Goal: Task Accomplishment & Management: Manage account settings

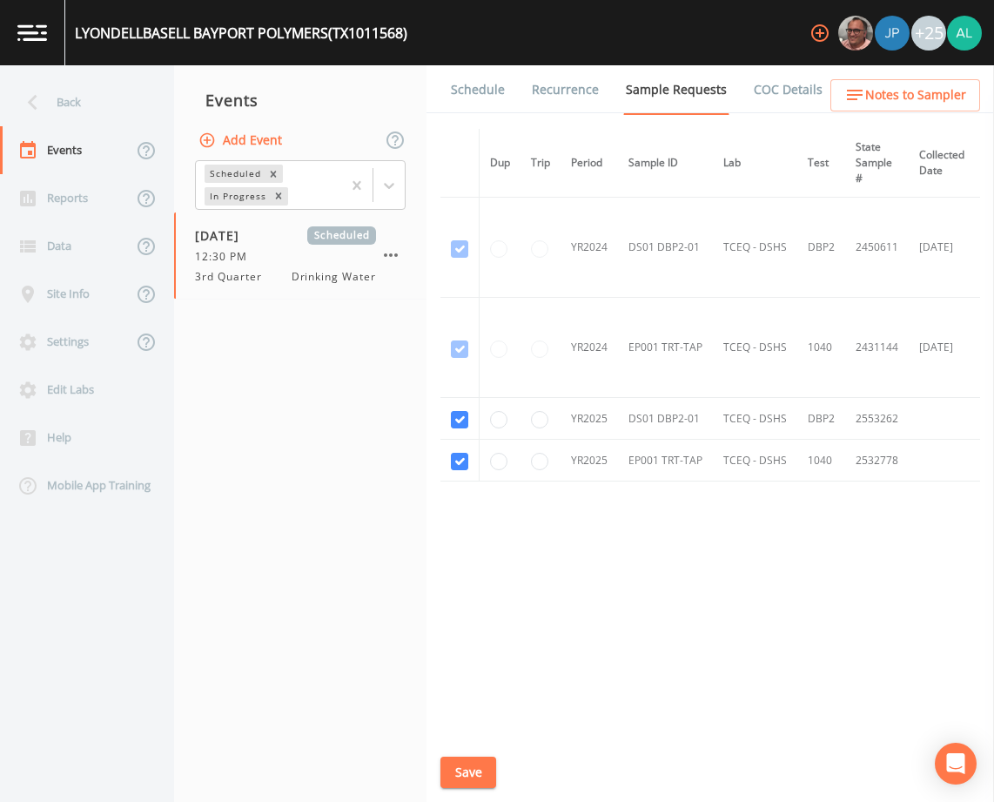
click at [484, 773] on button "Save" at bounding box center [468, 772] width 56 height 32
click at [481, 781] on button "Save" at bounding box center [468, 772] width 56 height 32
click at [75, 101] on div "Back" at bounding box center [78, 102] width 157 height 48
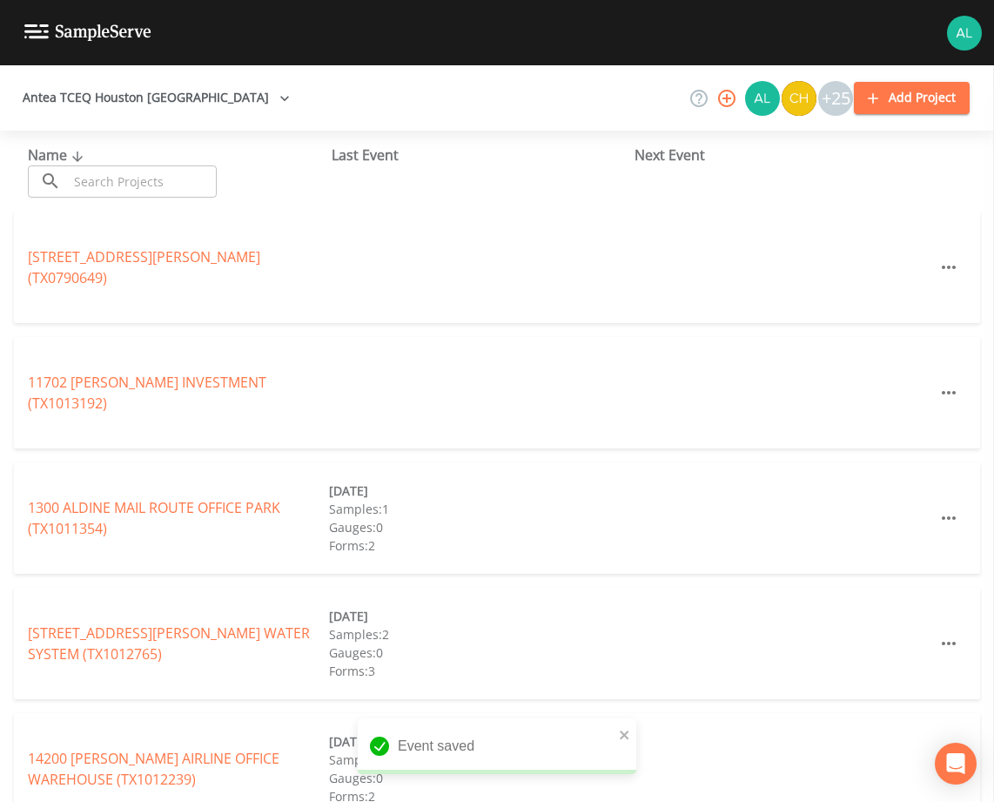
click at [61, 189] on div "​ ​" at bounding box center [122, 181] width 189 height 32
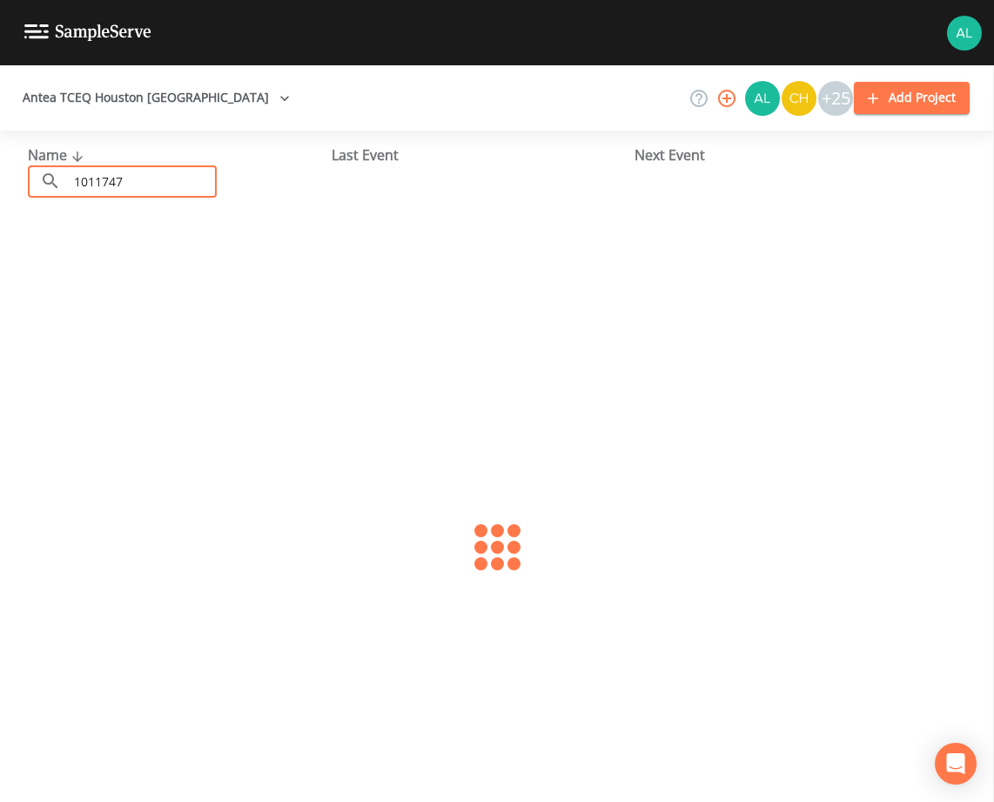
type input "1011747"
click at [118, 271] on link "ZAM ZAM WATER SUPPLY (TX1011747)" at bounding box center [151, 267] width 247 height 19
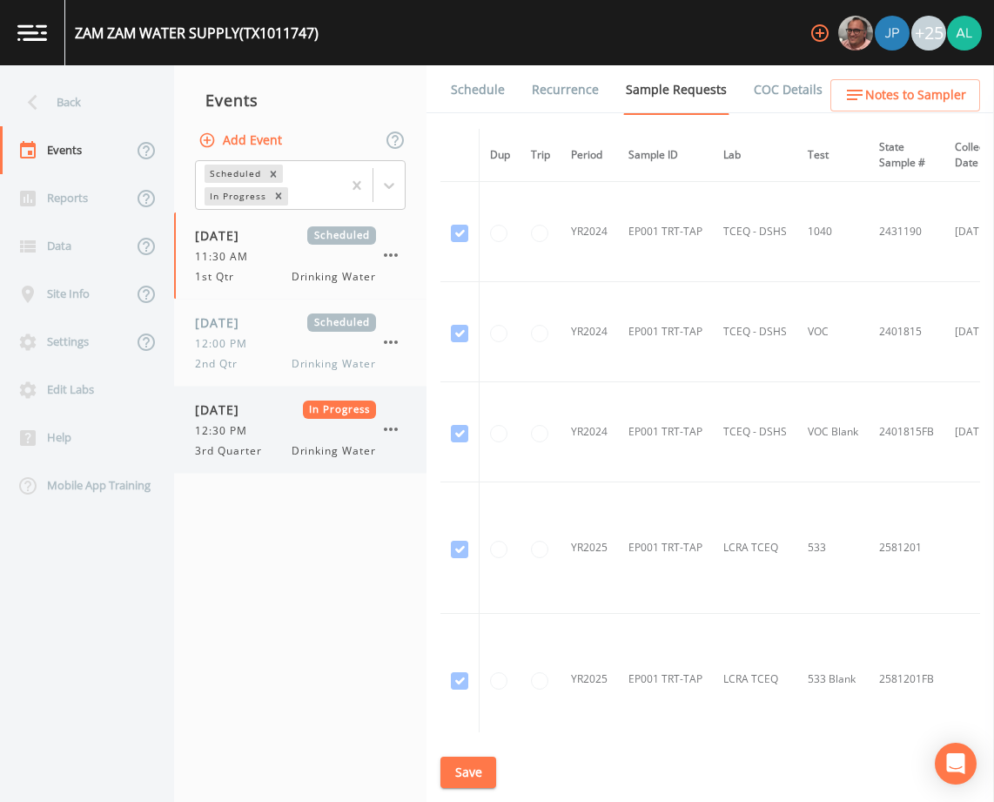
click at [293, 402] on div "[DATE] In Progress" at bounding box center [285, 409] width 181 height 18
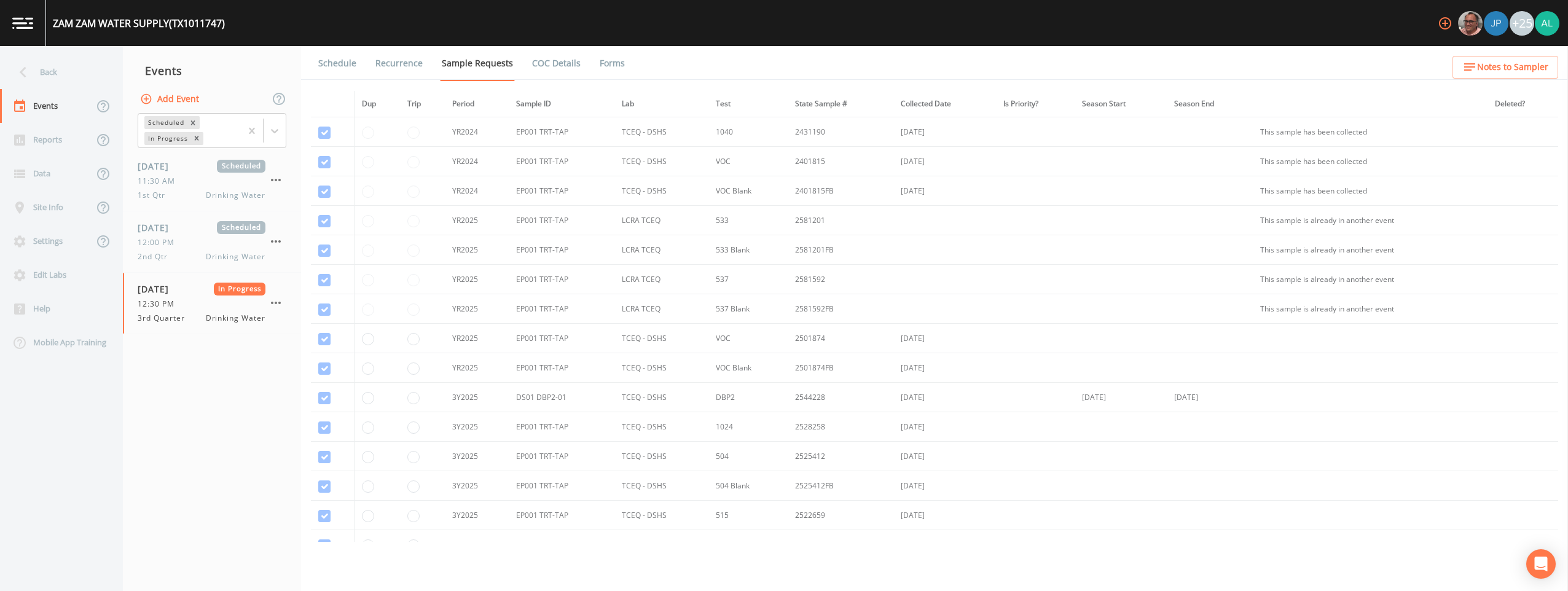
click at [598, 71] on link "Forms" at bounding box center [612, 63] width 29 height 35
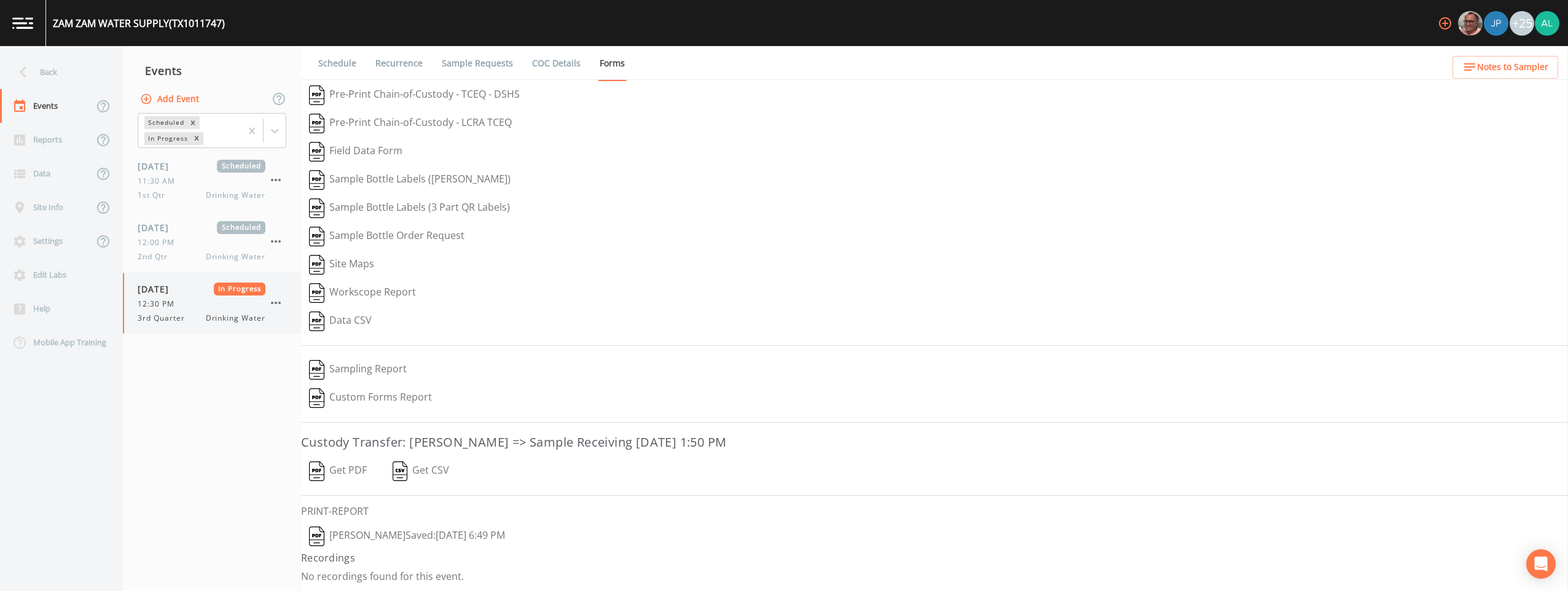
click at [268, 308] on icon "button" at bounding box center [275, 303] width 15 height 15
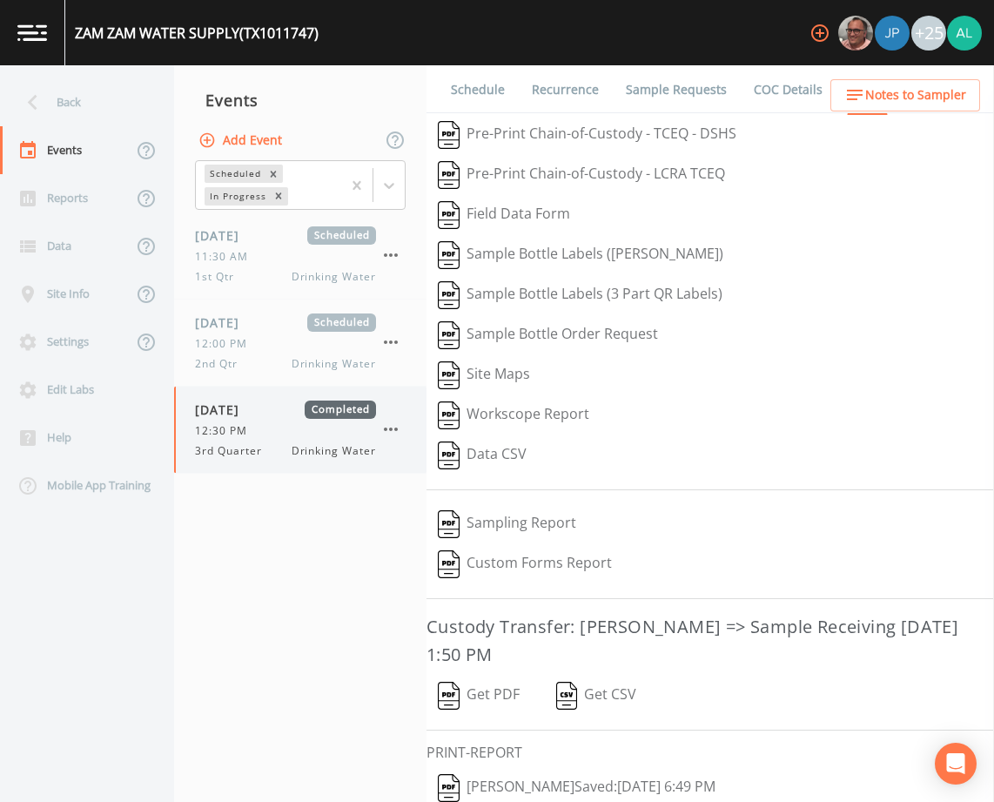
click at [311, 447] on span "Drinking Water" at bounding box center [334, 451] width 84 height 16
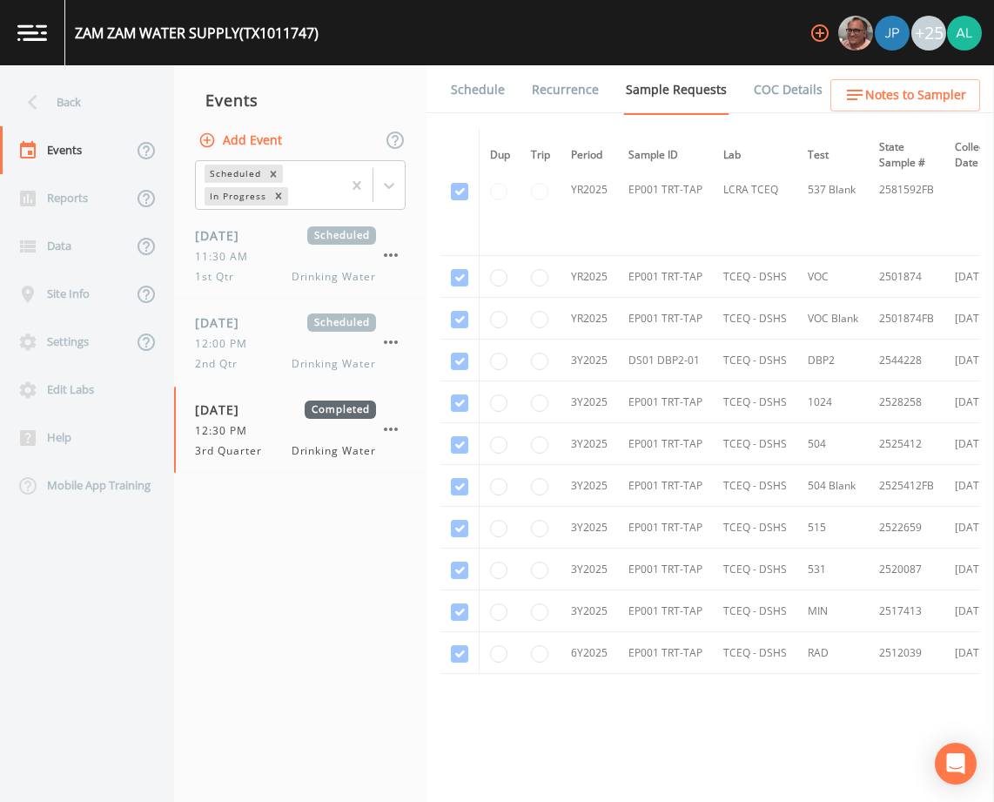
scroll to position [837, 0]
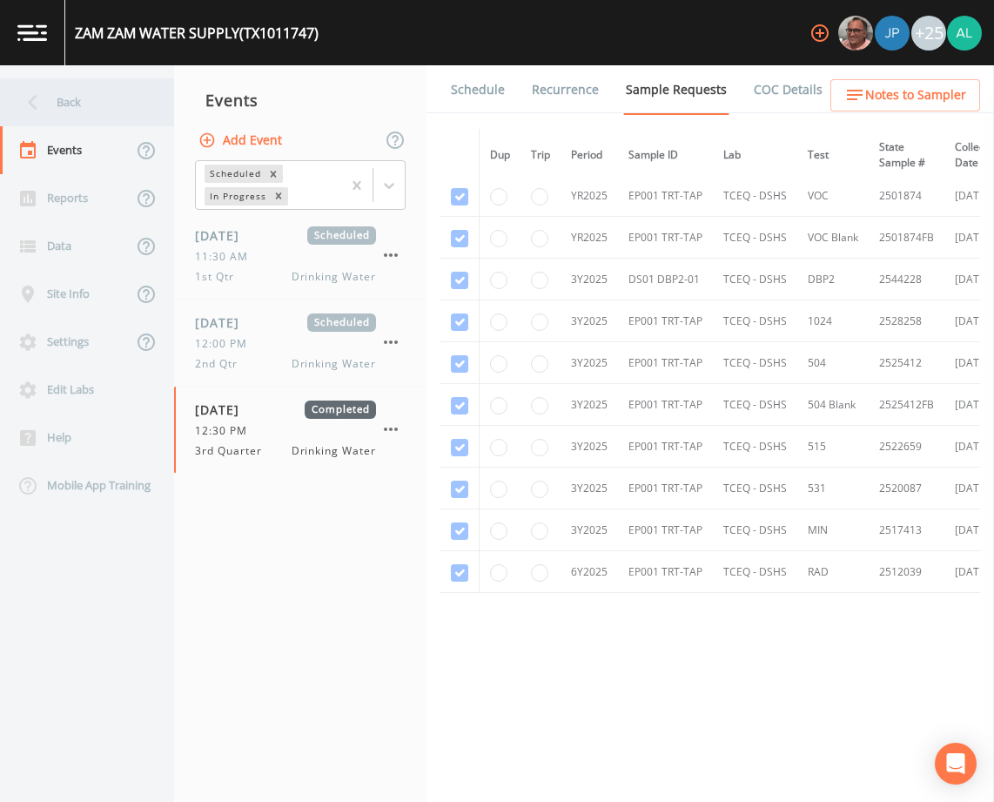
click at [107, 104] on div "Back" at bounding box center [78, 102] width 157 height 48
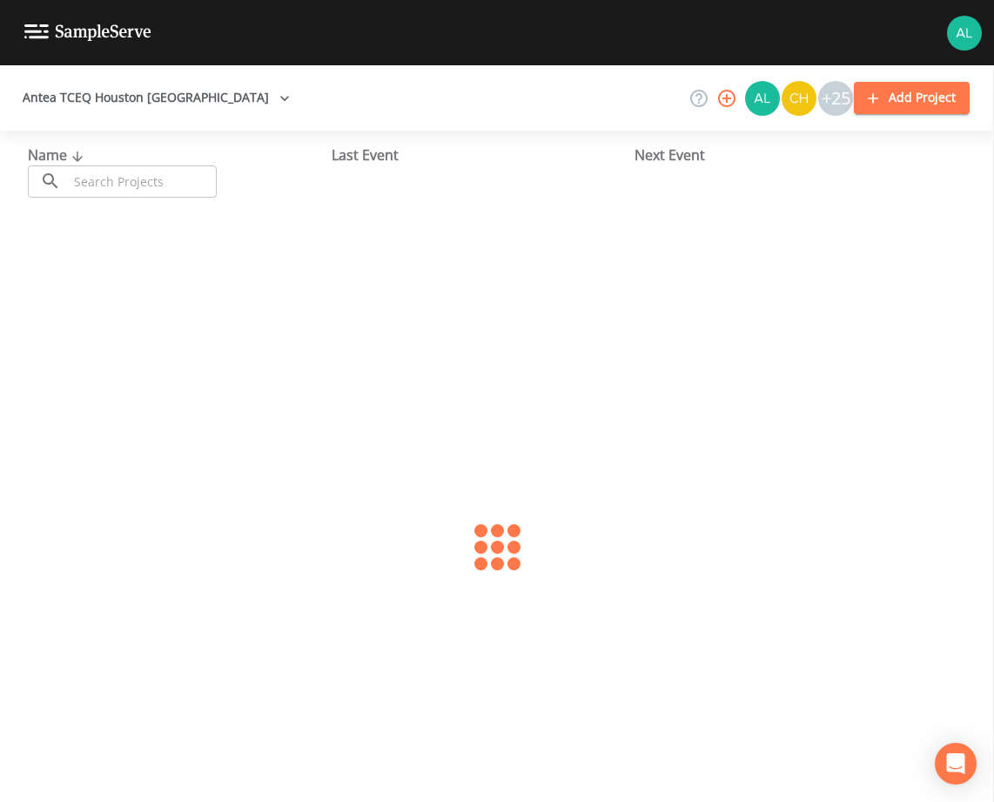
click at [125, 210] on div "Name ​ ​ Last Event Next Event" at bounding box center [497, 466] width 994 height 671
drag, startPoint x: 125, startPoint y: 210, endPoint x: 125, endPoint y: 188, distance: 21.8
click at [125, 188] on input "text" at bounding box center [142, 181] width 149 height 32
type input "1013307"
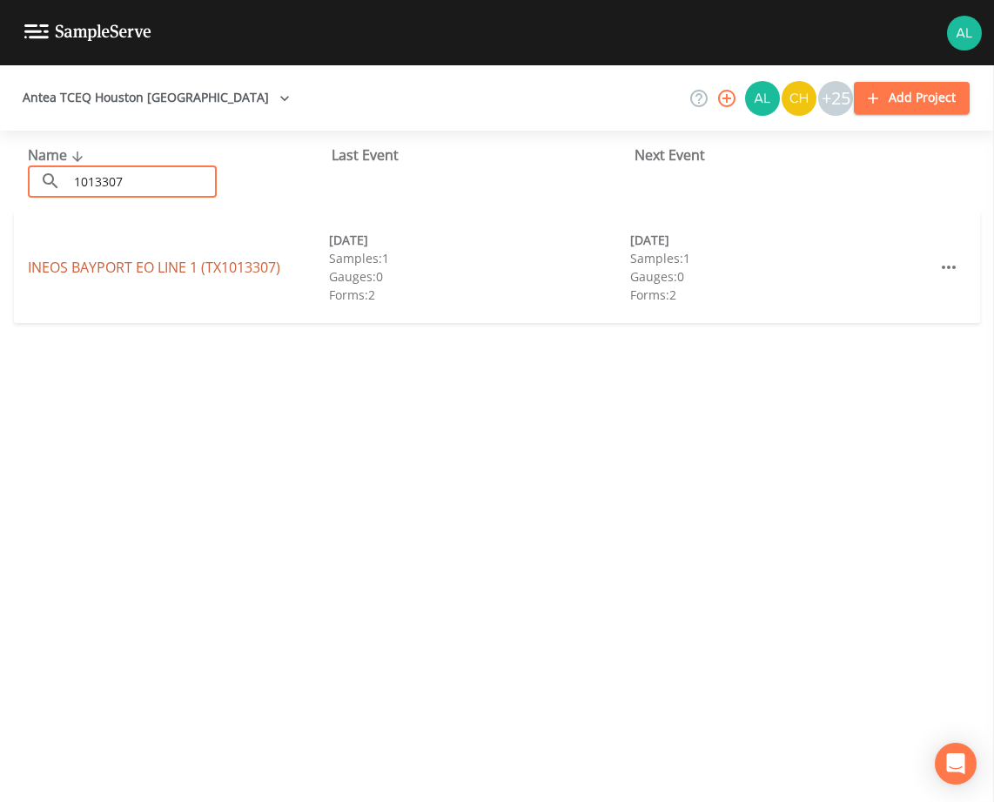
click at [148, 264] on link "INEOS BAYPORT EO LINE 1 (TX1013307)" at bounding box center [154, 267] width 252 height 19
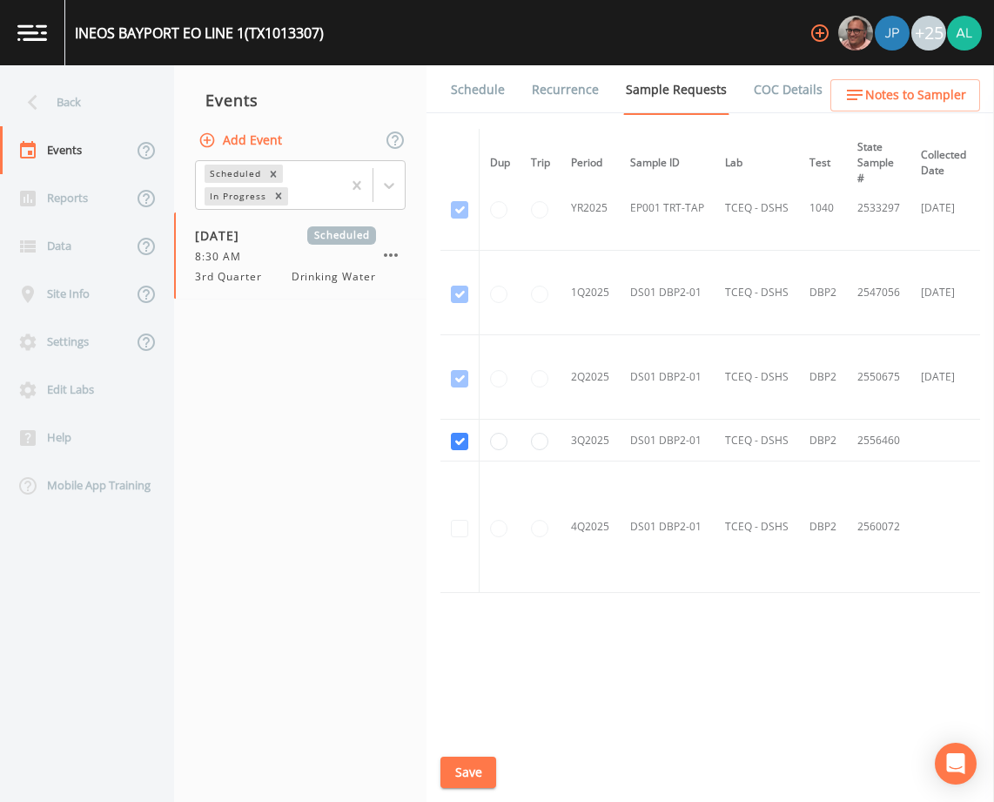
scroll to position [458, 0]
click at [497, 104] on link "Schedule" at bounding box center [477, 89] width 59 height 49
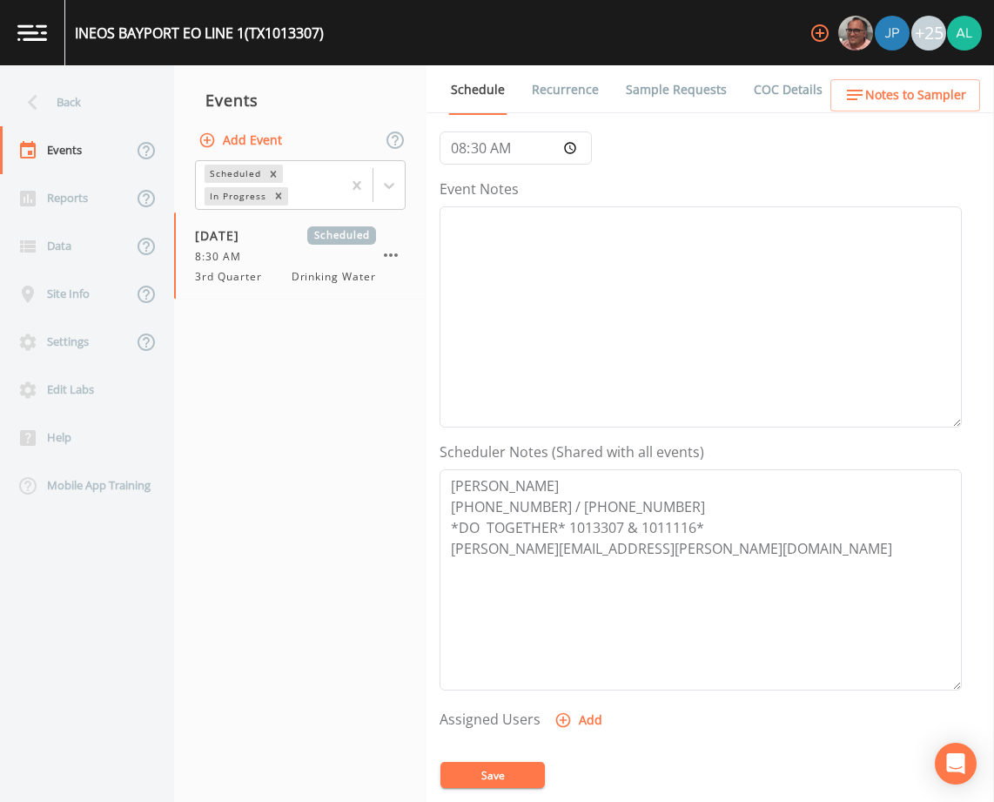
scroll to position [174, 0]
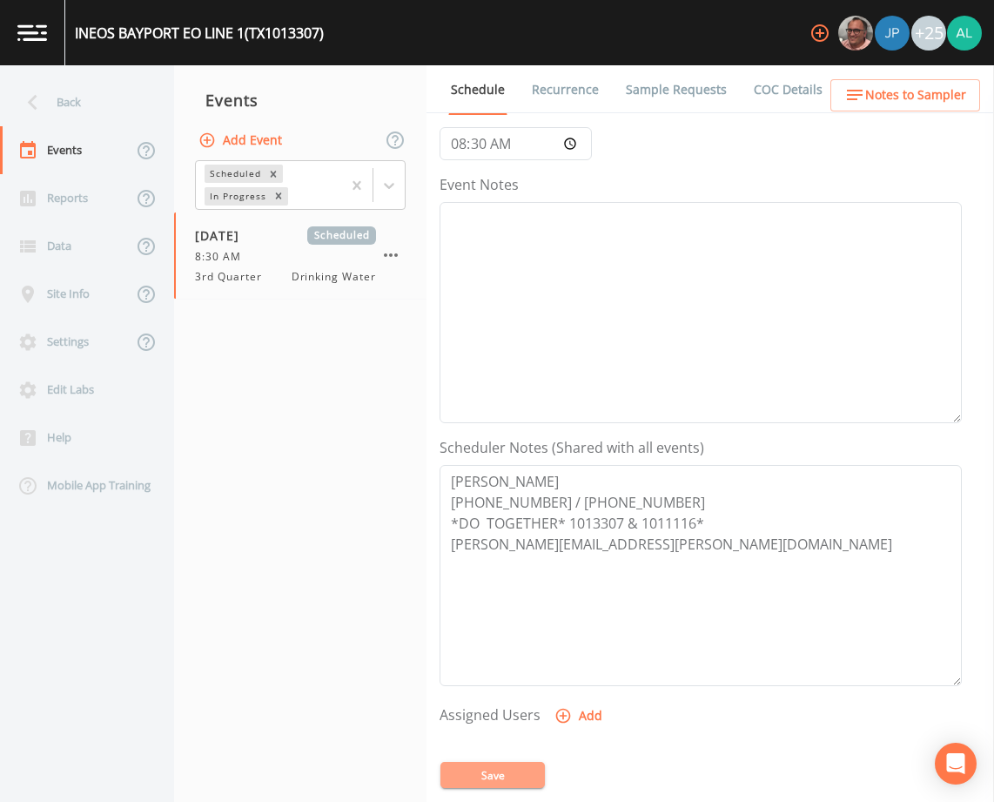
click at [528, 765] on button "Save" at bounding box center [492, 775] width 104 height 26
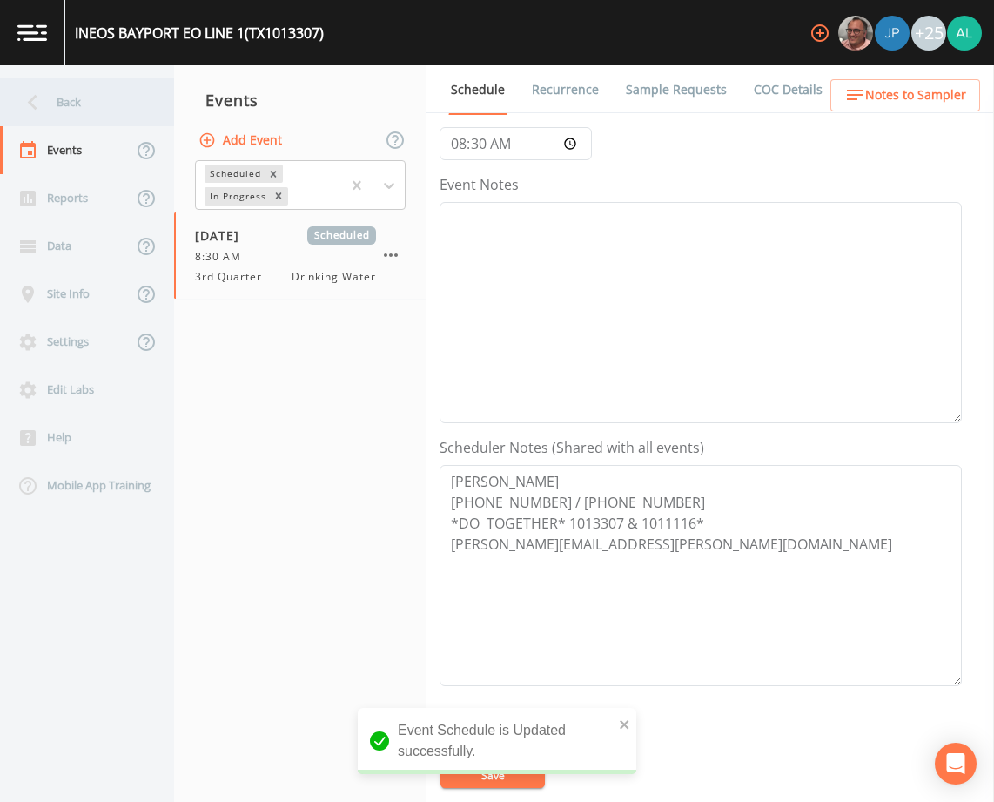
click at [61, 84] on div "Back" at bounding box center [78, 102] width 157 height 48
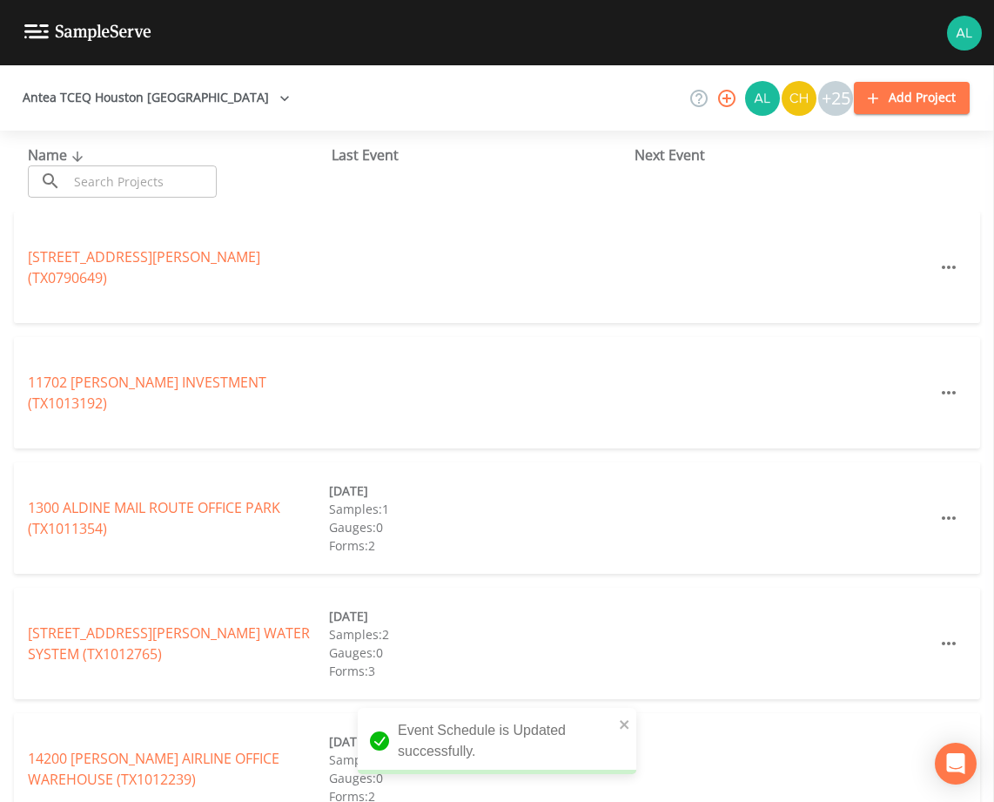
drag, startPoint x: 84, startPoint y: 184, endPoint x: 89, endPoint y: 192, distance: 9.7
click at [84, 184] on input "text" at bounding box center [142, 181] width 149 height 32
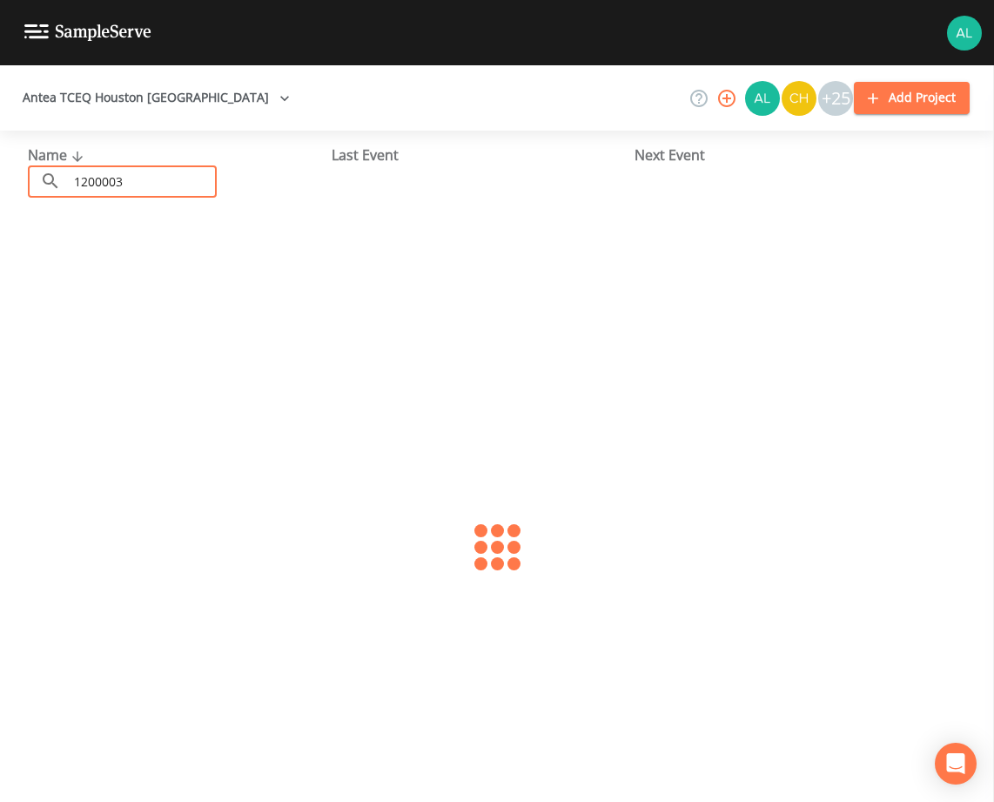
type input "1200003"
click at [245, 269] on link "[GEOGRAPHIC_DATA] 1 (TX1200003)" at bounding box center [153, 267] width 251 height 19
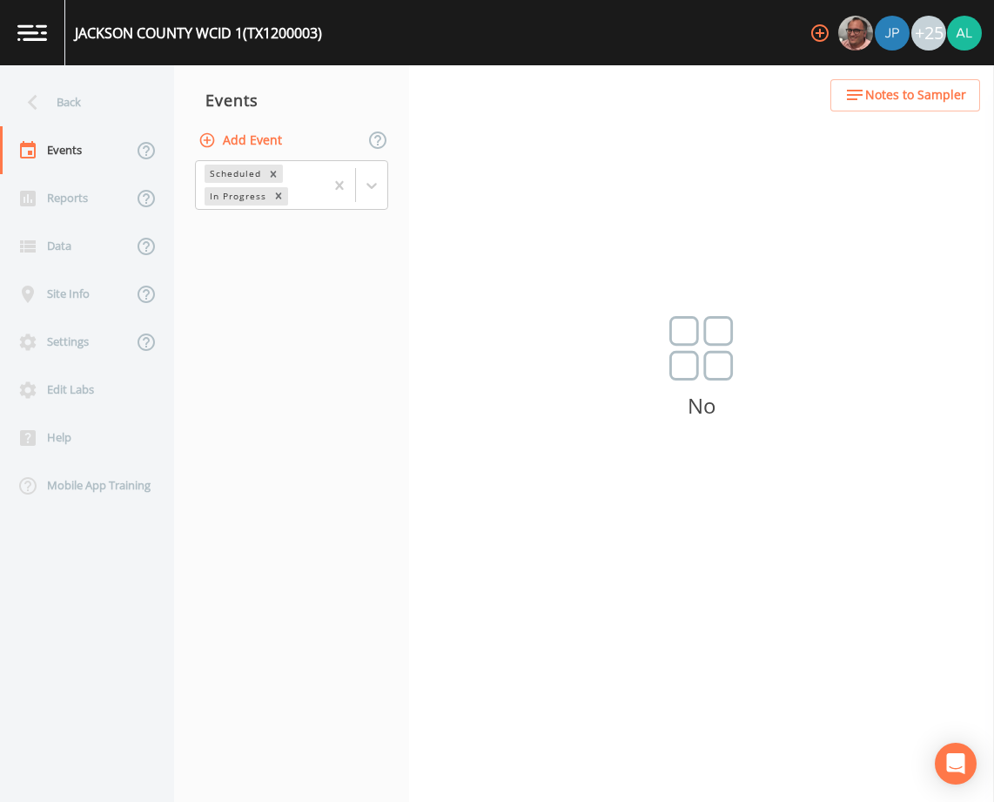
click at [273, 137] on button "Add Event" at bounding box center [242, 140] width 94 height 32
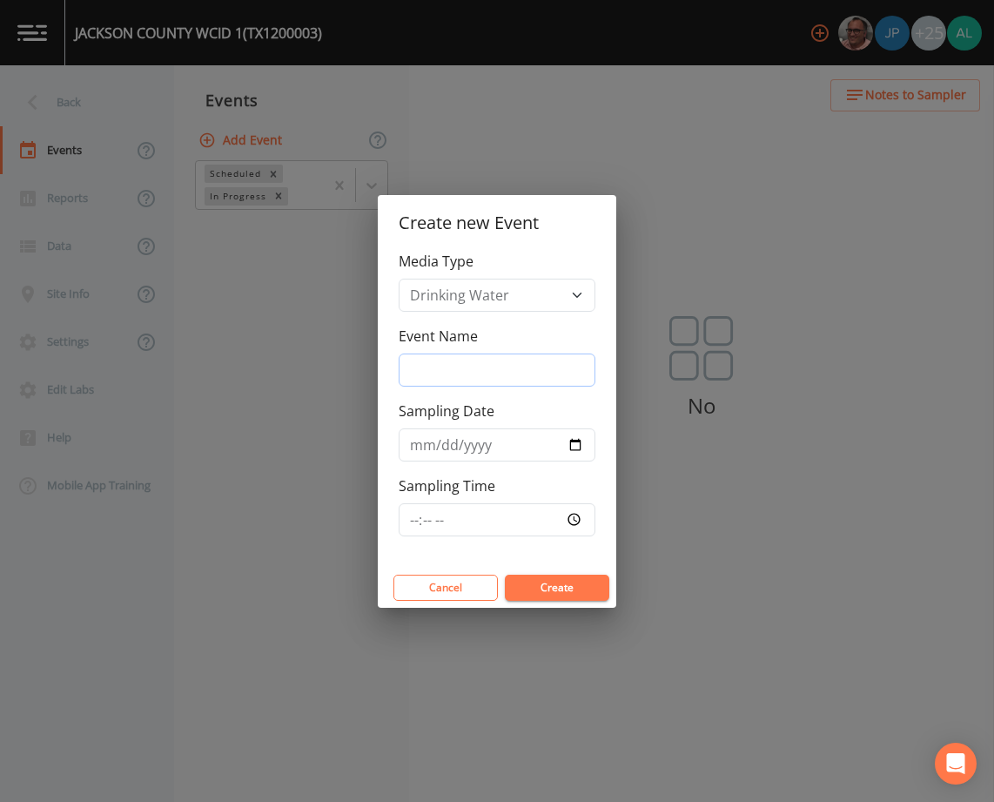
click at [435, 373] on input "Event Name" at bounding box center [497, 369] width 197 height 33
type input "3rd Quarter"
type input "[DATE]"
click at [406, 521] on input "Sampling Time" at bounding box center [497, 519] width 197 height 33
type input "08:30"
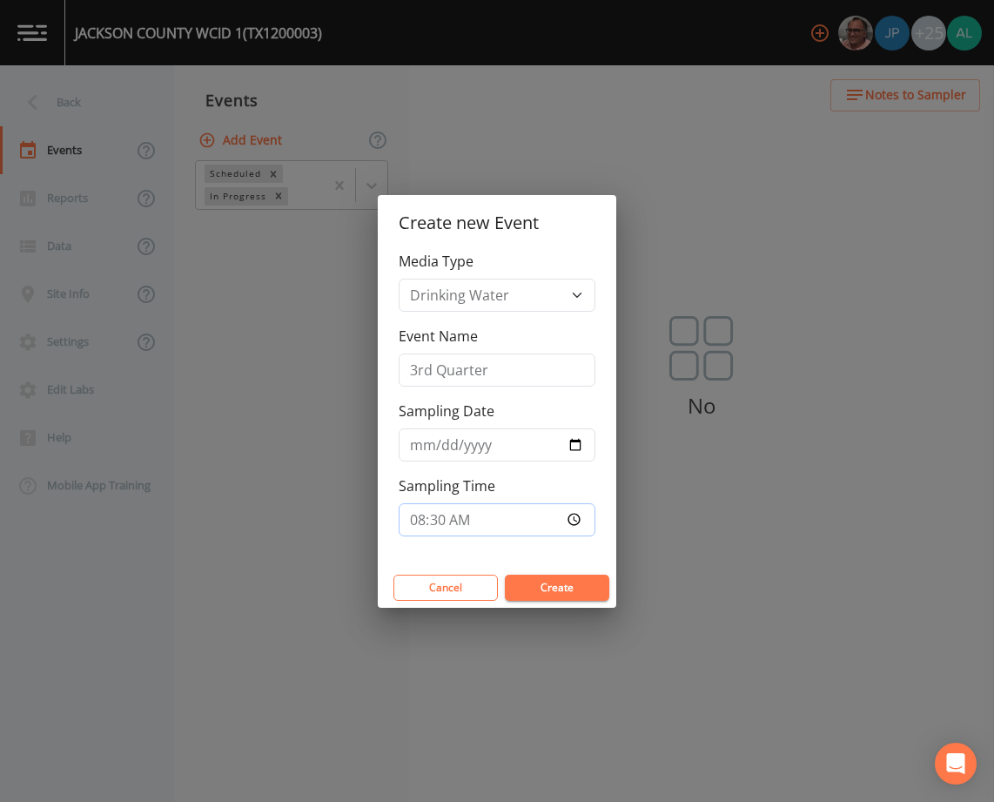
click at [505, 574] on button "Create" at bounding box center [557, 587] width 104 height 26
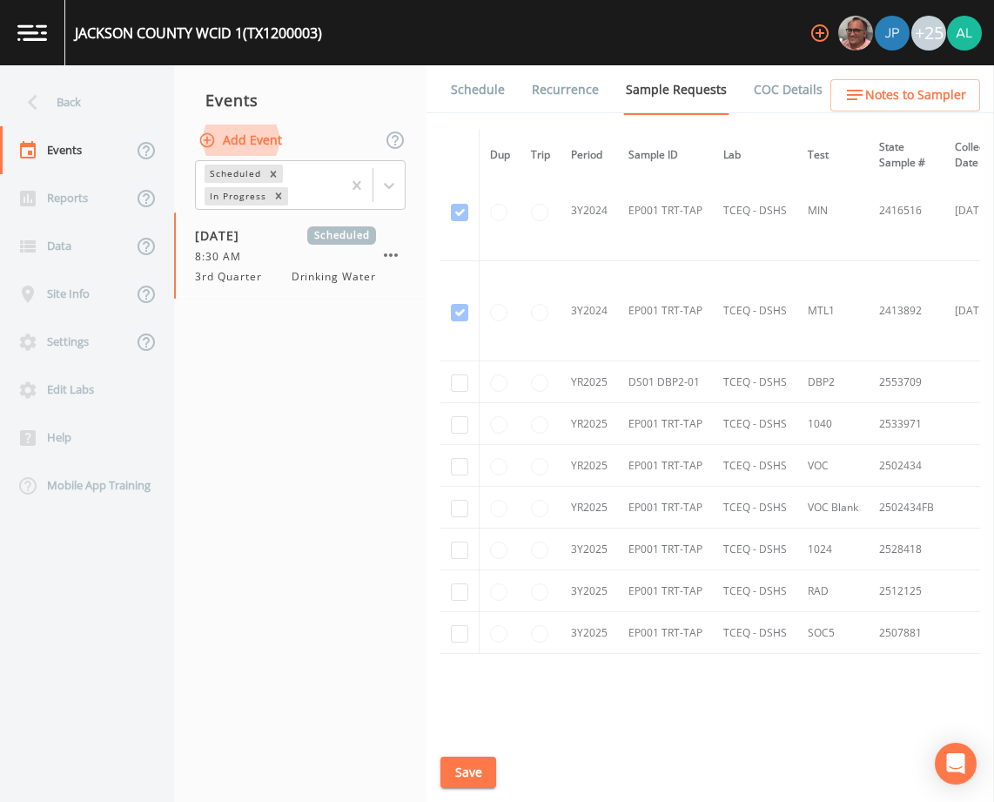
scroll to position [787, 0]
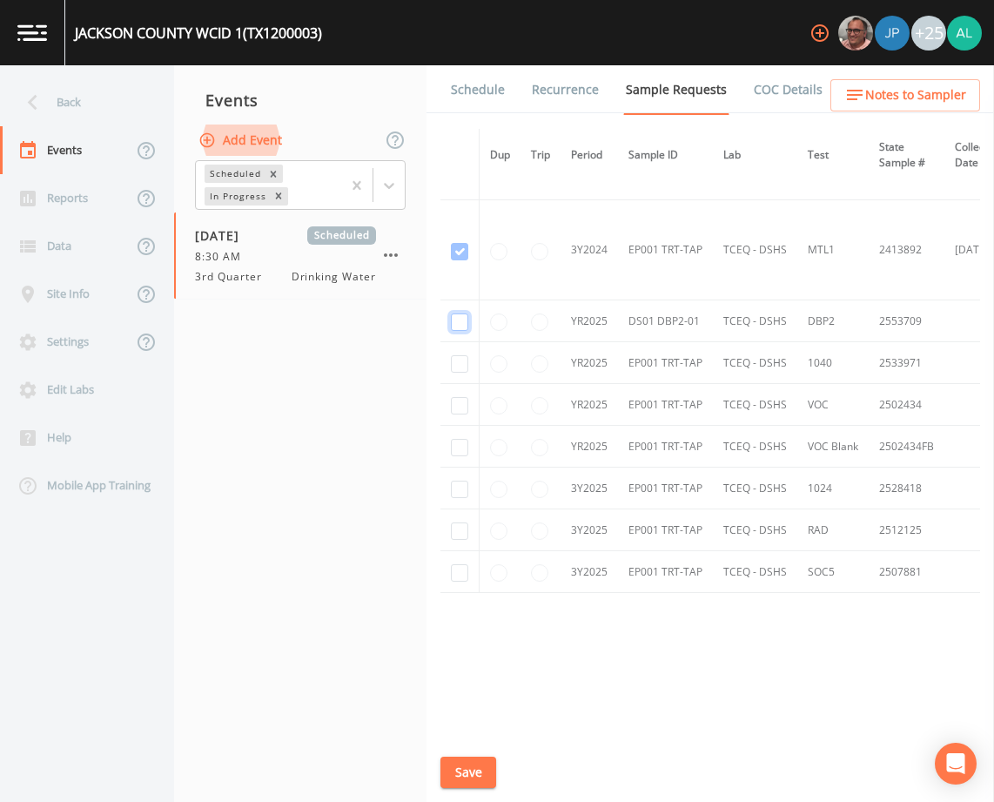
checkbox input "true"
click at [452, 360] on input "checkbox" at bounding box center [459, 363] width 17 height 17
checkbox input "true"
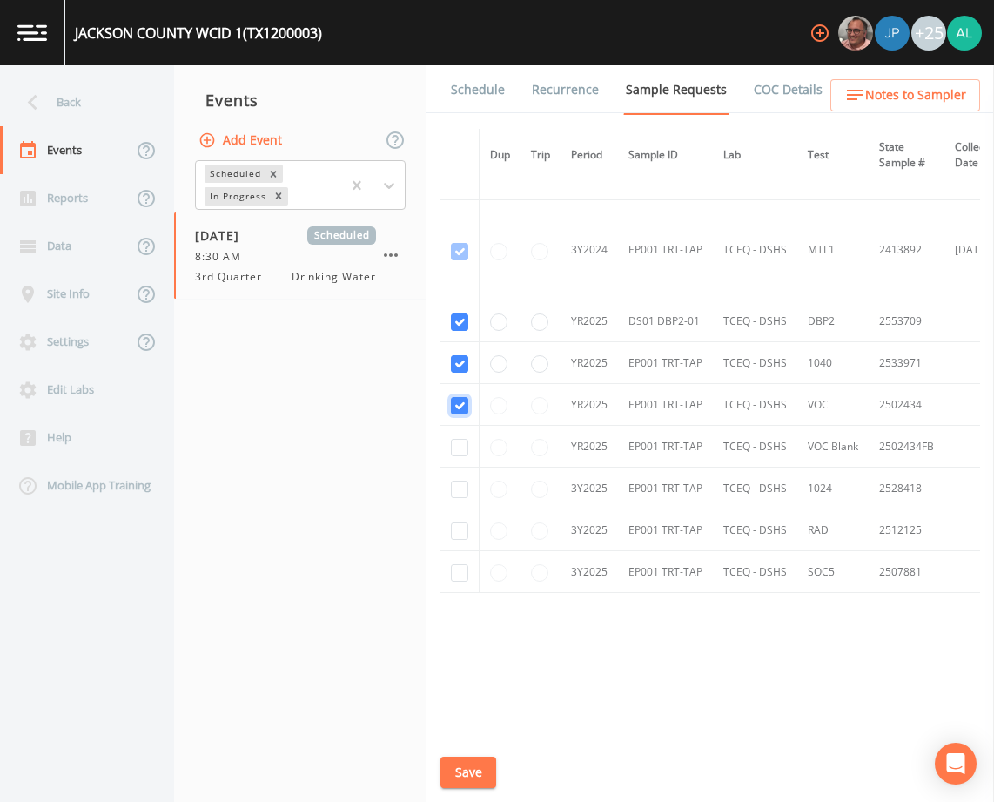
checkbox input "true"
click at [457, 493] on input "checkbox" at bounding box center [459, 488] width 17 height 17
checkbox input "true"
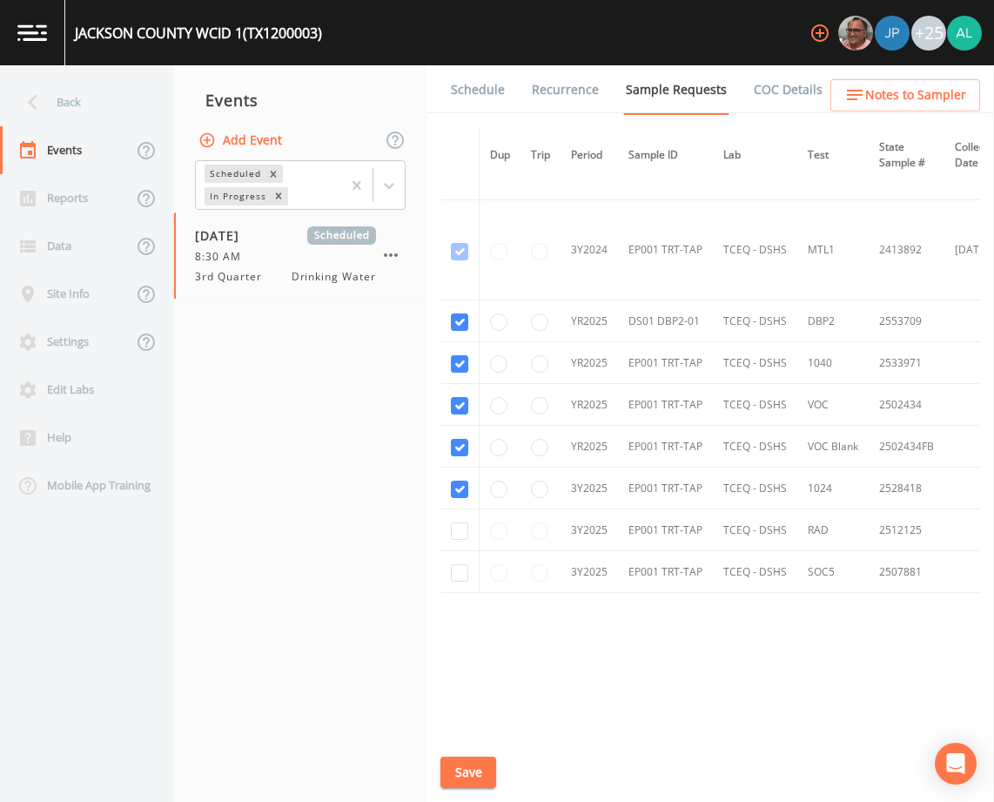
click at [457, 541] on td at bounding box center [459, 530] width 39 height 42
click at [457, 515] on td at bounding box center [459, 530] width 39 height 42
click at [457, 568] on input "checkbox" at bounding box center [459, 572] width 17 height 17
checkbox input "true"
click at [462, 523] on input "checkbox" at bounding box center [459, 530] width 17 height 17
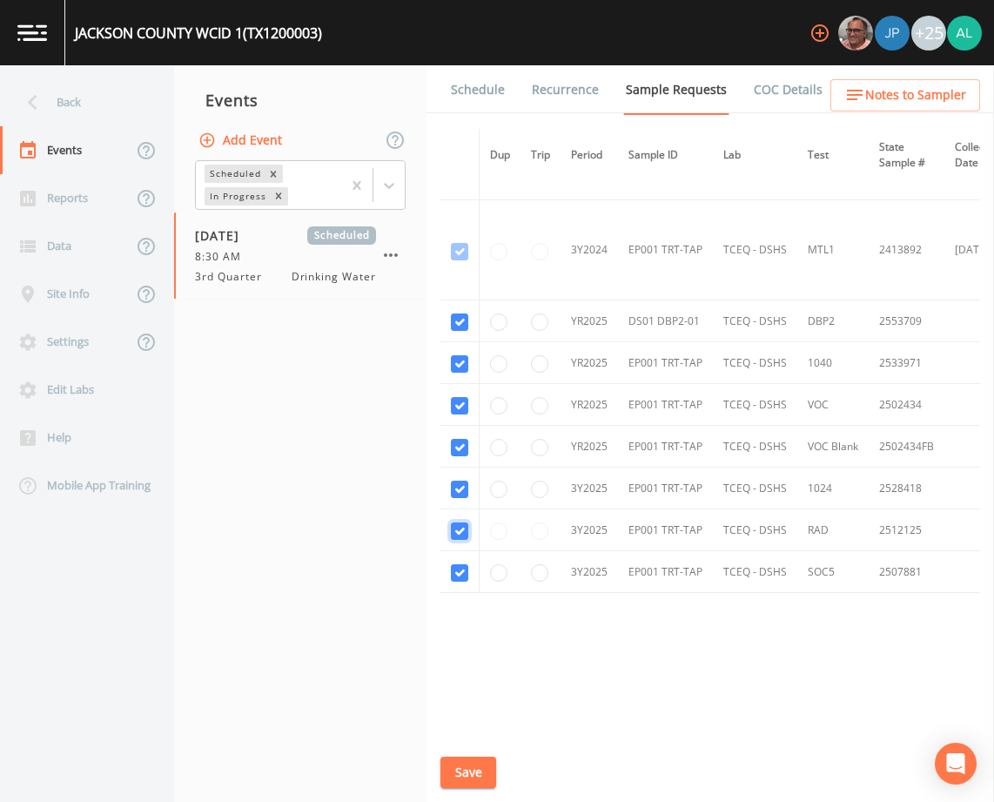
checkbox input "true"
click at [476, 782] on button "Save" at bounding box center [468, 772] width 56 height 32
click at [496, 779] on div "Schedule Recurrence Sample Requests COC Details Forms Dup Trip Period Sample ID…" at bounding box center [711, 433] width 568 height 736
click at [475, 777] on button "Save" at bounding box center [468, 772] width 56 height 32
click at [467, 105] on link "Schedule" at bounding box center [477, 89] width 59 height 49
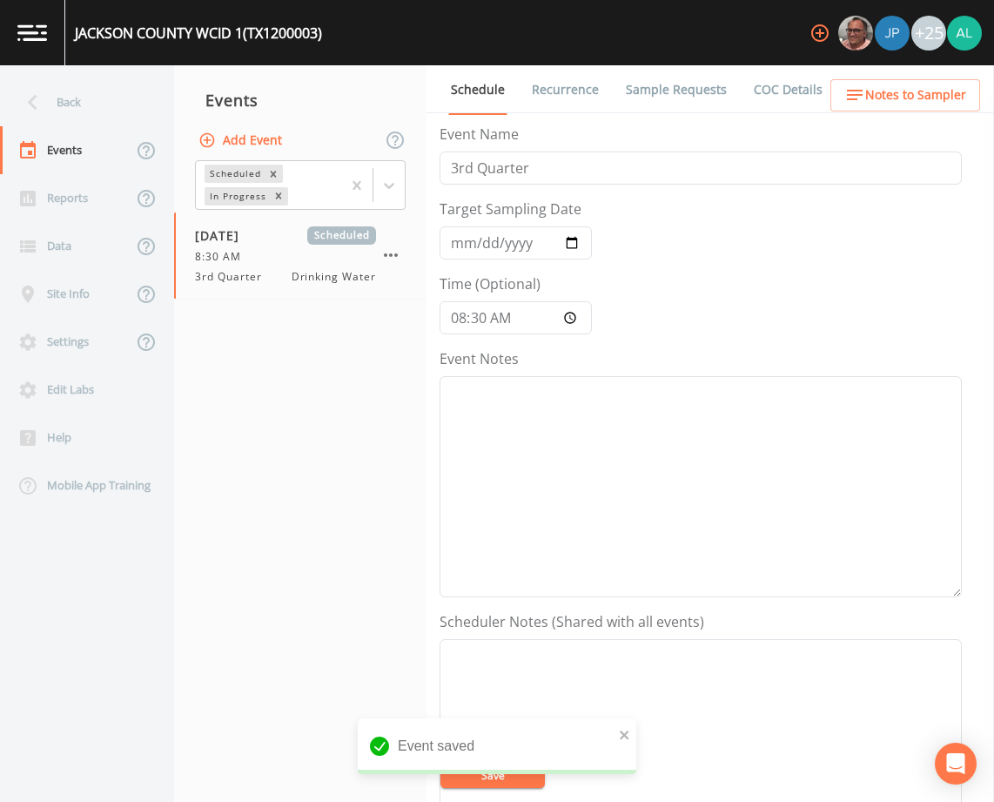
click at [914, 83] on button "Notes to Sampler" at bounding box center [905, 95] width 150 height 32
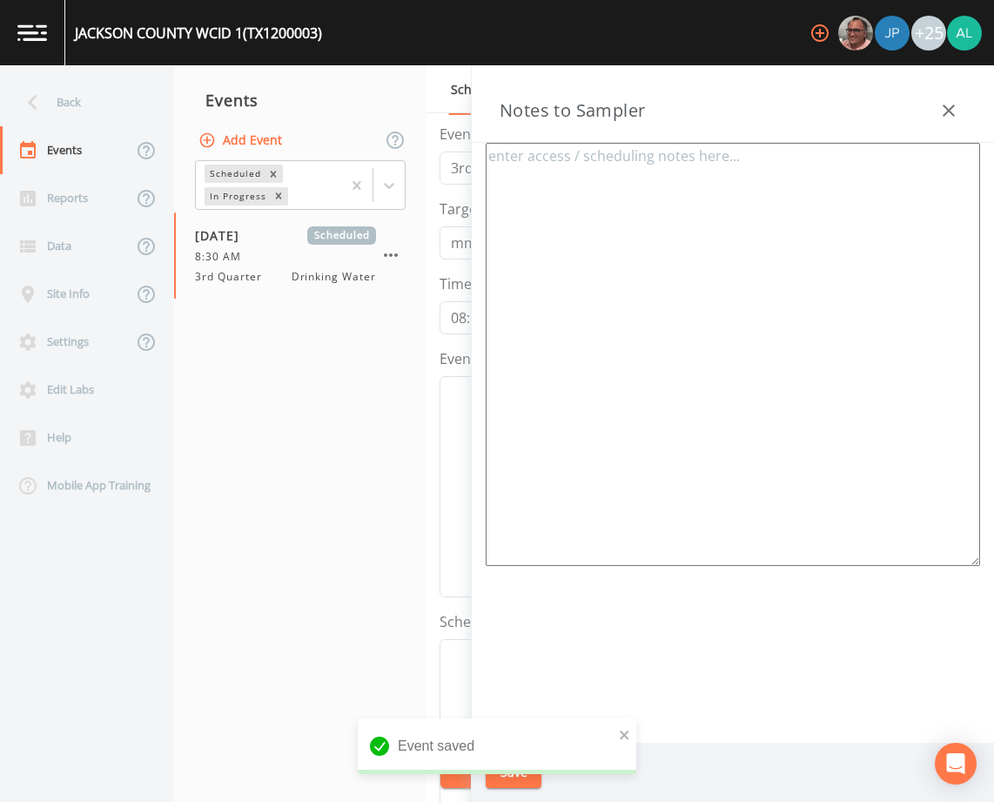
click at [793, 205] on textarea at bounding box center [733, 354] width 494 height 423
click at [952, 103] on icon "button" at bounding box center [948, 110] width 21 height 21
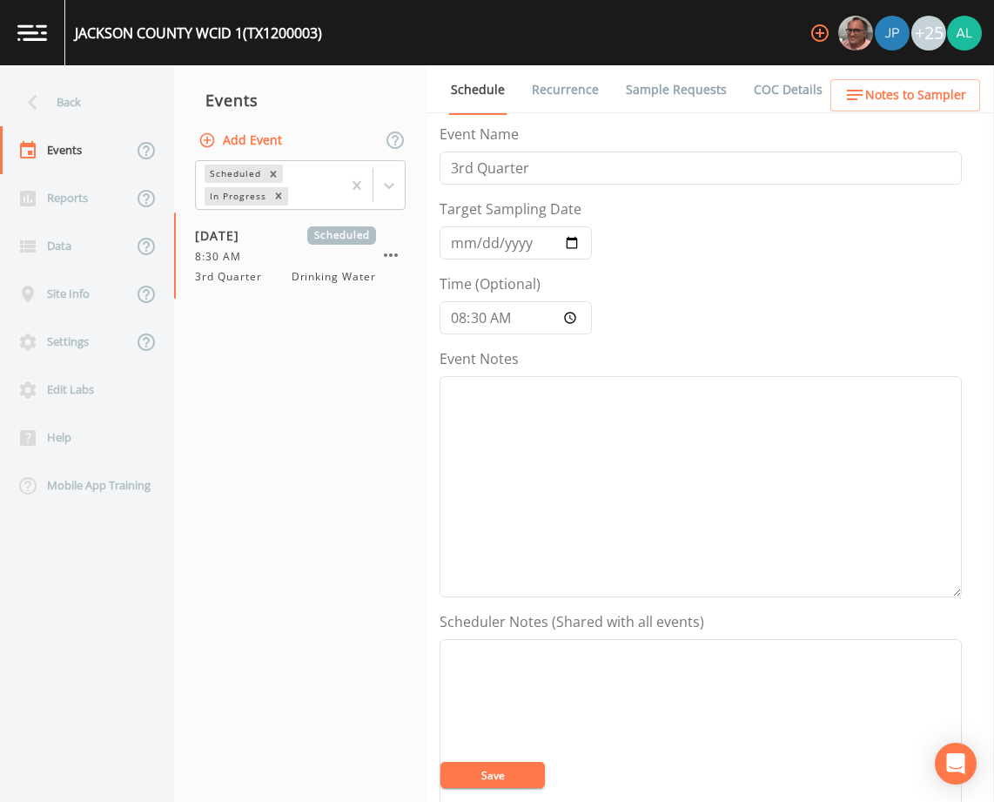
click at [456, 778] on button "Save" at bounding box center [492, 775] width 104 height 26
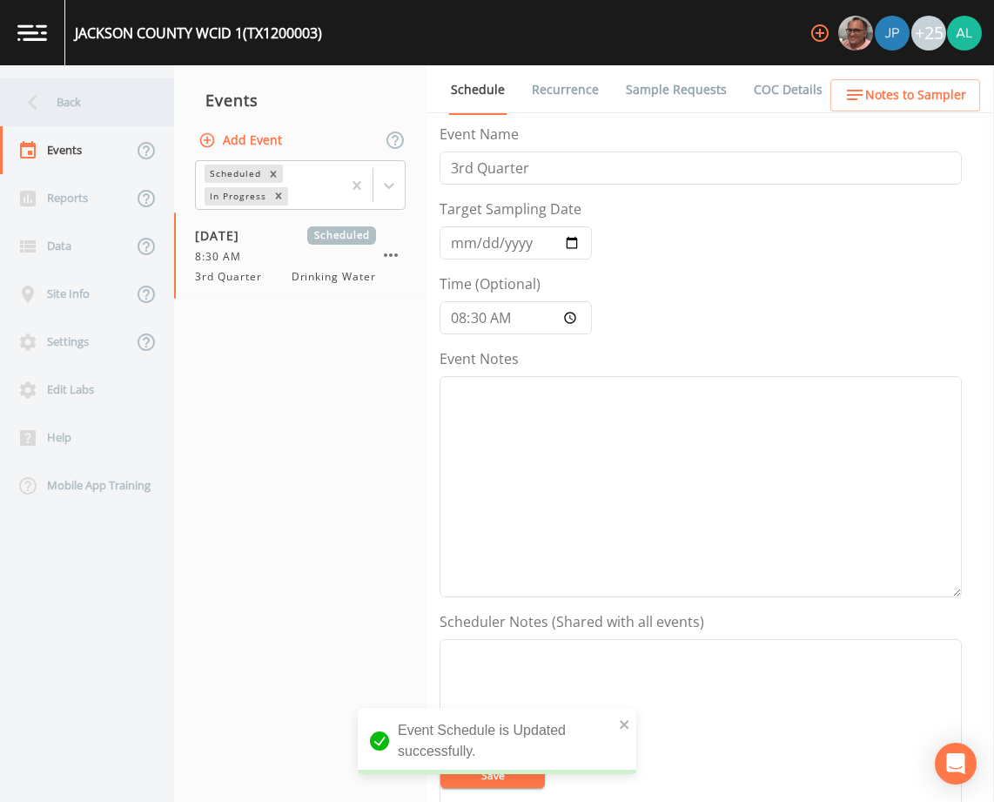
click at [81, 95] on div "Back" at bounding box center [78, 102] width 157 height 48
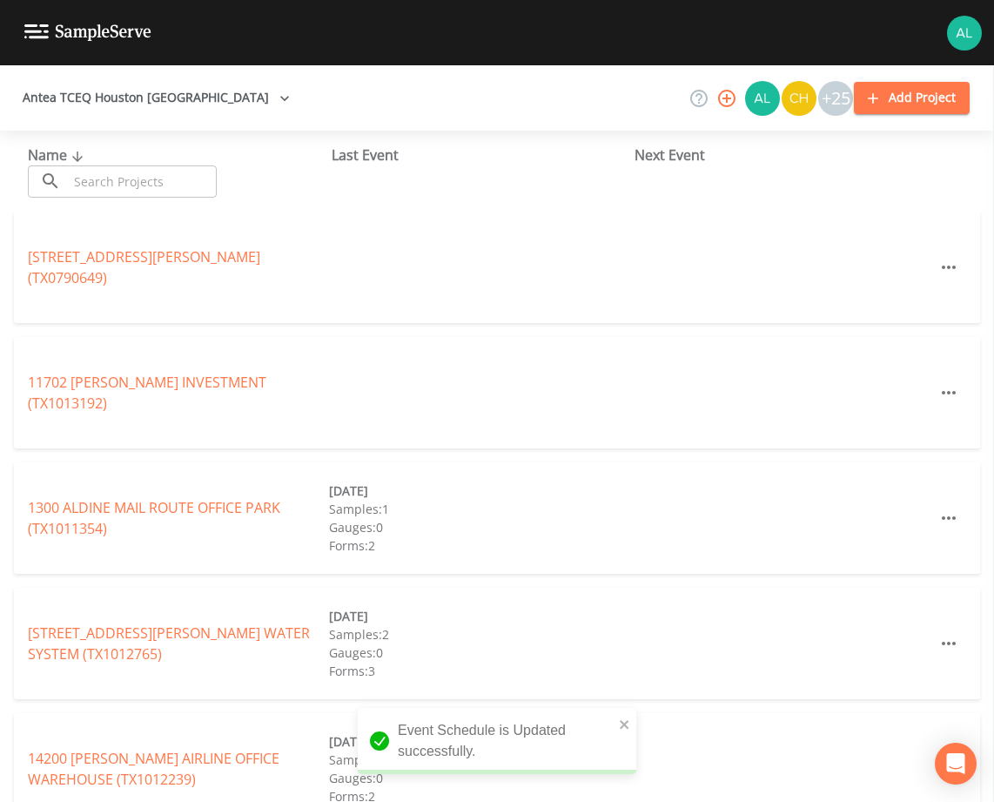
click at [101, 188] on input "text" at bounding box center [142, 181] width 149 height 32
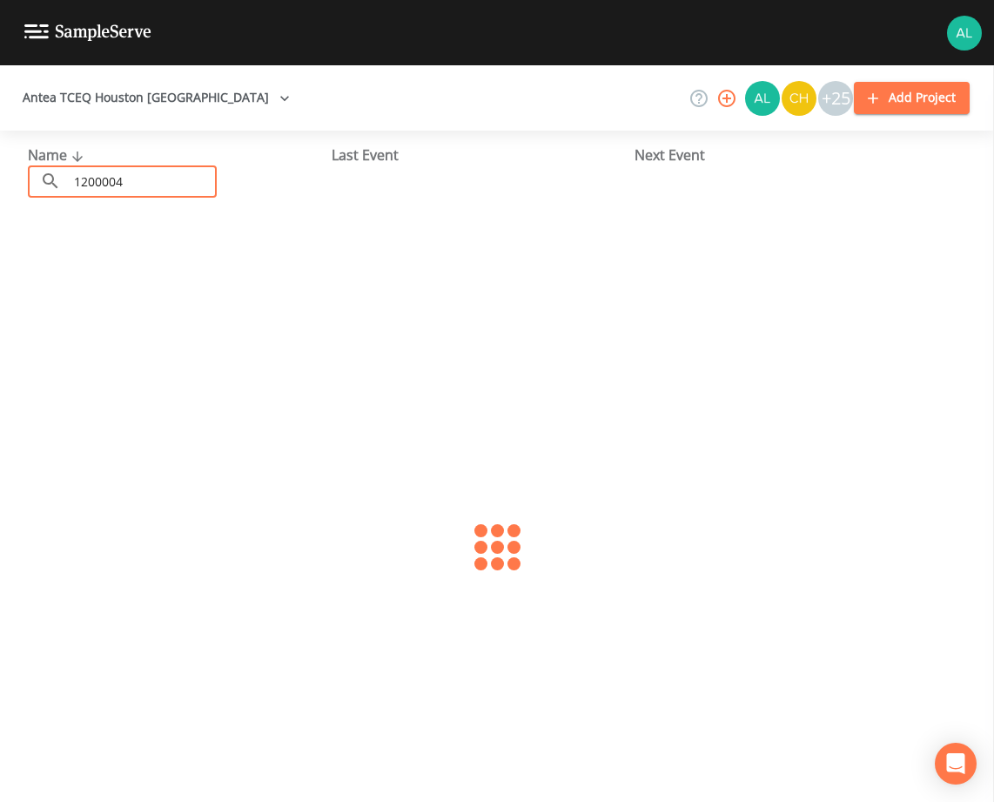
type input "1200004"
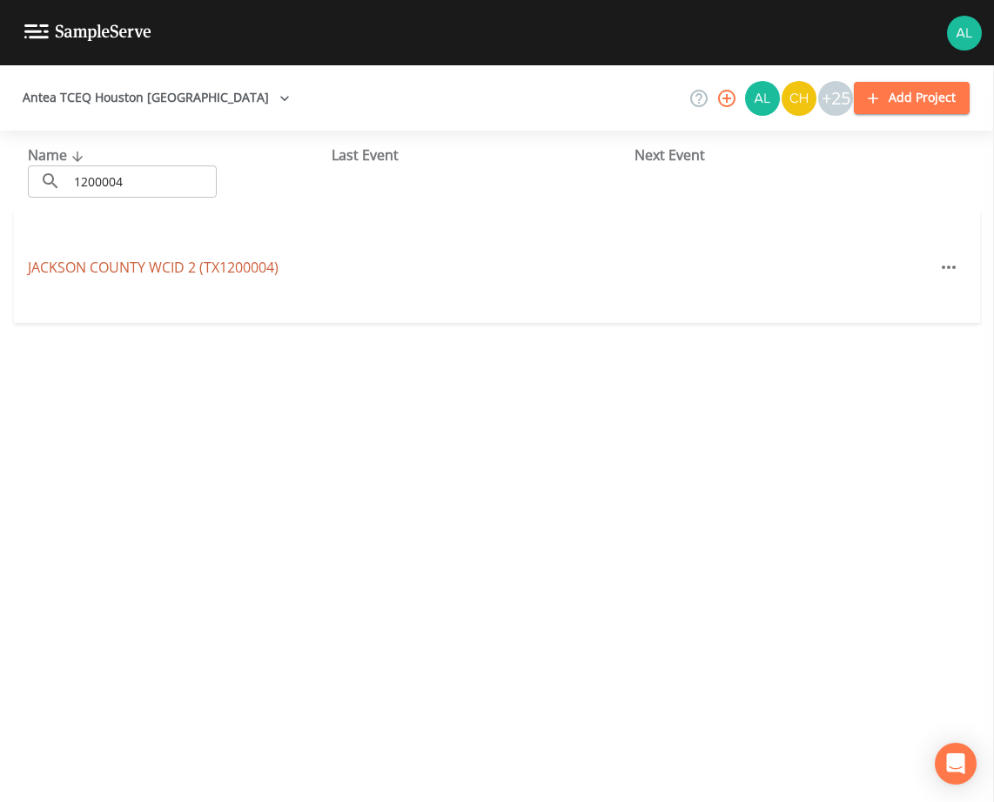
click at [149, 263] on link "[GEOGRAPHIC_DATA] 2 (TX1200004)" at bounding box center [153, 267] width 251 height 19
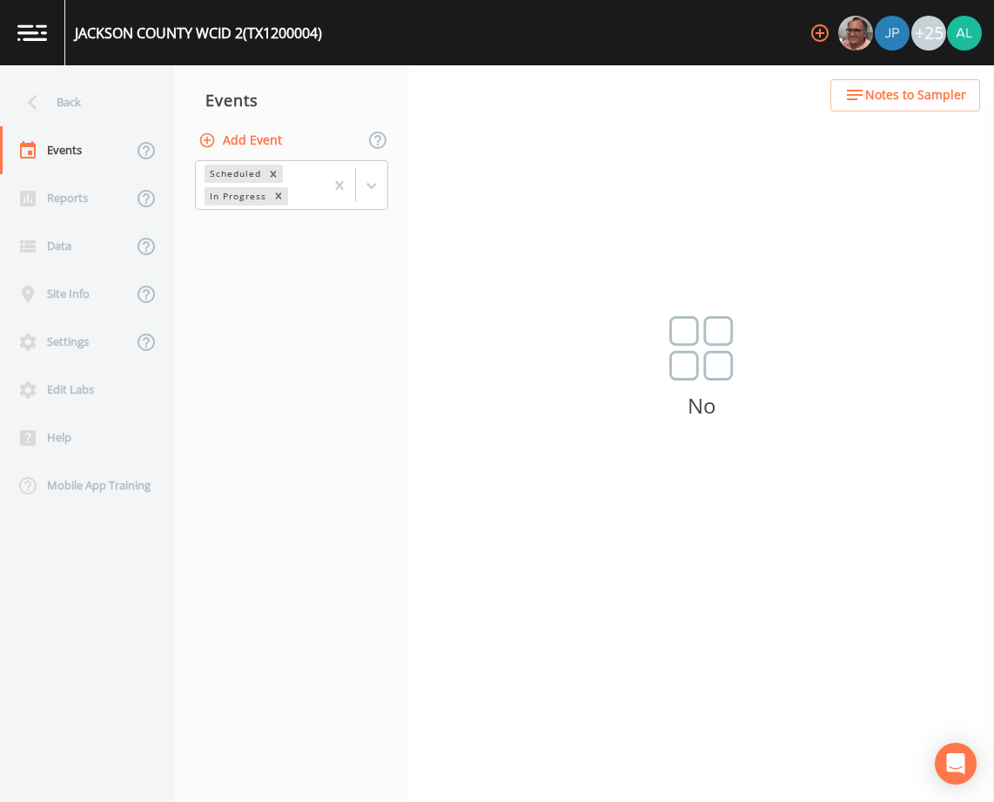
click at [282, 150] on button "Add Event" at bounding box center [242, 140] width 94 height 32
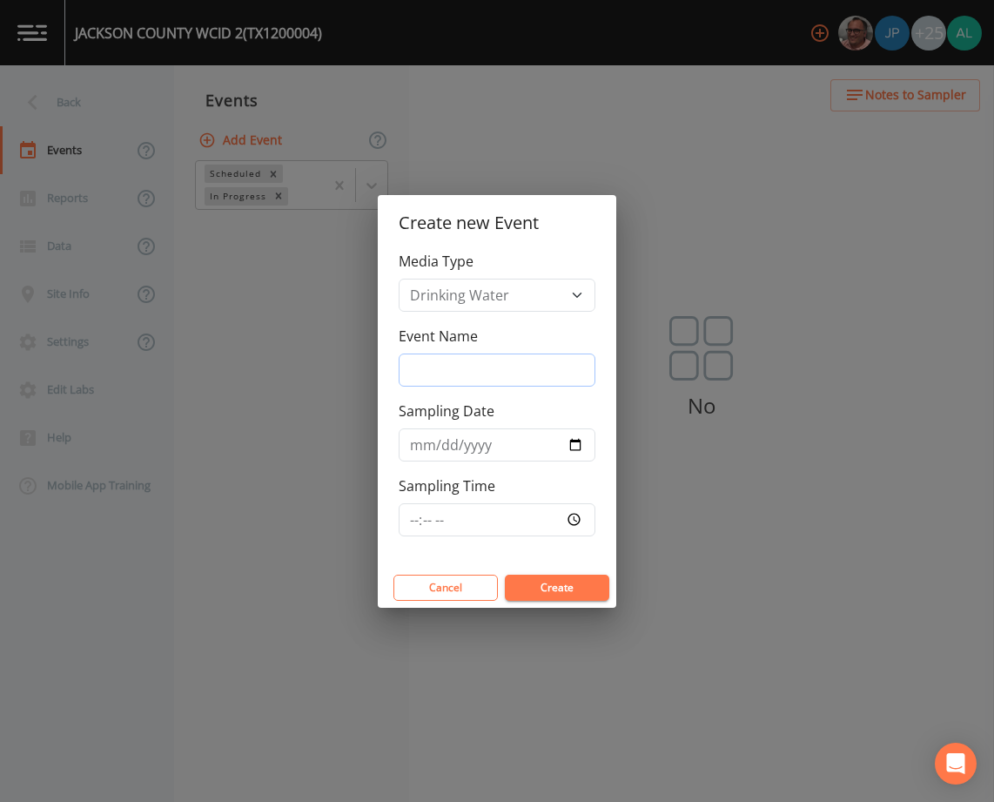
click at [479, 353] on input "Event Name" at bounding box center [497, 369] width 197 height 33
type input "3rd Quarter"
type input "[DATE]"
click at [403, 514] on input "Sampling Time" at bounding box center [497, 519] width 197 height 33
type input "09:30"
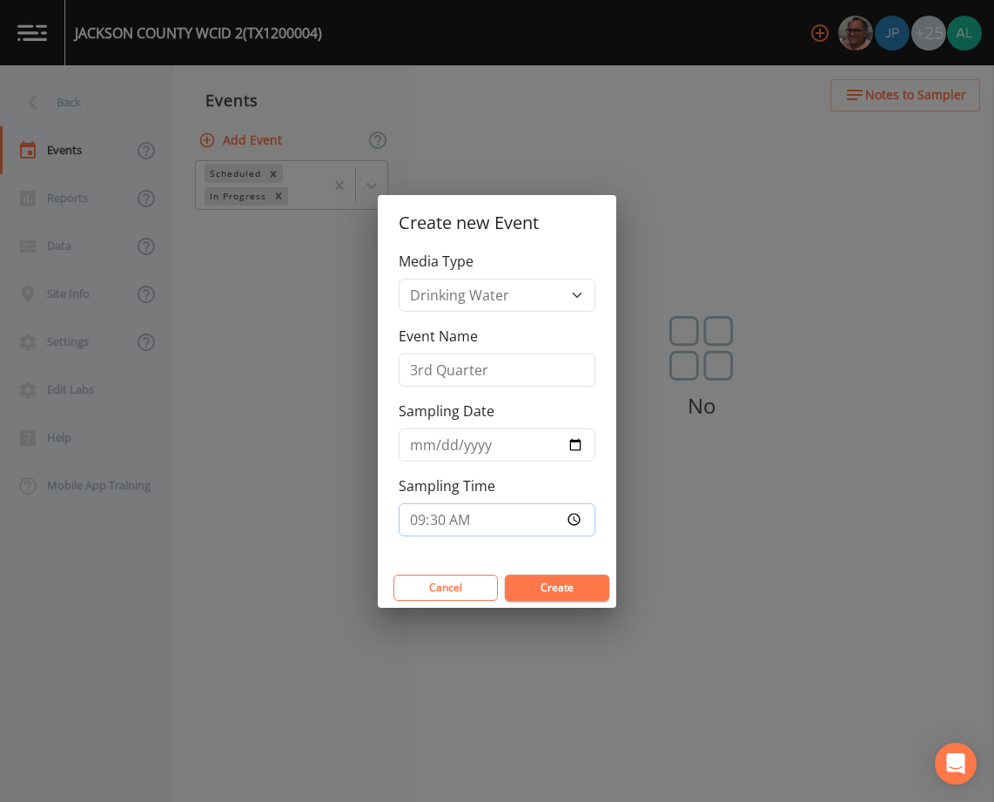
click at [505, 574] on button "Create" at bounding box center [557, 587] width 104 height 26
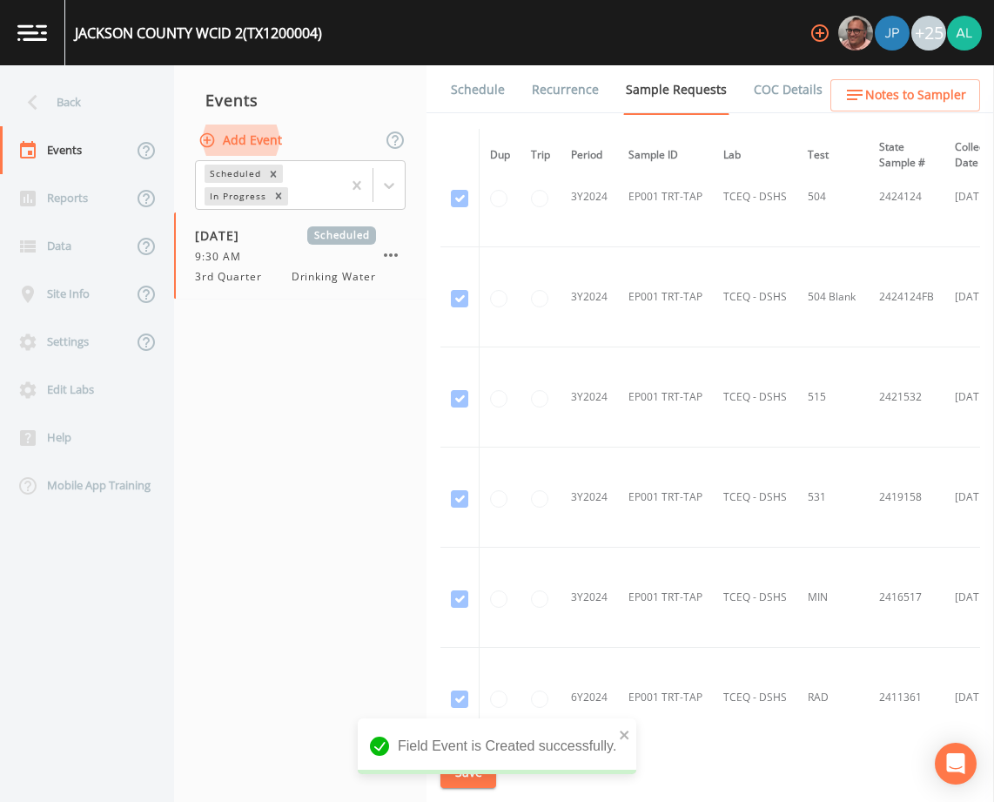
scroll to position [887, 0]
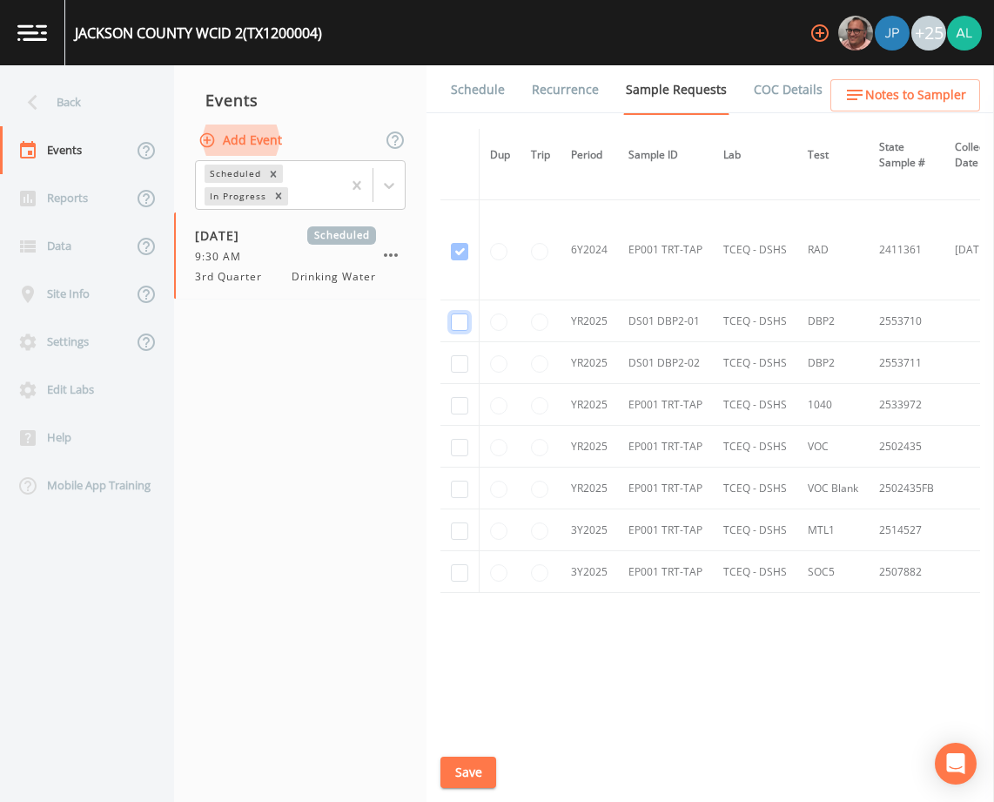
checkbox input "true"
click at [457, 370] on td at bounding box center [459, 363] width 39 height 42
checkbox input "true"
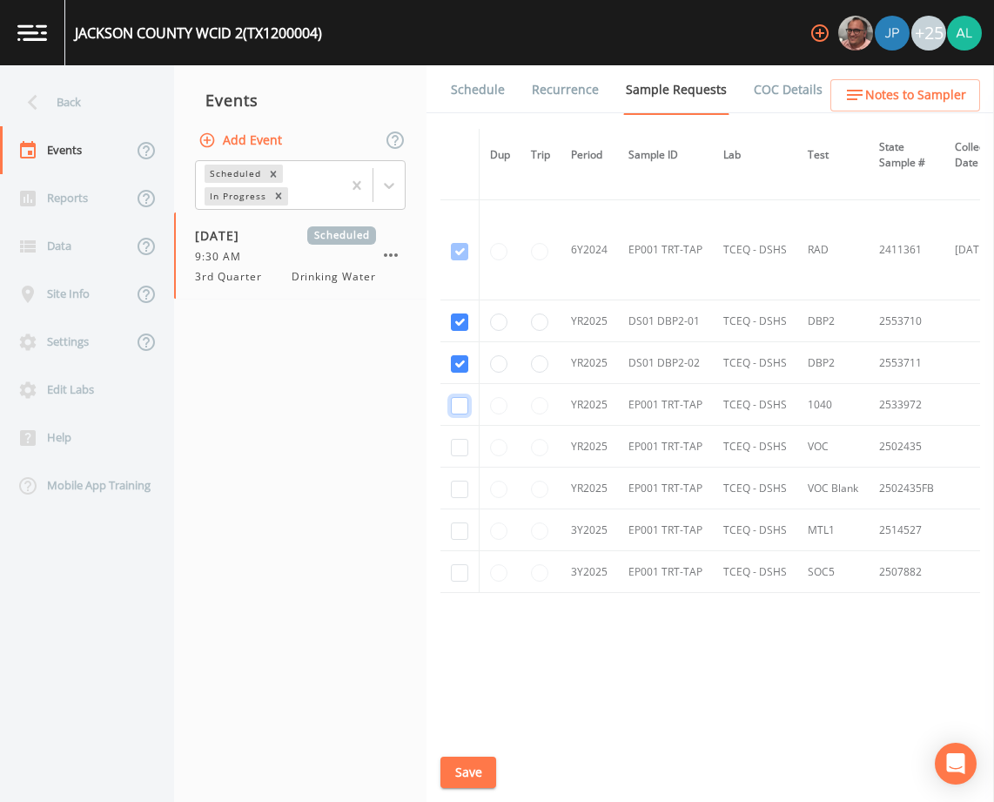
click at [466, 398] on input "checkbox" at bounding box center [459, 405] width 17 height 17
checkbox input "true"
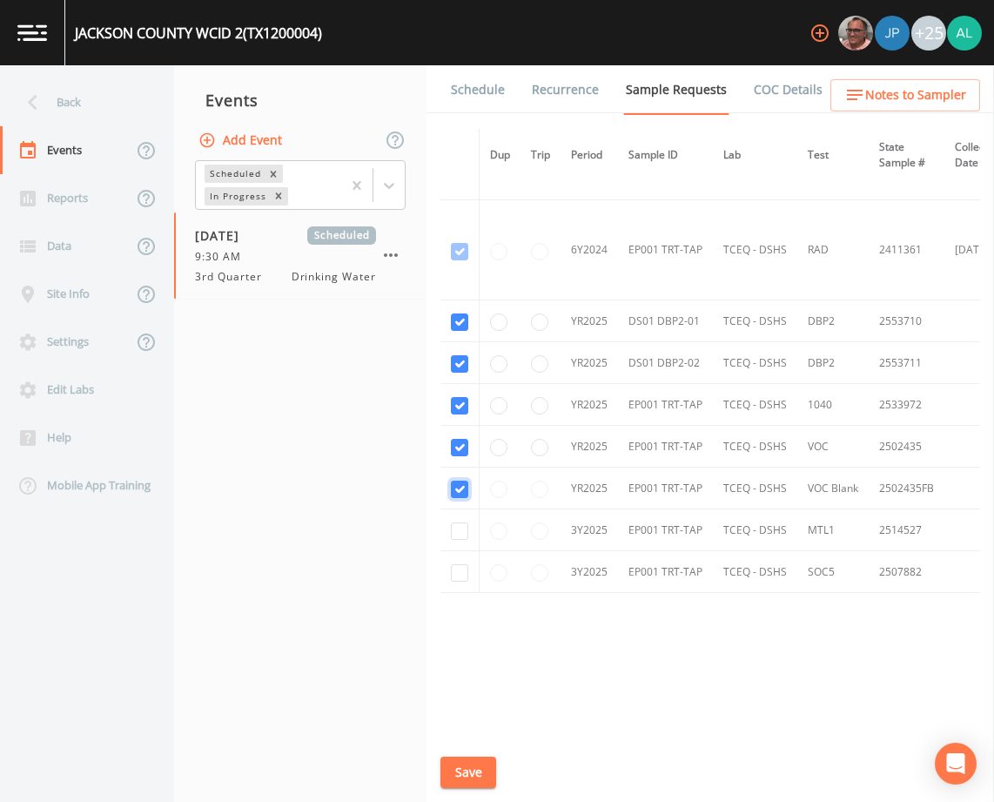
checkbox input "true"
click at [457, 522] on input "checkbox" at bounding box center [459, 530] width 17 height 17
checkbox input "true"
click at [455, 566] on input "checkbox" at bounding box center [459, 572] width 17 height 17
checkbox input "true"
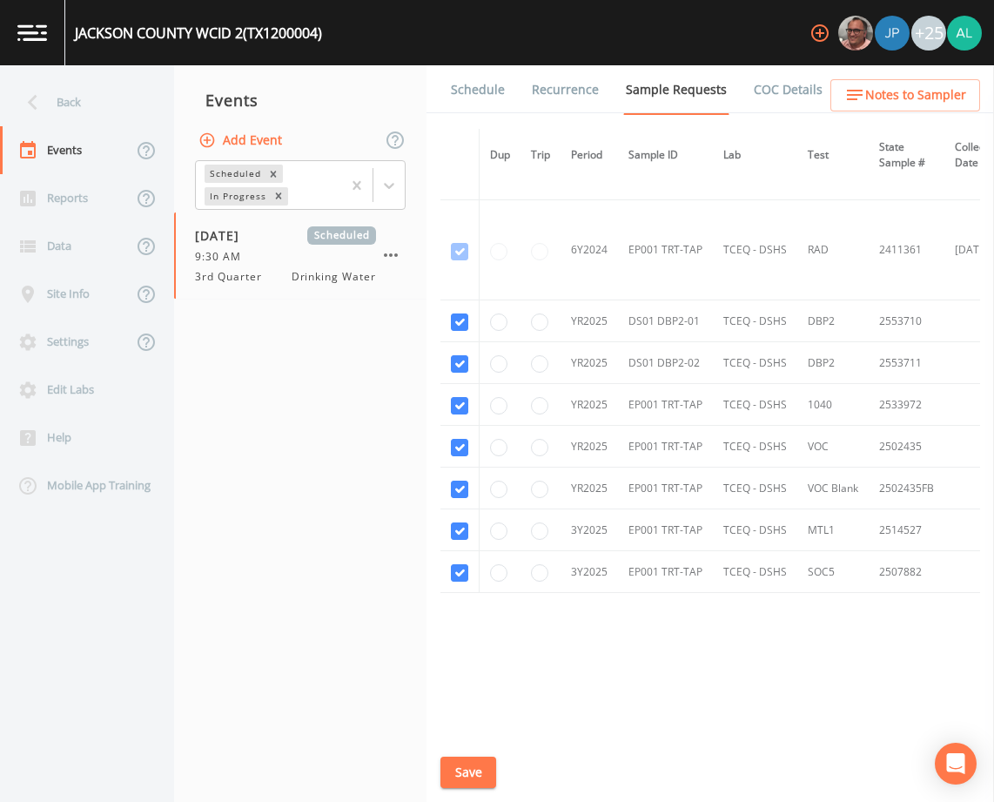
click at [470, 763] on button "Save" at bounding box center [468, 772] width 56 height 32
click at [120, 101] on div "Back" at bounding box center [78, 102] width 157 height 48
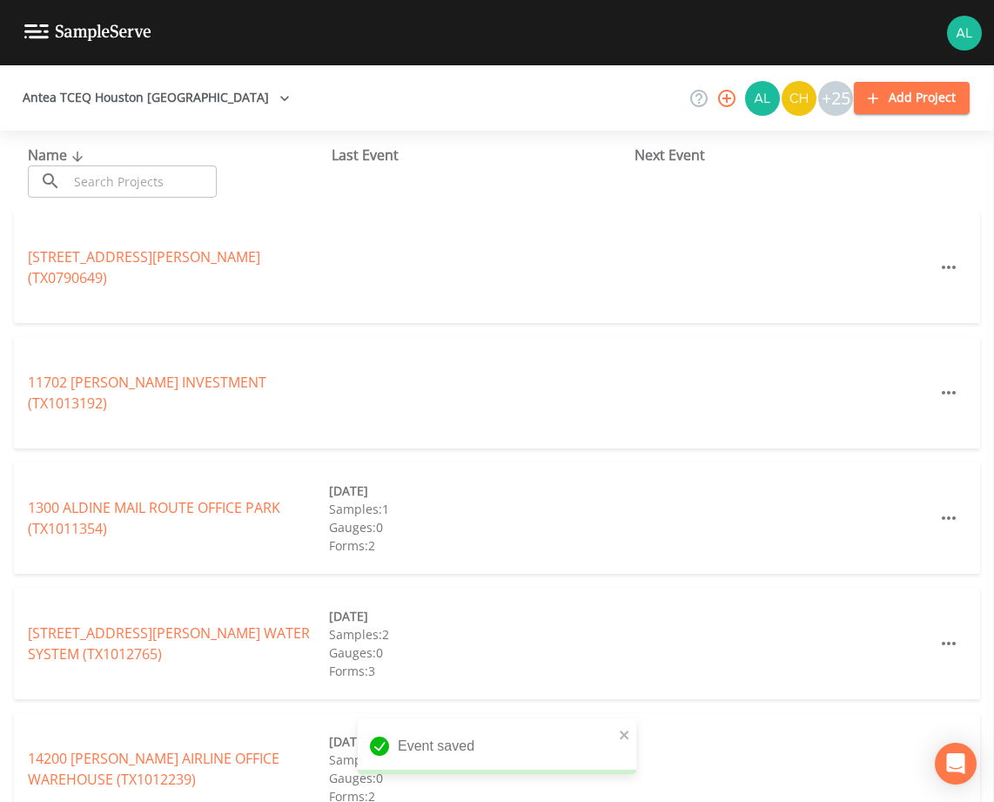
click at [138, 178] on input "text" at bounding box center [142, 181] width 149 height 32
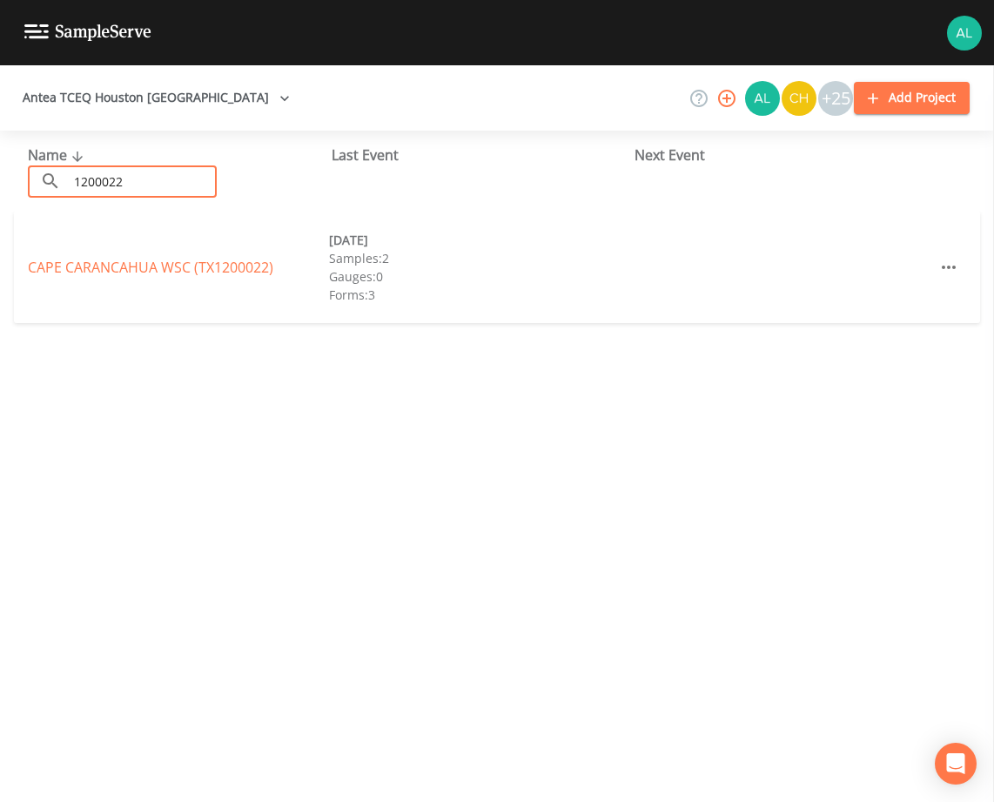
type input "1200022"
click at [212, 276] on link "CAPE CARANCAHUA WSC (TX1200022)" at bounding box center [150, 267] width 245 height 19
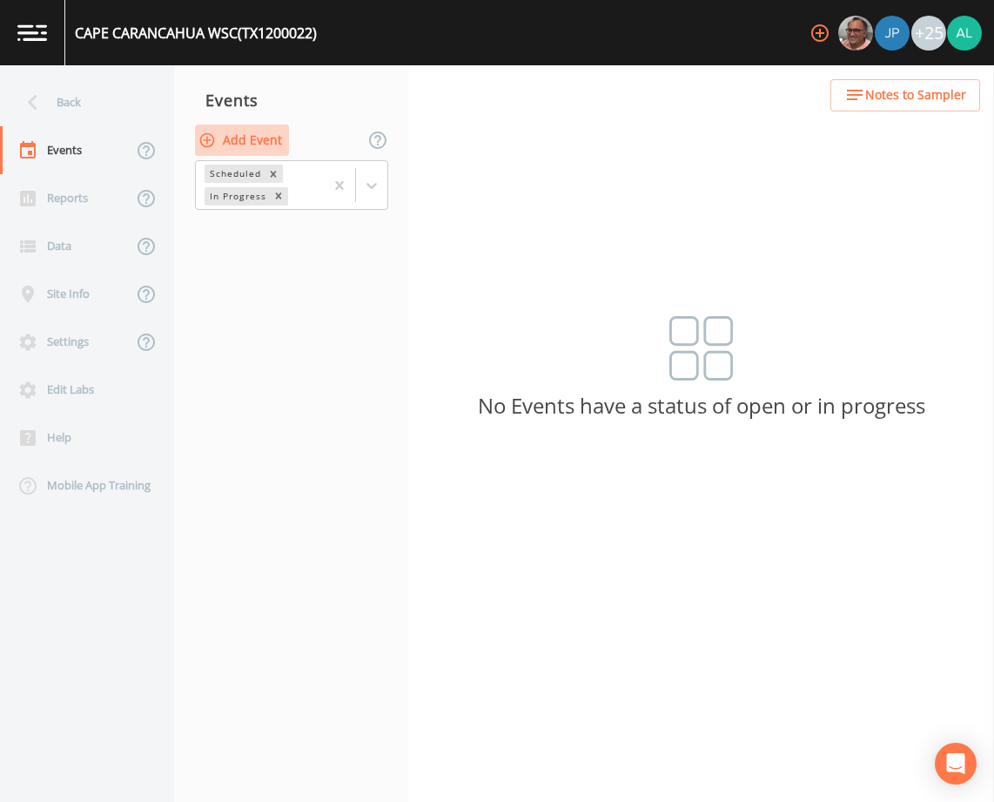
click at [270, 146] on button "Add Event" at bounding box center [242, 140] width 94 height 32
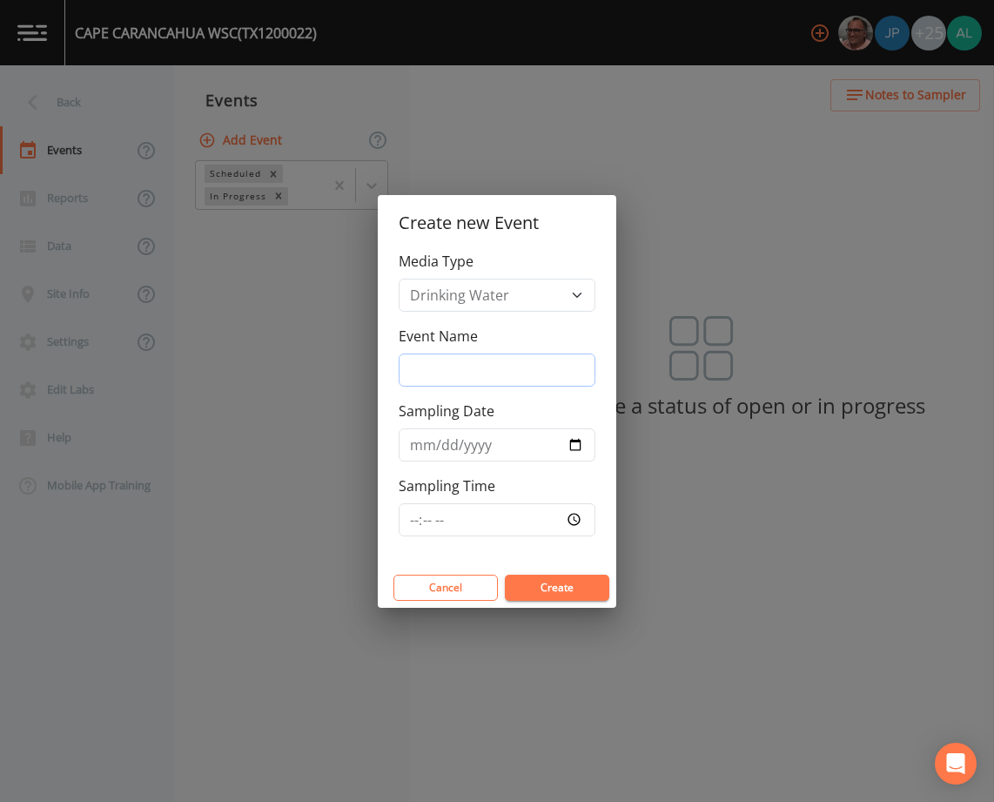
click at [484, 372] on input "Event Name" at bounding box center [497, 369] width 197 height 33
type input "3rd Quarter"
type input "[DATE]"
click at [416, 508] on input "Sampling Time" at bounding box center [497, 519] width 197 height 33
type input "10:00"
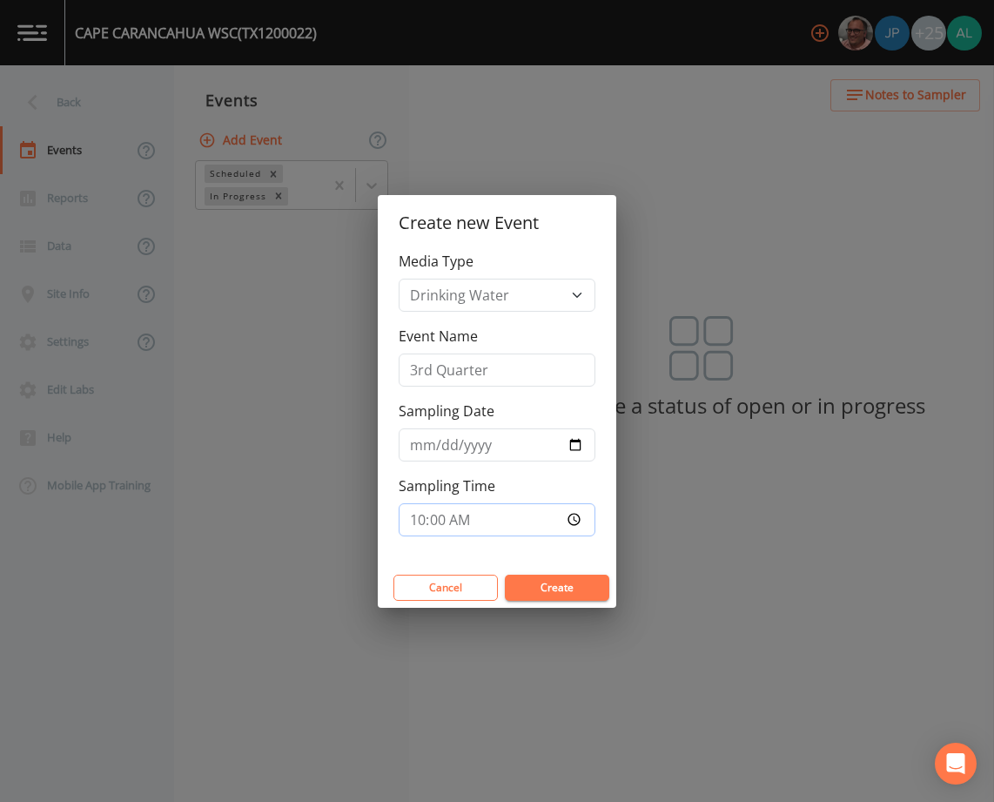
click at [505, 574] on button "Create" at bounding box center [557, 587] width 104 height 26
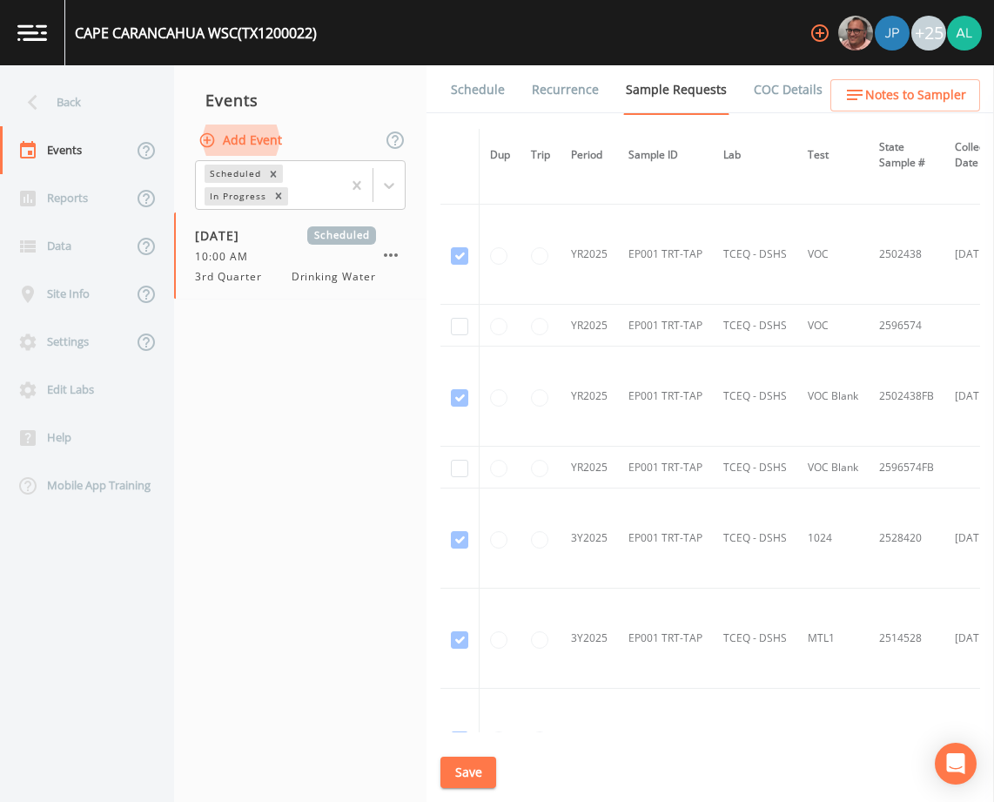
scroll to position [1045, 0]
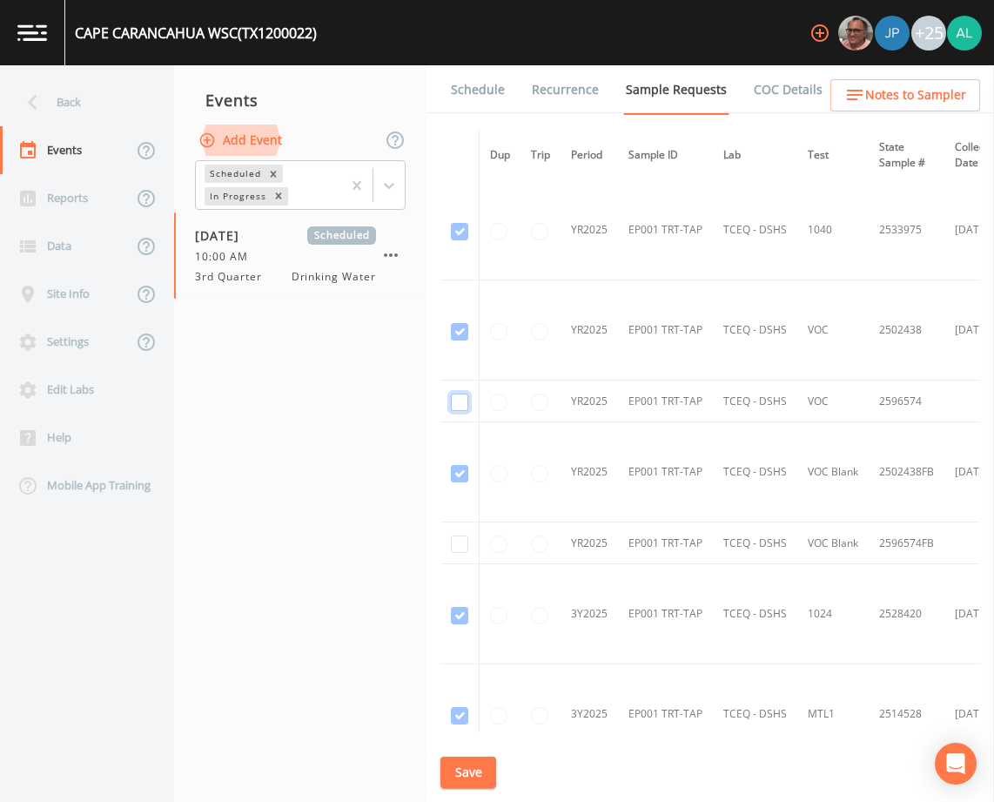
checkbox input "true"
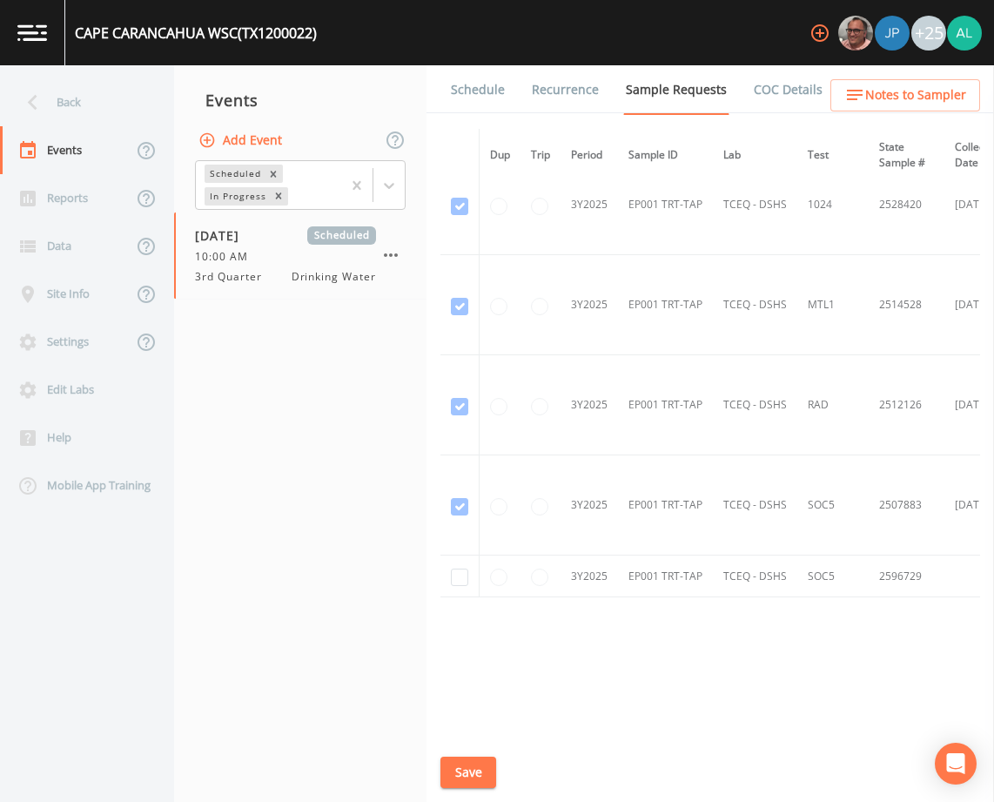
scroll to position [1462, 0]
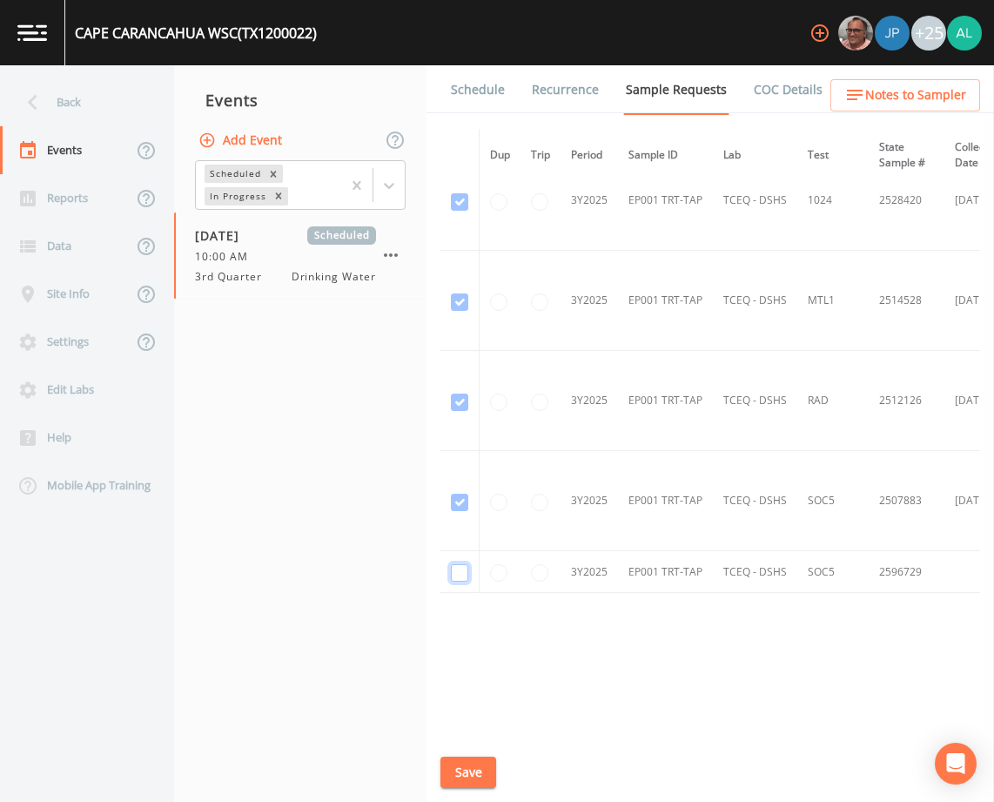
click at [458, 511] on input "checkbox" at bounding box center [459, 502] width 17 height 17
checkbox input "true"
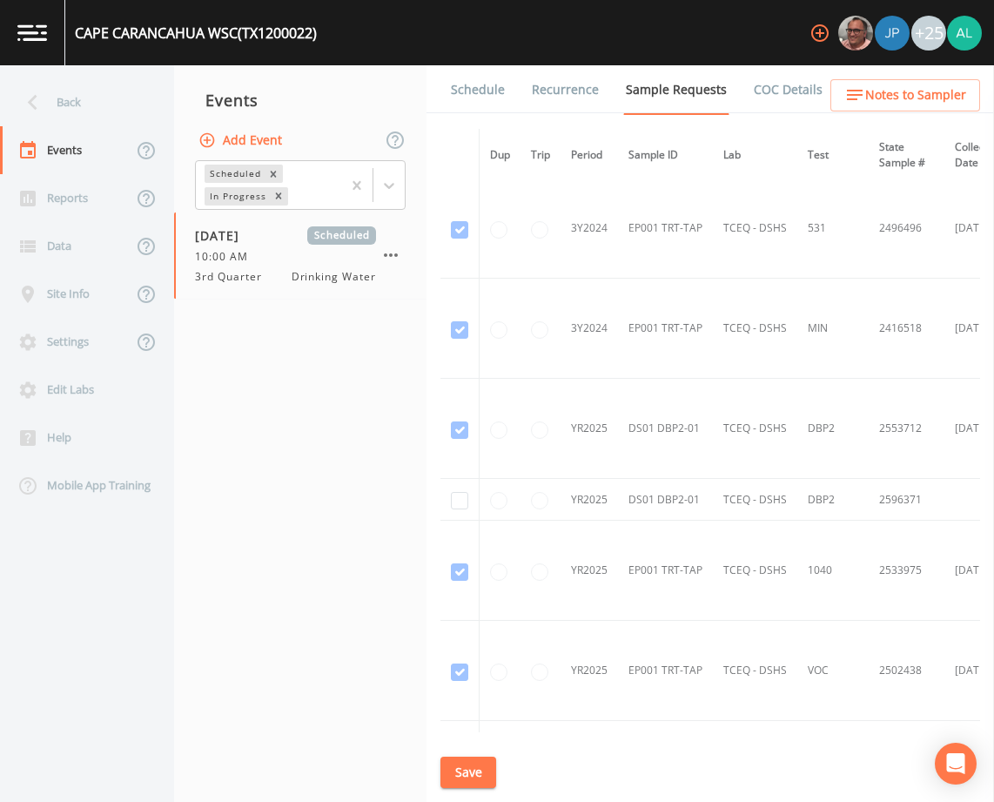
scroll to position [679, 0]
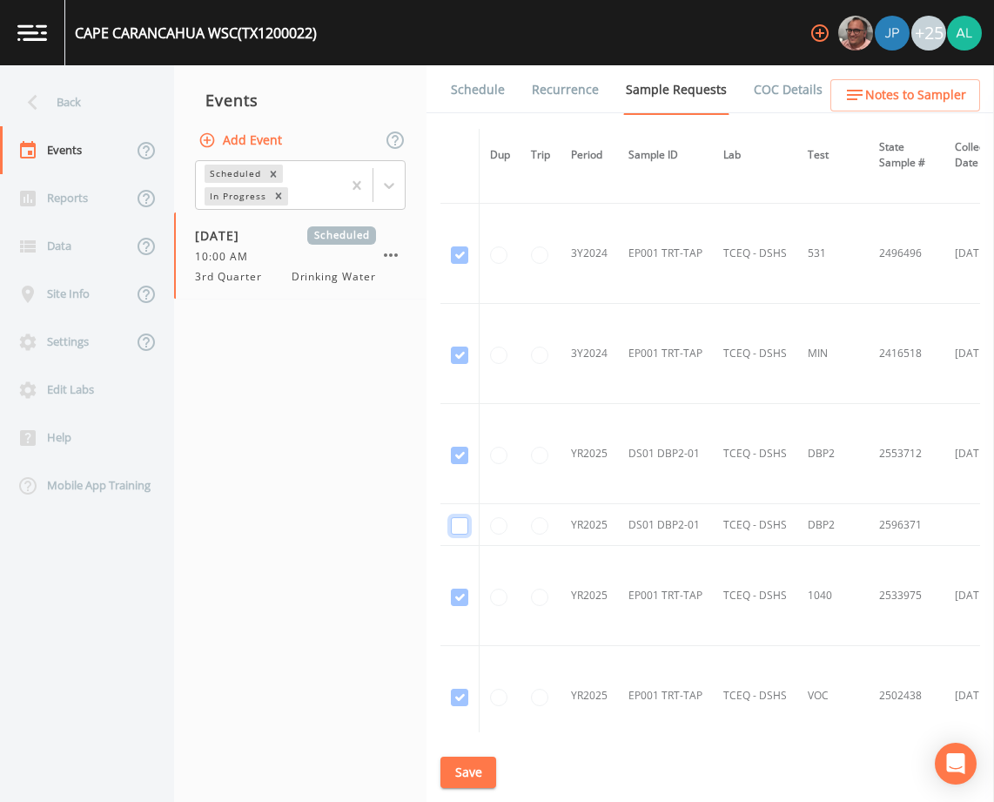
checkbox input "true"
click at [467, 767] on button "Save" at bounding box center [468, 772] width 56 height 32
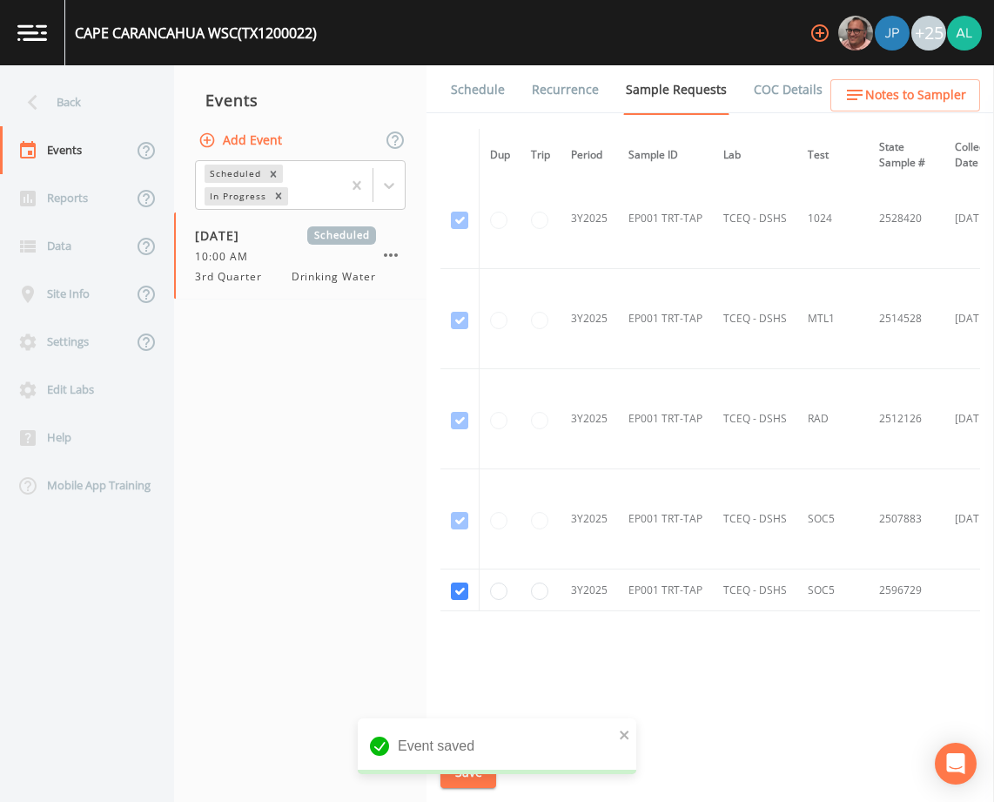
scroll to position [1462, 0]
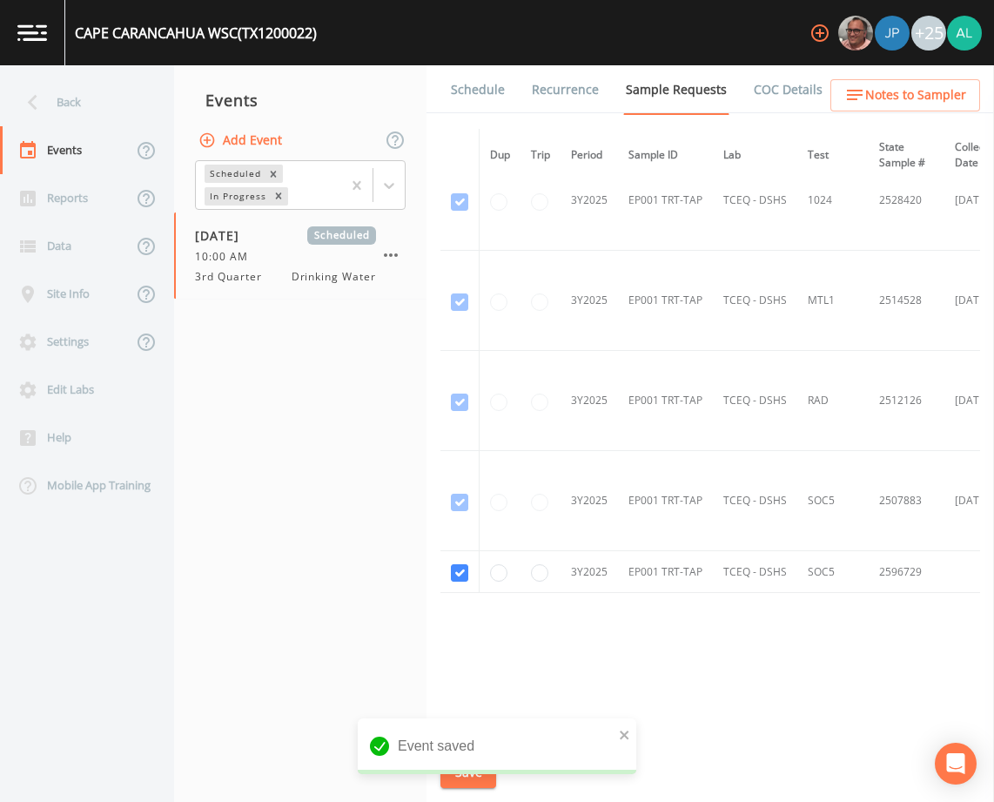
click at [507, 91] on li "Recurrence" at bounding box center [554, 89] width 94 height 49
click at [503, 91] on link "Schedule" at bounding box center [477, 89] width 59 height 49
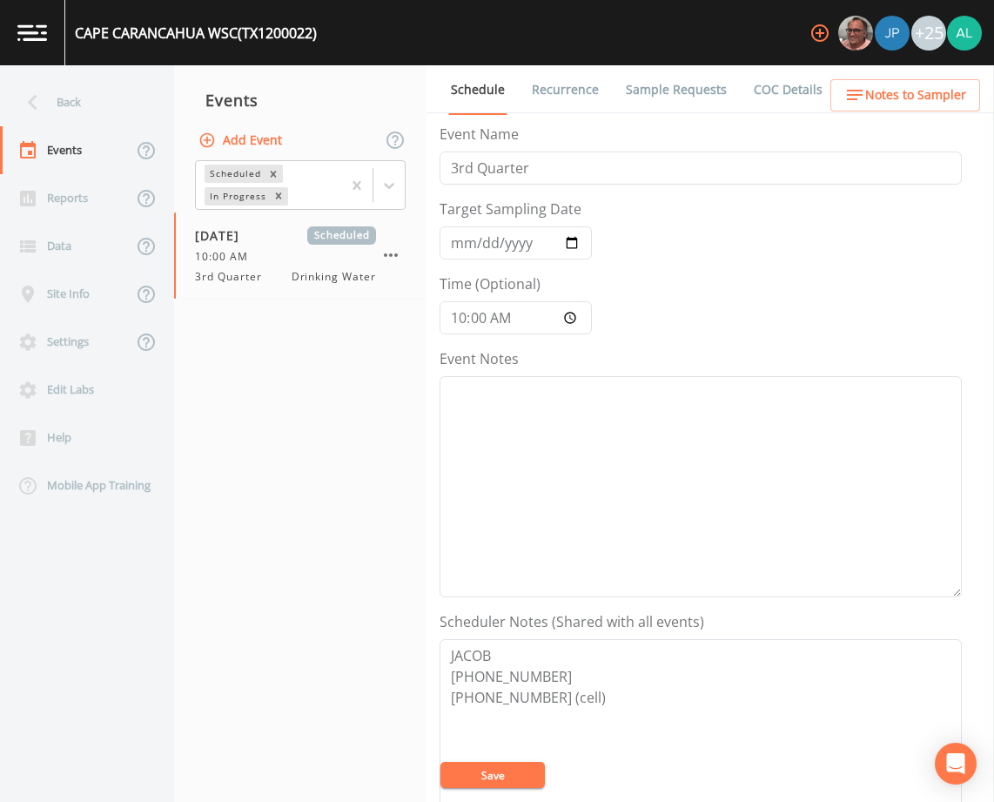
click at [640, 102] on link "Sample Requests" at bounding box center [676, 89] width 106 height 49
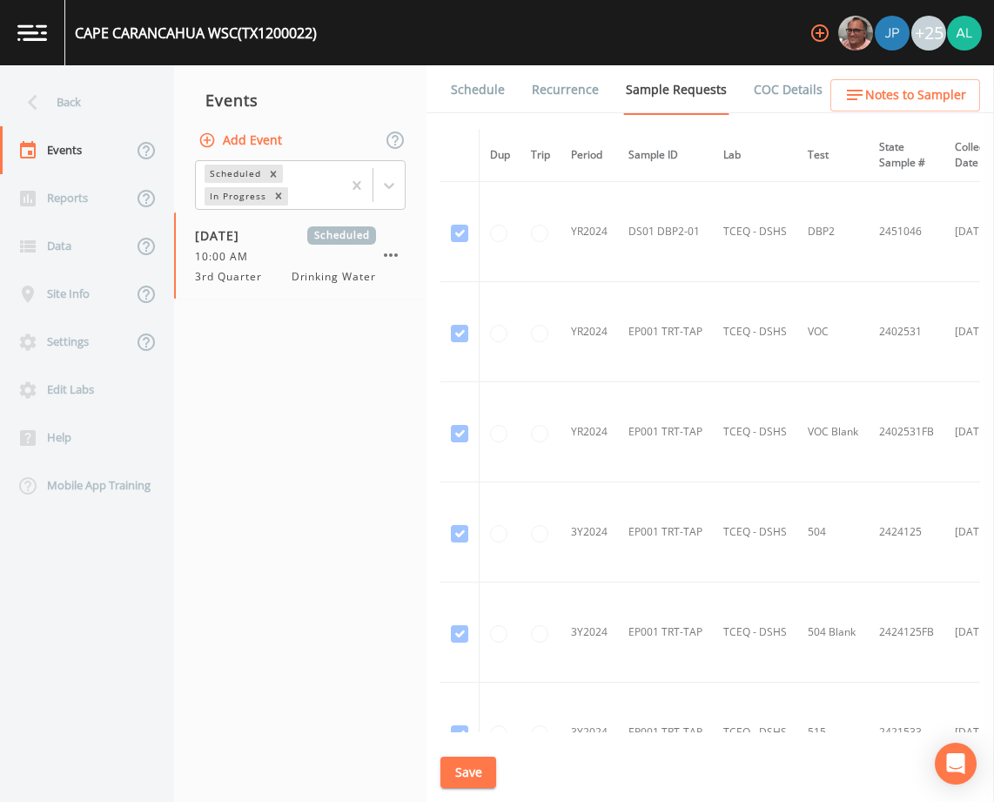
click at [462, 775] on button "Save" at bounding box center [468, 772] width 56 height 32
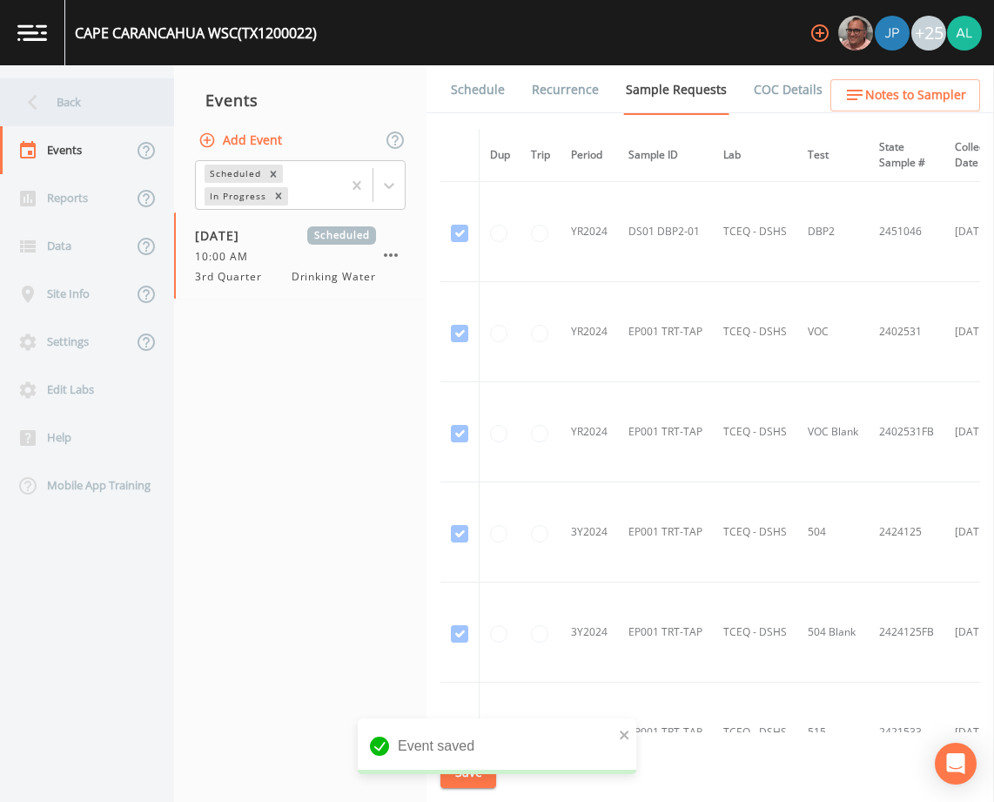
click at [81, 114] on div "Back" at bounding box center [78, 102] width 157 height 48
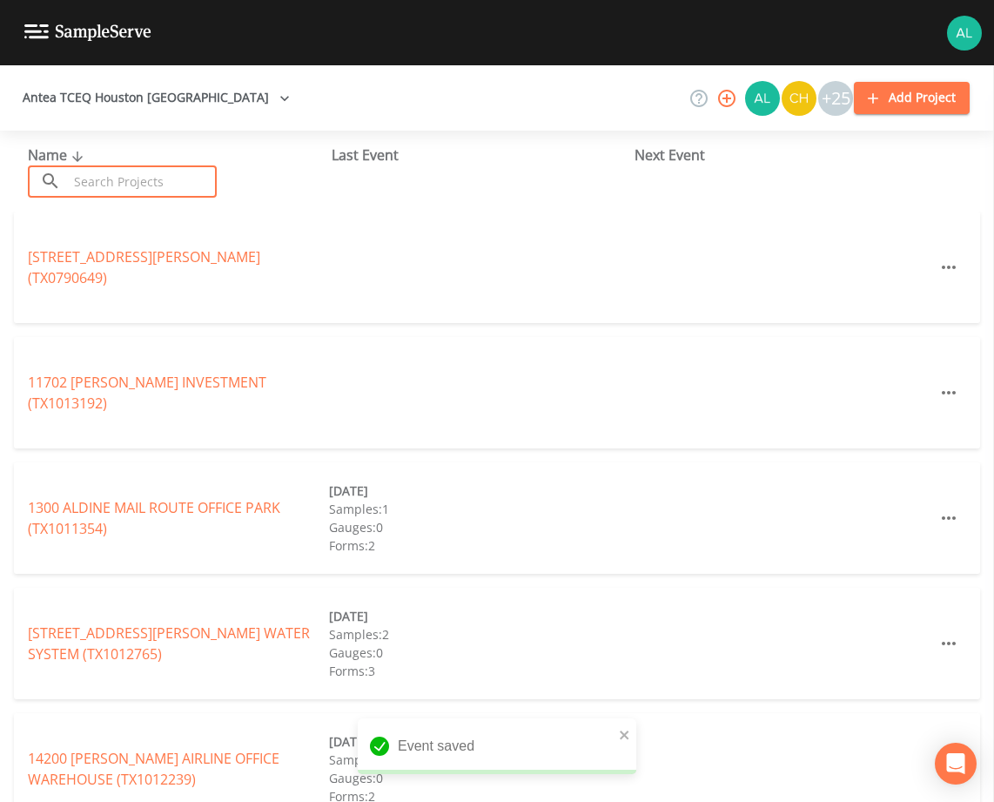
click at [106, 191] on input "text" at bounding box center [142, 181] width 149 height 32
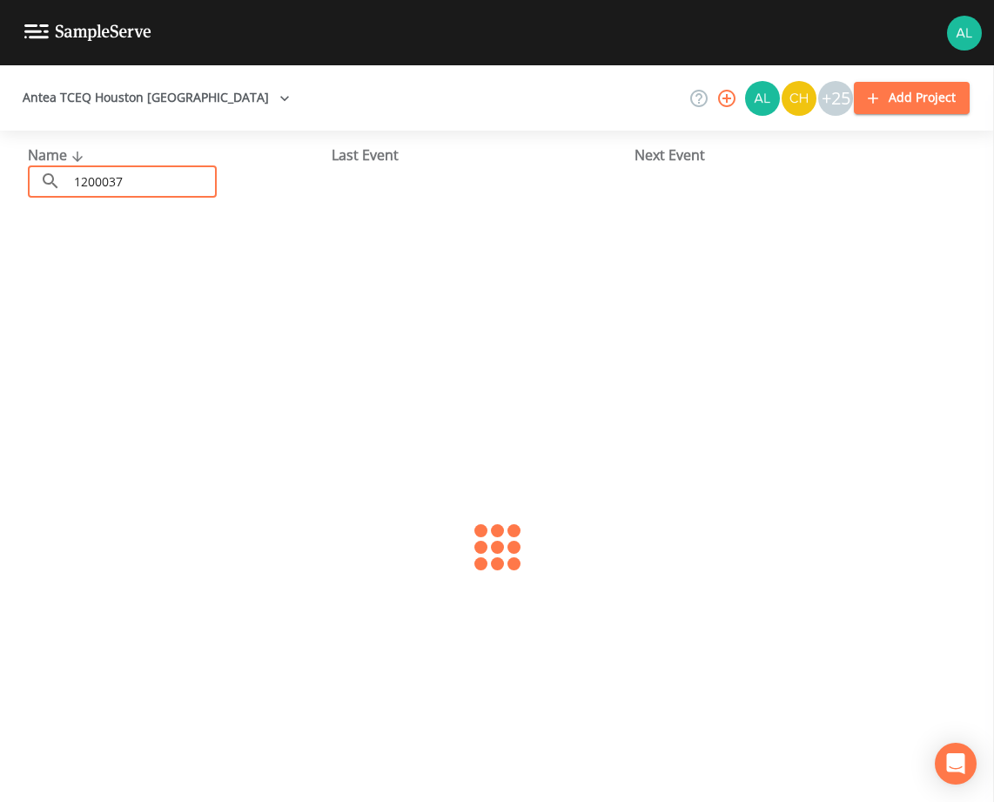
type input "1200037"
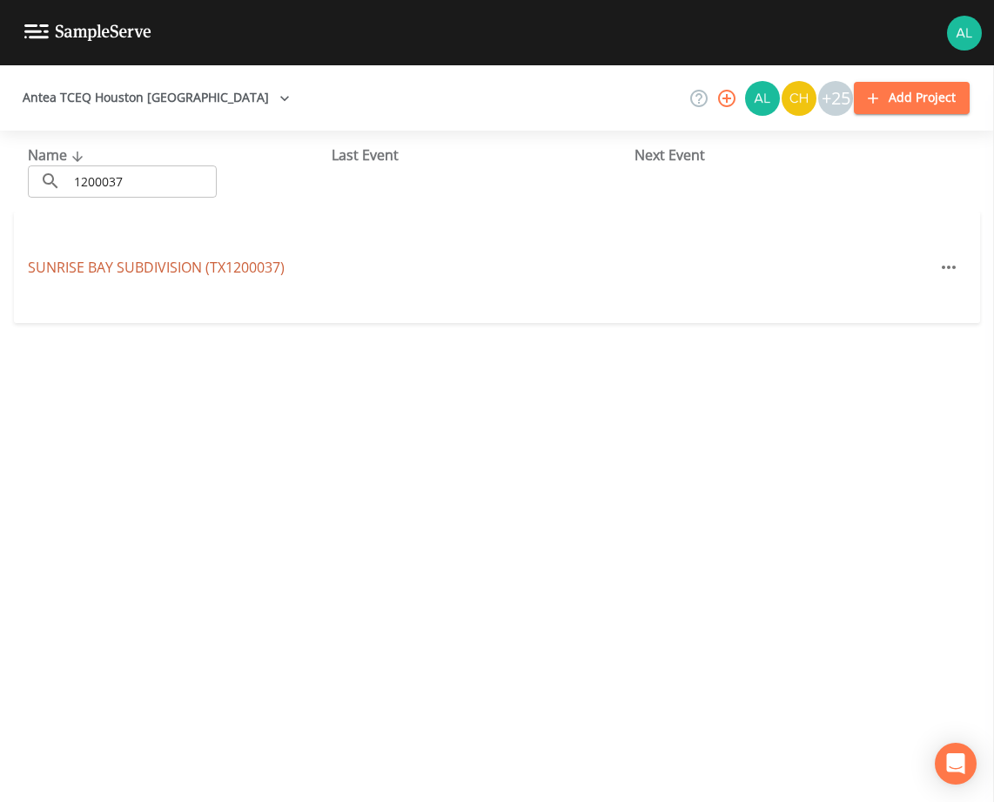
click at [180, 264] on link "[GEOGRAPHIC_DATA] (TX1200037)" at bounding box center [156, 267] width 257 height 19
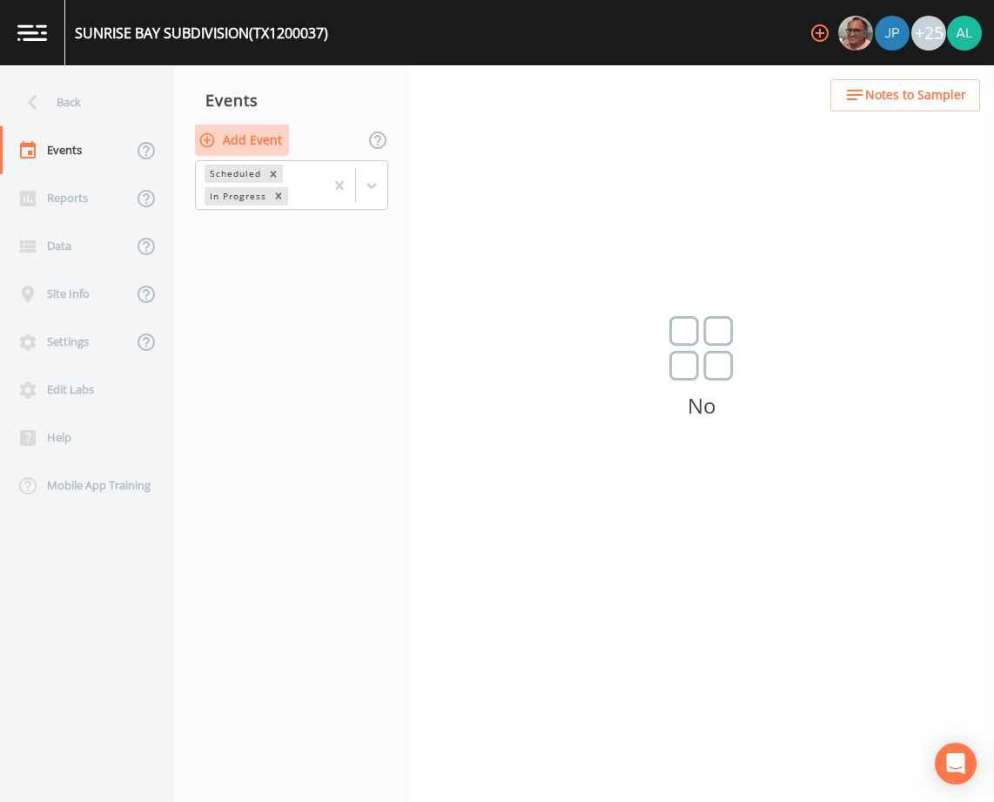
click at [253, 142] on button "Add Event" at bounding box center [242, 140] width 94 height 32
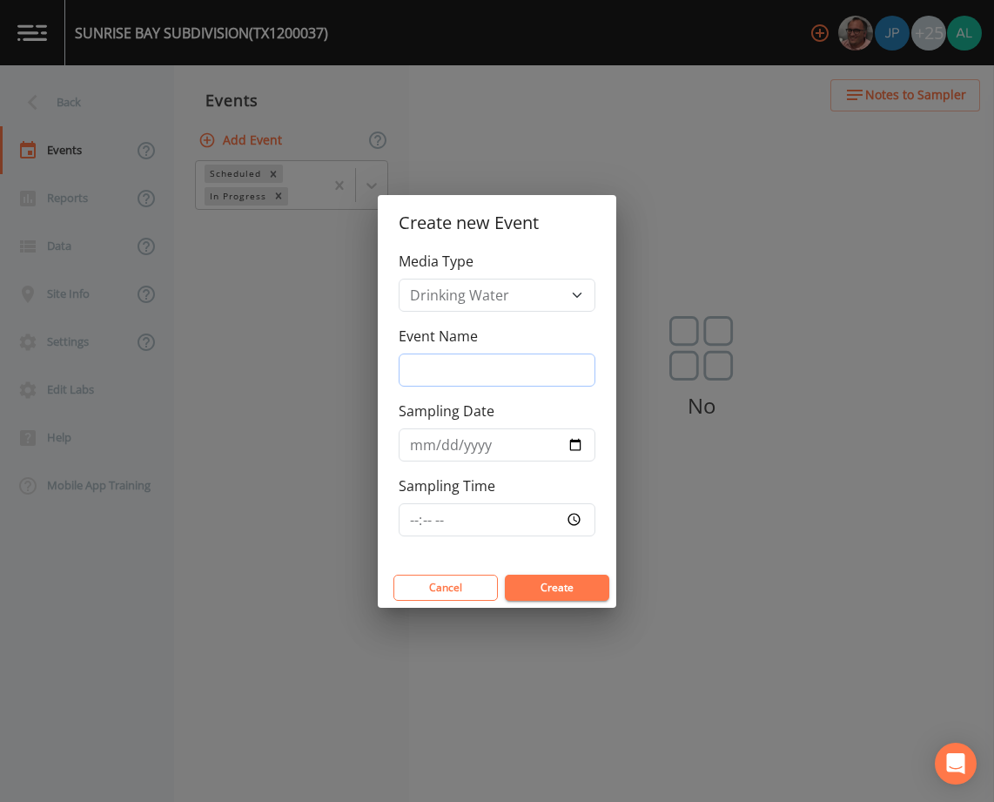
click at [480, 374] on input "Event Name" at bounding box center [497, 369] width 197 height 33
type input "3rd Quarter"
type input "[DATE]"
click at [406, 523] on input "Sampling Time" at bounding box center [497, 519] width 197 height 33
type input "11:00"
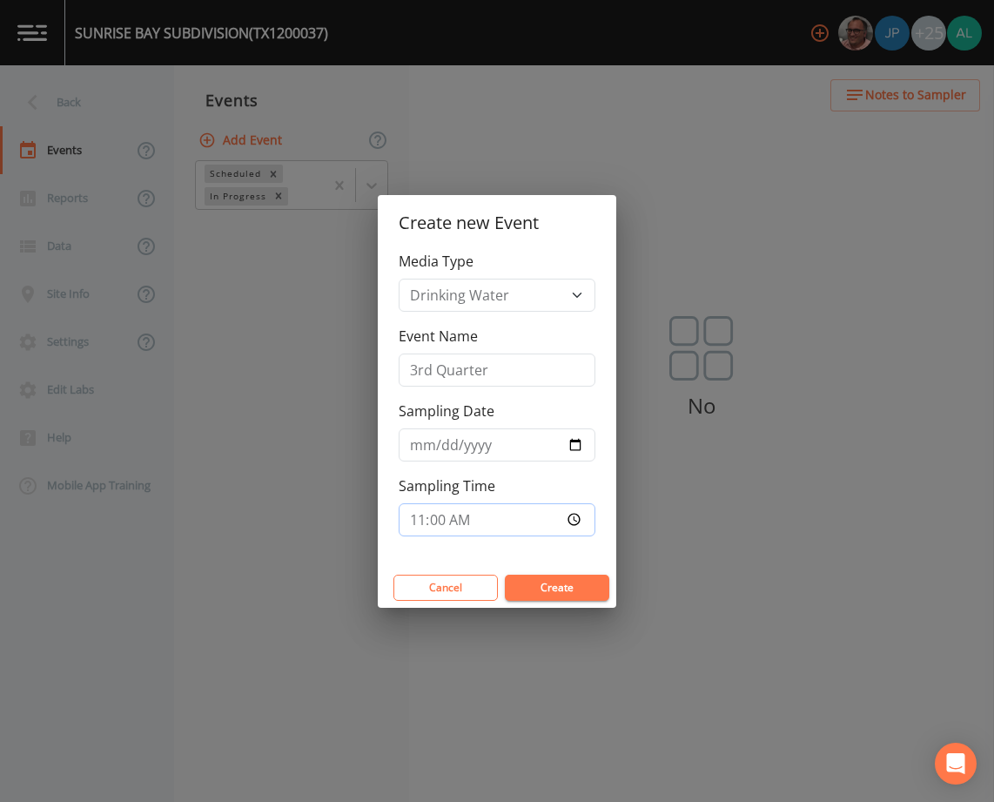
click at [505, 574] on button "Create" at bounding box center [557, 587] width 104 height 26
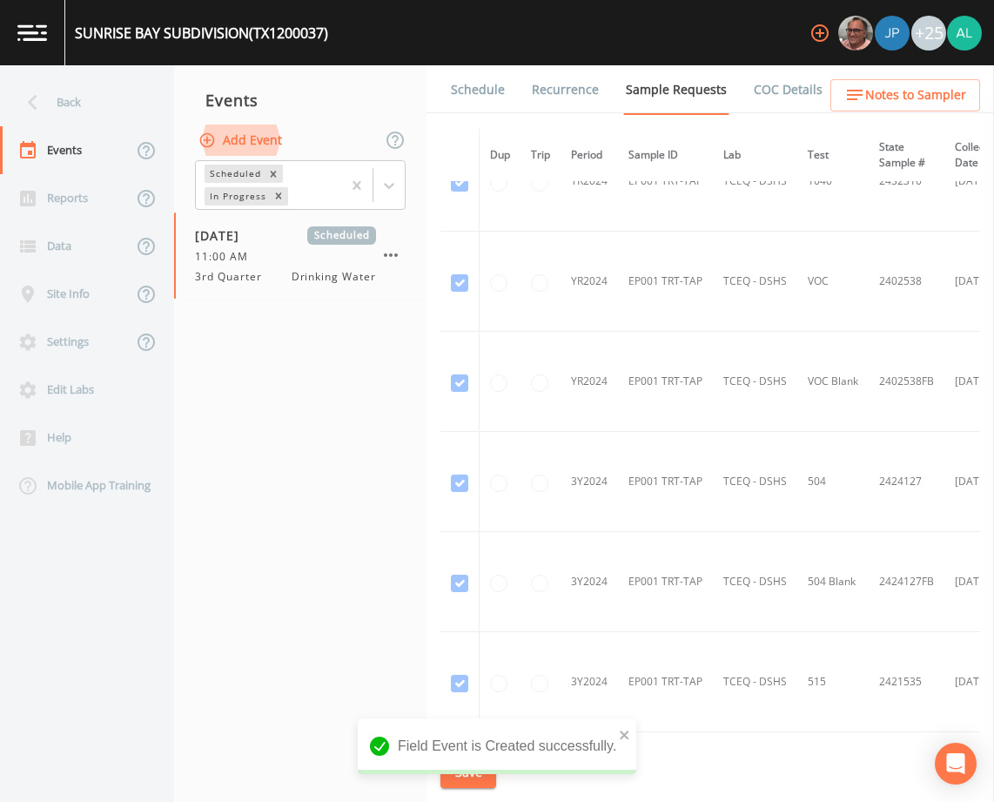
scroll to position [609, 0]
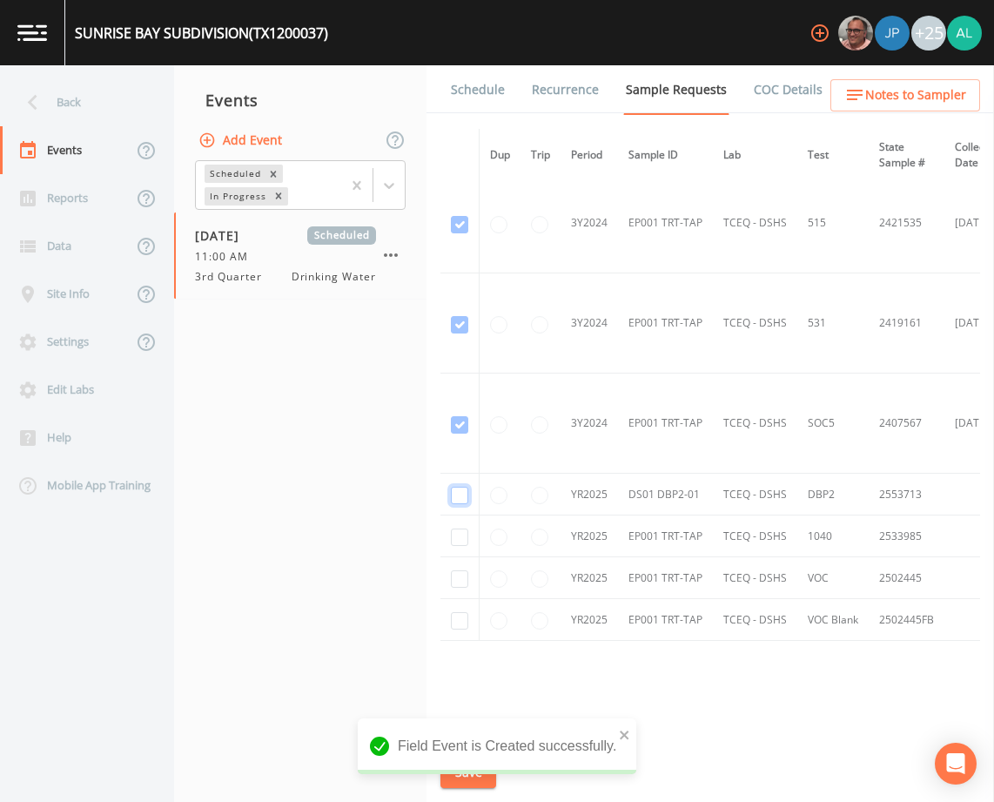
checkbox input "true"
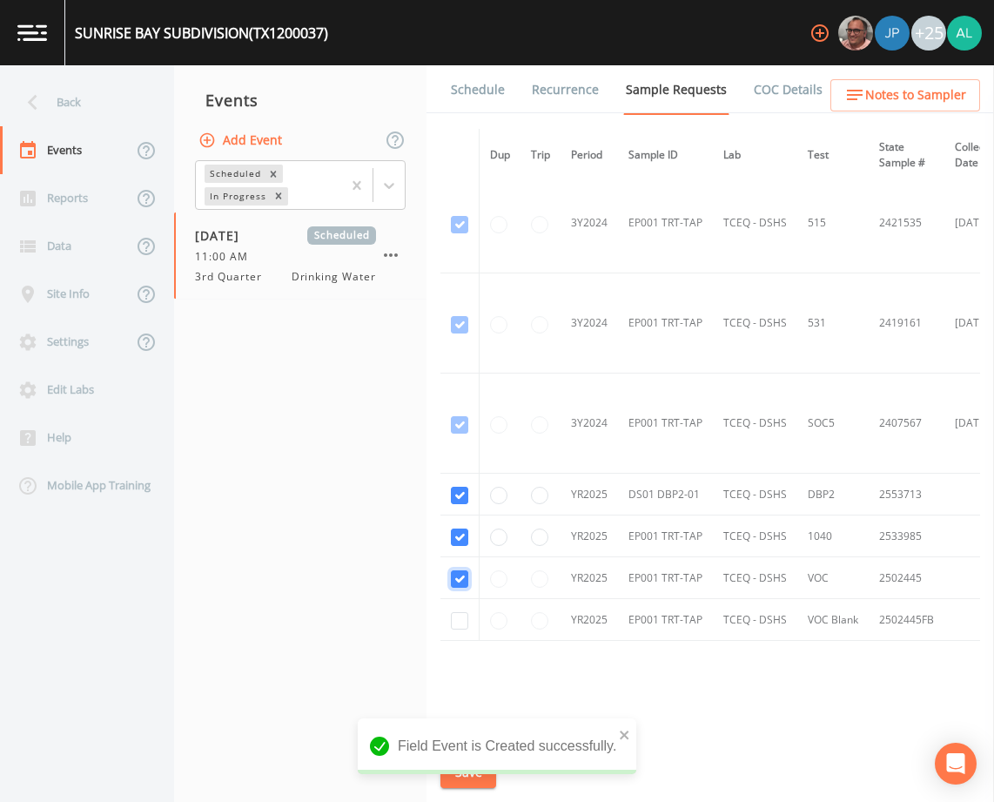
checkbox input "true"
click at [456, 789] on div "Schedule Recurrence Sample Requests COC Details Forms Dup Trip Period Sample ID…" at bounding box center [711, 433] width 568 height 736
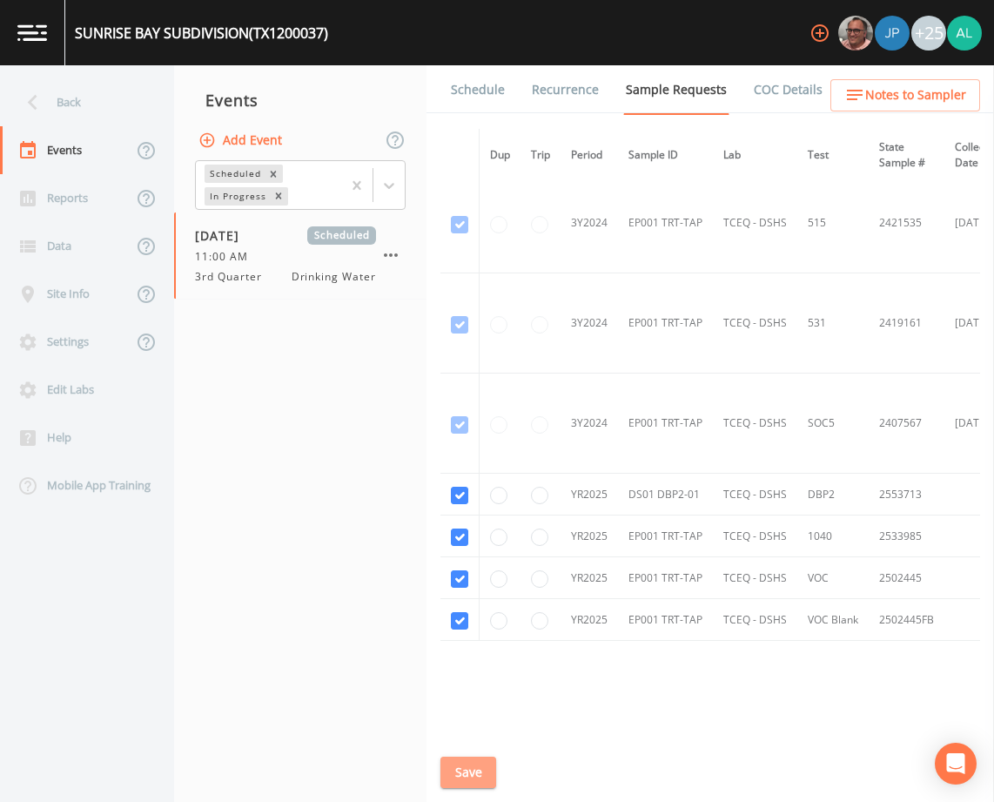
click at [483, 777] on button "Save" at bounding box center [468, 772] width 56 height 32
click at [476, 777] on button "Save" at bounding box center [468, 772] width 56 height 32
click at [60, 118] on div "Back" at bounding box center [78, 102] width 157 height 48
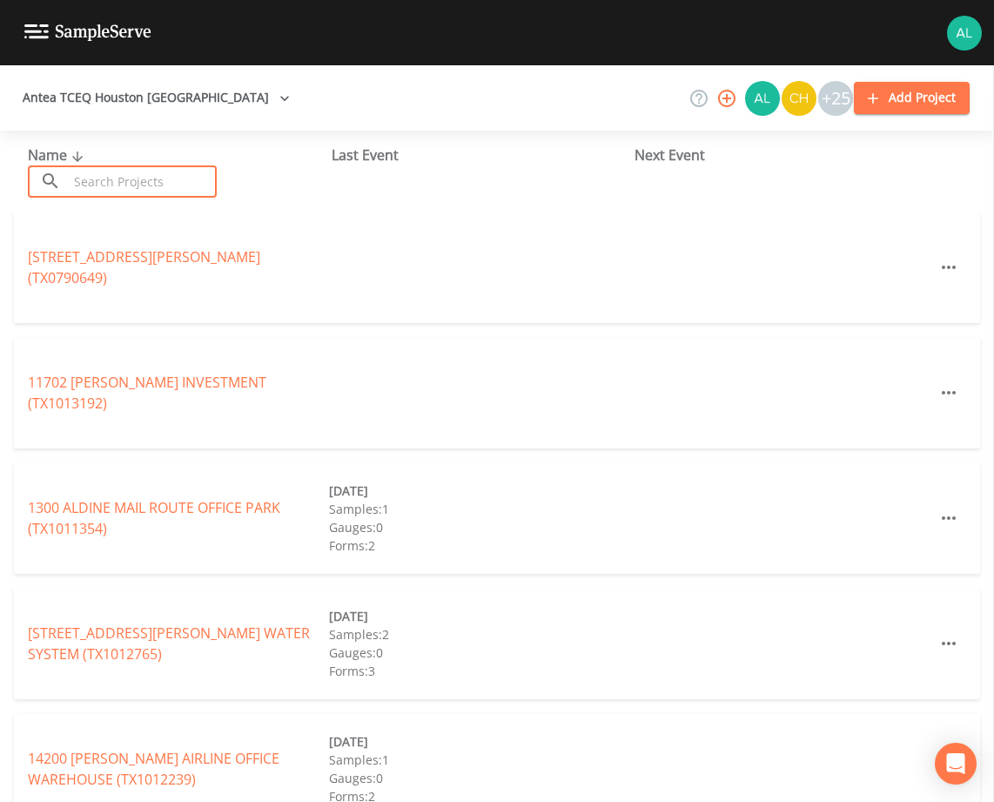
click at [80, 184] on input "text" at bounding box center [142, 181] width 149 height 32
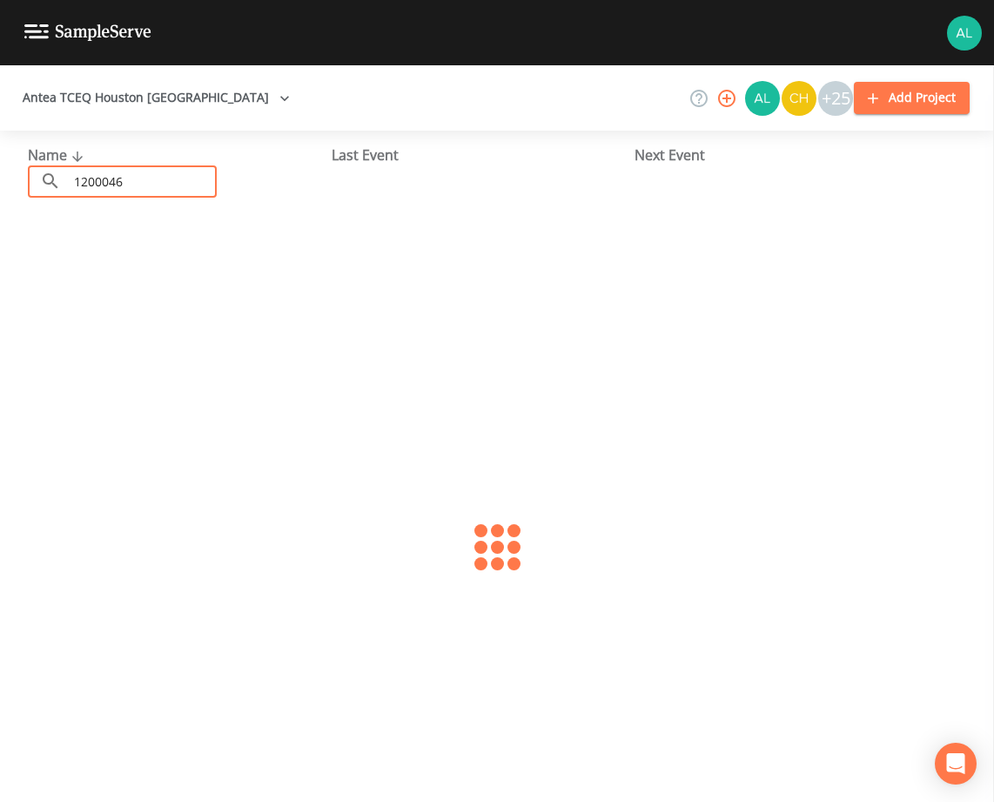
type input "1200046"
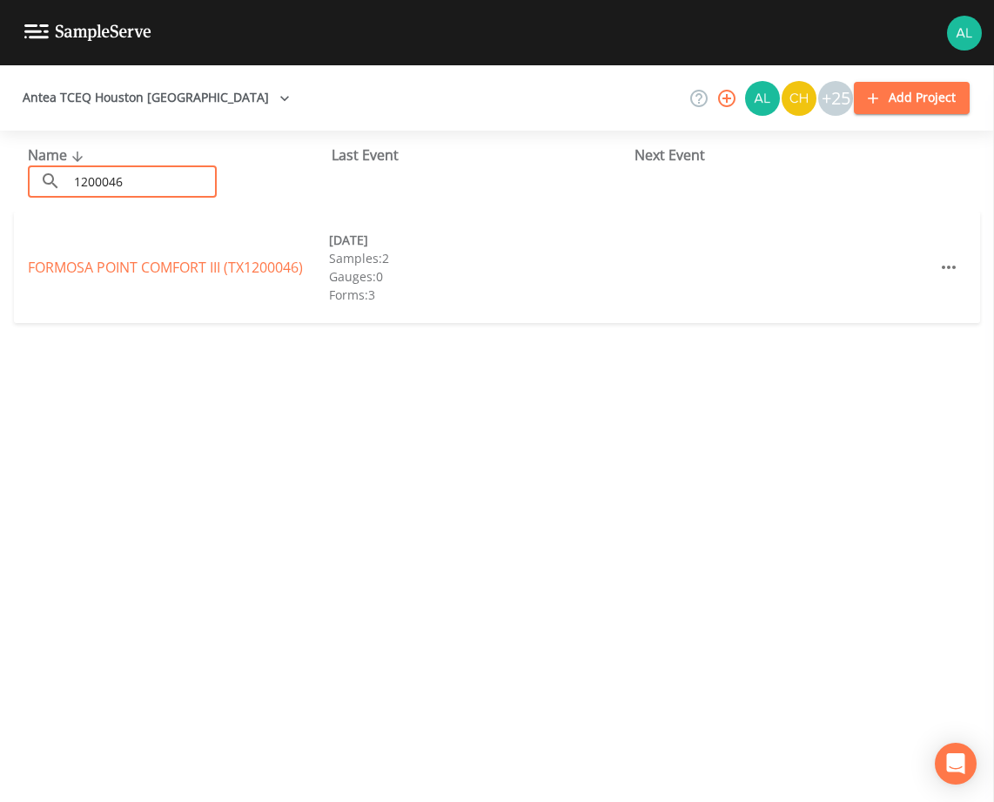
click at [100, 264] on link "FORMOSA POINT COMFORT III (TX1200046)" at bounding box center [165, 267] width 275 height 19
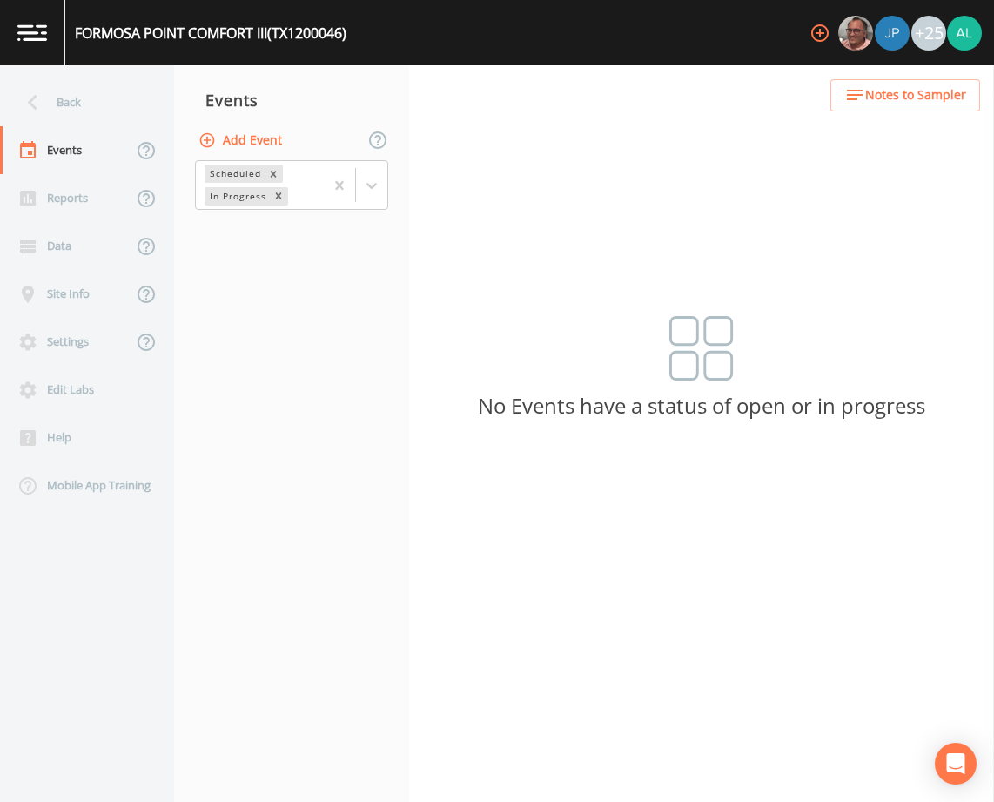
click at [252, 144] on button "Add Event" at bounding box center [242, 140] width 94 height 32
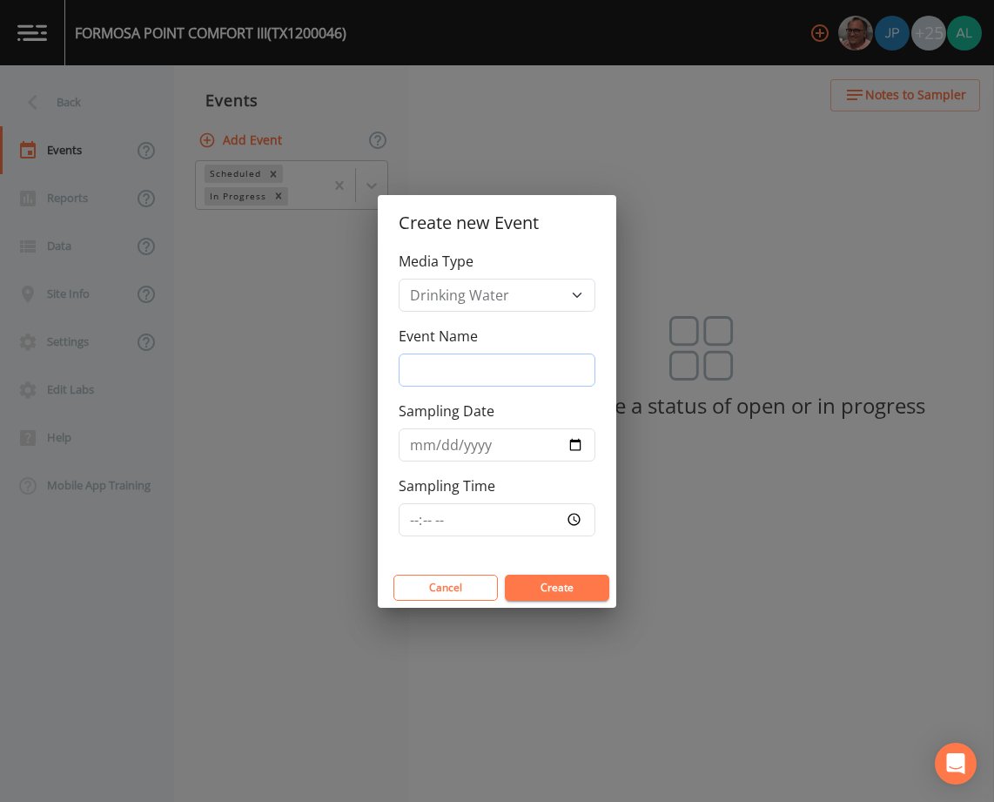
click at [433, 373] on input "Event Name" at bounding box center [497, 369] width 197 height 33
type input "3rd Quarter"
type input "[DATE]"
click at [406, 510] on input "Sampling Time" at bounding box center [497, 519] width 197 height 33
type input "11:30"
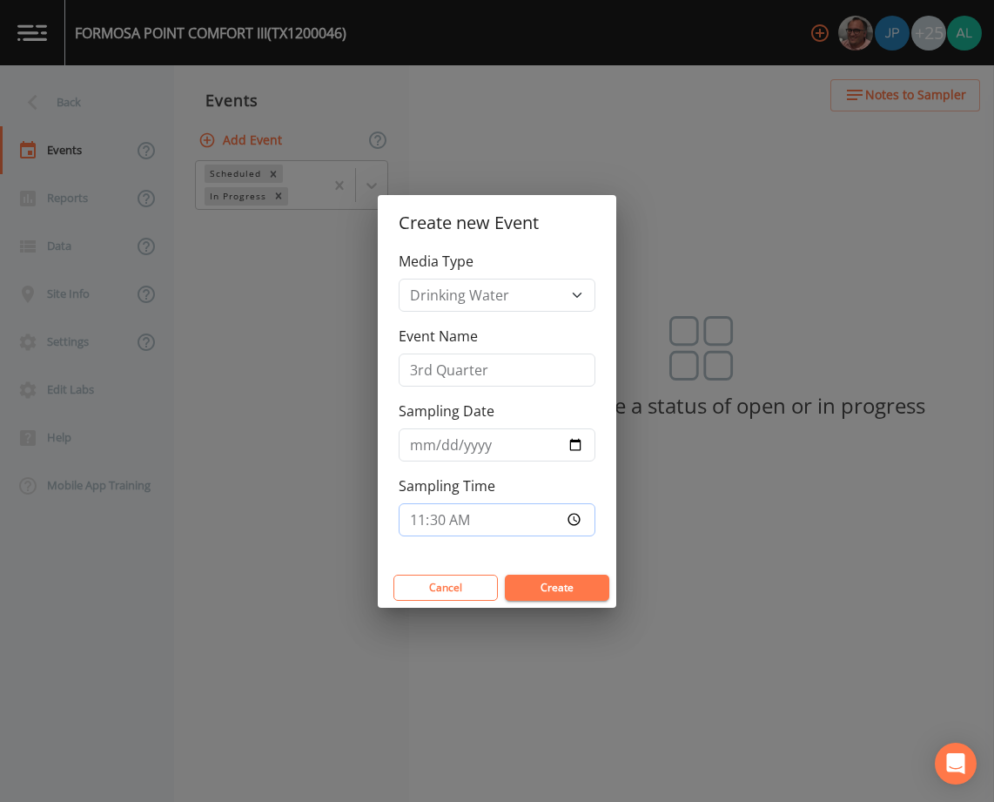
click at [505, 574] on button "Create" at bounding box center [557, 587] width 104 height 26
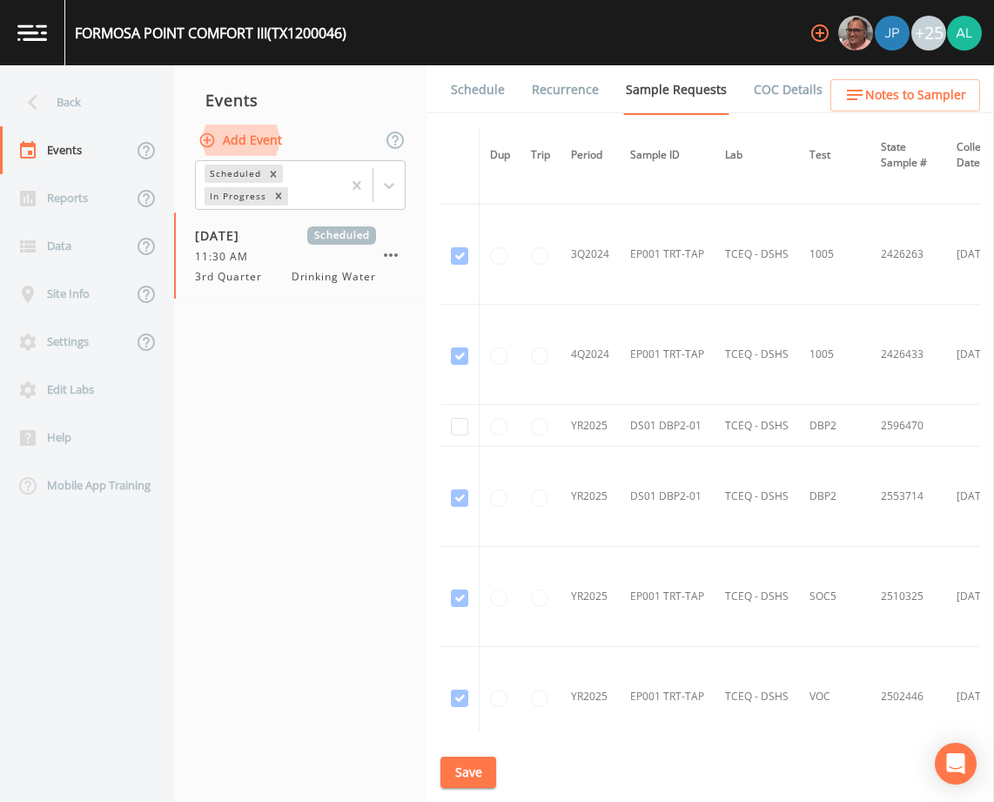
scroll to position [870, 0]
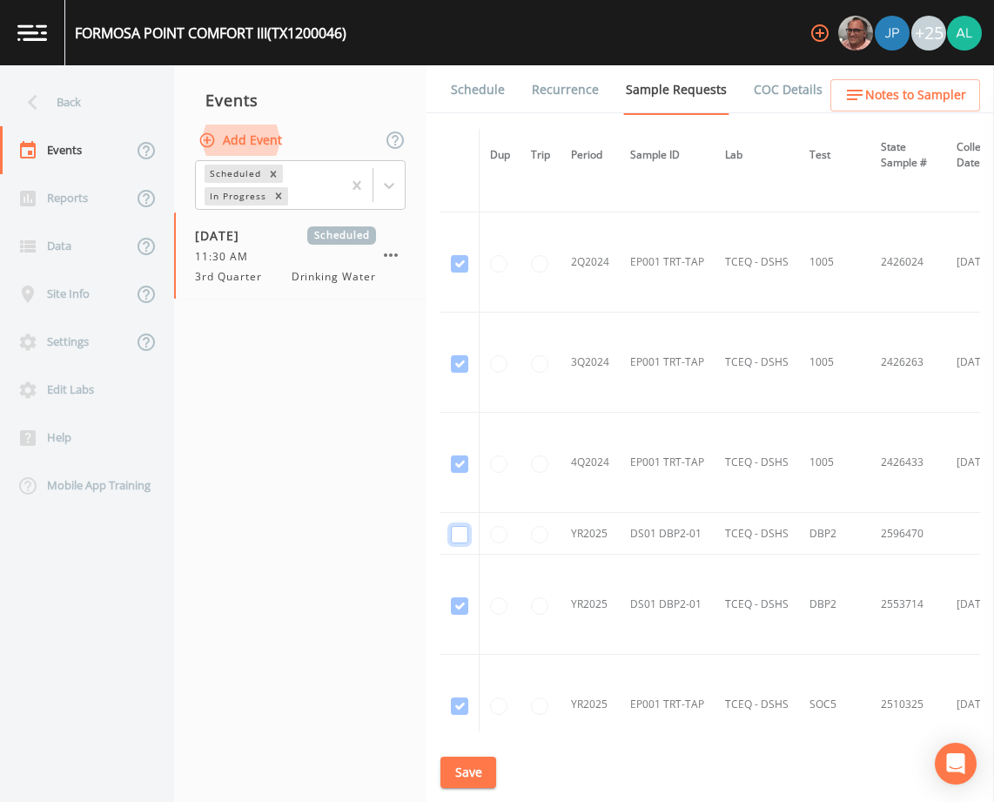
checkbox input "true"
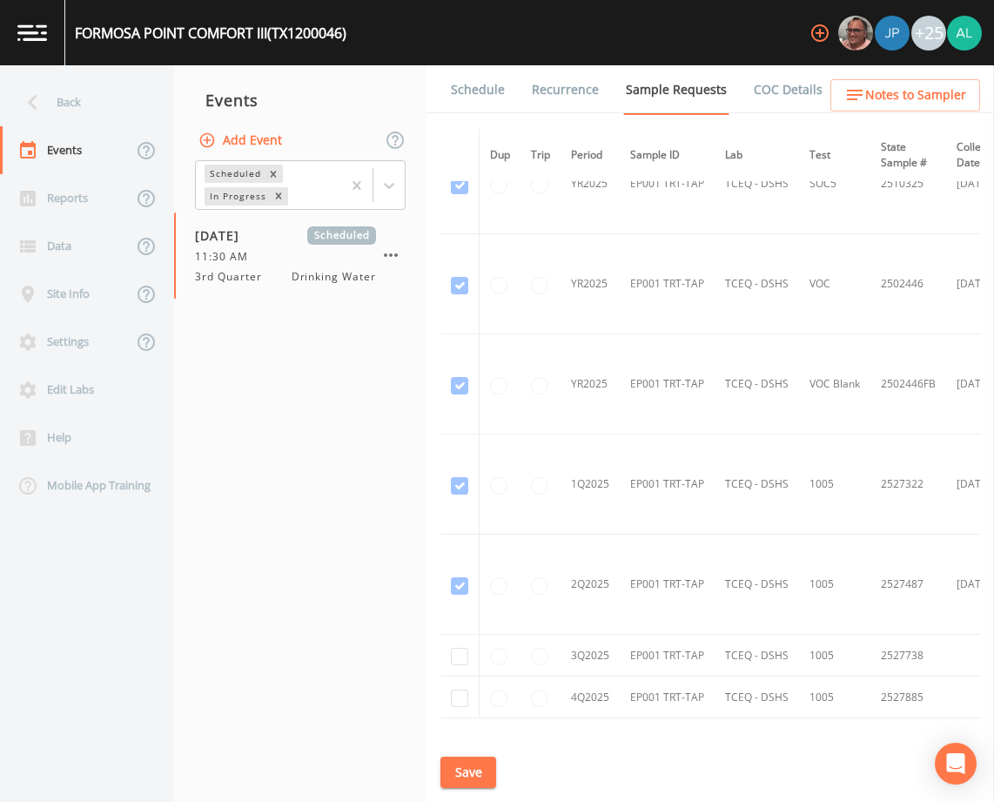
scroll to position [1521, 0]
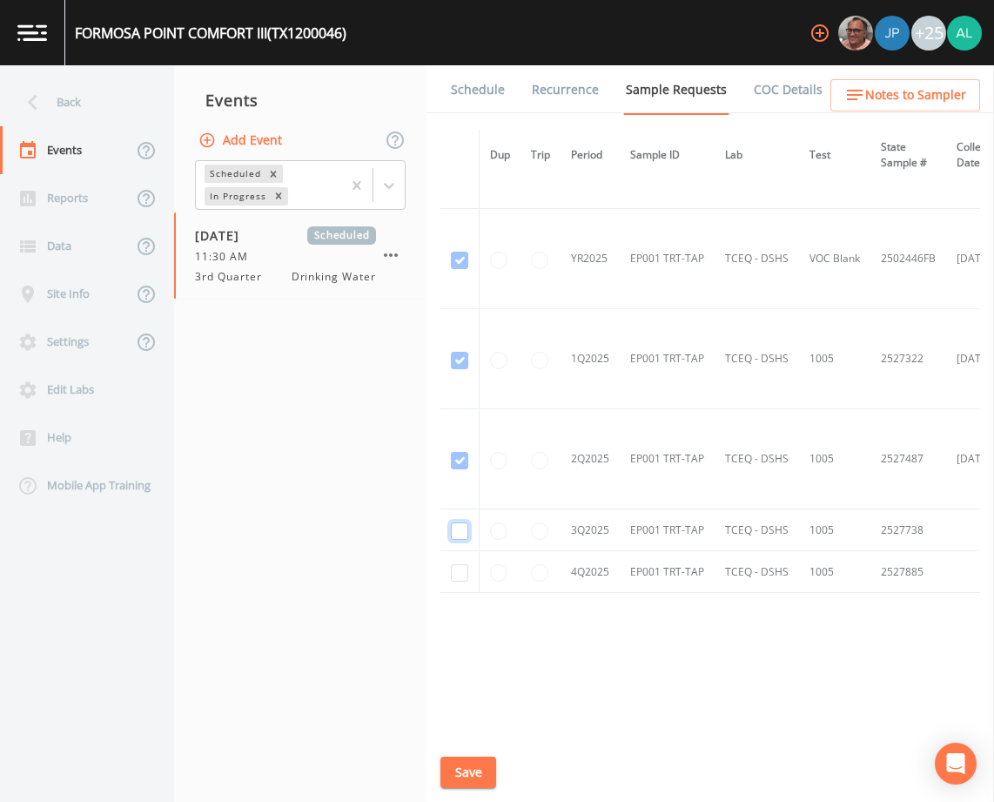
checkbox input "true"
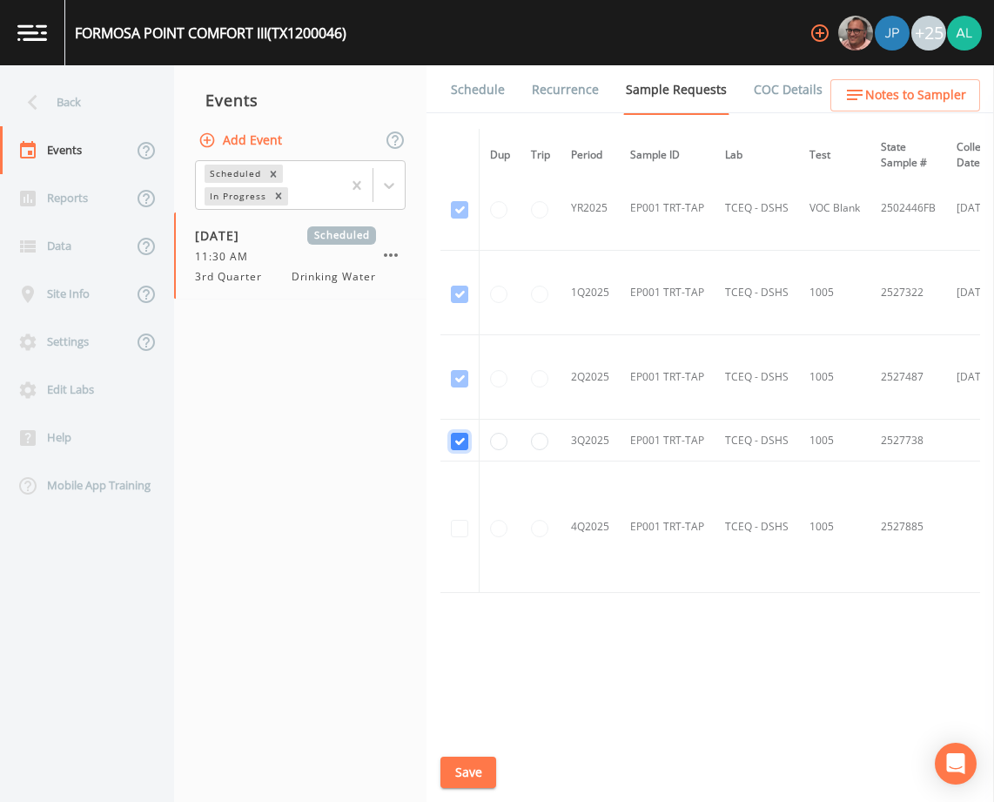
scroll to position [1293, 0]
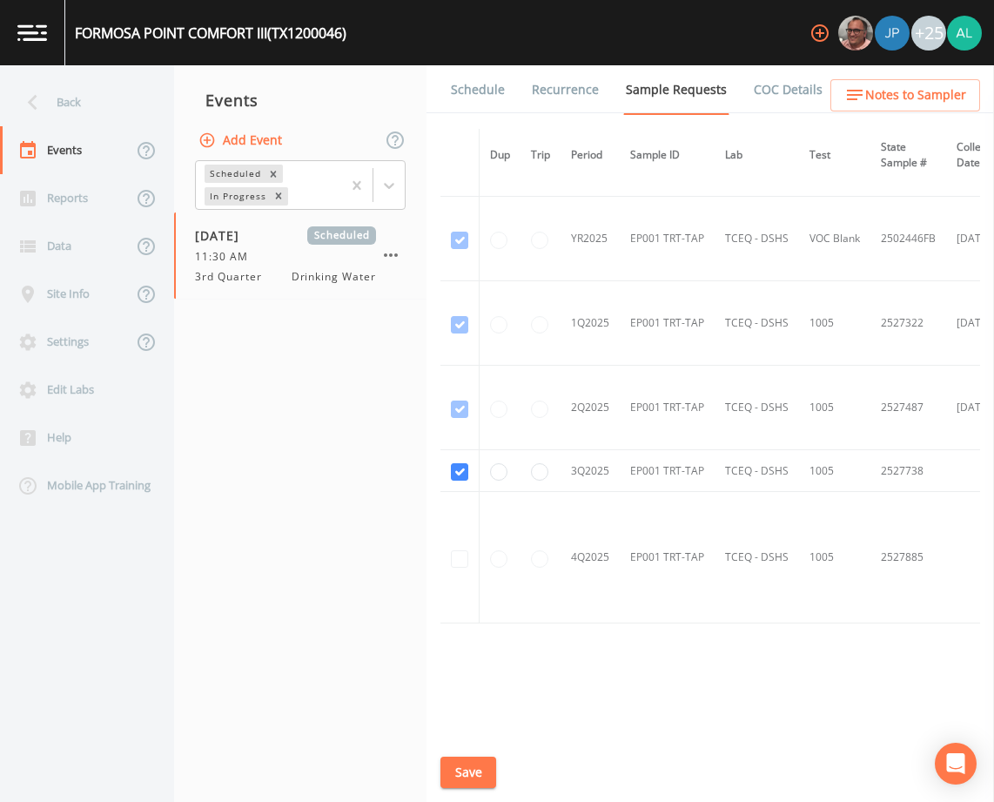
click at [473, 763] on button "Save" at bounding box center [468, 772] width 56 height 32
click at [457, 757] on button "Save" at bounding box center [468, 772] width 56 height 32
click at [54, 92] on div "Back" at bounding box center [78, 102] width 157 height 48
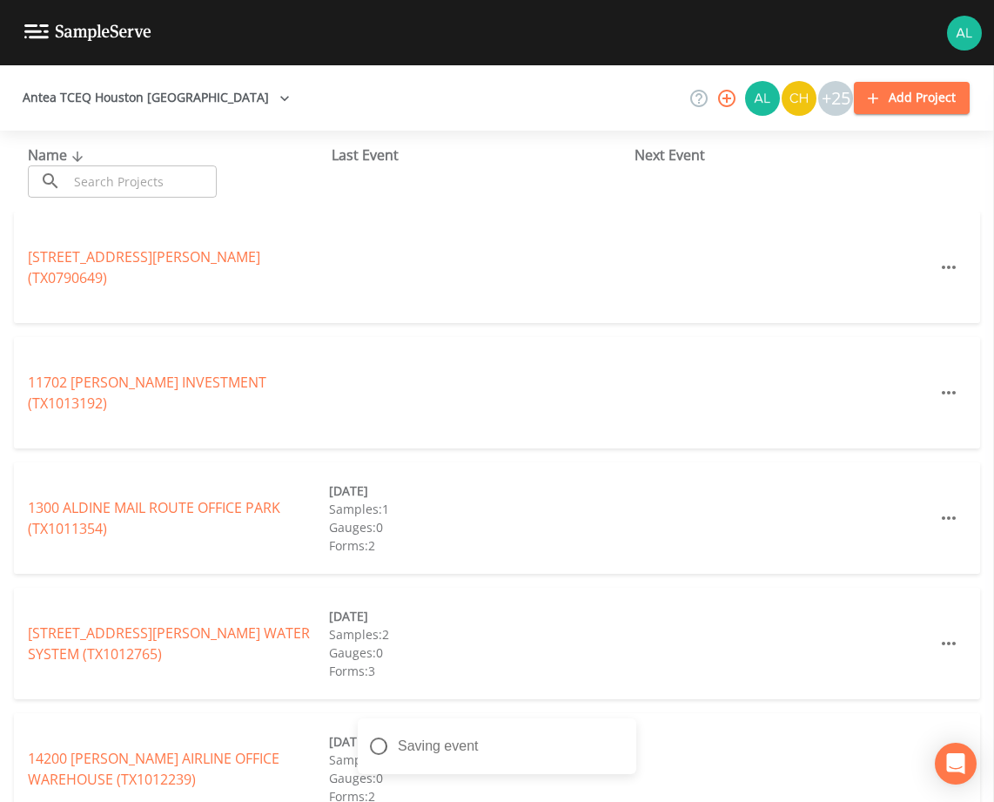
click at [90, 174] on input "text" at bounding box center [142, 181] width 149 height 32
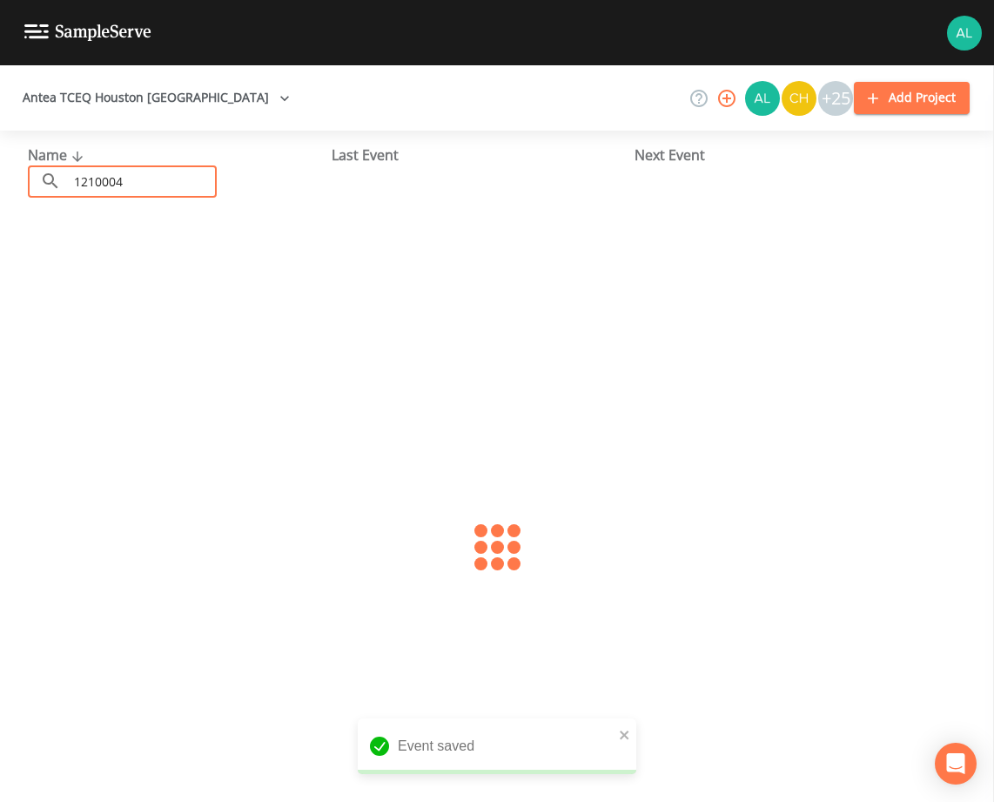
type input "1210004"
click at [94, 278] on div "[PERSON_NAME] WSC (TX1210004) [DATE] Samples: 2 Gauges: 0 Forms: 3" at bounding box center [497, 267] width 966 height 111
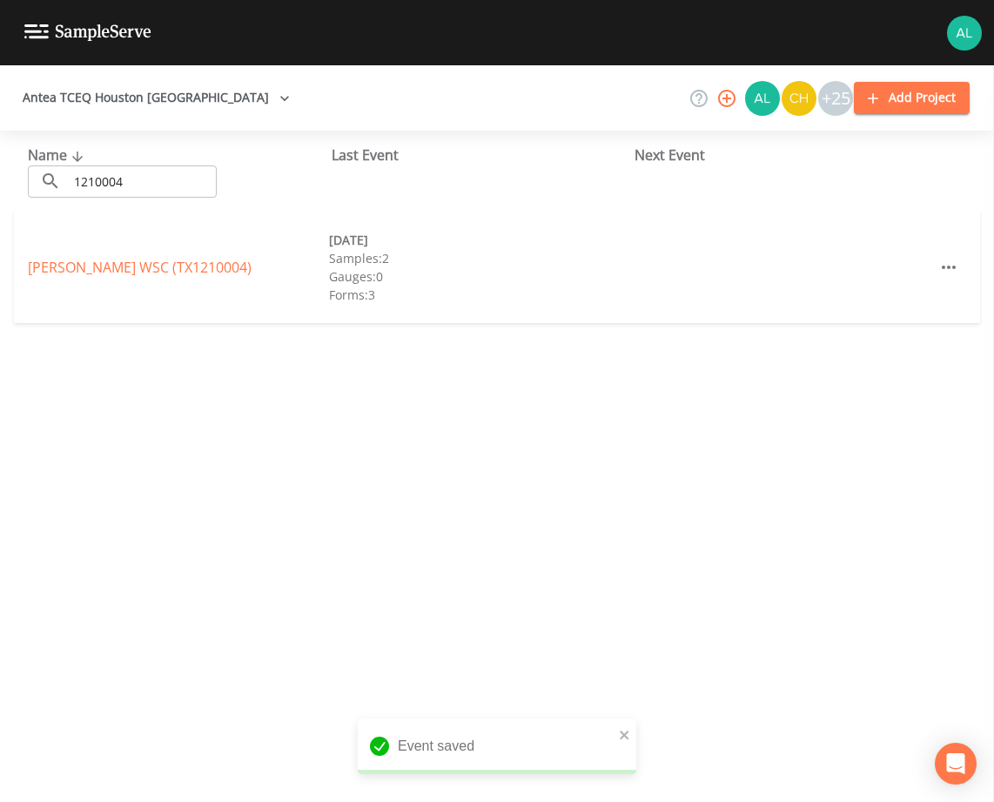
click at [60, 200] on div "Name ​ 1210004 ​ Last Event Next Event" at bounding box center [497, 171] width 994 height 81
click at [108, 272] on link "[PERSON_NAME] WSC (TX1210004)" at bounding box center [140, 267] width 224 height 19
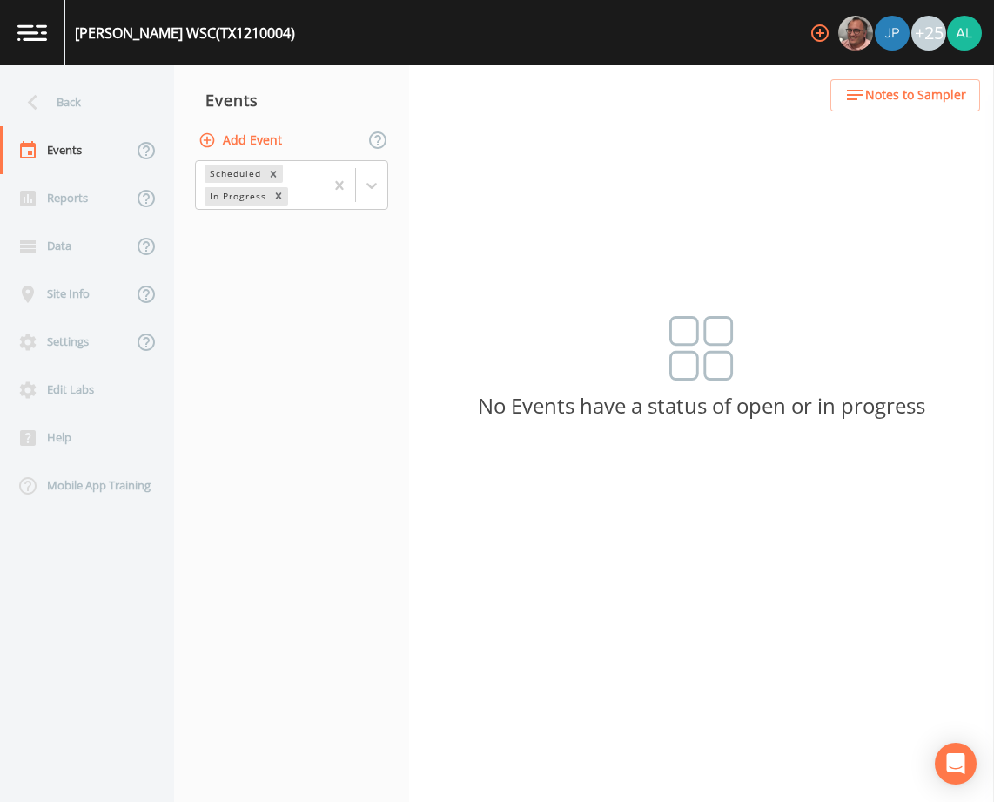
click at [250, 128] on button "Add Event" at bounding box center [242, 140] width 94 height 32
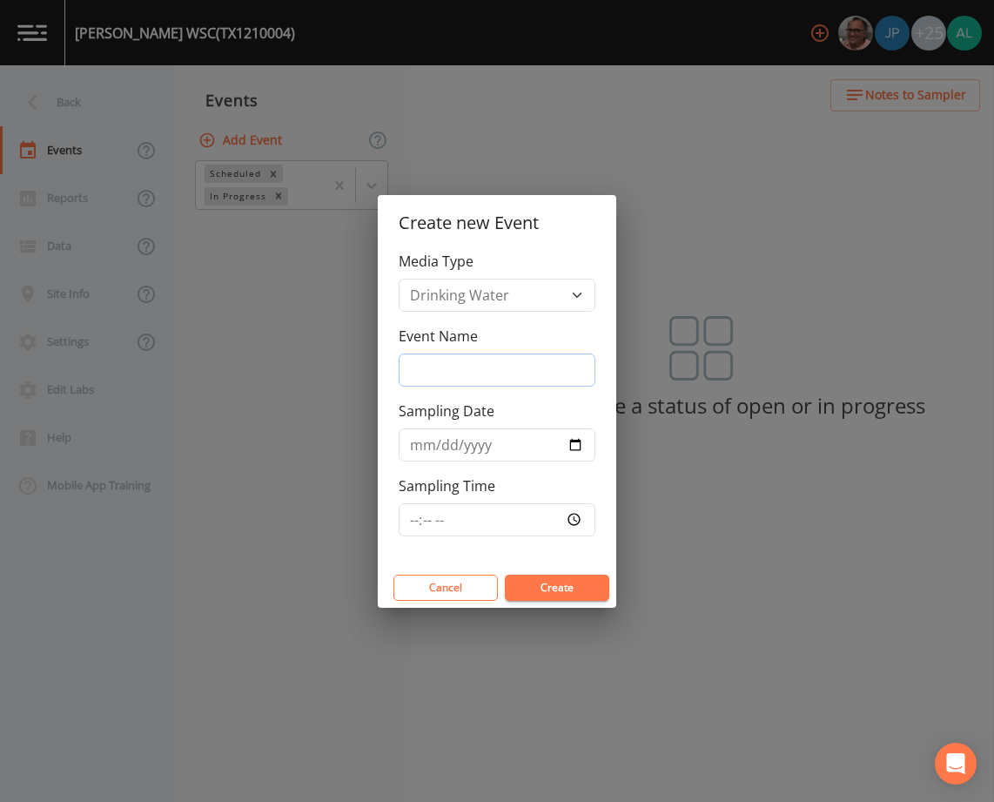
click at [479, 380] on input "Event Name" at bounding box center [497, 369] width 197 height 33
type input "3rd Quarter"
type input "[DATE]"
click at [408, 529] on input "Sampling Time" at bounding box center [497, 519] width 197 height 33
type input "09:00"
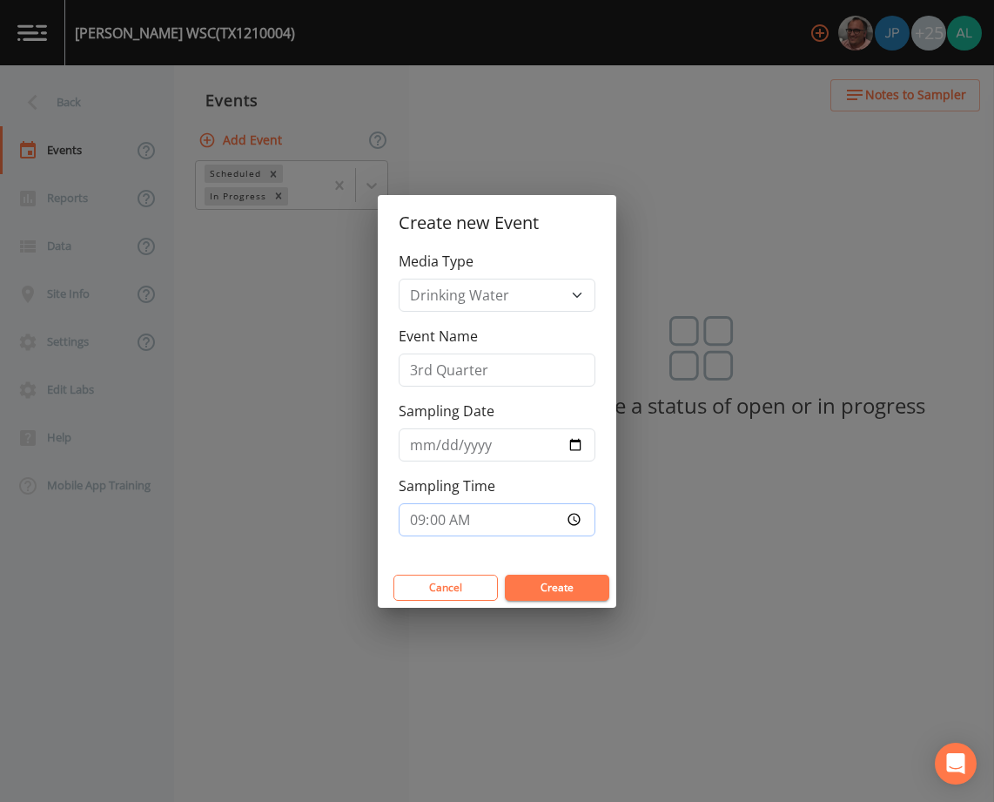
click at [505, 574] on button "Create" at bounding box center [557, 587] width 104 height 26
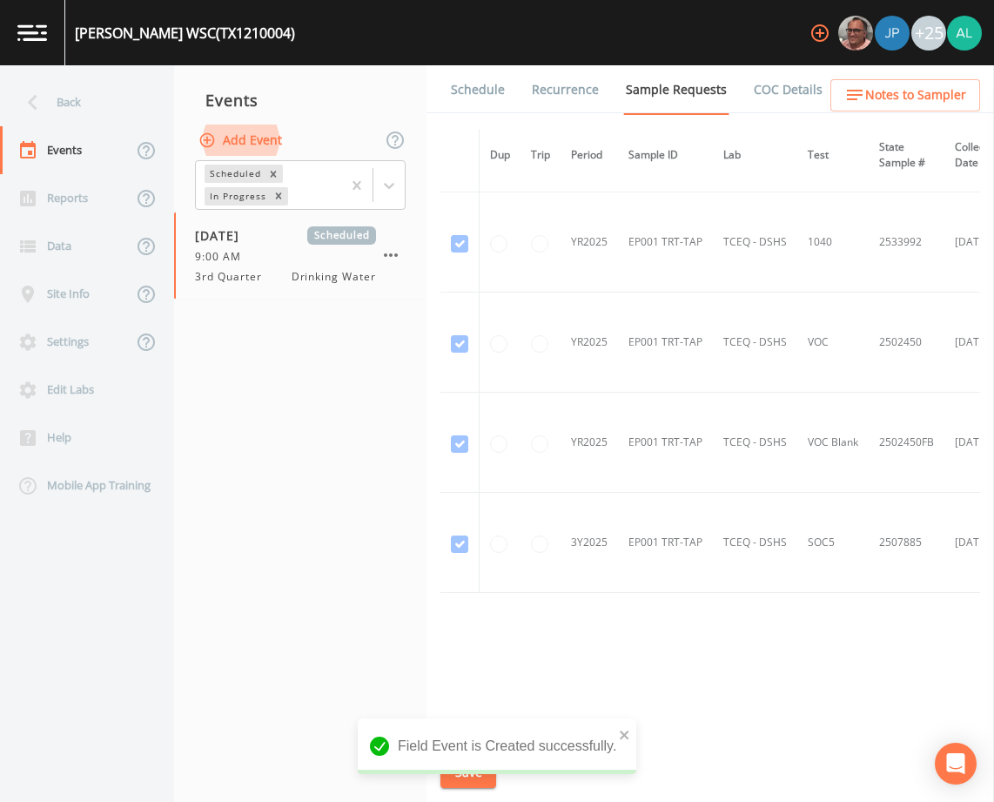
scroll to position [963, 0]
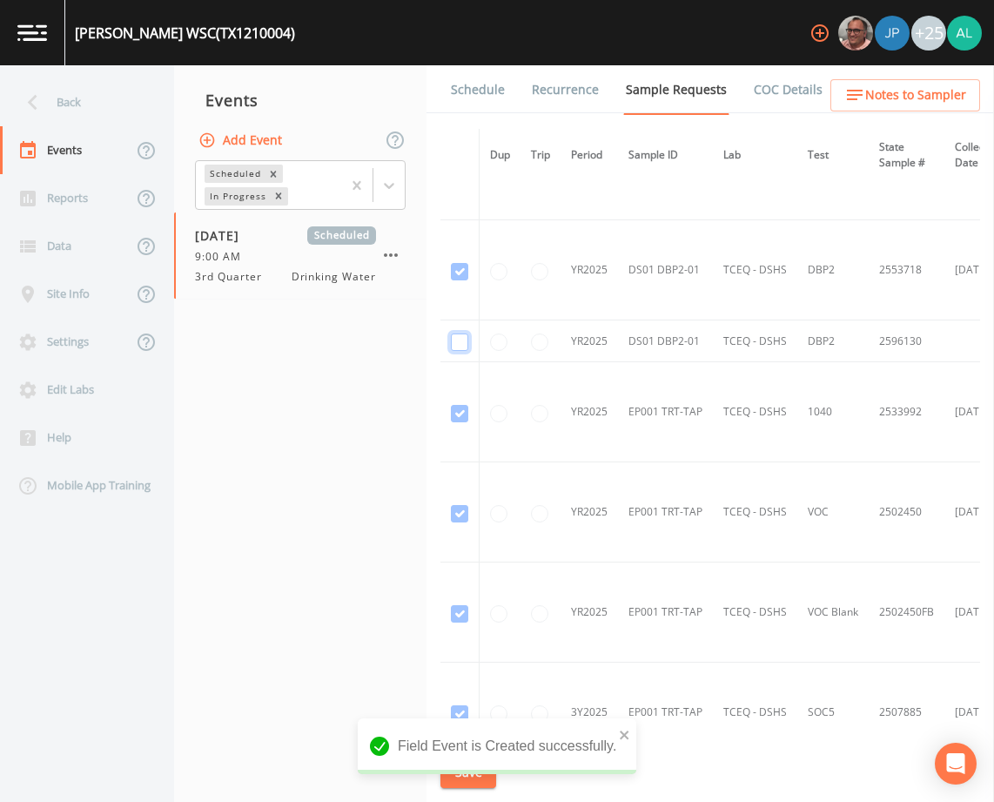
checkbox input "true"
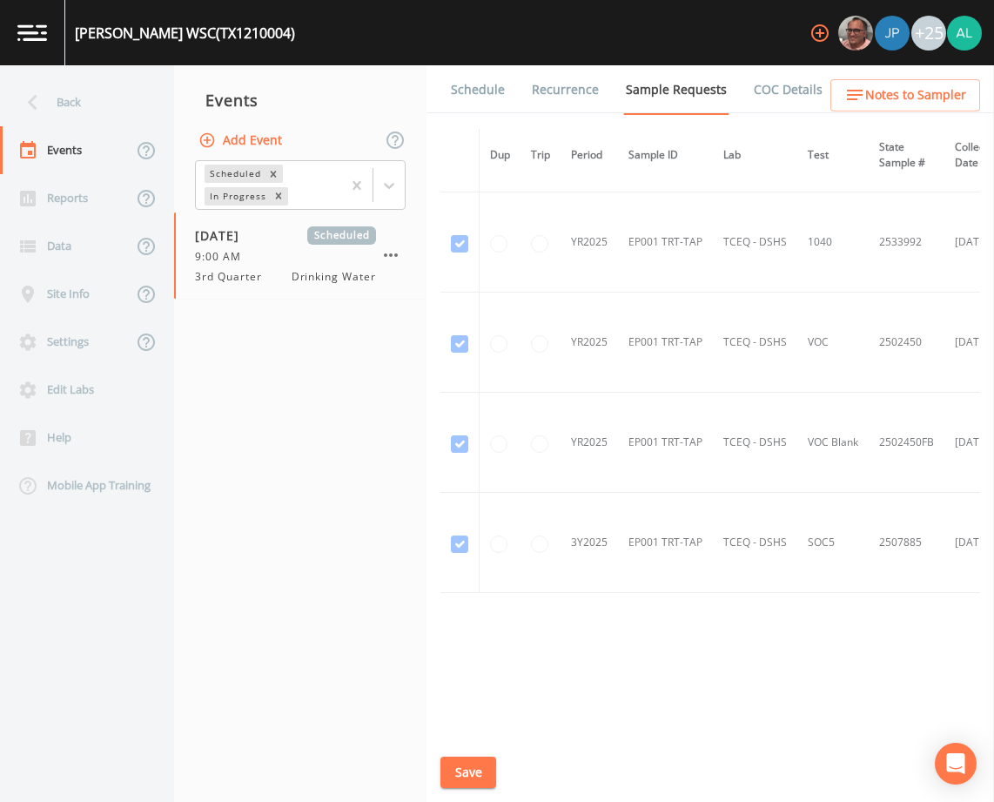
click at [626, 726] on div "Field Event is Created successfully." at bounding box center [497, 753] width 279 height 70
click at [459, 772] on button "Save" at bounding box center [468, 772] width 56 height 32
click at [105, 103] on div "Back" at bounding box center [78, 102] width 157 height 48
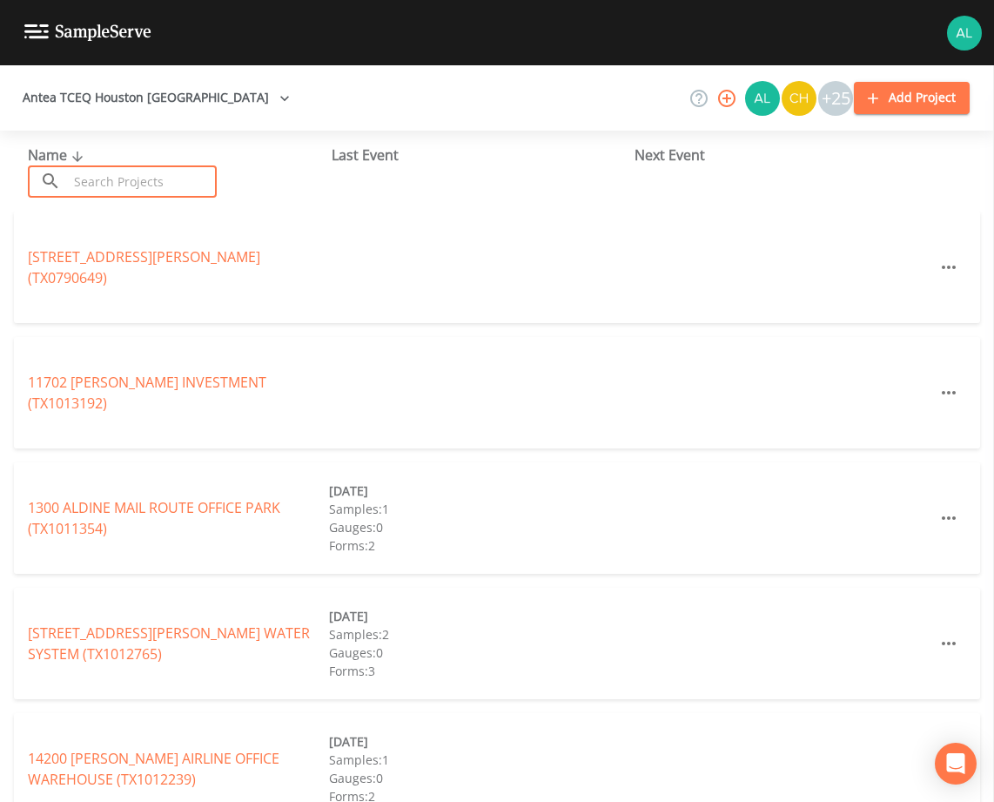
click at [163, 171] on input "text" at bounding box center [142, 181] width 149 height 32
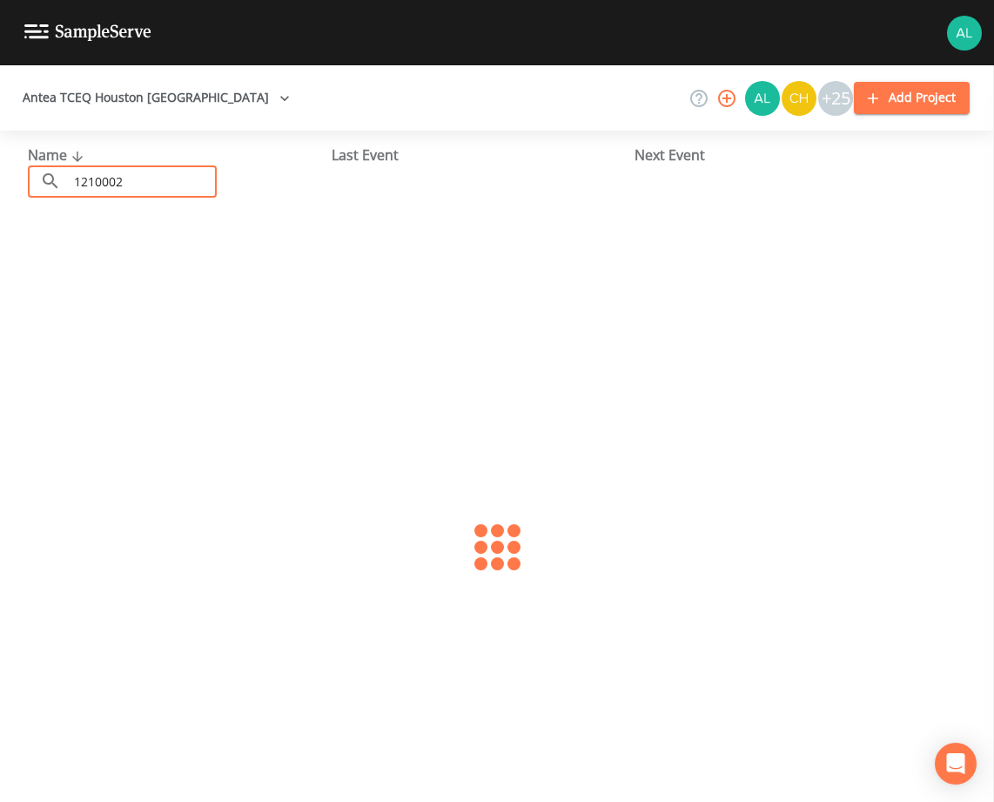
type input "1210002"
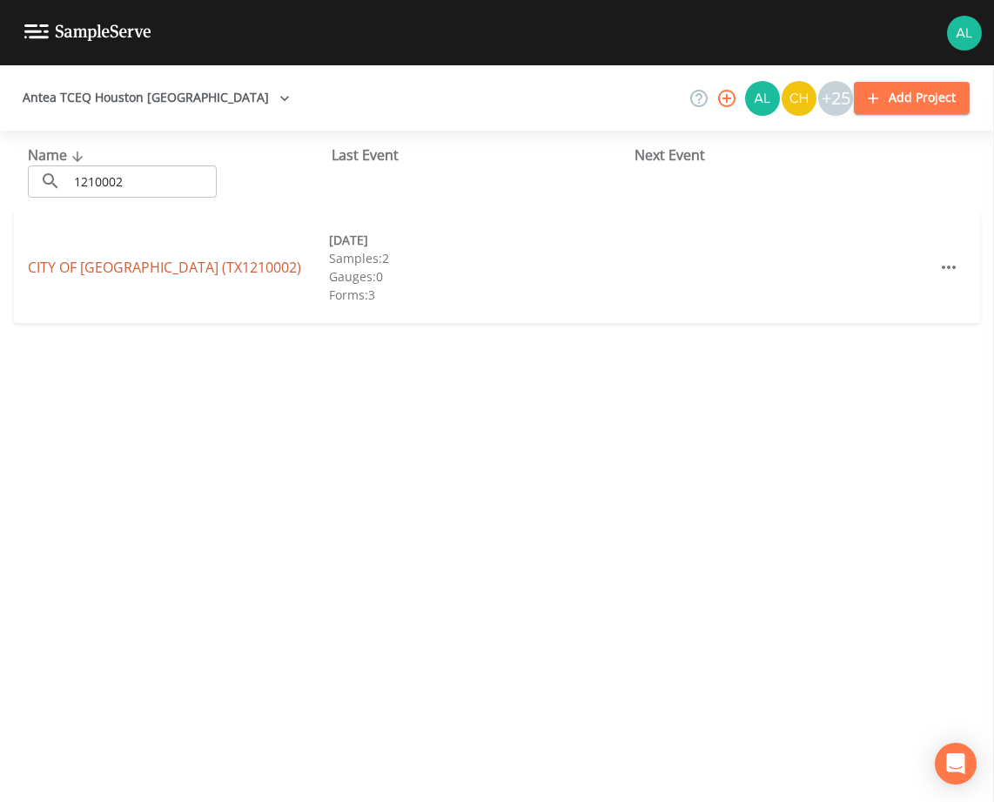
click at [84, 269] on link "CITY OF [GEOGRAPHIC_DATA] (TX1210002)" at bounding box center [164, 267] width 273 height 19
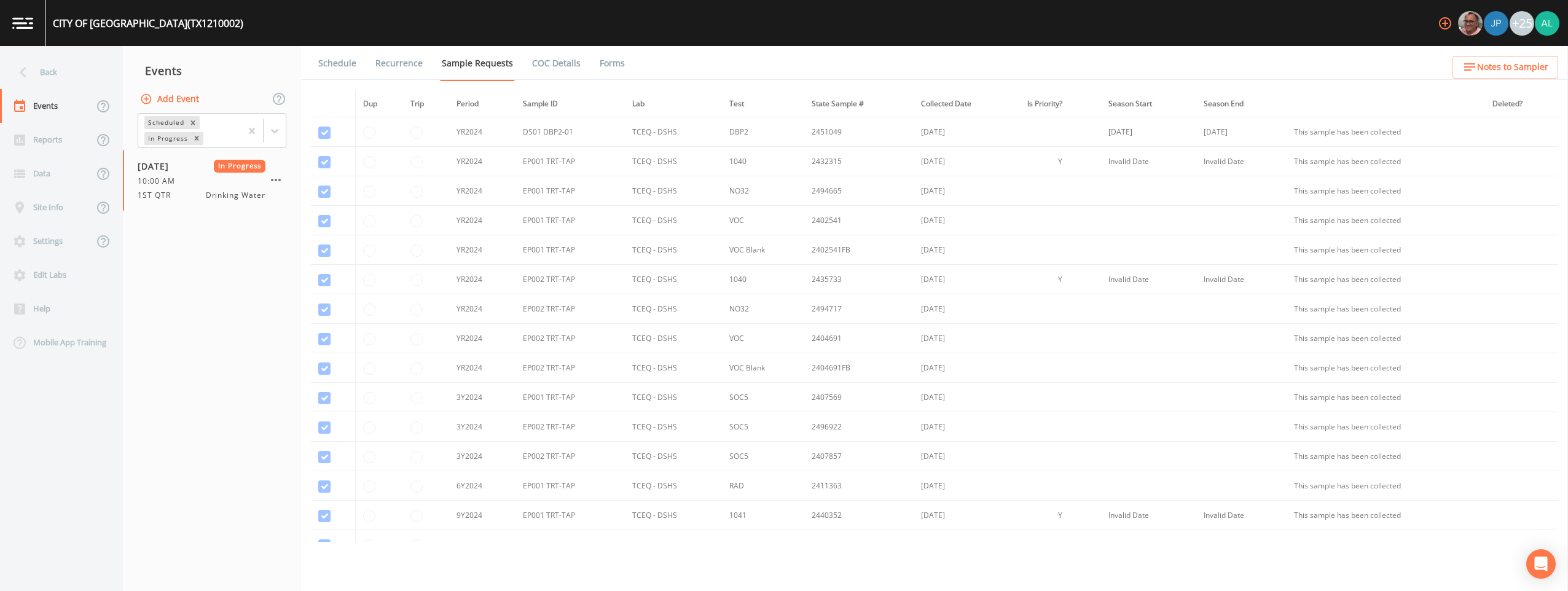
click at [602, 66] on link "Forms" at bounding box center [612, 63] width 29 height 35
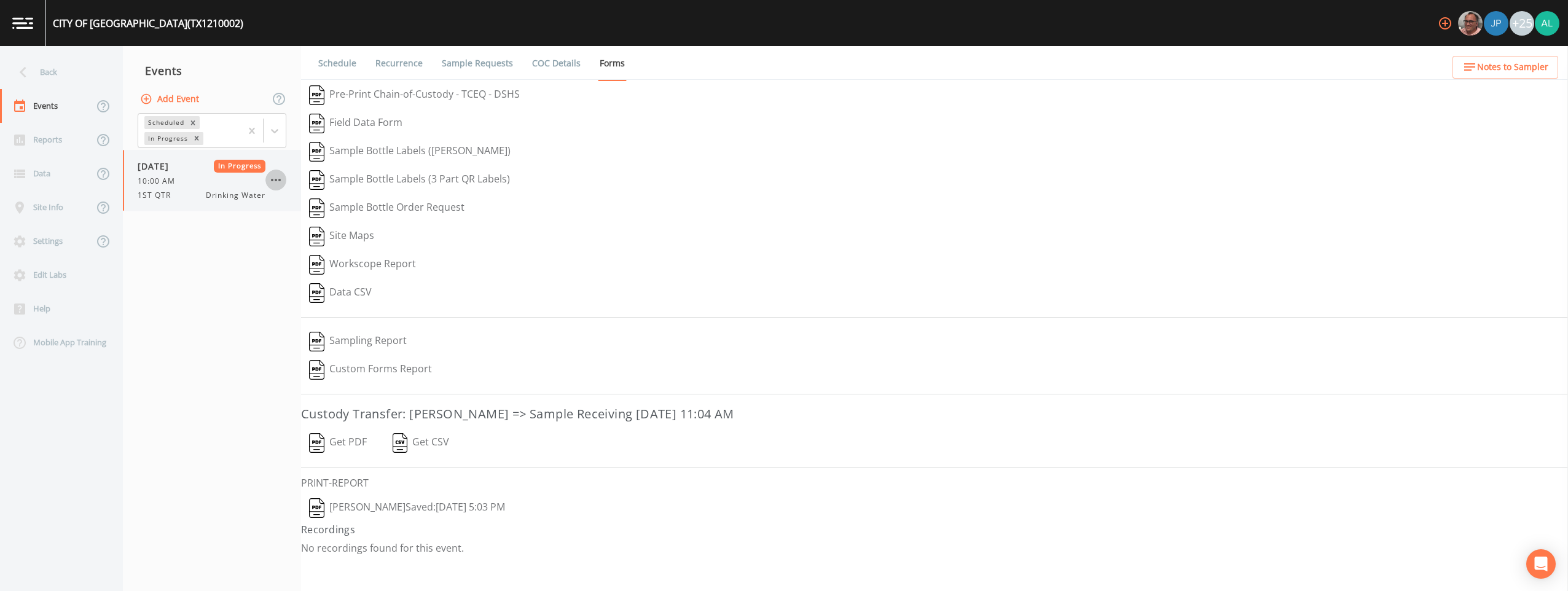
click at [270, 180] on icon "button" at bounding box center [275, 180] width 15 height 15
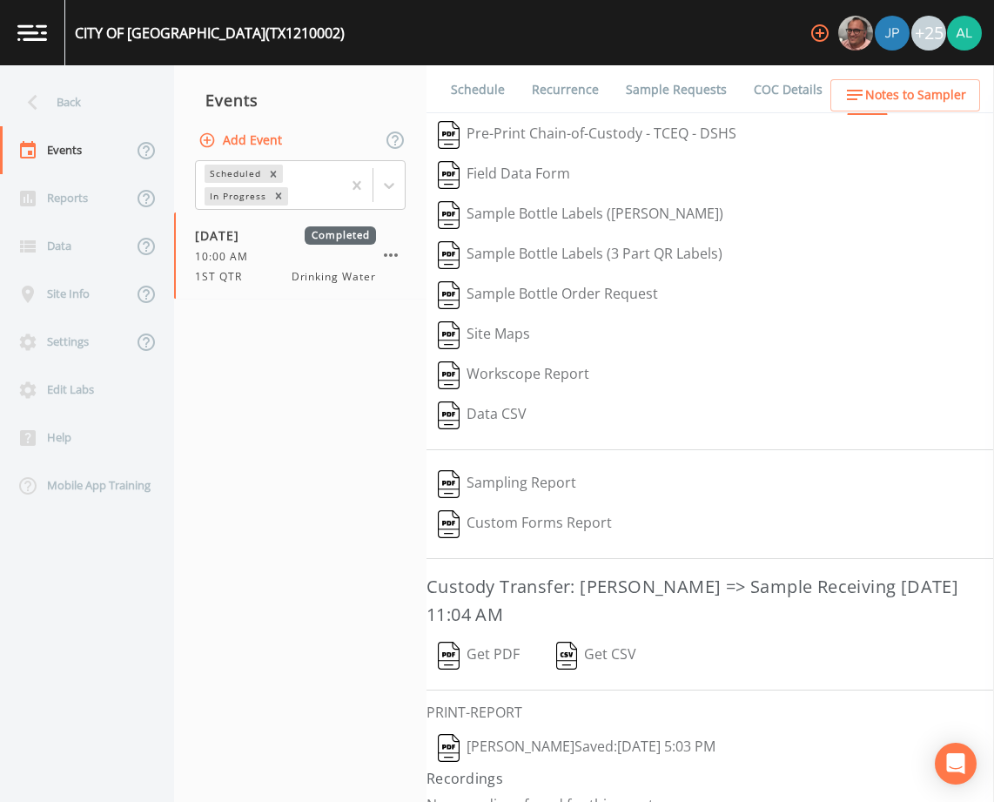
click at [282, 142] on button "Add Event" at bounding box center [242, 140] width 94 height 32
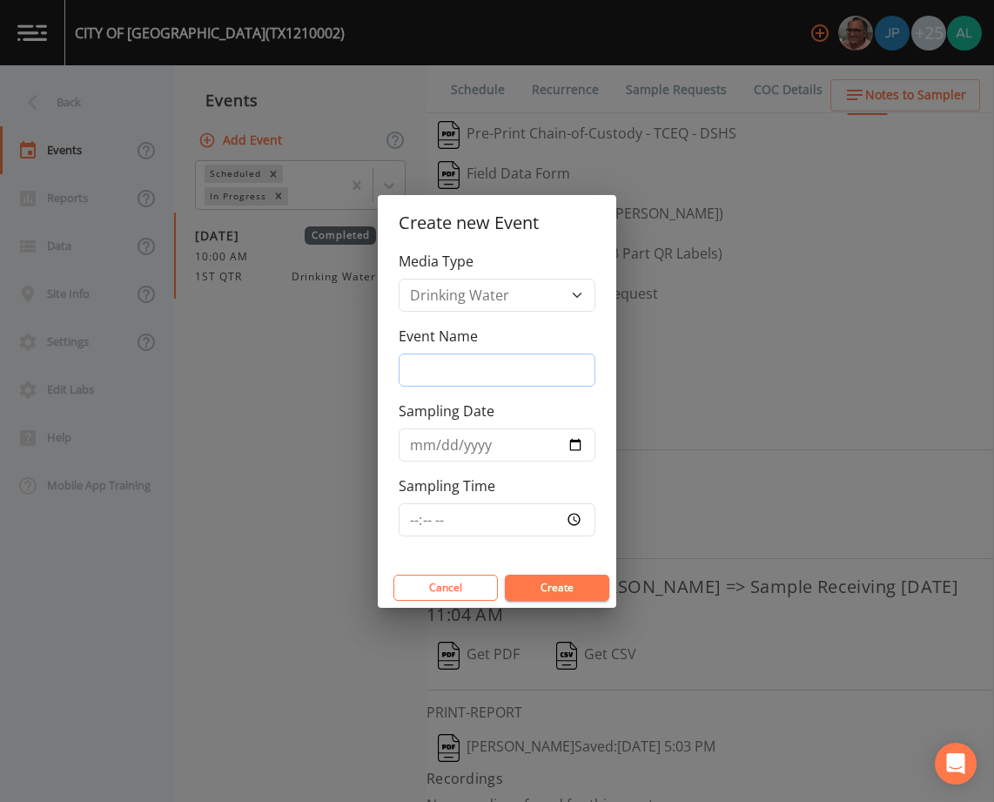
click at [471, 373] on input "Event Name" at bounding box center [497, 369] width 197 height 33
type input "3rd Quarter"
type input "[DATE]"
click at [406, 519] on input "Sampling Time" at bounding box center [497, 519] width 197 height 33
type input "09:30"
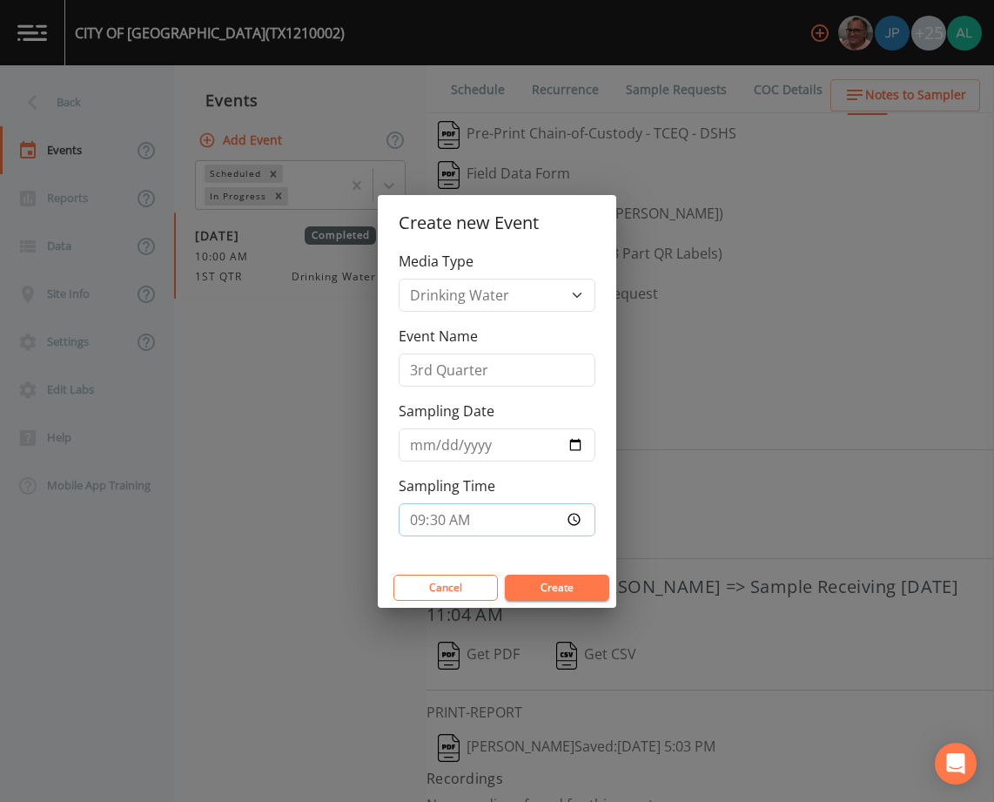
click at [505, 574] on button "Create" at bounding box center [557, 587] width 104 height 26
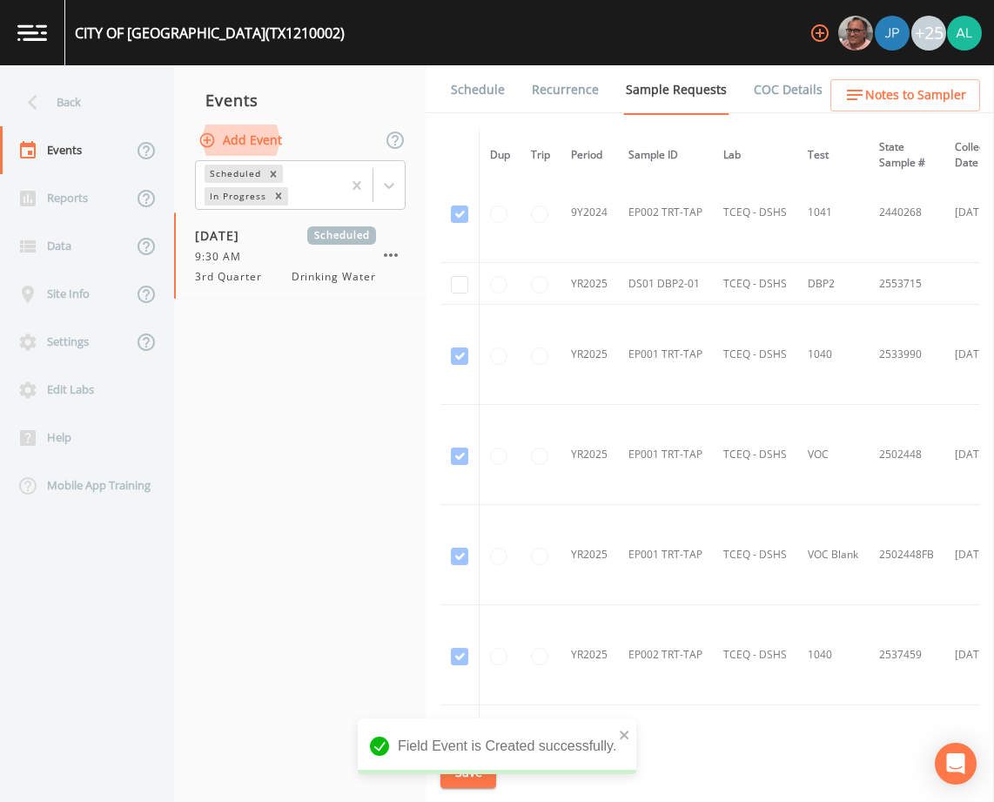
scroll to position [1393, 0]
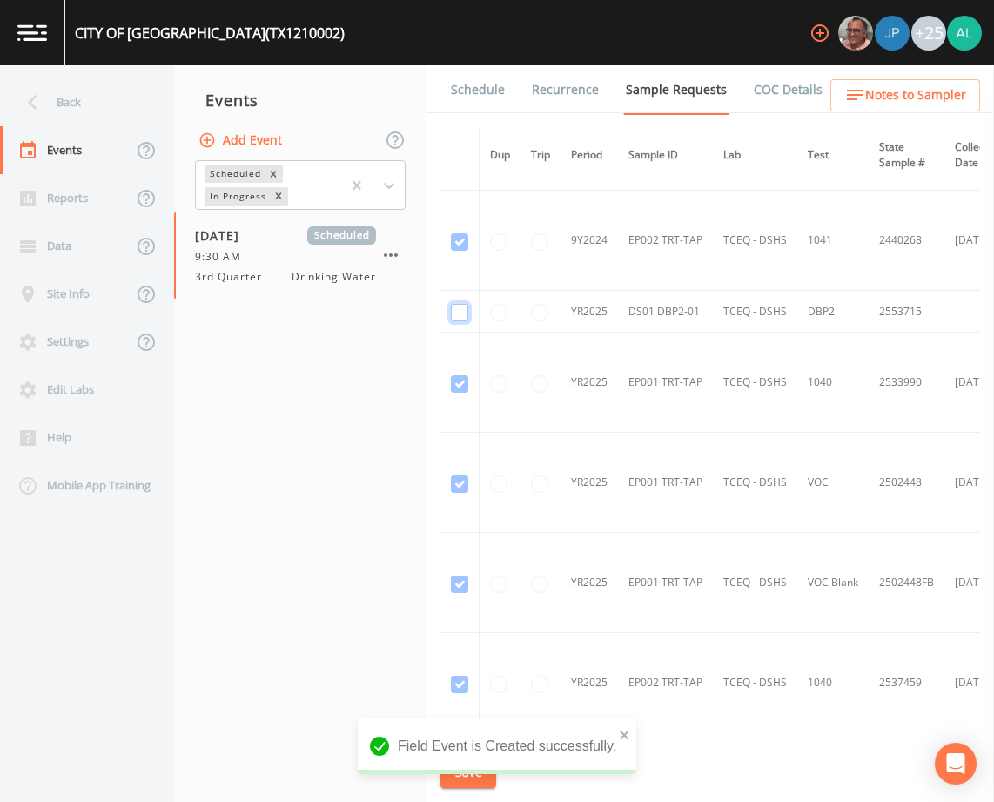
checkbox input "true"
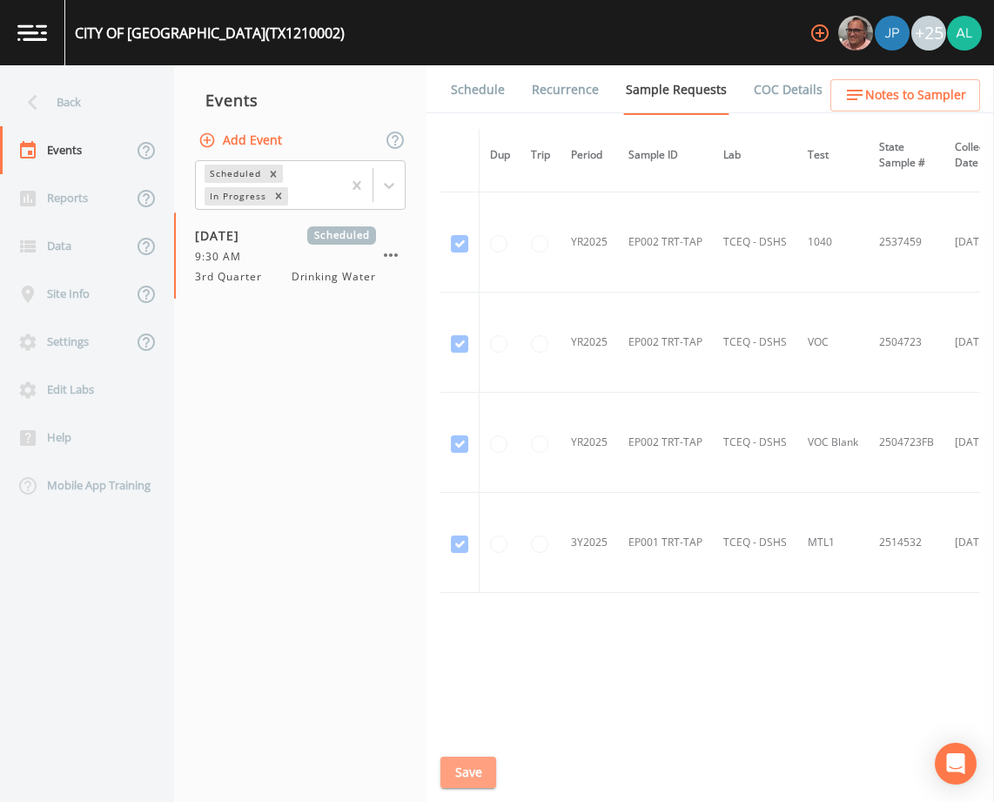
click at [467, 767] on button "Save" at bounding box center [468, 772] width 56 height 32
click at [480, 767] on button "Save" at bounding box center [468, 772] width 56 height 32
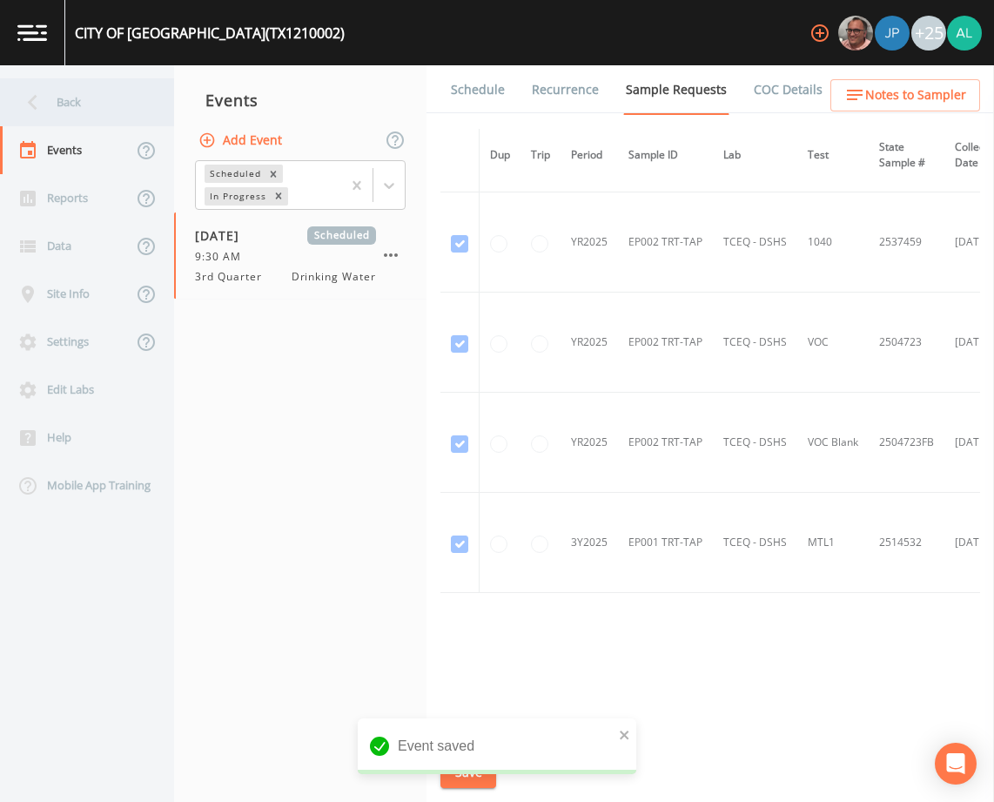
click at [104, 91] on div "Back" at bounding box center [78, 102] width 157 height 48
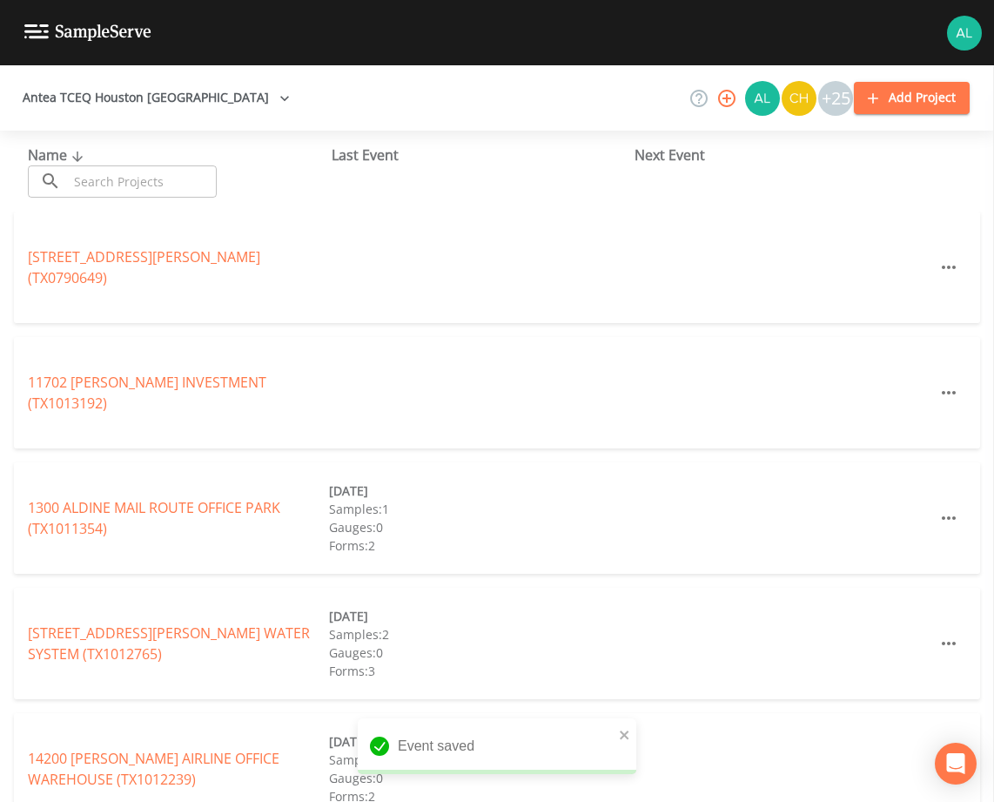
click at [99, 185] on input "text" at bounding box center [142, 181] width 149 height 32
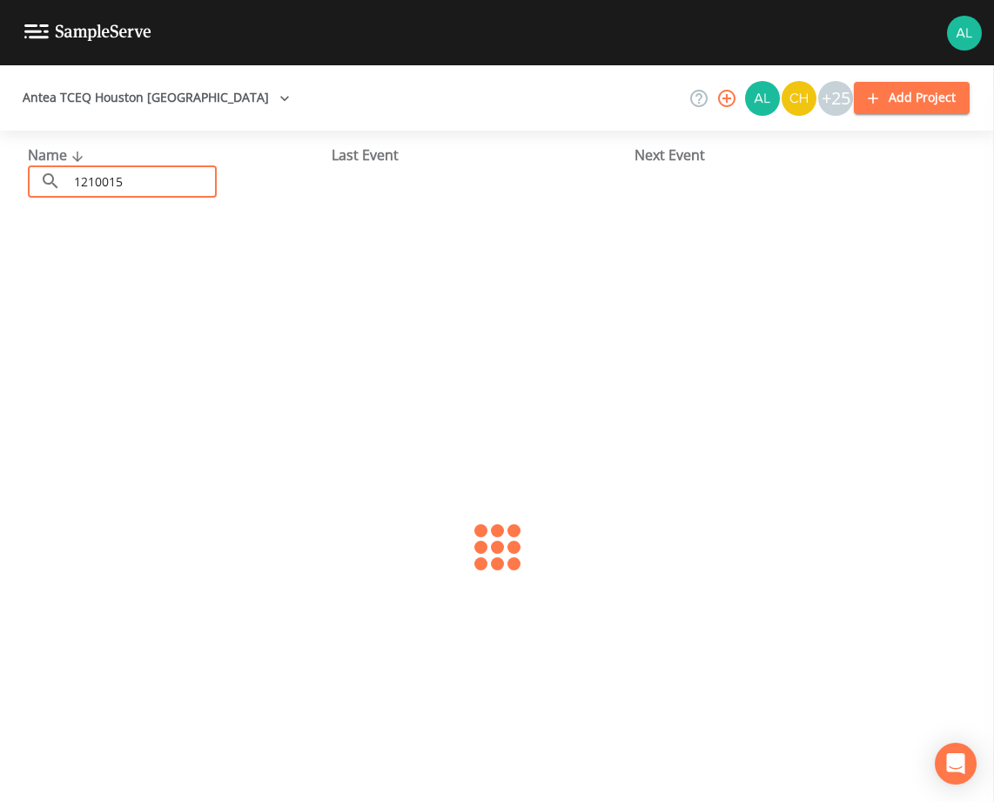
type input "1210015"
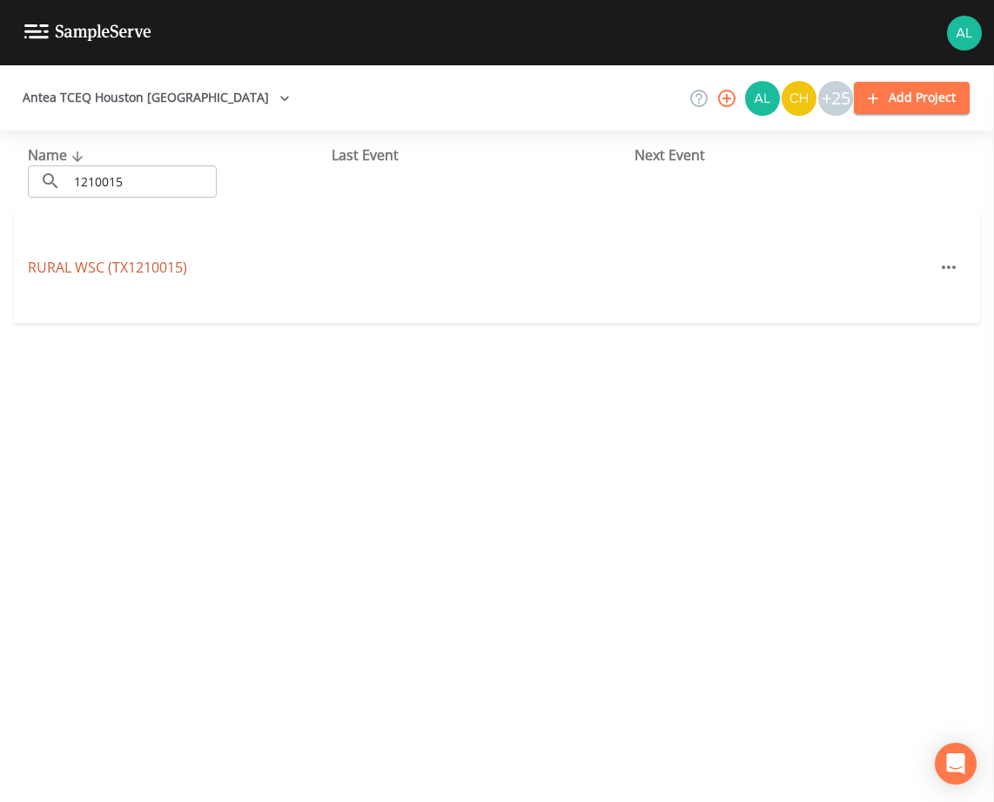
click at [99, 260] on link "RURAL WSC (TX1210015)" at bounding box center [107, 267] width 159 height 19
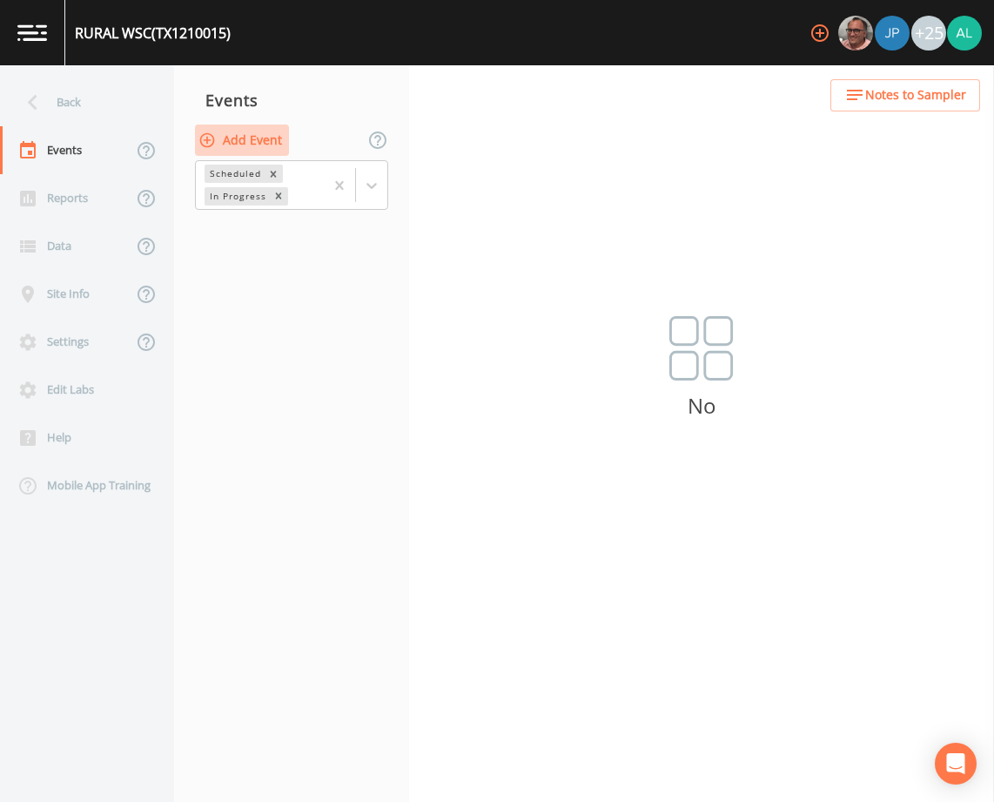
click at [243, 145] on button "Add Event" at bounding box center [242, 140] width 94 height 32
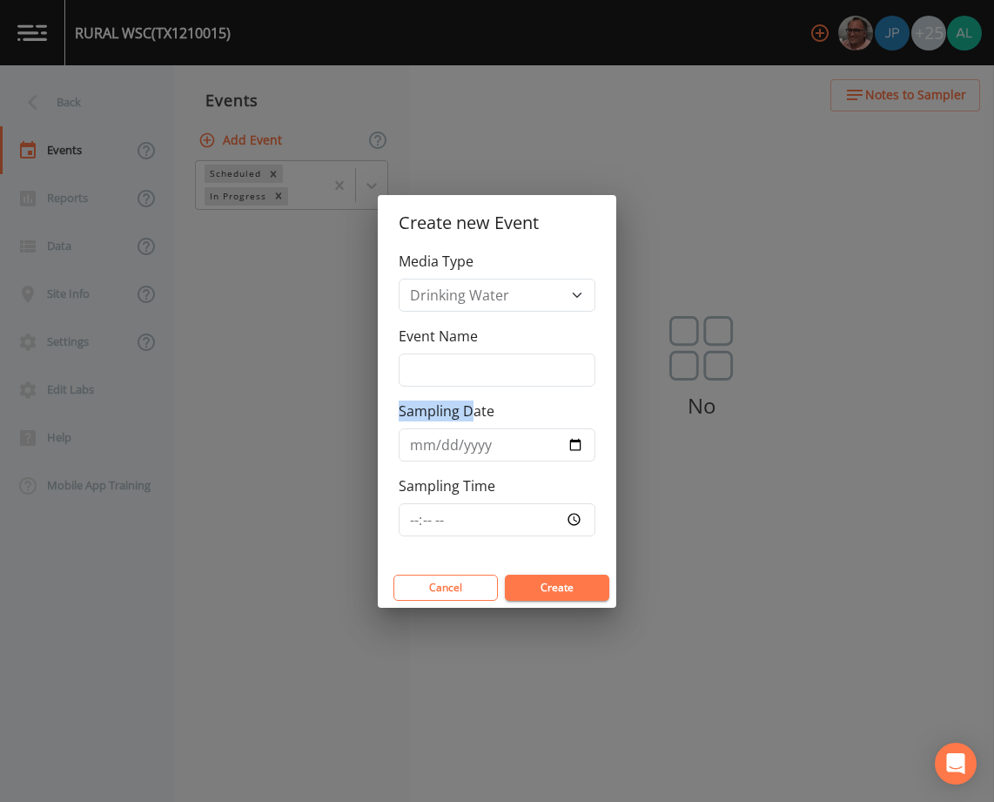
drag, startPoint x: 470, startPoint y: 400, endPoint x: 467, endPoint y: 392, distance: 9.1
click at [467, 392] on div "Media Type Drinking Water Event Name Sampling Date Sampling Time" at bounding box center [497, 409] width 238 height 317
drag, startPoint x: 467, startPoint y: 392, endPoint x: 467, endPoint y: 368, distance: 23.5
click at [467, 368] on input "Event Name" at bounding box center [497, 369] width 197 height 33
type input "3rd Quarter"
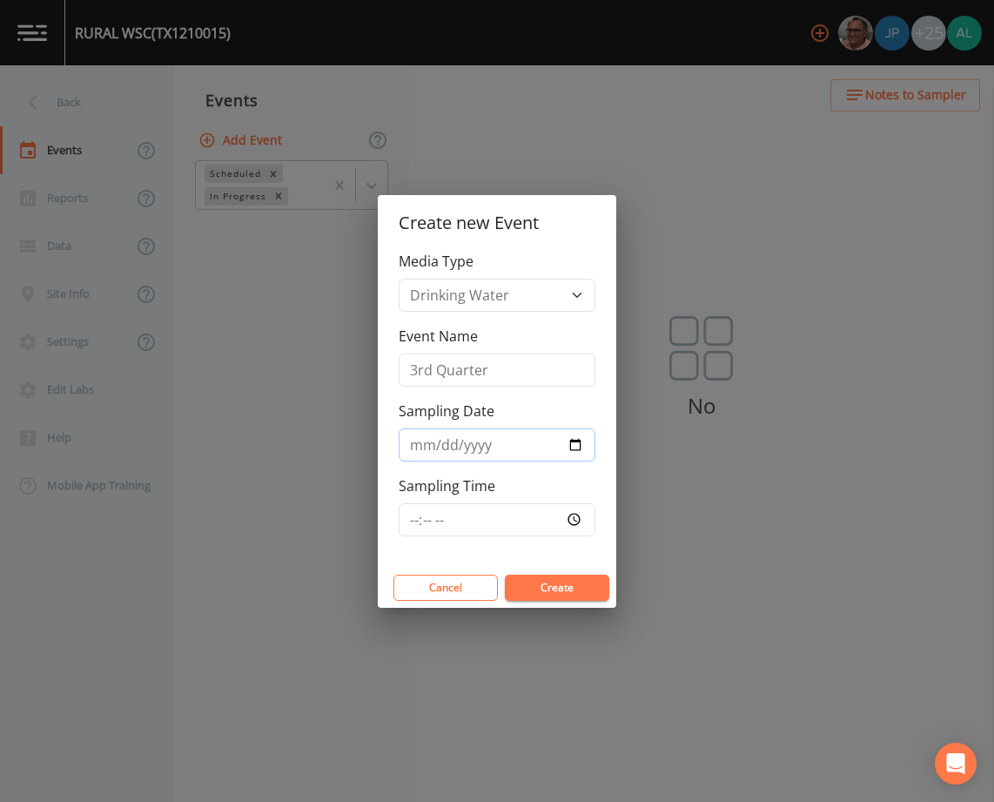
type input "[DATE]"
click at [410, 525] on input "Sampling Time" at bounding box center [497, 519] width 197 height 33
click at [570, 578] on button "Create" at bounding box center [557, 587] width 104 height 26
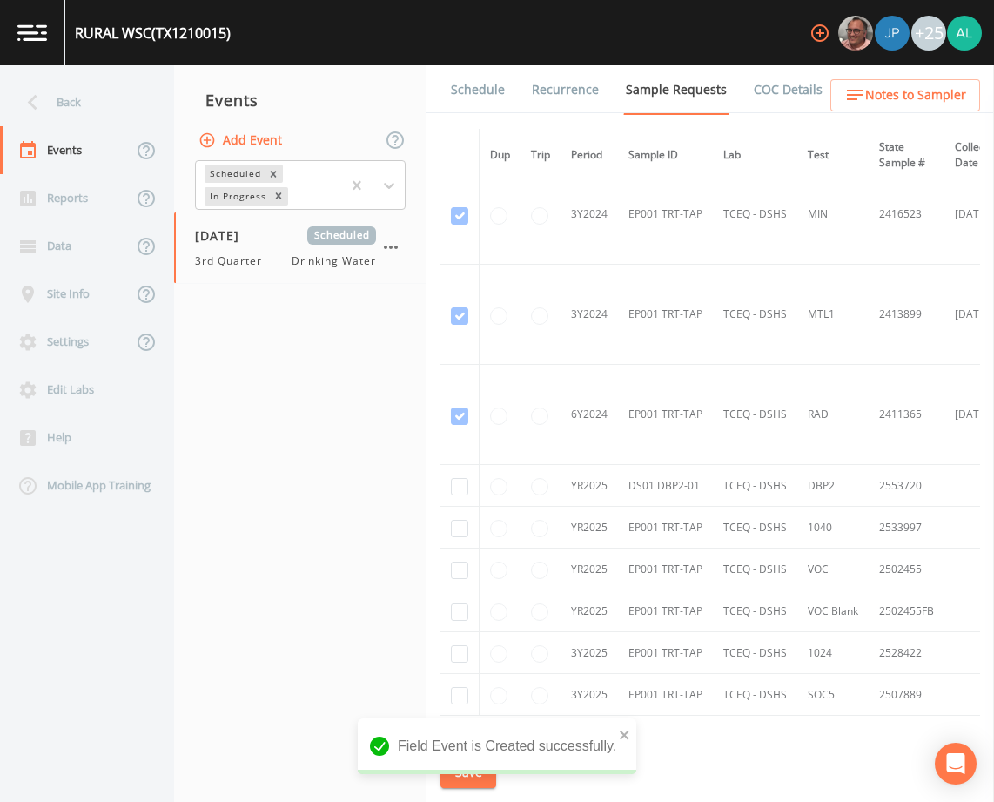
scroll to position [845, 0]
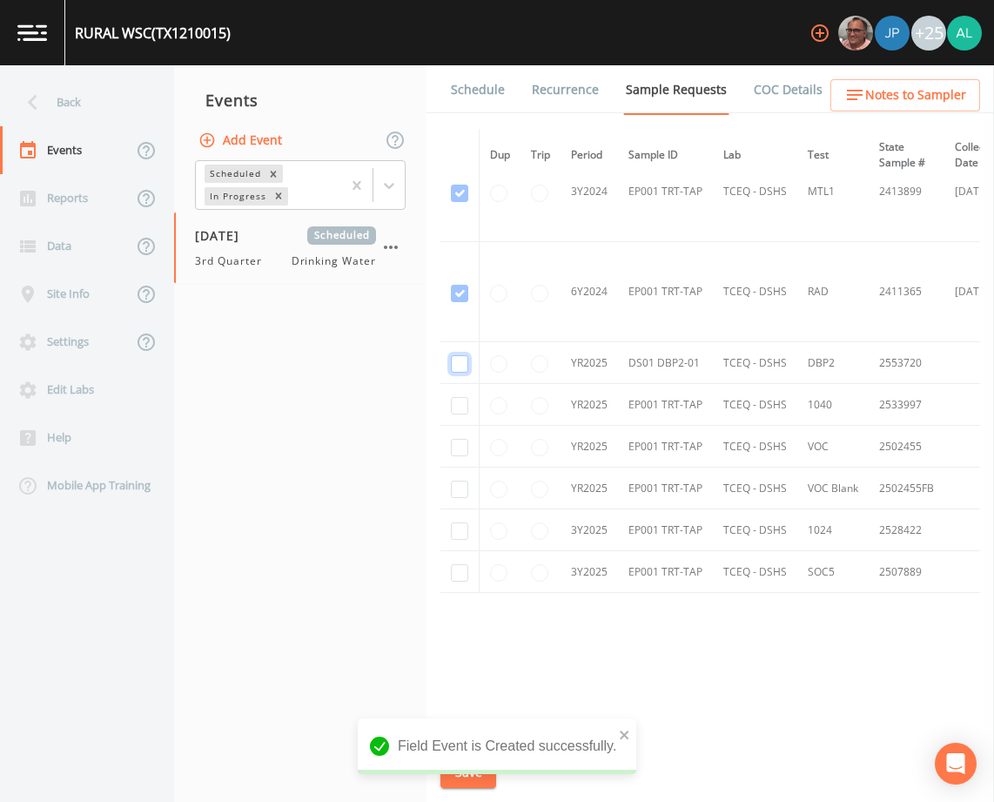
checkbox input "true"
click at [466, 404] on input "checkbox" at bounding box center [459, 405] width 17 height 17
checkbox input "true"
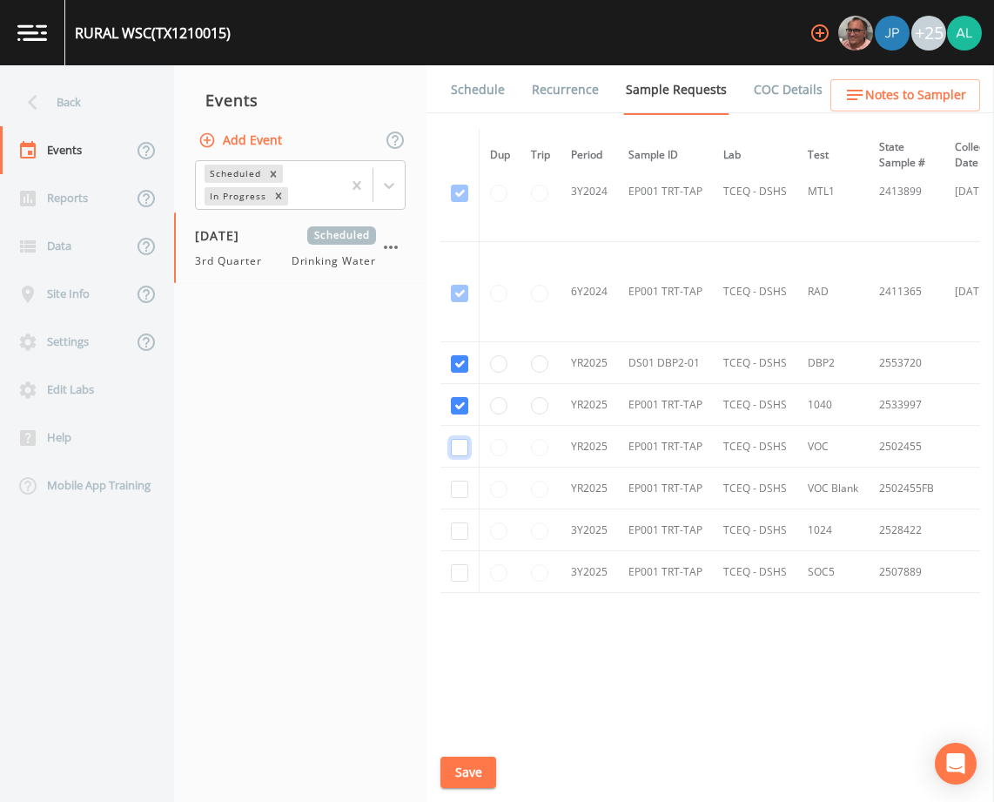
checkbox input "true"
click at [452, 531] on input "checkbox" at bounding box center [459, 530] width 17 height 17
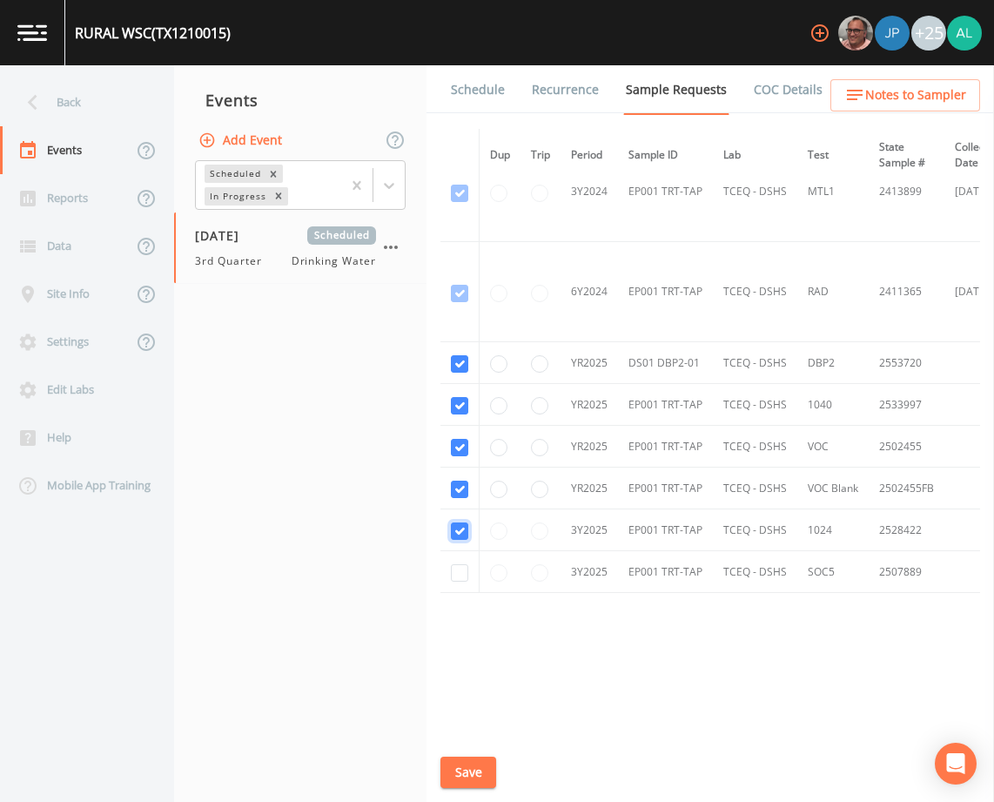
checkbox input "true"
click at [465, 575] on input "checkbox" at bounding box center [459, 572] width 17 height 17
checkbox input "true"
click at [473, 762] on button "Save" at bounding box center [468, 772] width 56 height 32
click at [482, 764] on button "Save" at bounding box center [468, 772] width 56 height 32
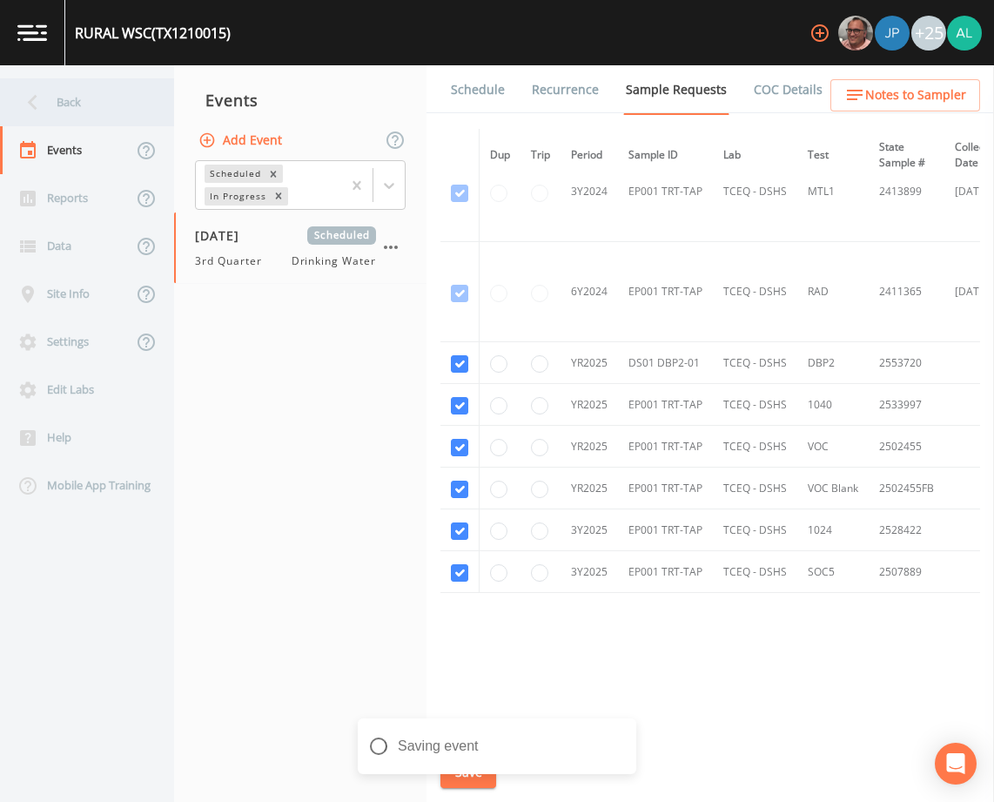
click at [83, 113] on div "Back" at bounding box center [78, 102] width 157 height 48
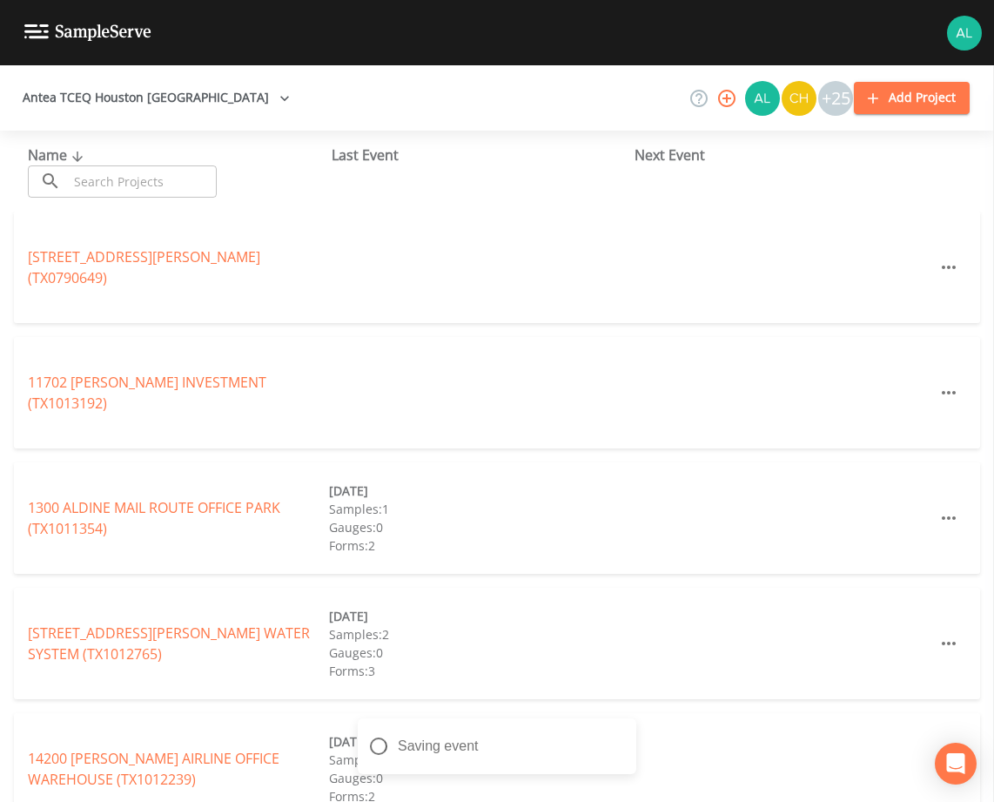
drag, startPoint x: 106, startPoint y: 176, endPoint x: 106, endPoint y: 166, distance: 9.6
click at [106, 176] on input "text" at bounding box center [142, 181] width 149 height 32
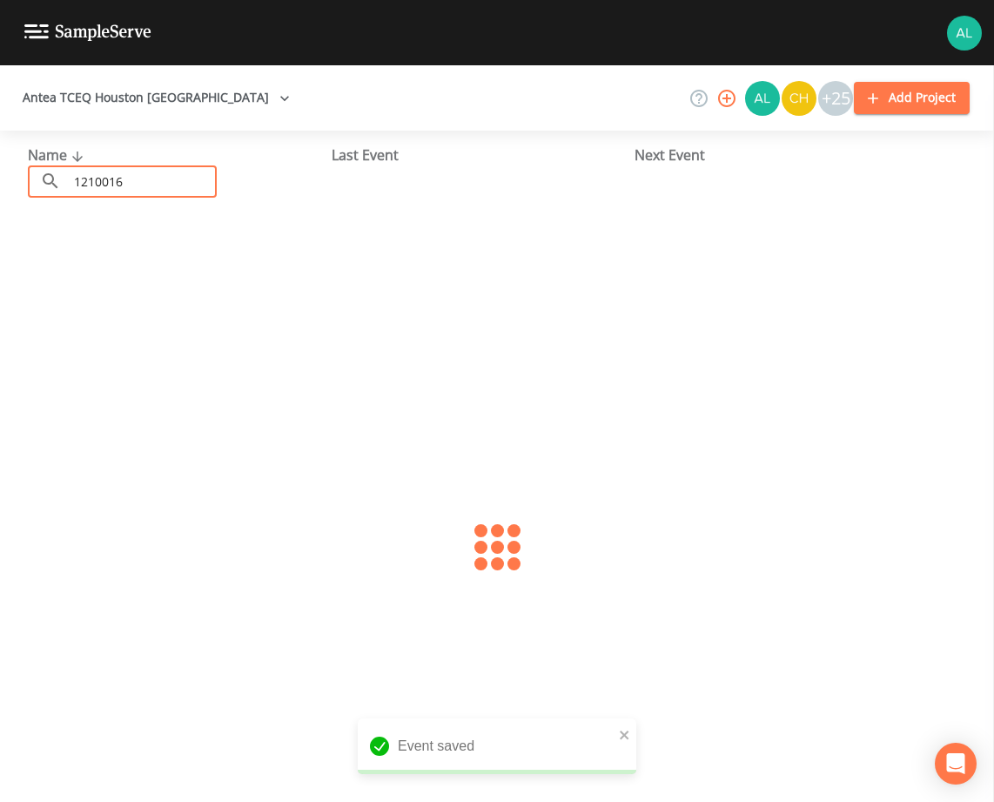
type input "1210016"
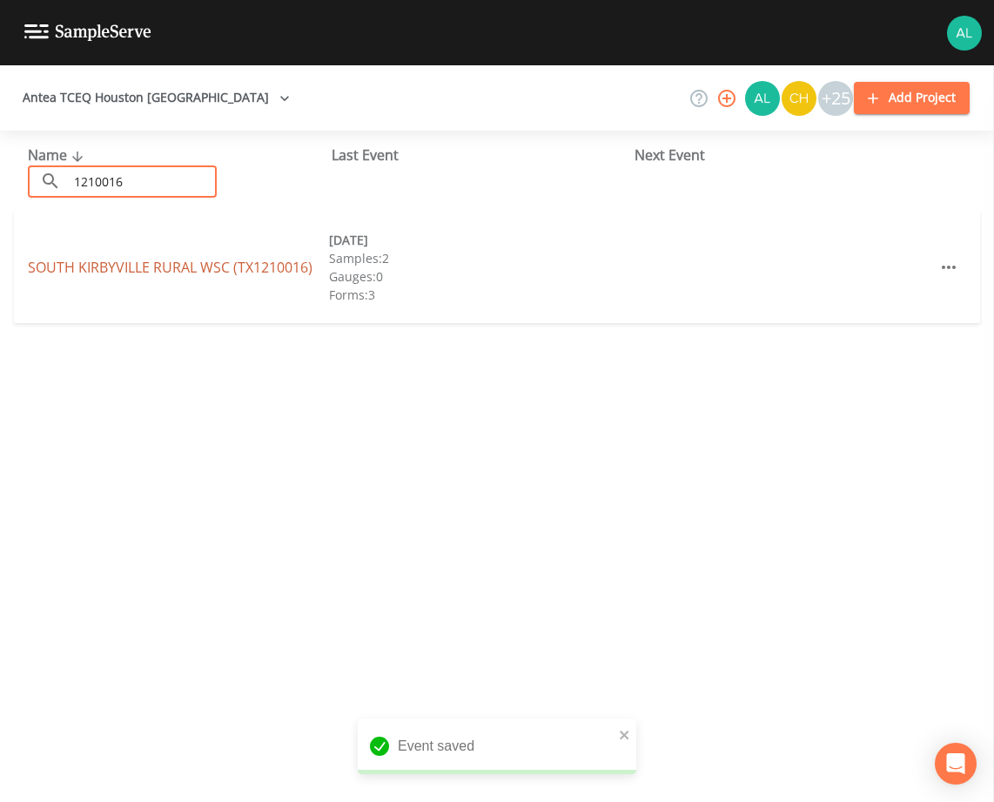
click at [124, 263] on link "[GEOGRAPHIC_DATA] (TX1210016)" at bounding box center [170, 267] width 285 height 19
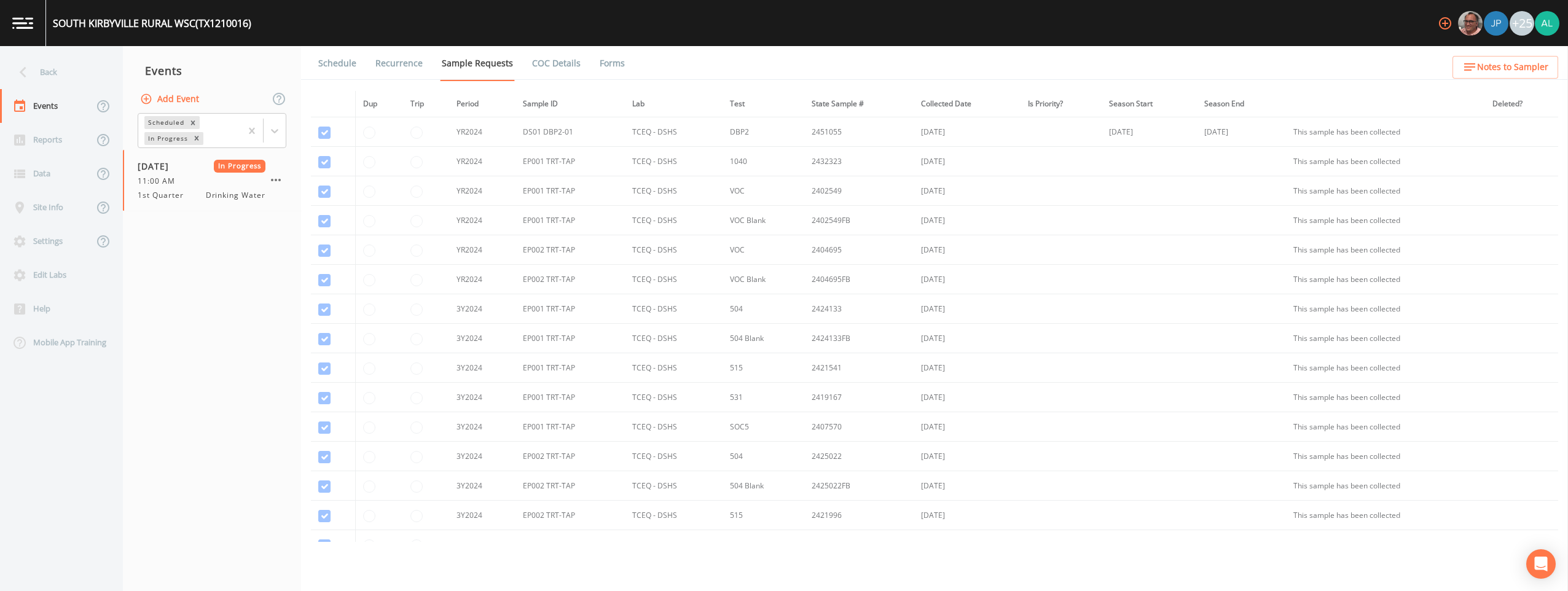
click at [614, 64] on link "Forms" at bounding box center [612, 63] width 29 height 35
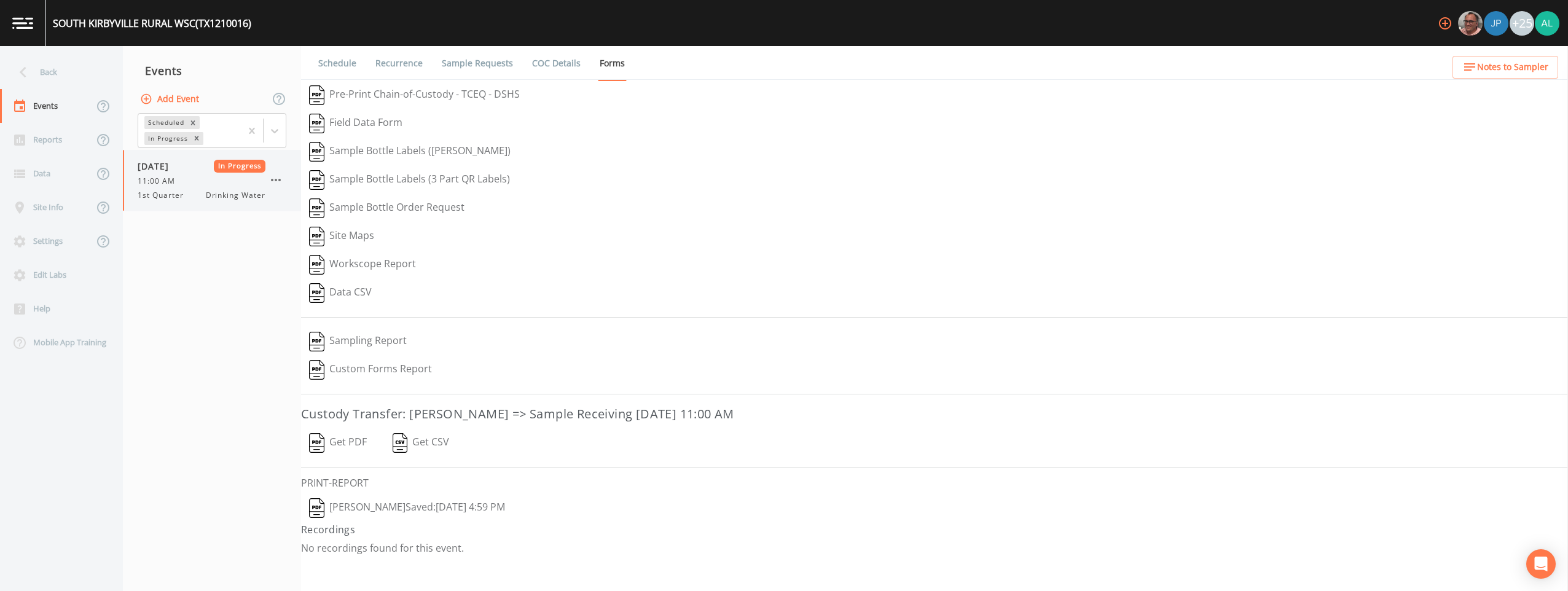
click at [271, 177] on icon "button" at bounding box center [275, 180] width 15 height 15
click at [203, 102] on div "Add Event" at bounding box center [212, 99] width 178 height 26
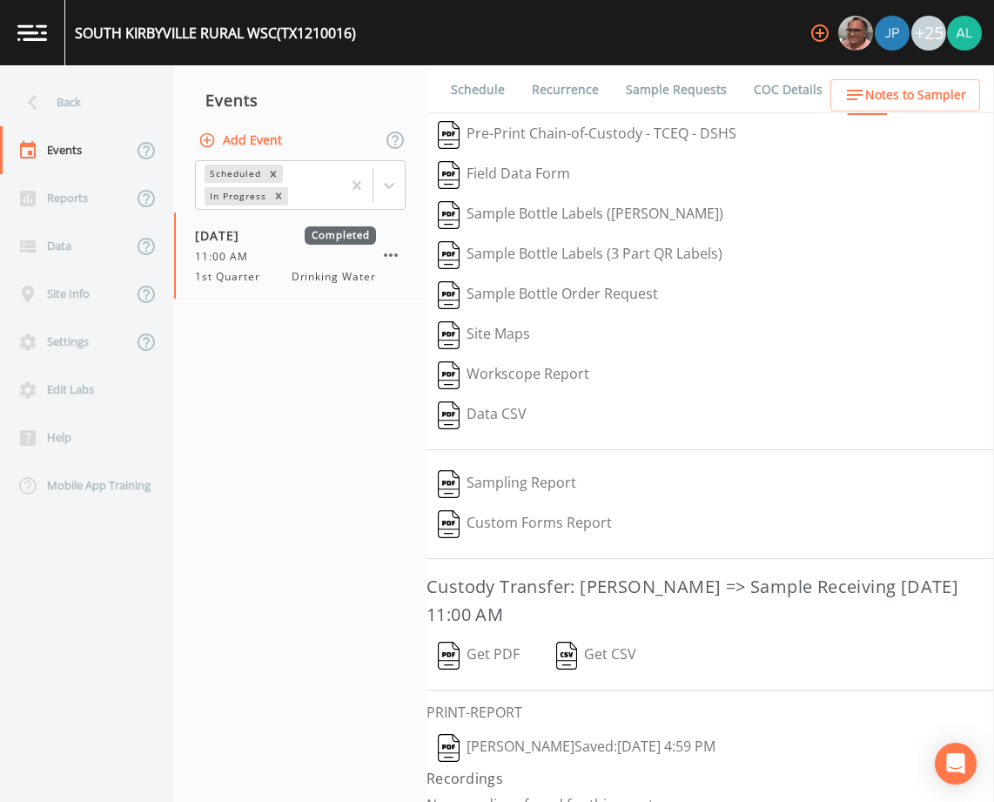
click at [212, 141] on icon "button" at bounding box center [206, 139] width 17 height 17
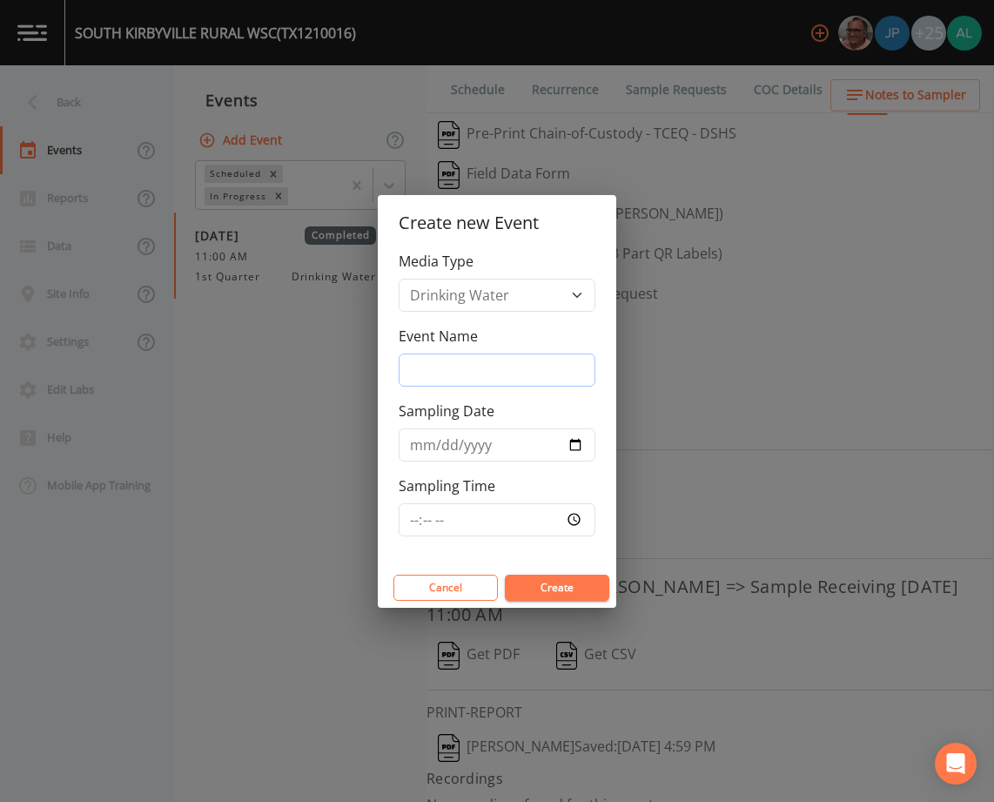
click at [415, 353] on input "Event Name" at bounding box center [497, 369] width 197 height 33
type input "1"
type input "3rd Quarter"
type input "[DATE]"
click at [410, 522] on input "Sampling Time" at bounding box center [497, 519] width 197 height 33
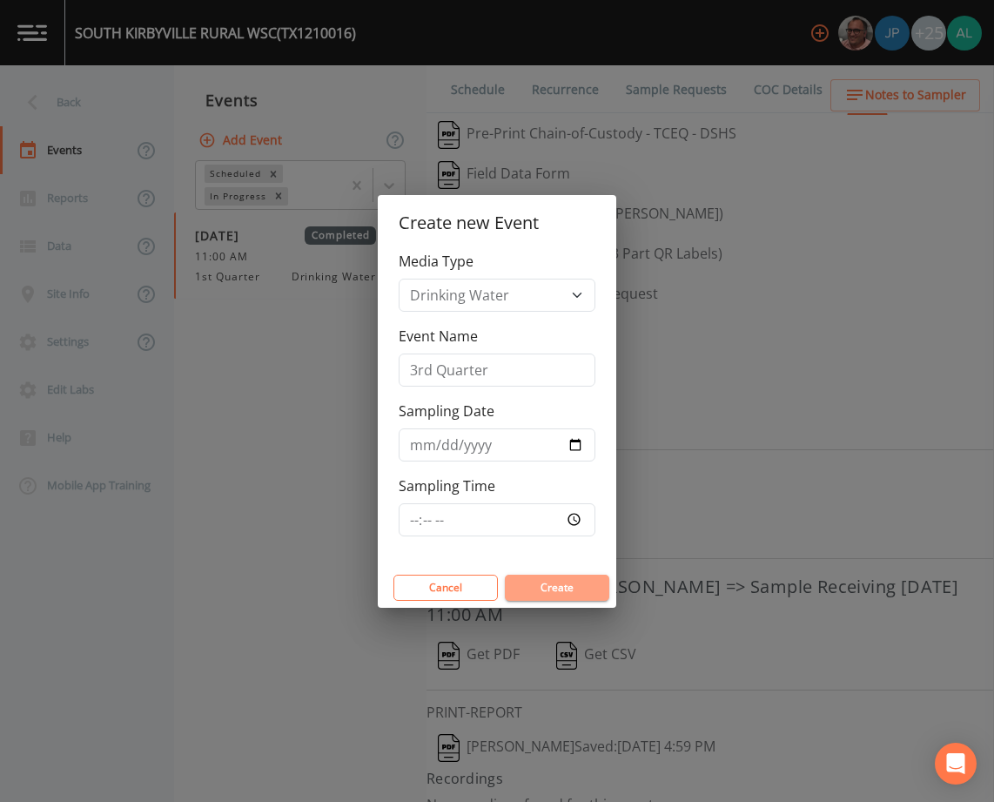
click at [572, 577] on button "Create" at bounding box center [557, 587] width 104 height 26
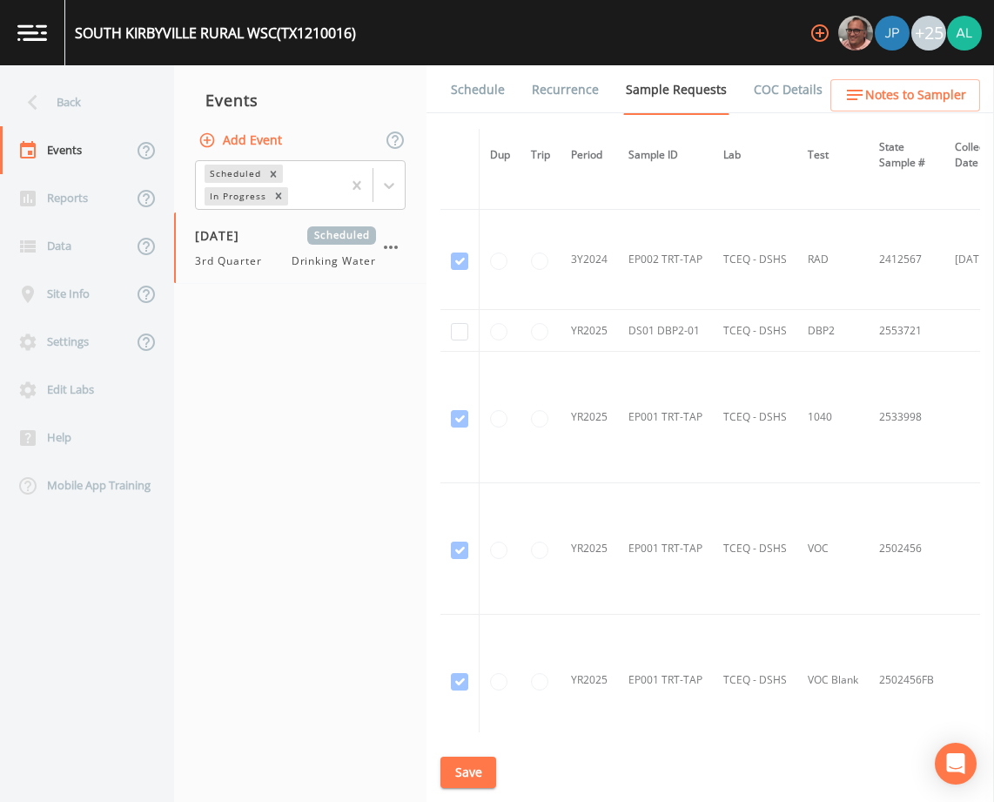
scroll to position [1651, 0]
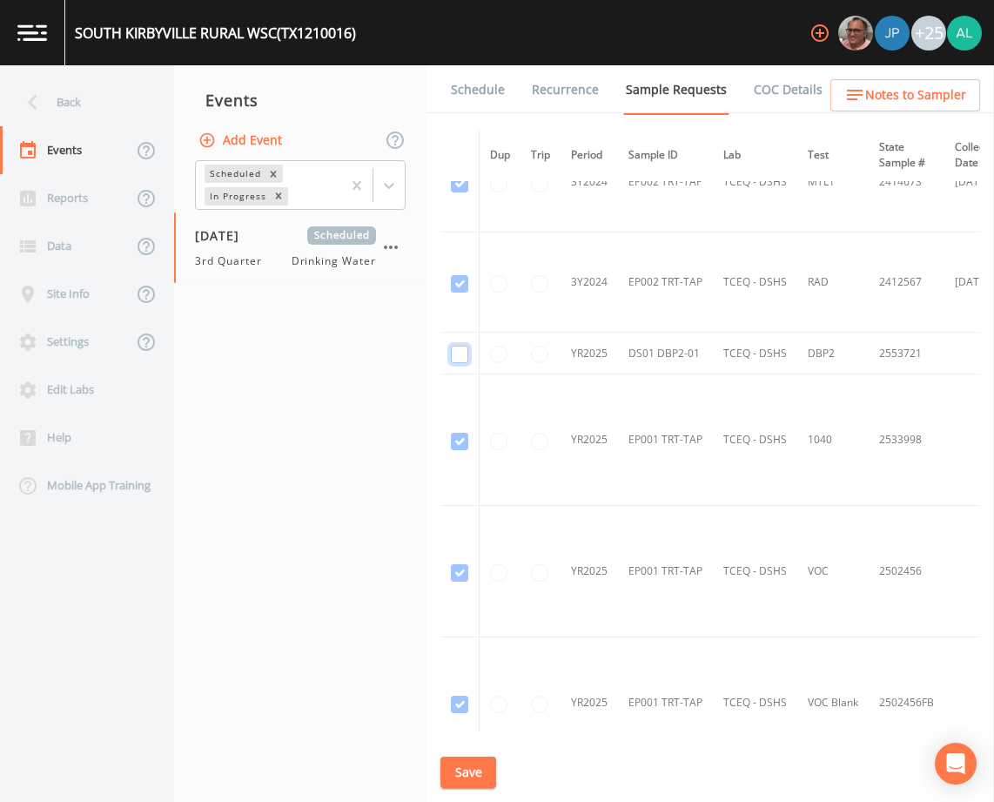
checkbox input "true"
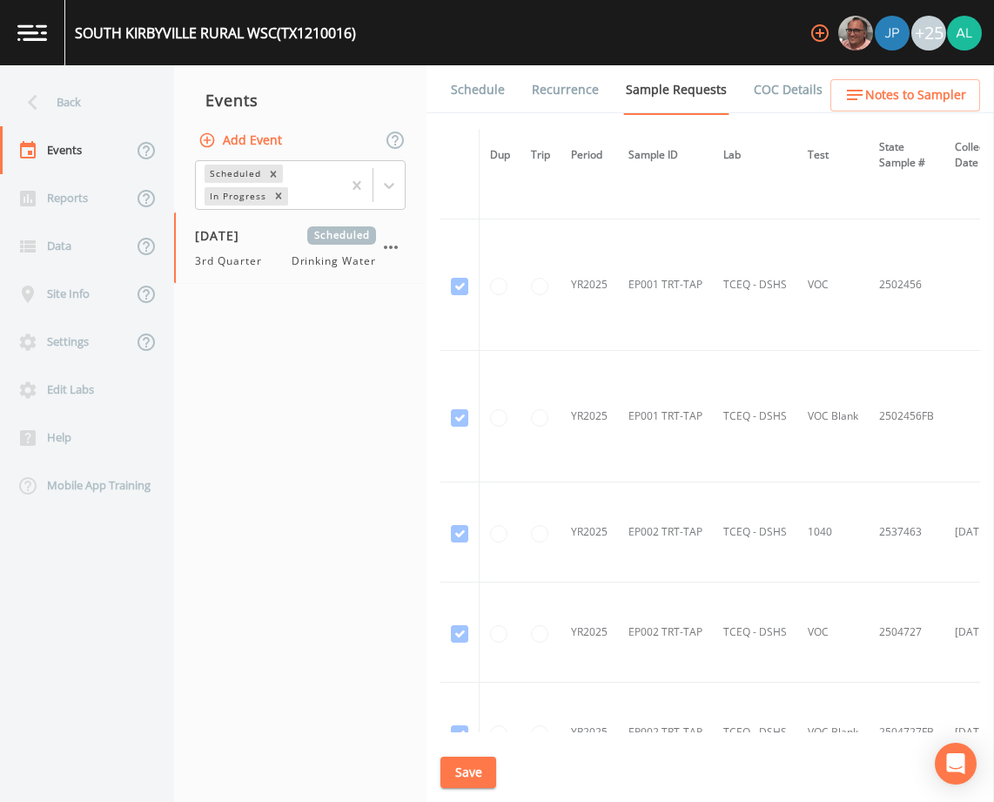
scroll to position [2173, 0]
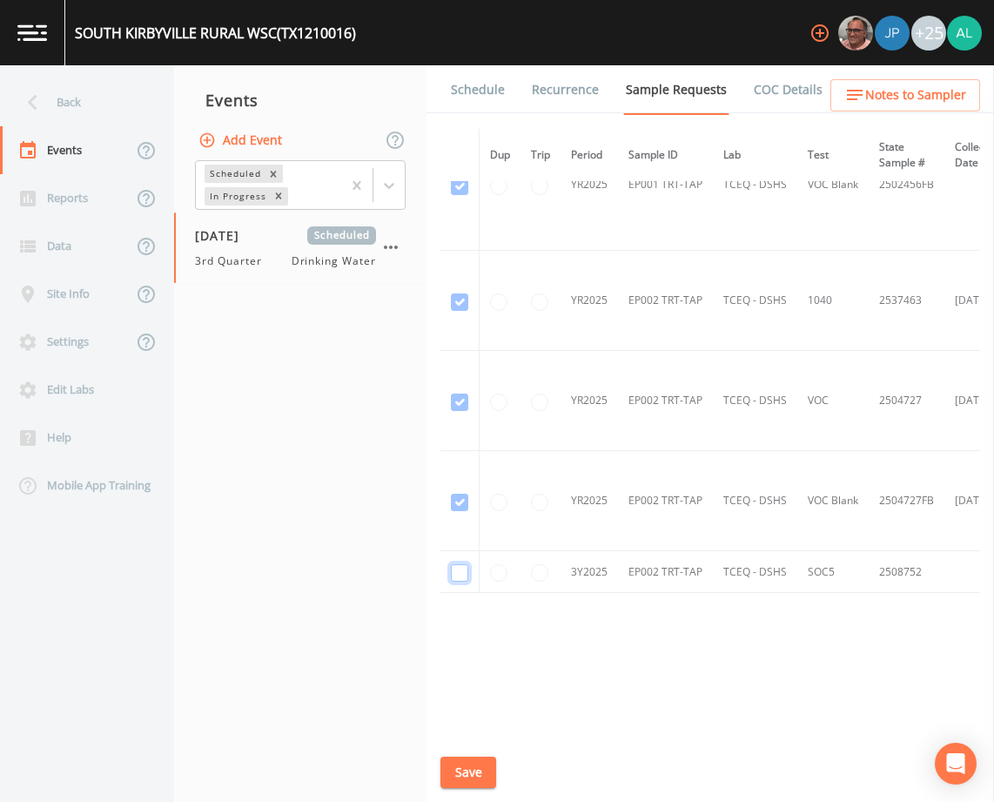
click at [453, 573] on input "checkbox" at bounding box center [459, 572] width 17 height 17
checkbox input "true"
click at [480, 769] on button "Save" at bounding box center [468, 772] width 56 height 32
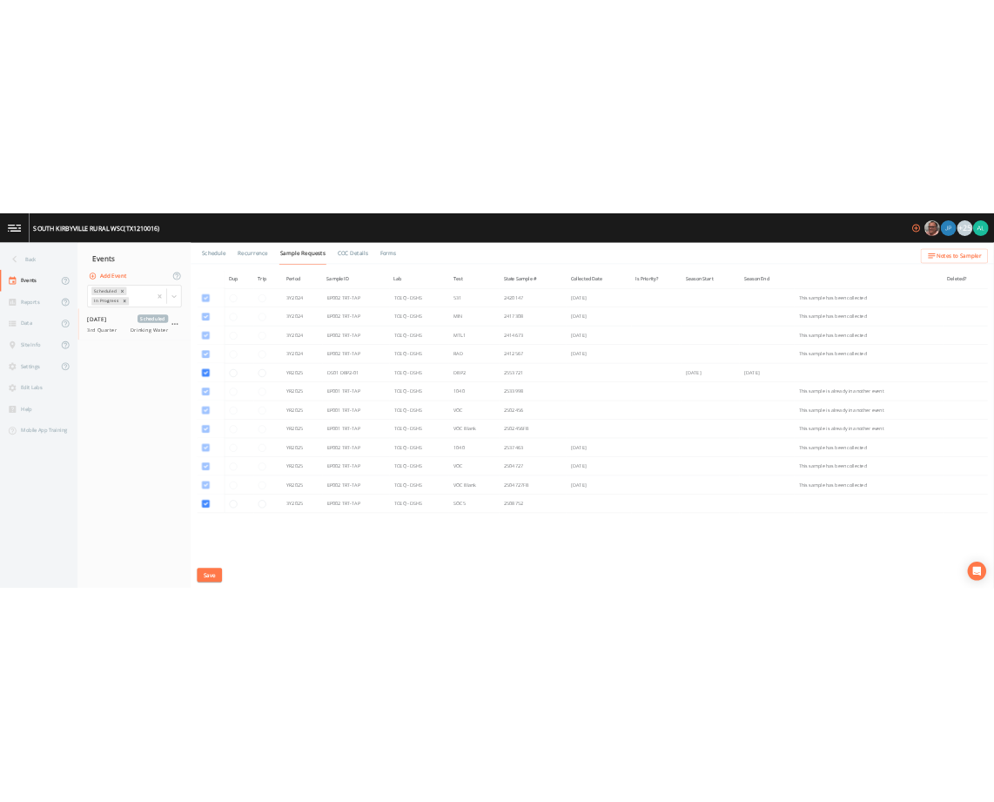
scroll to position [624, 0]
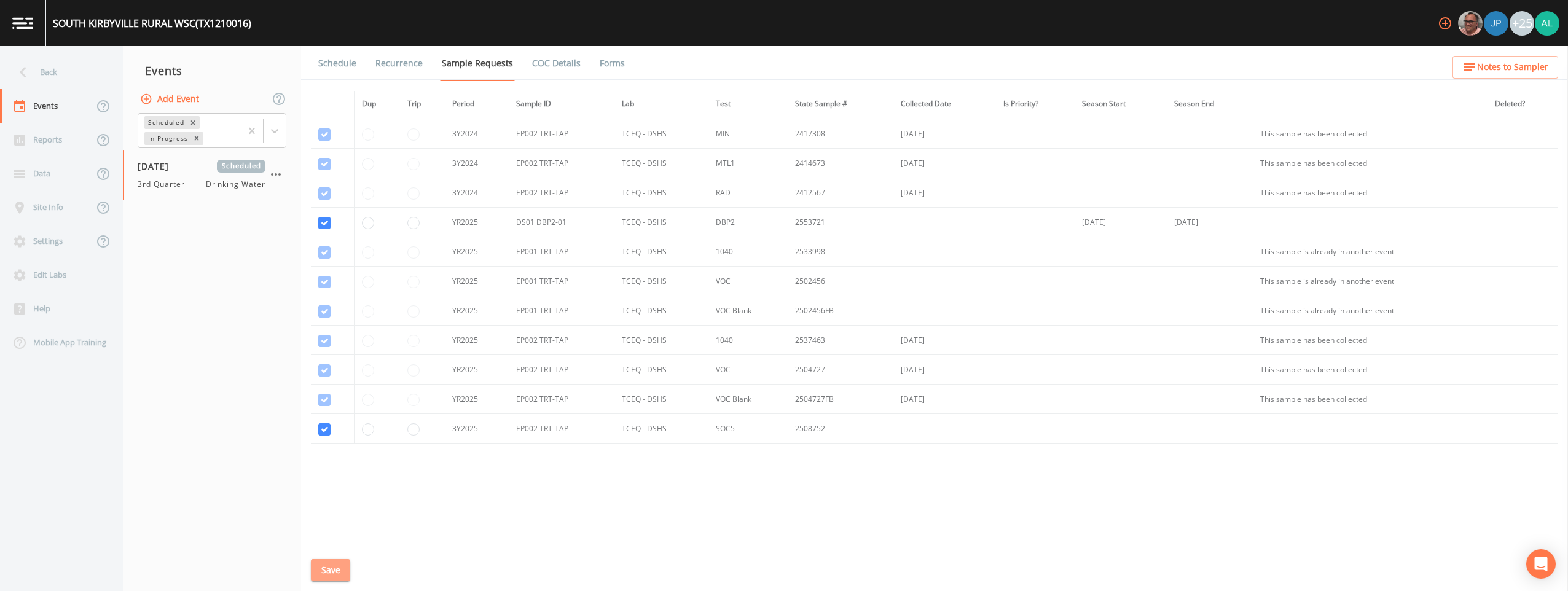
click at [342, 566] on button "Save" at bounding box center [330, 571] width 40 height 23
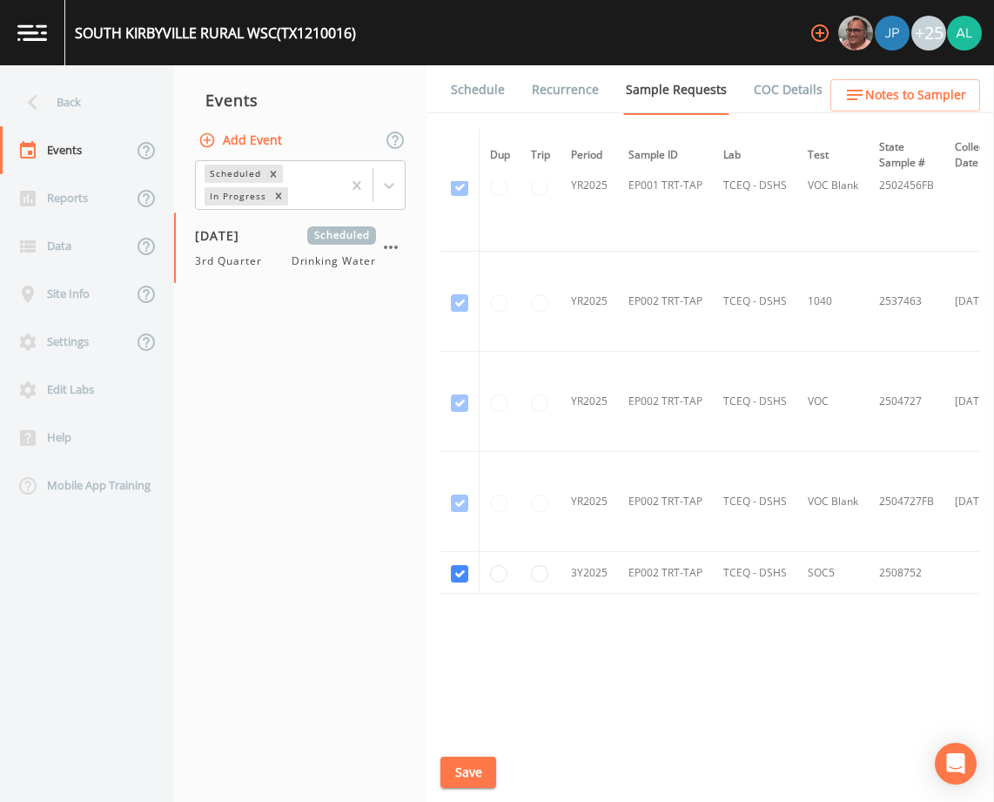
scroll to position [2173, 0]
click at [468, 767] on button "Save" at bounding box center [468, 772] width 56 height 32
click at [480, 767] on button "Save" at bounding box center [468, 772] width 56 height 32
click at [473, 776] on button "Save" at bounding box center [468, 772] width 56 height 32
click at [98, 104] on div "Back" at bounding box center [78, 102] width 157 height 48
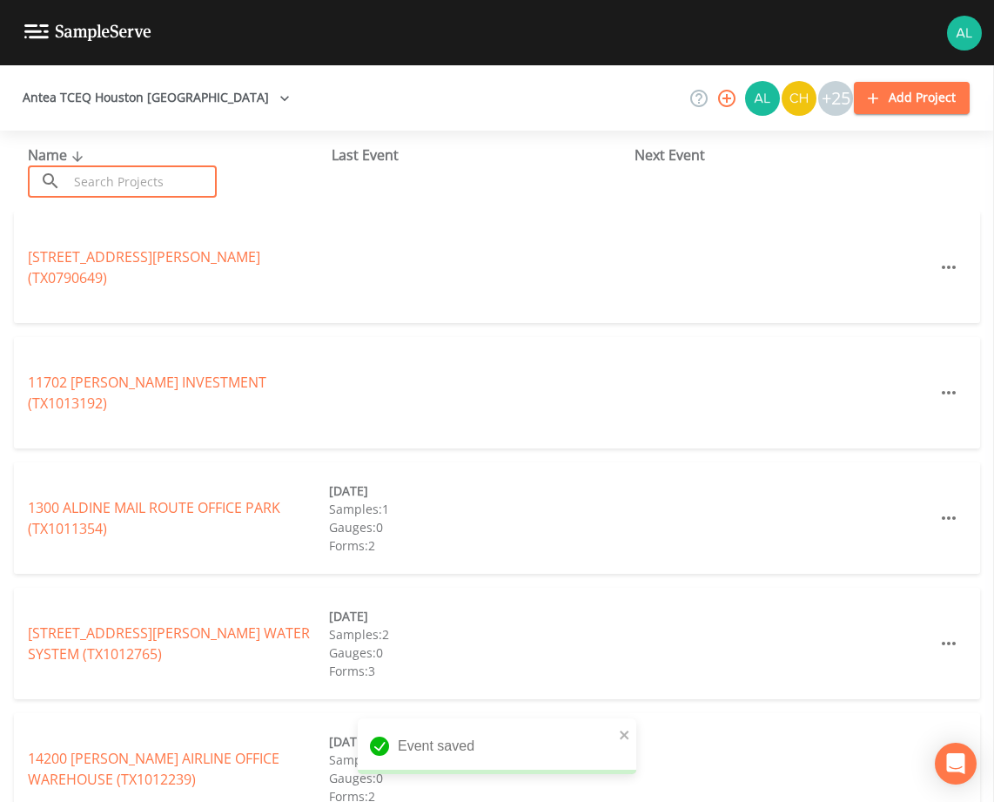
click at [106, 188] on input "text" at bounding box center [142, 181] width 149 height 32
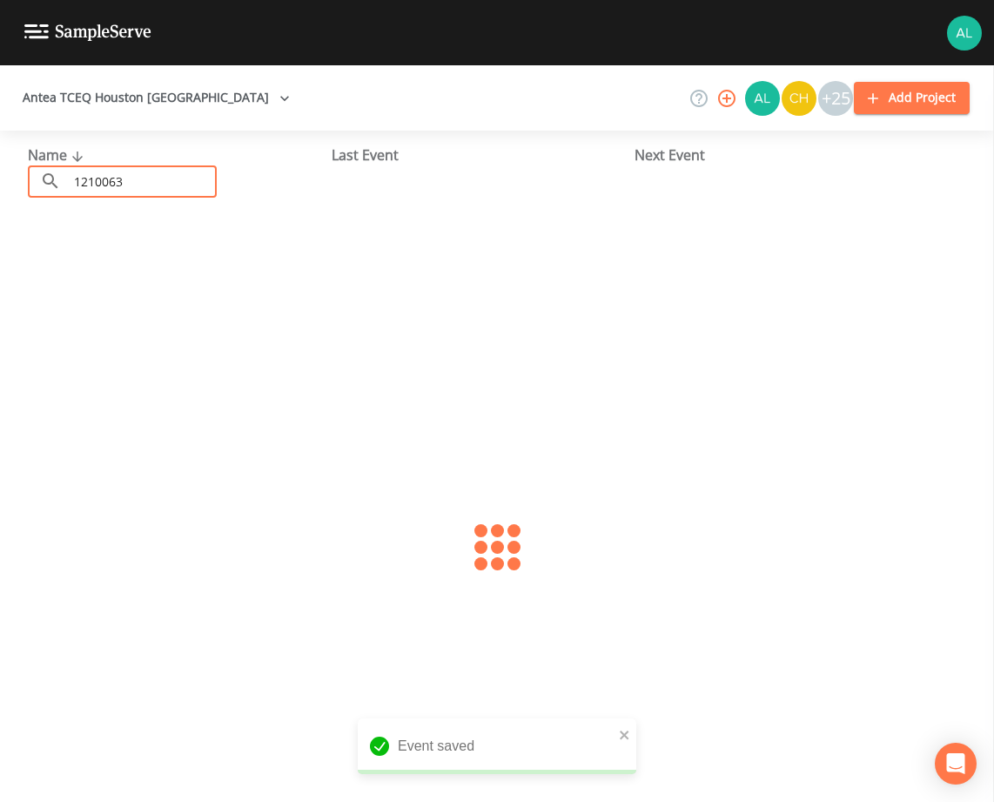
type input "1210063"
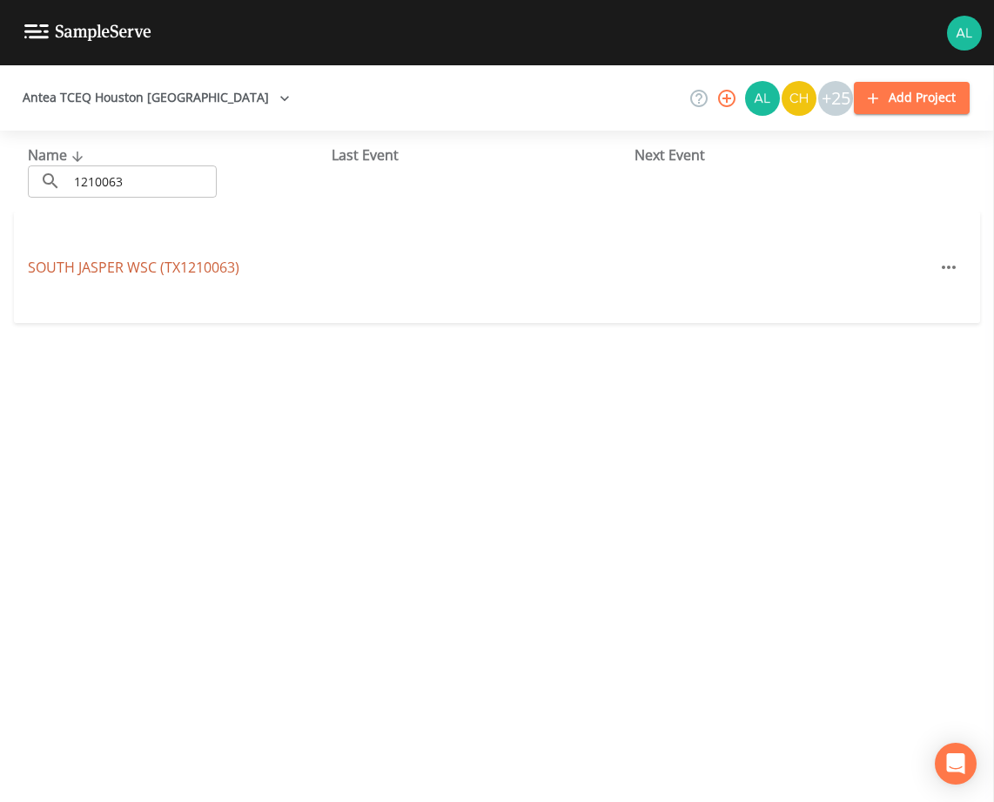
click at [102, 272] on link "SOUTH JASPER WSC (TX1210063)" at bounding box center [134, 267] width 212 height 19
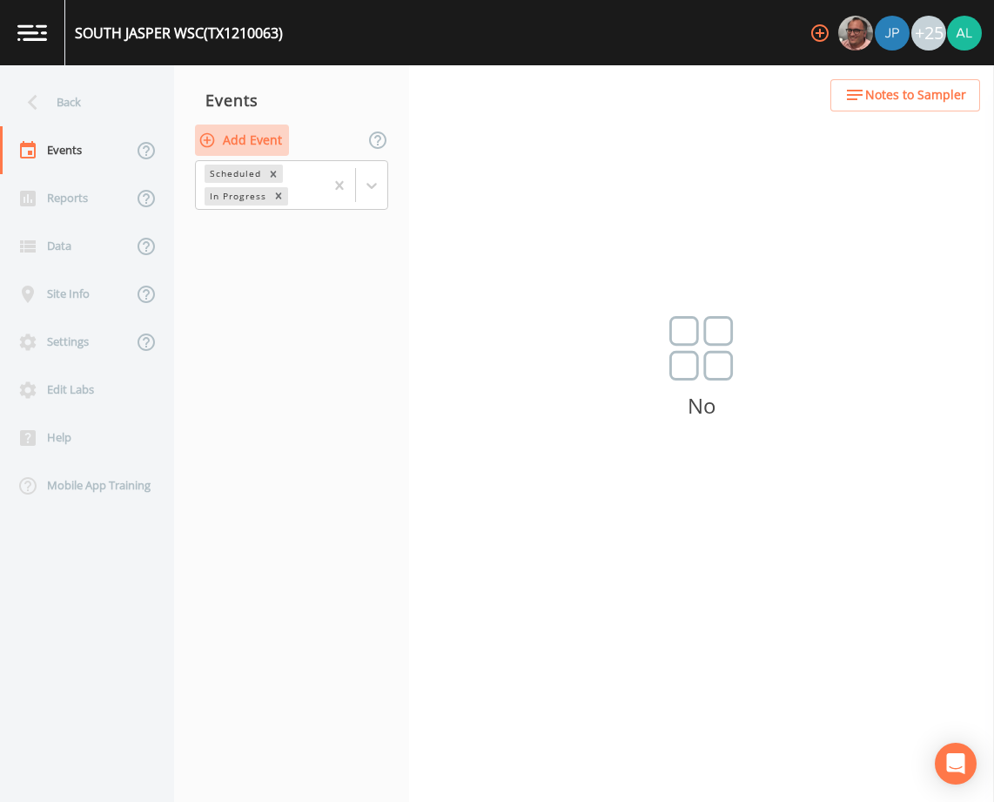
click at [240, 144] on button "Add Event" at bounding box center [242, 140] width 94 height 32
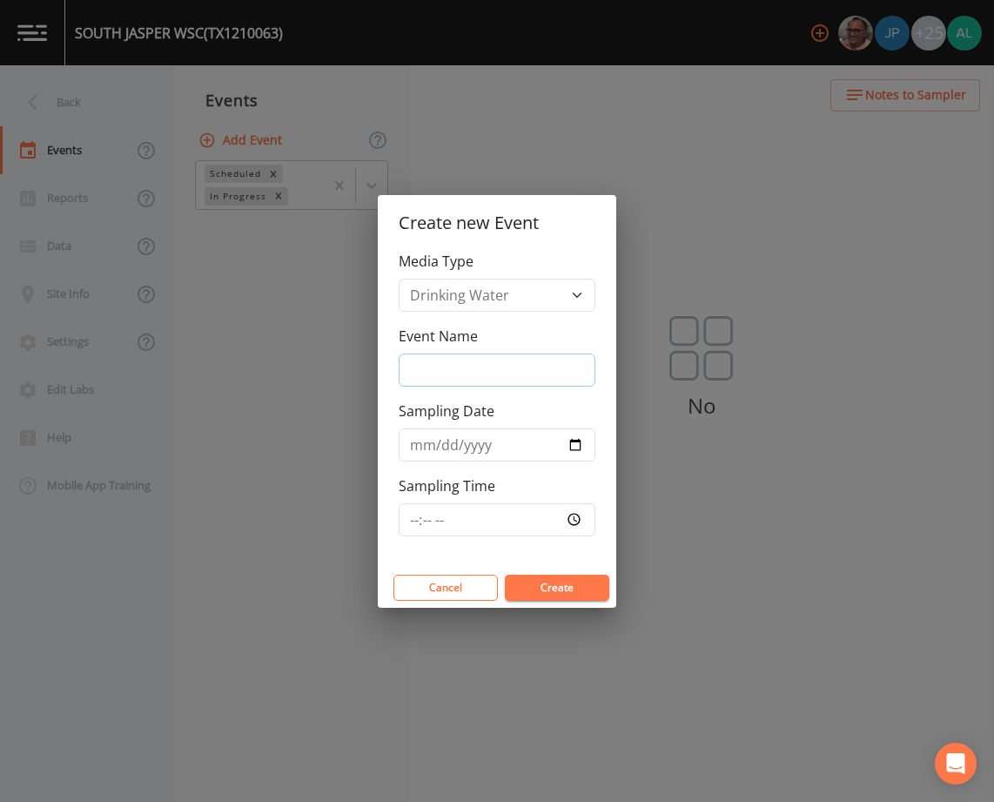
click at [492, 370] on input "Event Name" at bounding box center [497, 369] width 197 height 33
type input "3rd Quarter"
type input "[DATE]"
click at [420, 515] on input "Sampling Time" at bounding box center [497, 519] width 197 height 33
click at [556, 588] on button "Create" at bounding box center [557, 587] width 104 height 26
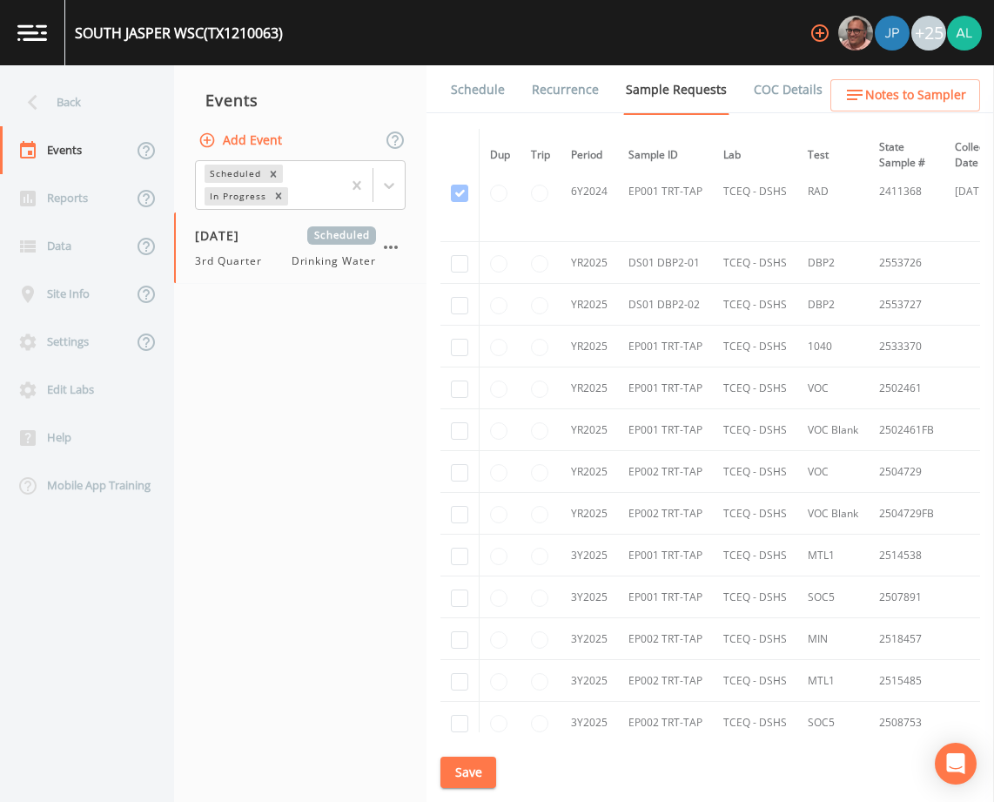
scroll to position [1654, 0]
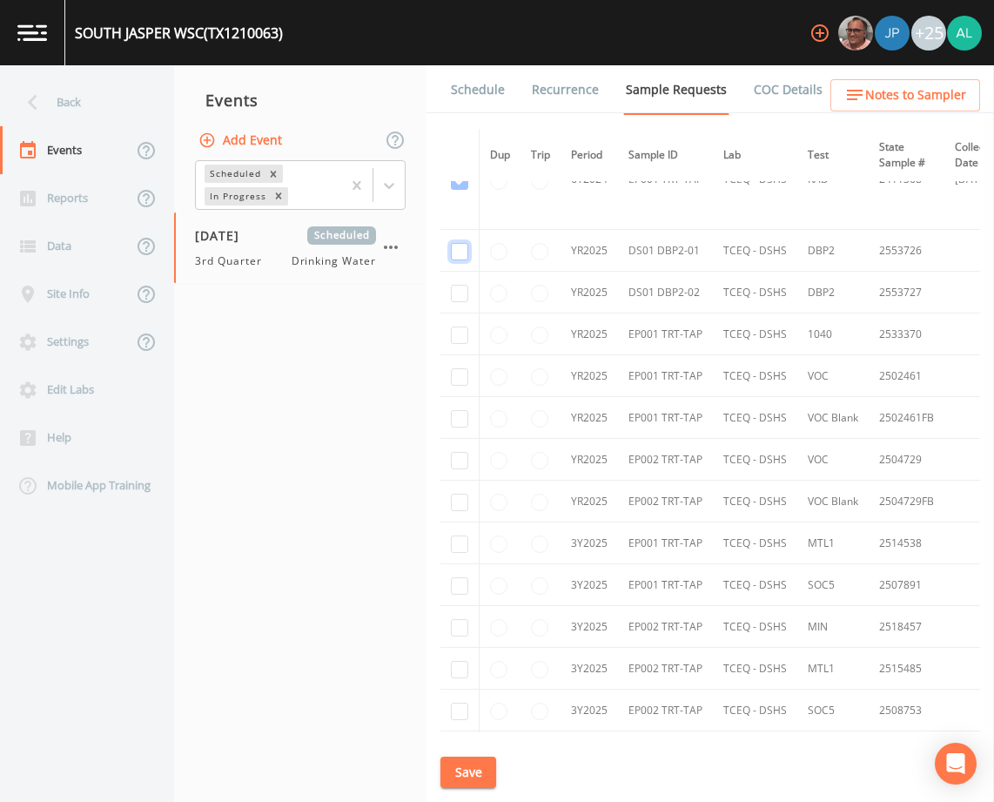
checkbox input "true"
click at [470, 300] on td at bounding box center [459, 293] width 39 height 42
click at [467, 302] on td at bounding box center [459, 293] width 39 height 42
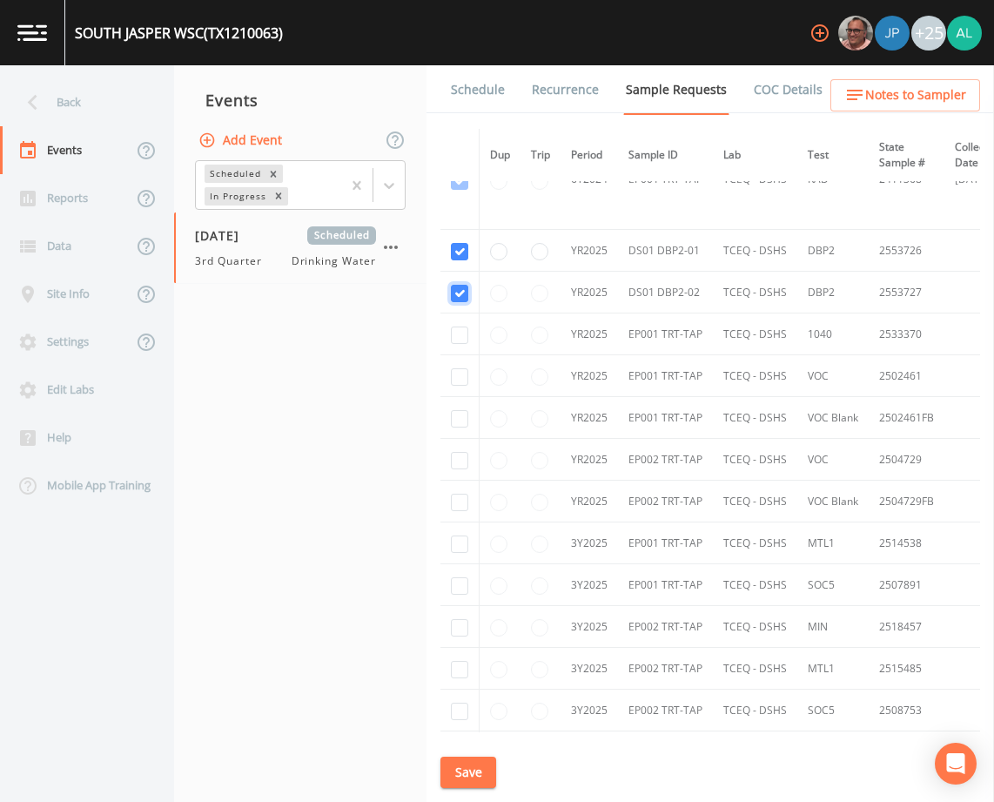
checkbox input "true"
click at [461, 550] on input "checkbox" at bounding box center [459, 543] width 17 height 17
checkbox input "true"
click at [456, 579] on input "checkbox" at bounding box center [459, 585] width 17 height 17
checkbox input "true"
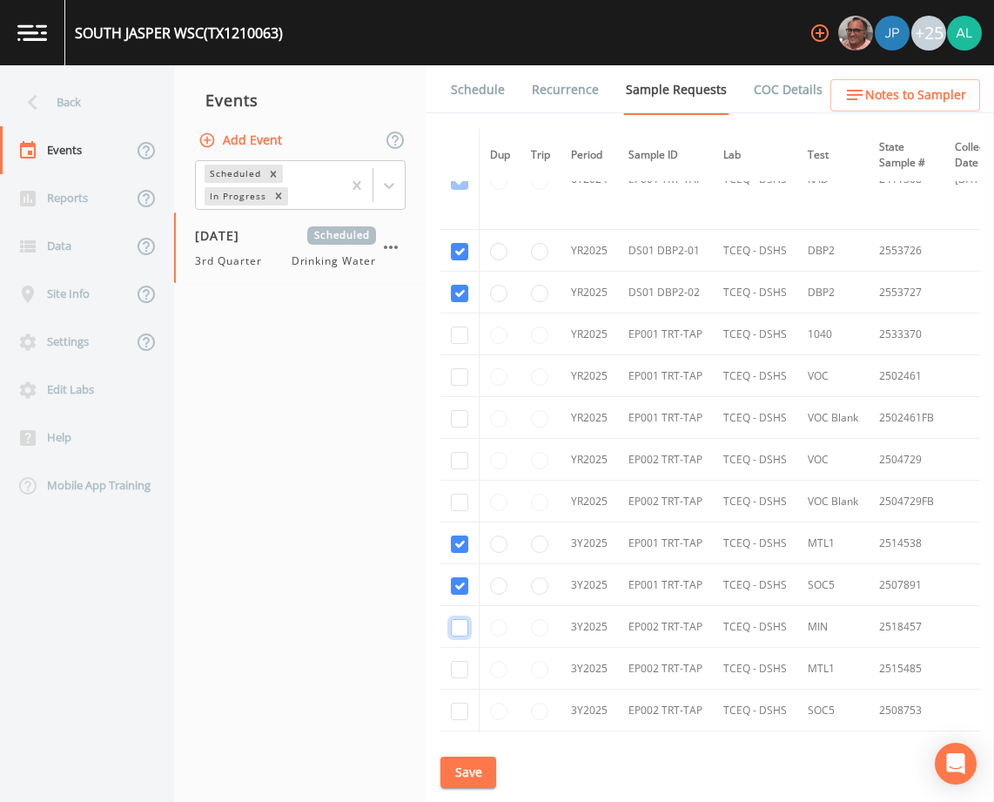
click at [453, 626] on input "checkbox" at bounding box center [459, 627] width 17 height 17
checkbox input "true"
click at [453, 668] on input "checkbox" at bounding box center [459, 669] width 17 height 17
checkbox input "true"
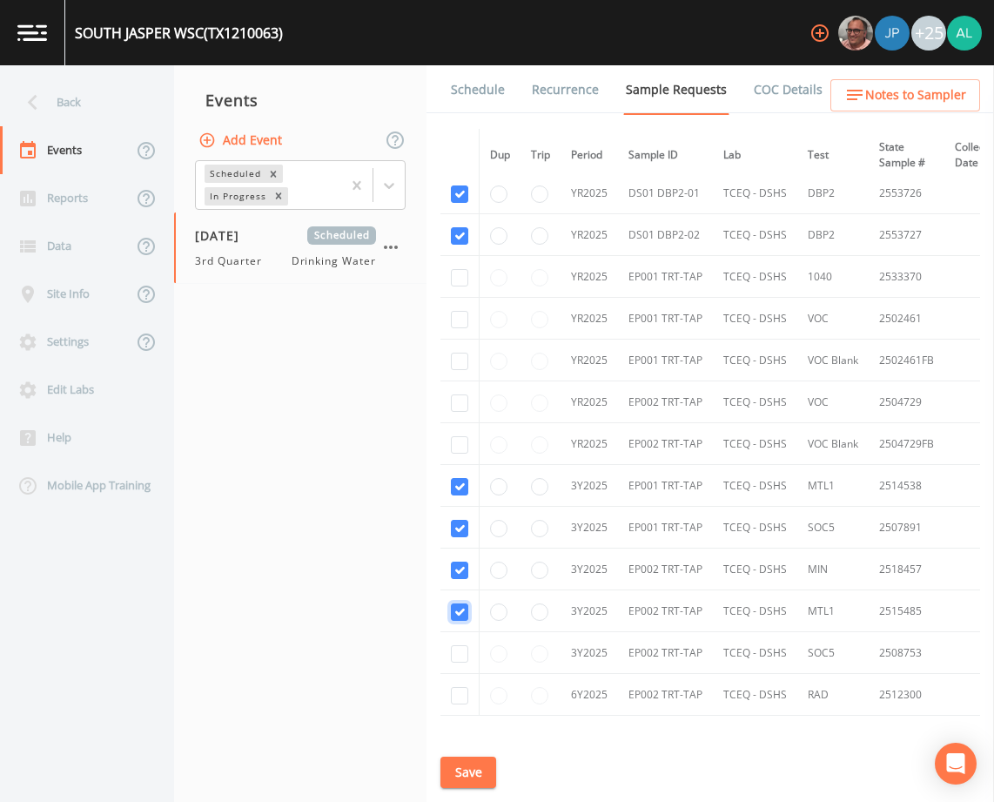
scroll to position [1741, 0]
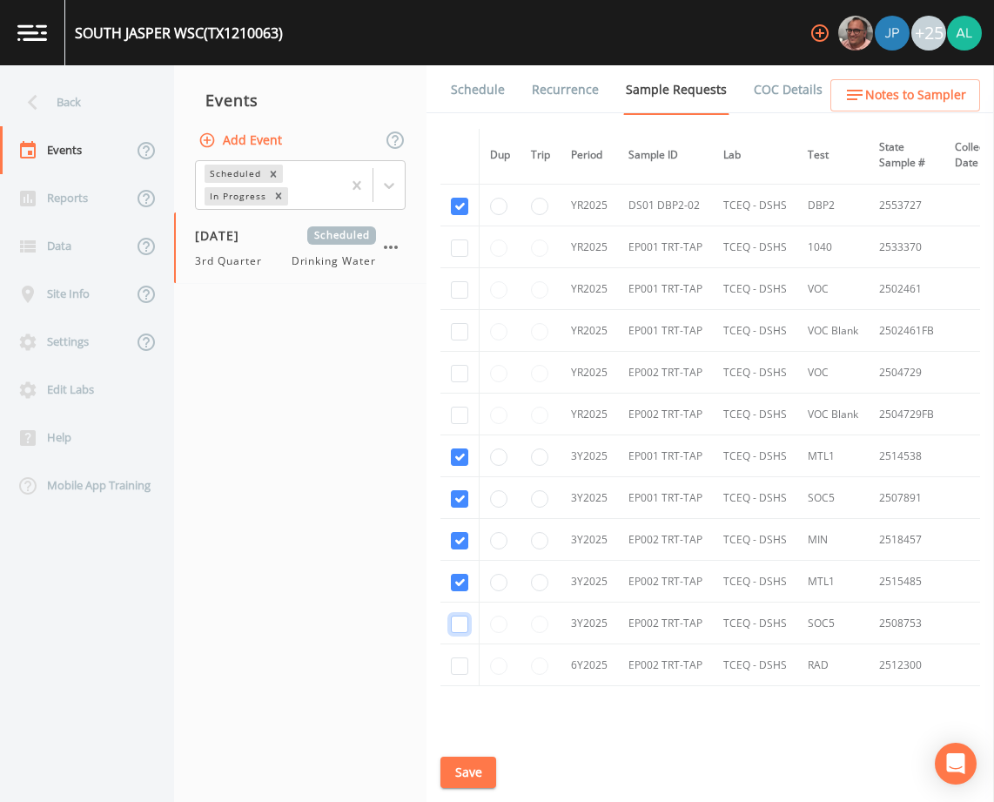
click at [464, 623] on input "checkbox" at bounding box center [459, 623] width 17 height 17
checkbox input "true"
click at [465, 665] on input "checkbox" at bounding box center [459, 665] width 17 height 17
checkbox input "true"
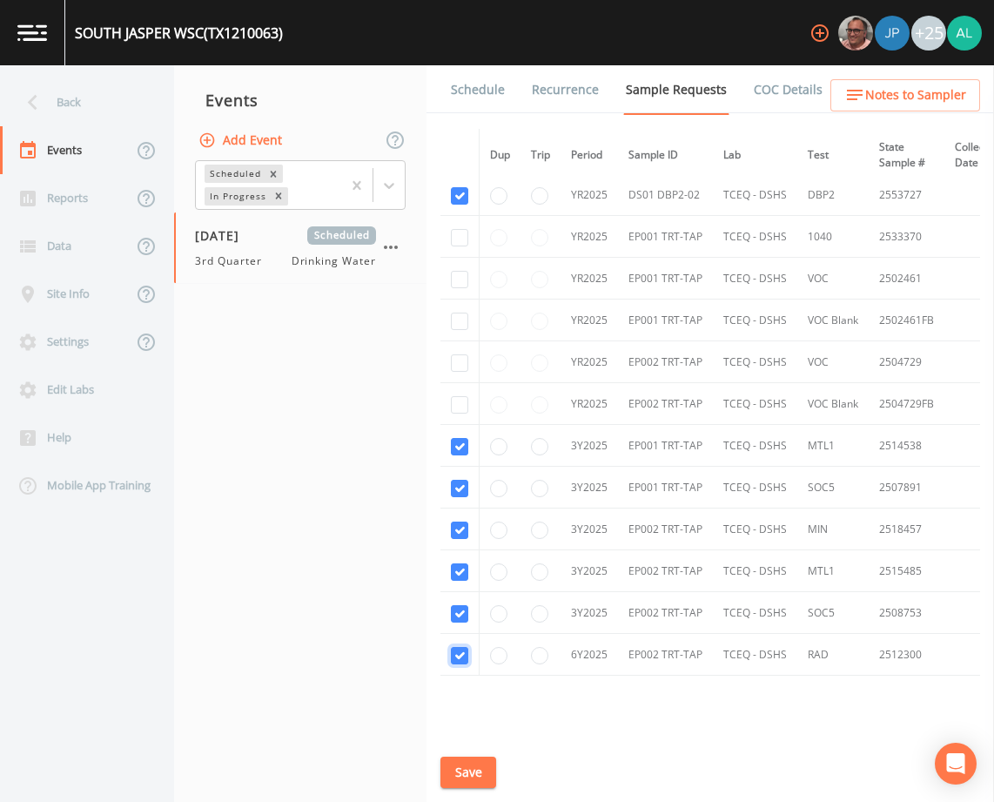
scroll to position [1664, 0]
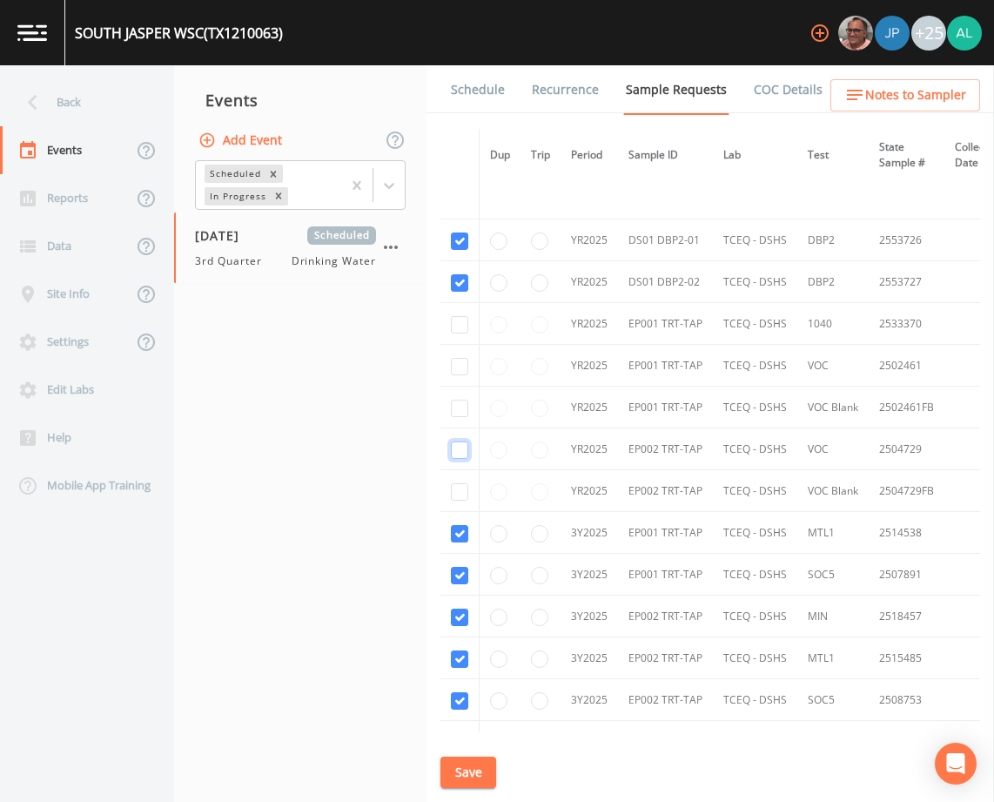
checkbox input "true"
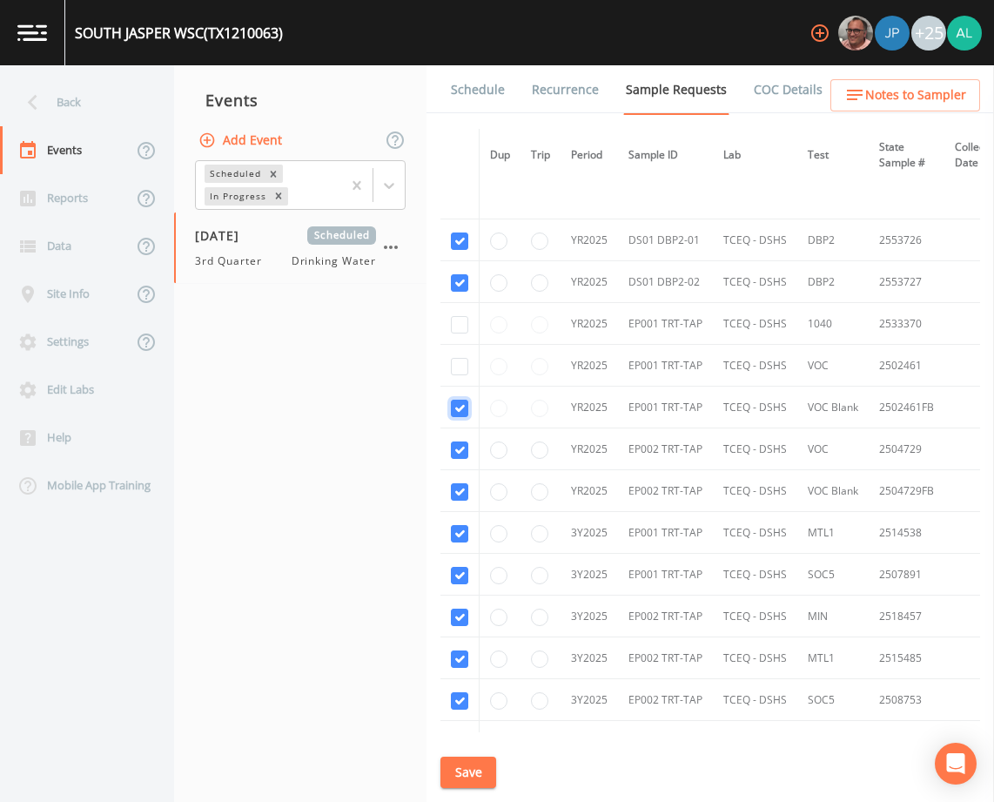
checkbox input "true"
click at [460, 325] on input "checkbox" at bounding box center [459, 324] width 17 height 17
checkbox input "true"
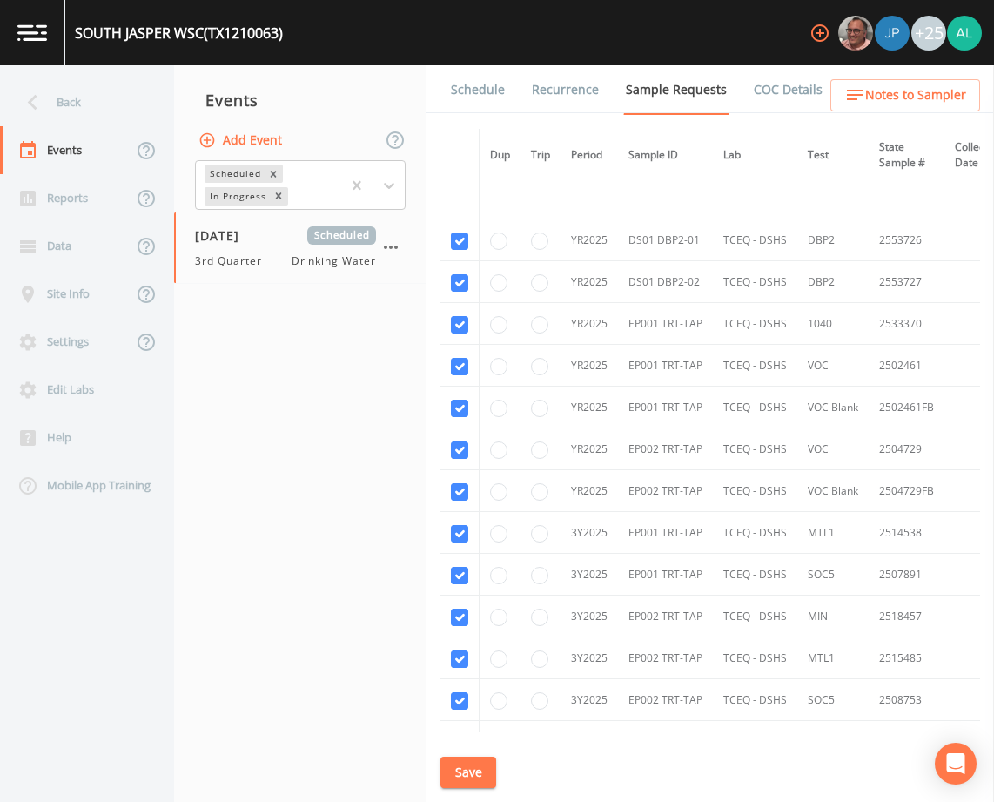
click at [460, 771] on button "Save" at bounding box center [468, 772] width 56 height 32
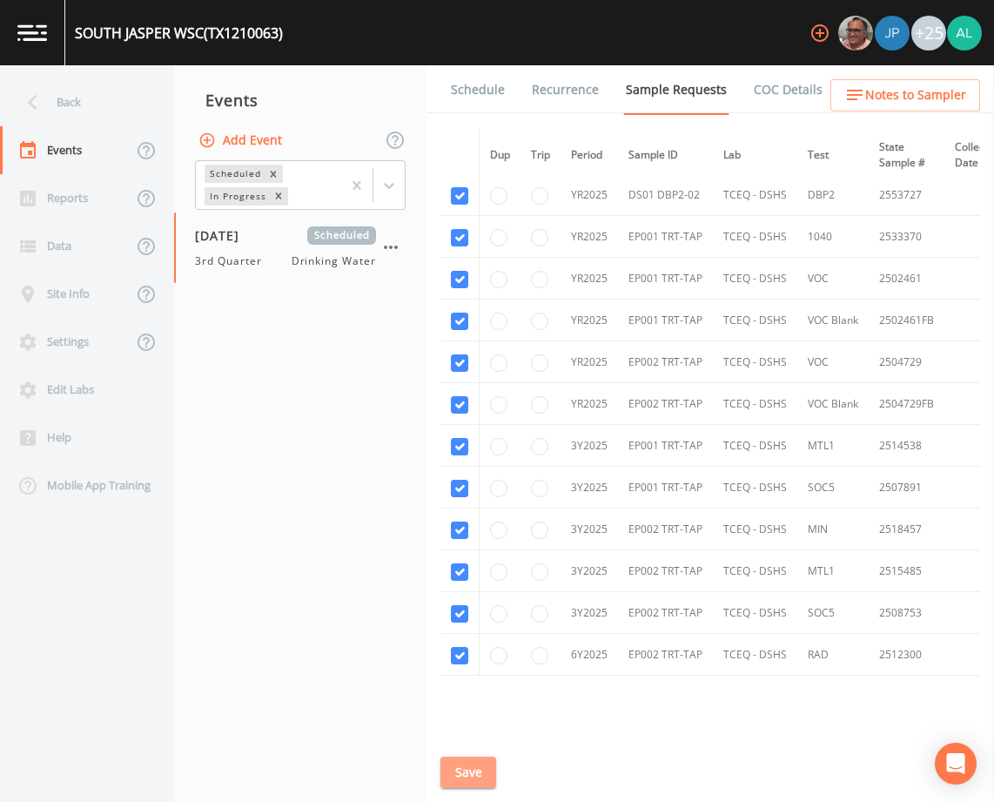
click at [467, 769] on button "Save" at bounding box center [468, 772] width 56 height 32
click at [473, 777] on button "Save" at bounding box center [468, 772] width 56 height 32
click at [121, 108] on div "Back" at bounding box center [78, 102] width 157 height 48
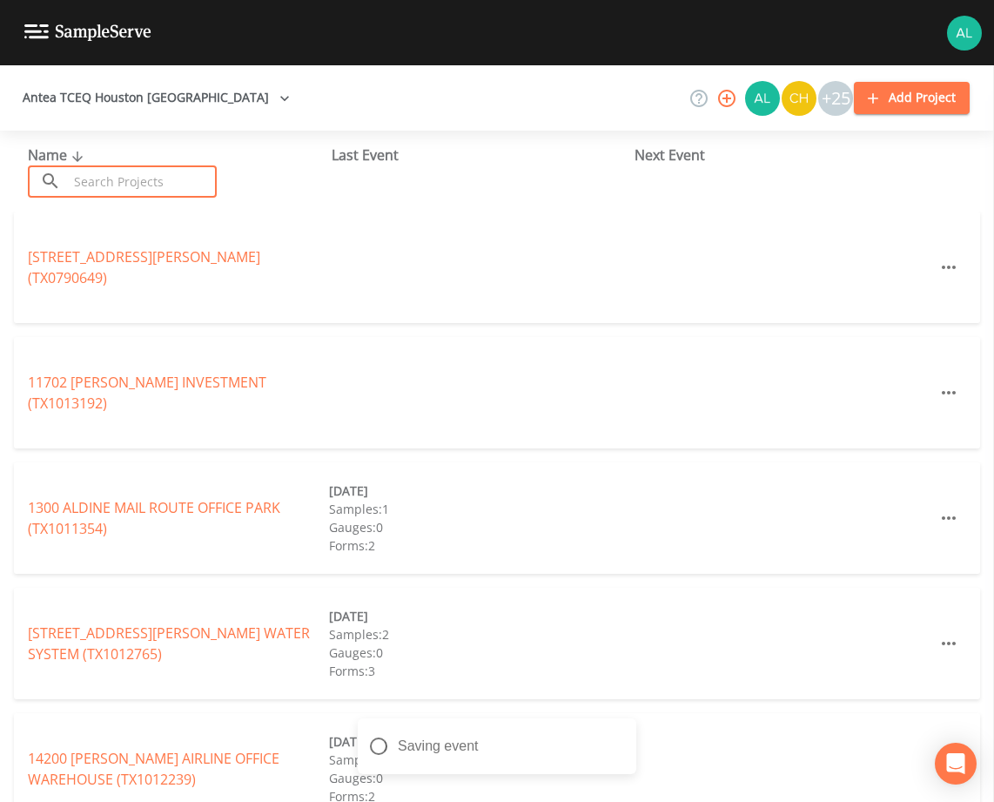
click at [118, 171] on input "text" at bounding box center [142, 181] width 149 height 32
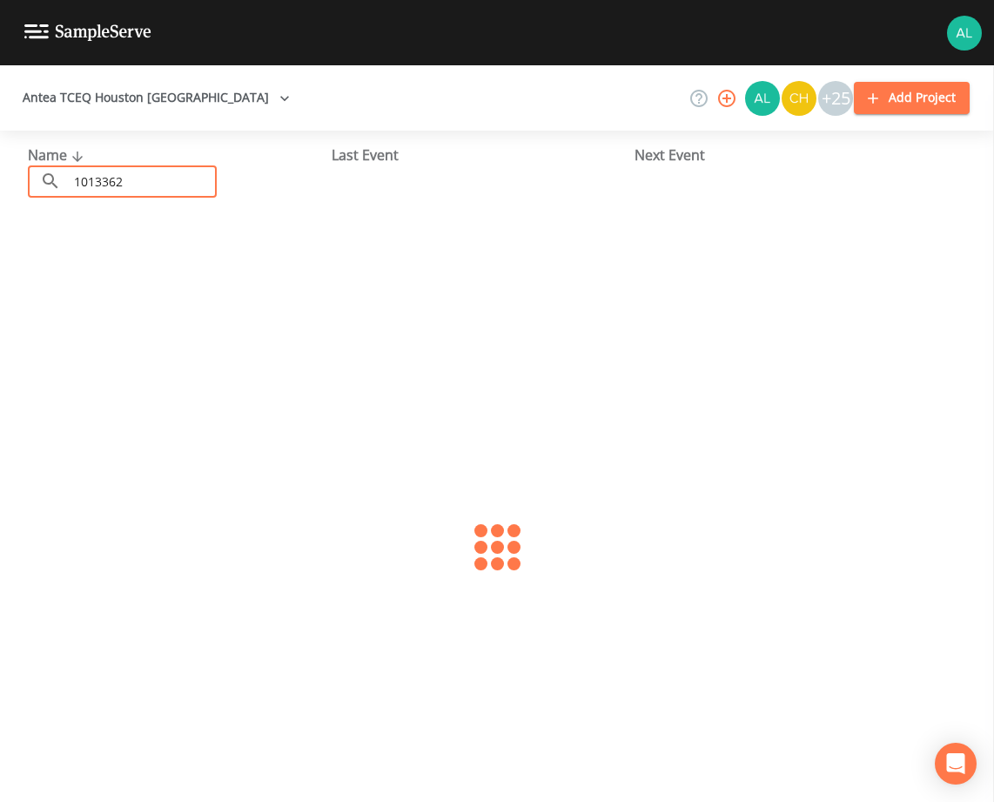
type input "1013362"
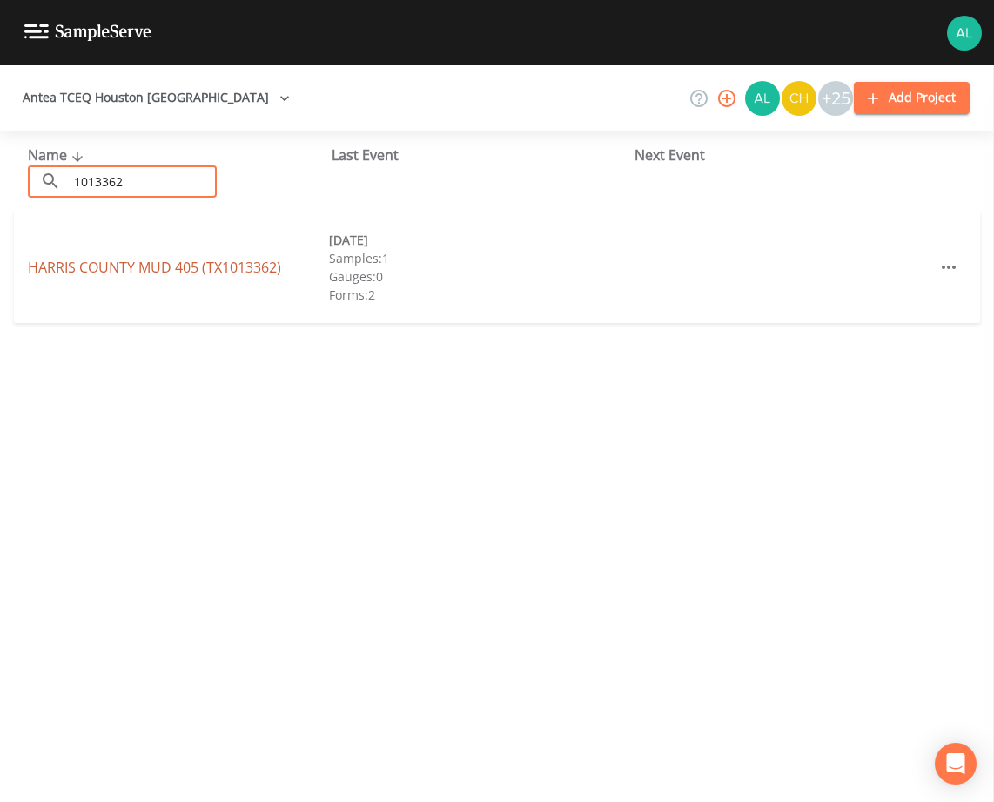
click at [99, 265] on link "[GEOGRAPHIC_DATA] 405 (TX1013362)" at bounding box center [154, 267] width 253 height 19
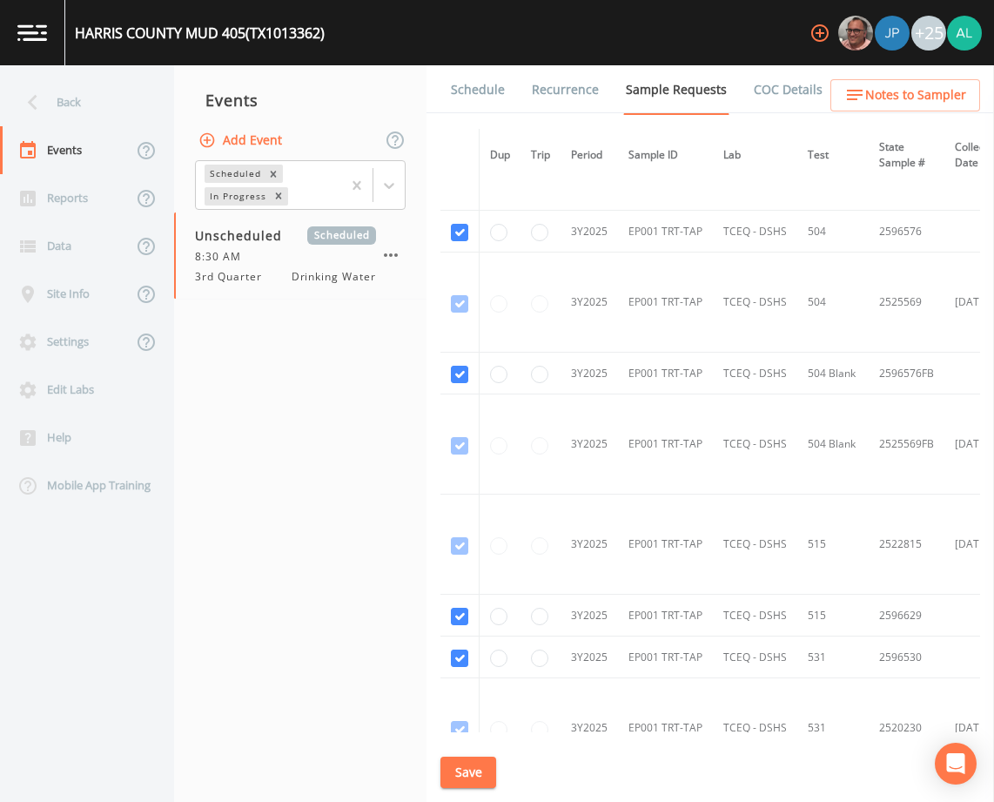
scroll to position [1567, 0]
click at [460, 90] on link "Schedule" at bounding box center [477, 89] width 59 height 49
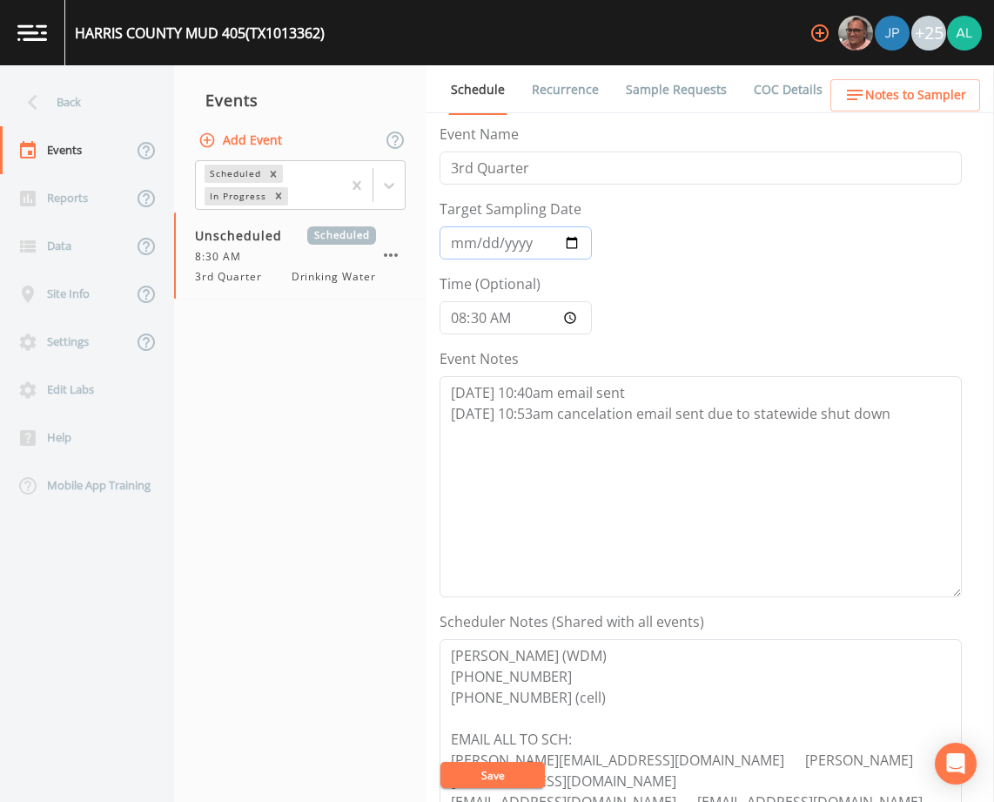
click at [470, 247] on input "Target Sampling Date" at bounding box center [516, 242] width 152 height 33
type input "[DATE]"
click at [507, 781] on button "Save" at bounding box center [492, 775] width 104 height 26
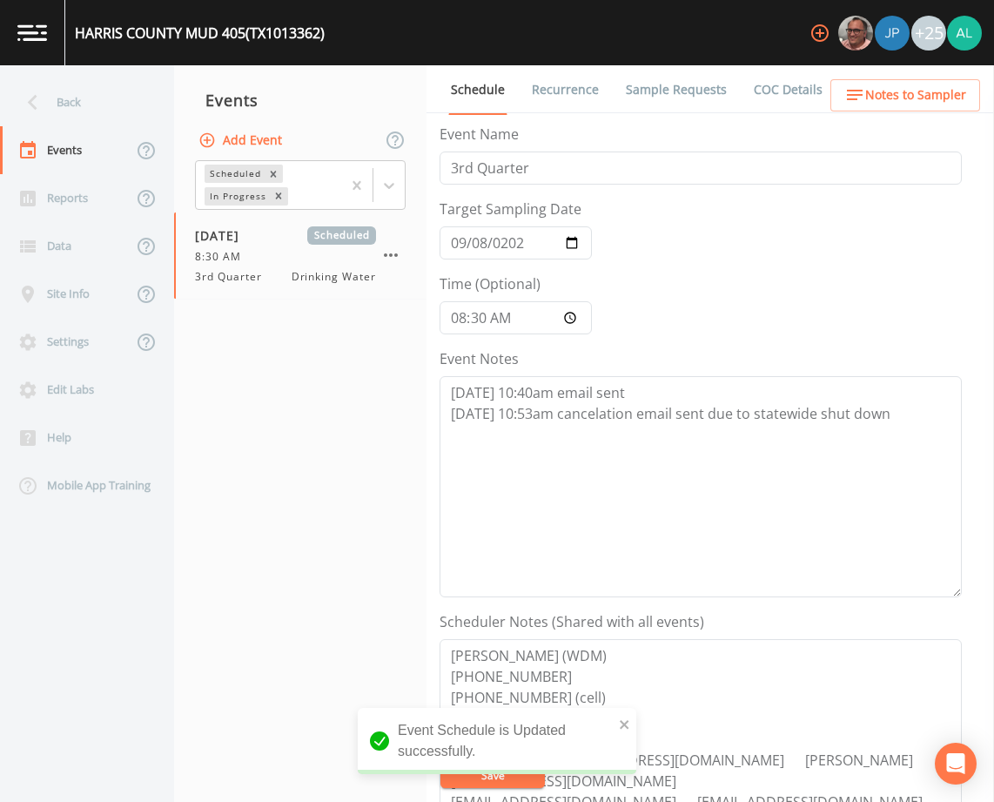
click at [667, 89] on link "Sample Requests" at bounding box center [676, 89] width 106 height 49
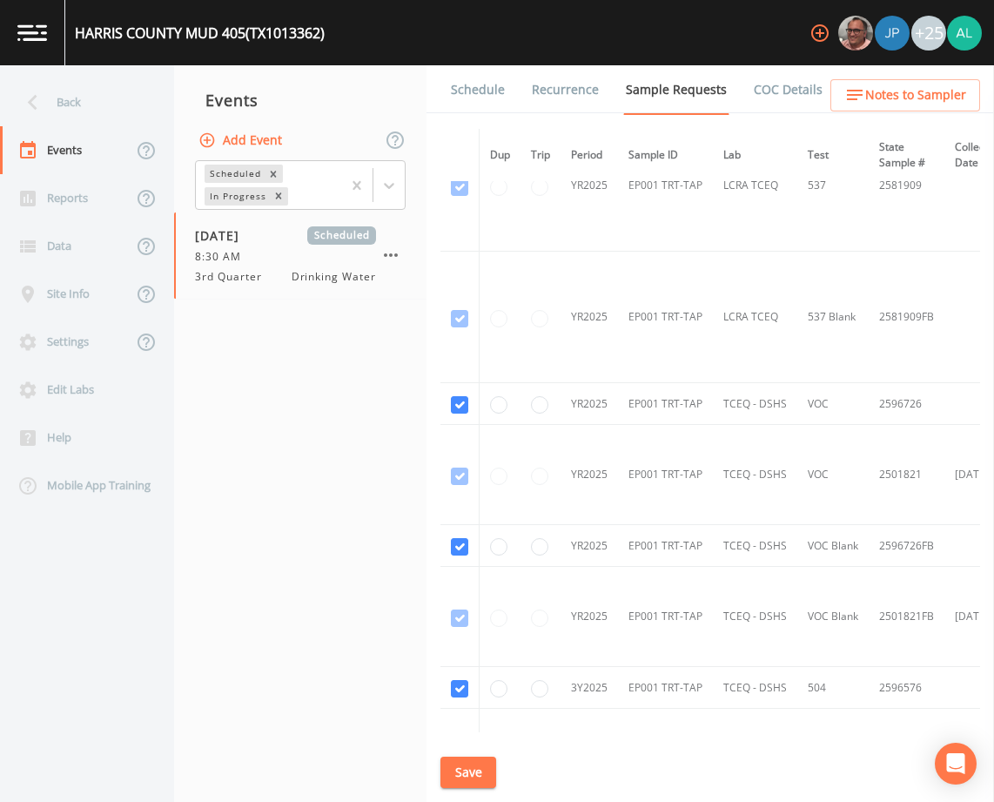
scroll to position [1132, 0]
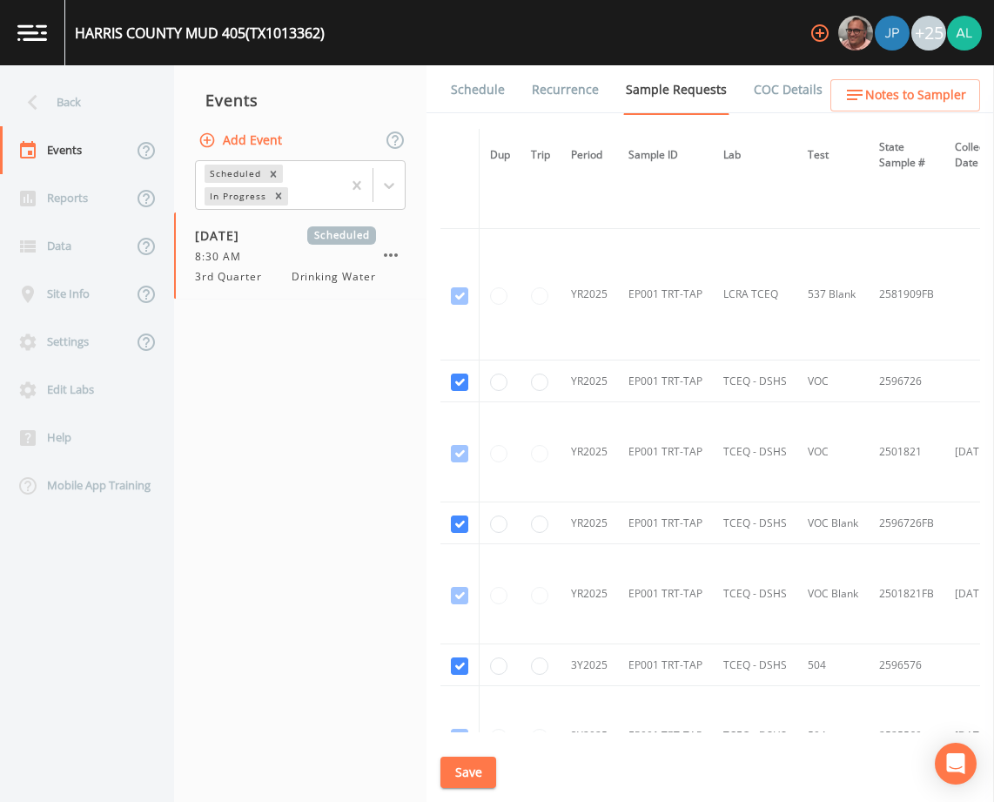
click at [450, 397] on td at bounding box center [459, 381] width 39 height 42
checkbox input "false"
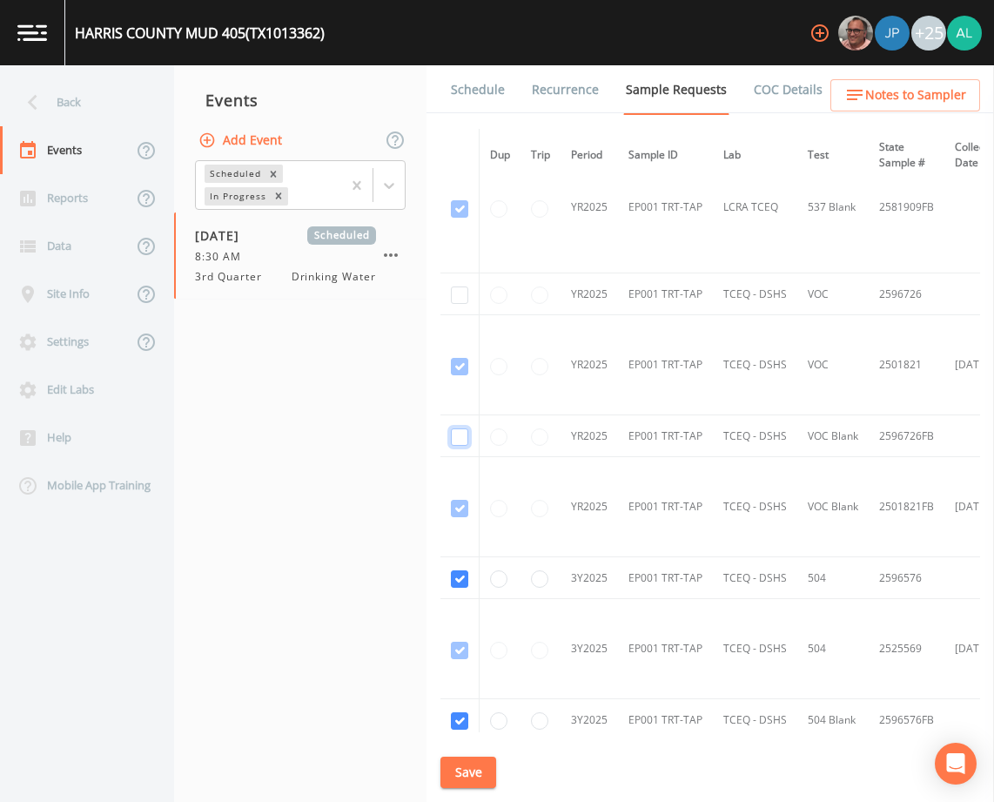
scroll to position [1306, 0]
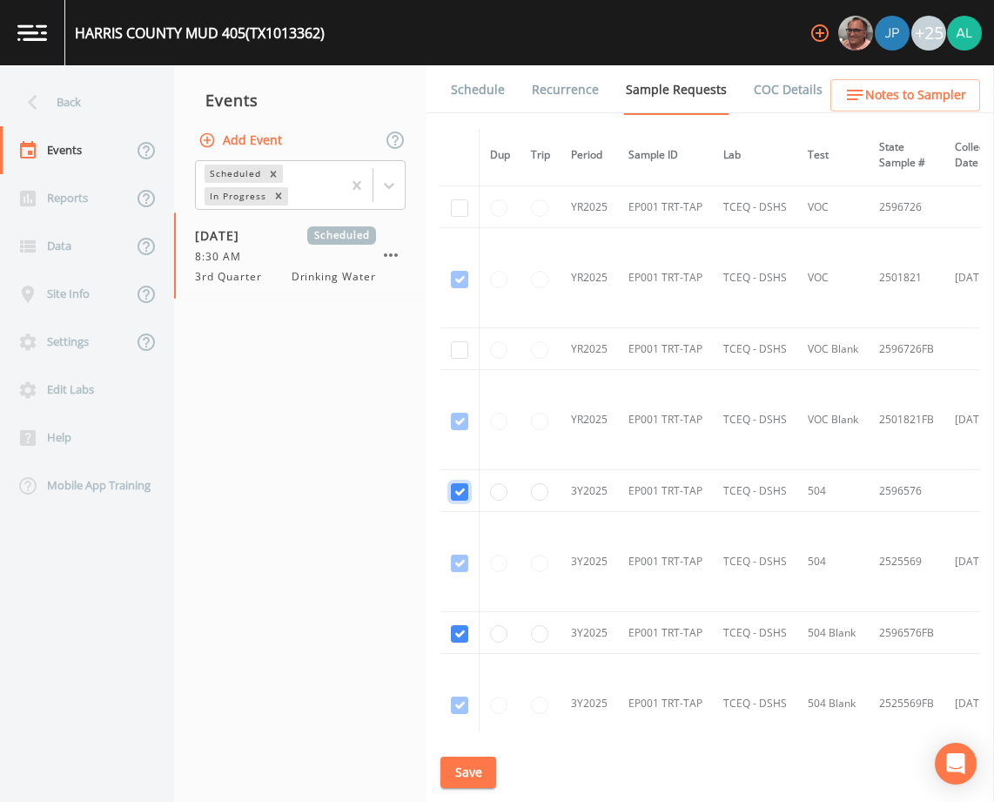
click at [459, 487] on input "checkbox" at bounding box center [459, 491] width 17 height 17
checkbox input "false"
click at [458, 641] on input "checkbox" at bounding box center [459, 633] width 17 height 17
checkbox input "false"
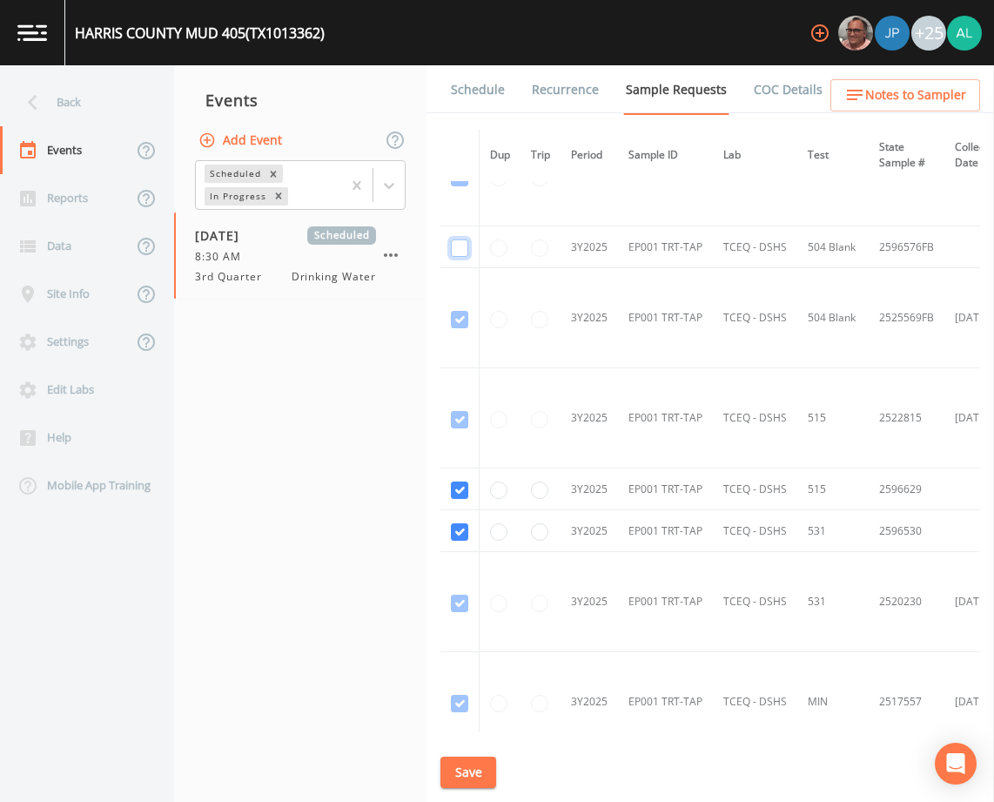
scroll to position [1741, 0]
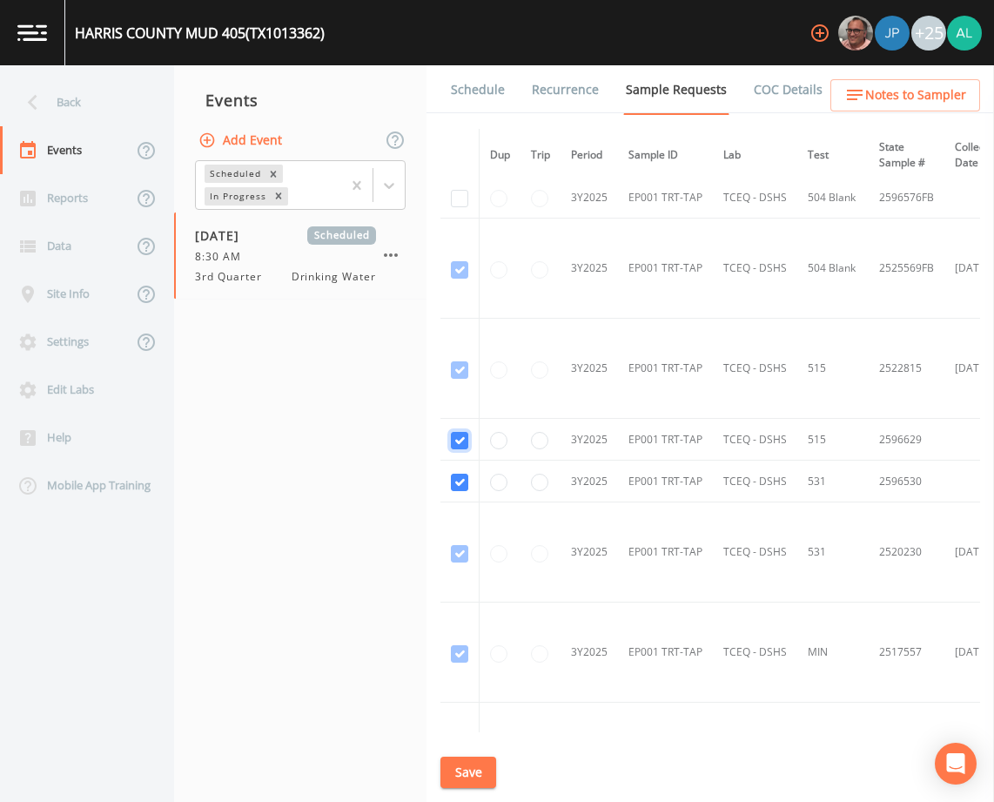
click at [453, 379] on input "checkbox" at bounding box center [459, 369] width 17 height 17
checkbox input "false"
click at [467, 477] on input "checkbox" at bounding box center [459, 482] width 17 height 17
checkbox input "false"
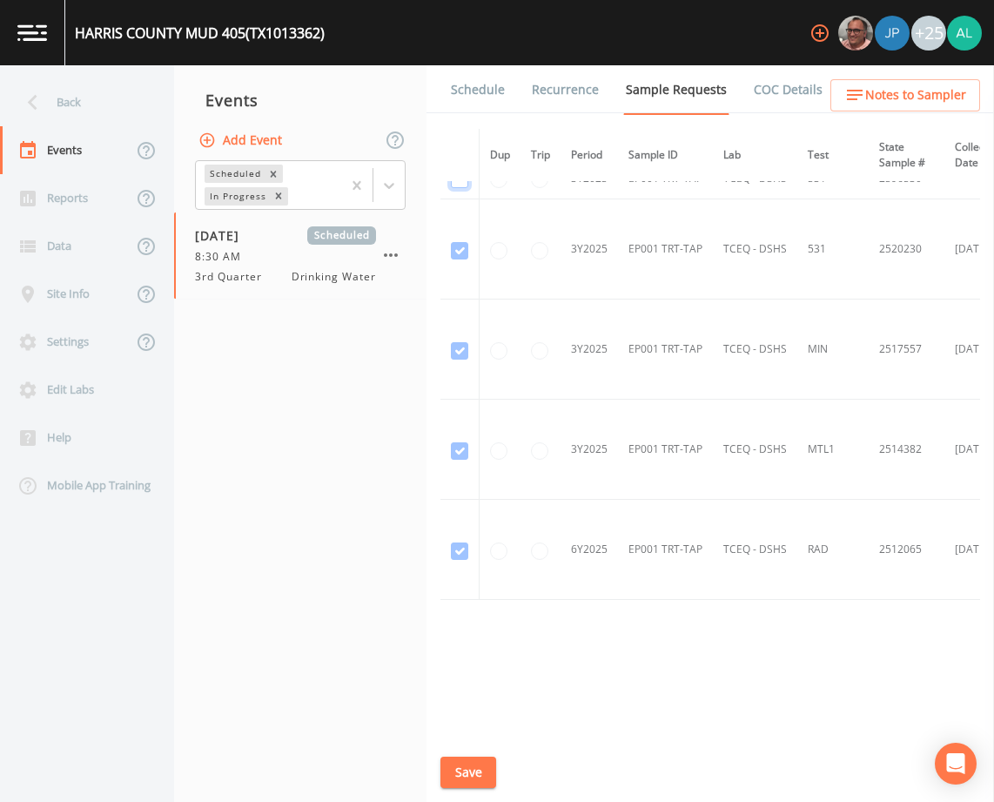
scroll to position [2055, 0]
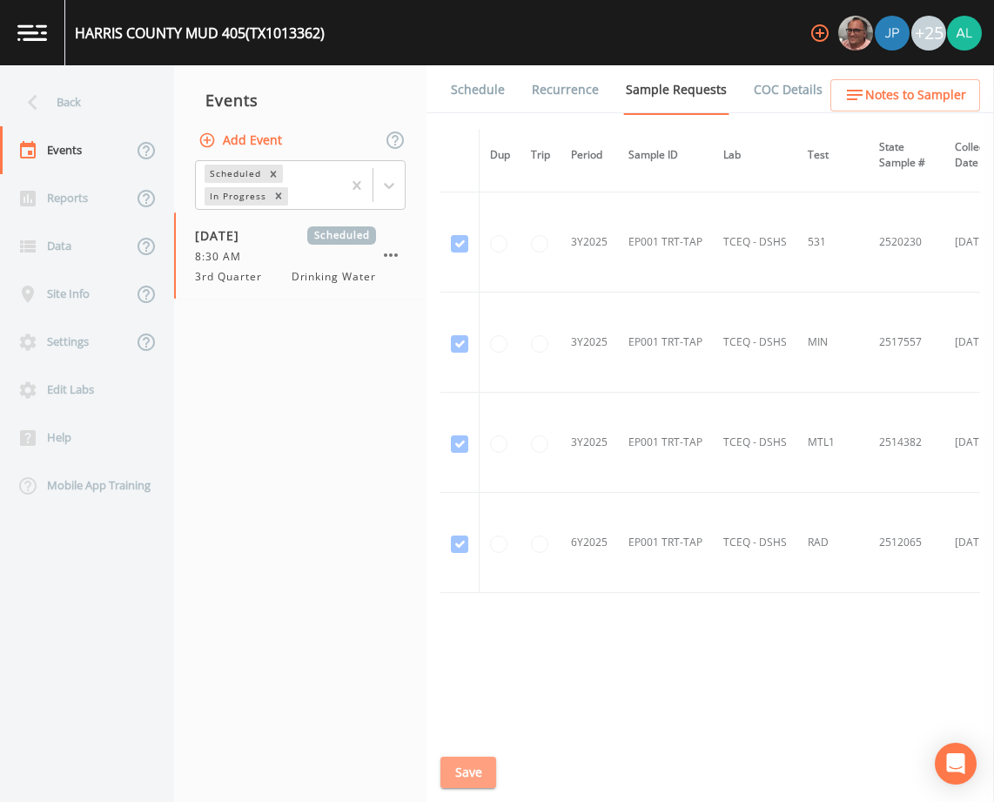
click at [467, 768] on button "Save" at bounding box center [468, 772] width 56 height 32
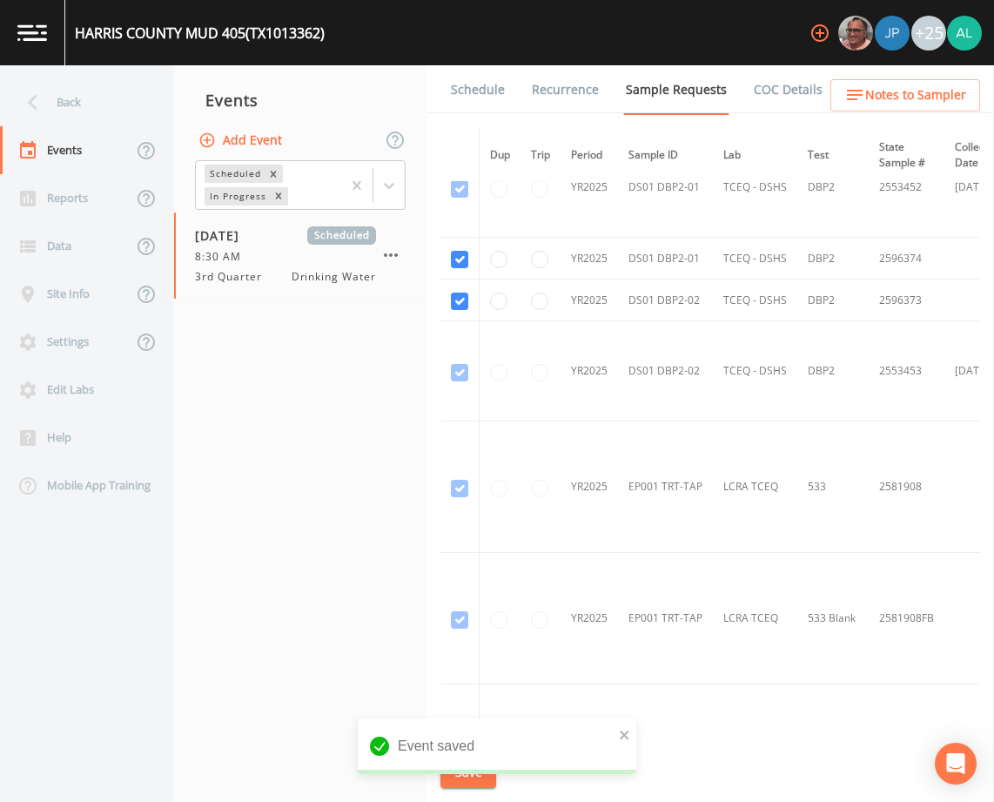
scroll to position [575, 0]
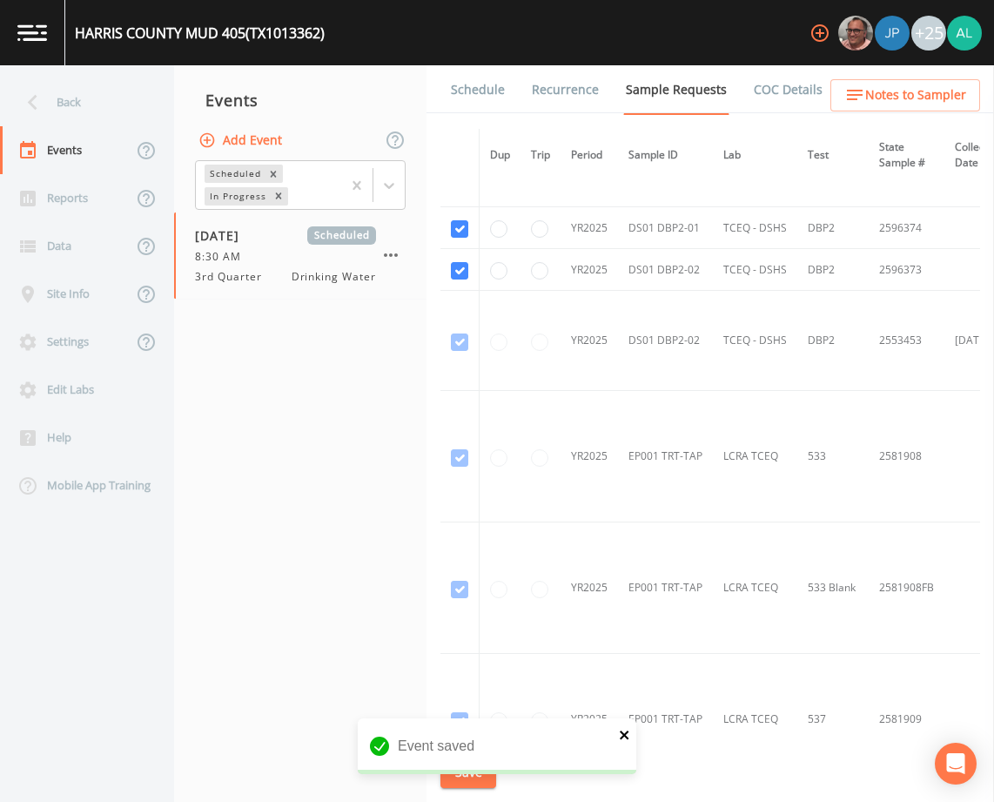
click at [626, 736] on icon "close" at bounding box center [624, 734] width 9 height 9
click at [477, 781] on button "Save" at bounding box center [468, 772] width 56 height 32
click at [494, 777] on button "Save" at bounding box center [468, 772] width 56 height 32
click at [89, 117] on div "Back" at bounding box center [78, 102] width 157 height 48
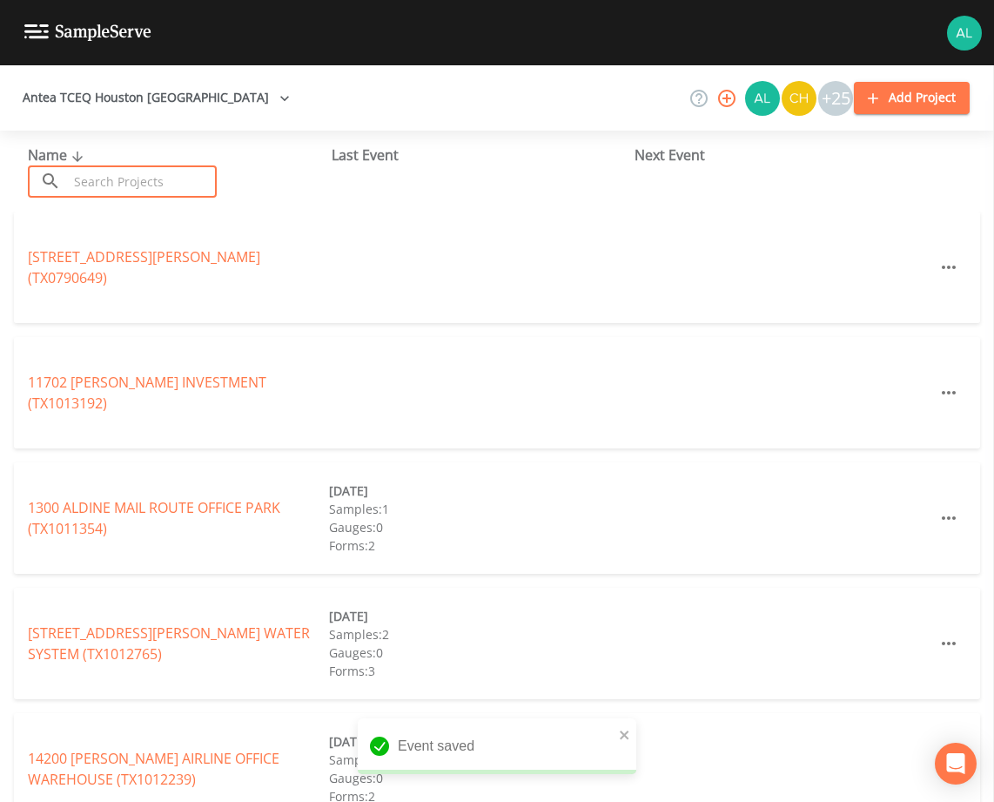
click at [104, 181] on input "text" at bounding box center [142, 181] width 149 height 32
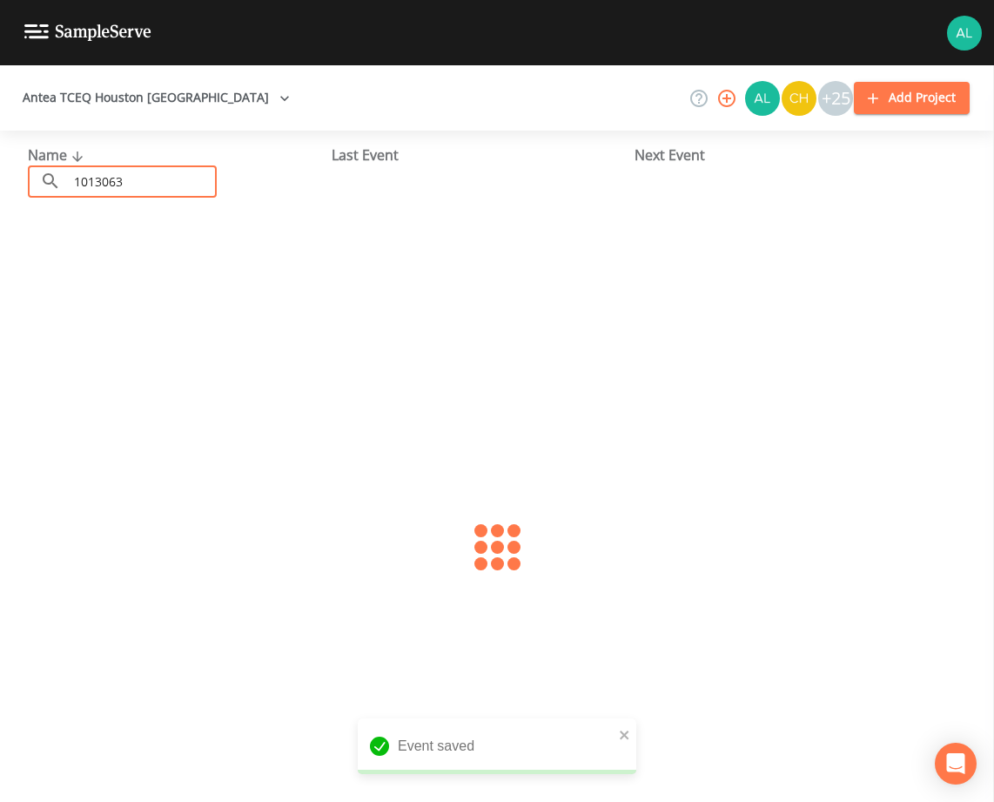
type input "1013063"
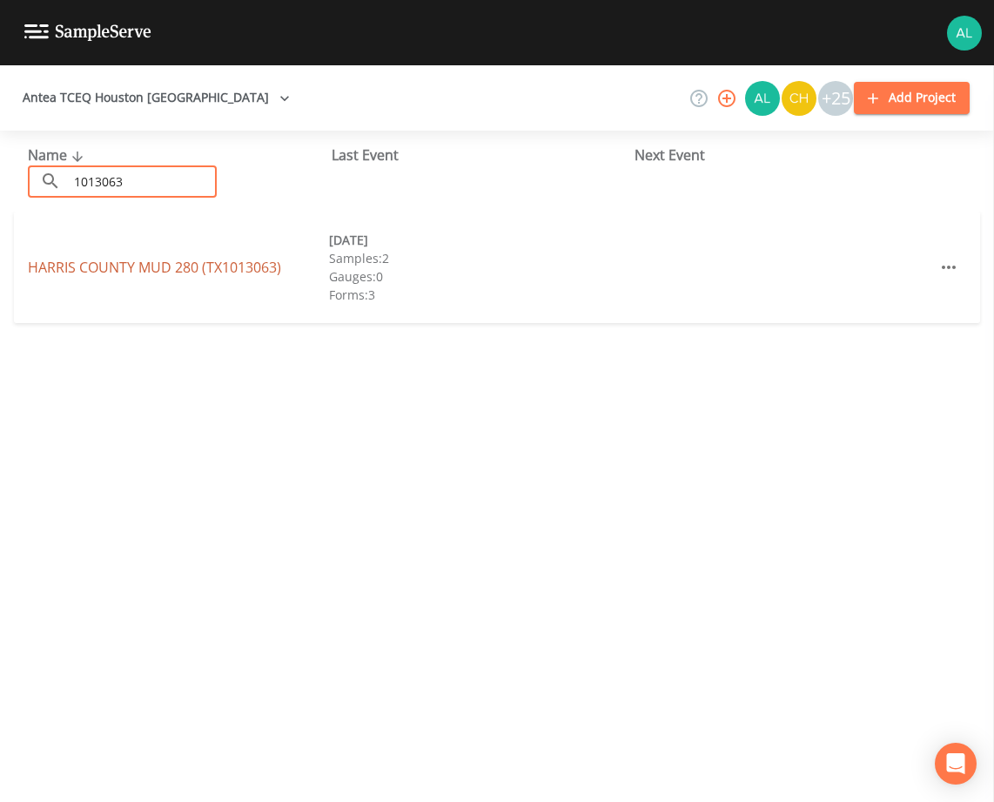
click at [142, 264] on link "[GEOGRAPHIC_DATA] 280 (TX1013063)" at bounding box center [154, 267] width 253 height 19
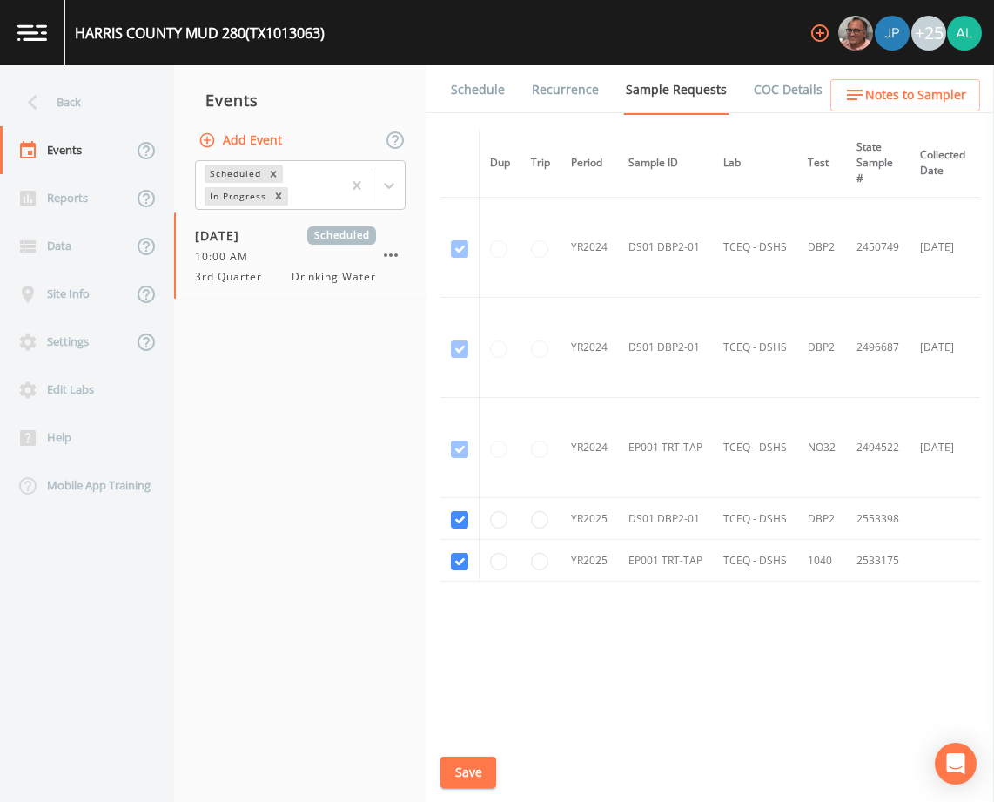
click at [460, 753] on div "Schedule Recurrence Sample Requests COC Details Forms Dup Trip Period Sample ID…" at bounding box center [711, 433] width 568 height 736
click at [490, 73] on link "Schedule" at bounding box center [477, 89] width 59 height 49
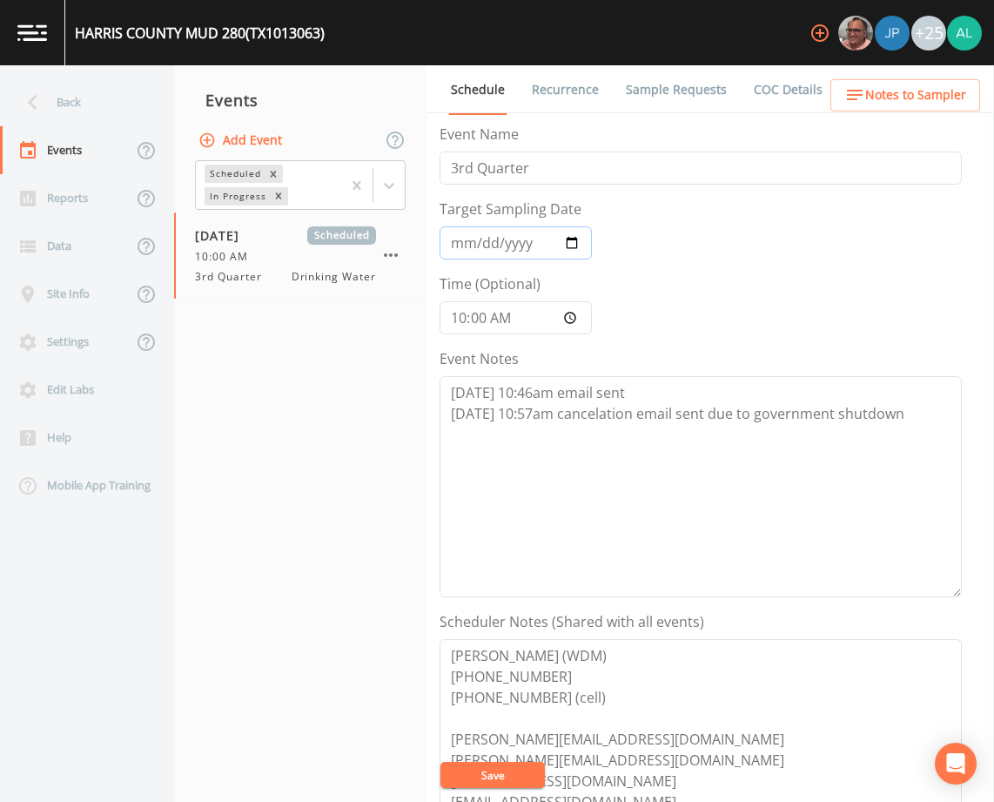
click at [462, 239] on input "[DATE]" at bounding box center [516, 242] width 152 height 33
type input "[DATE]"
click at [440, 762] on button "Save" at bounding box center [492, 775] width 104 height 26
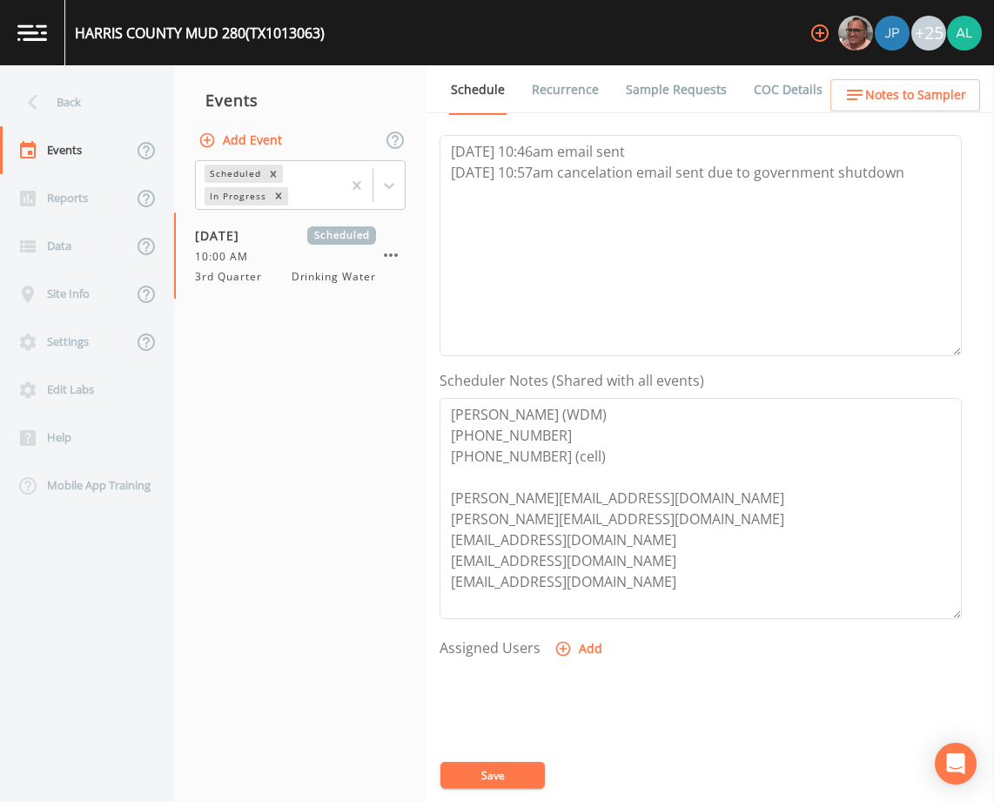
scroll to position [348, 0]
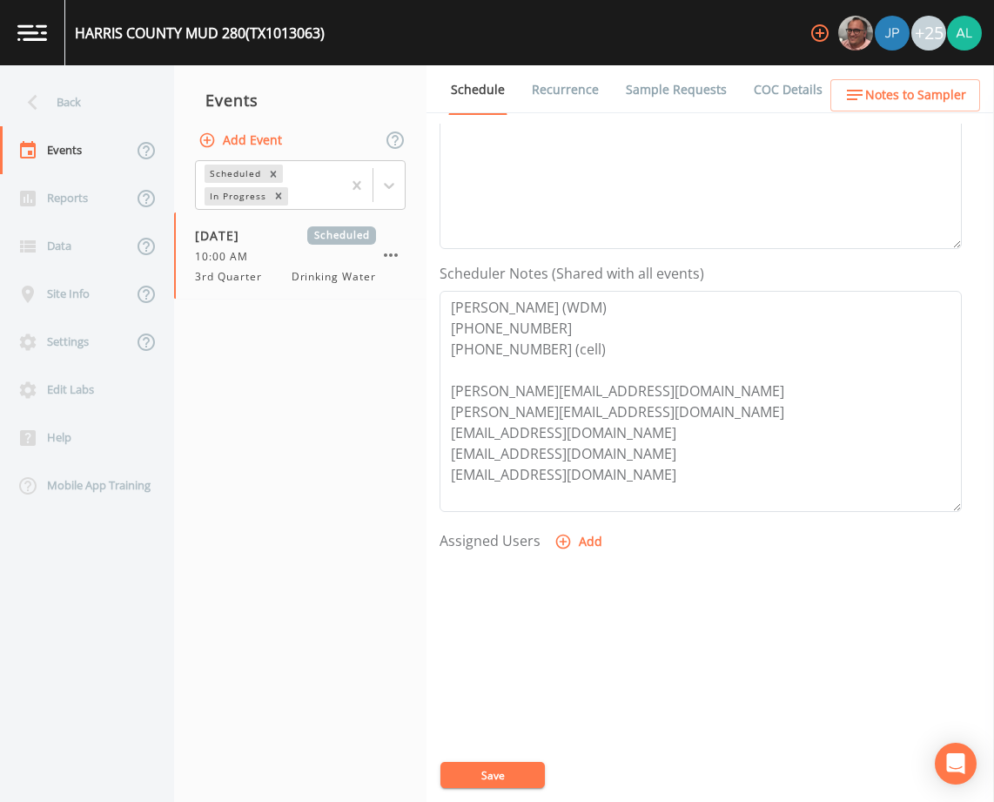
click at [514, 774] on button "Save" at bounding box center [492, 775] width 104 height 26
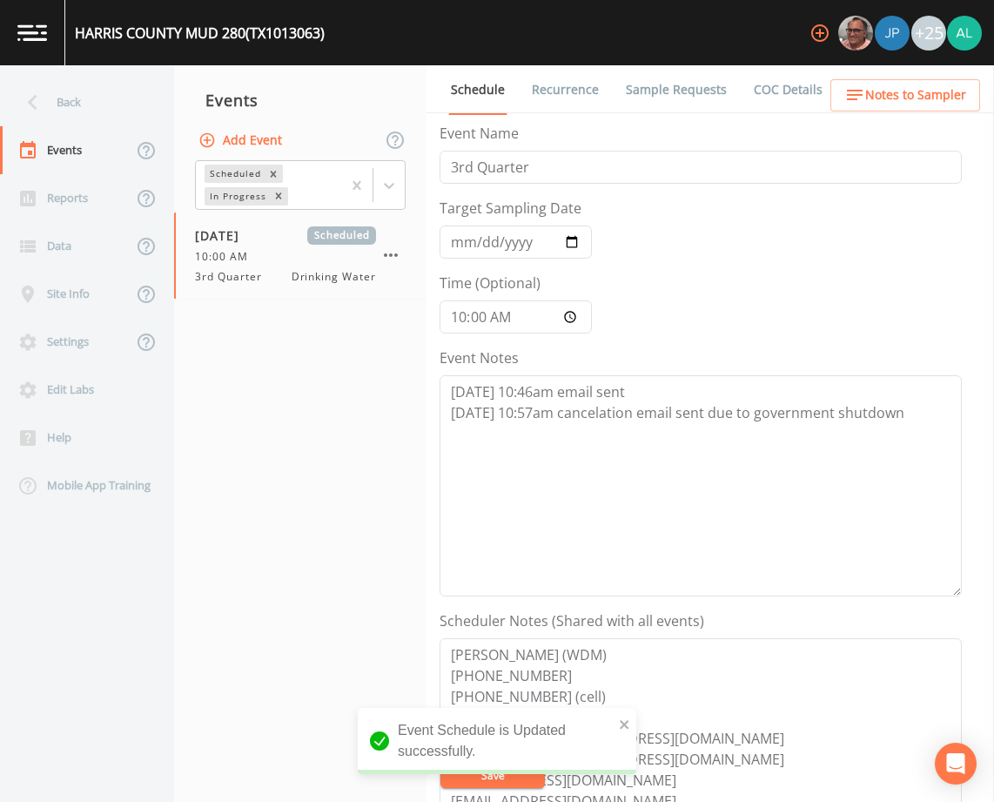
scroll to position [0, 0]
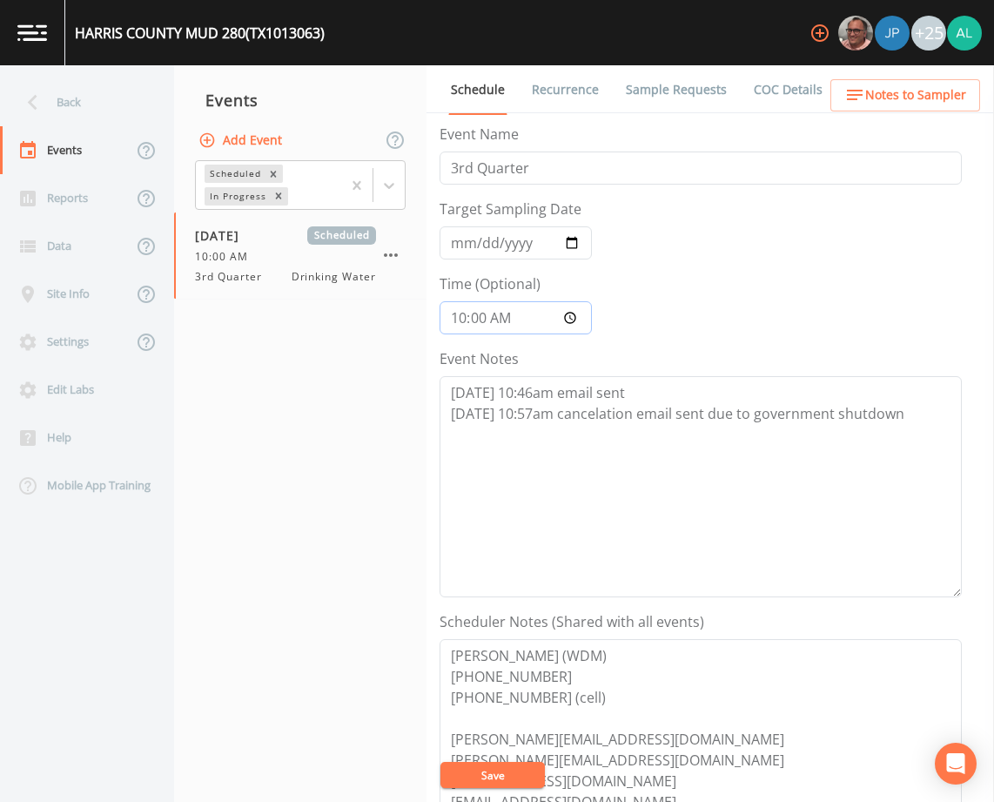
click at [460, 314] on input "10:00:00" at bounding box center [516, 317] width 152 height 33
type input "08:30"
click at [440, 762] on button "Save" at bounding box center [492, 775] width 104 height 26
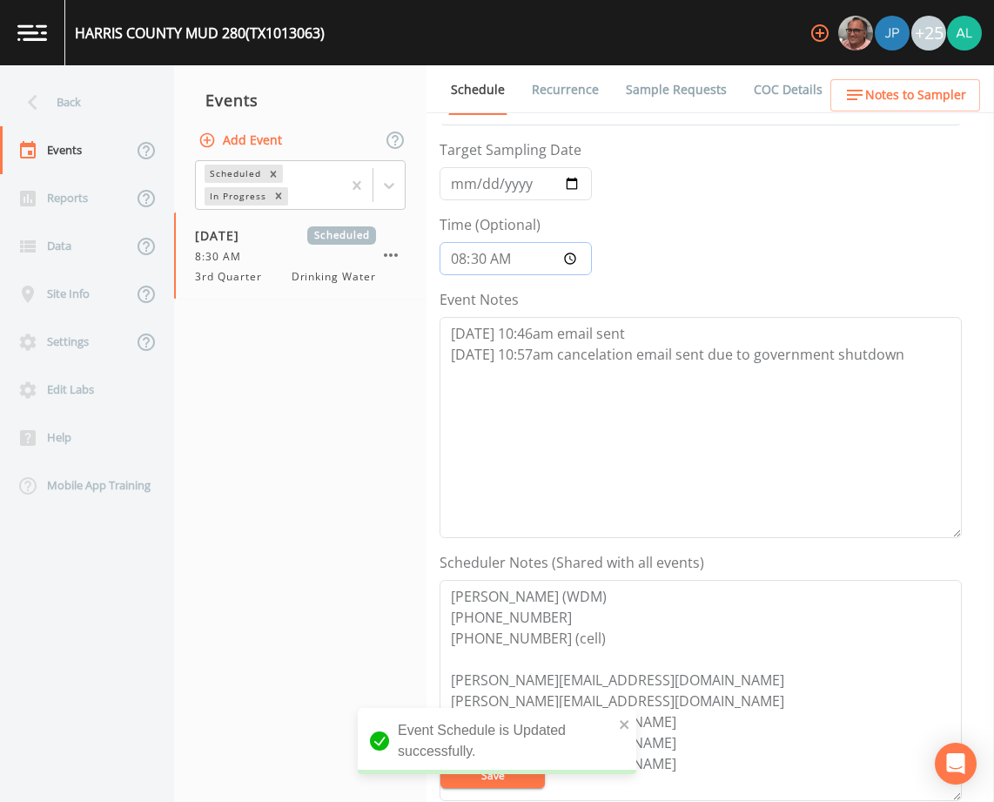
scroll to position [87, 0]
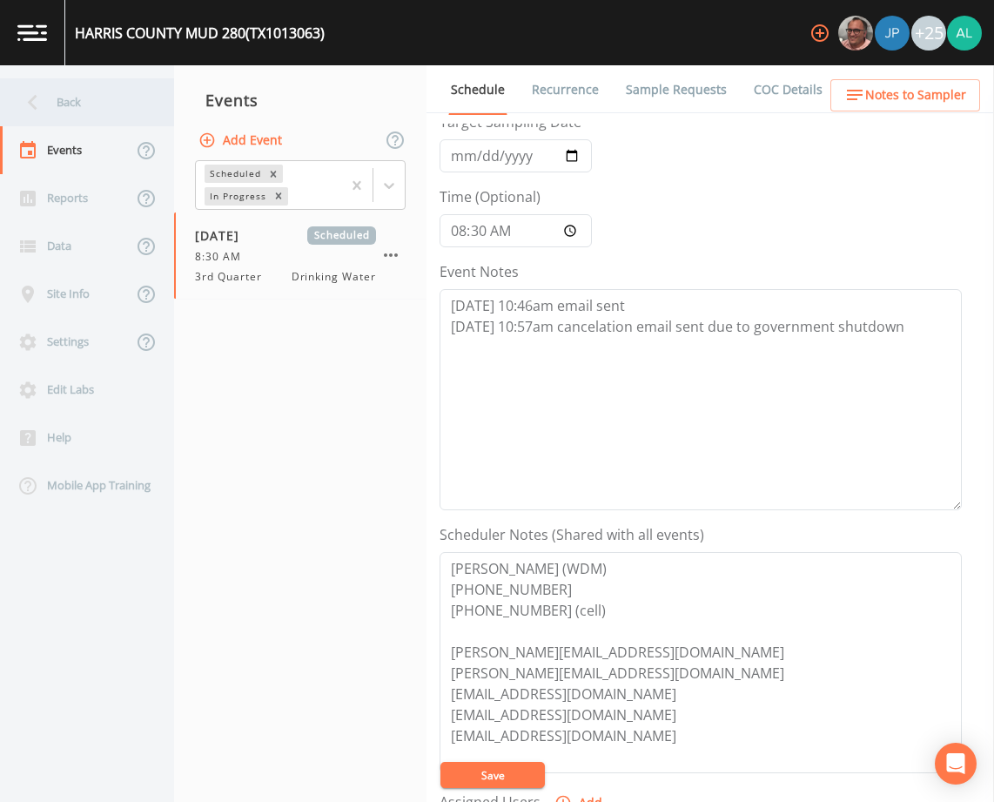
click at [134, 115] on div "Back" at bounding box center [78, 102] width 157 height 48
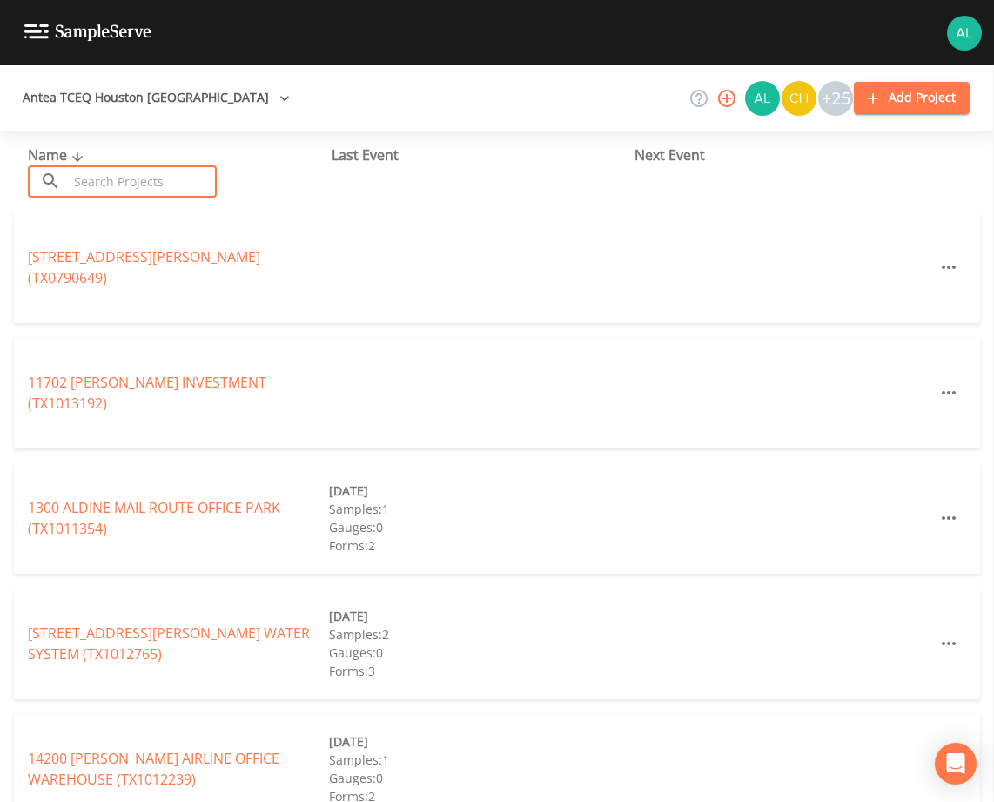
drag, startPoint x: 133, startPoint y: 174, endPoint x: 99, endPoint y: 165, distance: 35.3
click at [130, 169] on input "text" at bounding box center [142, 181] width 149 height 32
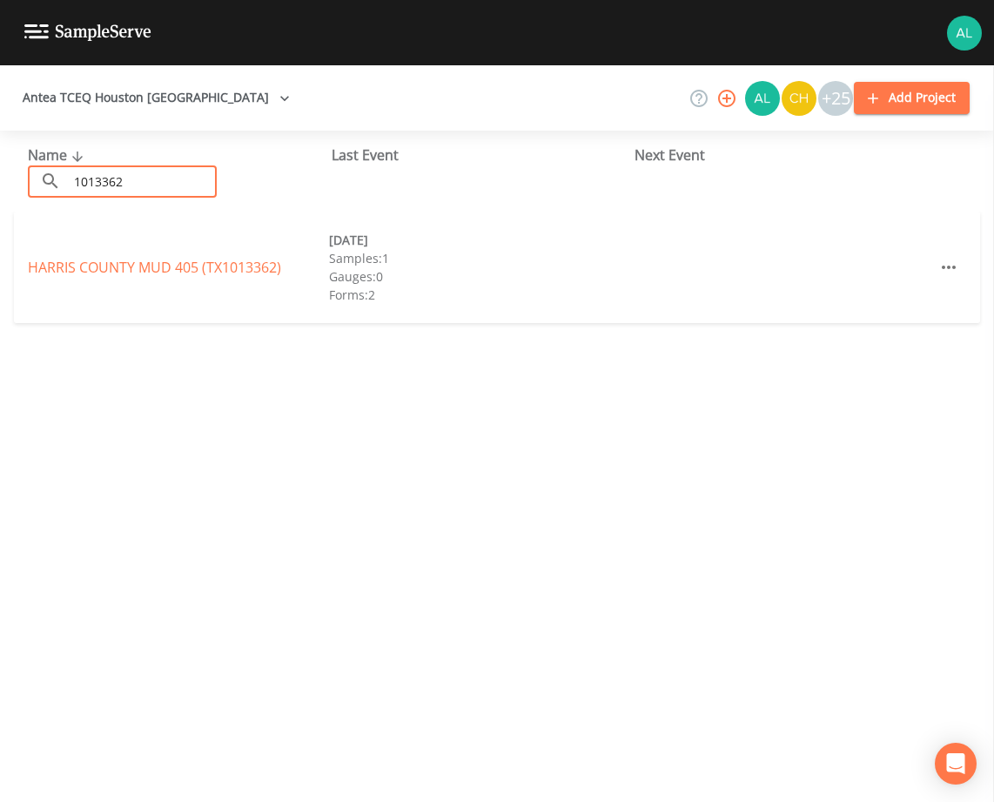
type input "1013362"
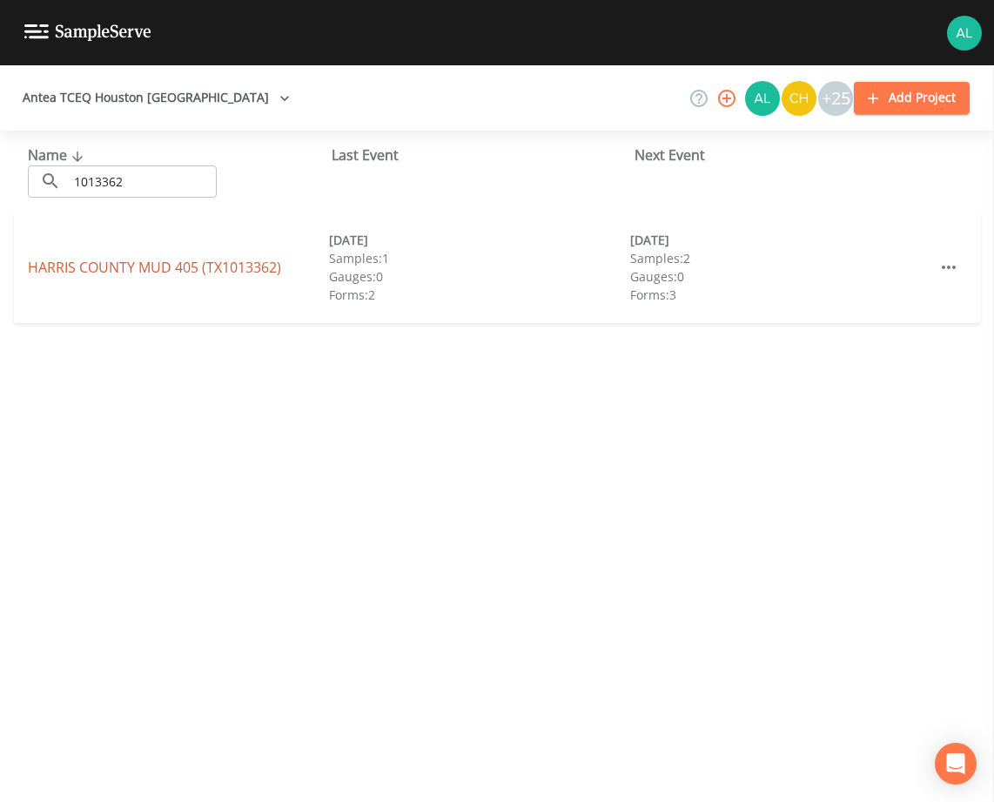
click at [84, 265] on link "[GEOGRAPHIC_DATA] 405 (TX1013362)" at bounding box center [154, 267] width 253 height 19
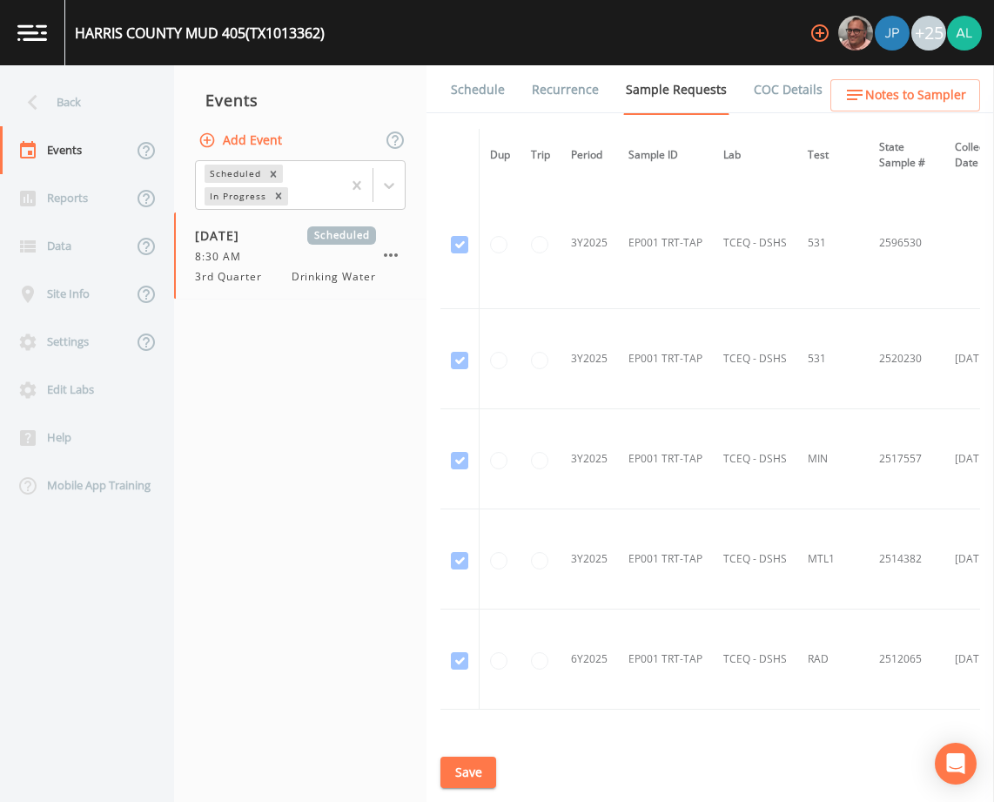
scroll to position [2593, 0]
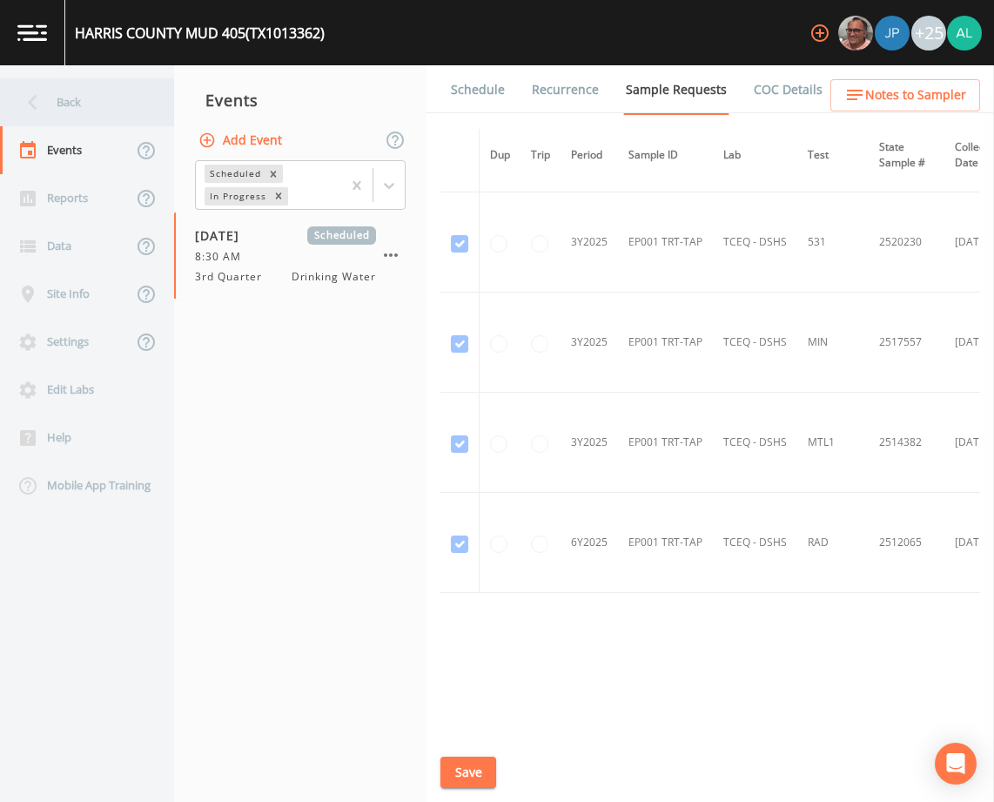
click at [54, 88] on div "Back" at bounding box center [78, 102] width 157 height 48
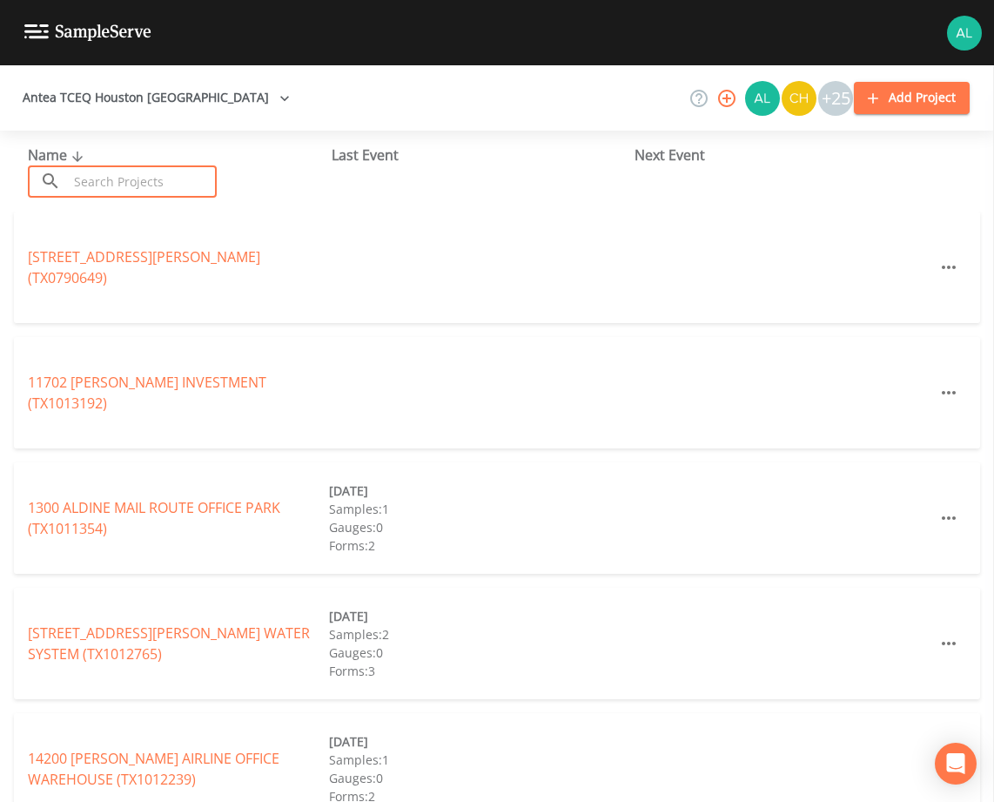
click at [97, 168] on input "text" at bounding box center [142, 181] width 149 height 32
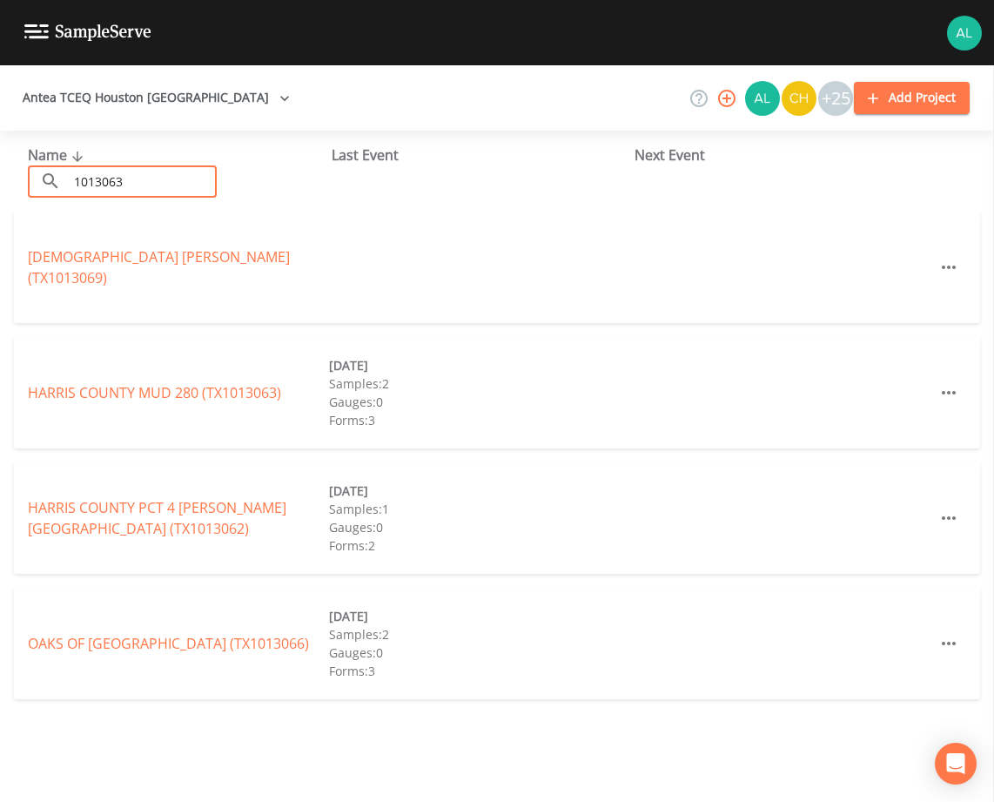
type input "1013063"
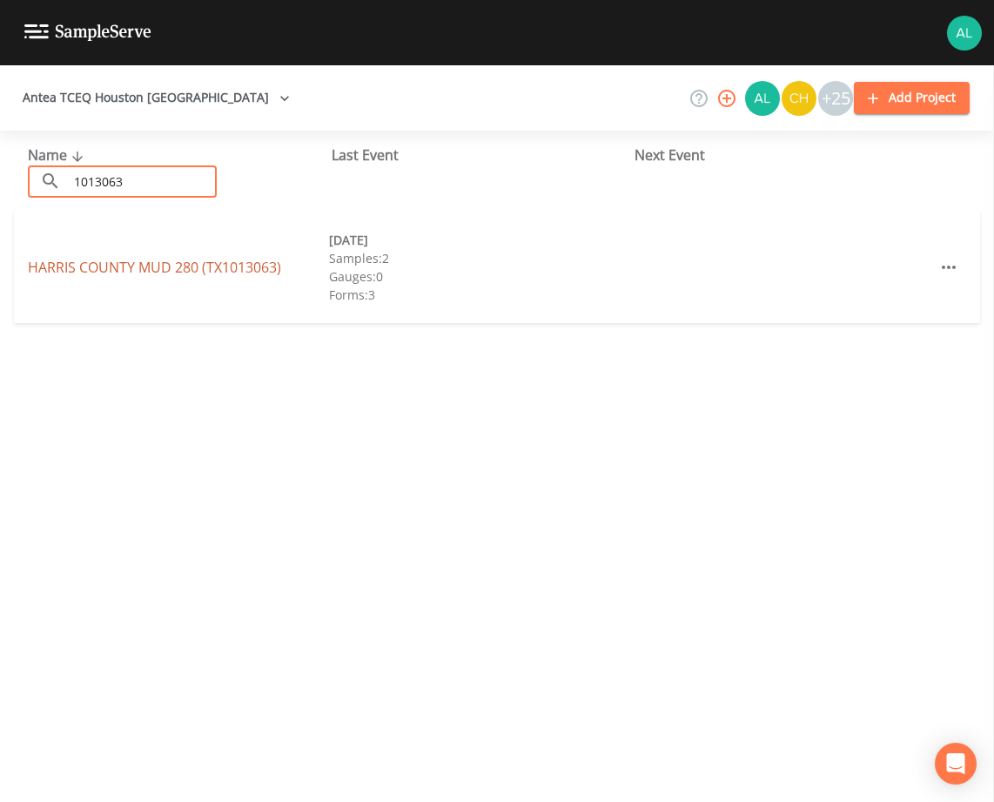
click at [210, 266] on link "[GEOGRAPHIC_DATA] 280 (TX1013063)" at bounding box center [154, 267] width 253 height 19
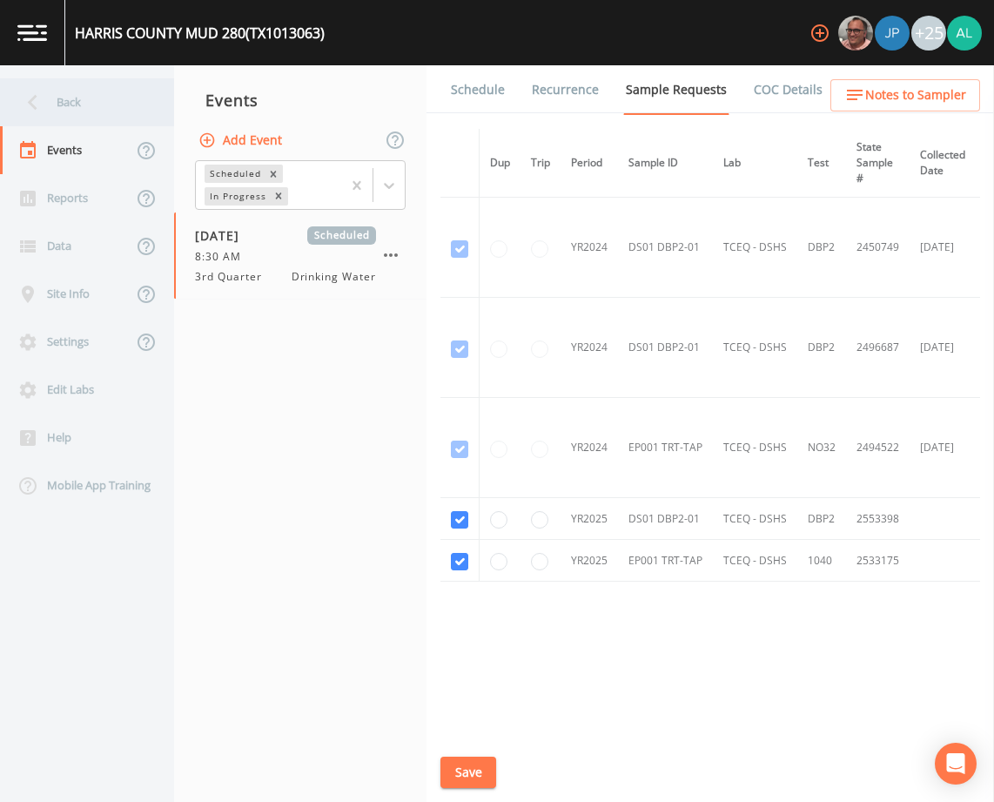
click at [77, 104] on div "Back" at bounding box center [78, 102] width 157 height 48
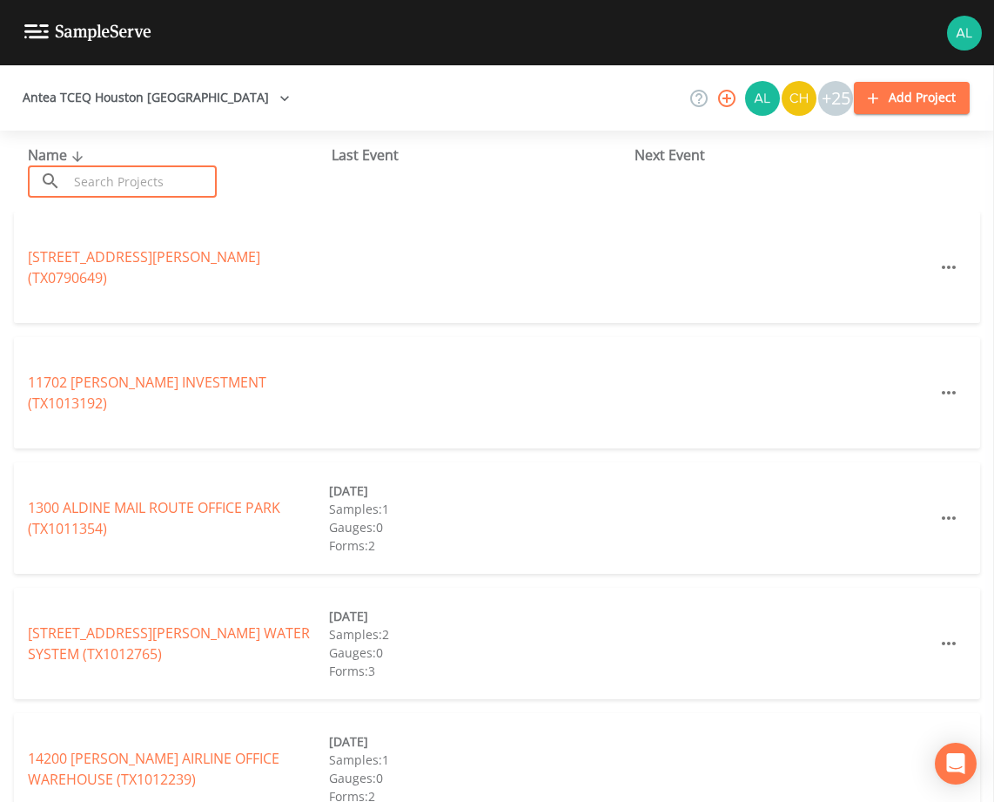
click at [94, 166] on input "text" at bounding box center [142, 181] width 149 height 32
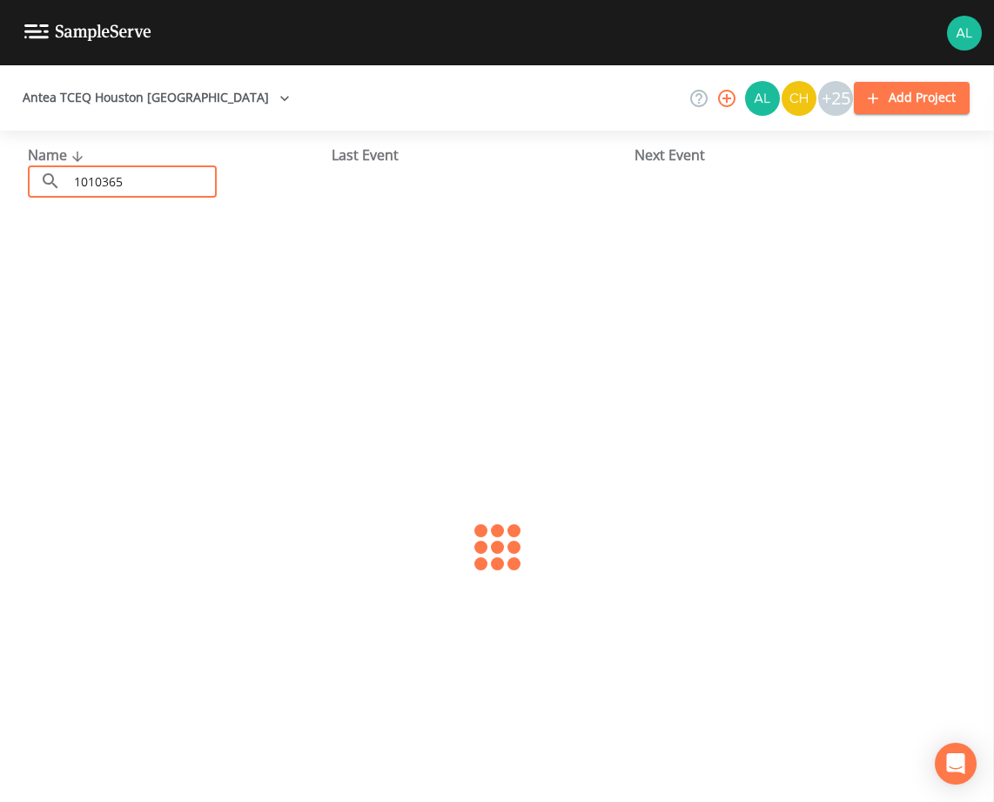
type input "1010365"
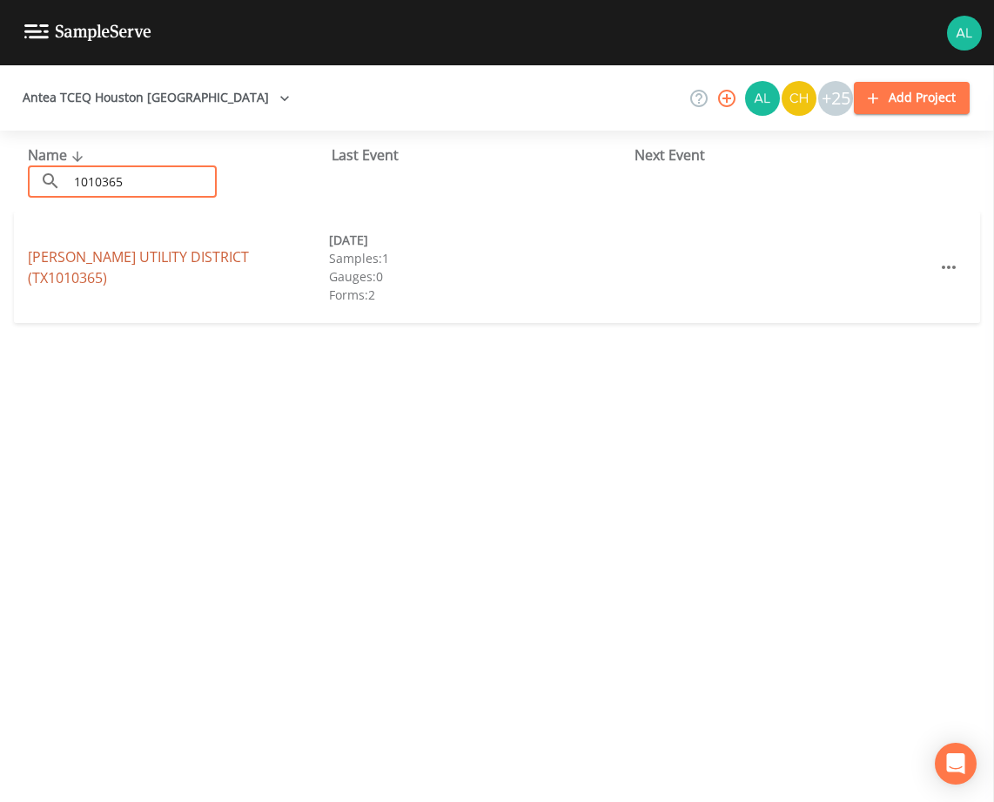
click at [163, 275] on link "[PERSON_NAME][GEOGRAPHIC_DATA] (TX1010365)" at bounding box center [138, 267] width 221 height 40
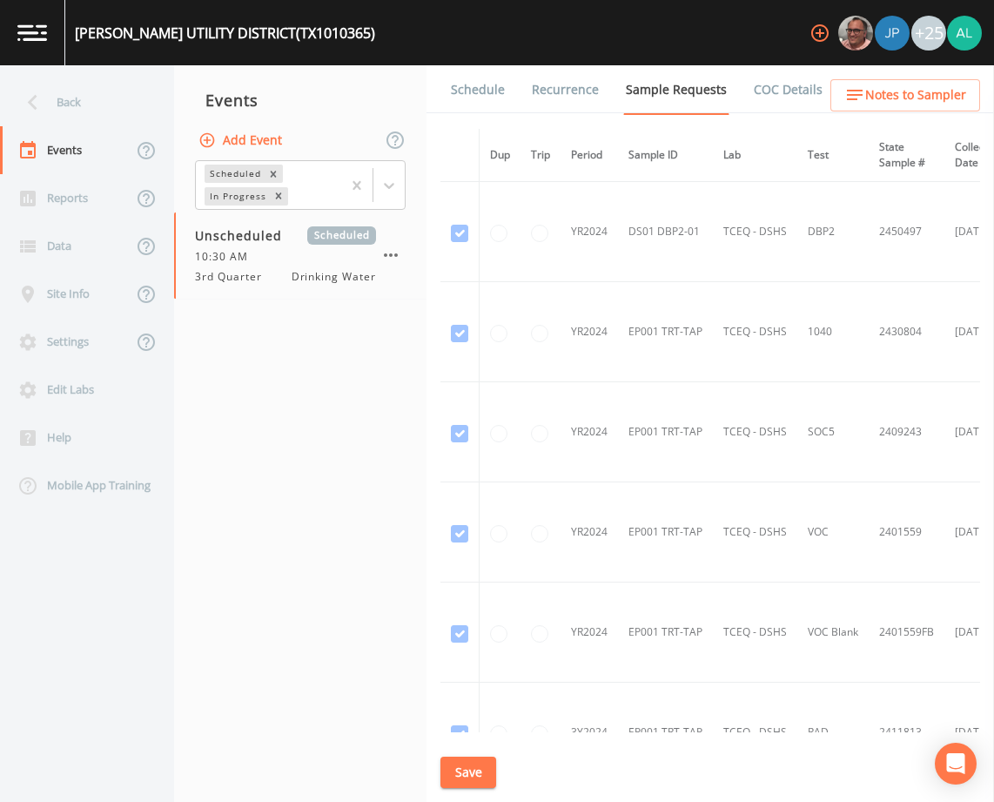
click at [469, 104] on link "Schedule" at bounding box center [477, 89] width 59 height 49
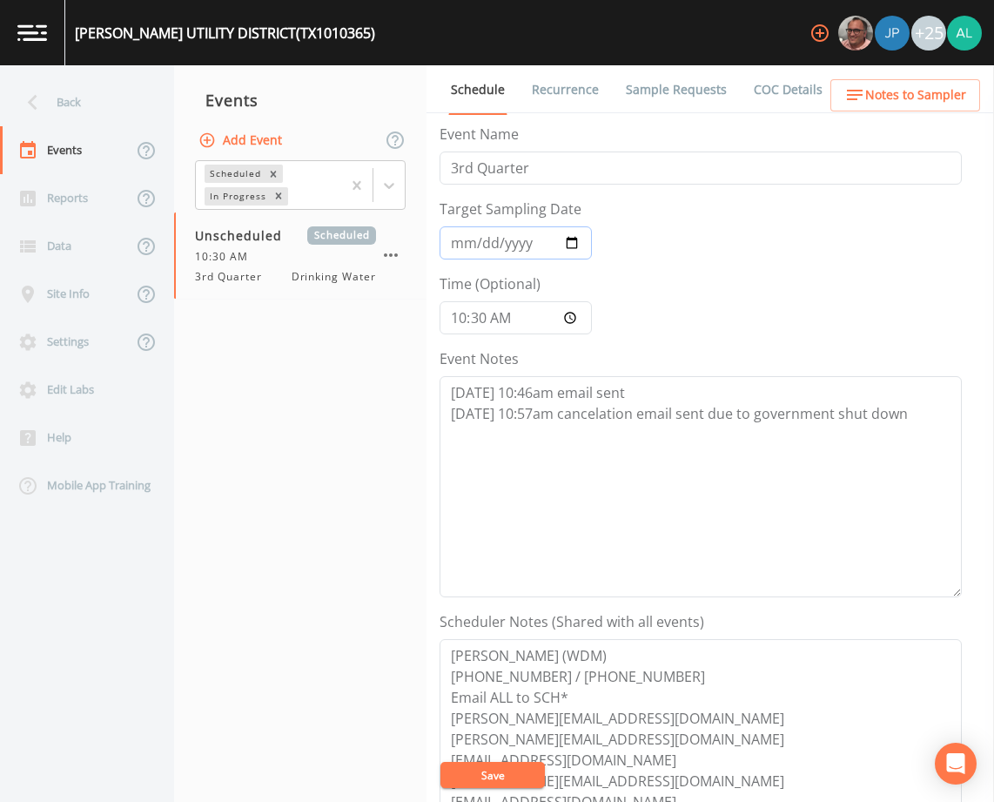
click at [466, 244] on input "Target Sampling Date" at bounding box center [516, 242] width 152 height 33
type input "[DATE]"
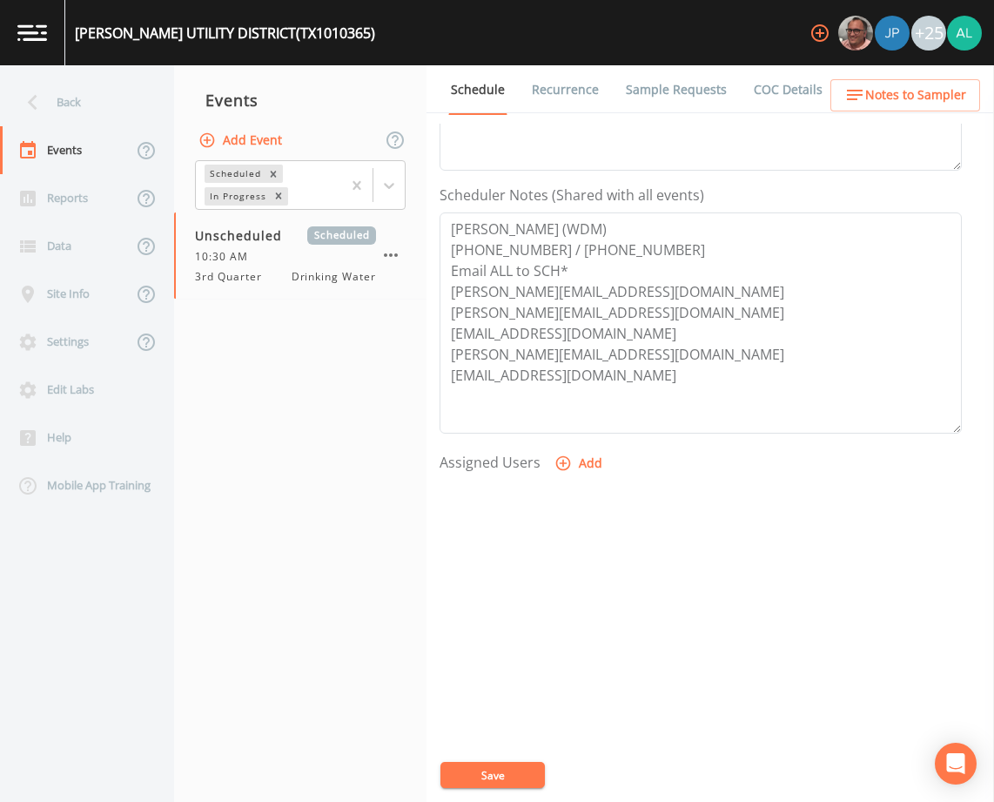
click at [440, 762] on button "Save" at bounding box center [492, 775] width 104 height 26
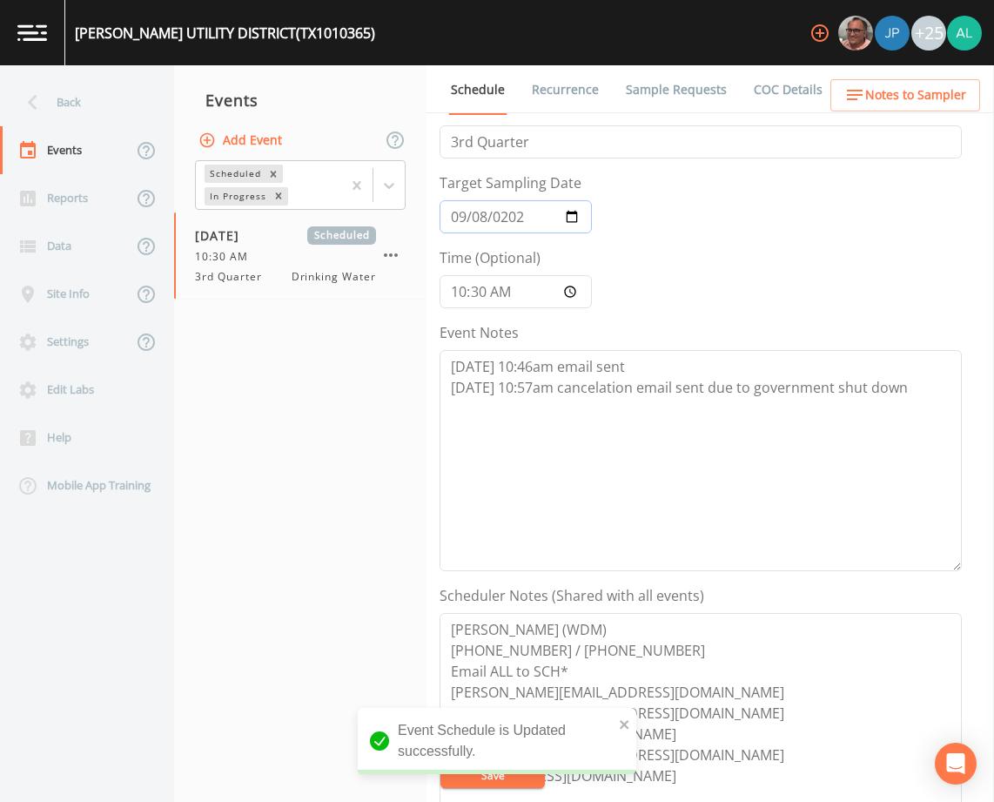
scroll to position [0, 0]
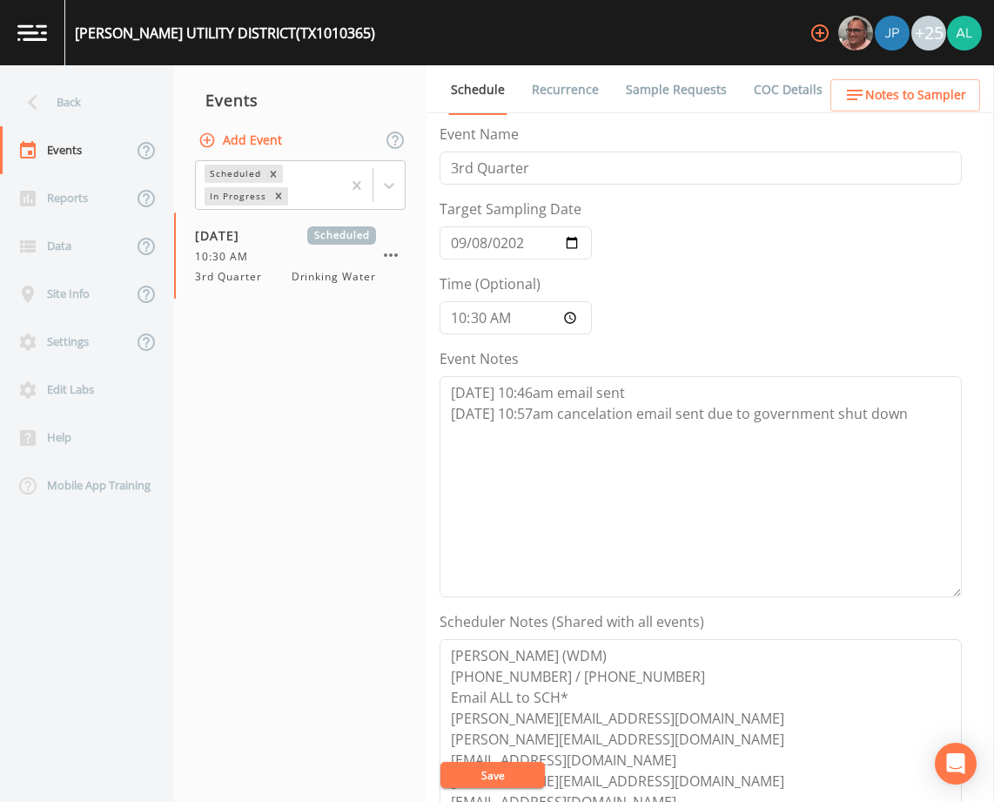
click at [494, 768] on button "Save" at bounding box center [492, 775] width 104 height 26
click at [83, 111] on div "Back" at bounding box center [78, 102] width 157 height 48
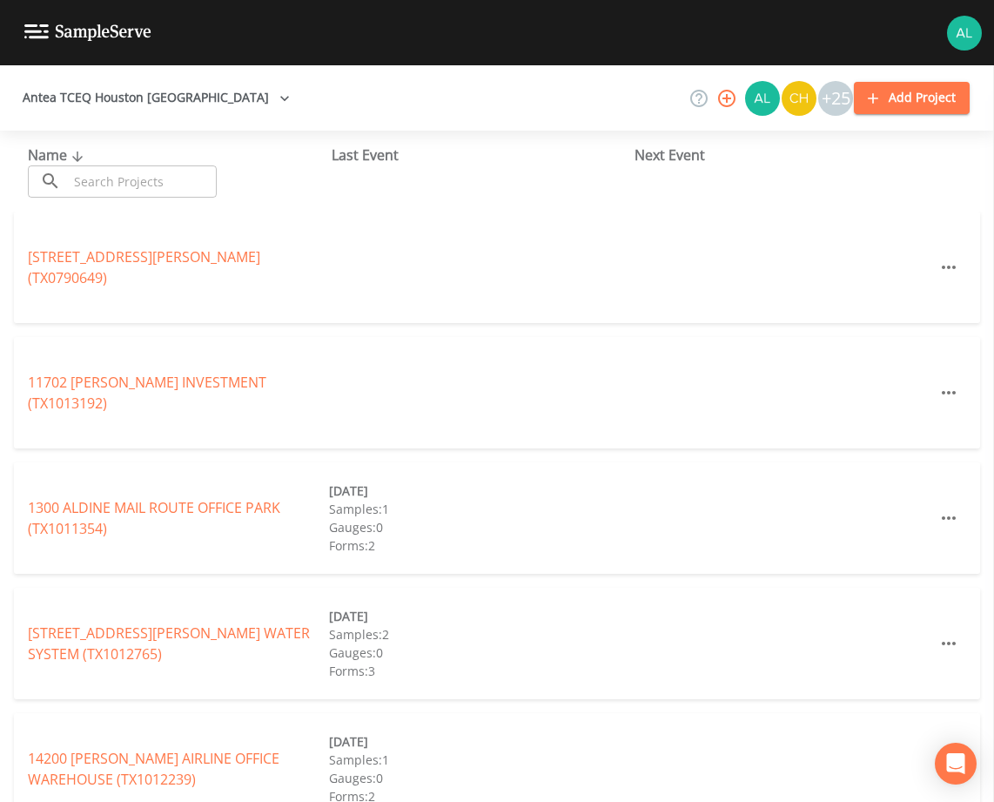
click at [92, 184] on input "text" at bounding box center [142, 181] width 149 height 32
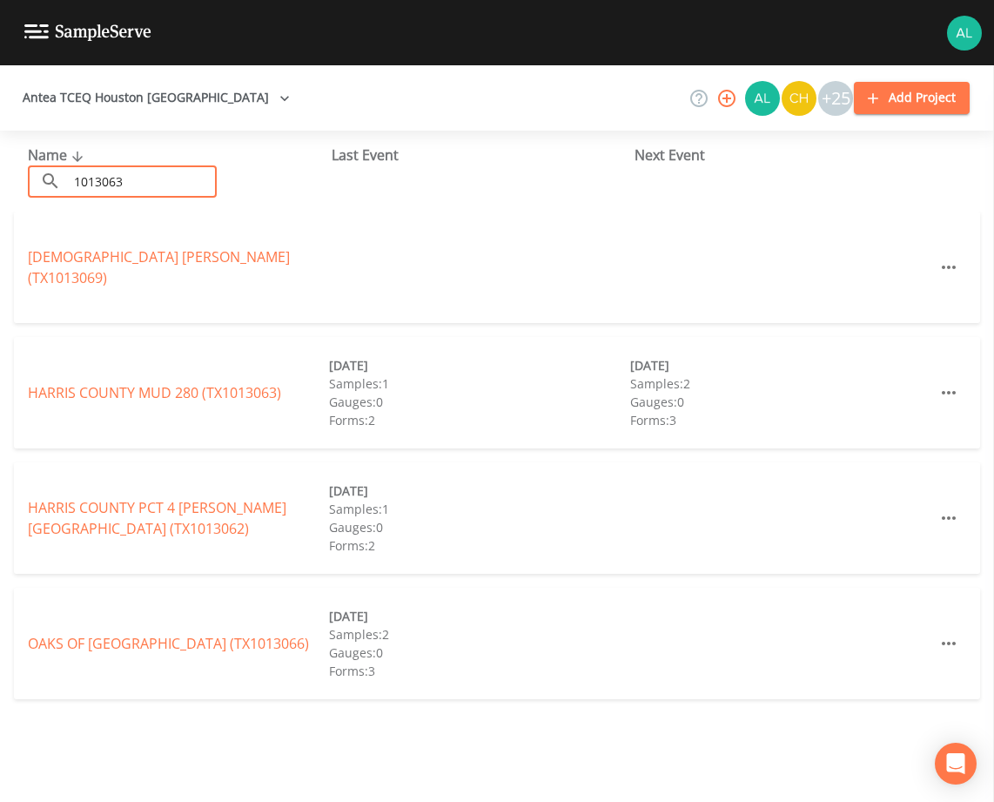
type input "1013063"
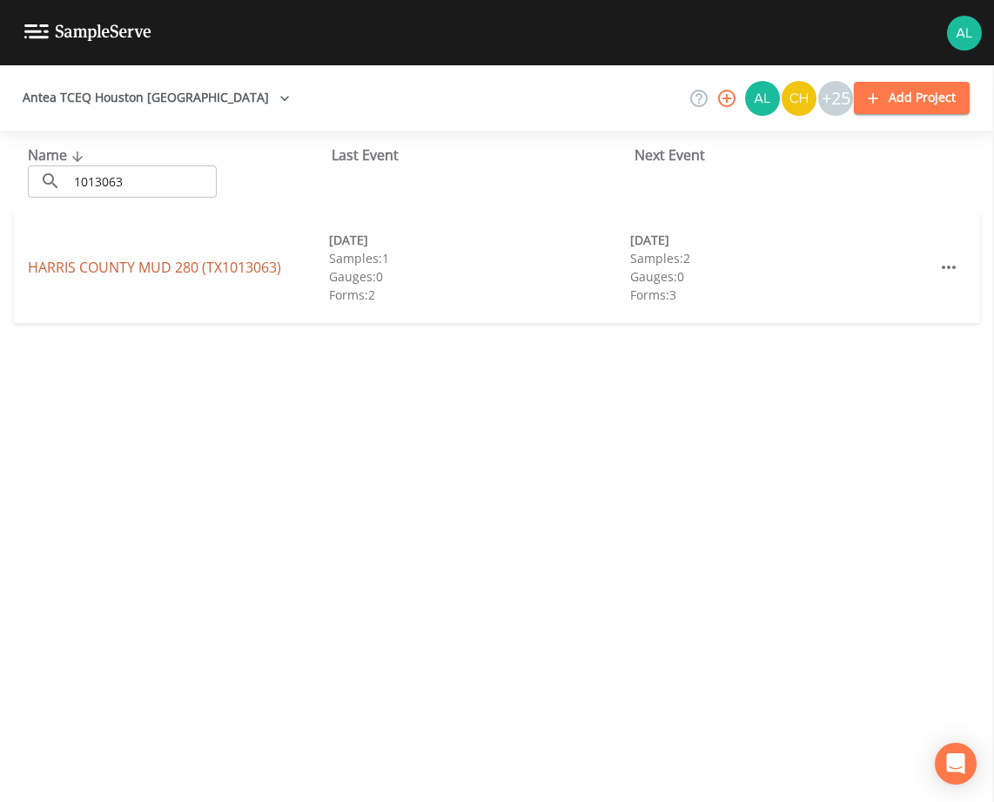
click at [160, 272] on link "[GEOGRAPHIC_DATA] 280 (TX1013063)" at bounding box center [154, 267] width 253 height 19
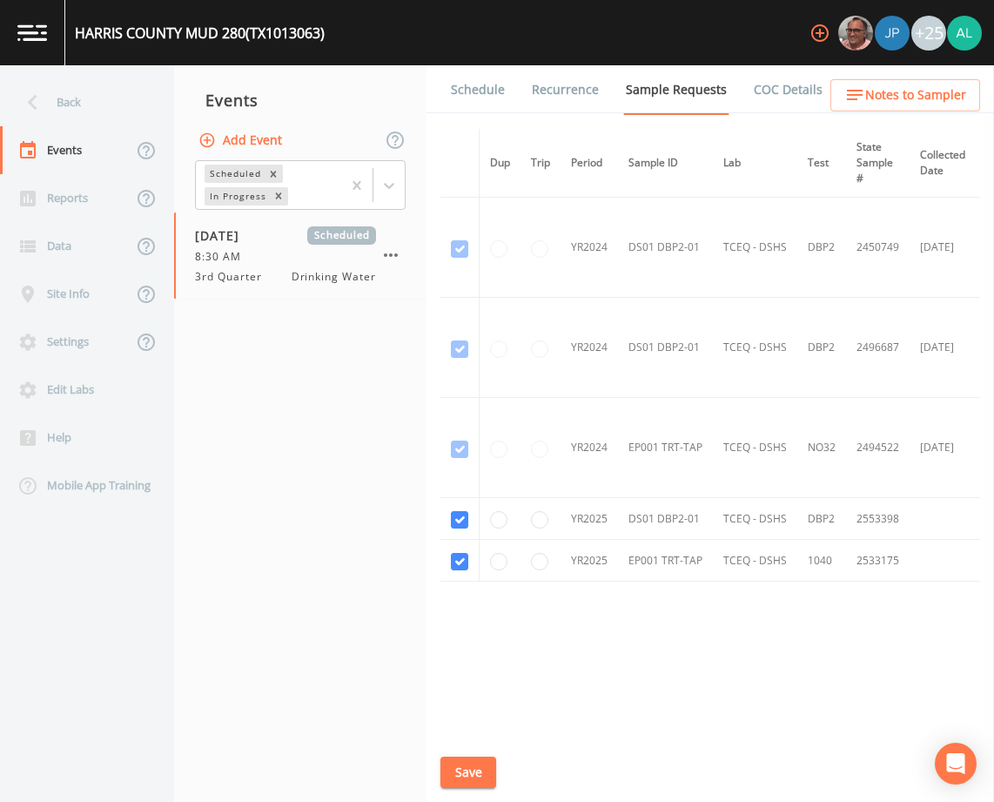
click at [477, 760] on button "Save" at bounding box center [468, 772] width 56 height 32
click at [79, 119] on div "Back" at bounding box center [78, 102] width 157 height 48
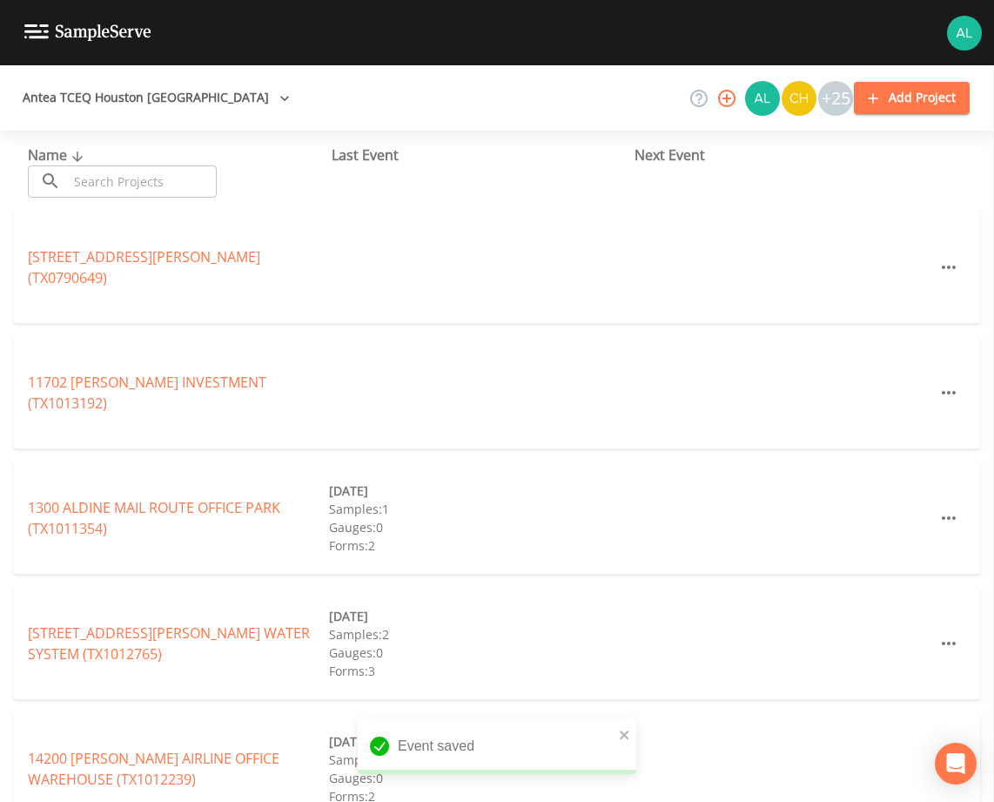
click at [87, 185] on input "text" at bounding box center [142, 181] width 149 height 32
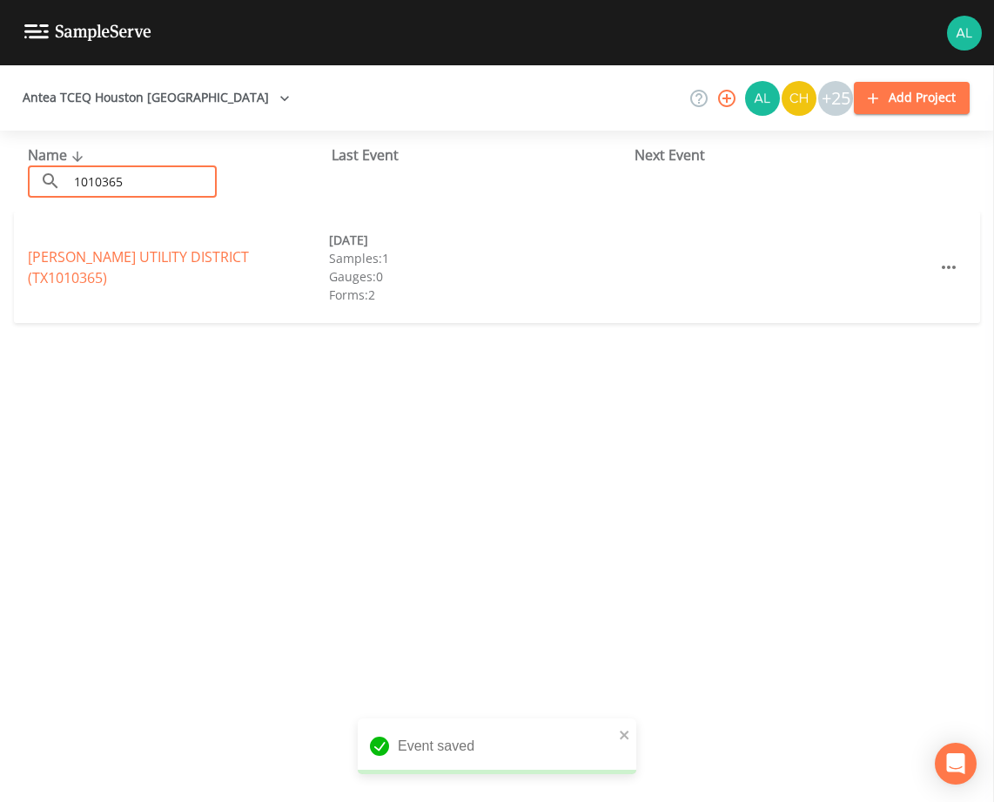
type input "1010365"
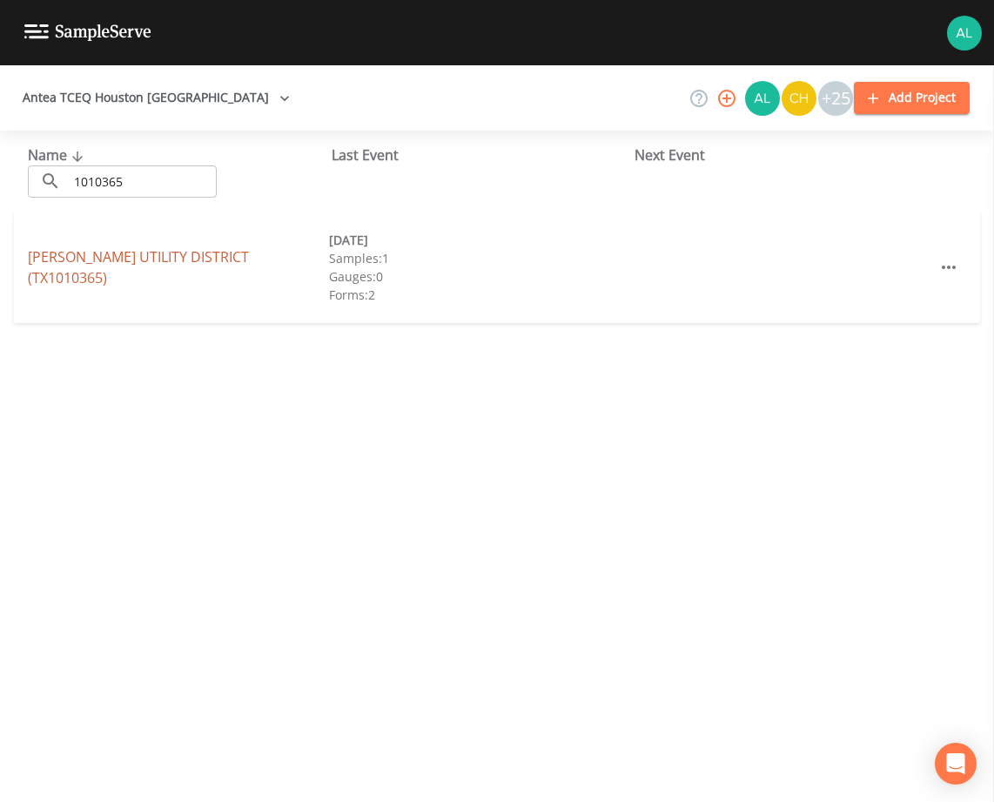
click at [158, 271] on link "[PERSON_NAME][GEOGRAPHIC_DATA] (TX1010365)" at bounding box center [138, 267] width 221 height 40
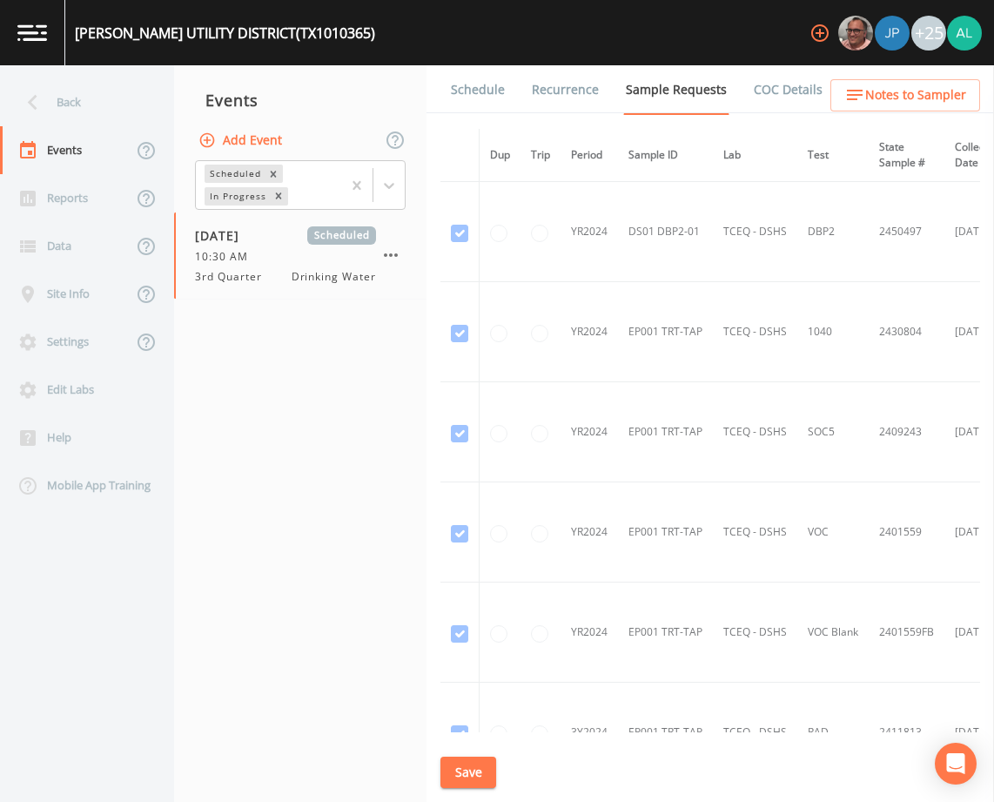
click at [467, 81] on link "Schedule" at bounding box center [477, 89] width 59 height 49
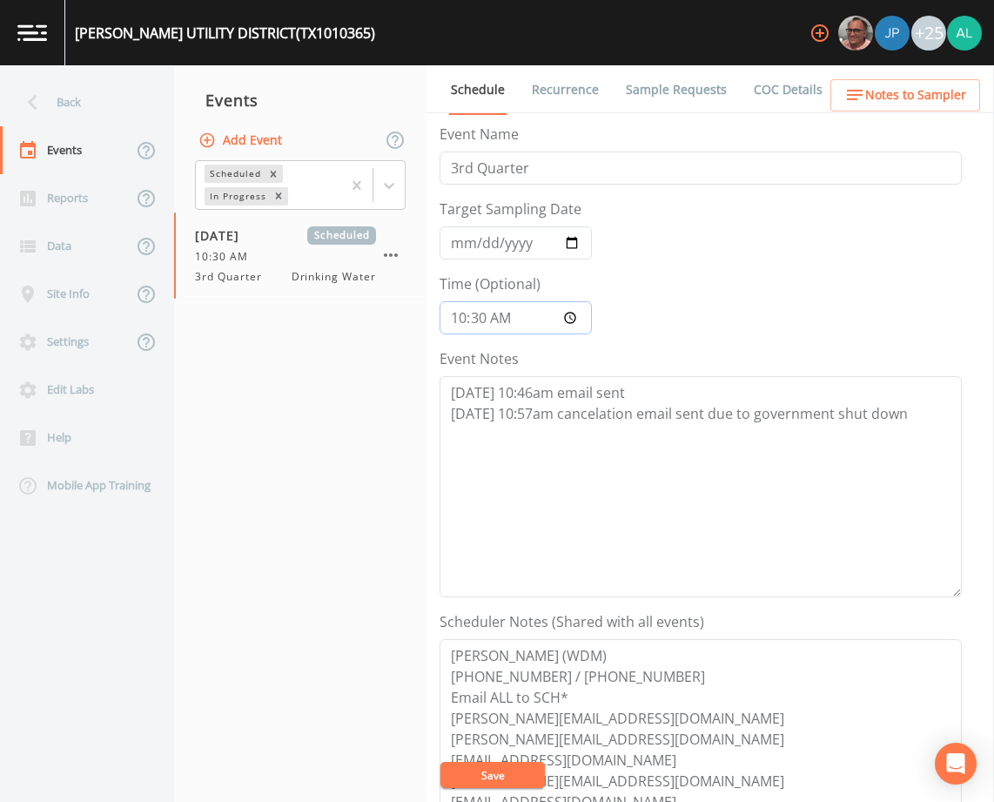
click at [451, 322] on input "10:30:00" at bounding box center [516, 317] width 152 height 33
type input "08:30"
click at [440, 762] on button "Save" at bounding box center [492, 775] width 104 height 26
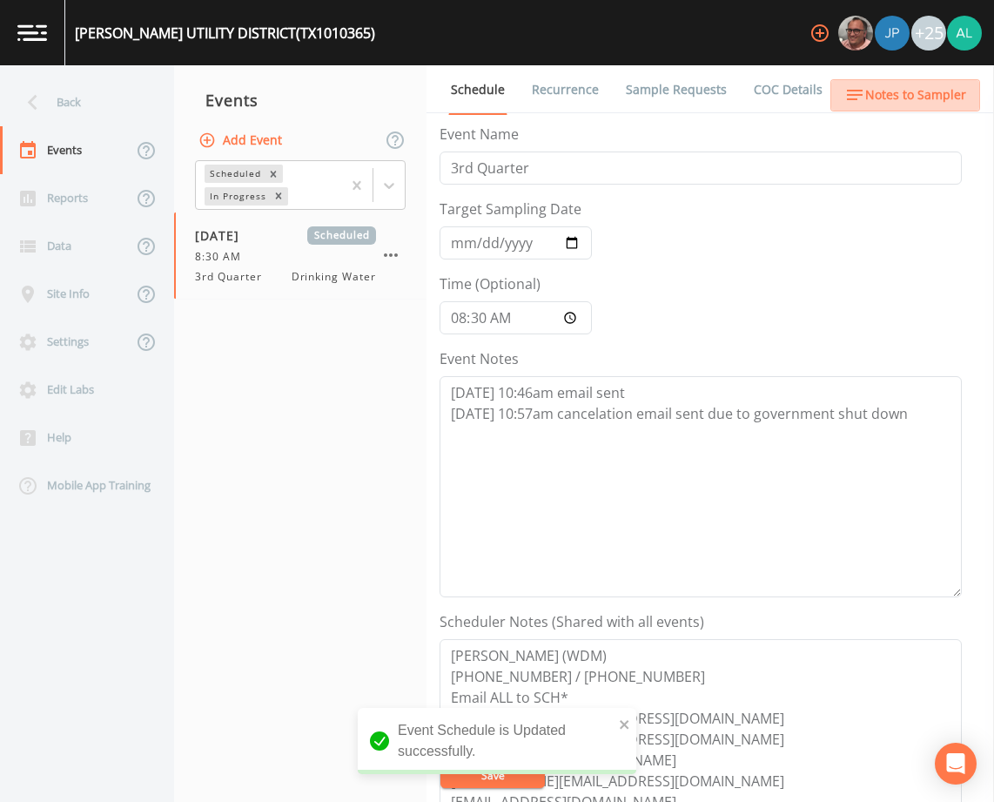
click at [927, 91] on span "Notes to Sampler" at bounding box center [915, 95] width 101 height 22
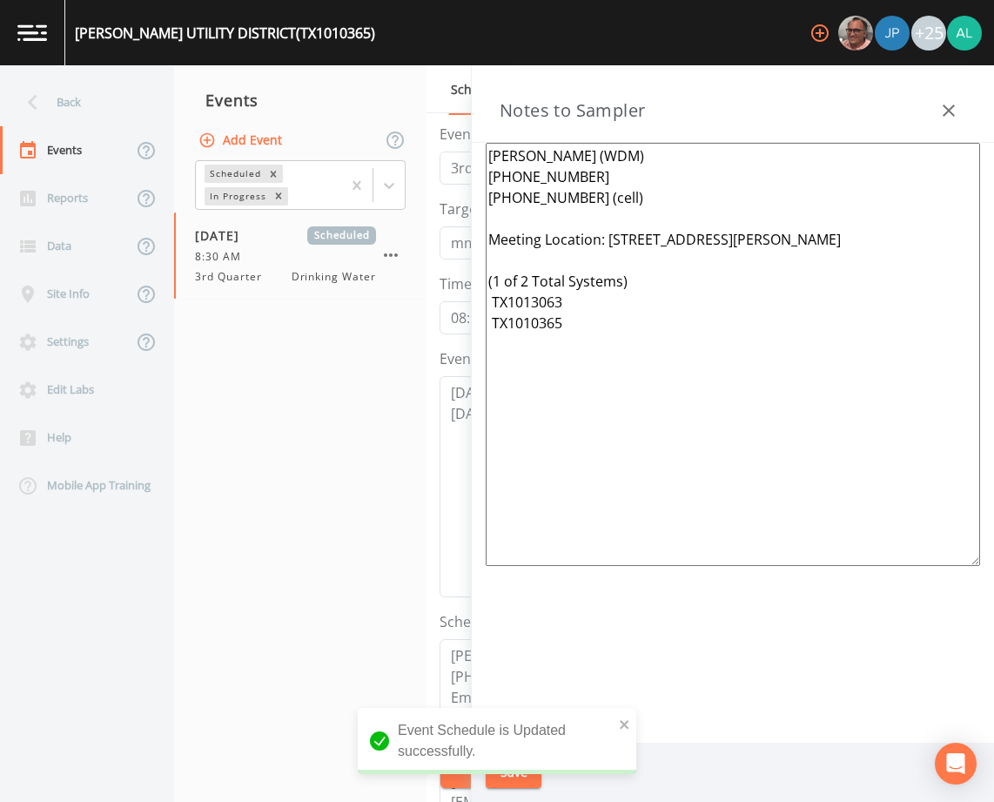
click at [527, 280] on textarea "[PERSON_NAME] (WDM) [PHONE_NUMBER] [PHONE_NUMBER] (cell) Meeting Location: [STR…" at bounding box center [733, 354] width 494 height 423
drag, startPoint x: 587, startPoint y: 326, endPoint x: 602, endPoint y: 334, distance: 17.5
click at [588, 326] on textarea "[PERSON_NAME] (WDM) [PHONE_NUMBER] [PHONE_NUMBER] (cell) Meeting Location: [STR…" at bounding box center [733, 354] width 494 height 423
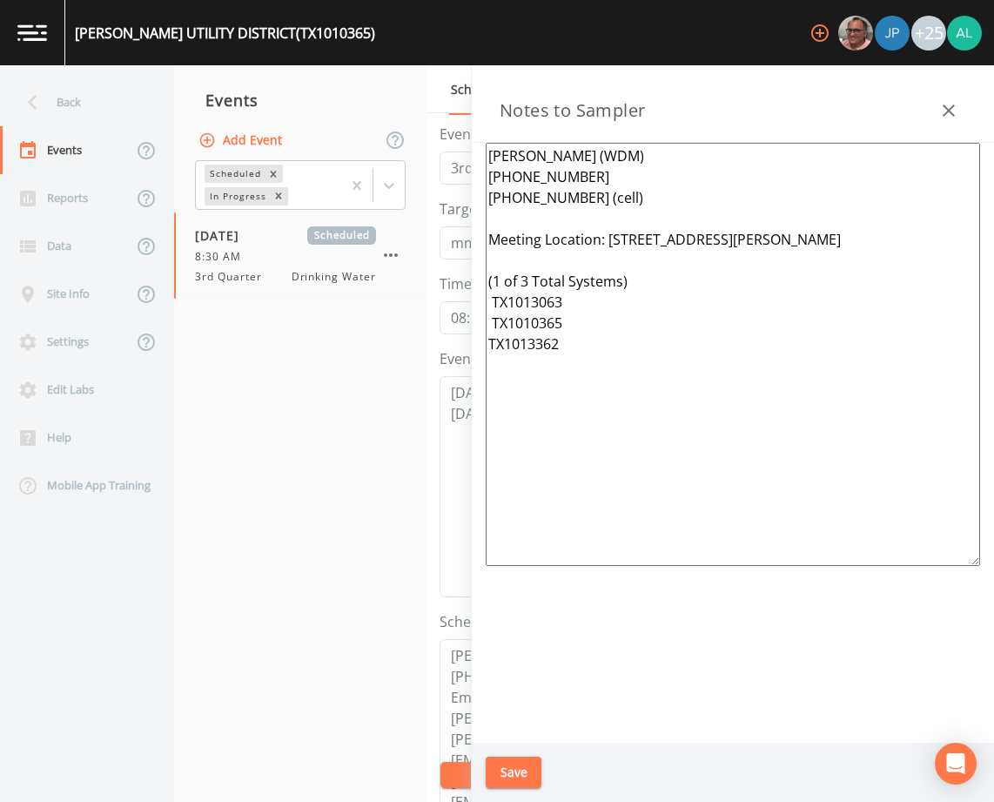
click at [490, 325] on textarea "[PERSON_NAME] (WDM) [PHONE_NUMBER] [PHONE_NUMBER] (cell) Meeting Location: [STR…" at bounding box center [733, 354] width 494 height 423
drag, startPoint x: 626, startPoint y: 351, endPoint x: 467, endPoint y: 133, distance: 269.2
click at [467, 133] on div "Back Events Reports Data Site Info Settings Edit Labs Help Mobile App Training …" at bounding box center [497, 433] width 994 height 736
type textarea "[PERSON_NAME] (WDM) [PHONE_NUMBER] [PHONE_NUMBER] (cell) Meeting Location: [STR…"
click at [517, 760] on button "Save" at bounding box center [514, 772] width 56 height 32
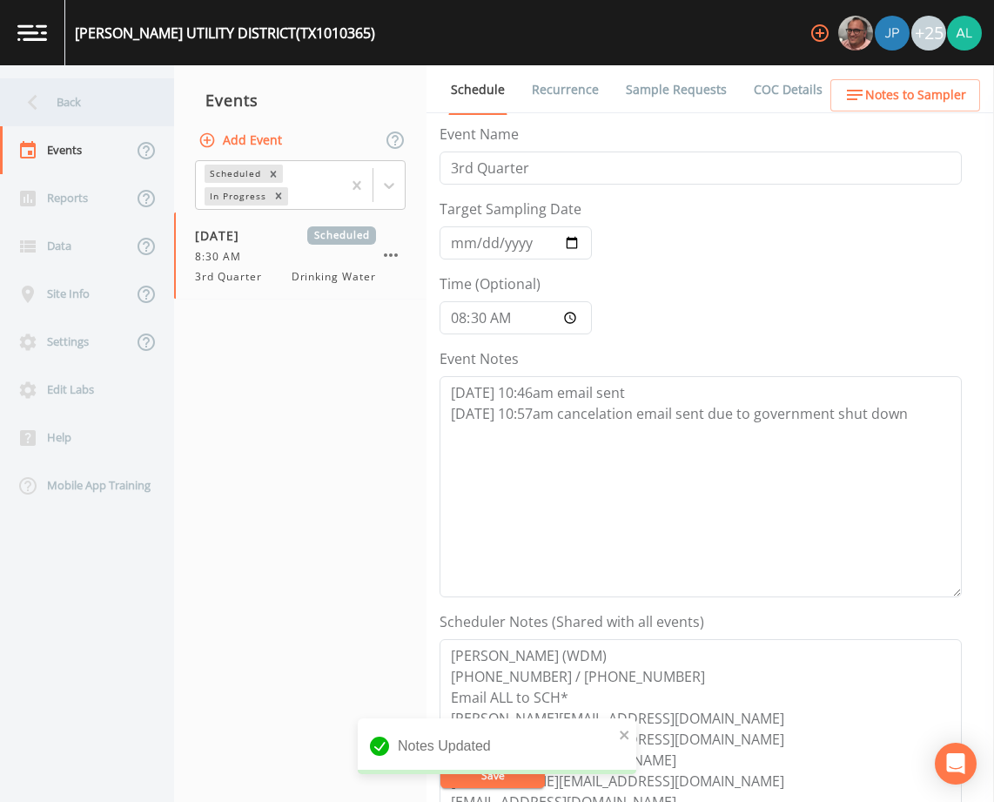
click at [130, 120] on div "Back" at bounding box center [78, 102] width 157 height 48
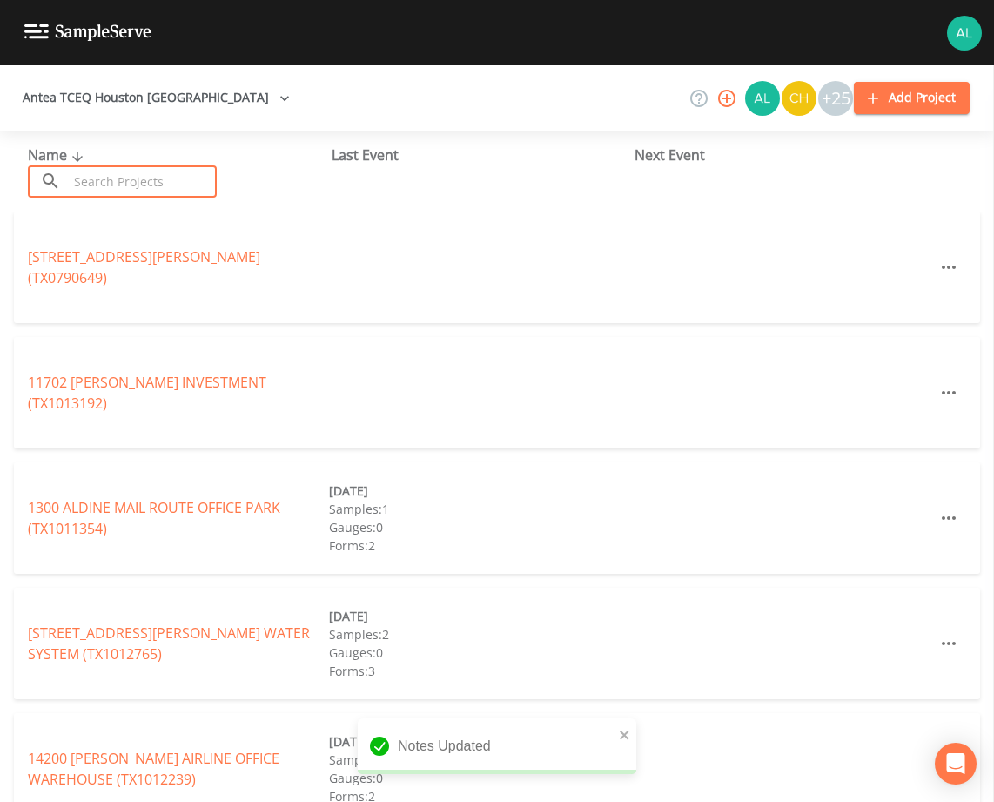
click at [134, 185] on input "text" at bounding box center [142, 181] width 149 height 32
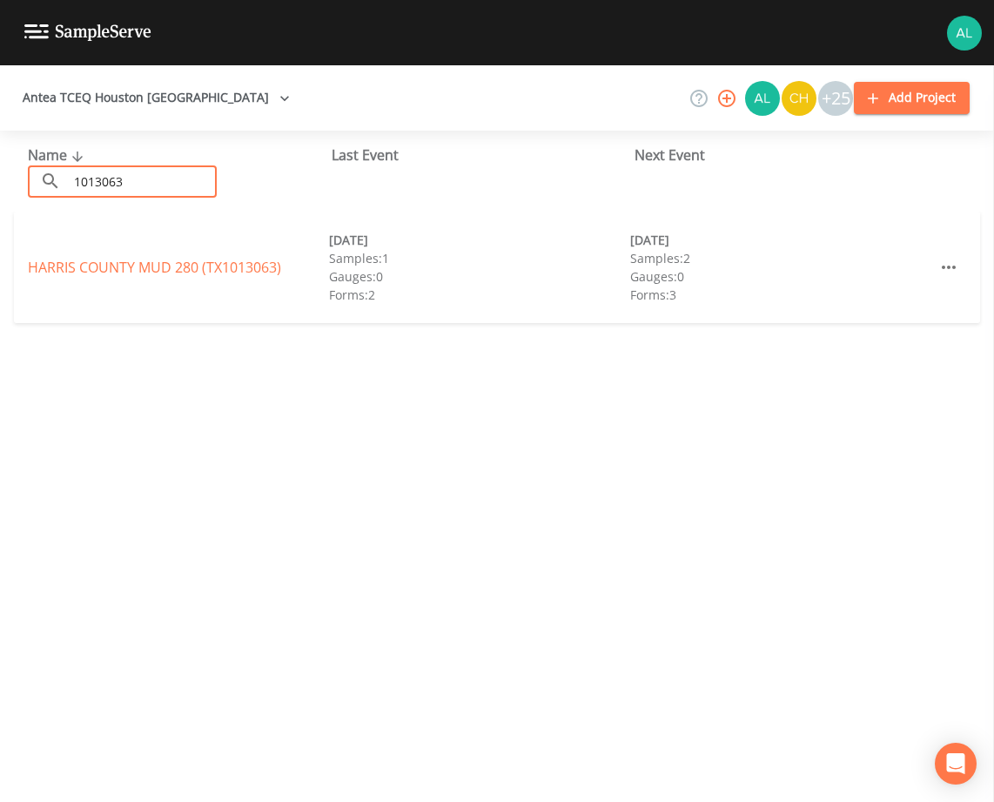
type input "1013063"
click at [106, 281] on div "[GEOGRAPHIC_DATA] 280 (TX1013063) [DATE] Samples: 1 Gauges: 0 Forms: 2 [DATE] S…" at bounding box center [497, 267] width 966 height 111
click at [110, 267] on link "[GEOGRAPHIC_DATA] 280 (TX1013063)" at bounding box center [154, 267] width 253 height 19
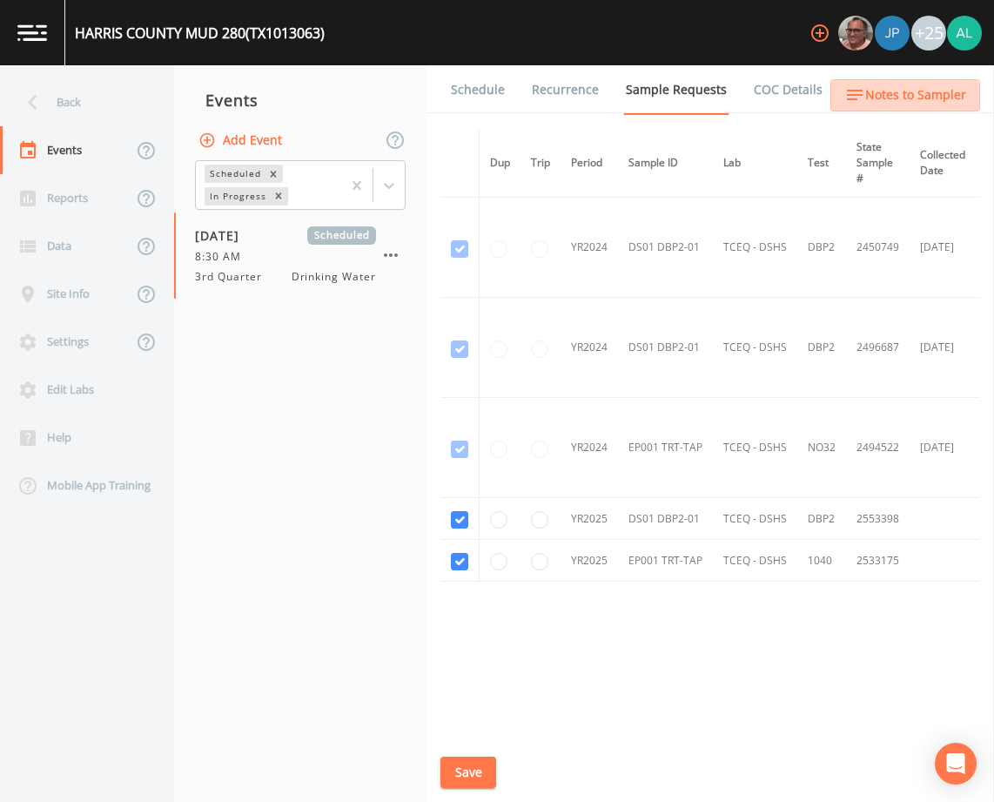
click at [877, 109] on button "Notes to Sampler" at bounding box center [905, 95] width 150 height 32
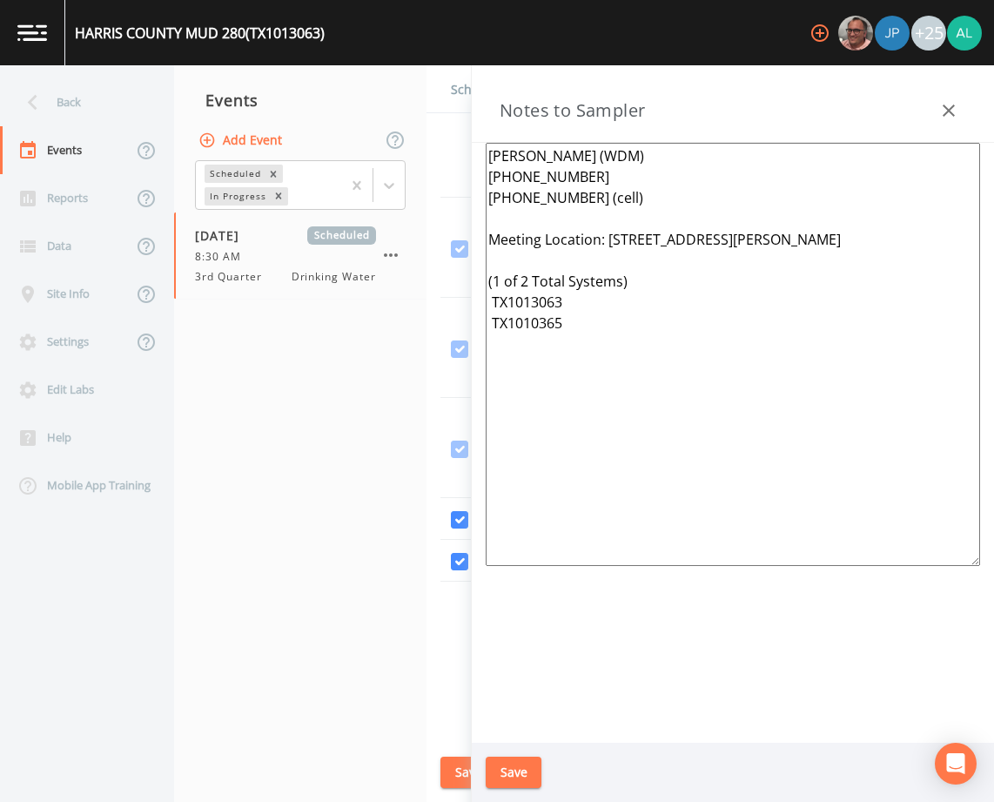
drag, startPoint x: 763, startPoint y: 401, endPoint x: 144, endPoint y: 19, distance: 728.1
click at [146, 19] on div "[GEOGRAPHIC_DATA] 280 (TX1013063) +25 Back Events Reports Data Site Info Settin…" at bounding box center [497, 401] width 994 height 802
paste textarea "3 Total Systems) TX1013063 TX1010365 TX1013362"
type textarea "[PERSON_NAME] (WDM) [PHONE_NUMBER] [PHONE_NUMBER] (cell) Meeting Location: [STR…"
click at [530, 783] on button "Save" at bounding box center [514, 772] width 56 height 32
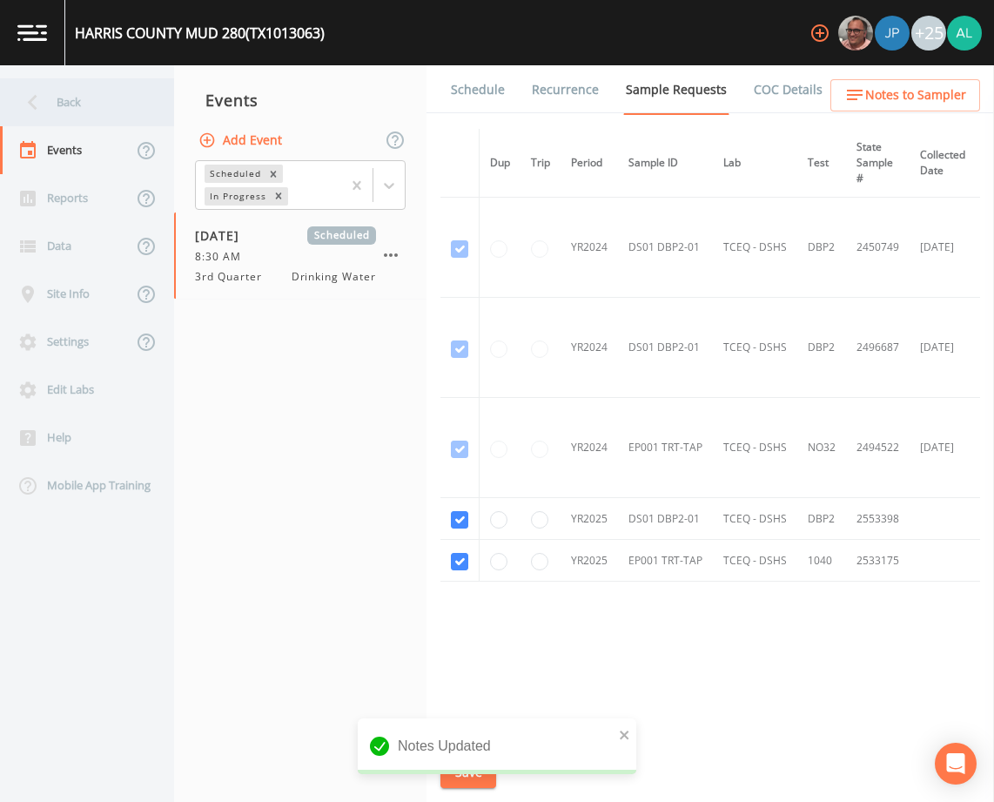
click at [93, 99] on div "Back" at bounding box center [78, 102] width 157 height 48
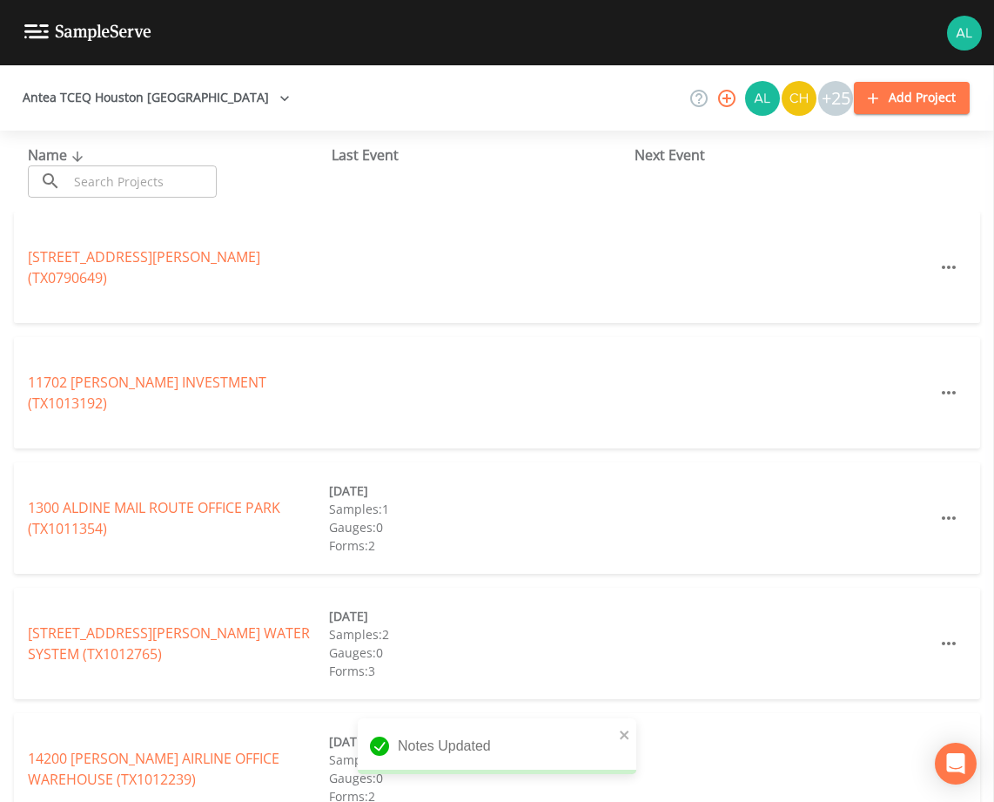
click at [120, 179] on input "text" at bounding box center [142, 181] width 149 height 32
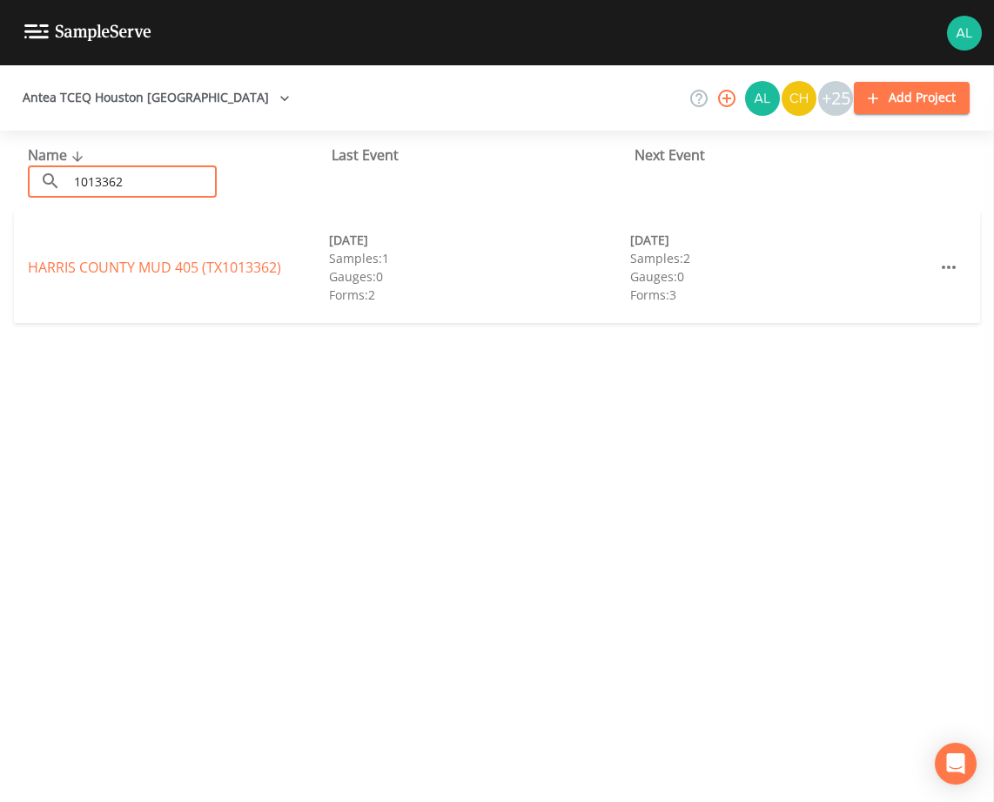
type input "1013362"
click at [96, 261] on link "[GEOGRAPHIC_DATA] 405 (TX1013362)" at bounding box center [154, 267] width 253 height 19
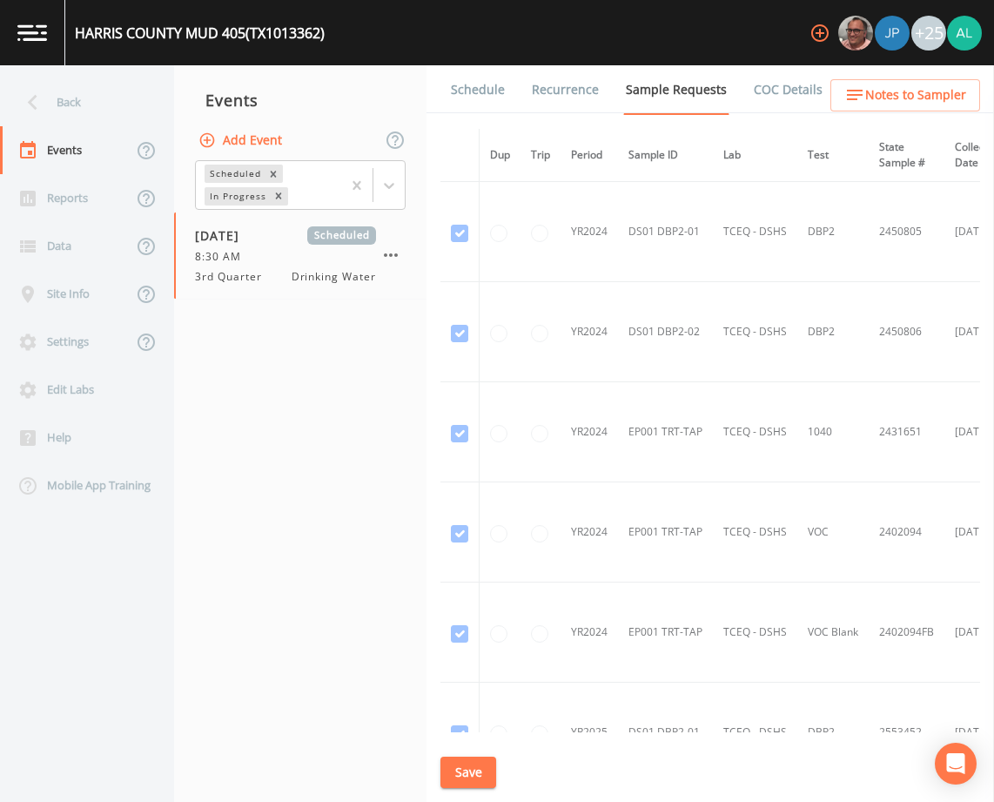
click at [944, 88] on span "Notes to Sampler" at bounding box center [915, 95] width 101 height 22
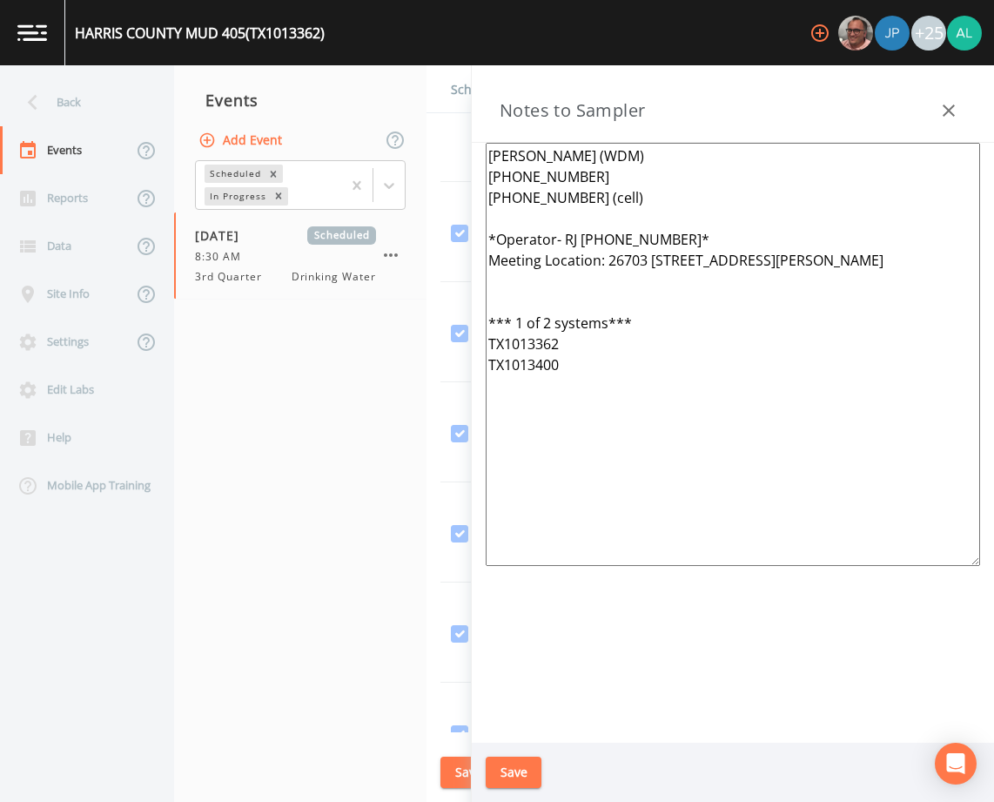
drag, startPoint x: 716, startPoint y: 539, endPoint x: 290, endPoint y: 52, distance: 647.0
click at [305, 42] on div "[GEOGRAPHIC_DATA] 405 (TX1013362) +25 Back Events Reports Data Site Info Settin…" at bounding box center [497, 401] width 994 height 802
paste textarea "[PERSON_NAME] (WDM) [PHONE_NUMBER] [PHONE_NUMBER] (cell) Meeting Location: [STR…"
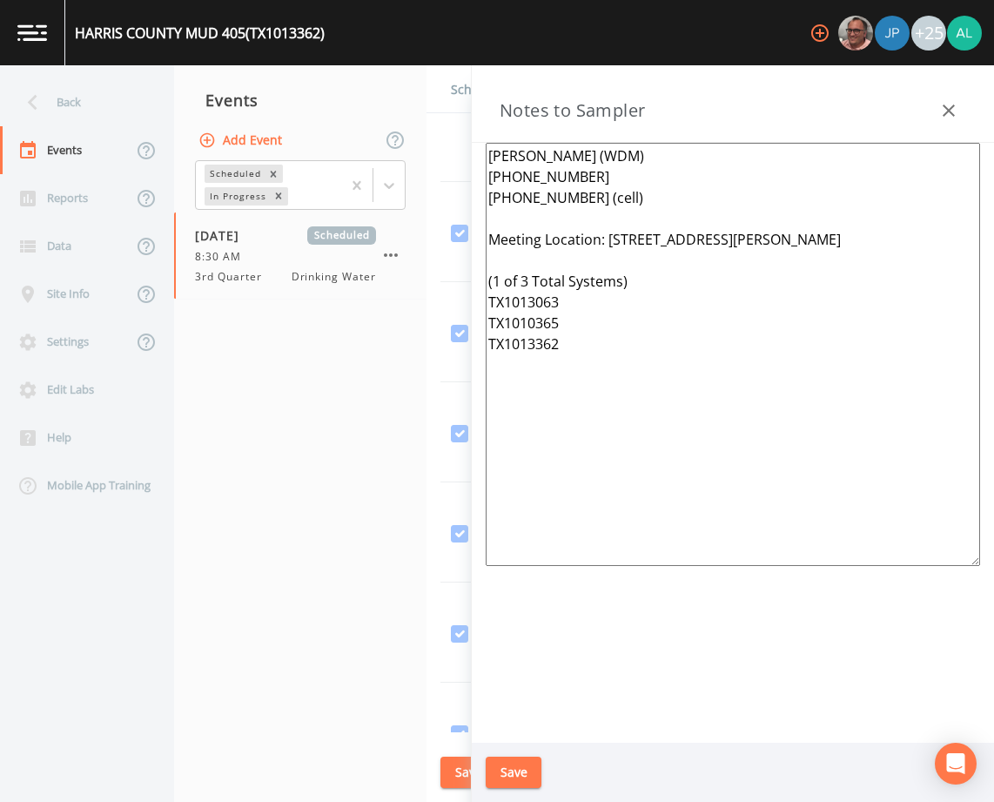
type textarea "[PERSON_NAME] (WDM) [PHONE_NUMBER] [PHONE_NUMBER] (cell) Meeting Location: [STR…"
click at [507, 769] on button "Save" at bounding box center [514, 772] width 56 height 32
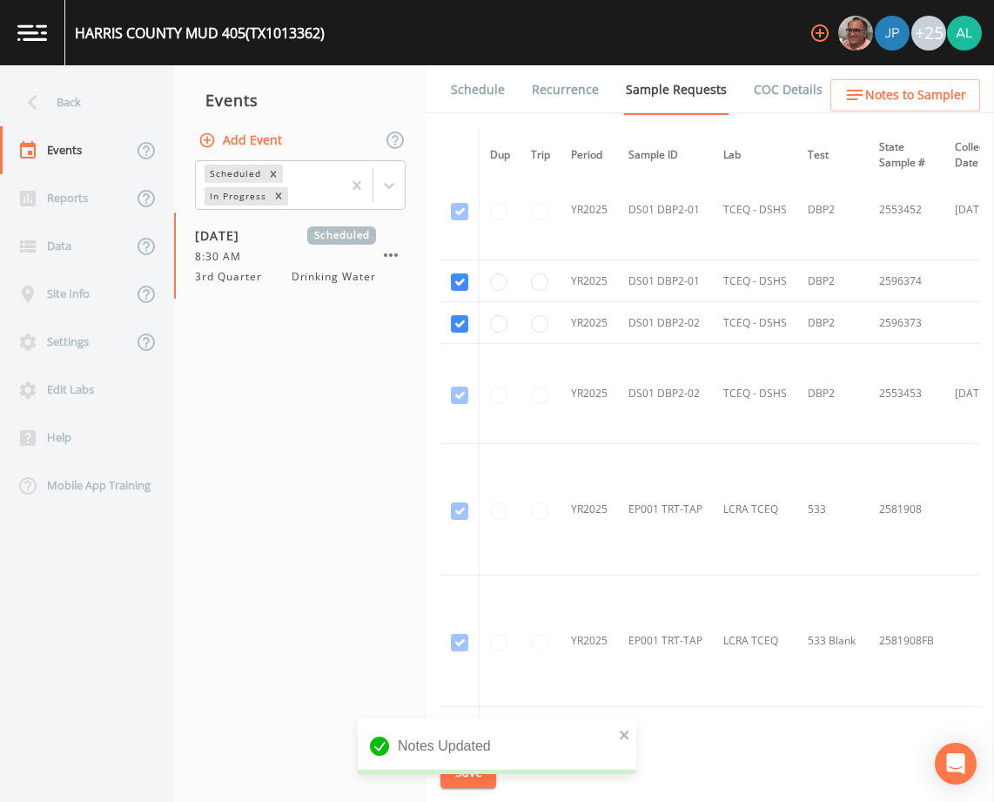
scroll to position [870, 0]
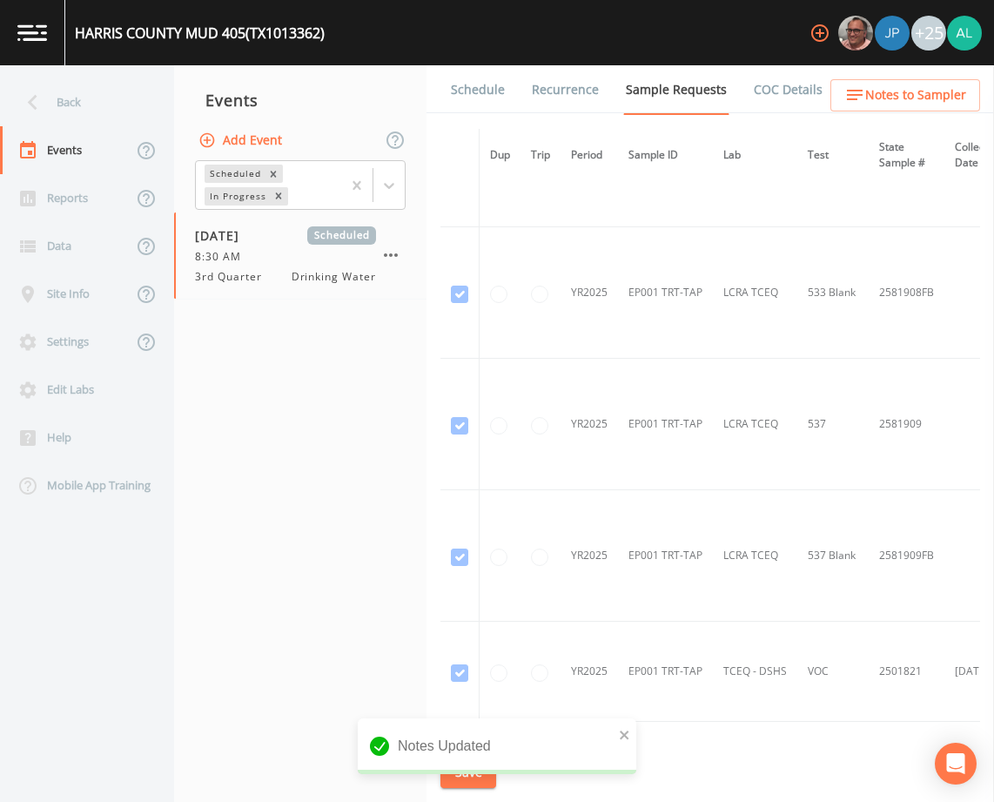
click at [480, 102] on link "Schedule" at bounding box center [477, 89] width 59 height 49
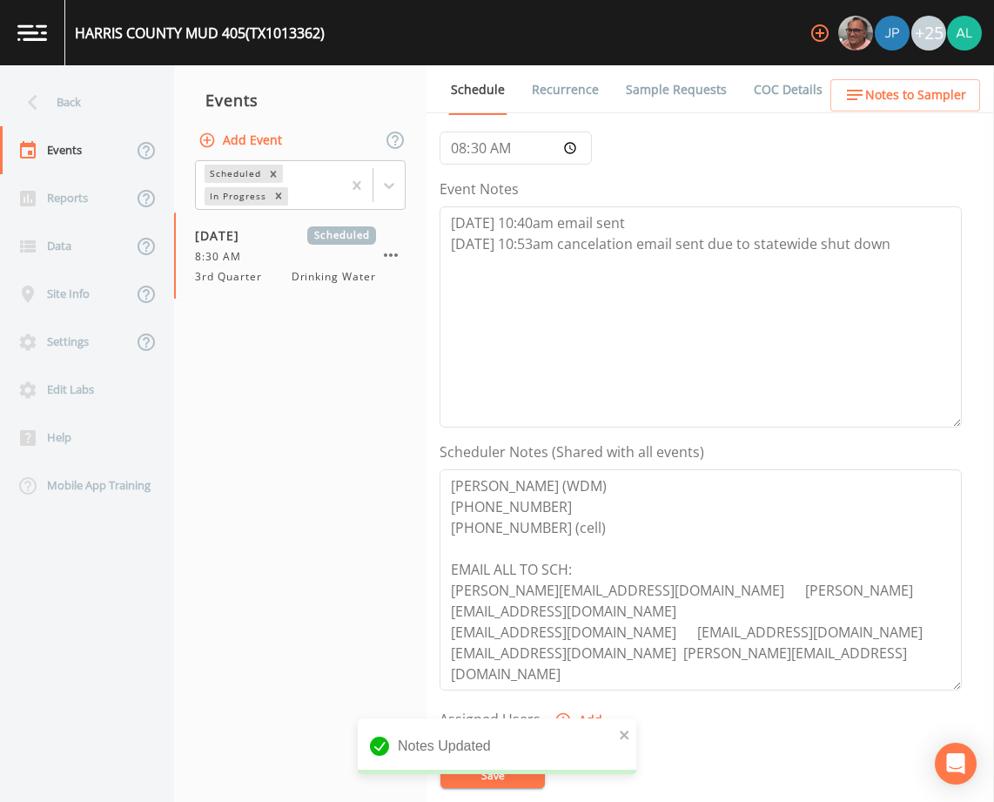
scroll to position [174, 0]
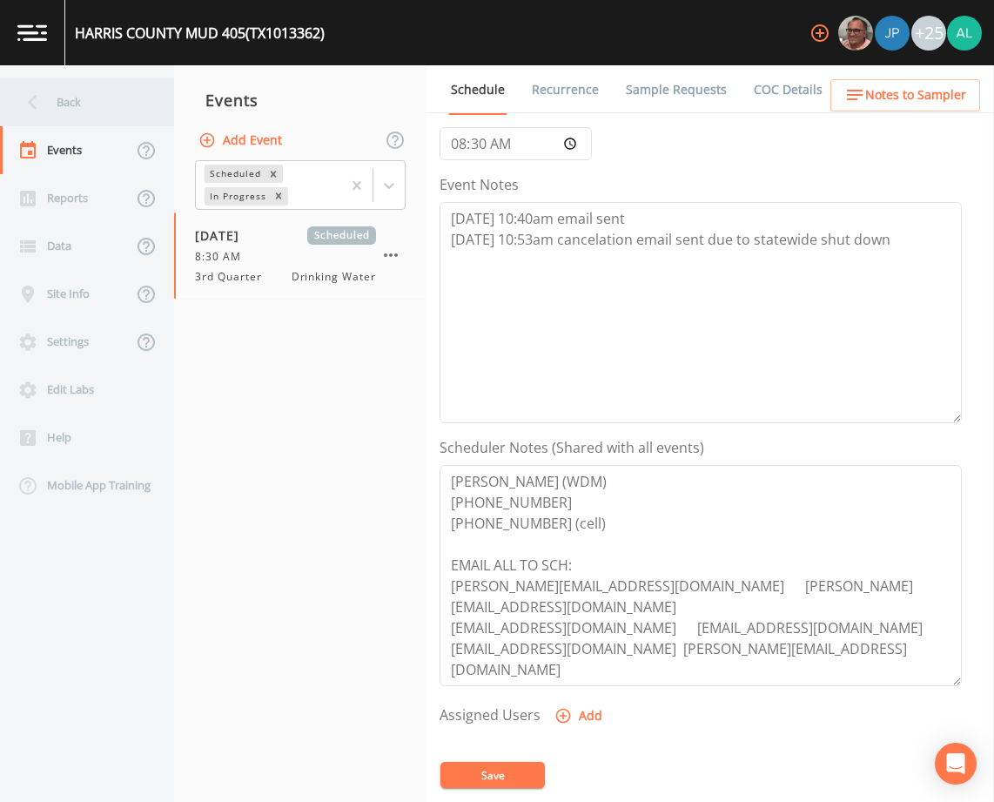
click at [101, 111] on div "Back" at bounding box center [78, 102] width 157 height 48
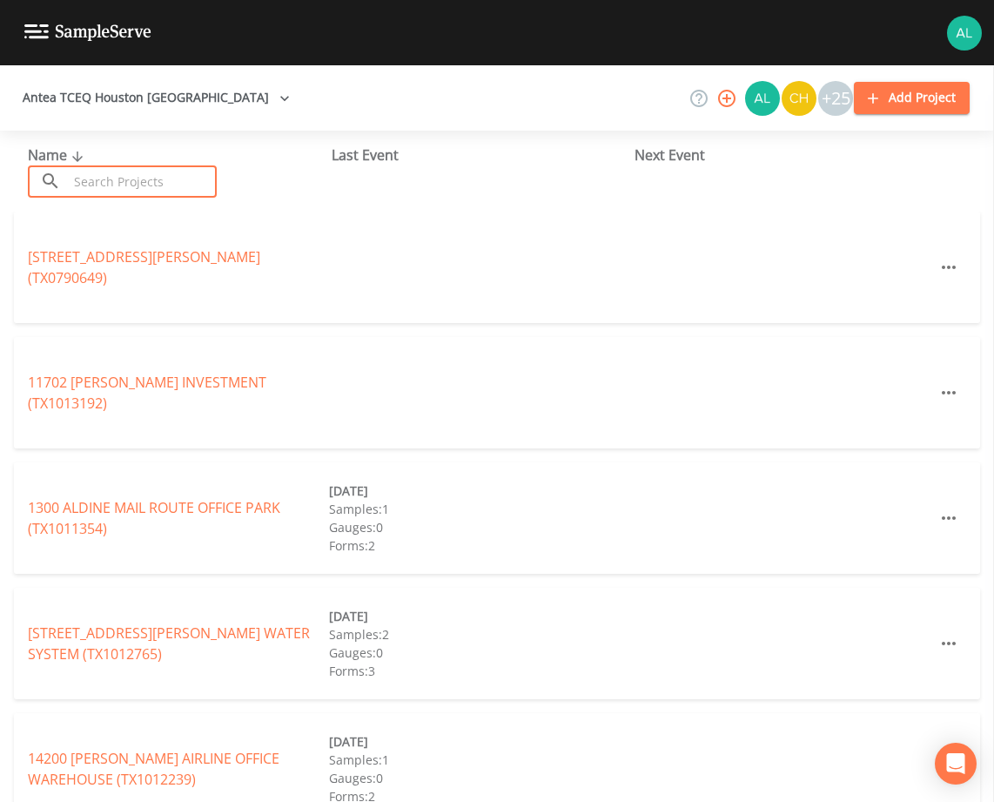
click at [102, 188] on input "text" at bounding box center [142, 181] width 149 height 32
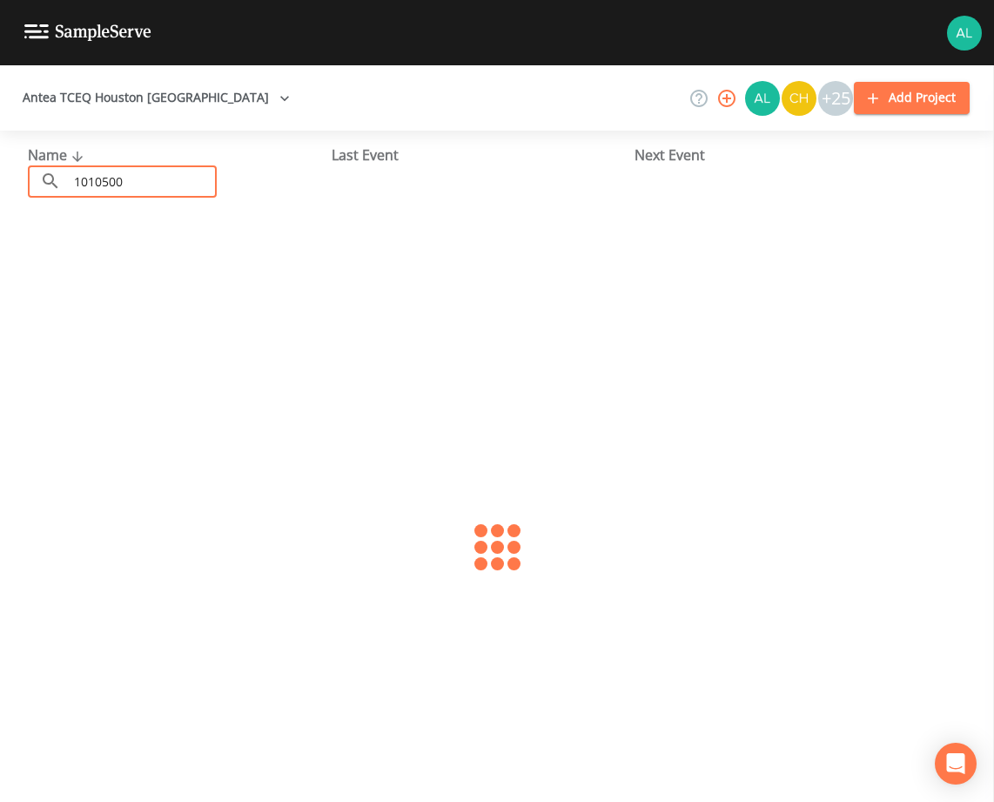
type input "1010500"
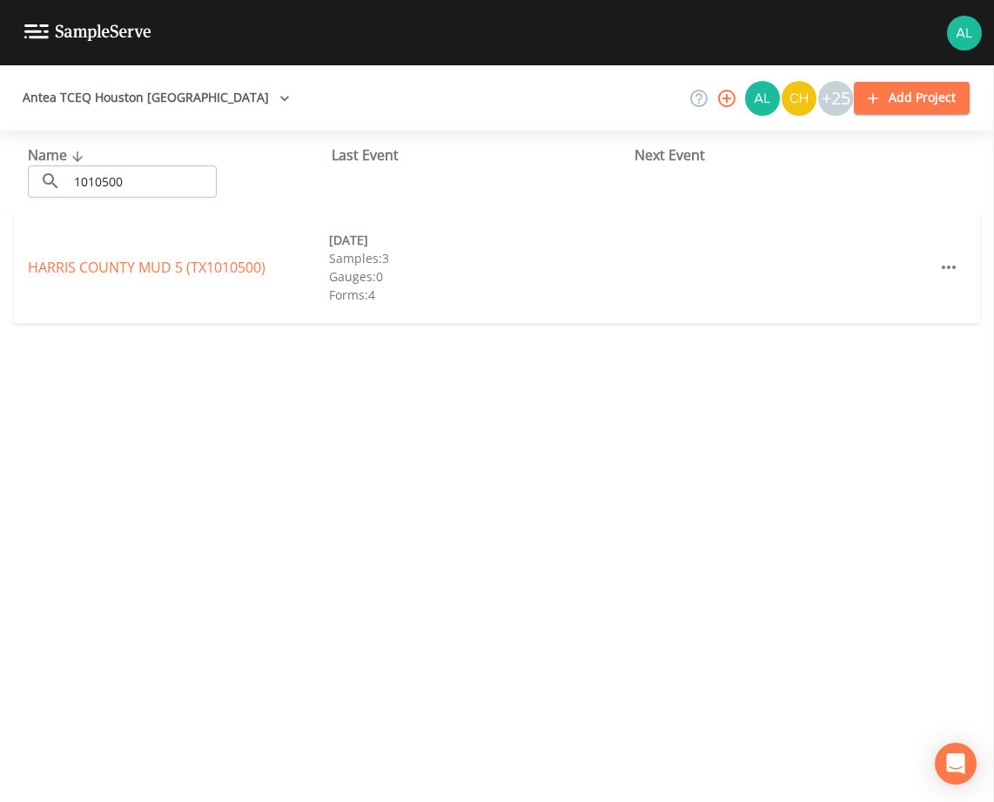
click at [127, 255] on div "HARRIS COUNTY MUD 5 (TX1010500) [DATE] Samples: 3 Gauges: 0 Forms: 4" at bounding box center [497, 267] width 966 height 111
click at [115, 278] on div "HARRIS COUNTY MUD 5 (TX1010500) [DATE] Samples: 3 Gauges: 0 Forms: 4" at bounding box center [497, 267] width 966 height 111
click at [121, 264] on link "[GEOGRAPHIC_DATA] 5 (TX1010500)" at bounding box center [147, 267] width 238 height 19
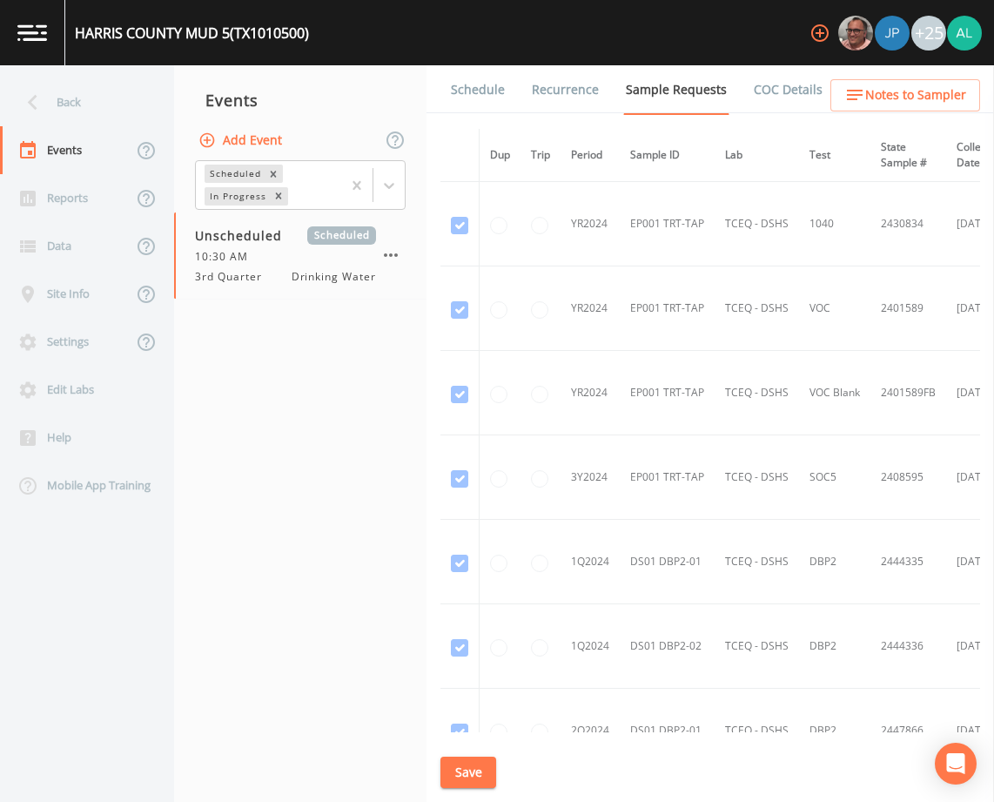
click at [484, 88] on link "Schedule" at bounding box center [477, 89] width 59 height 49
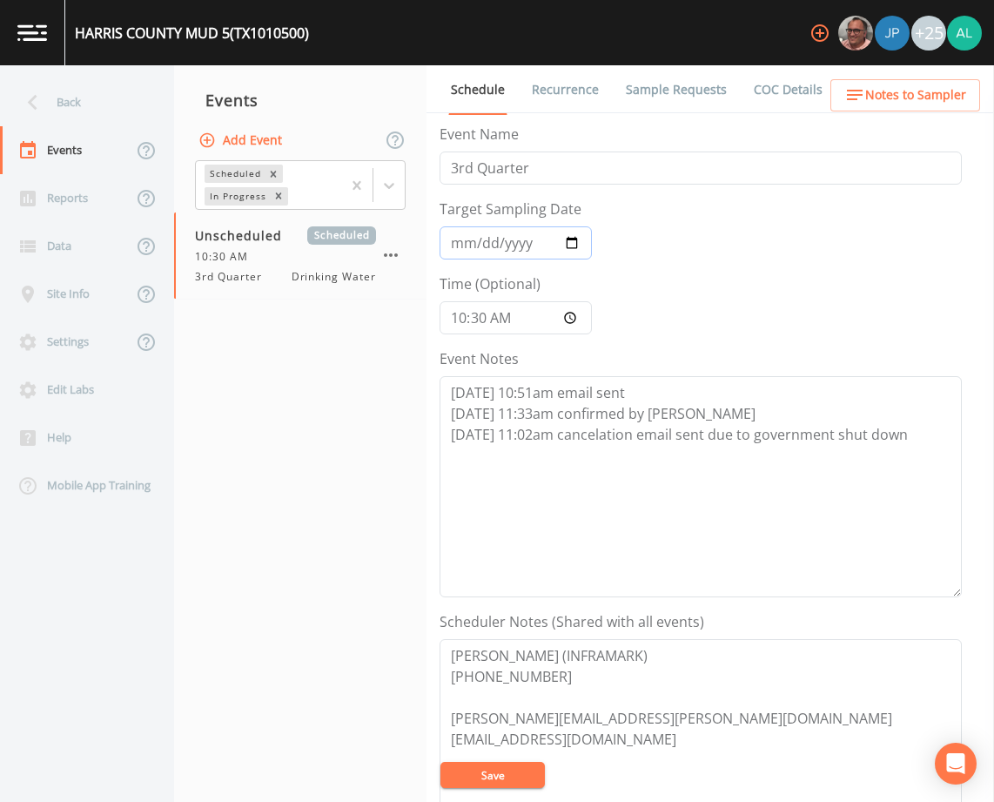
click at [443, 251] on input "Target Sampling Date" at bounding box center [516, 242] width 152 height 33
type input "[DATE]"
click at [450, 312] on input "10:30:00" at bounding box center [516, 317] width 152 height 33
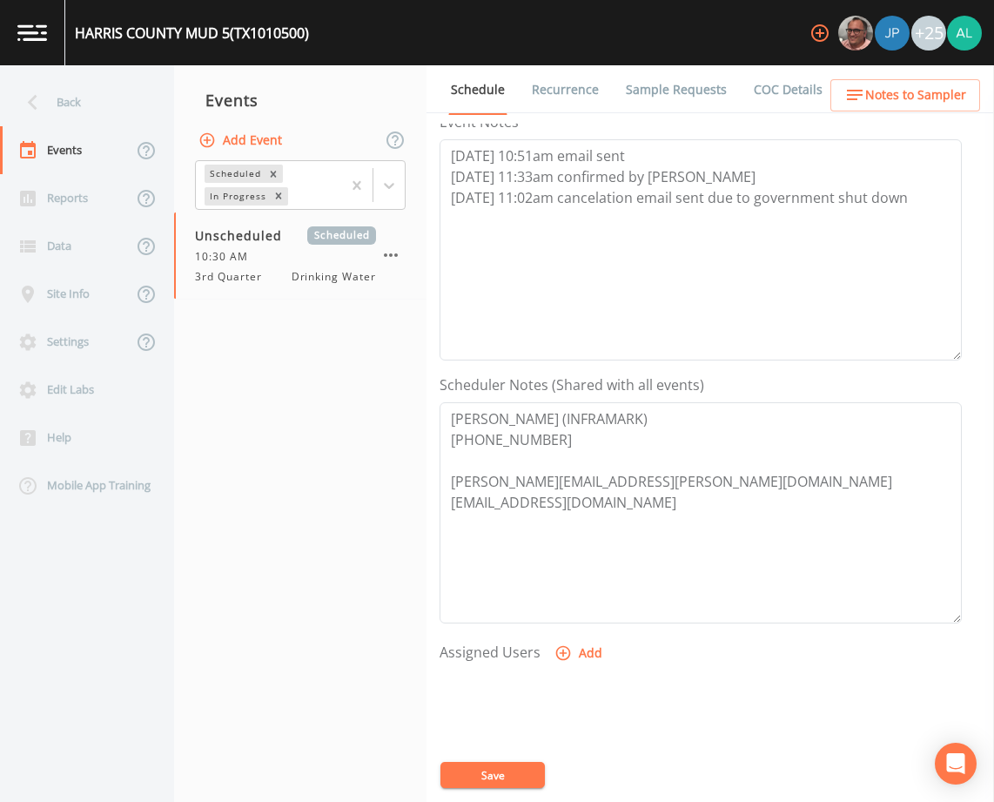
scroll to position [261, 0]
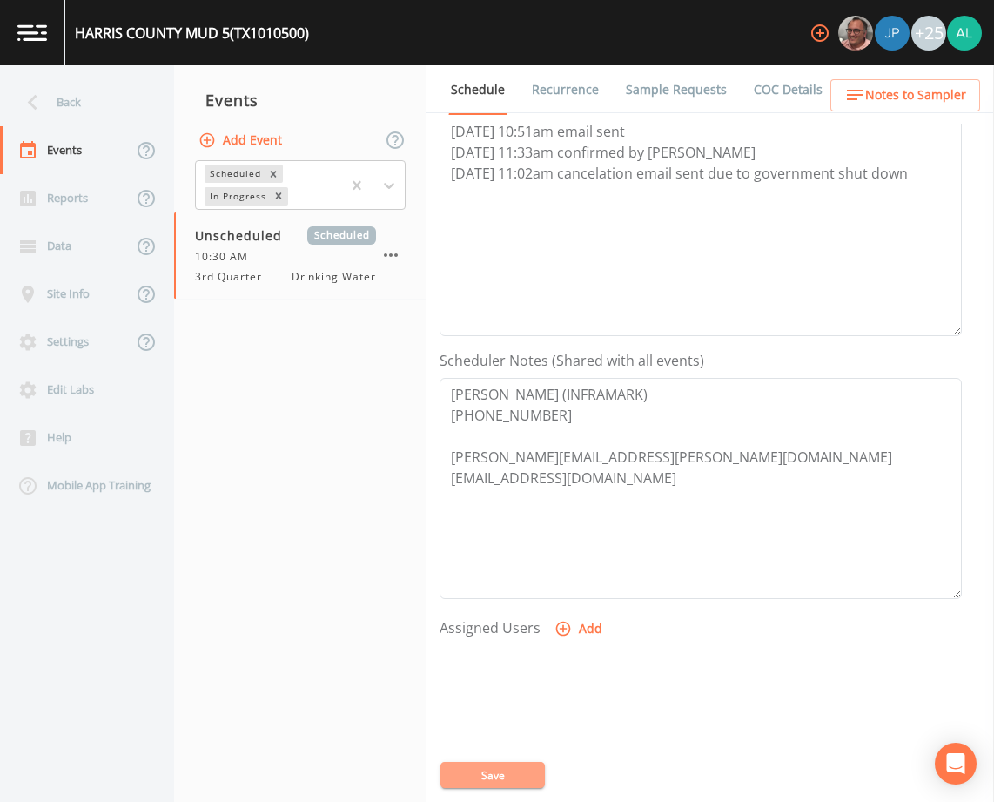
click at [516, 778] on button "Save" at bounding box center [492, 775] width 104 height 26
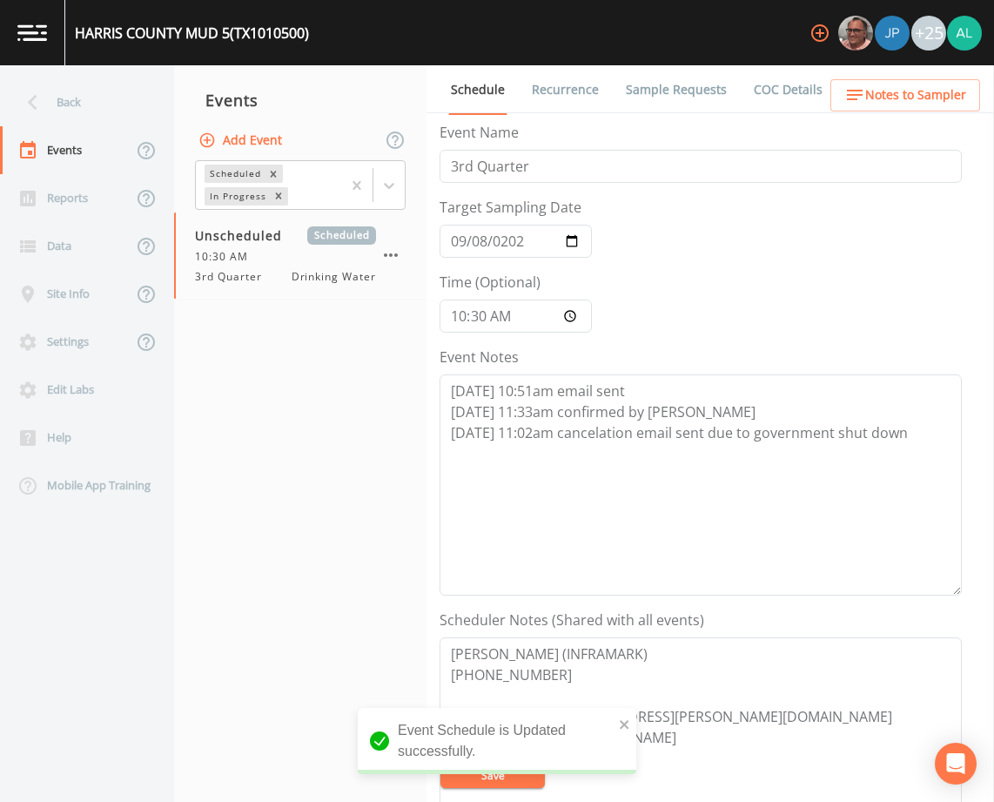
scroll to position [0, 0]
click at [693, 97] on link "Sample Requests" at bounding box center [676, 89] width 106 height 49
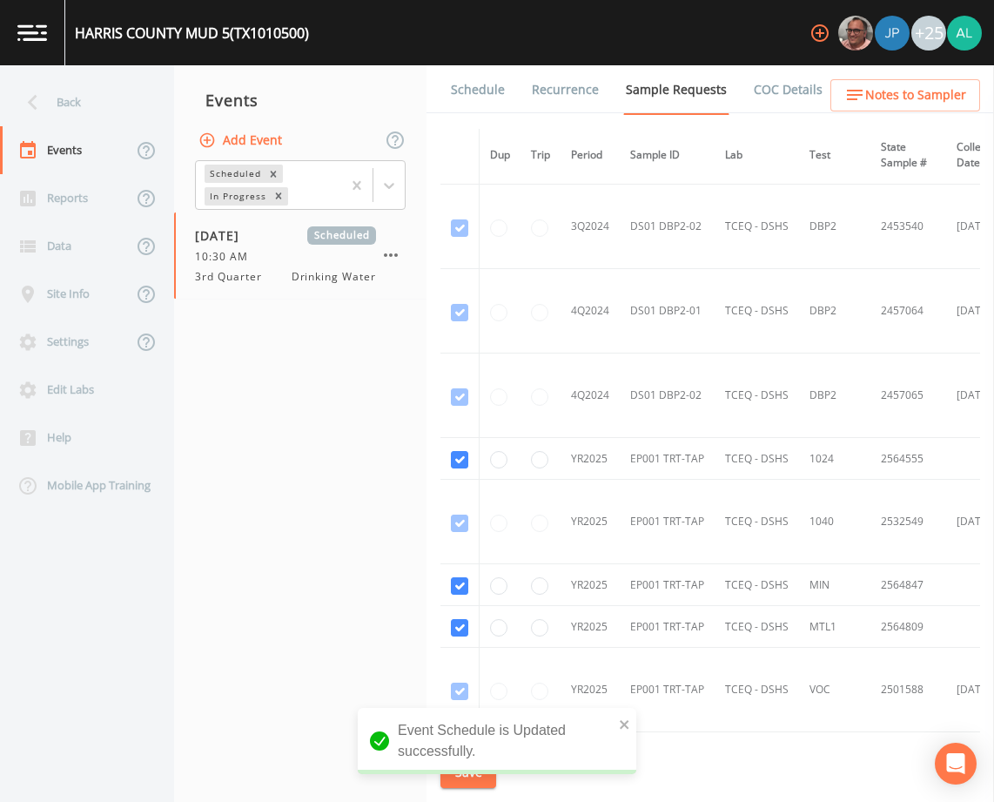
scroll to position [870, 0]
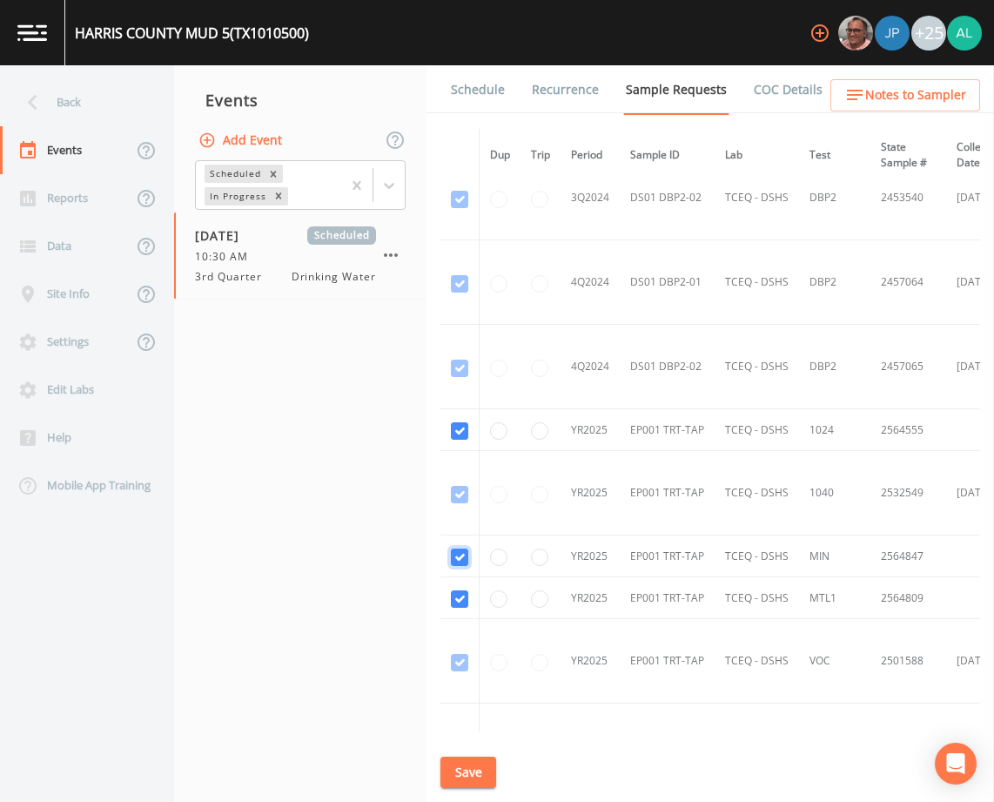
click at [462, 563] on input "checkbox" at bounding box center [459, 556] width 17 height 17
checkbox input "false"
click at [459, 607] on input "checkbox" at bounding box center [459, 598] width 17 height 17
checkbox input "false"
click at [463, 431] on input "checkbox" at bounding box center [459, 430] width 17 height 17
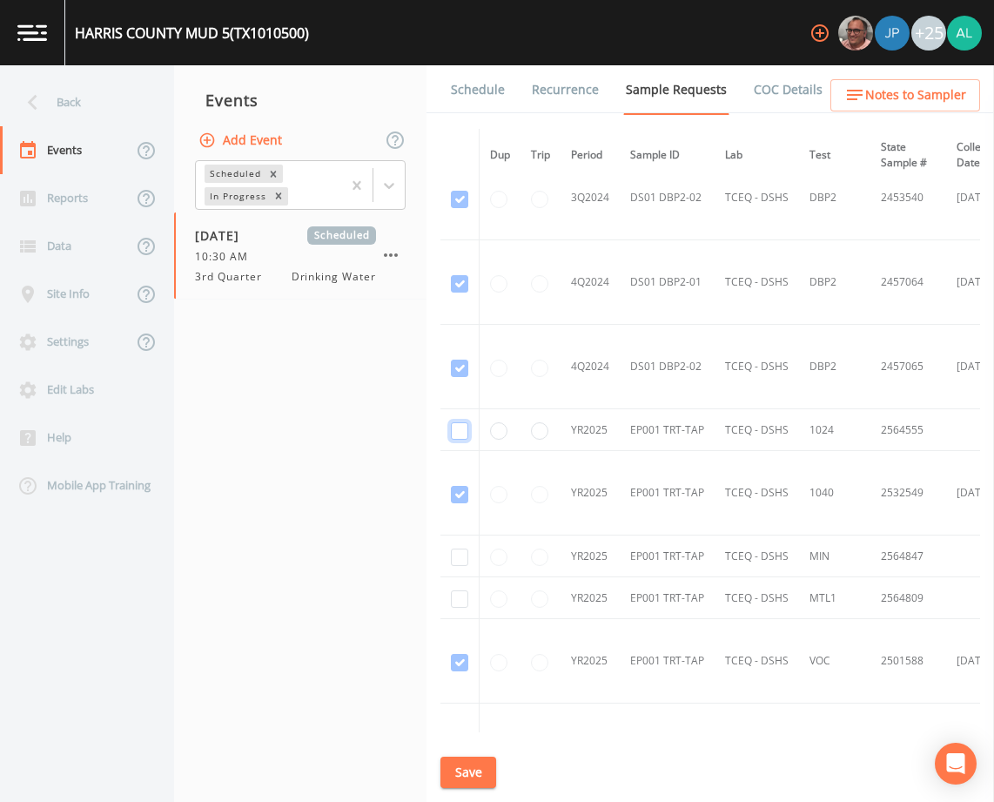
checkbox input "false"
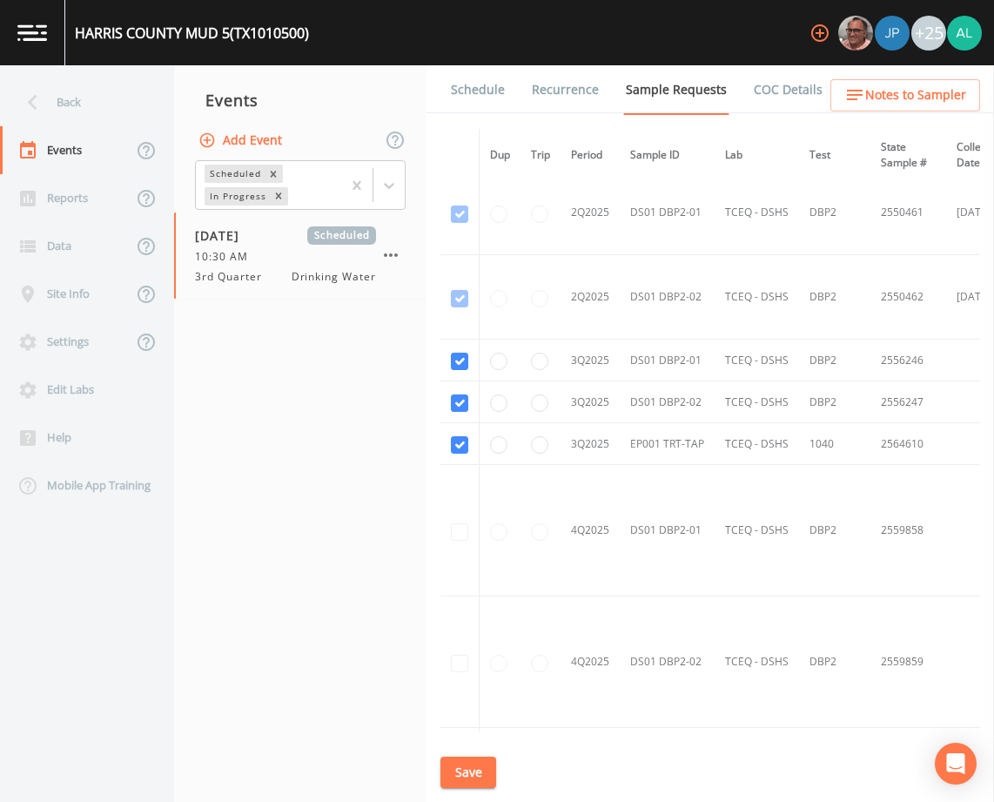
scroll to position [2012, 0]
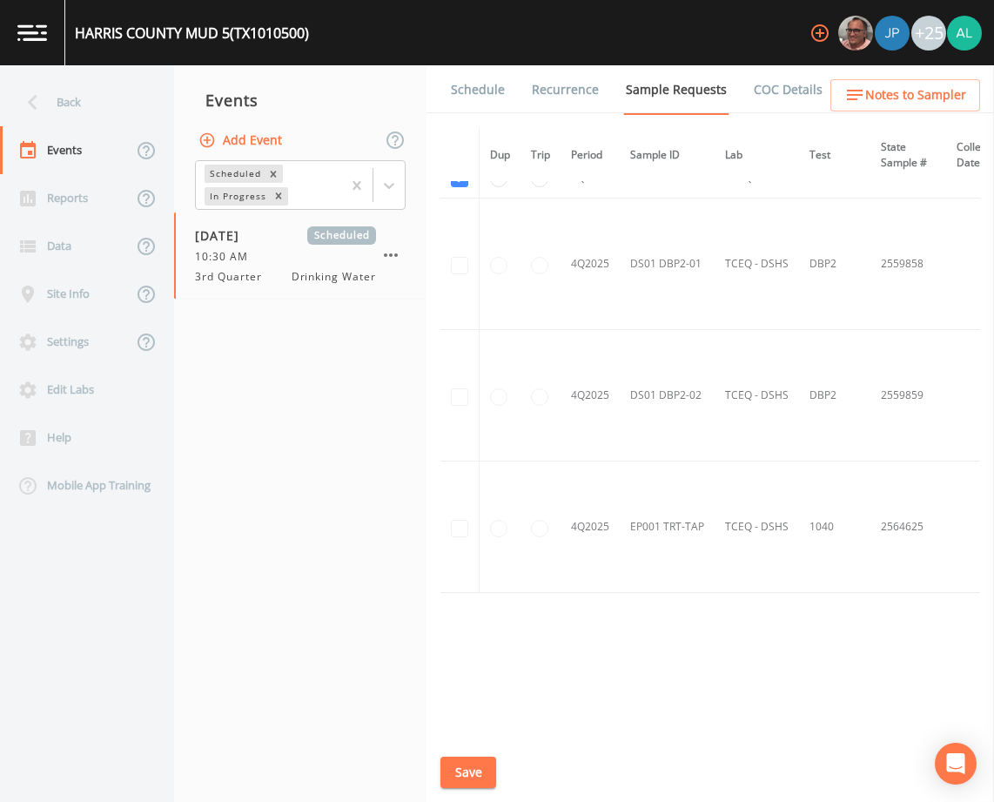
click at [483, 764] on button "Save" at bounding box center [468, 772] width 56 height 32
click at [485, 761] on button "Save" at bounding box center [468, 772] width 56 height 32
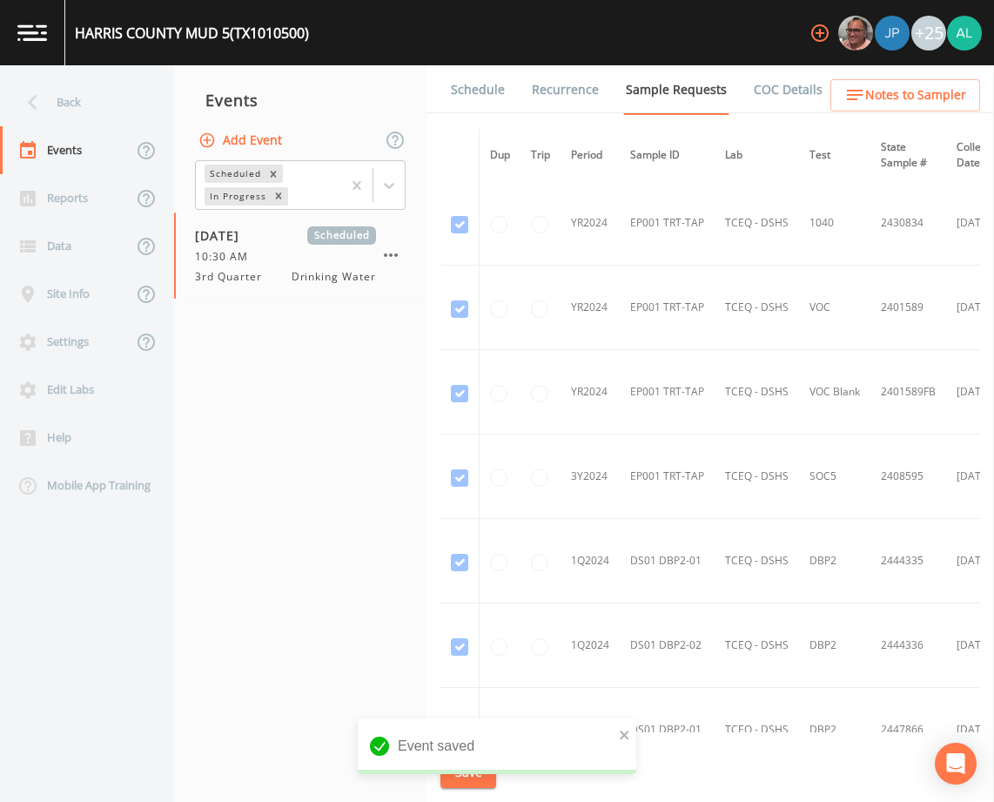
scroll to position [0, 0]
click at [484, 769] on button "Save" at bounding box center [468, 772] width 56 height 32
click at [81, 96] on div "Back" at bounding box center [78, 102] width 157 height 48
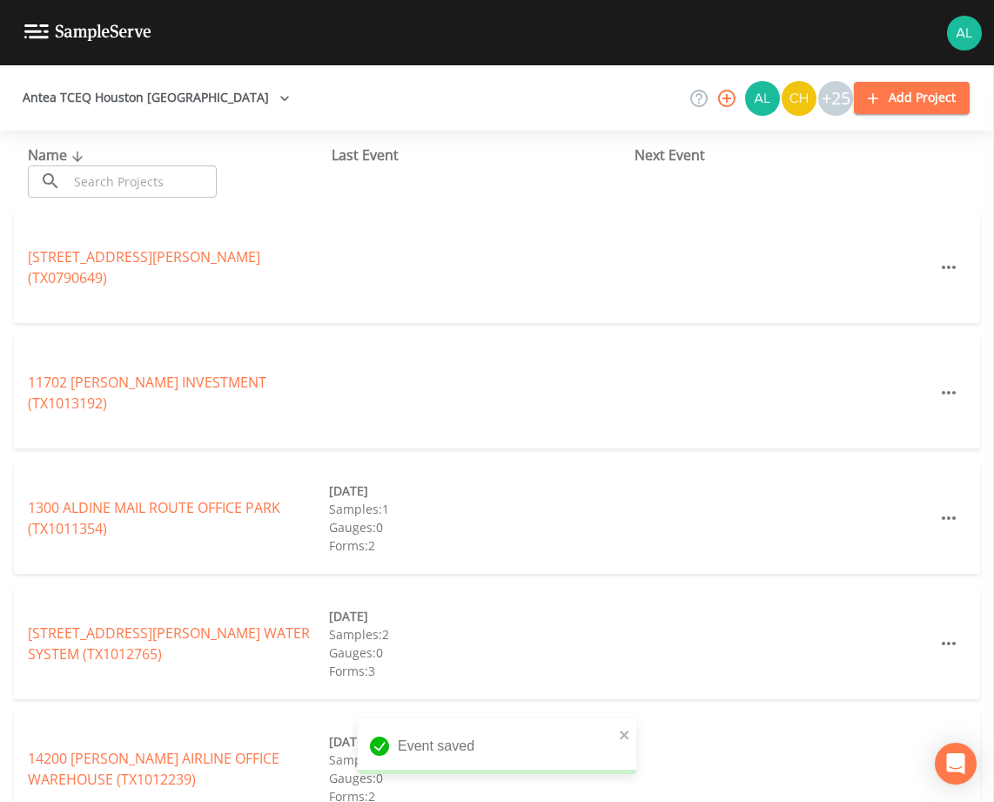
click at [92, 170] on input "text" at bounding box center [142, 181] width 149 height 32
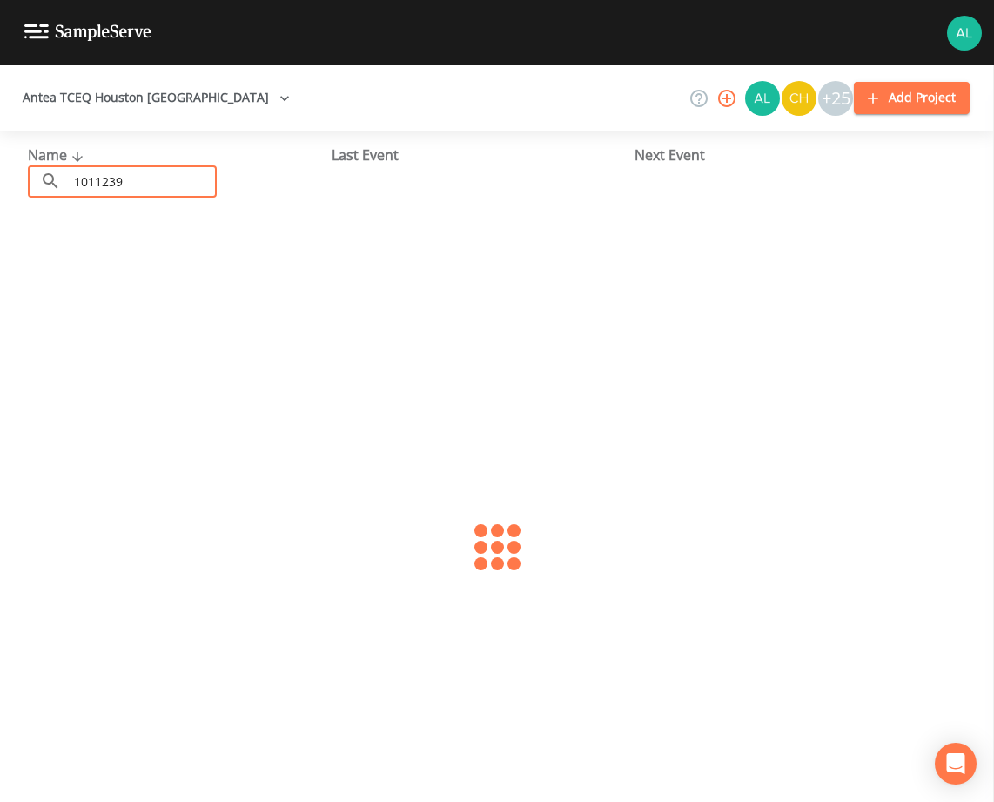
type input "1011239"
click at [118, 245] on div "[GEOGRAPHIC_DATA] (TX1011239) [DATE] Samples: 1 Gauges: 0 Forms: 2" at bounding box center [497, 267] width 966 height 111
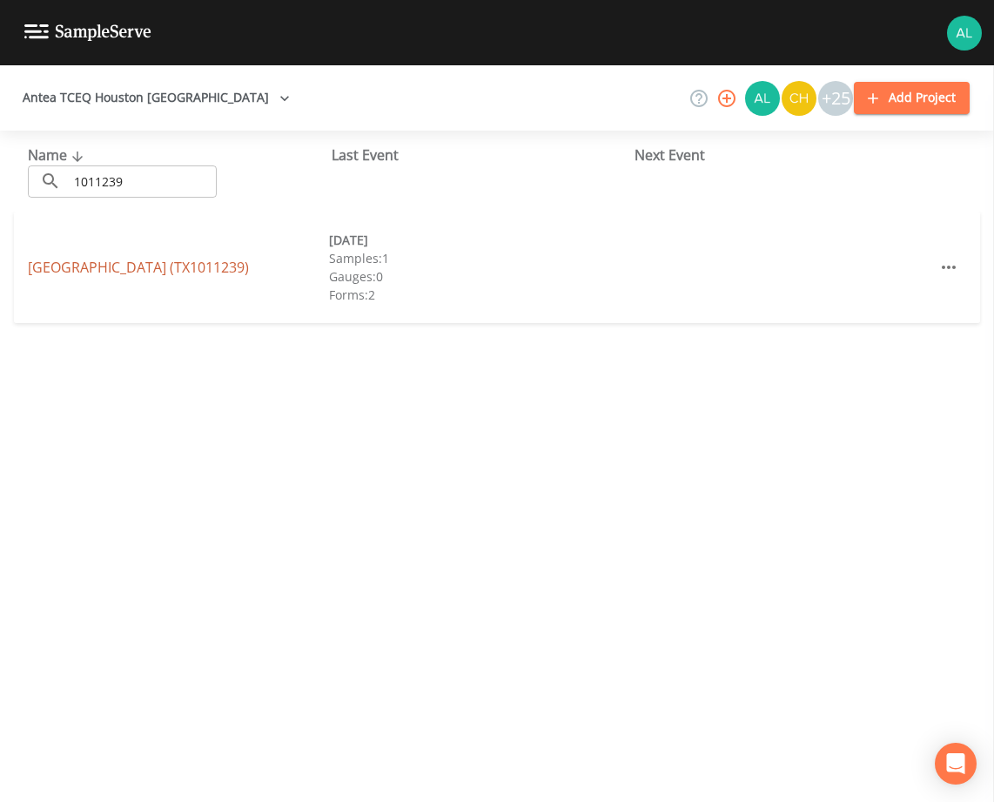
click at [104, 273] on link "[GEOGRAPHIC_DATA] (TX1011239)" at bounding box center [138, 267] width 221 height 19
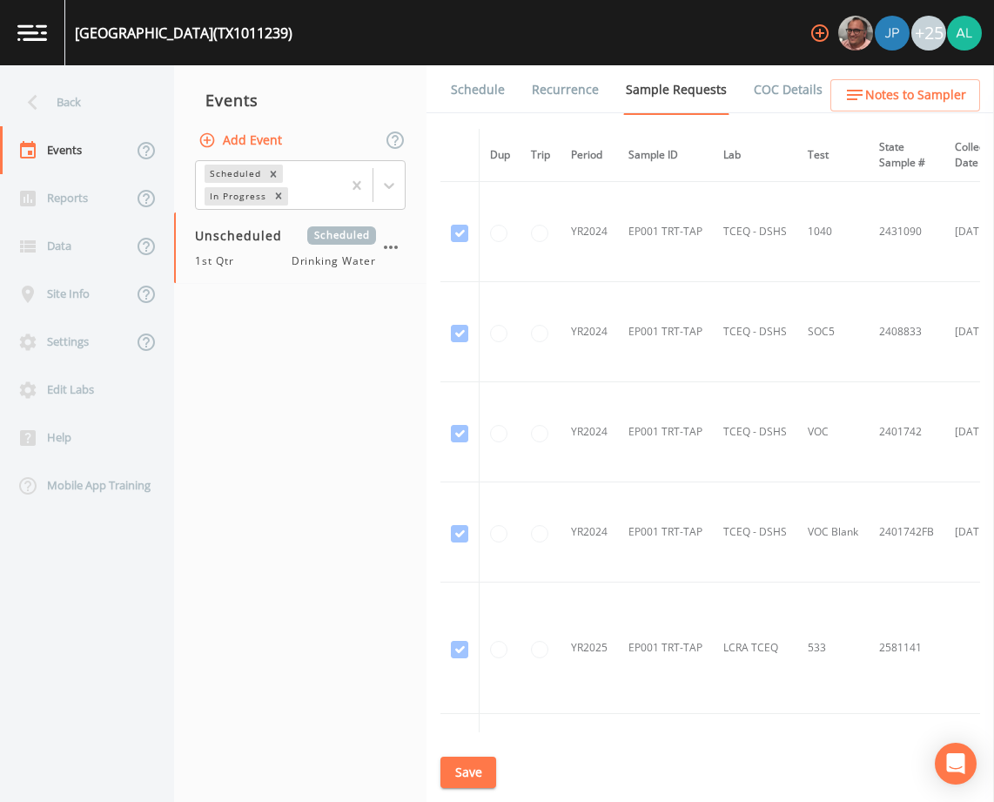
click at [486, 99] on link "Schedule" at bounding box center [477, 89] width 59 height 49
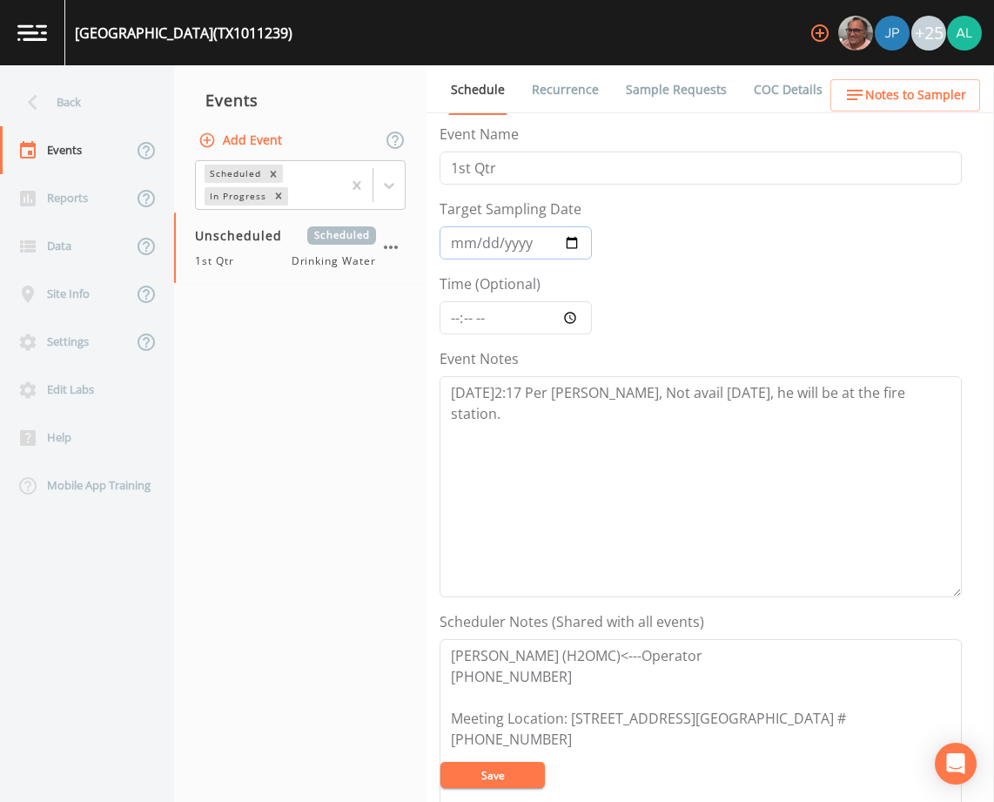
click at [455, 251] on input "Target Sampling Date" at bounding box center [516, 242] width 152 height 33
type input "[DATE]"
click at [457, 317] on input "Time (Optional)" at bounding box center [516, 317] width 152 height 33
type input "11:30"
click at [440, 762] on button "Save" at bounding box center [492, 775] width 104 height 26
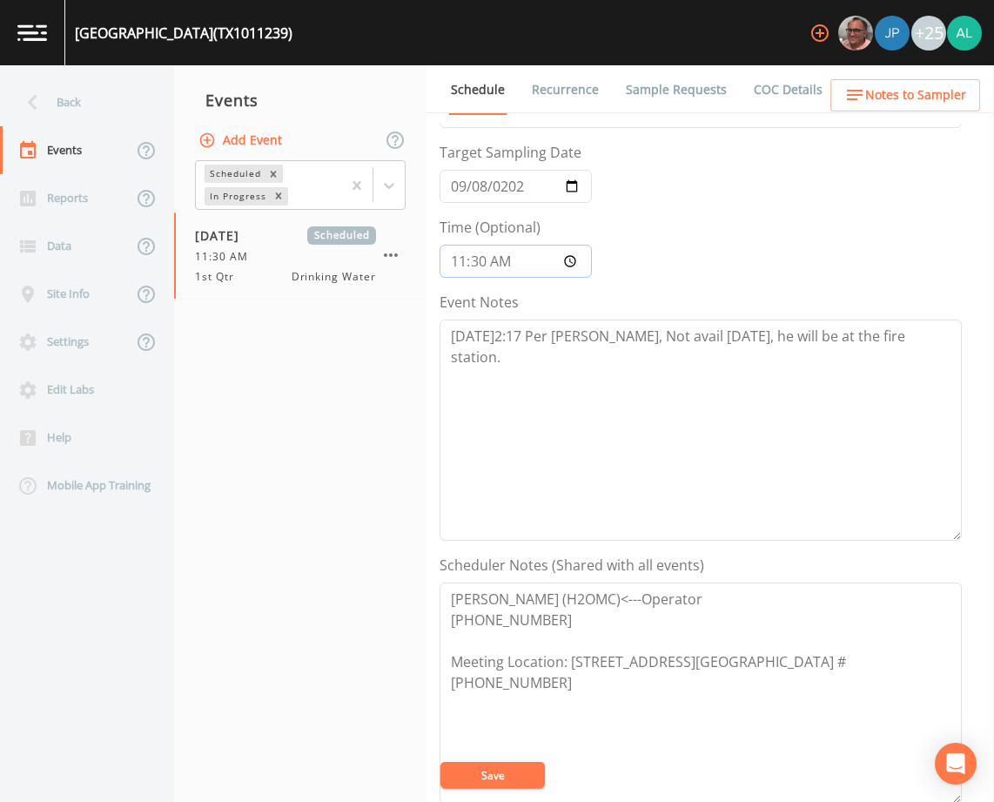
scroll to position [87, 0]
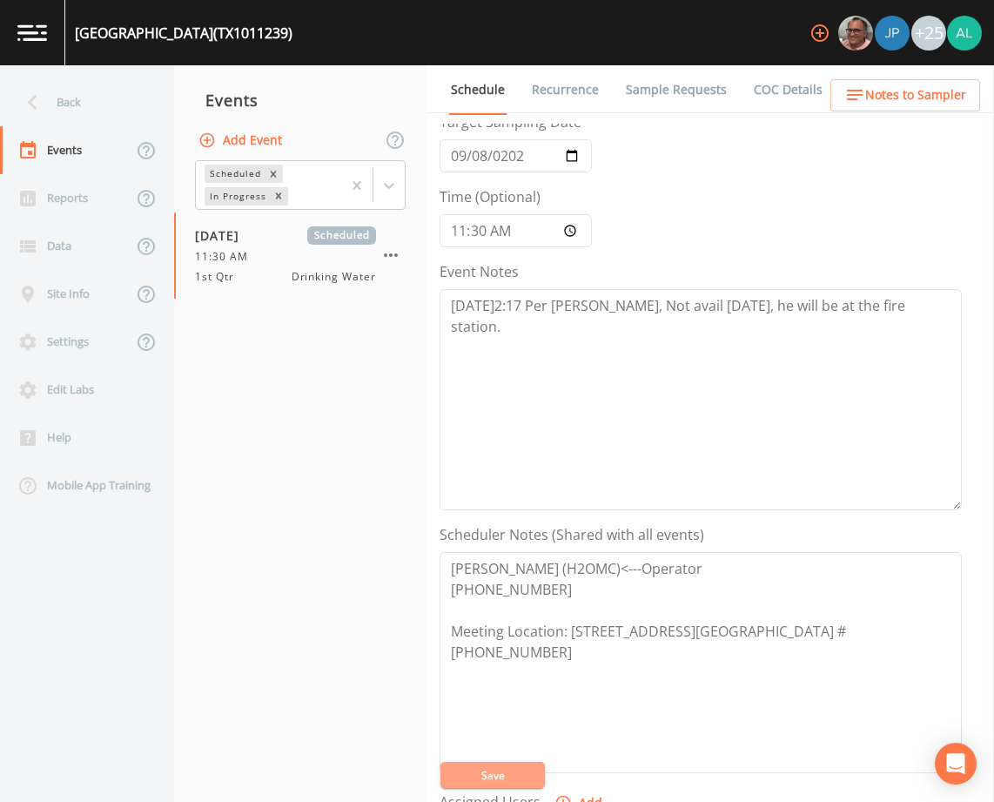
click at [486, 769] on button "Save" at bounding box center [492, 775] width 104 height 26
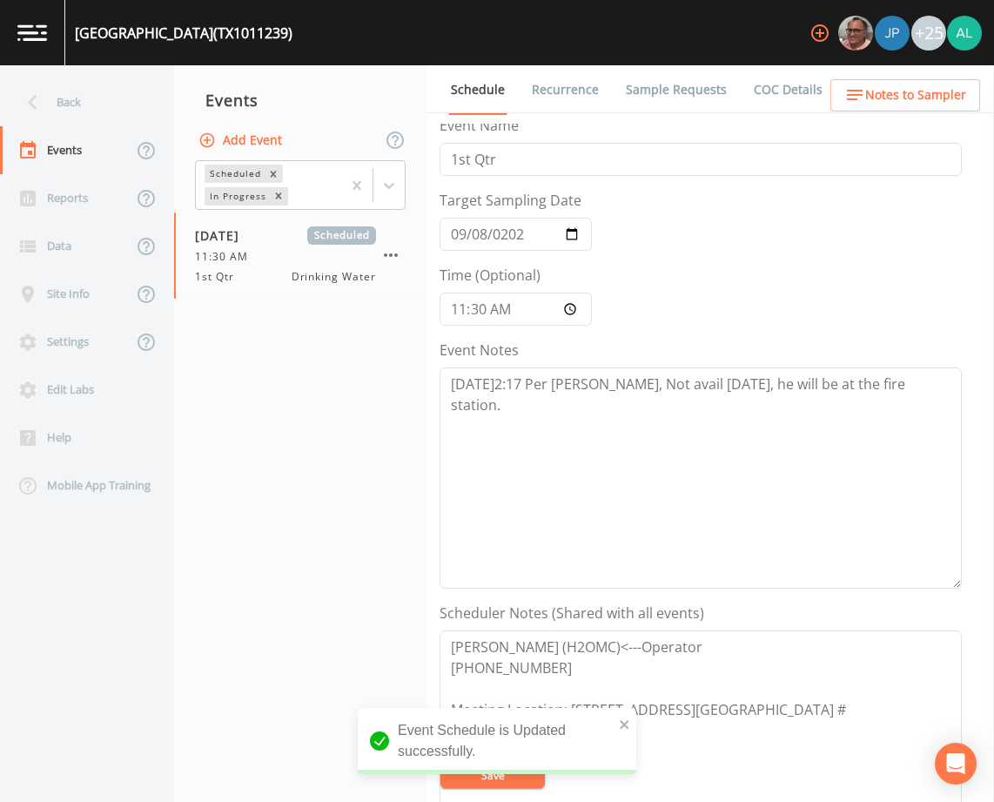
scroll to position [0, 0]
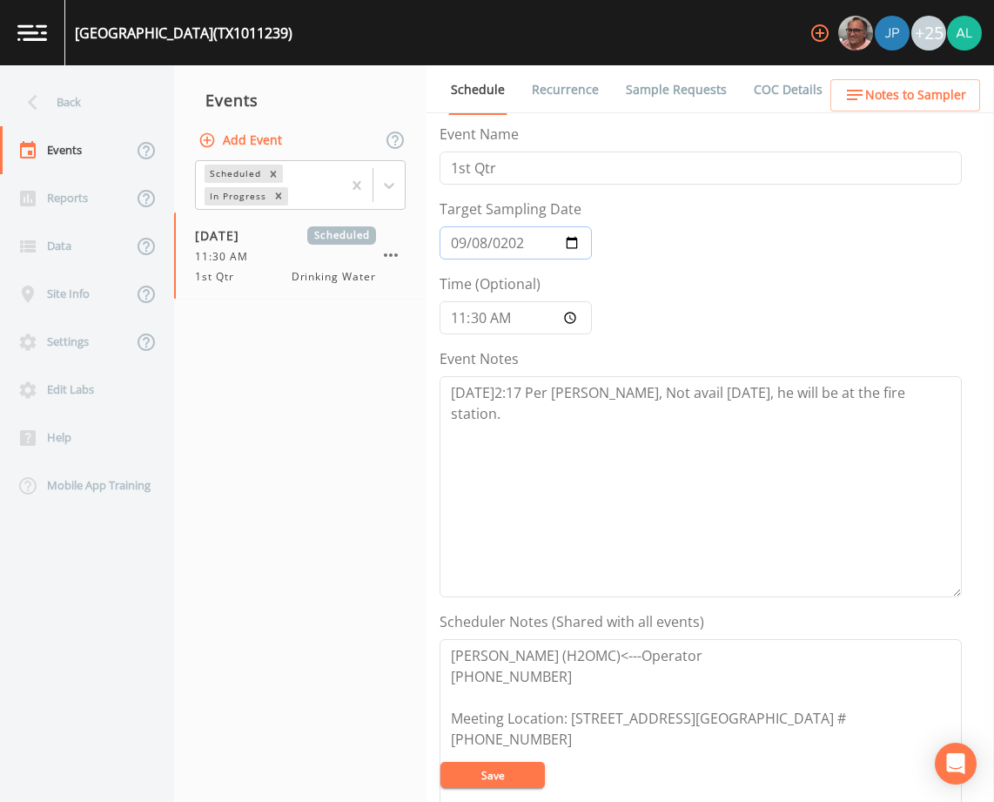
click at [461, 245] on input "[DATE]" at bounding box center [516, 242] width 152 height 33
click at [288, 465] on nav "Events Add Event Scheduled In Progress [DATE] Scheduled 11:30 AM 1st Qtr Drinki…" at bounding box center [300, 433] width 252 height 736
click at [249, 145] on button "Add Event" at bounding box center [242, 140] width 94 height 32
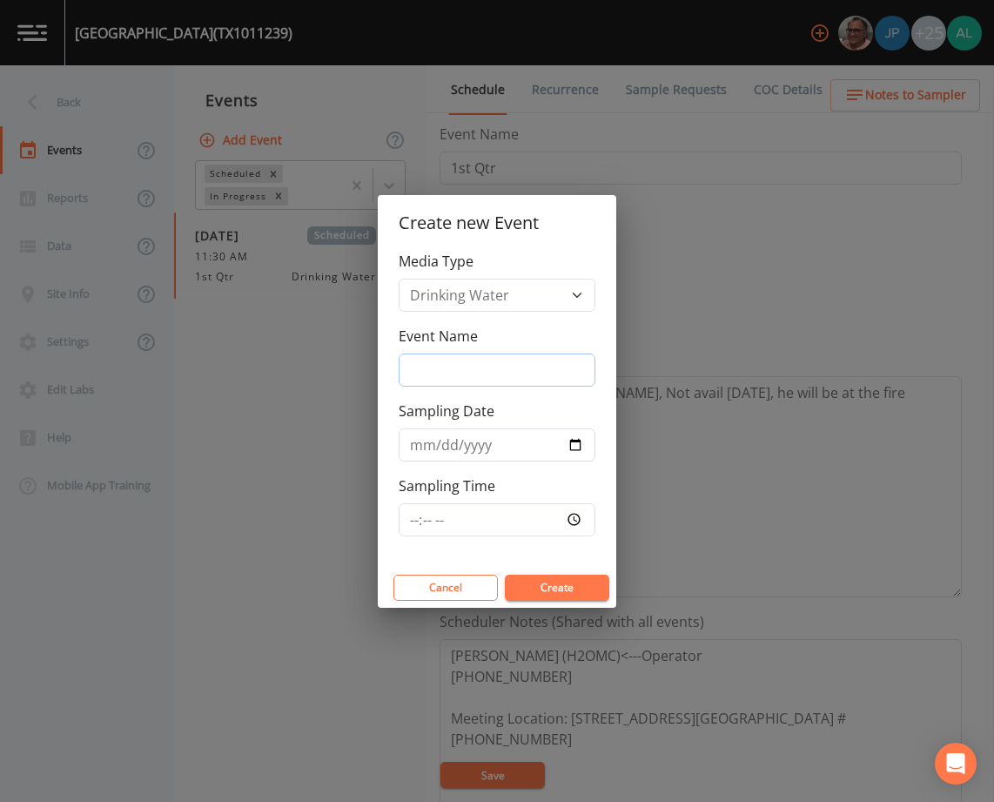
click at [428, 362] on input "Event Name" at bounding box center [497, 369] width 197 height 33
type input "3rd Quarter"
type input "[DATE]"
click at [408, 517] on input "Sampling Time" at bounding box center [497, 519] width 197 height 33
type input "11:30"
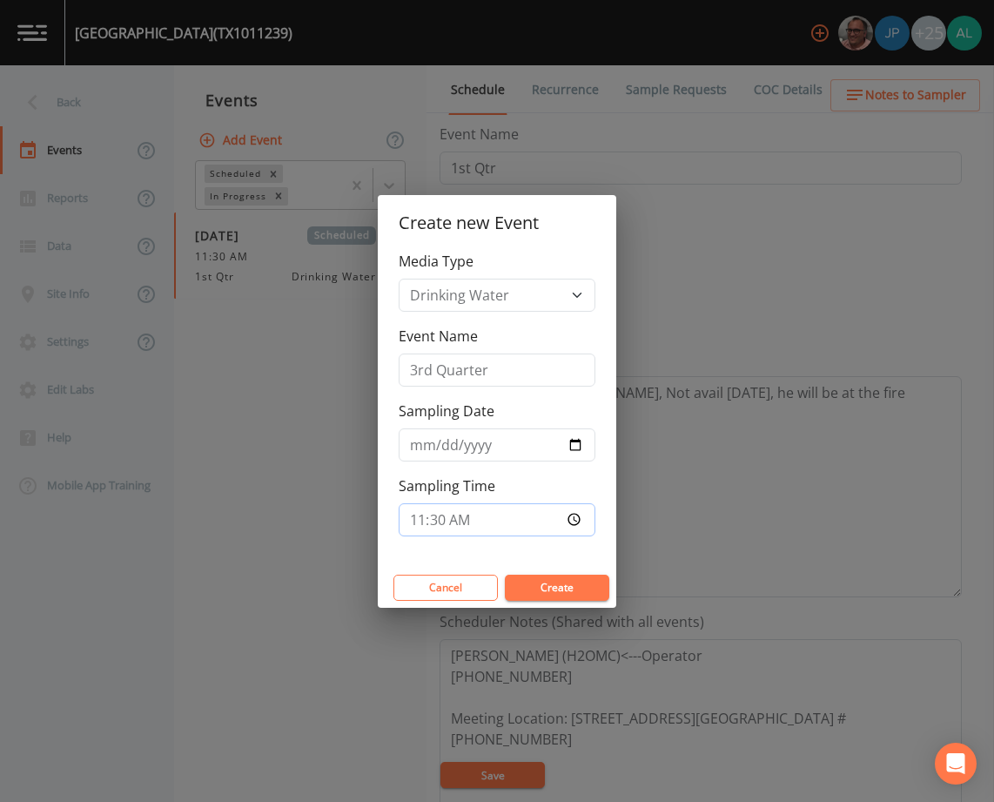
click at [505, 574] on button "Create" at bounding box center [557, 587] width 104 height 26
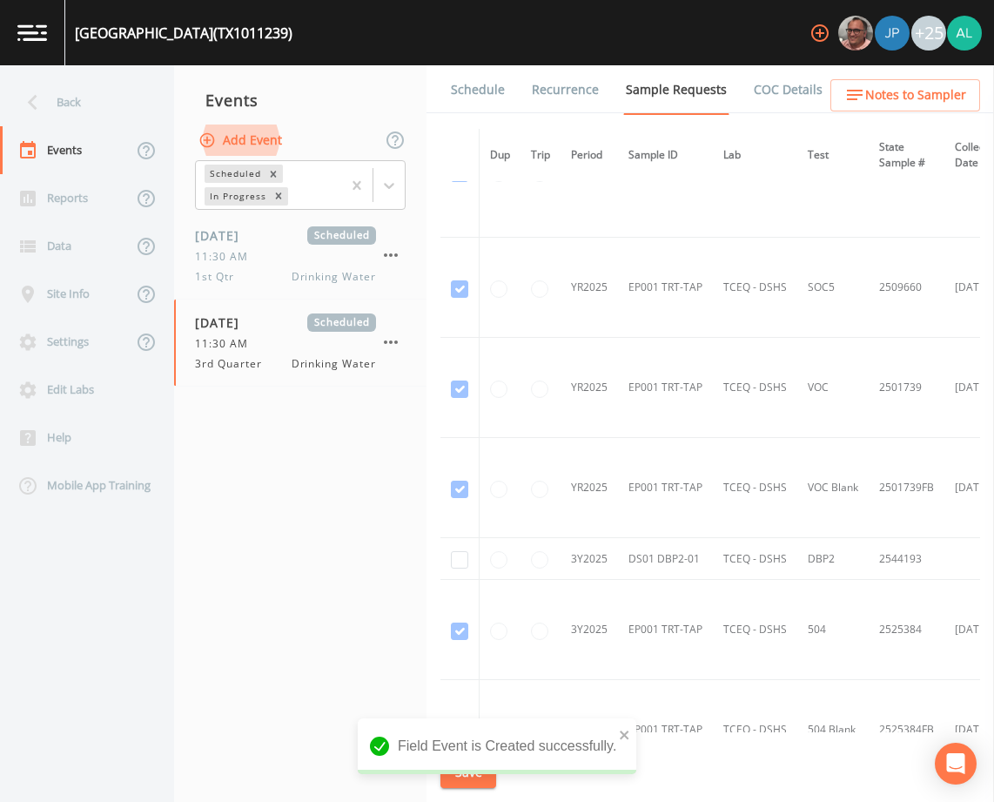
scroll to position [957, 0]
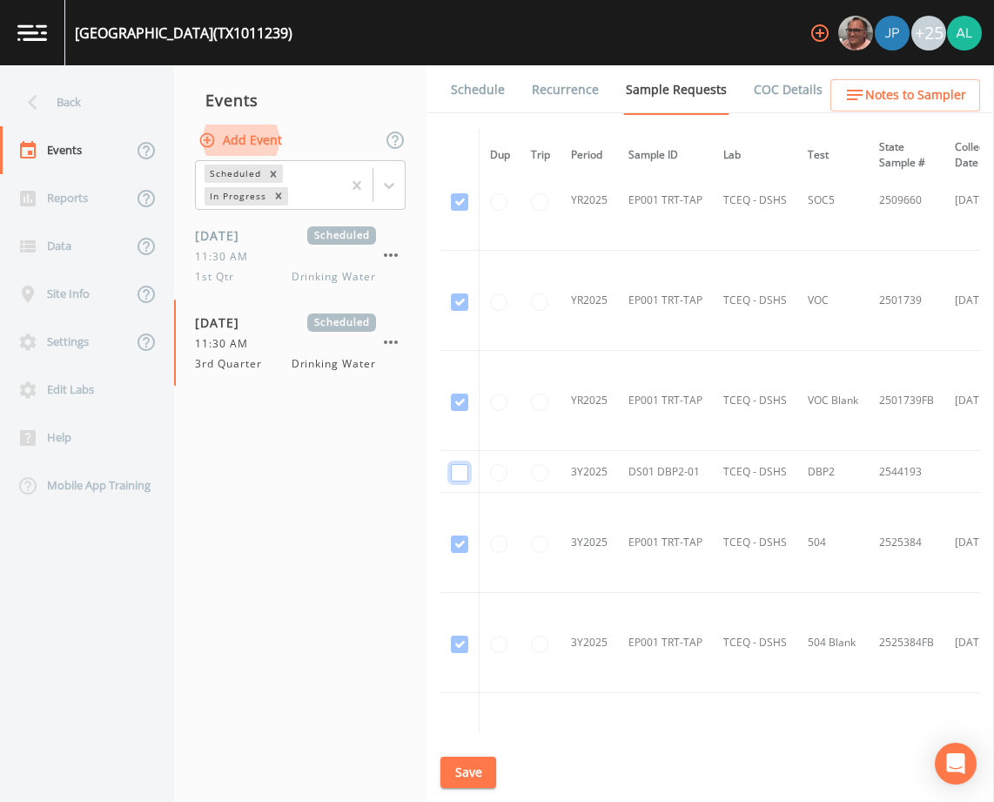
click at [453, 473] on input "checkbox" at bounding box center [459, 472] width 17 height 17
checkbox input "true"
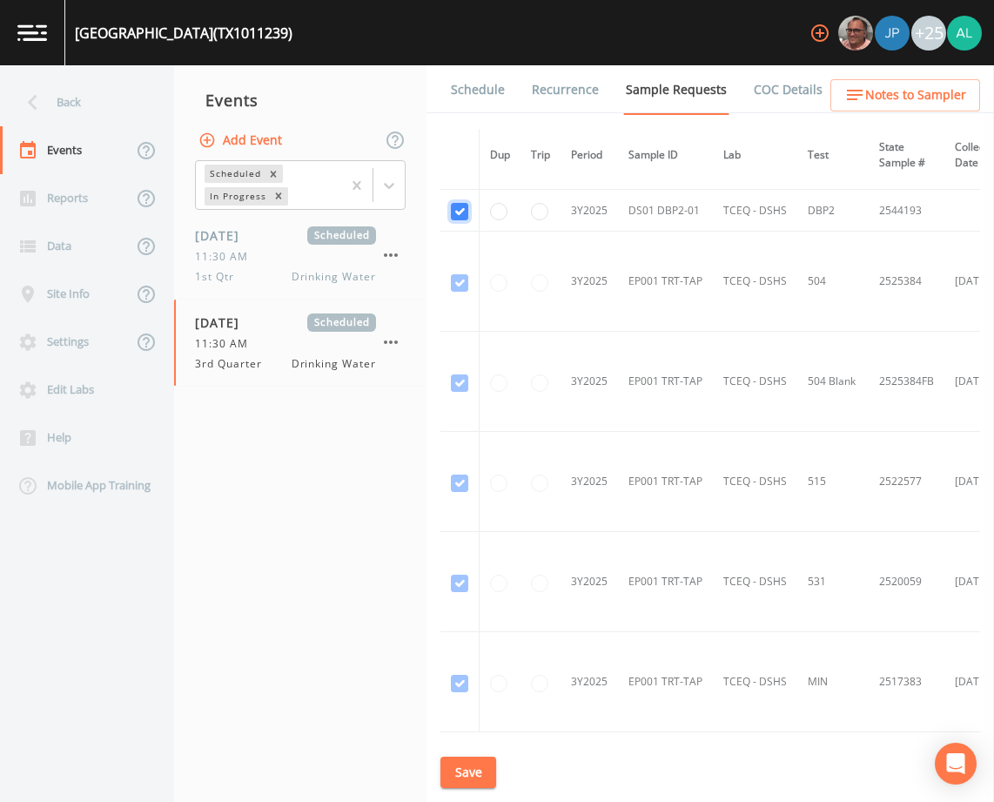
scroll to position [1462, 0]
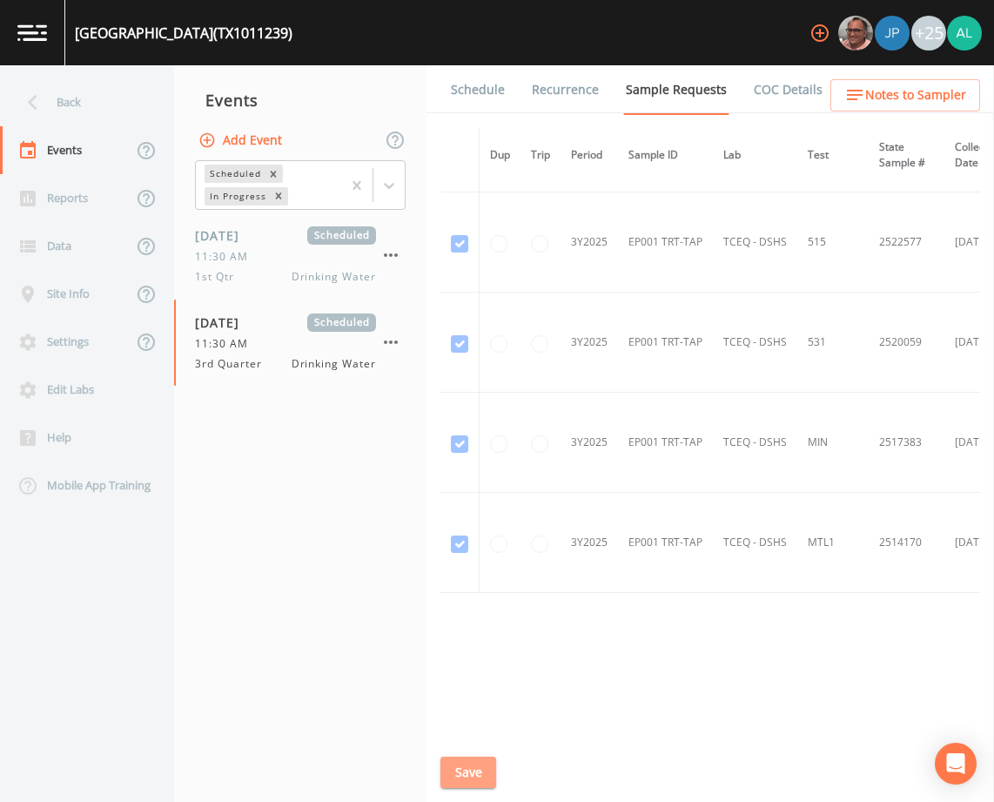
click at [480, 783] on button "Save" at bounding box center [468, 772] width 56 height 32
click at [486, 777] on button "Save" at bounding box center [468, 772] width 56 height 32
click at [908, 93] on span "Notes to Sampler" at bounding box center [915, 95] width 101 height 22
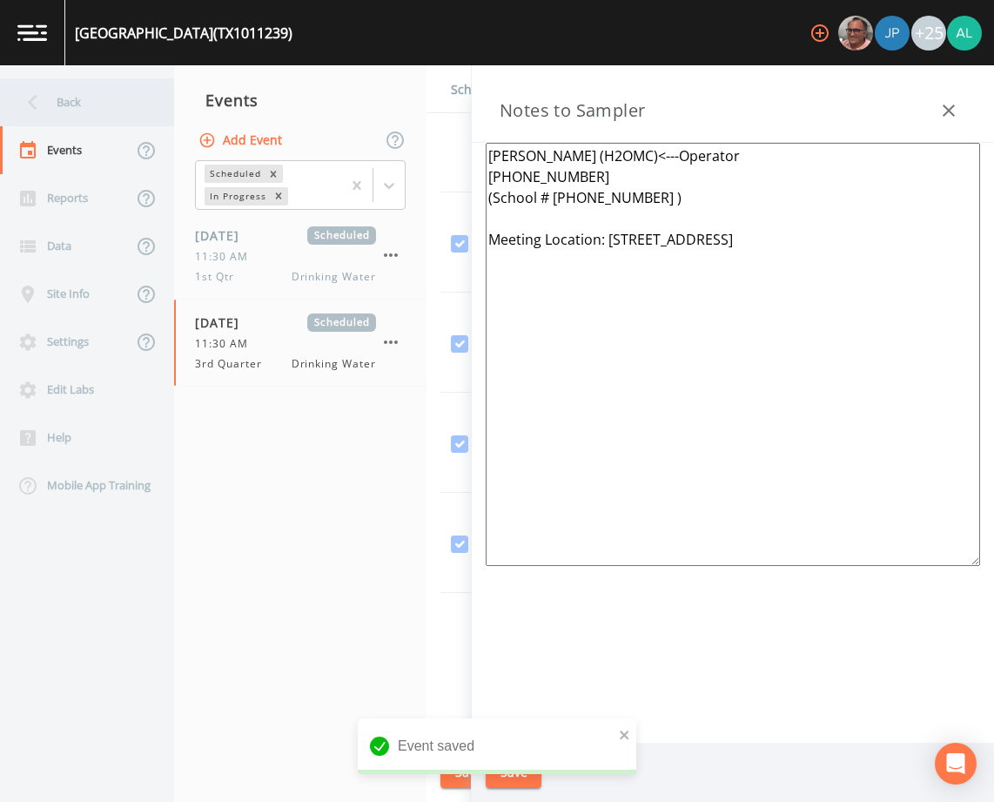
click at [111, 113] on div "Back" at bounding box center [78, 102] width 157 height 48
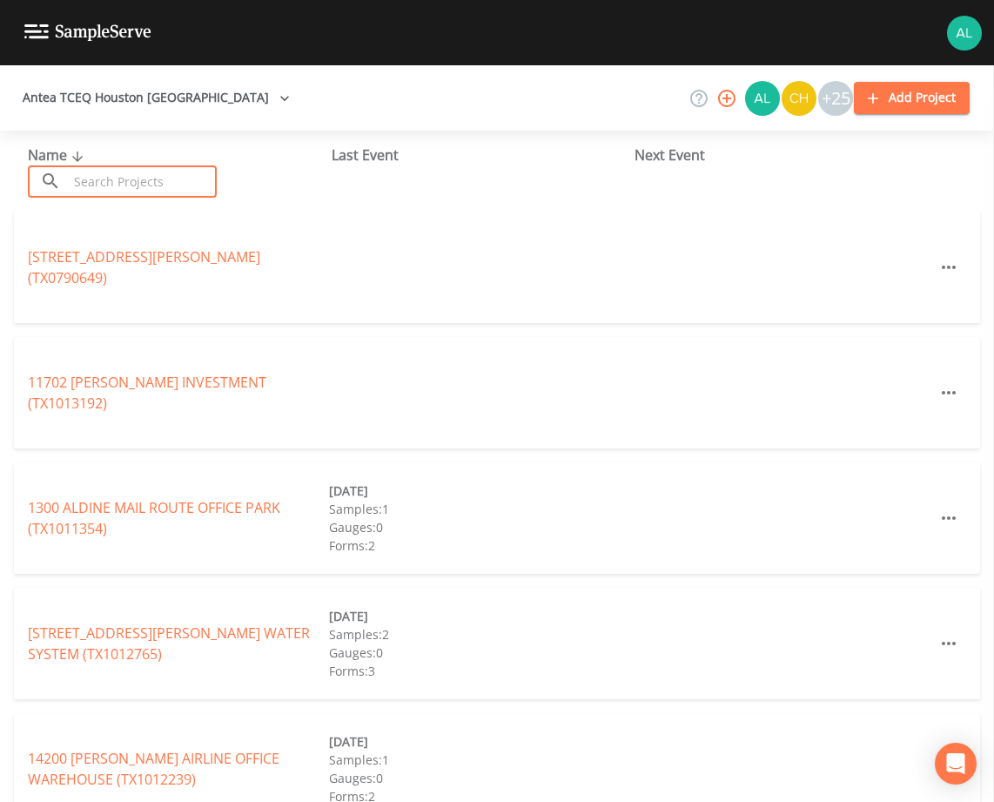
click at [110, 182] on input "text" at bounding box center [142, 181] width 149 height 32
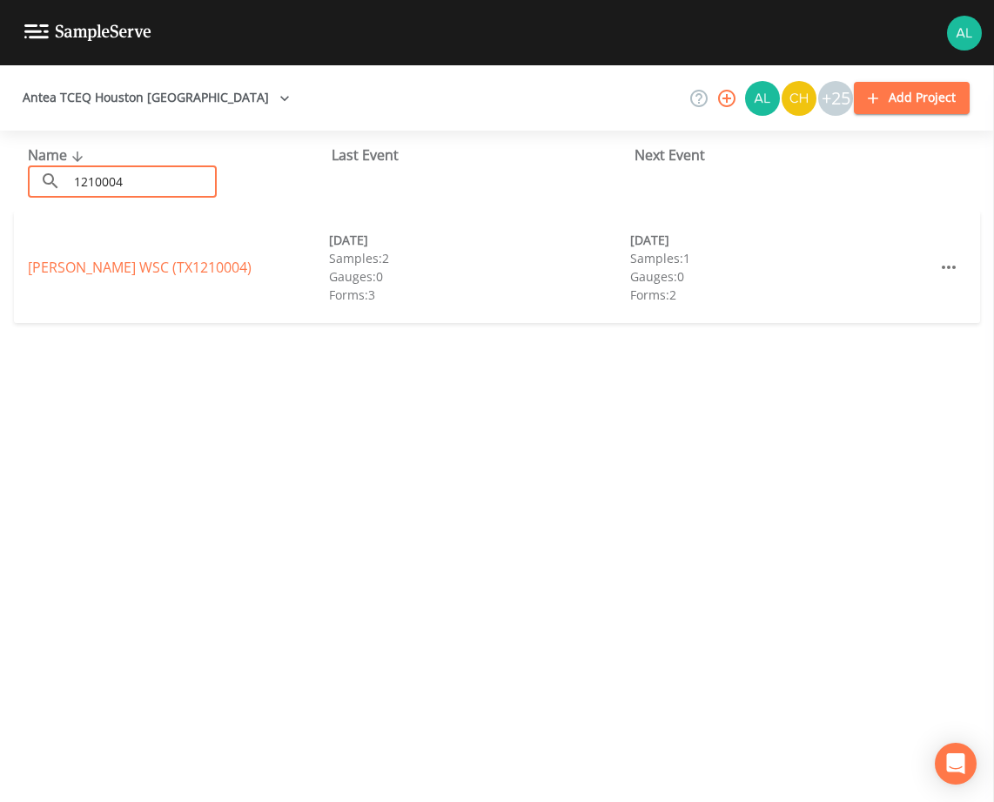
type input "1210004"
click at [106, 277] on div "[PERSON_NAME] WSC (TX1210004)" at bounding box center [178, 267] width 301 height 21
click at [106, 266] on link "[PERSON_NAME] WSC (TX1210004)" at bounding box center [140, 267] width 224 height 19
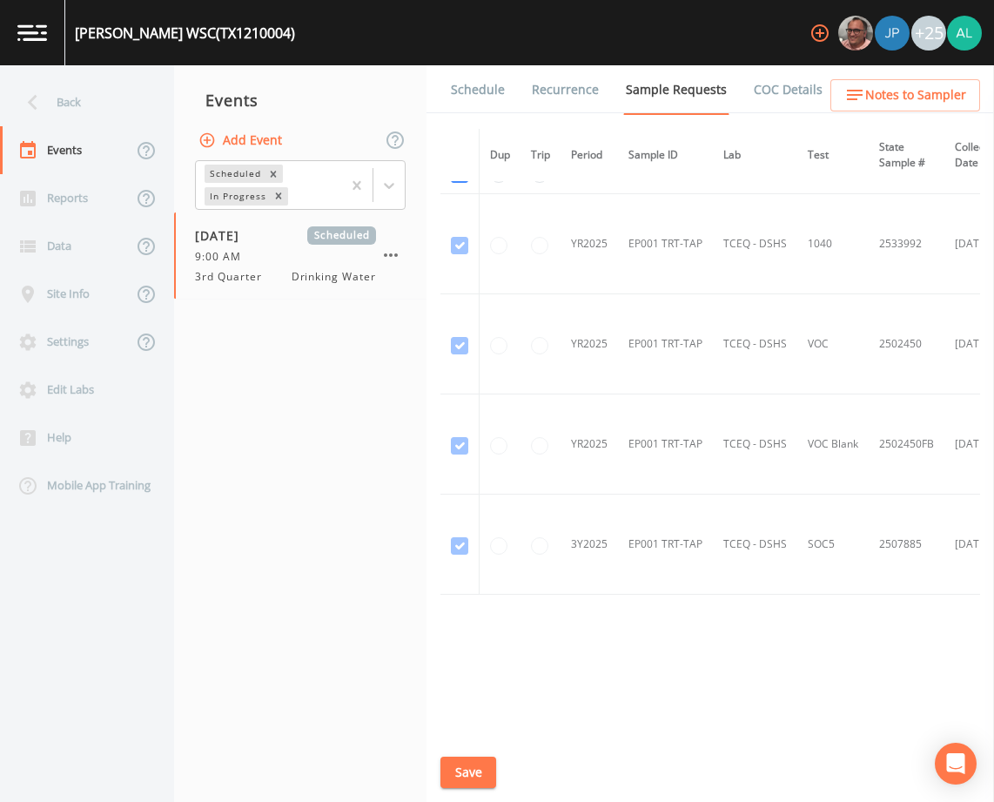
scroll to position [1132, 0]
click at [493, 768] on button "Save" at bounding box center [468, 772] width 56 height 32
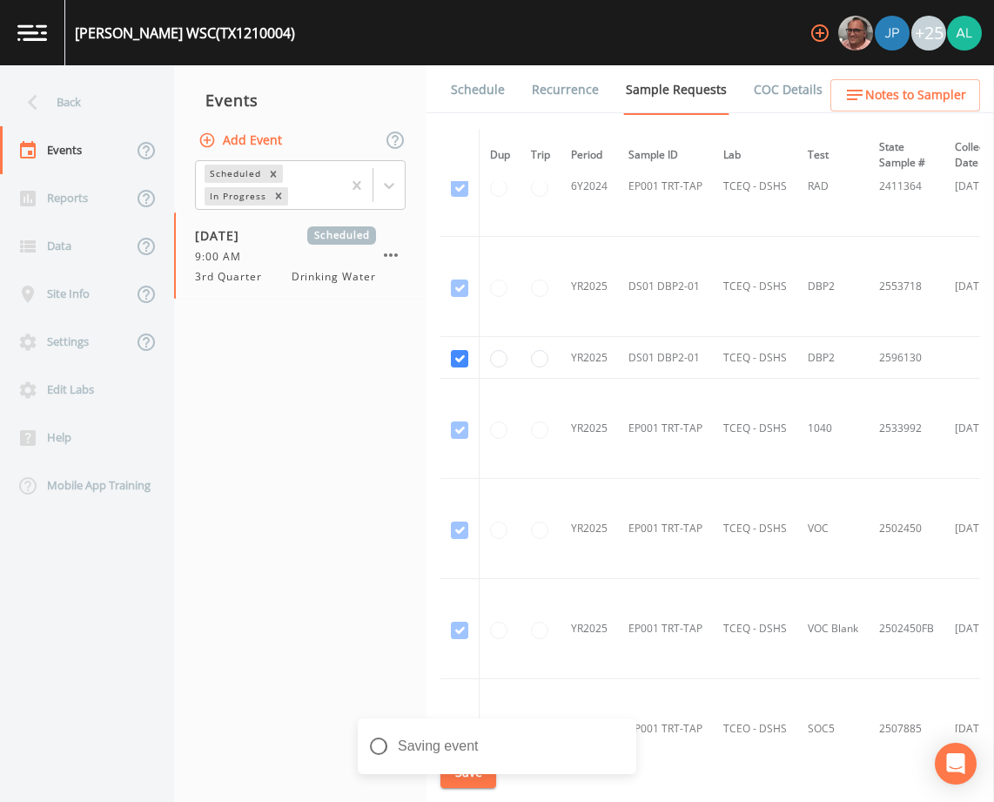
scroll to position [870, 0]
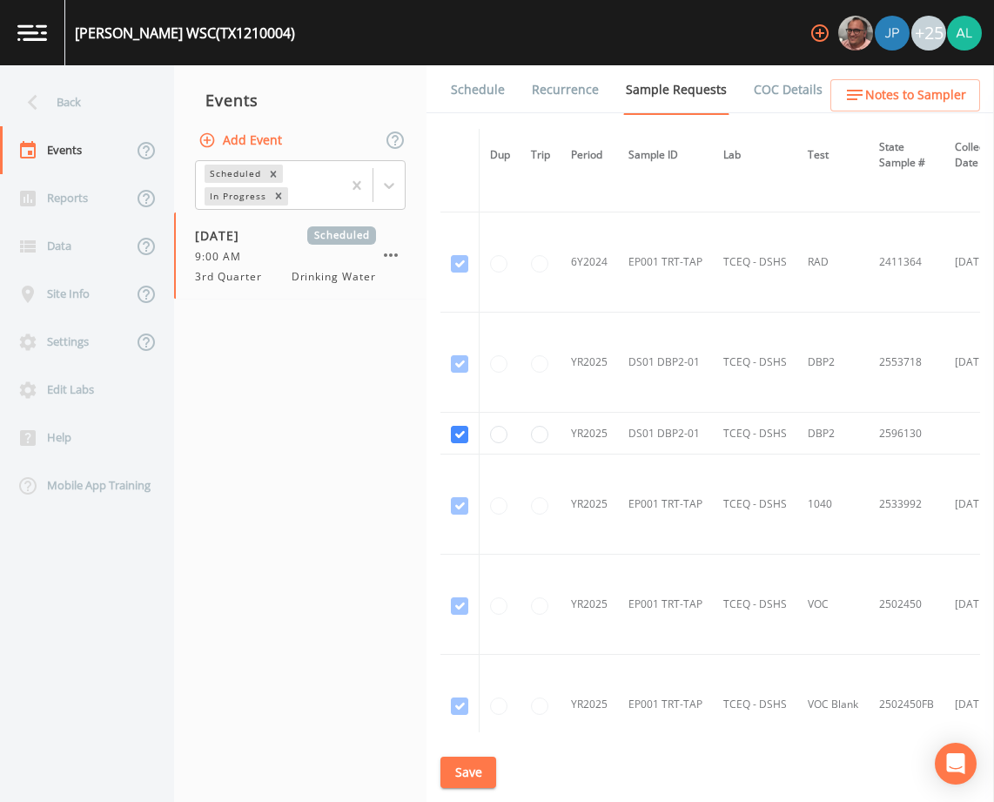
drag, startPoint x: 474, startPoint y: 91, endPoint x: 465, endPoint y: 99, distance: 12.3
click at [474, 91] on link "Schedule" at bounding box center [477, 89] width 59 height 49
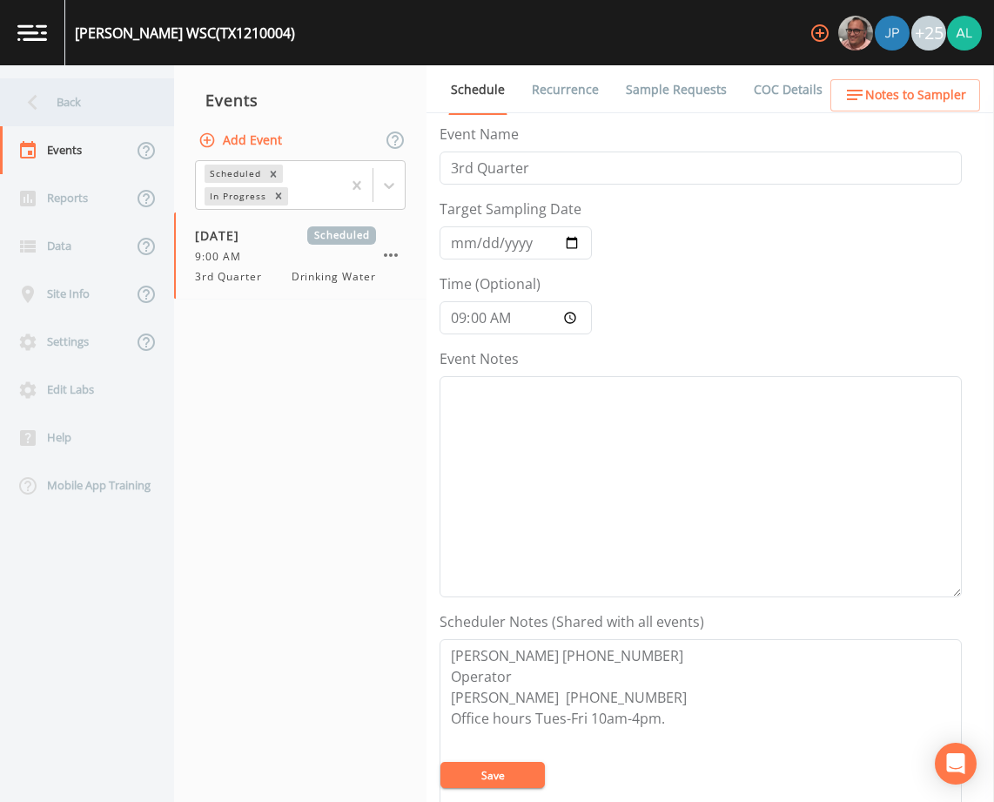
click at [73, 100] on div "Back" at bounding box center [78, 102] width 157 height 48
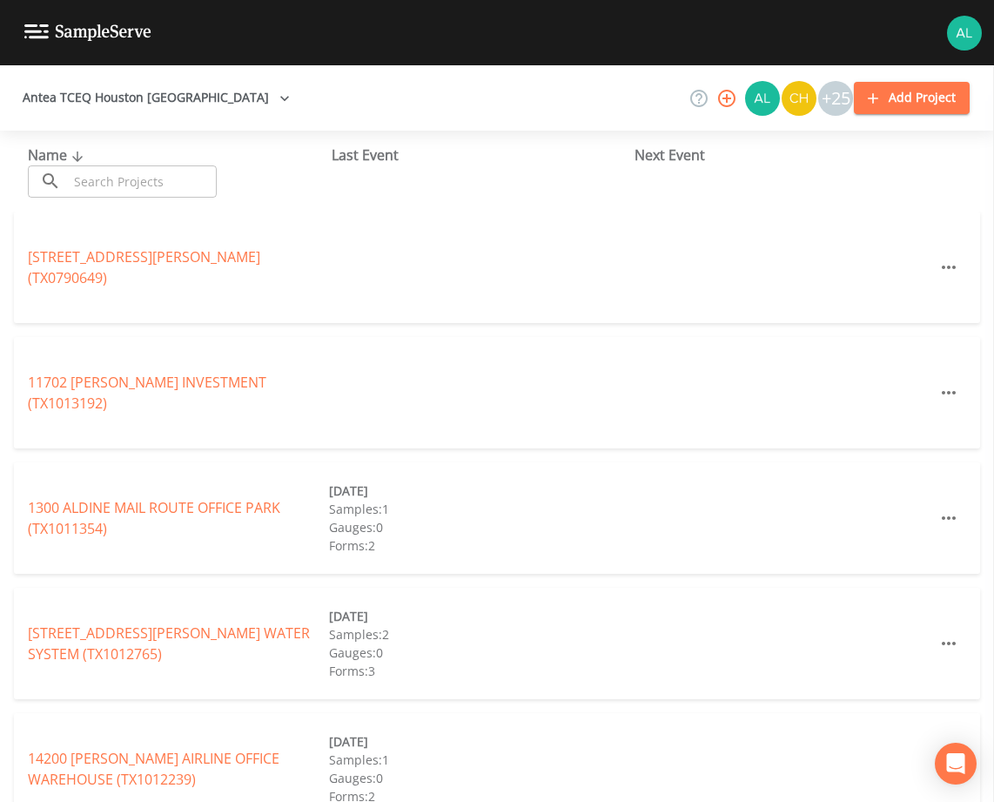
click at [105, 171] on input "text" at bounding box center [142, 181] width 149 height 32
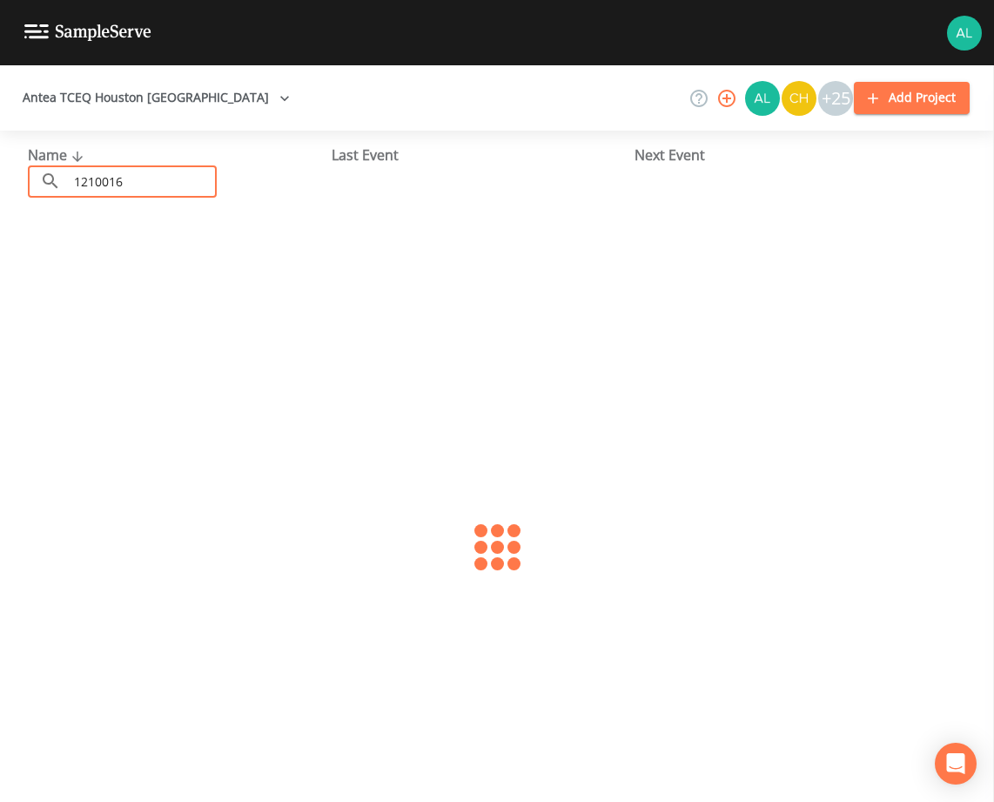
type input "1210016"
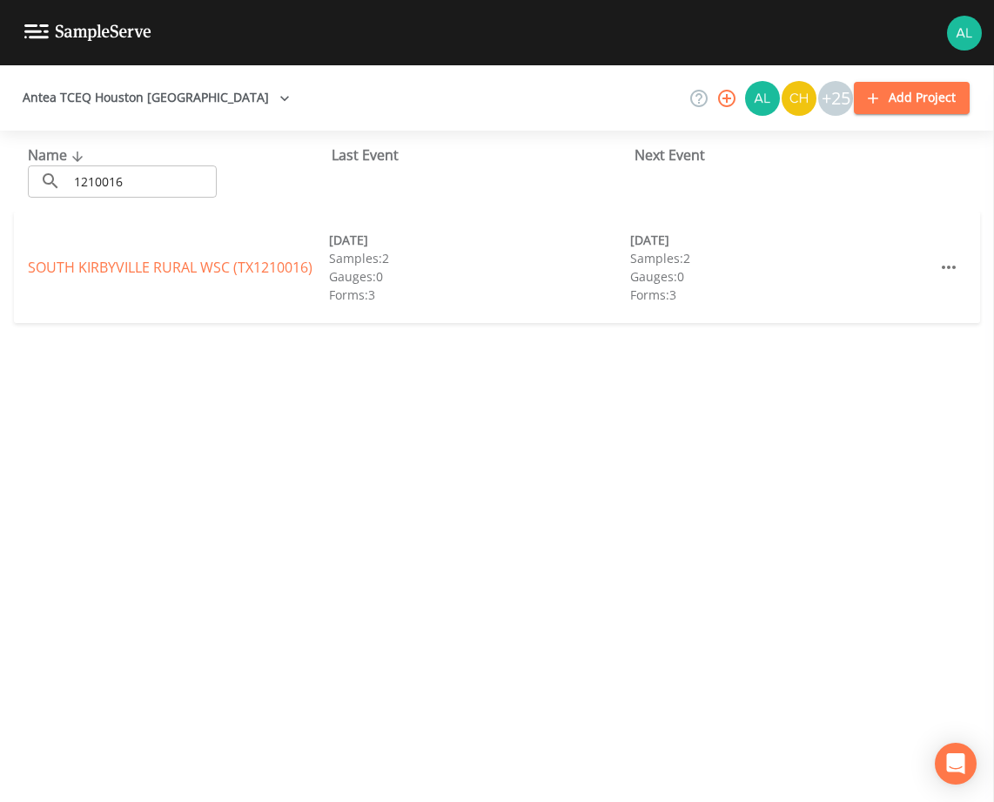
click at [104, 282] on div "[GEOGRAPHIC_DATA] (TX1210016) [DATE] Samples: 2 Gauges: 0 Forms: 3 [DATE] Sampl…" at bounding box center [497, 267] width 966 height 111
click at [193, 253] on div "[GEOGRAPHIC_DATA] (TX1210016) [DATE] Samples: 2 Gauges: 0 Forms: 3 [DATE] Sampl…" at bounding box center [497, 267] width 966 height 111
click at [192, 272] on link "[GEOGRAPHIC_DATA] (TX1210016)" at bounding box center [170, 267] width 285 height 19
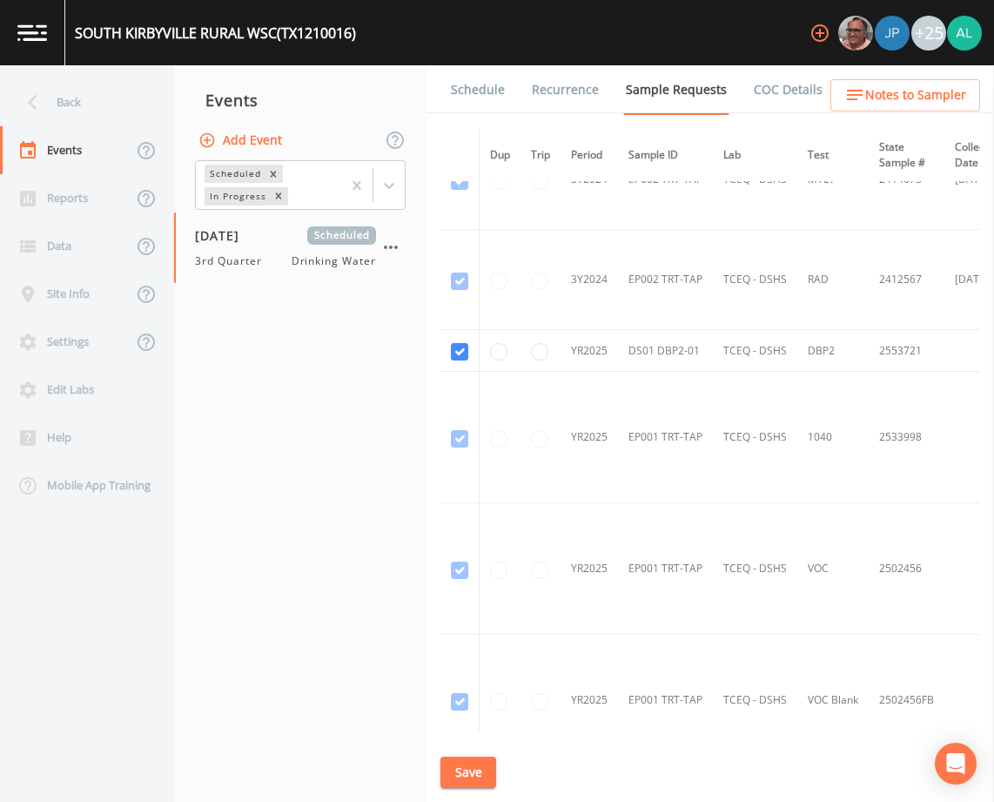
scroll to position [2173, 0]
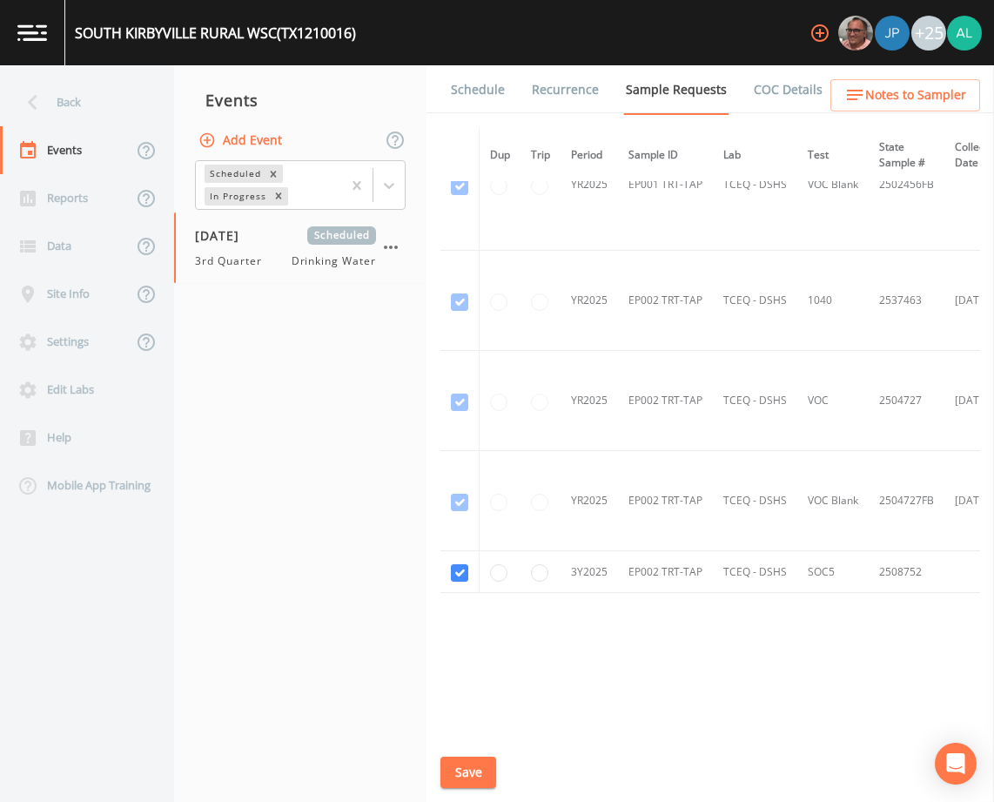
click at [480, 100] on link "Schedule" at bounding box center [477, 89] width 59 height 49
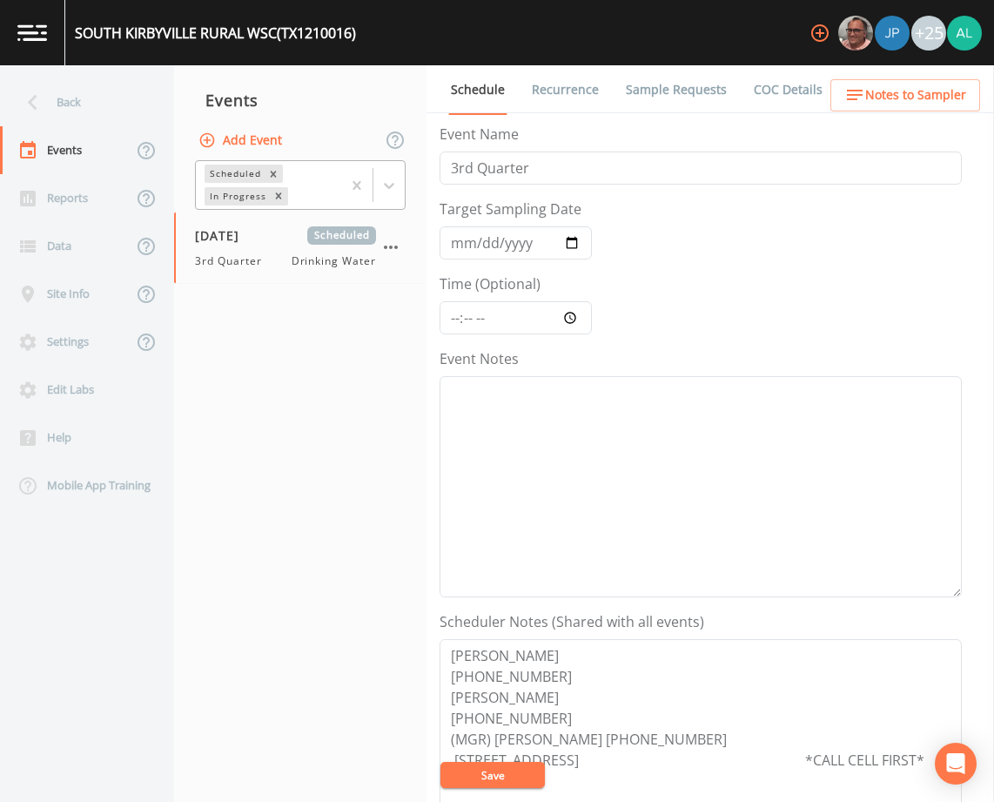
click at [386, 204] on div at bounding box center [373, 185] width 64 height 48
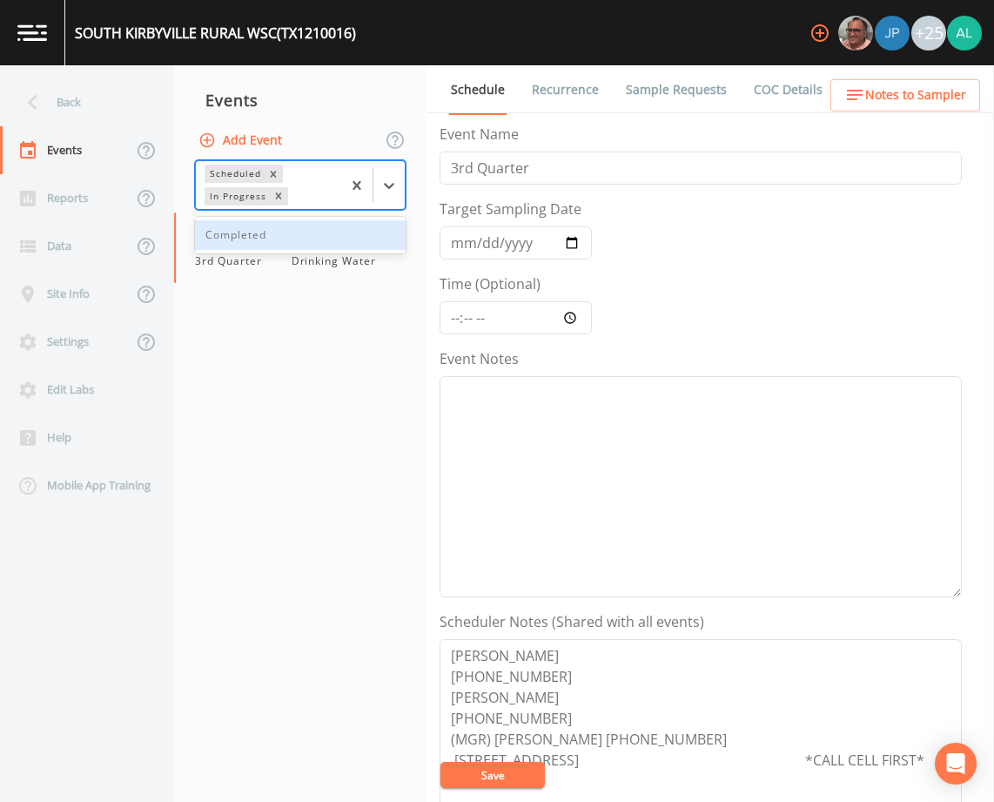
click at [315, 240] on div "Completed" at bounding box center [300, 235] width 211 height 30
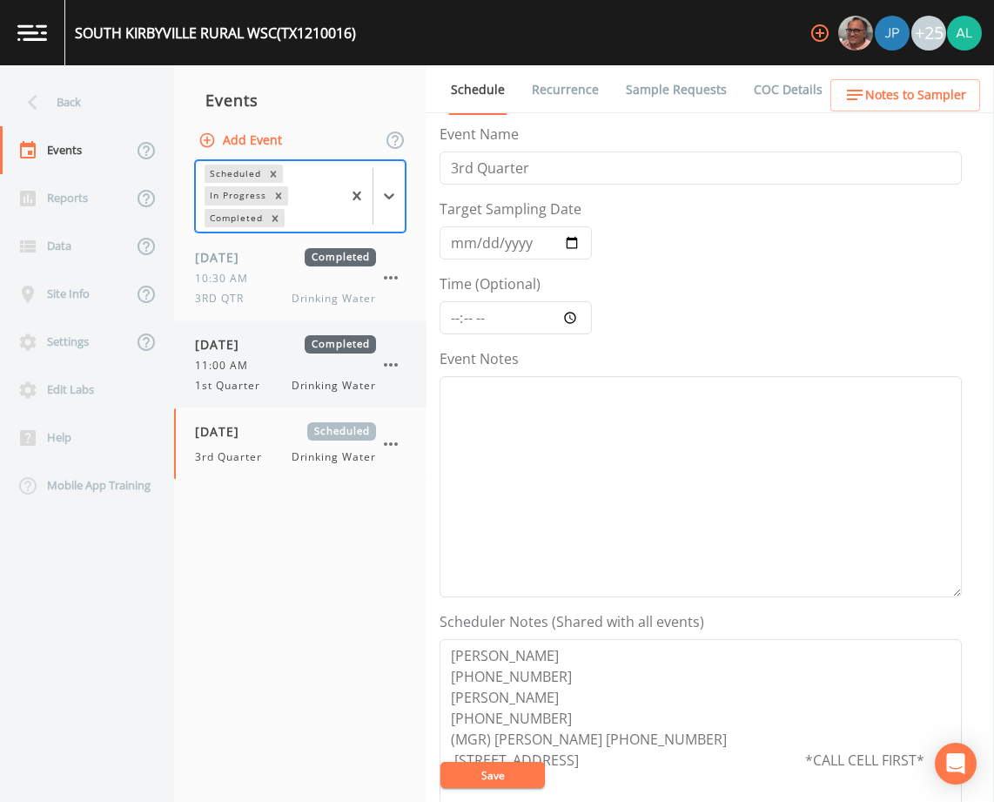
click at [247, 384] on span "1st Quarter" at bounding box center [233, 386] width 76 height 16
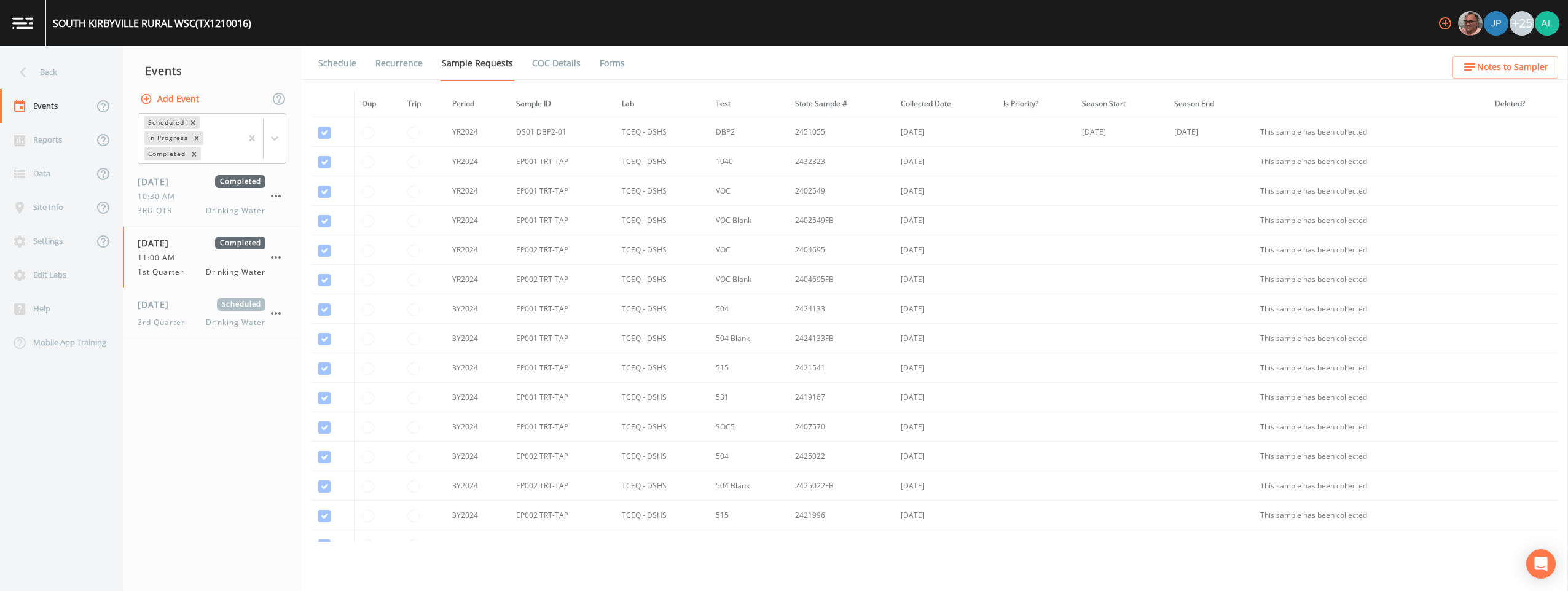
click at [598, 61] on link "Forms" at bounding box center [612, 63] width 29 height 35
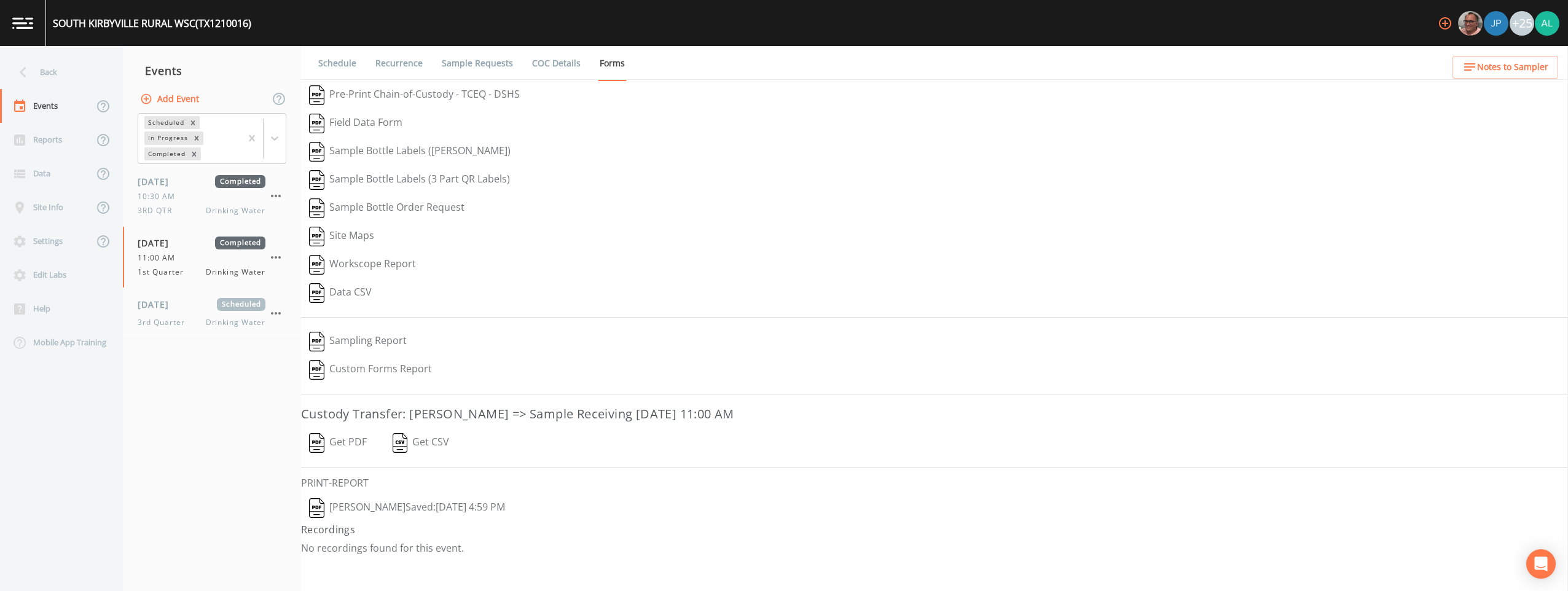
click at [402, 505] on button "[PERSON_NAME]: [DATE] 4:59 PM" at bounding box center [407, 508] width 212 height 28
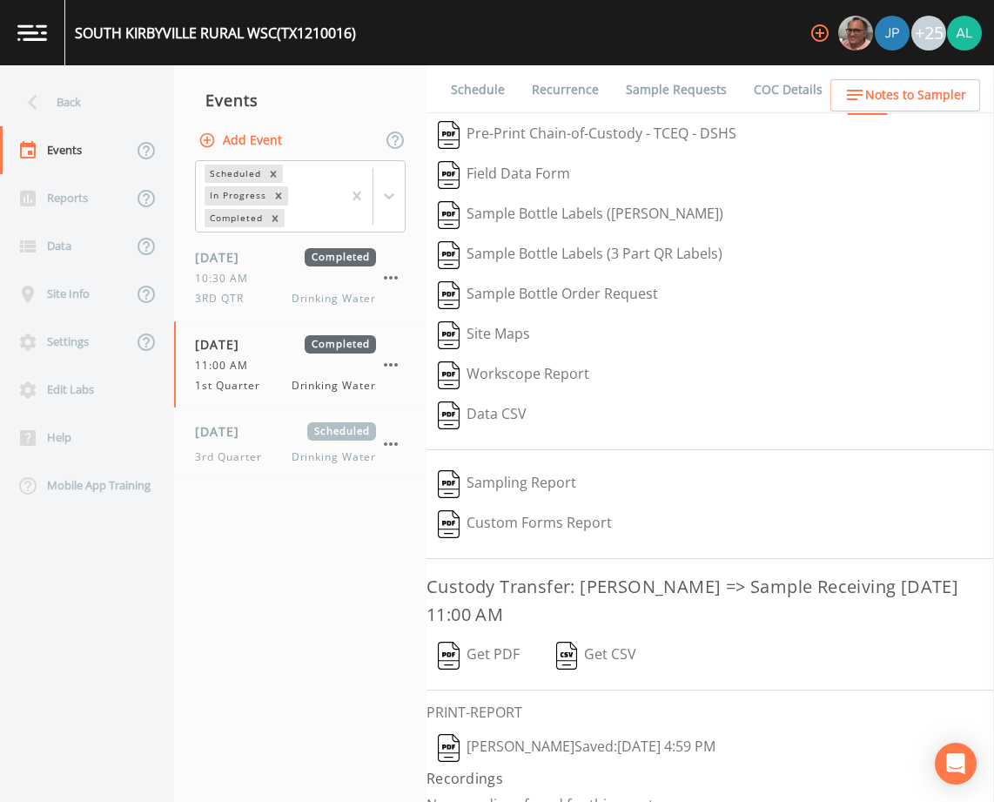
click at [518, 751] on button "[PERSON_NAME]: [DATE] 4:59 PM" at bounding box center [577, 748] width 300 height 40
click at [252, 435] on span "[DATE]" at bounding box center [223, 431] width 57 height 18
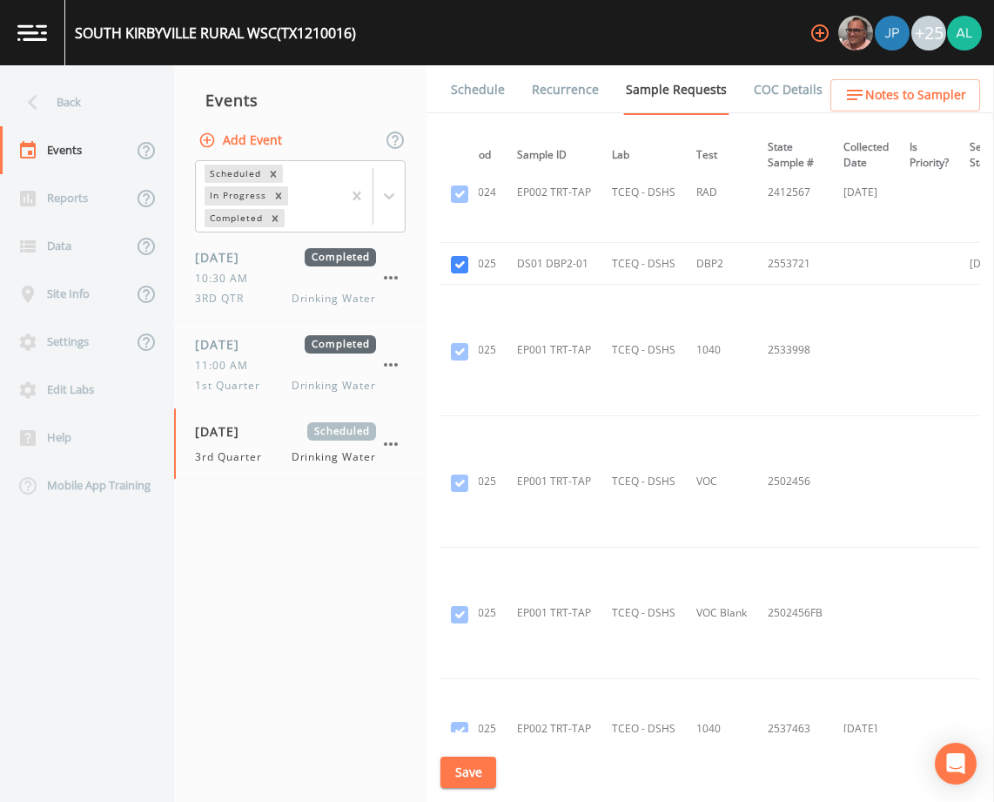
scroll to position [1741, 0]
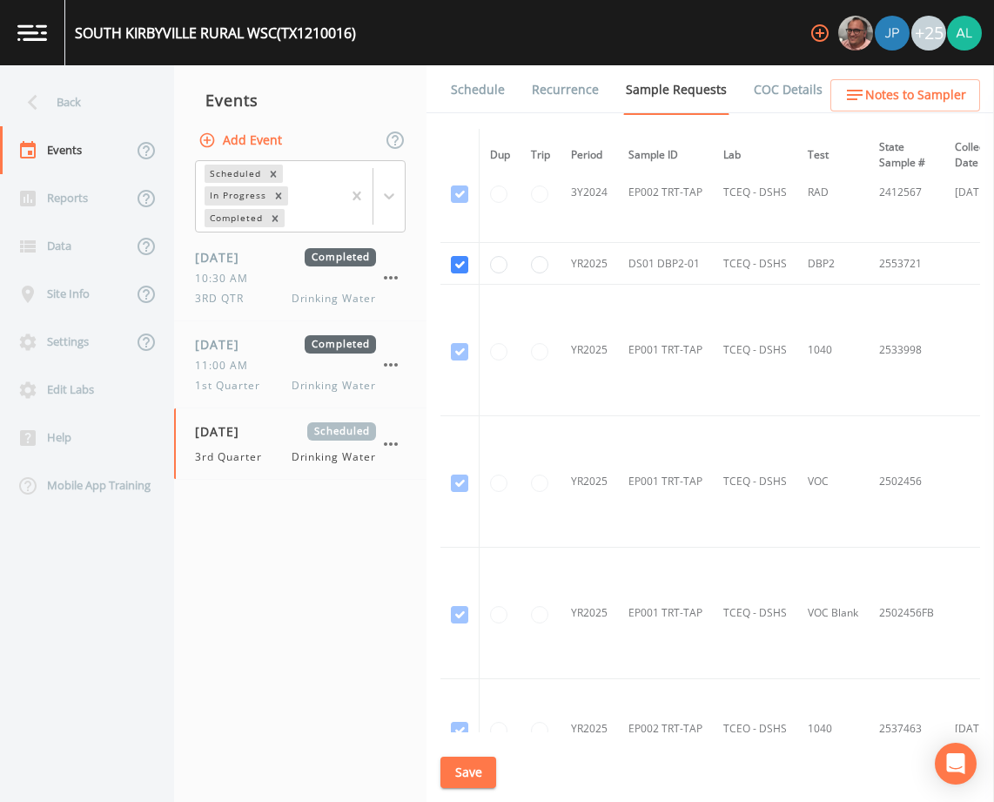
click at [485, 784] on button "Save" at bounding box center [468, 772] width 56 height 32
click at [77, 101] on div "Back" at bounding box center [78, 102] width 157 height 48
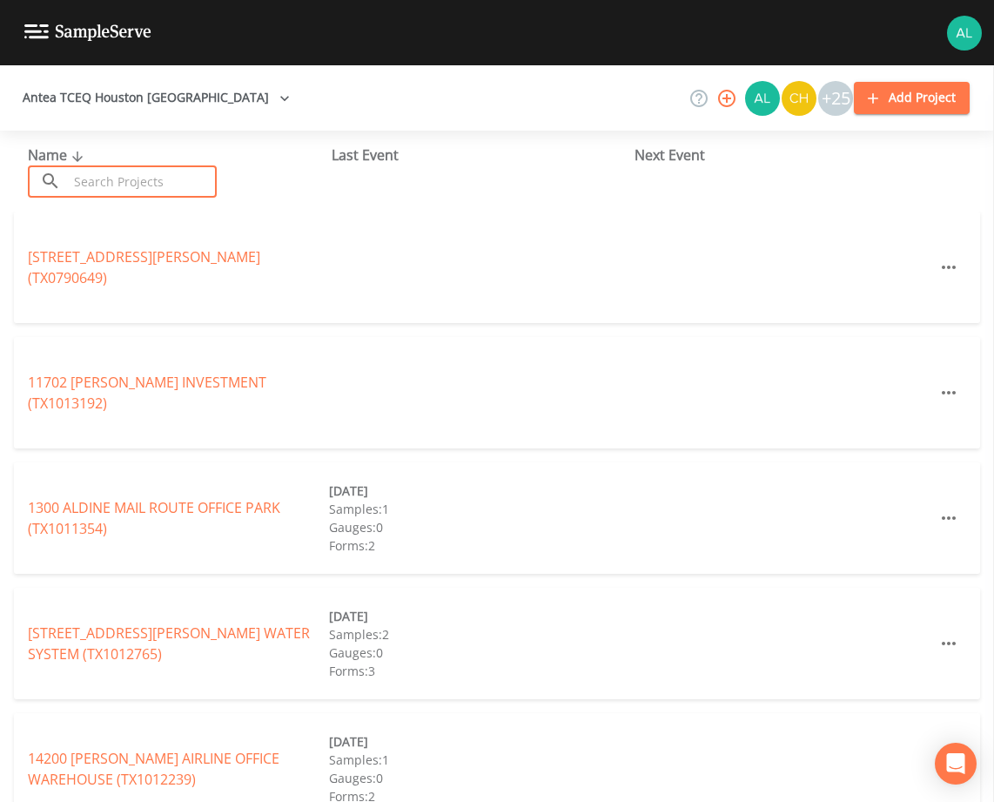
click at [161, 186] on input "text" at bounding box center [142, 181] width 149 height 32
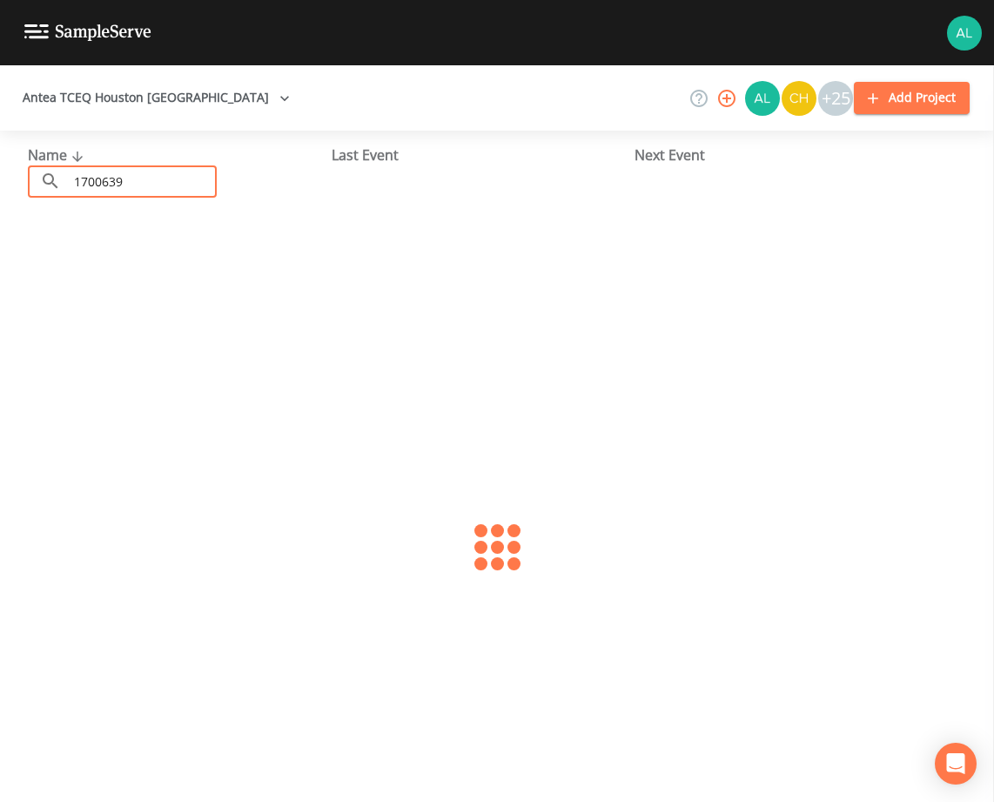
type input "1700639"
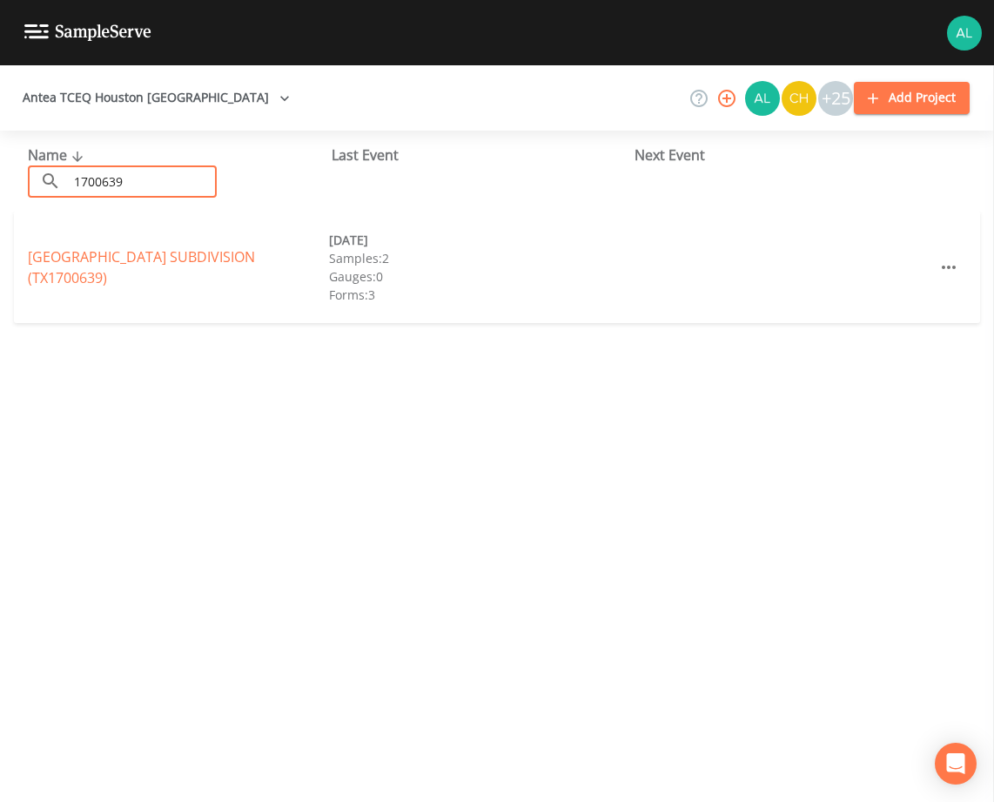
click at [81, 272] on link "[GEOGRAPHIC_DATA] (TX1700639)" at bounding box center [141, 267] width 227 height 40
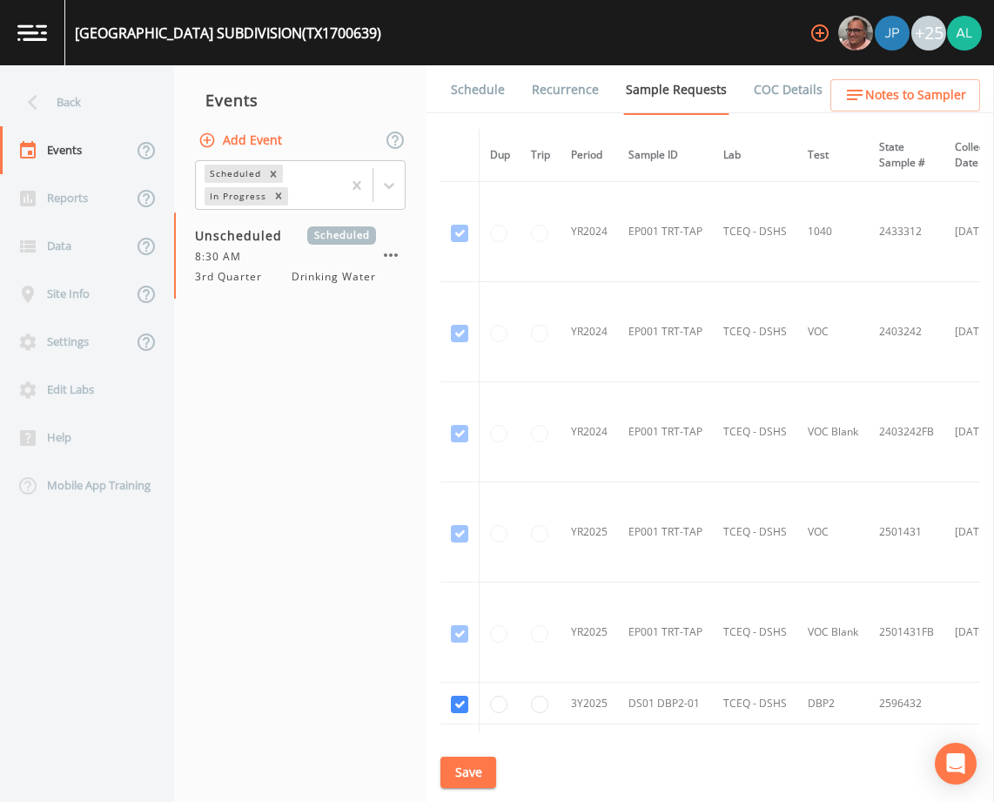
click at [476, 84] on link "Schedule" at bounding box center [477, 89] width 59 height 49
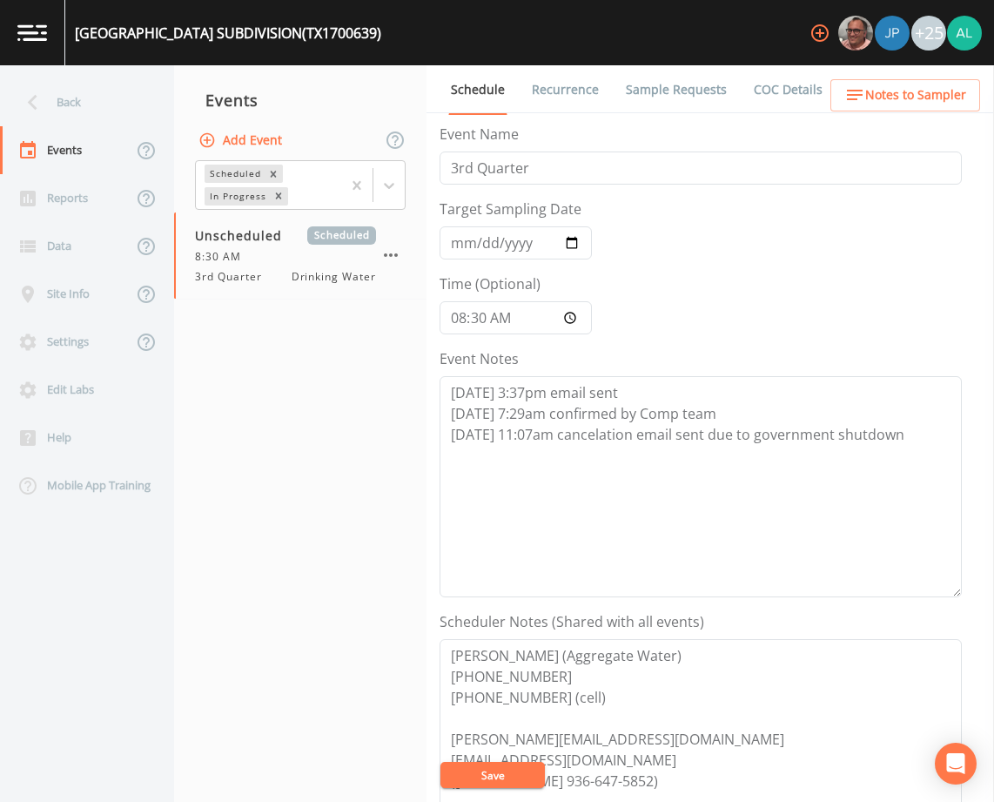
click at [649, 97] on link "Sample Requests" at bounding box center [676, 89] width 106 height 49
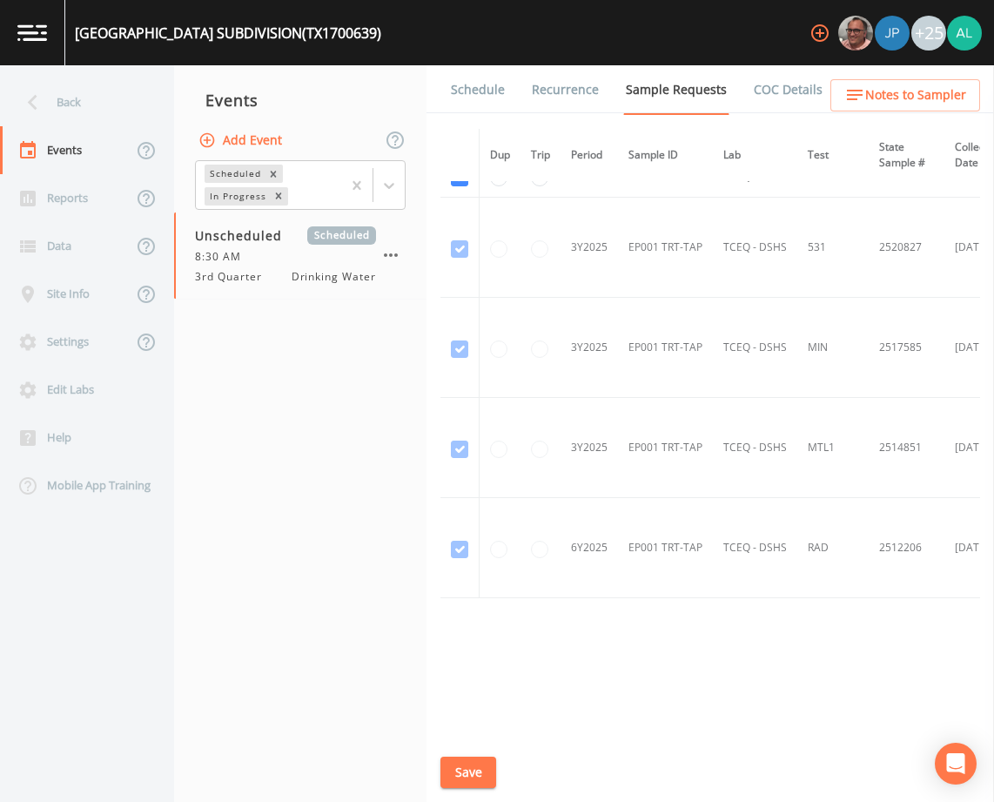
scroll to position [978, 0]
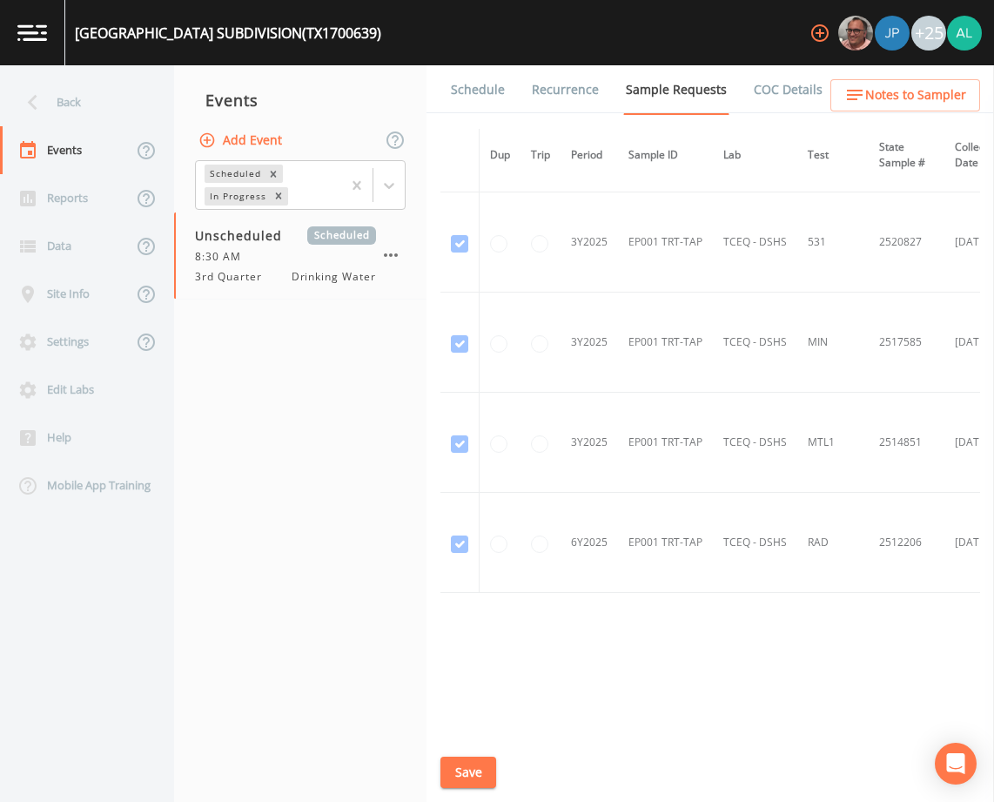
click at [485, 101] on link "Schedule" at bounding box center [477, 89] width 59 height 49
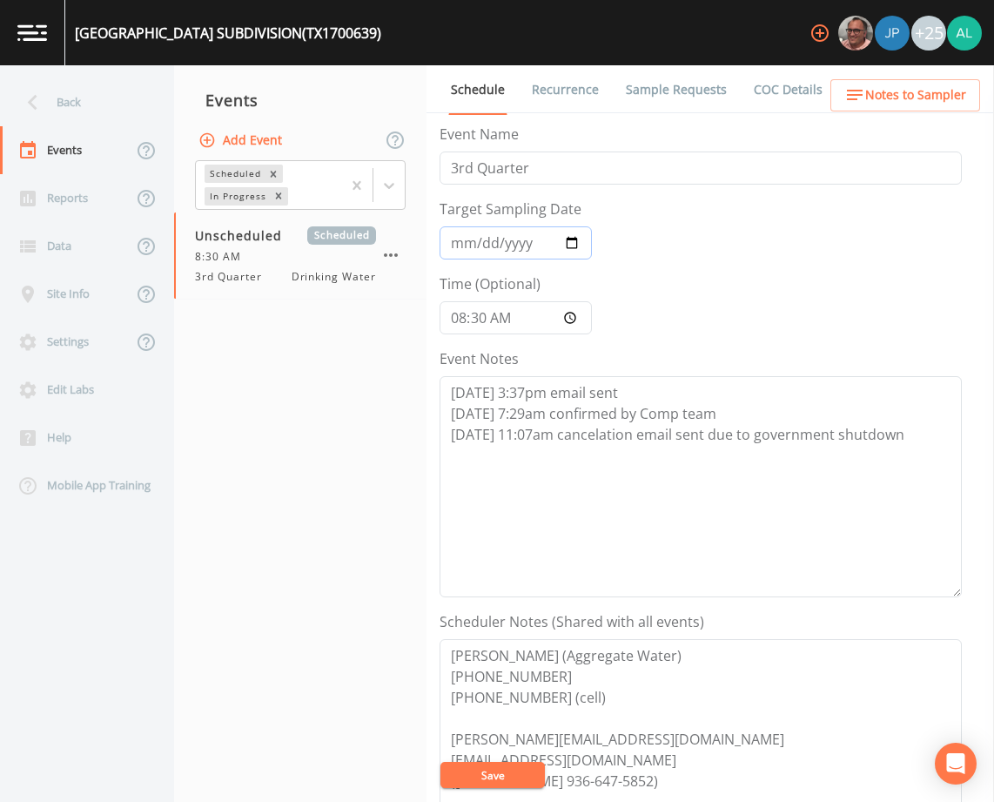
click at [457, 238] on input "Target Sampling Date" at bounding box center [516, 242] width 152 height 33
type input "[DATE]"
click at [474, 769] on button "Save" at bounding box center [492, 775] width 104 height 26
click at [499, 787] on button "Save" at bounding box center [492, 775] width 104 height 26
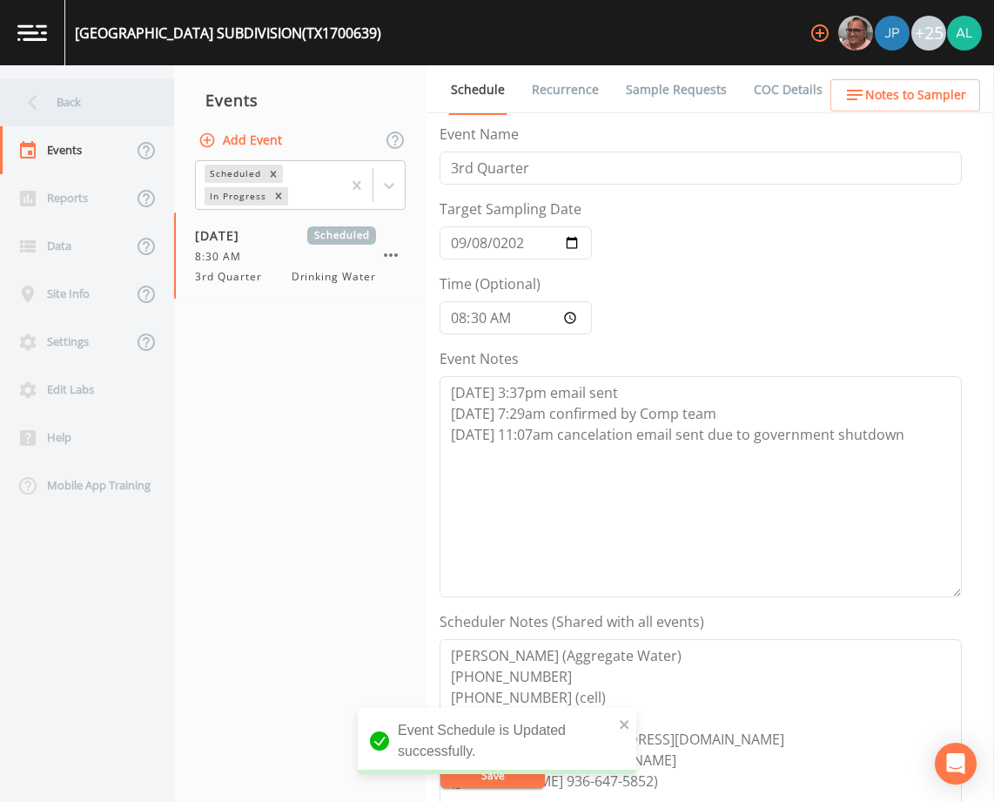
click at [114, 111] on div "Back" at bounding box center [78, 102] width 157 height 48
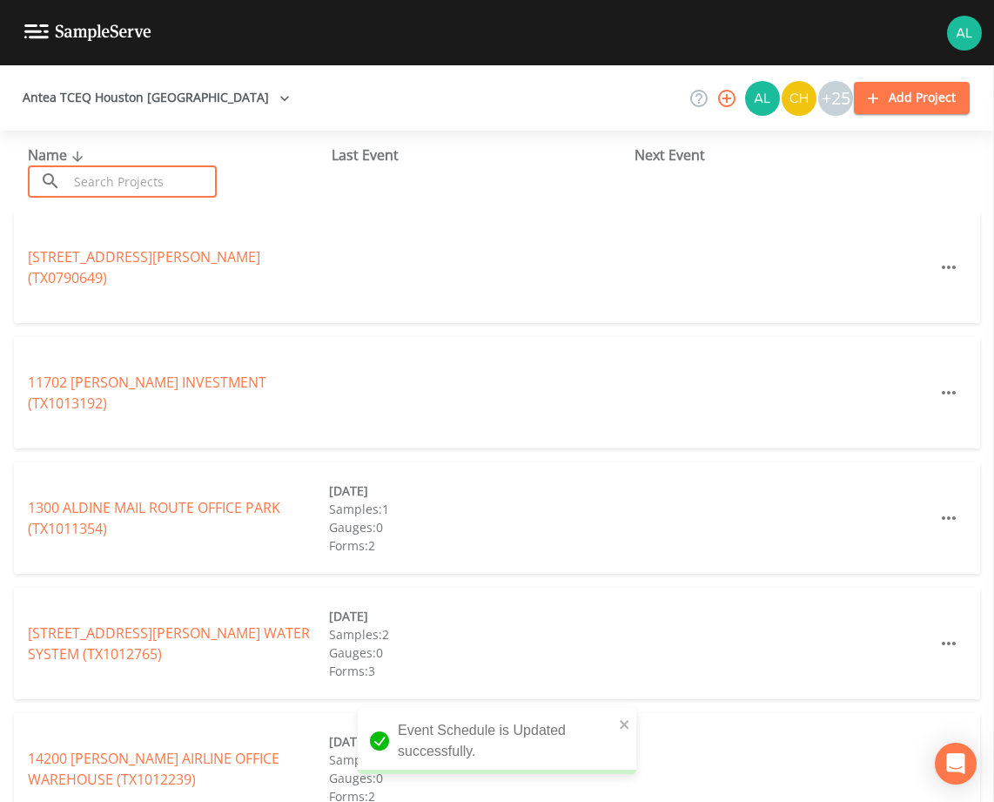
click at [128, 192] on input "text" at bounding box center [142, 181] width 149 height 32
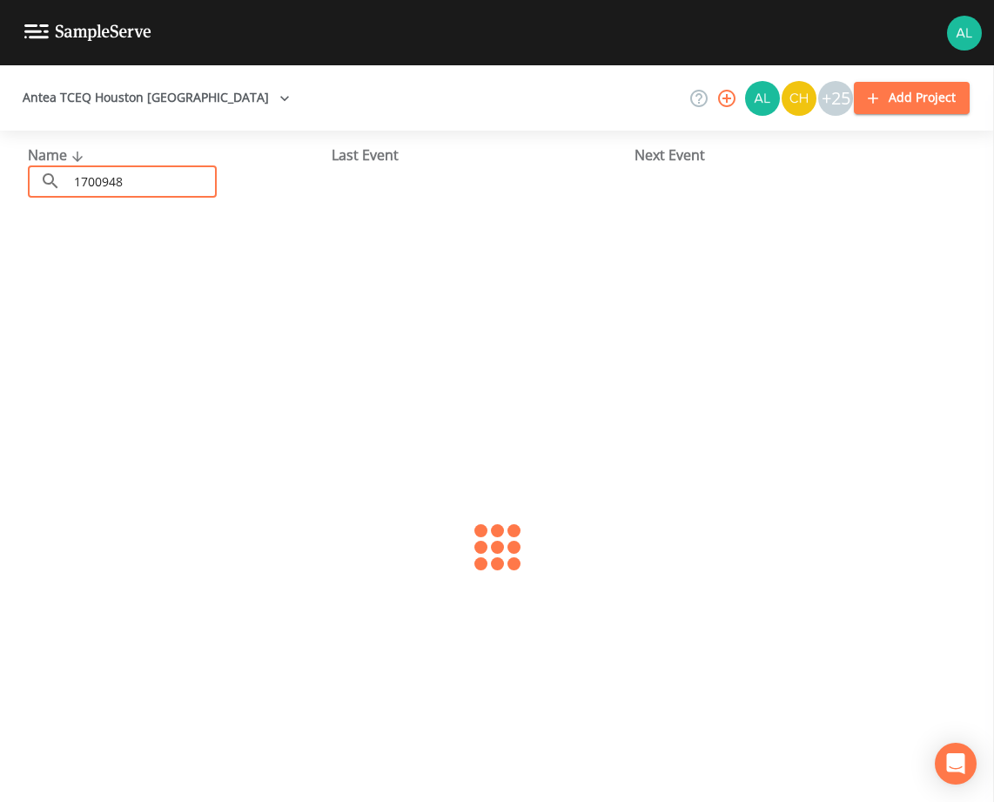
type input "1700948"
click at [37, 258] on link "[GEOGRAPHIC_DATA] (TX1700948)" at bounding box center [138, 267] width 221 height 19
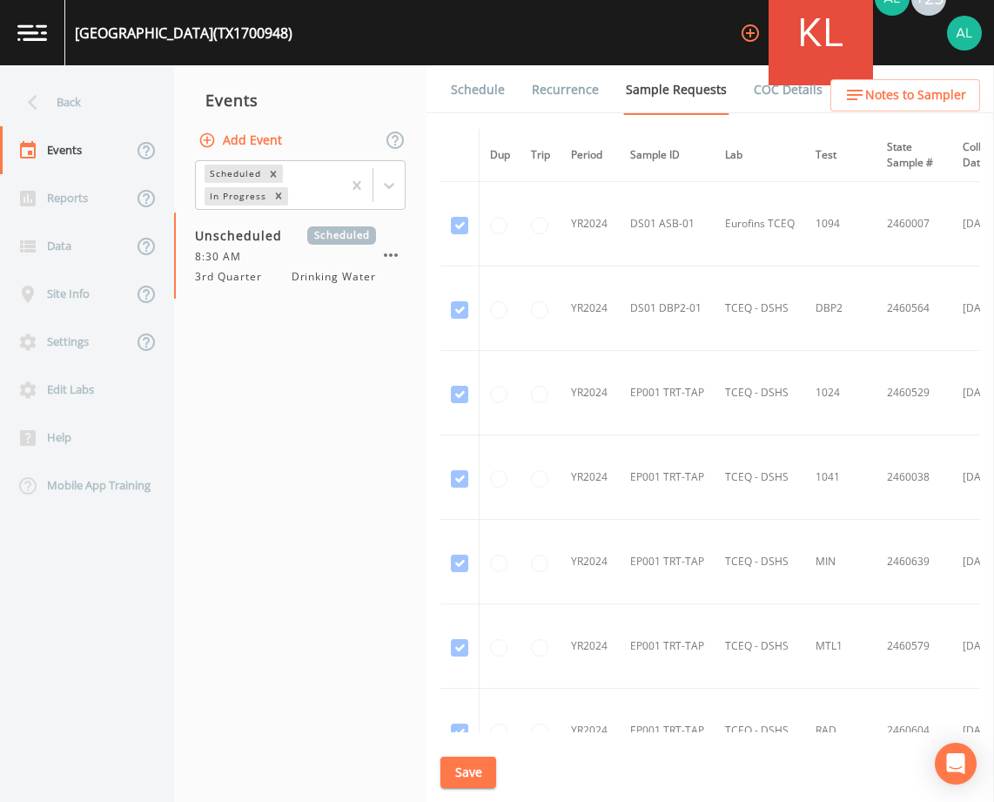
click at [474, 97] on link "Schedule" at bounding box center [477, 89] width 59 height 49
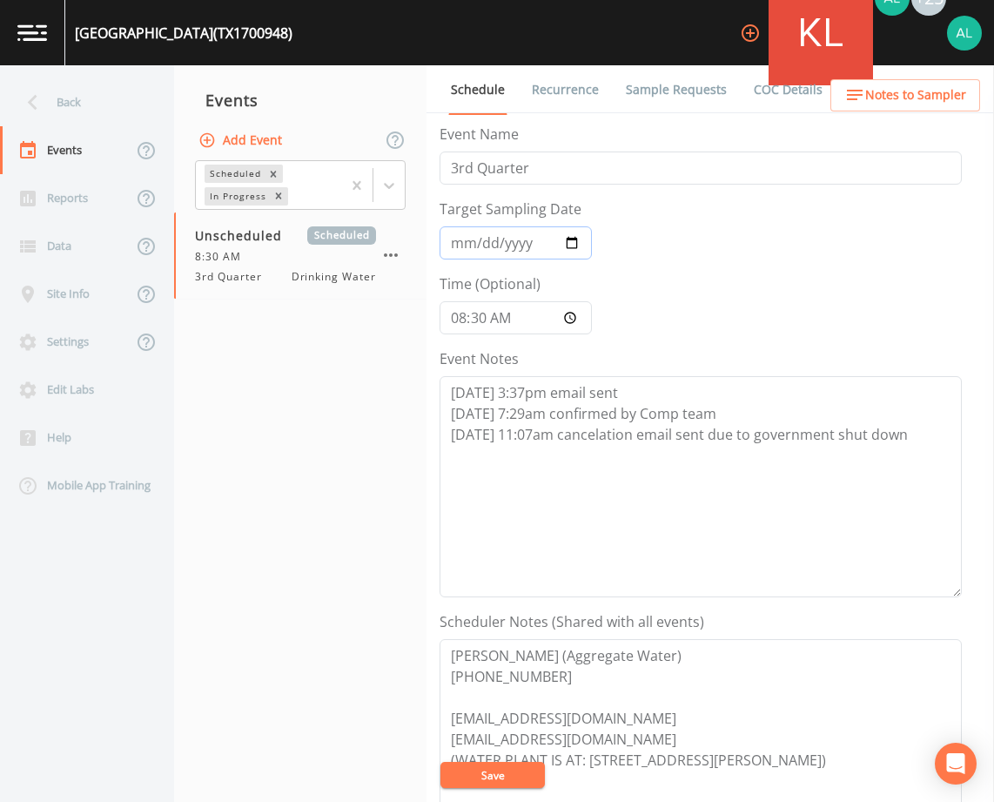
click at [461, 237] on input "Target Sampling Date" at bounding box center [516, 242] width 152 height 33
type input "[DATE]"
click at [481, 780] on button "Save" at bounding box center [492, 775] width 104 height 26
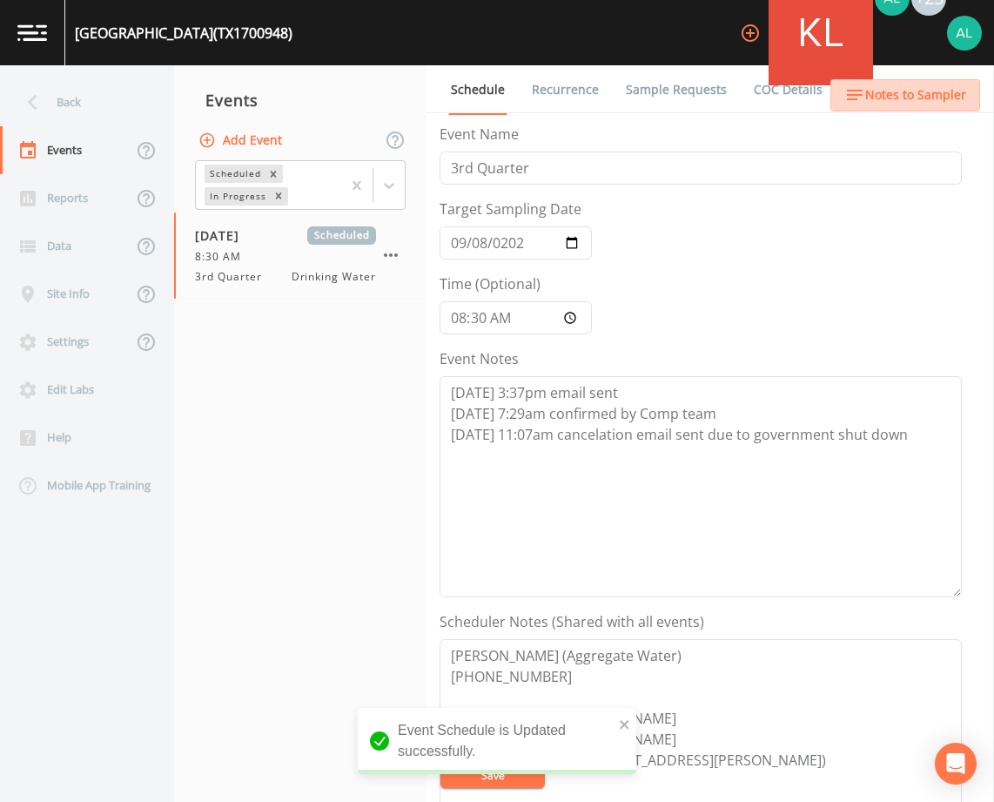
click at [914, 80] on button "Notes to Sampler" at bounding box center [905, 95] width 150 height 32
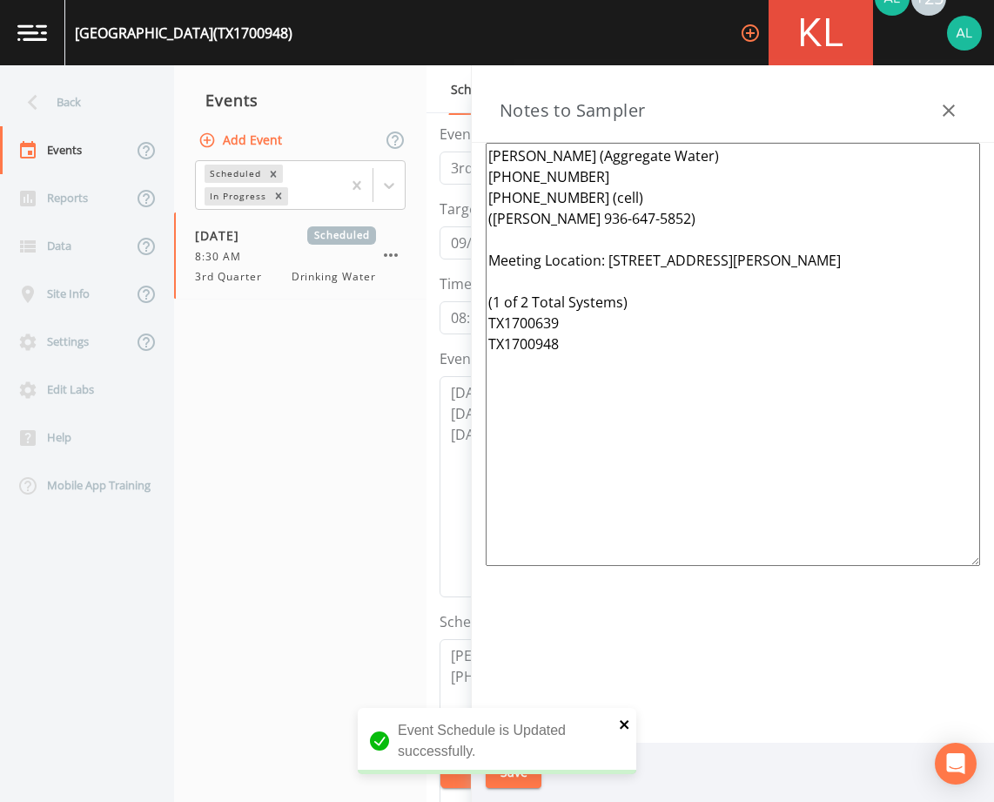
click at [628, 724] on icon "close" at bounding box center [625, 724] width 12 height 14
click at [521, 780] on button "Save" at bounding box center [514, 772] width 56 height 32
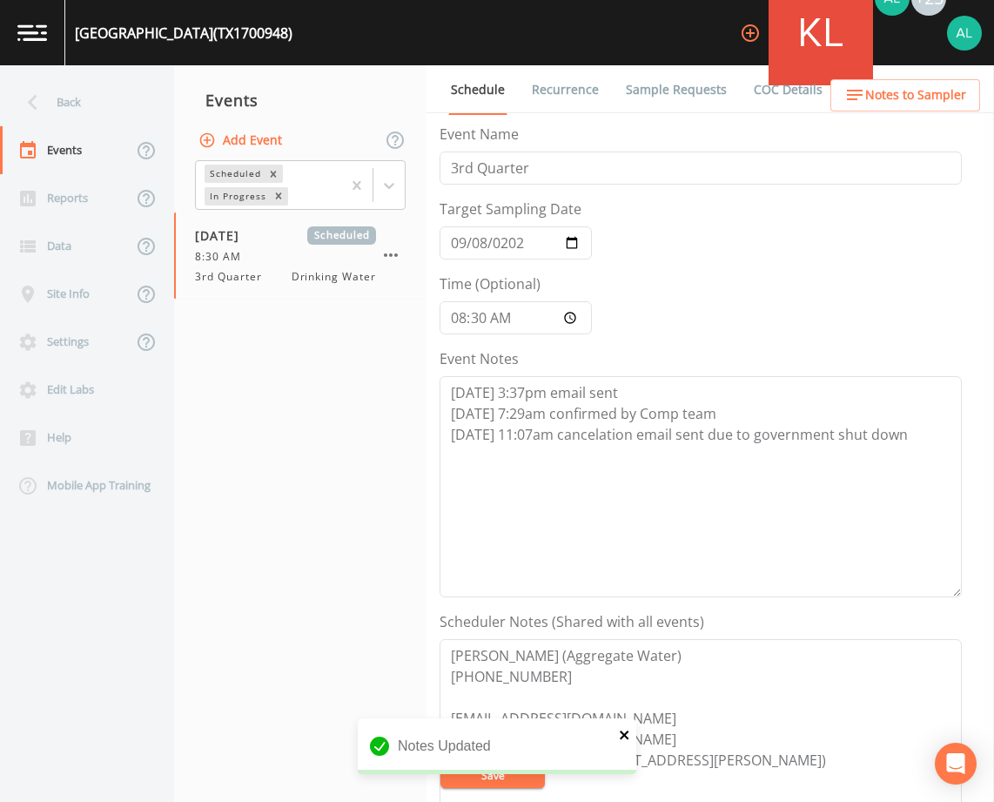
click at [621, 735] on icon "close" at bounding box center [625, 735] width 12 height 14
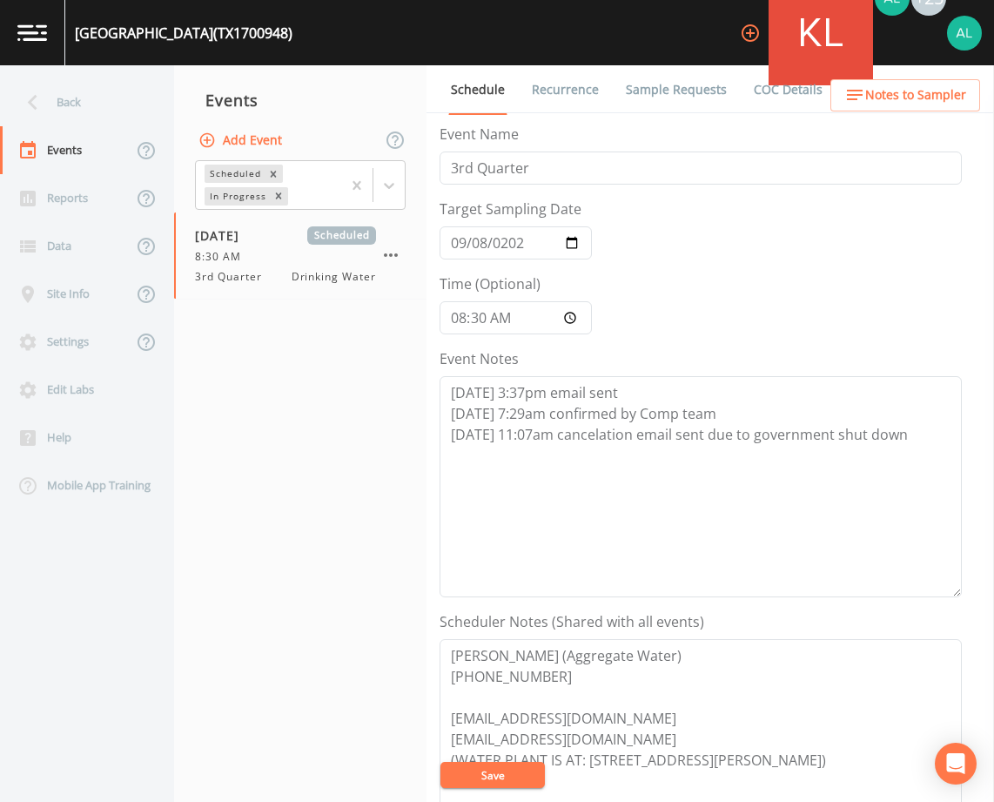
click at [463, 788] on div "Notes Updated" at bounding box center [497, 788] width 279 height 0
click at [463, 771] on button "Save" at bounding box center [492, 775] width 104 height 26
click at [482, 770] on button "Save" at bounding box center [492, 775] width 104 height 26
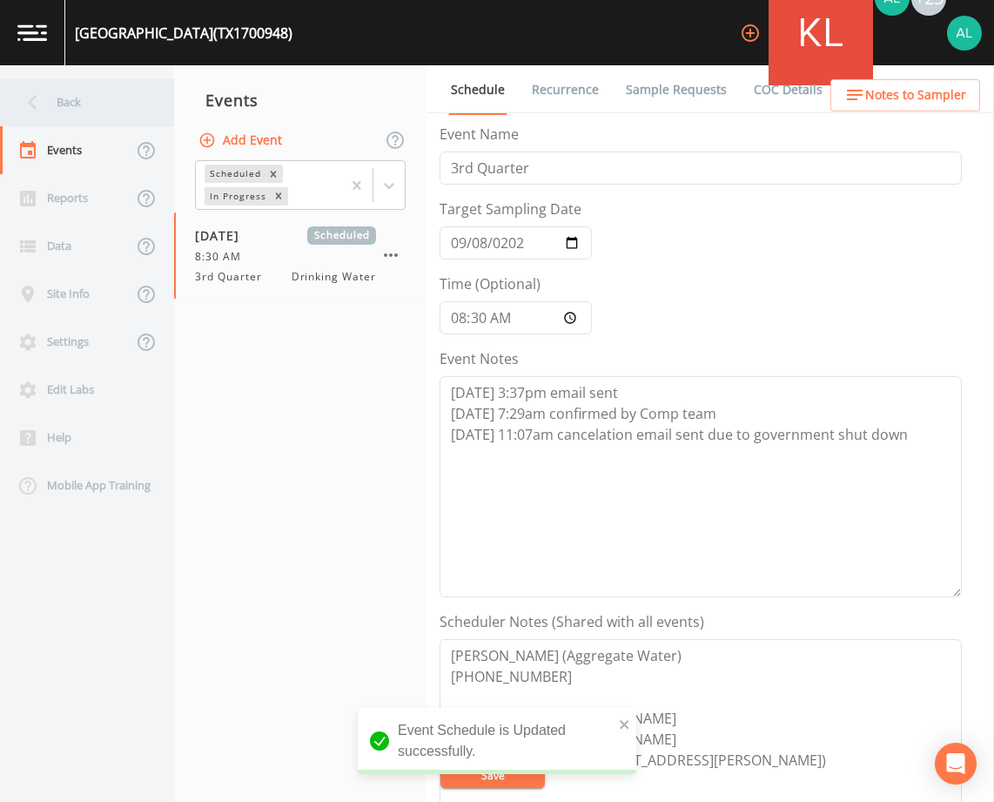
click at [86, 111] on div "Back" at bounding box center [78, 102] width 157 height 48
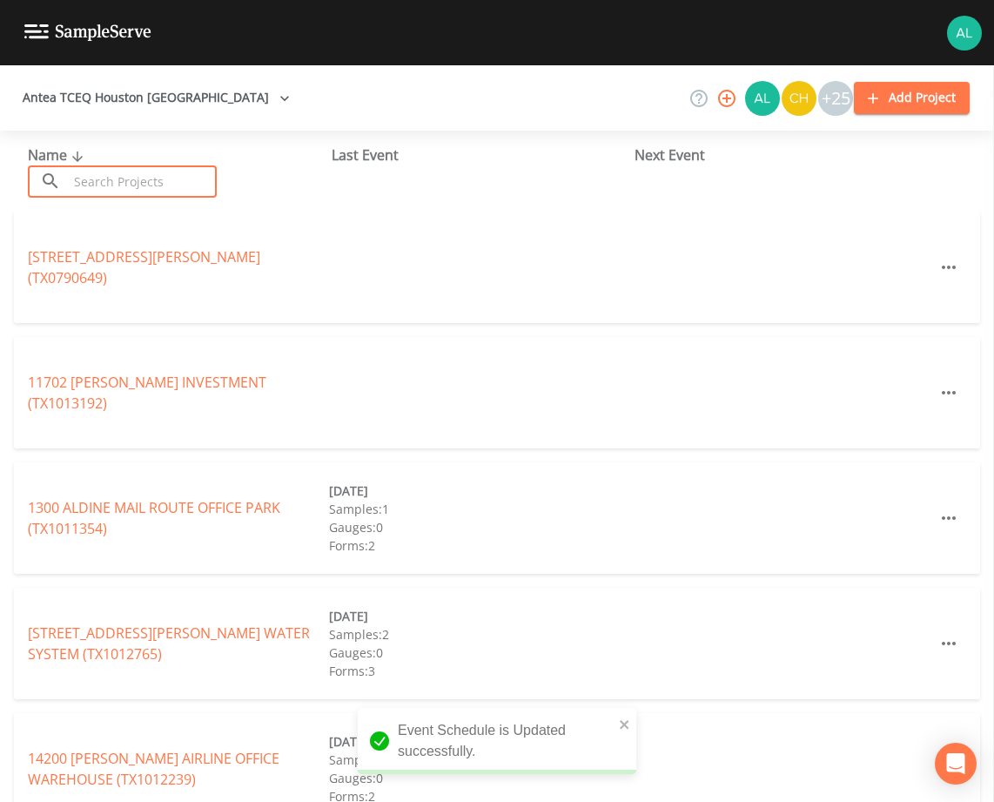
click at [109, 172] on input "text" at bounding box center [142, 181] width 149 height 32
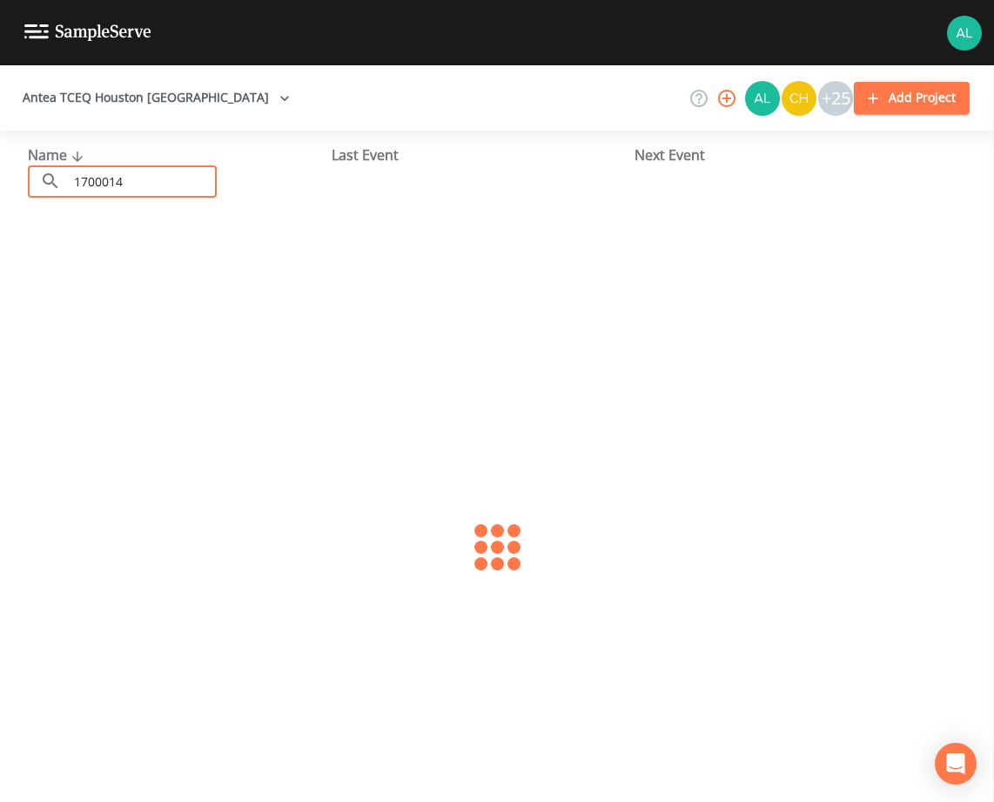
type input "1700014"
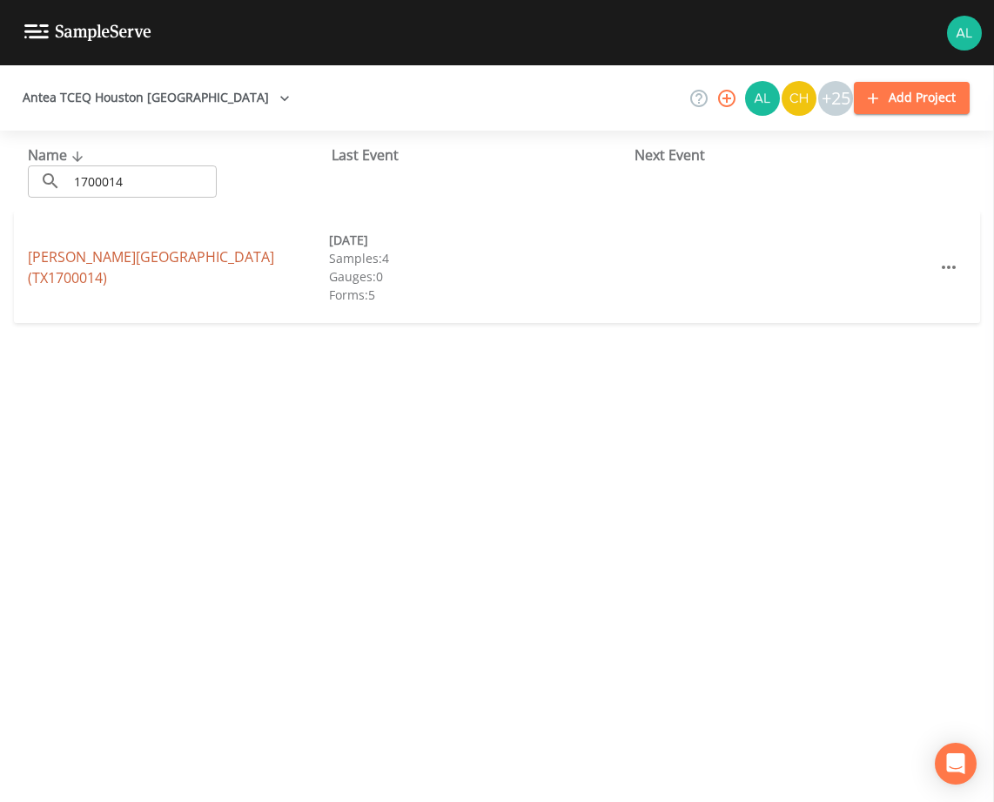
click at [120, 259] on link "[PERSON_NAME][GEOGRAPHIC_DATA] (TX1700014)" at bounding box center [151, 267] width 246 height 40
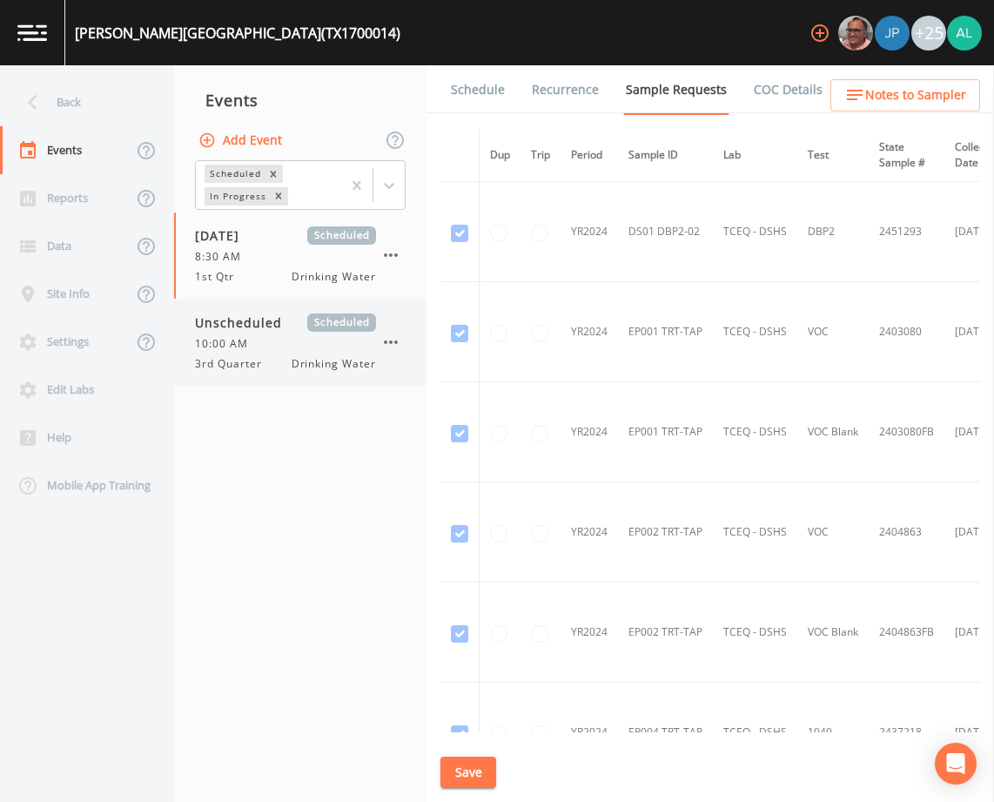
click at [279, 316] on span "Unscheduled" at bounding box center [244, 322] width 99 height 18
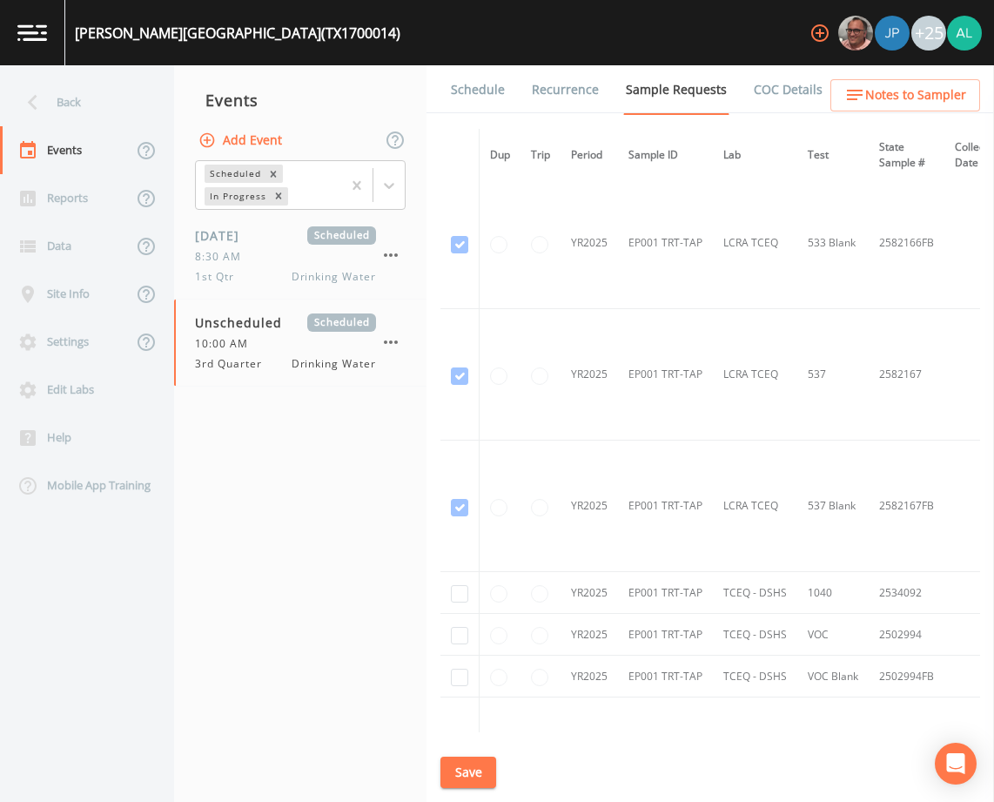
scroll to position [3482, 0]
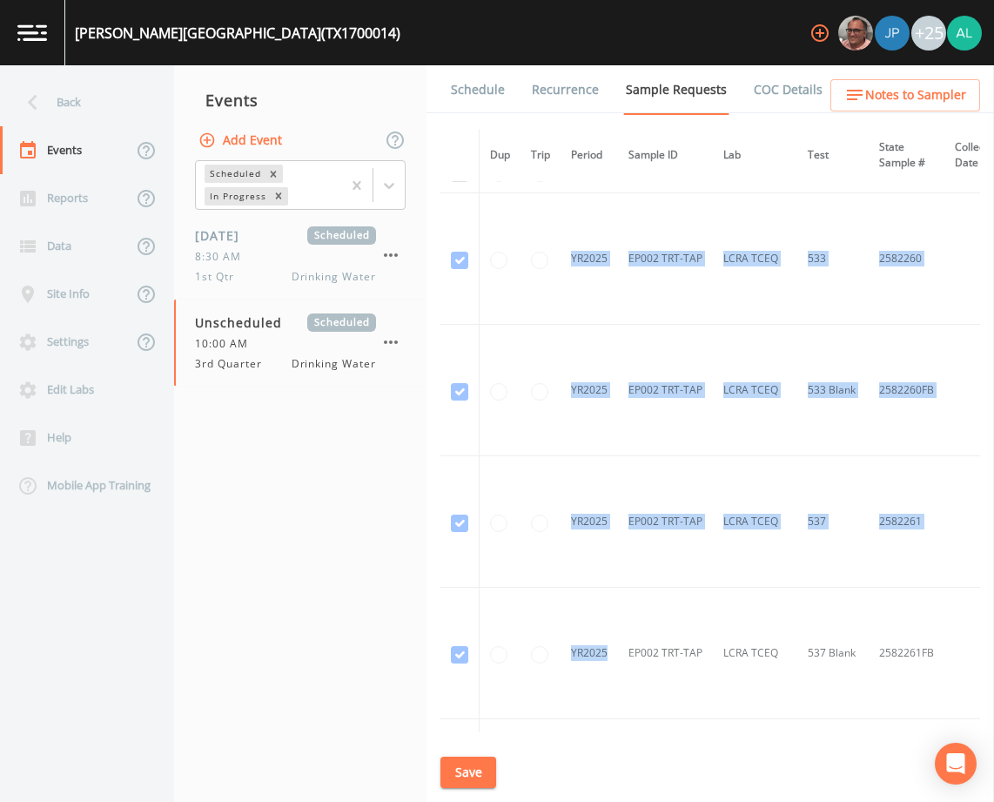
drag, startPoint x: 545, startPoint y: 726, endPoint x: 608, endPoint y: 728, distance: 62.7
click at [608, 728] on div "Dup Trip Period Sample ID Lab Test State Sample # Collected Date Is Priority? S…" at bounding box center [710, 430] width 540 height 603
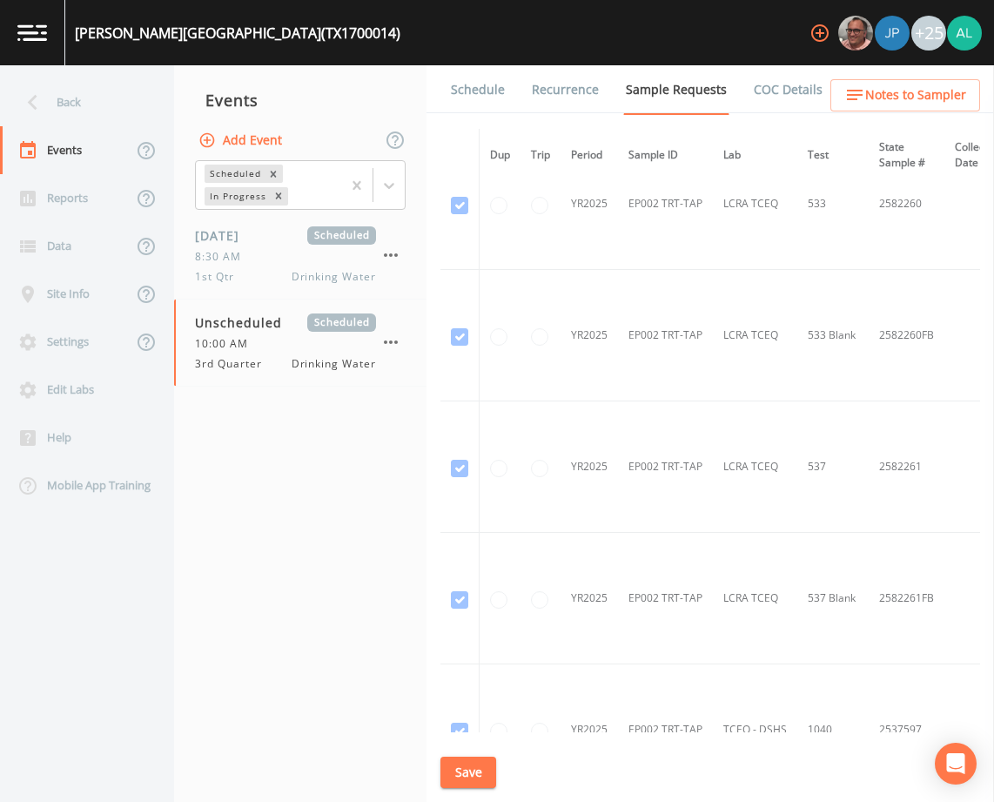
click at [328, 624] on nav "Events Add Event Scheduled In Progress [DATE] Scheduled 8:30 AM 1st Qtr Drinkin…" at bounding box center [300, 433] width 252 height 736
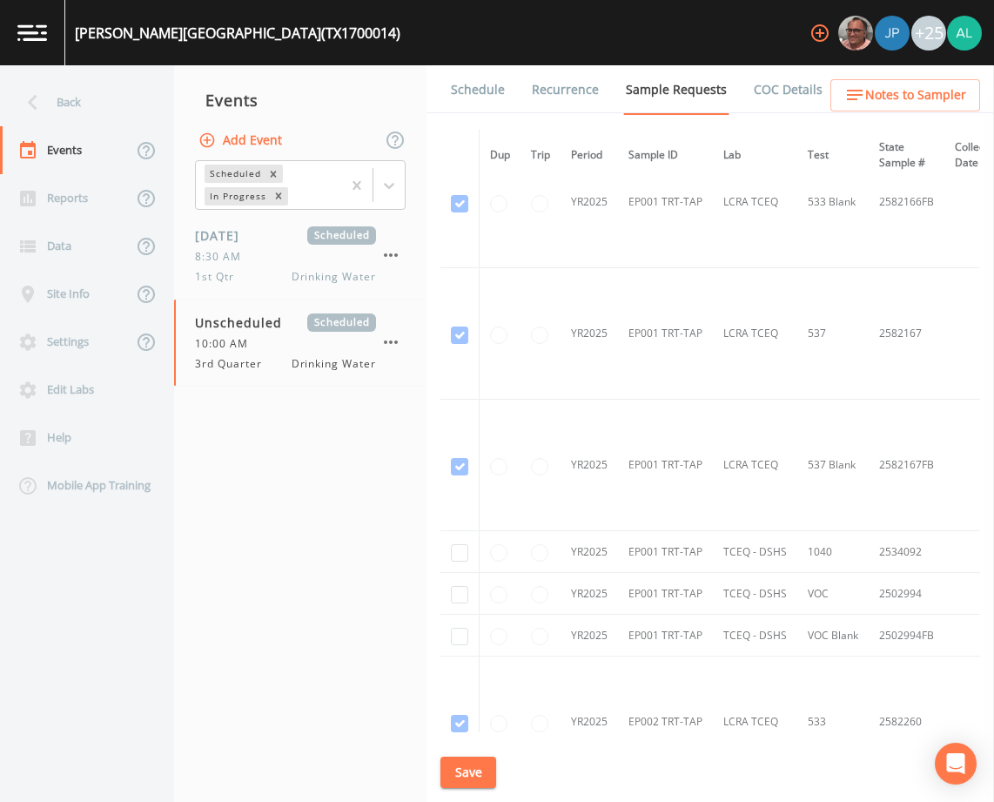
scroll to position [3517, 0]
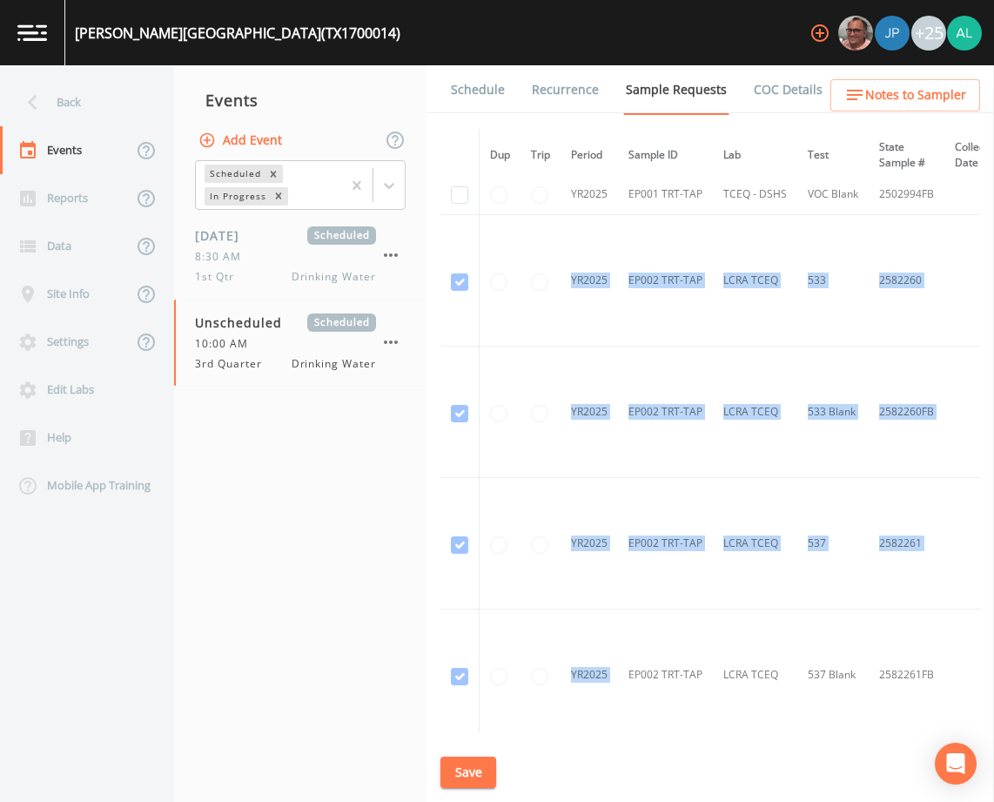
drag, startPoint x: 554, startPoint y: 726, endPoint x: 627, endPoint y: 729, distance: 73.2
click at [627, 729] on div "Dup Trip Period Sample ID Lab Test State Sample # Collected Date Is Priority? S…" at bounding box center [710, 430] width 540 height 603
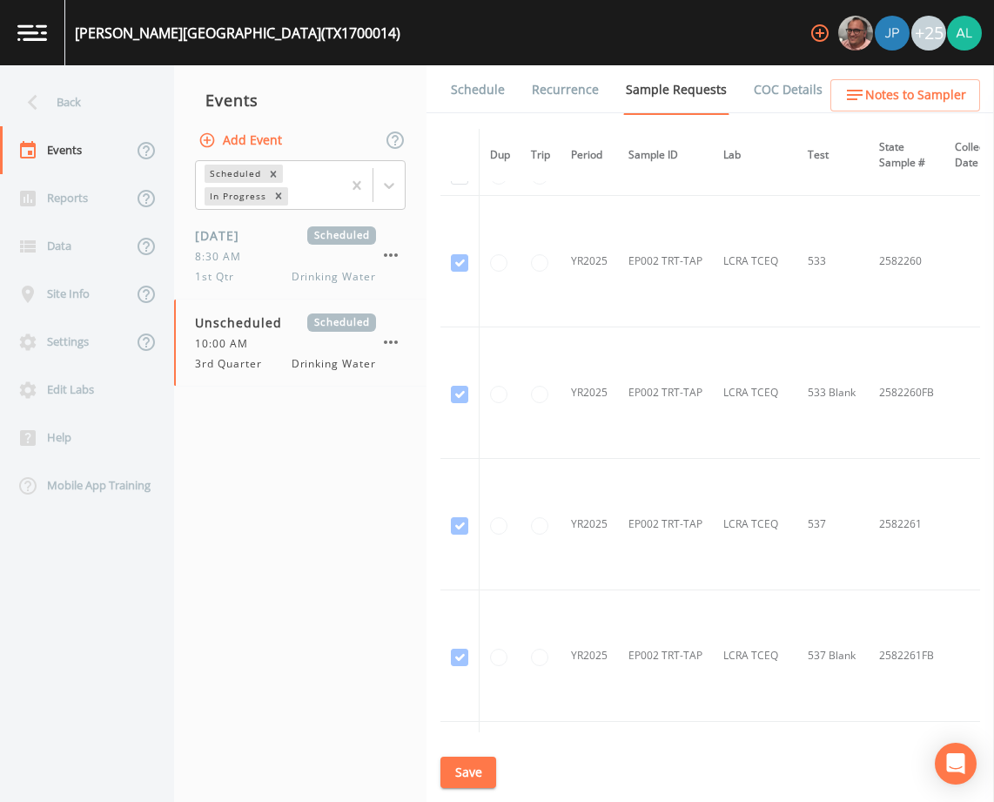
click at [260, 542] on nav "Events Add Event Scheduled In Progress [DATE] Scheduled 8:30 AM 1st Qtr Drinkin…" at bounding box center [300, 433] width 252 height 736
click at [483, 776] on button "Save" at bounding box center [468, 772] width 56 height 32
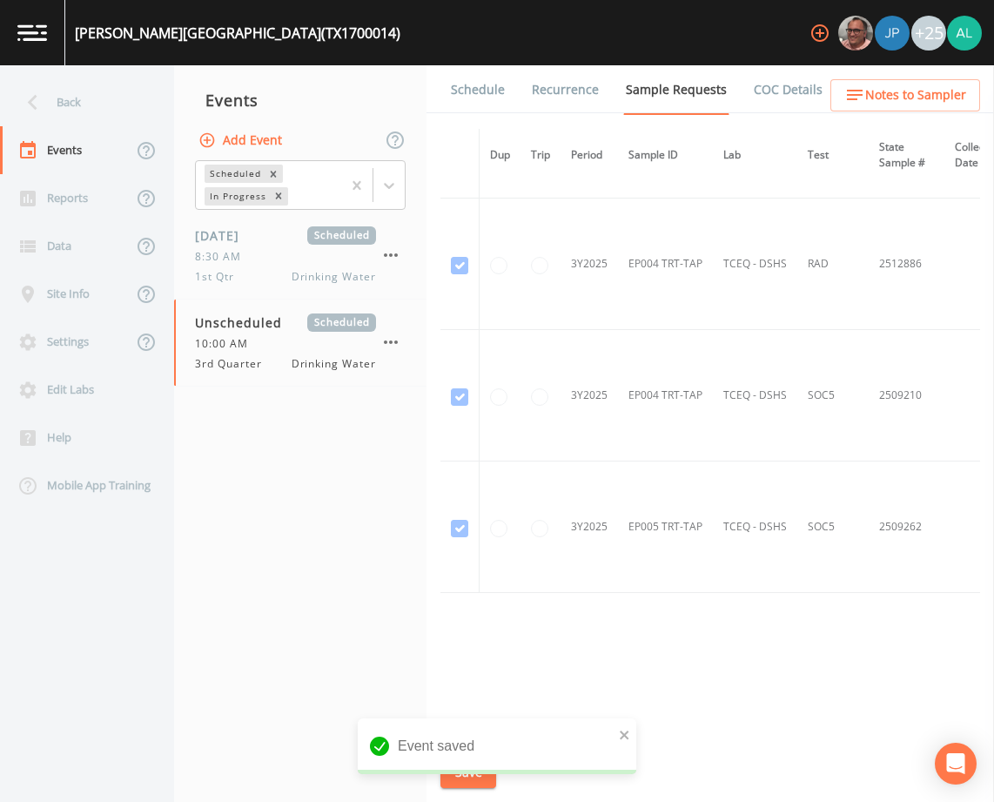
click at [456, 96] on link "Schedule" at bounding box center [477, 89] width 59 height 49
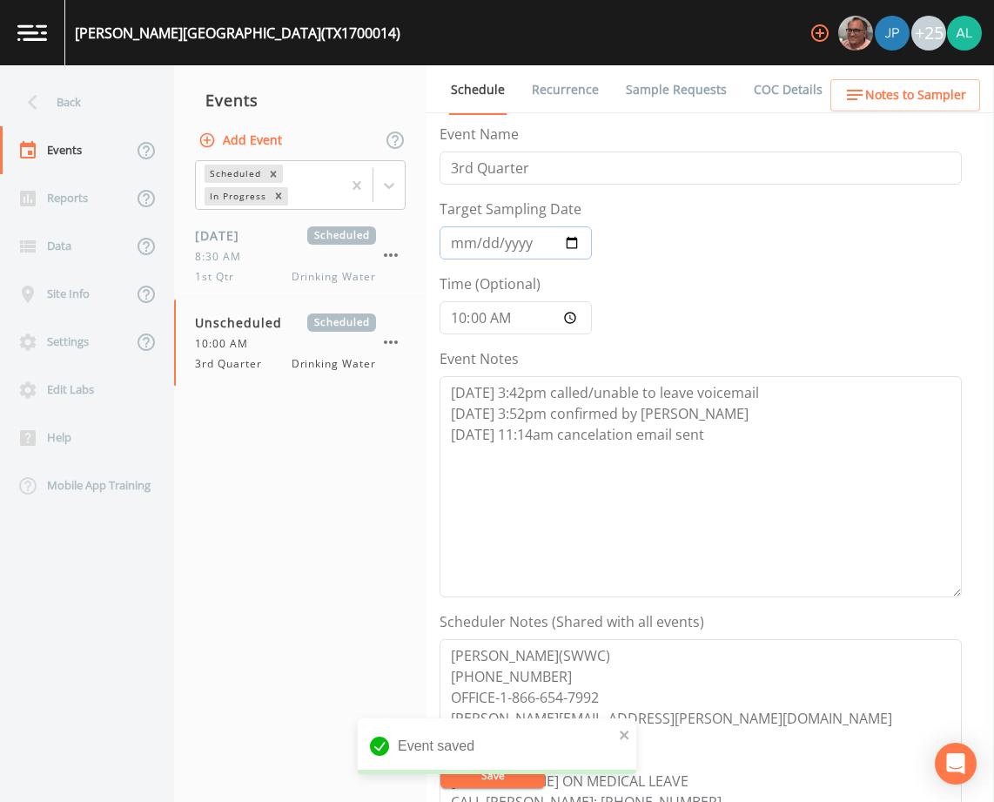
click at [474, 242] on input "Target Sampling Date" at bounding box center [516, 242] width 152 height 33
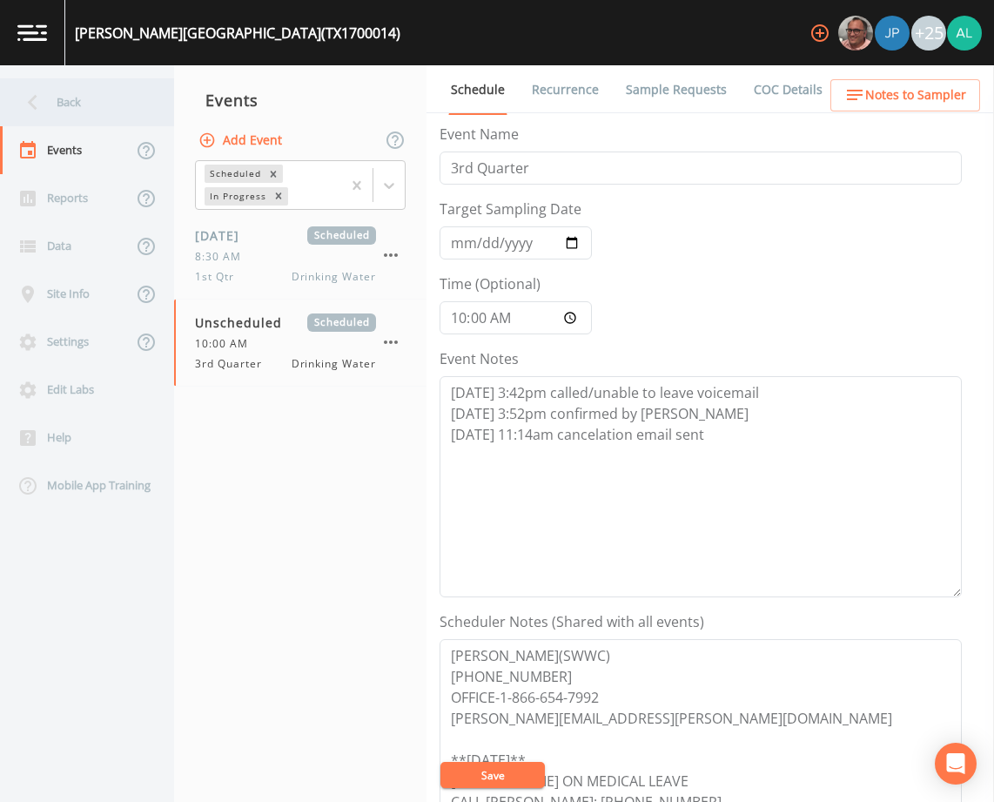
click at [49, 101] on div "Back" at bounding box center [78, 102] width 157 height 48
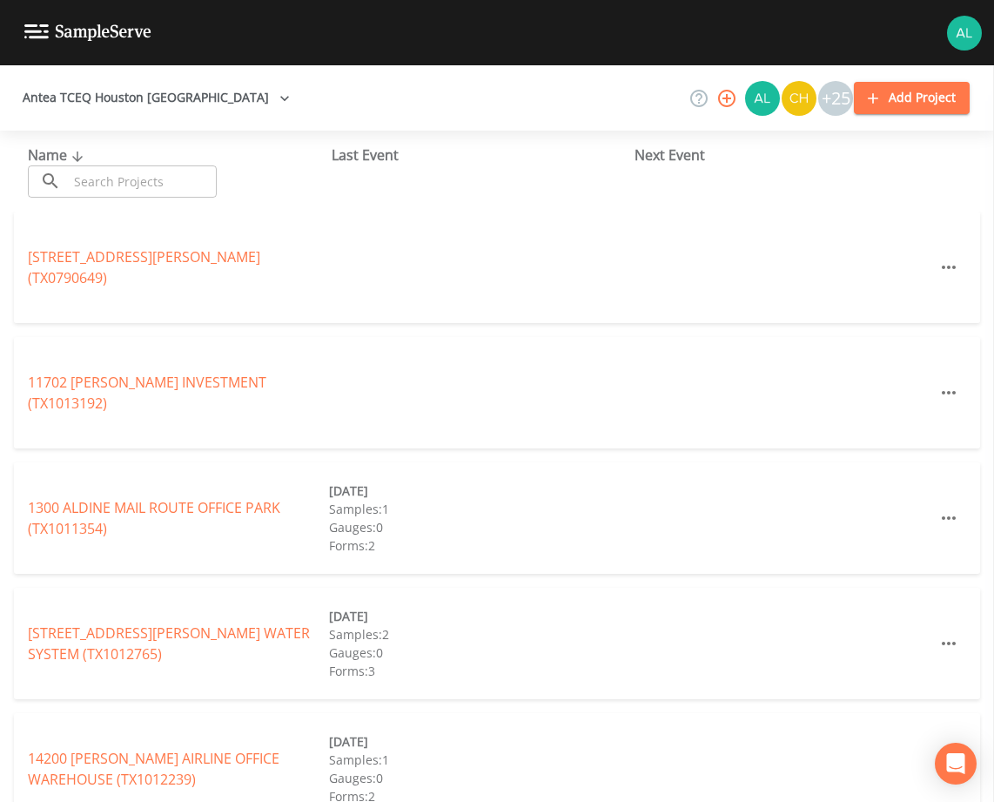
click at [101, 198] on div "Name ​ ​ Last Event Next Event" at bounding box center [497, 171] width 994 height 81
click at [104, 193] on input "text" at bounding box center [142, 181] width 149 height 32
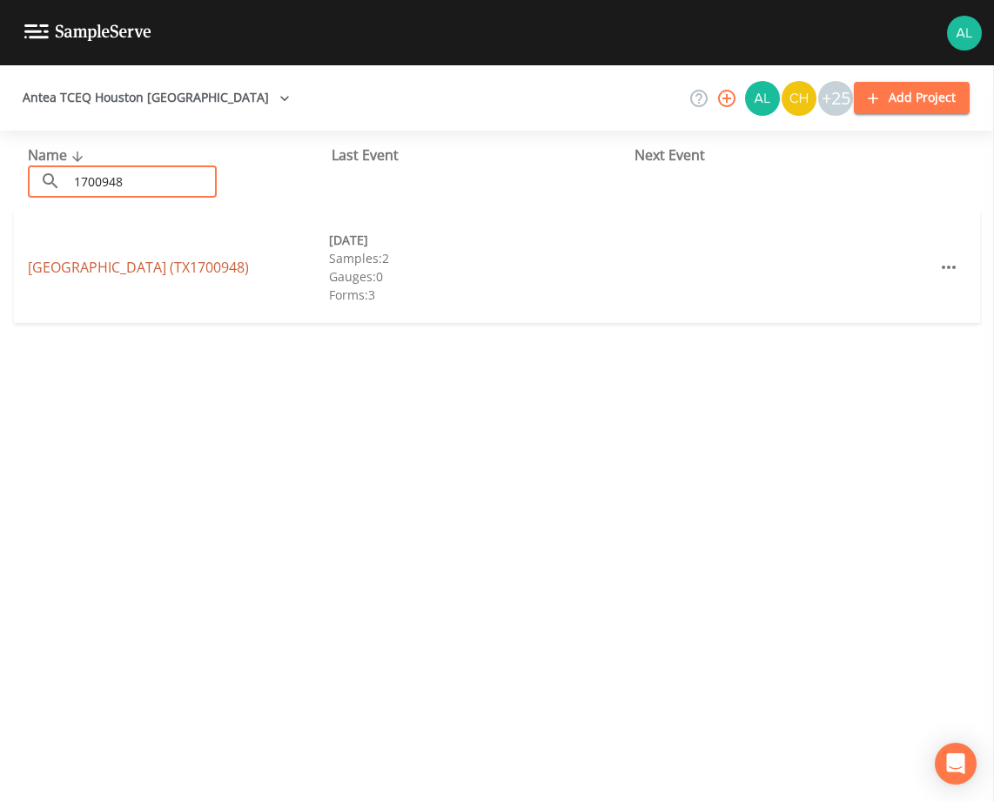
type input "1700948"
click at [156, 258] on link "[GEOGRAPHIC_DATA] (TX1700948)" at bounding box center [138, 267] width 221 height 19
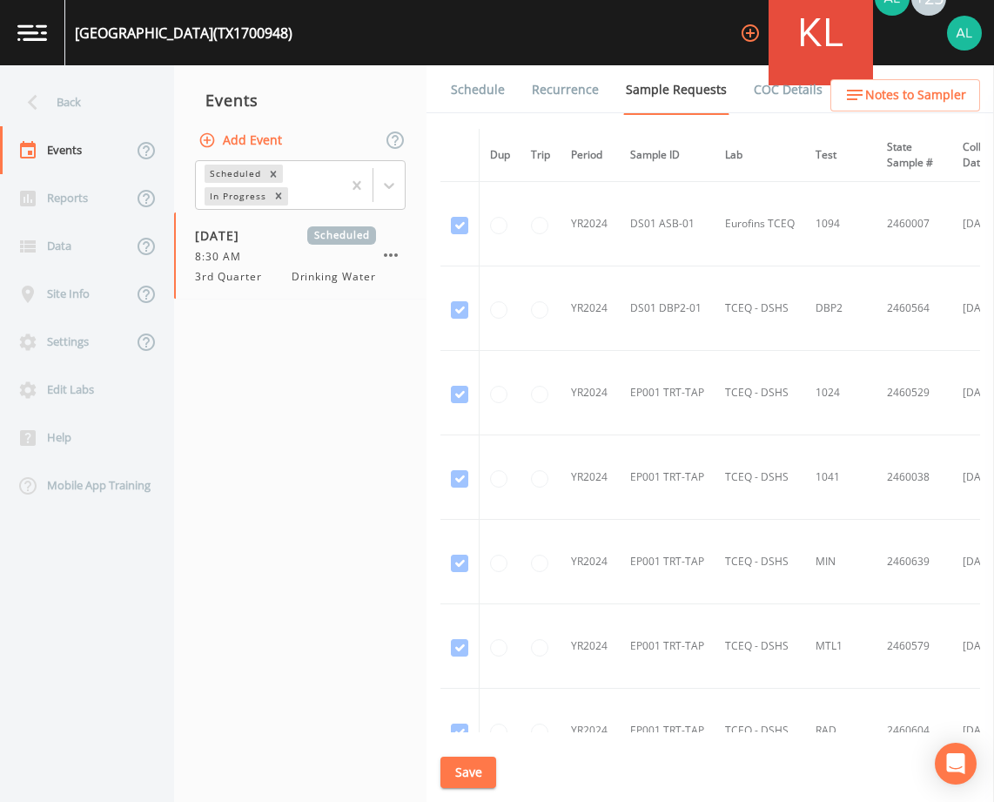
click at [489, 100] on link "Schedule" at bounding box center [477, 89] width 59 height 49
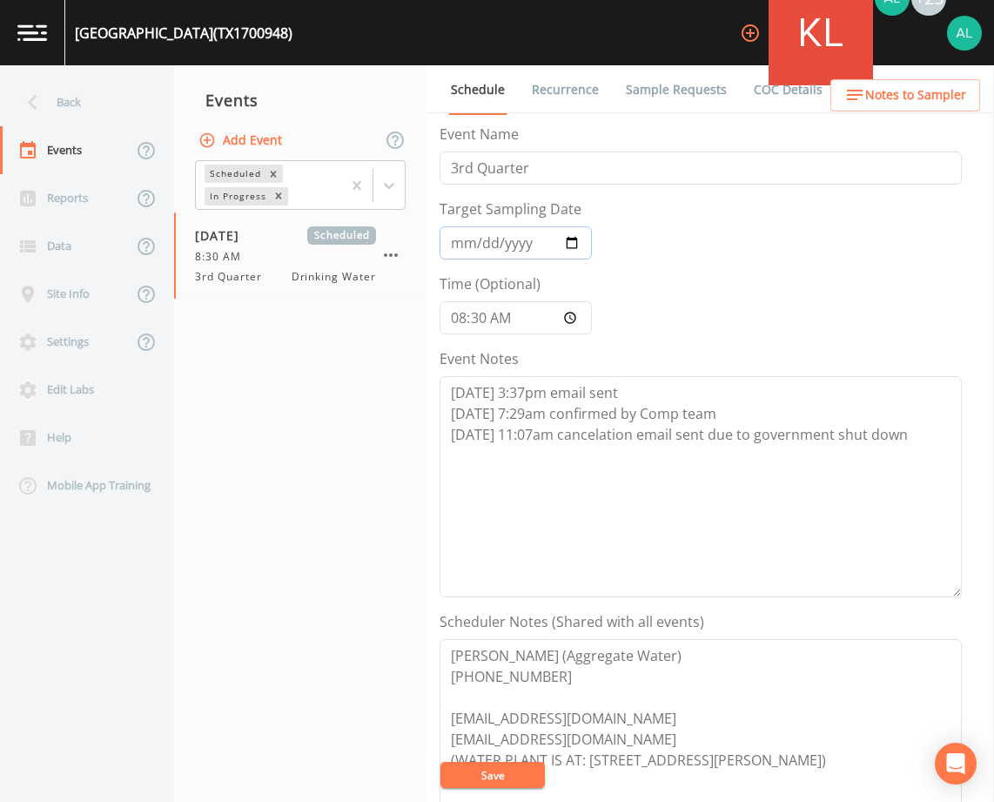
click at [486, 245] on input "[DATE]" at bounding box center [516, 242] width 152 height 33
type input "[DATE]"
click at [440, 762] on button "Save" at bounding box center [492, 775] width 104 height 26
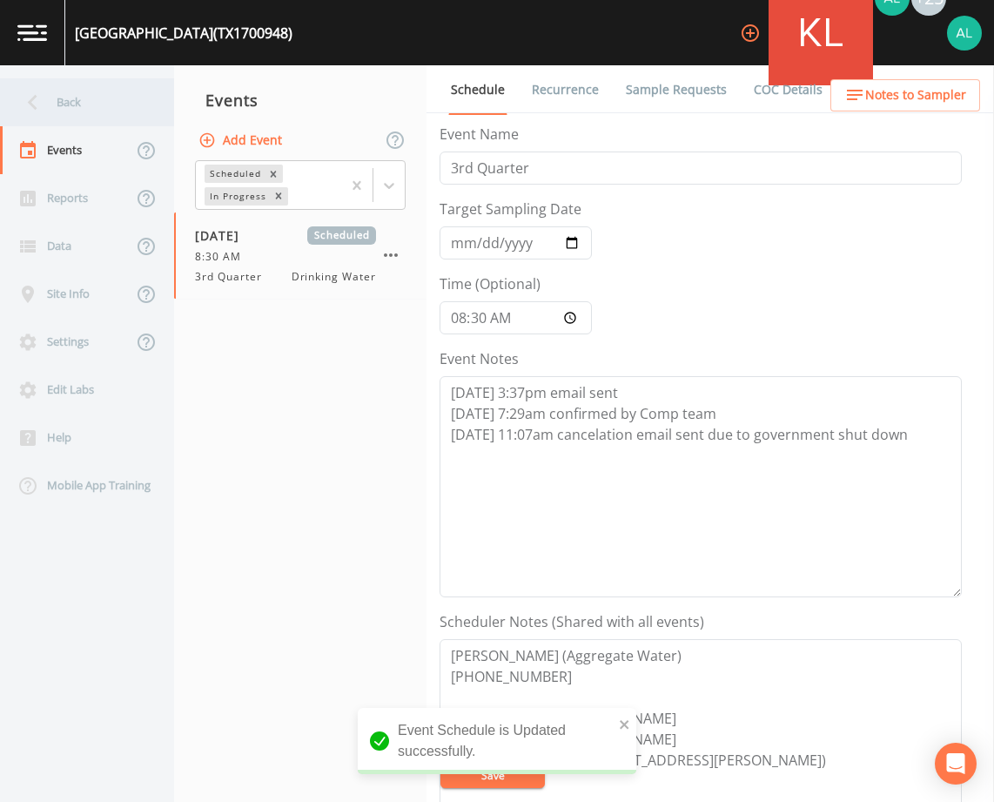
click at [104, 99] on div "Back" at bounding box center [78, 102] width 157 height 48
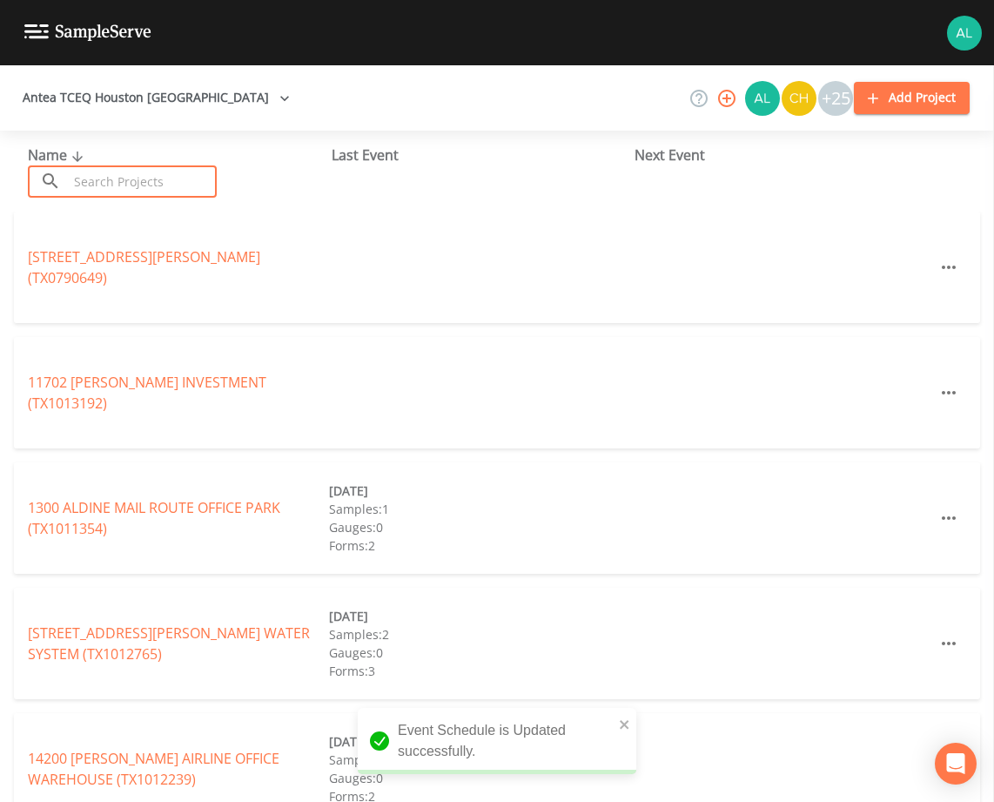
click at [108, 180] on input "text" at bounding box center [142, 181] width 149 height 32
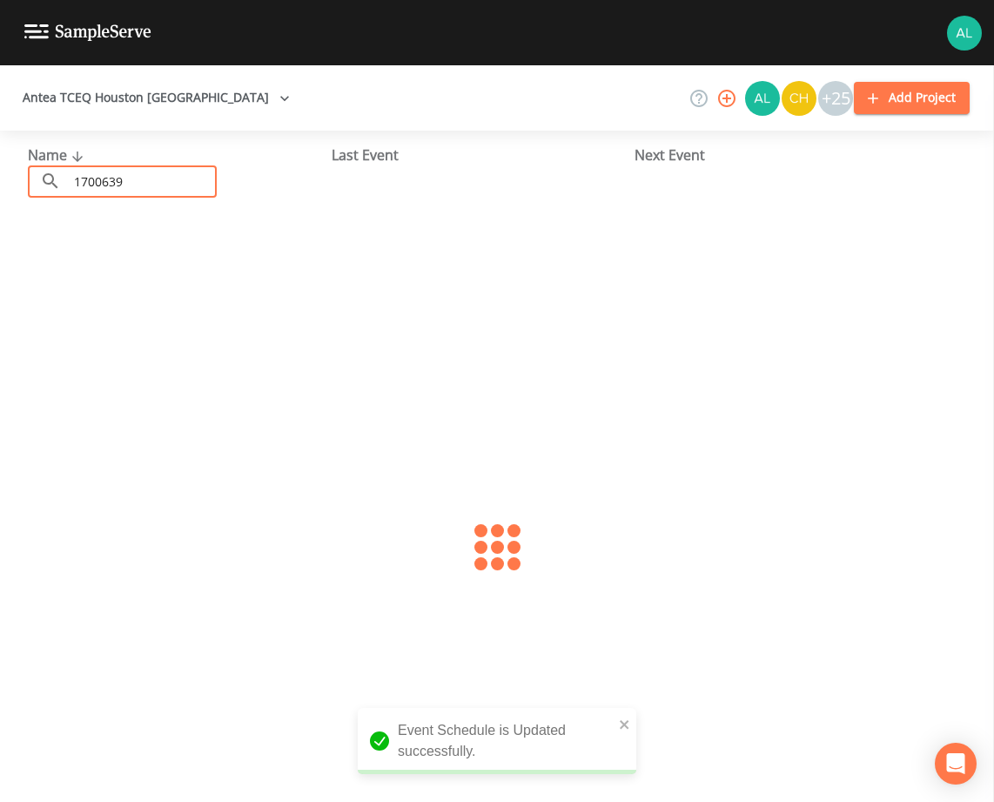
type input "1700639"
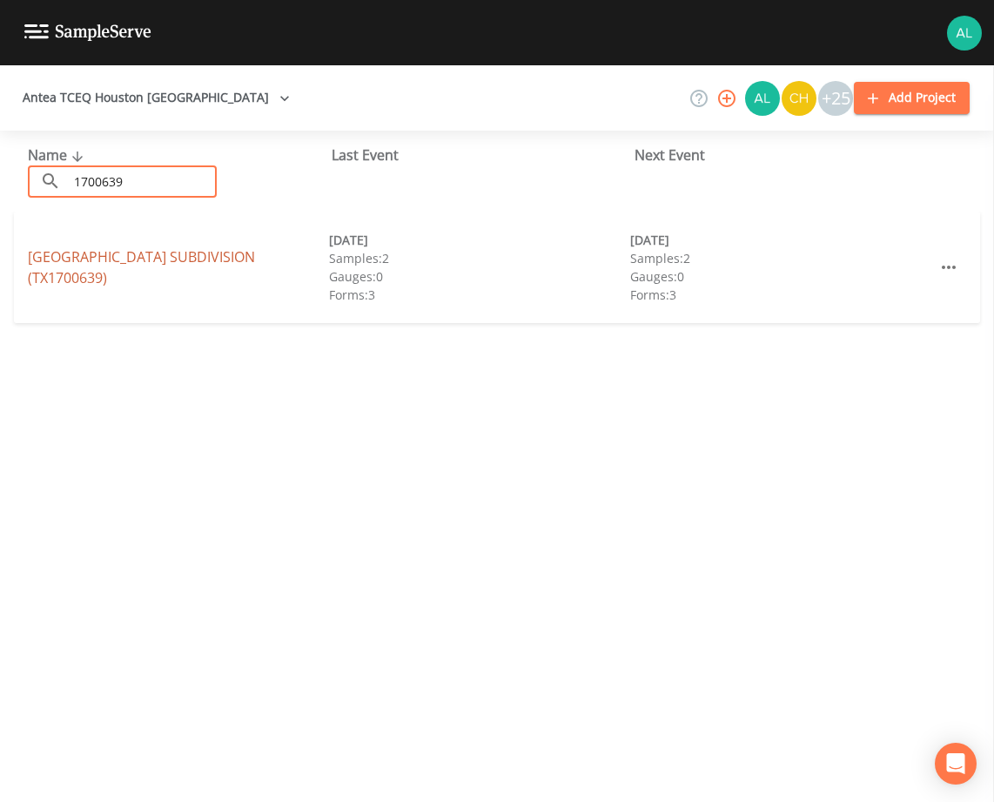
click at [118, 264] on link "[GEOGRAPHIC_DATA] (TX1700639)" at bounding box center [141, 267] width 227 height 40
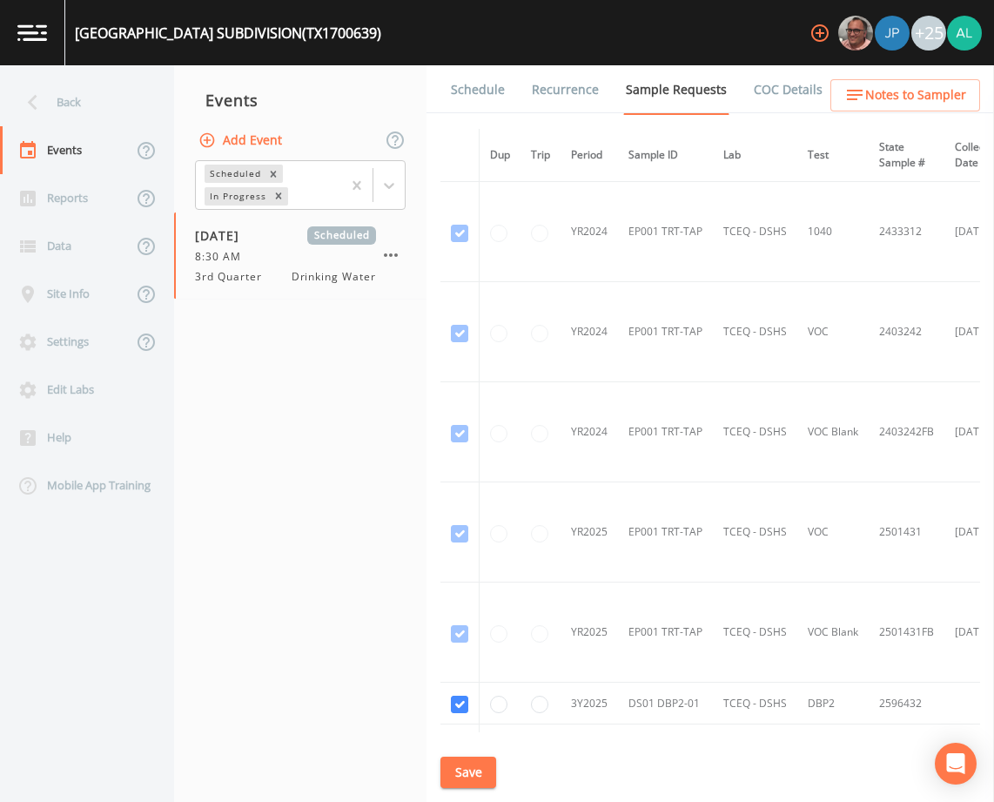
click at [476, 81] on link "Schedule" at bounding box center [477, 89] width 59 height 49
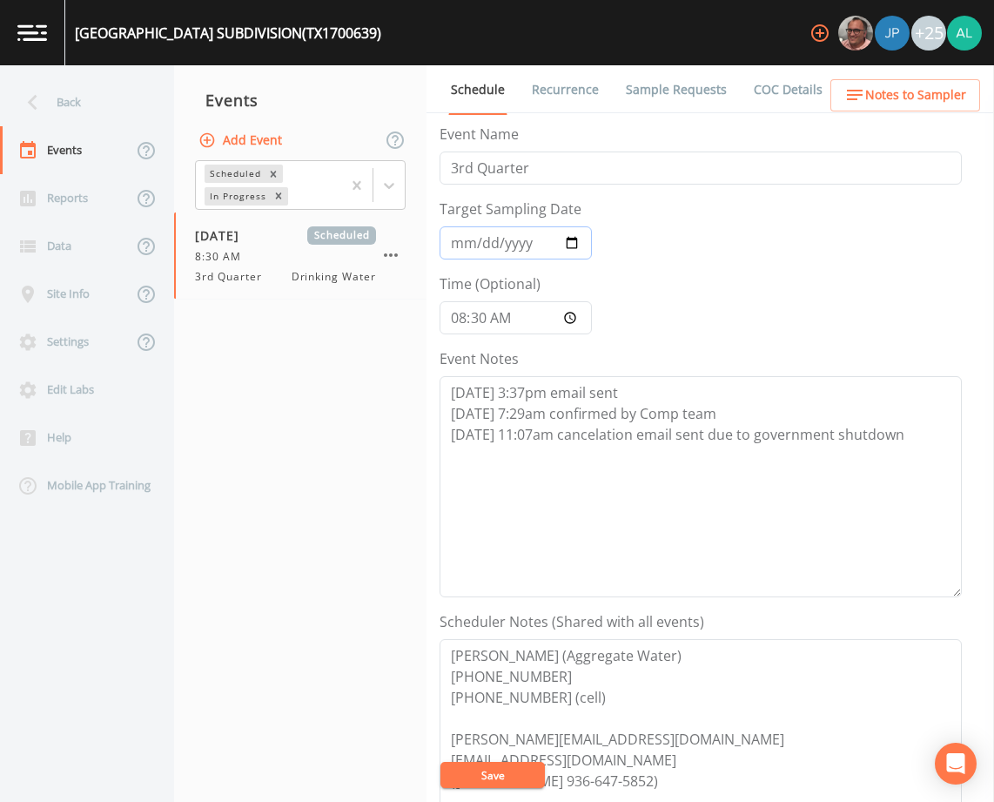
click at [480, 235] on input "[DATE]" at bounding box center [516, 242] width 152 height 33
type input "[DATE]"
click at [440, 762] on button "Save" at bounding box center [492, 775] width 104 height 26
click at [511, 775] on button "Save" at bounding box center [492, 775] width 104 height 26
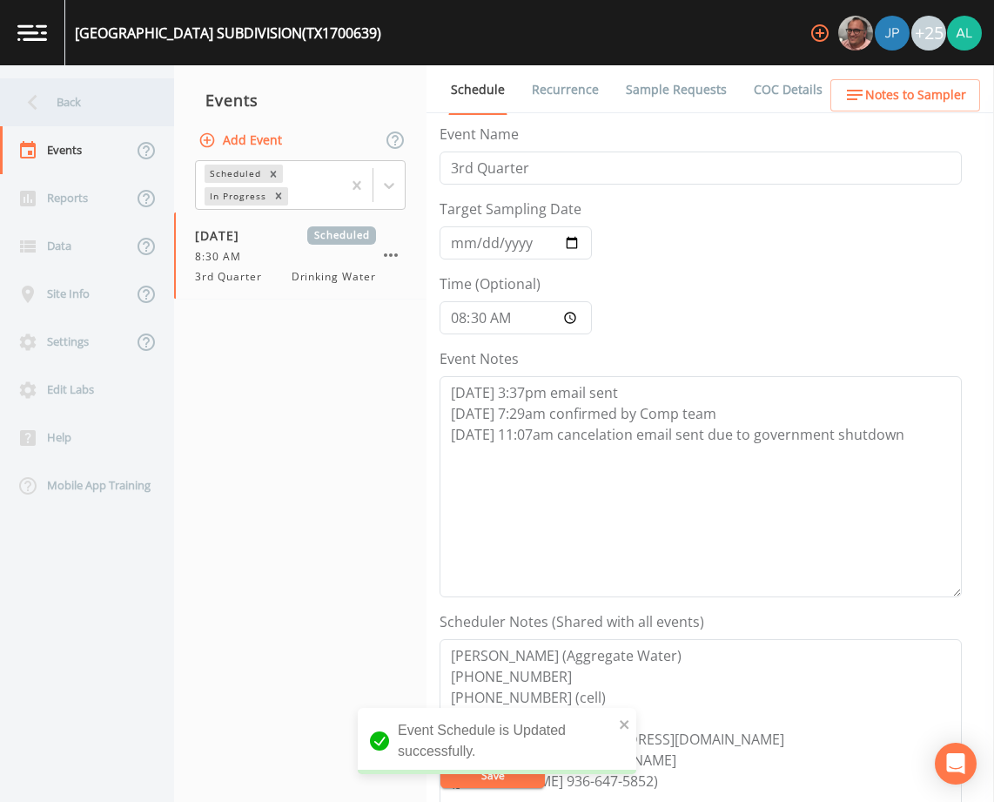
click at [102, 103] on div "Back" at bounding box center [78, 102] width 157 height 48
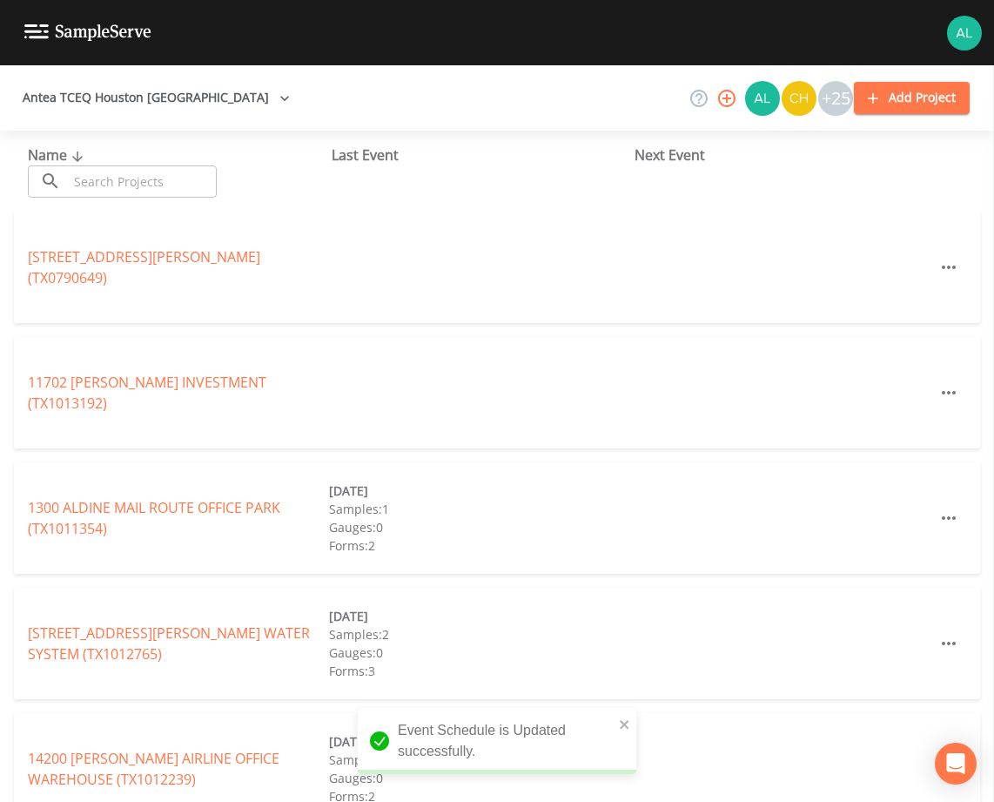
click at [131, 190] on input "text" at bounding box center [142, 181] width 149 height 32
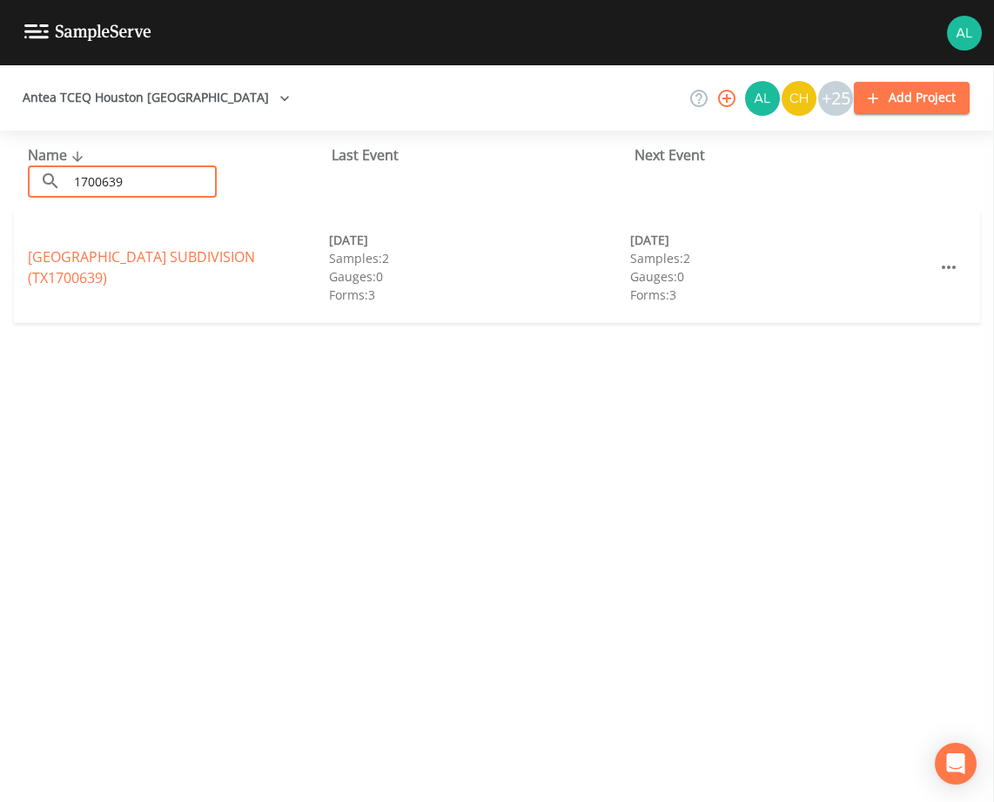
type input "1700639"
click at [47, 272] on link "[GEOGRAPHIC_DATA] (TX1700639)" at bounding box center [141, 267] width 227 height 40
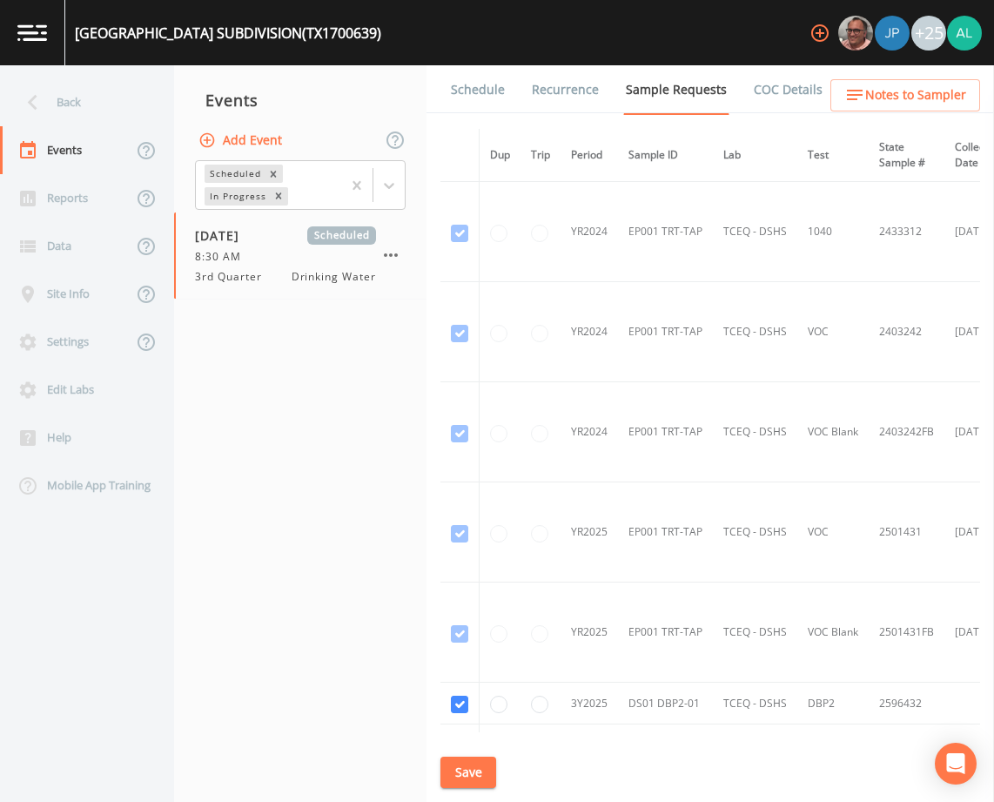
click at [942, 95] on span "Notes to Sampler" at bounding box center [915, 95] width 101 height 22
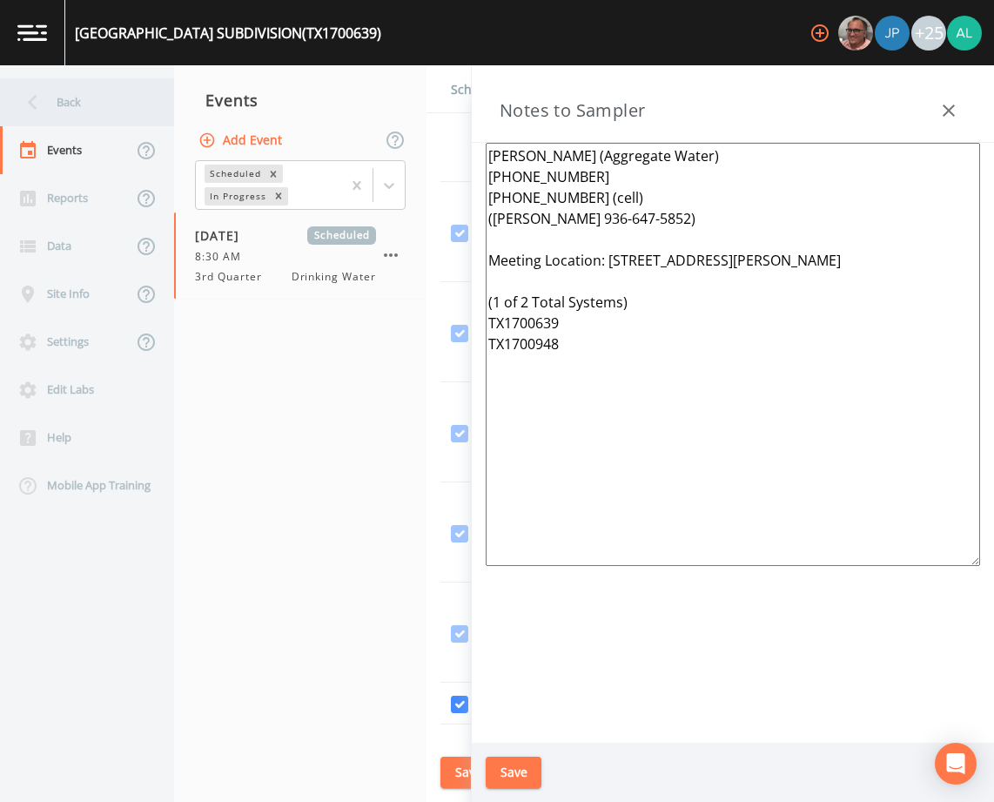
click at [89, 108] on div "Back" at bounding box center [78, 102] width 157 height 48
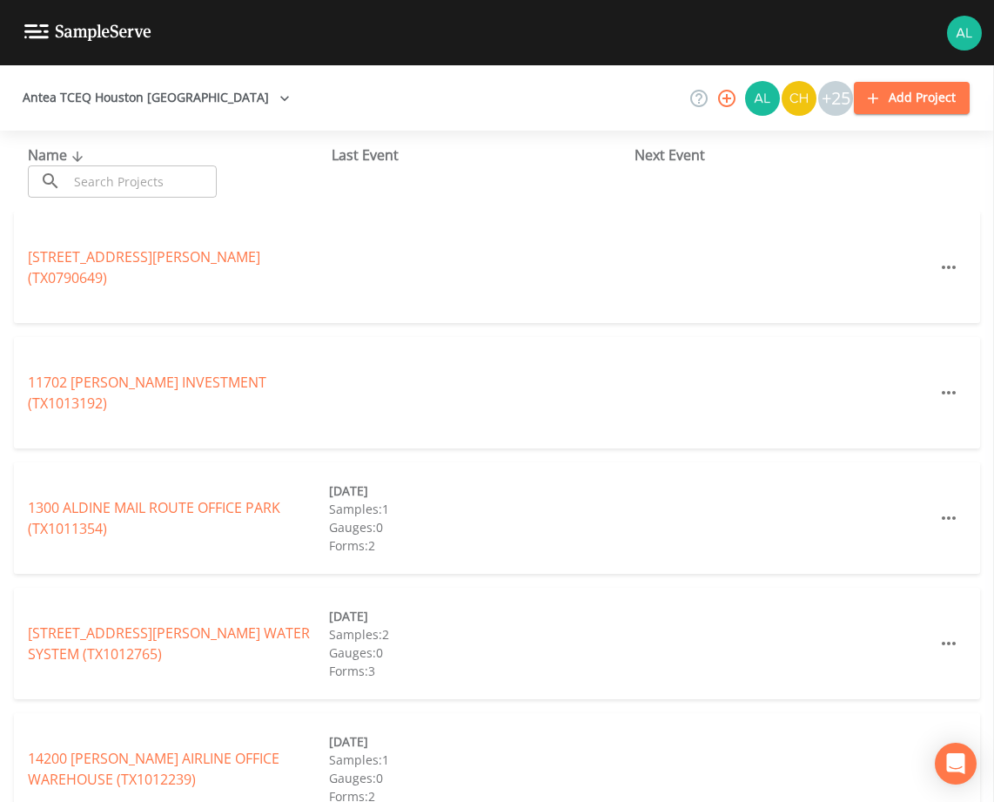
click at [124, 178] on input "text" at bounding box center [142, 181] width 149 height 32
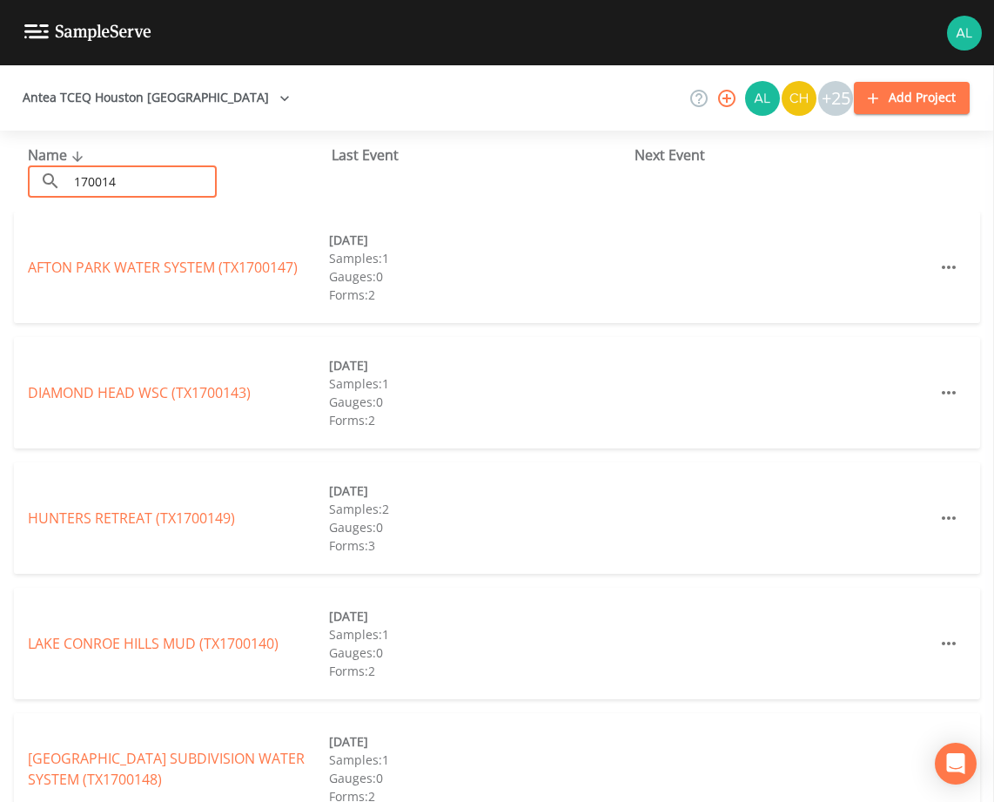
click at [97, 179] on input "170014" at bounding box center [142, 181] width 149 height 32
click at [120, 182] on input "170014" at bounding box center [142, 181] width 149 height 32
click at [61, 191] on div "​ 170014 ​" at bounding box center [122, 181] width 189 height 32
click at [97, 181] on input "170014" at bounding box center [142, 181] width 149 height 32
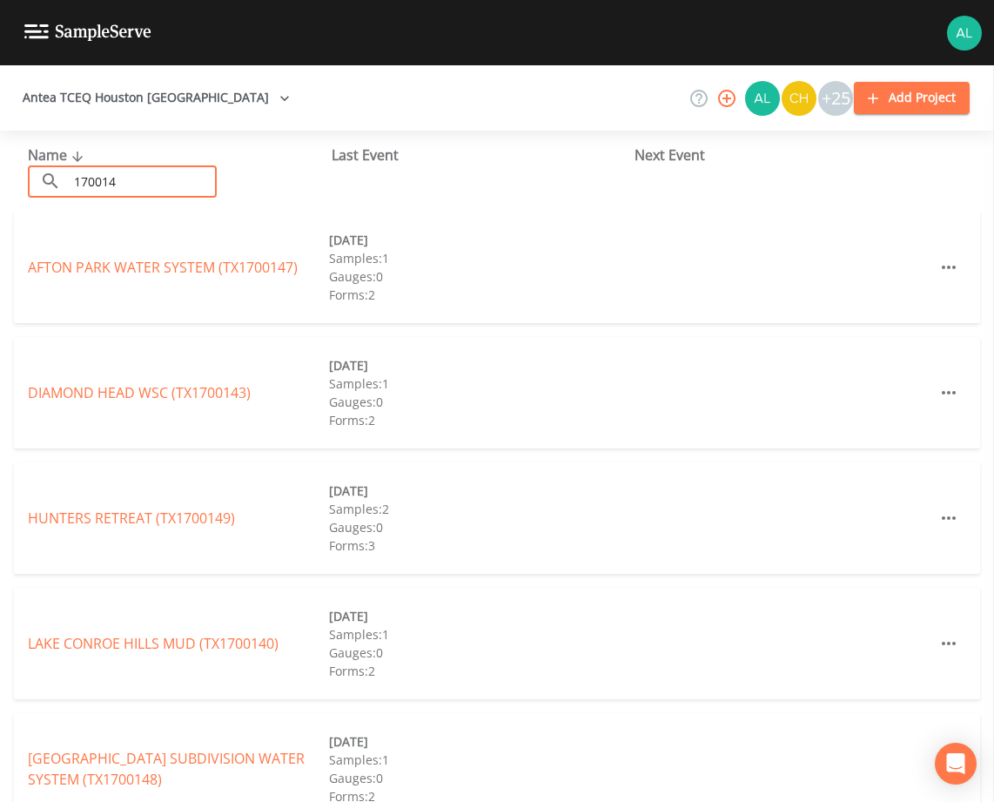
click at [113, 183] on input "170014" at bounding box center [142, 181] width 149 height 32
click at [128, 179] on input "170014" at bounding box center [142, 181] width 149 height 32
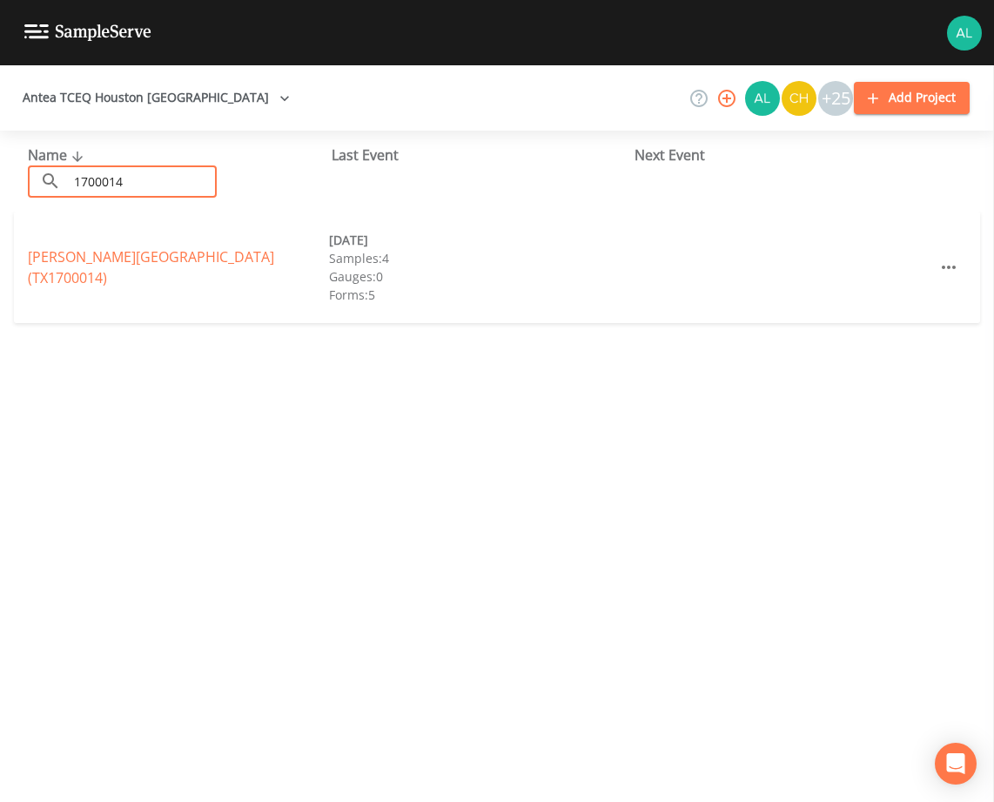
type input "1700014"
click at [116, 259] on link "[PERSON_NAME][GEOGRAPHIC_DATA] (TX1700014)" at bounding box center [151, 267] width 246 height 40
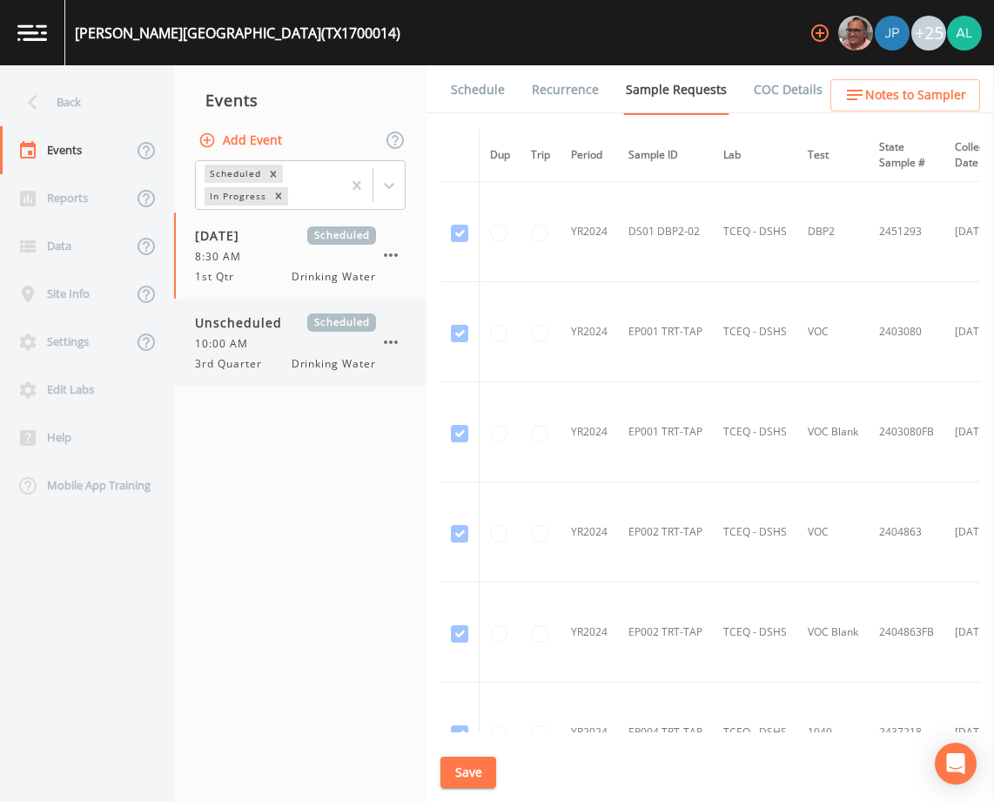
click at [273, 345] on div "10:00 AM" at bounding box center [285, 344] width 181 height 16
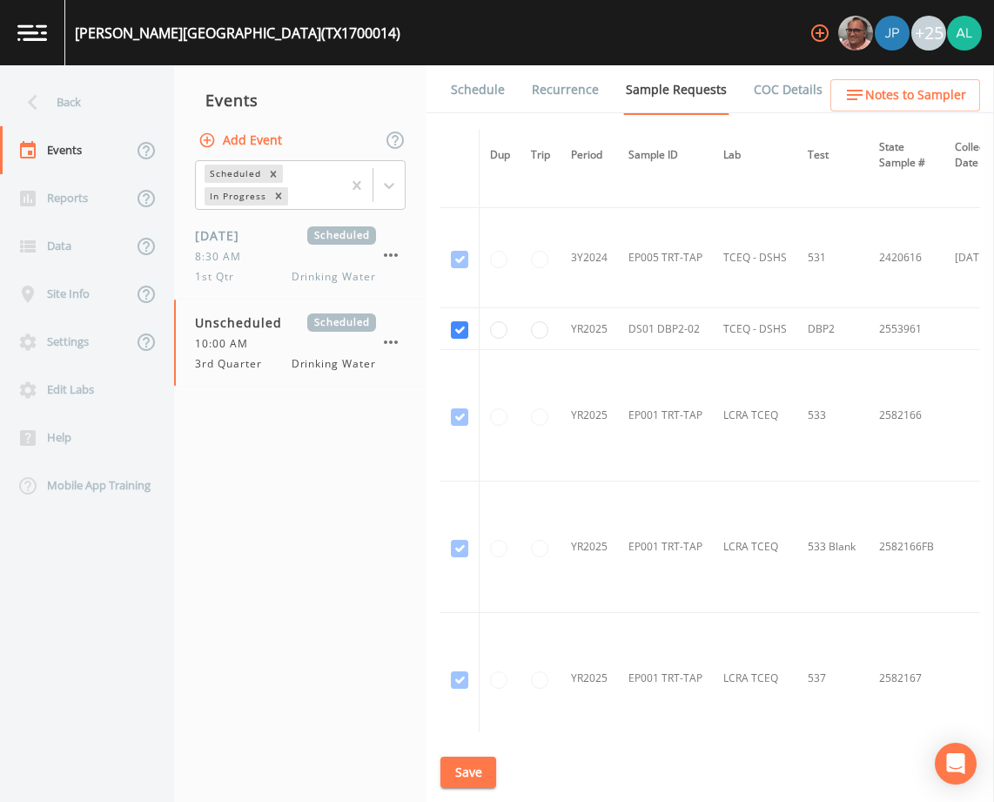
scroll to position [2829, 0]
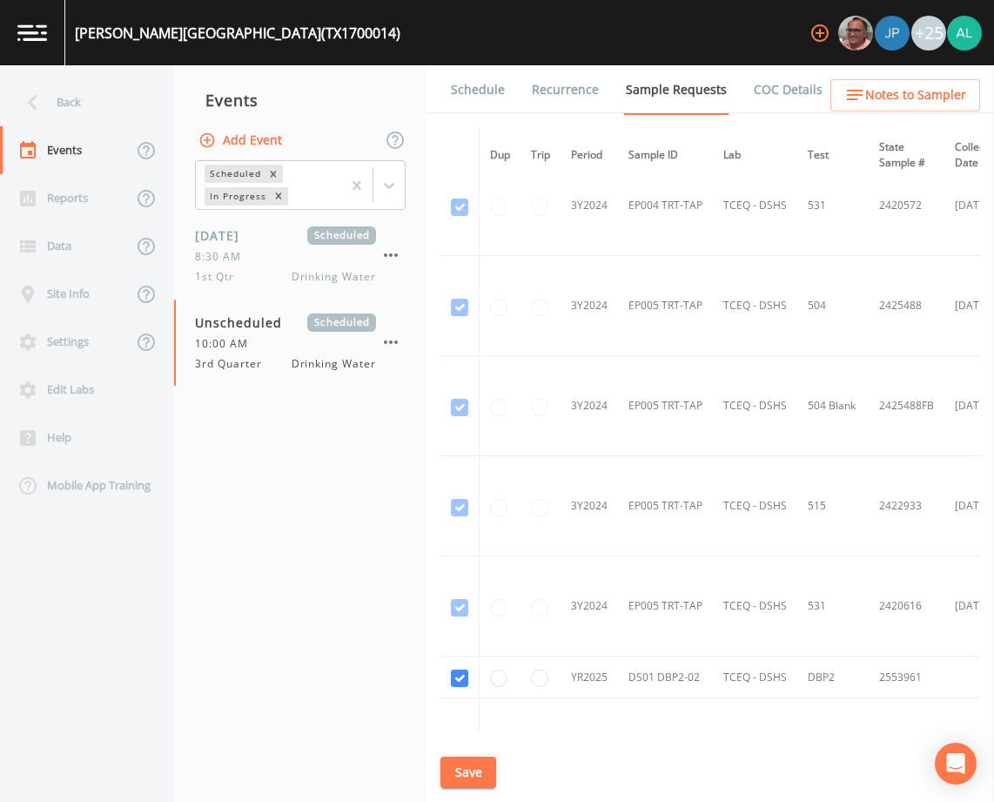
click at [480, 771] on button "Save" at bounding box center [468, 772] width 56 height 32
click at [459, 92] on link "Schedule" at bounding box center [477, 89] width 59 height 49
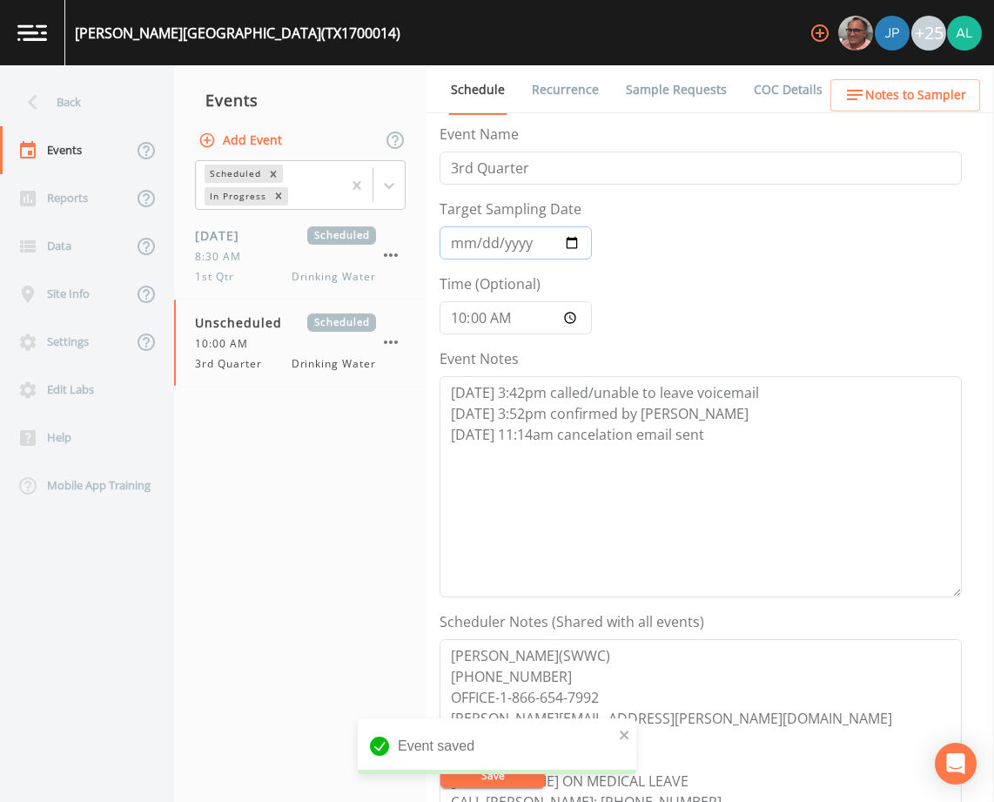
click at [467, 249] on input "Target Sampling Date" at bounding box center [516, 242] width 152 height 33
type input "[DATE]"
click at [484, 326] on input "10:00:00" at bounding box center [516, 317] width 152 height 33
type input "10:30"
click at [440, 762] on button "Save" at bounding box center [492, 775] width 104 height 26
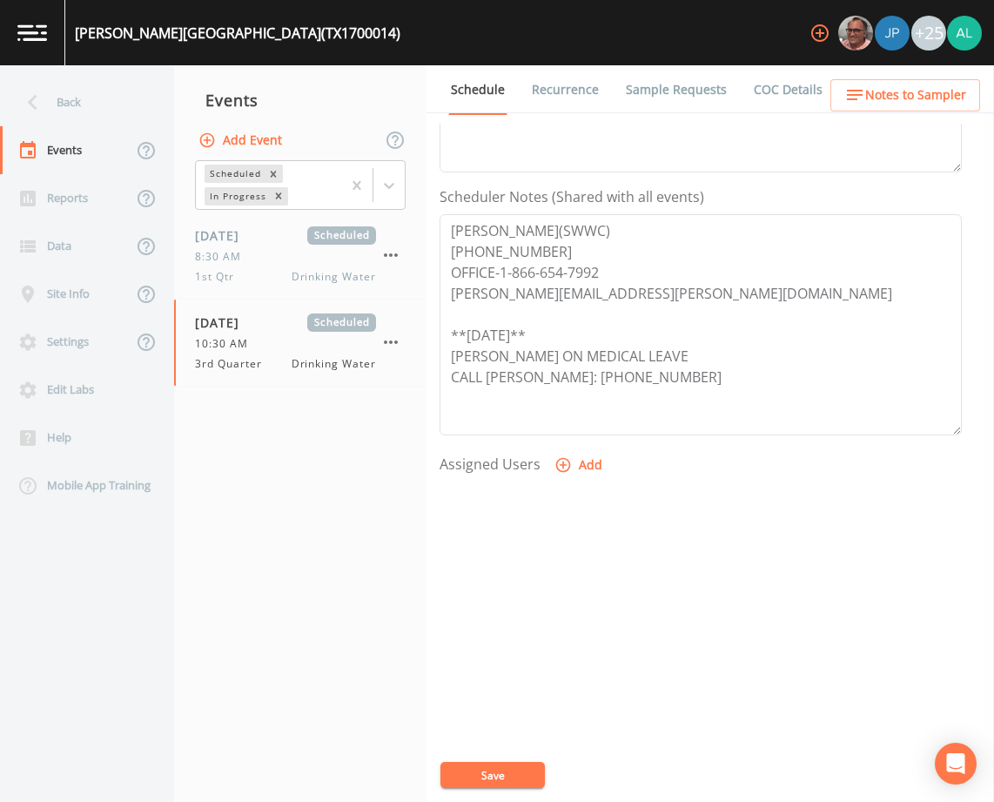
scroll to position [427, 0]
click at [487, 762] on button "Save" at bounding box center [492, 775] width 104 height 26
click at [477, 769] on button "Save" at bounding box center [492, 775] width 104 height 26
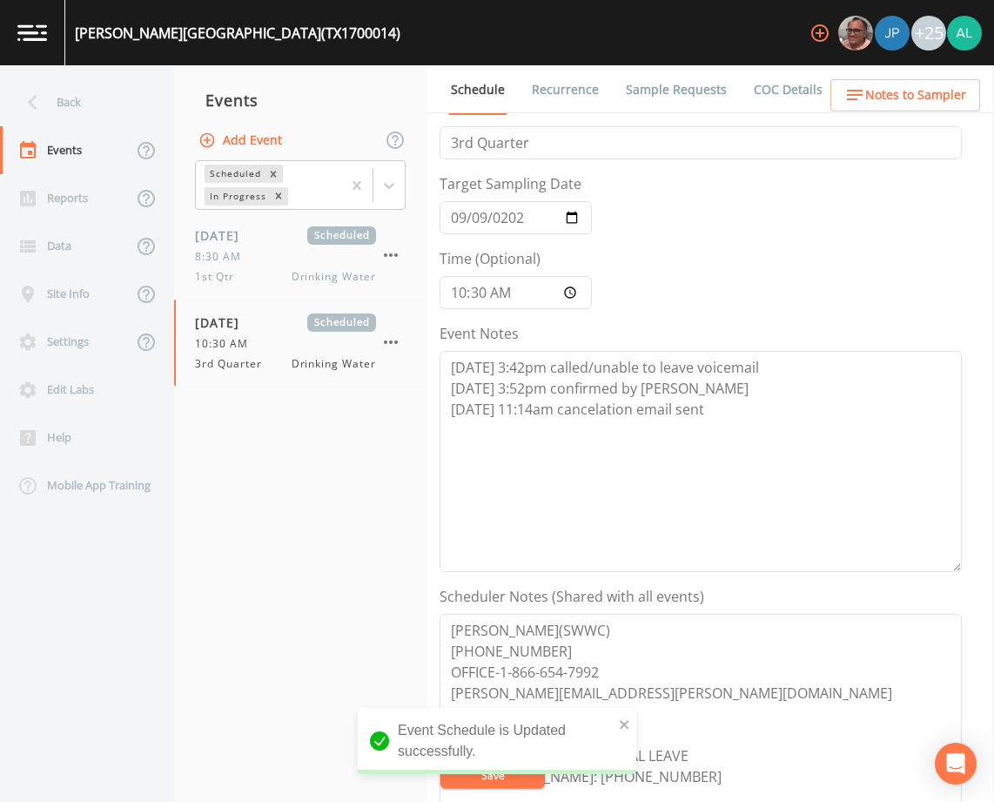
scroll to position [0, 0]
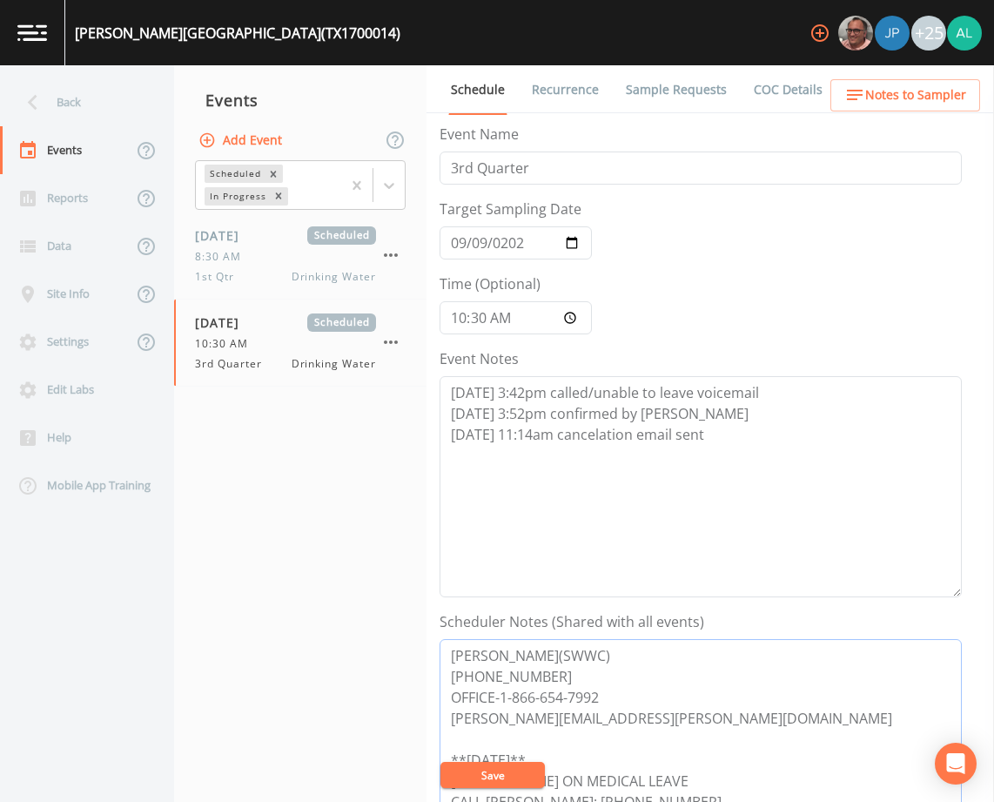
click at [515, 750] on textarea "[PERSON_NAME](SWWC) [PHONE_NUMBER] OFFICE-1-866-654-7992 [PERSON_NAME][EMAIL_AD…" at bounding box center [701, 749] width 522 height 221
click at [511, 773] on button "Save" at bounding box center [492, 775] width 104 height 26
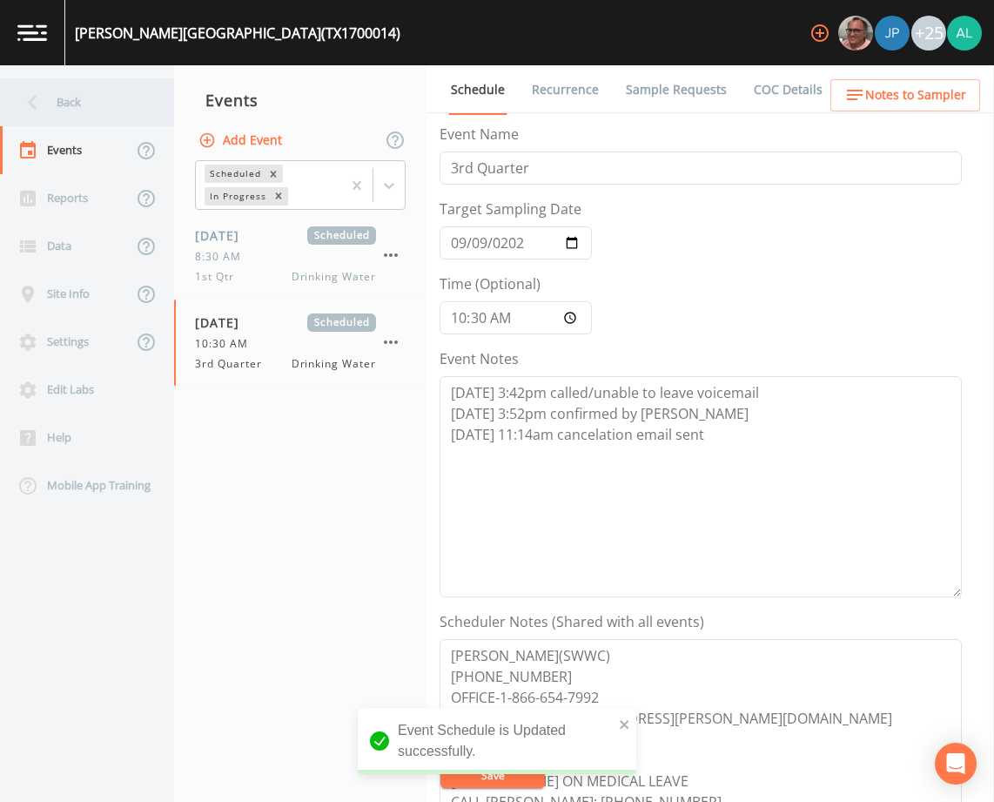
click at [93, 117] on div "Back" at bounding box center [78, 102] width 157 height 48
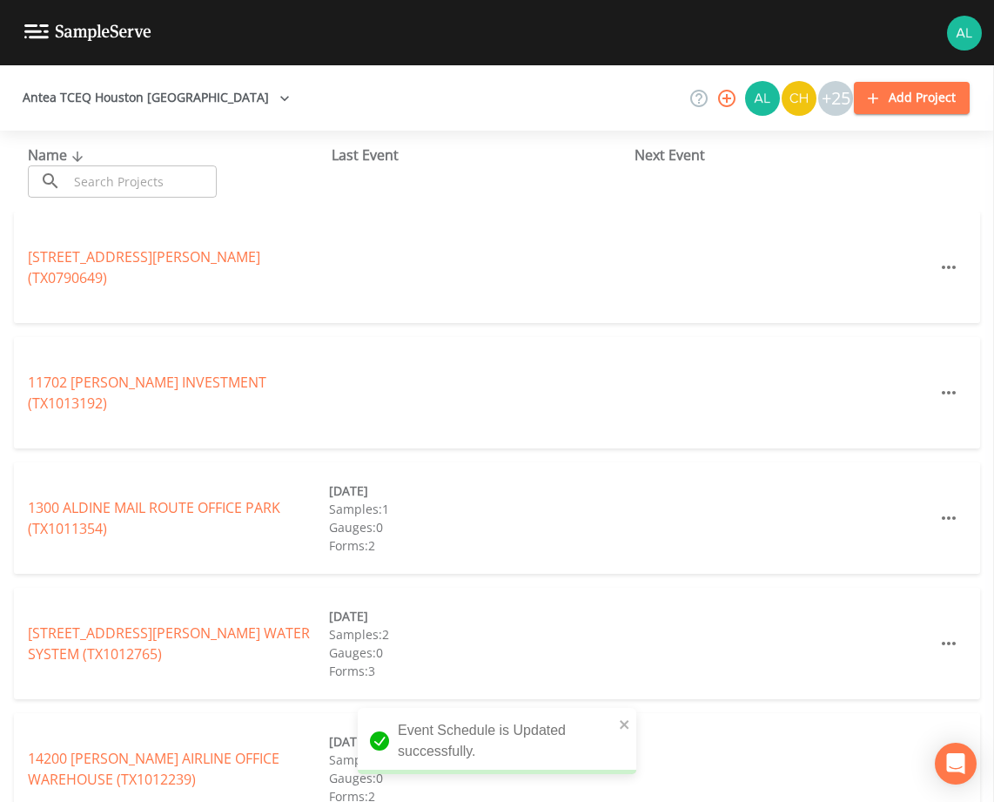
click at [111, 197] on input "text" at bounding box center [142, 181] width 149 height 32
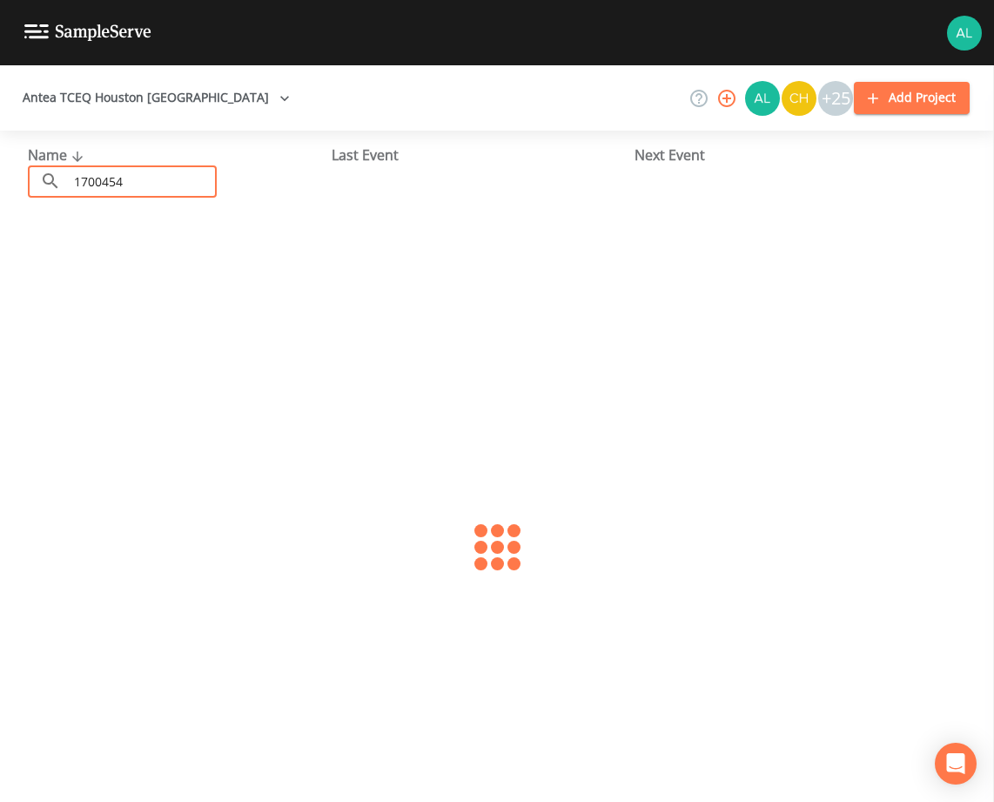
type input "1700454"
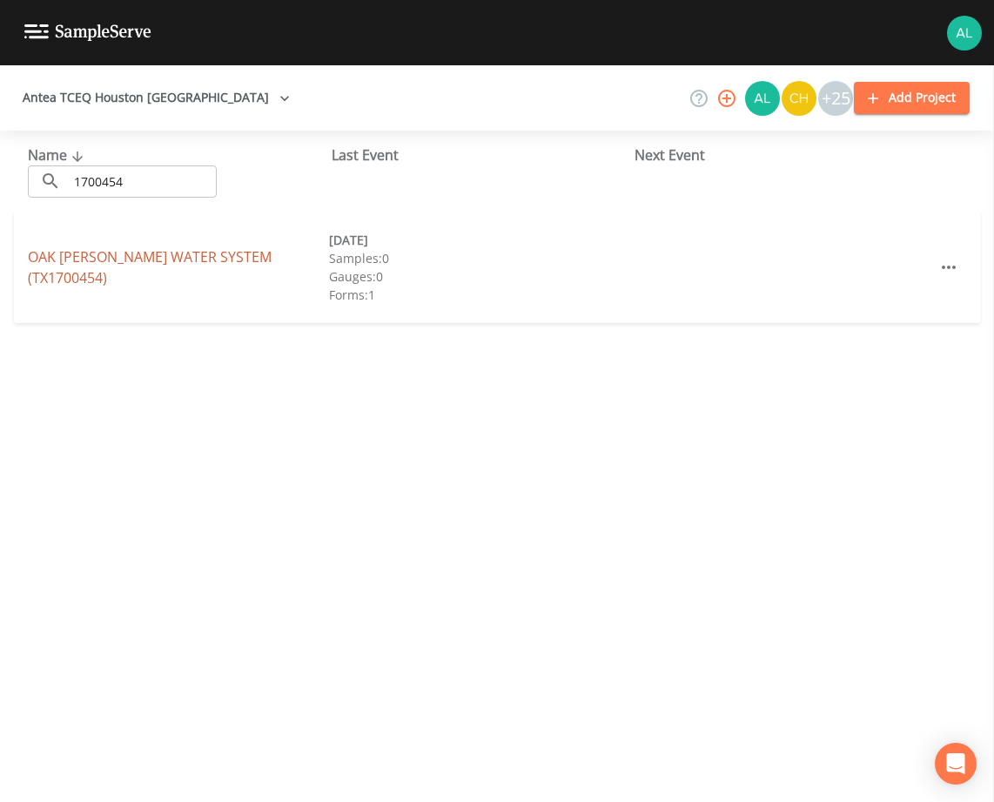
click at [136, 259] on link "OAK [PERSON_NAME] WATER SYSTEM (TX1700454)" at bounding box center [150, 267] width 244 height 40
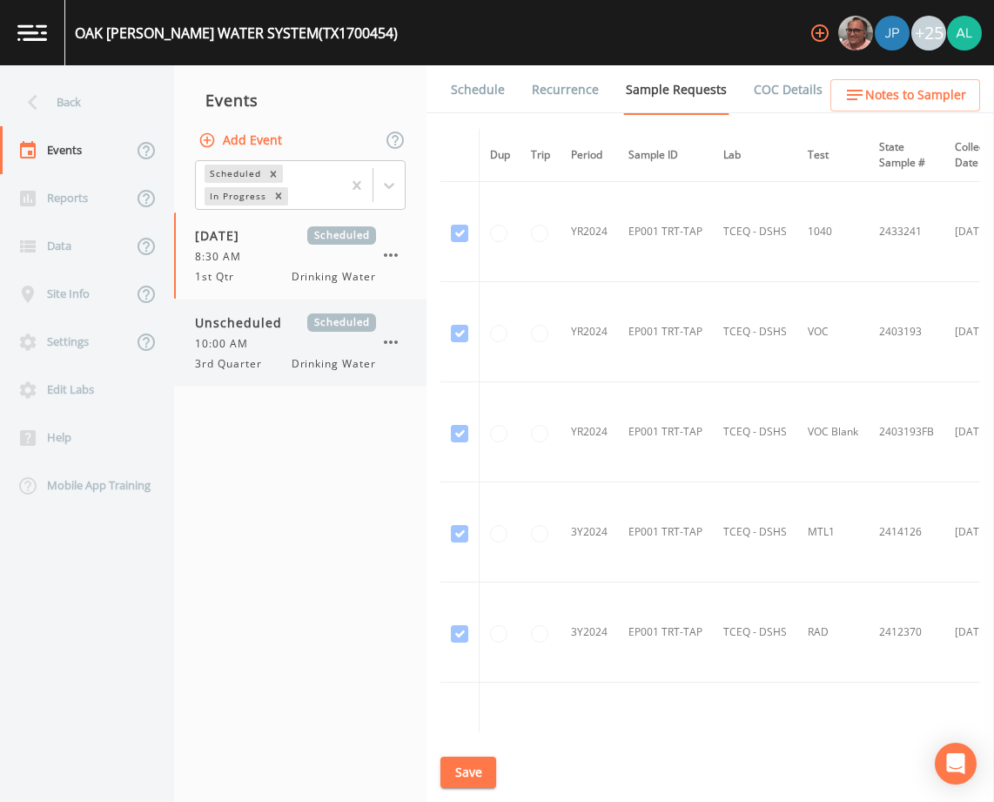
click at [235, 373] on div "Unscheduled Scheduled 10:00 AM 3rd Quarter Drinking Water" at bounding box center [300, 342] width 252 height 86
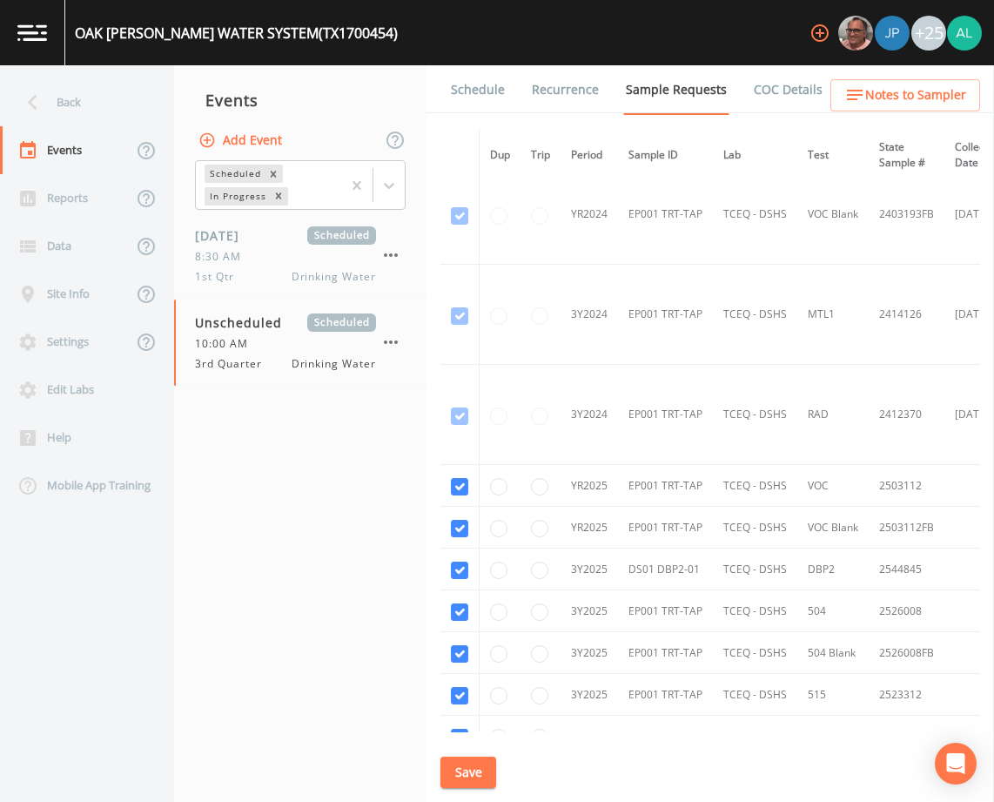
scroll to position [348, 0]
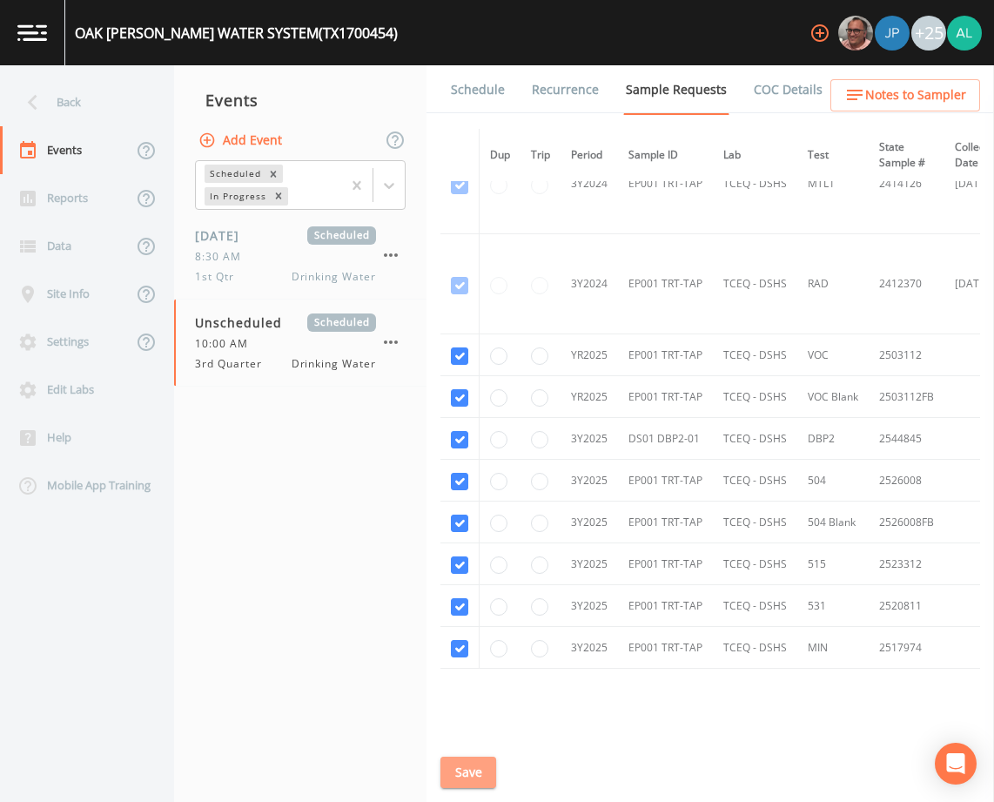
click at [467, 781] on button "Save" at bounding box center [468, 772] width 56 height 32
click at [460, 87] on link "Schedule" at bounding box center [477, 89] width 59 height 49
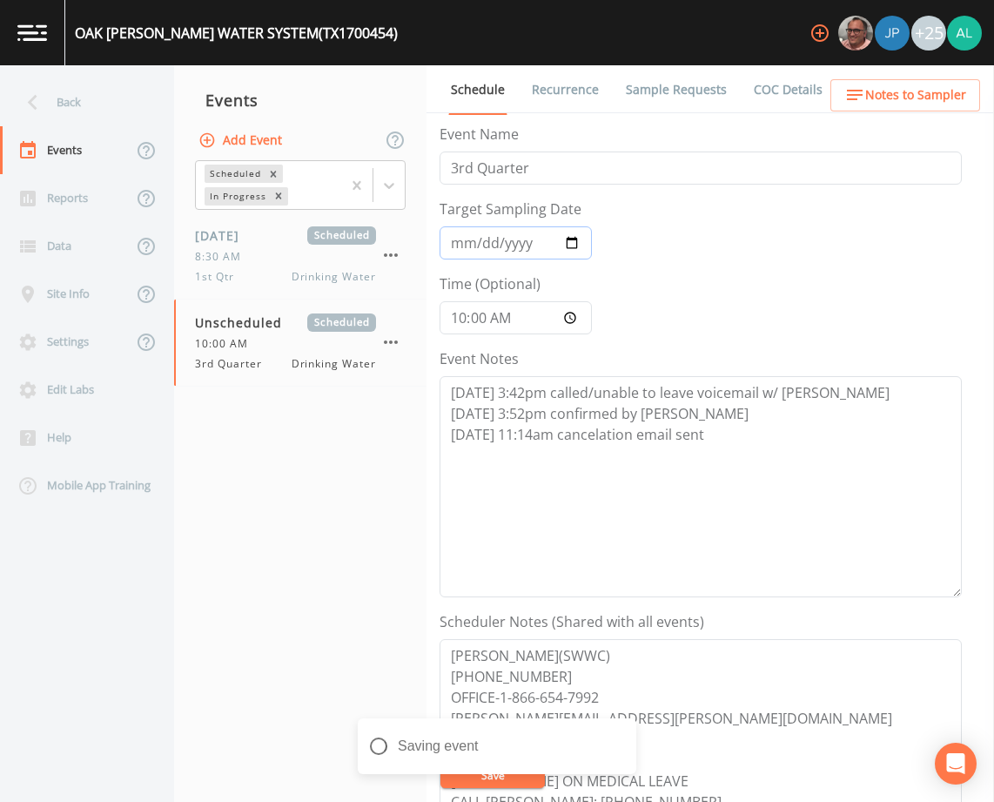
click at [469, 238] on input "Target Sampling Date" at bounding box center [516, 242] width 152 height 33
type input "[DATE]"
click at [489, 320] on input "10:00:00" at bounding box center [516, 317] width 152 height 33
type input "10:30"
click at [440, 762] on button "Save" at bounding box center [492, 775] width 104 height 26
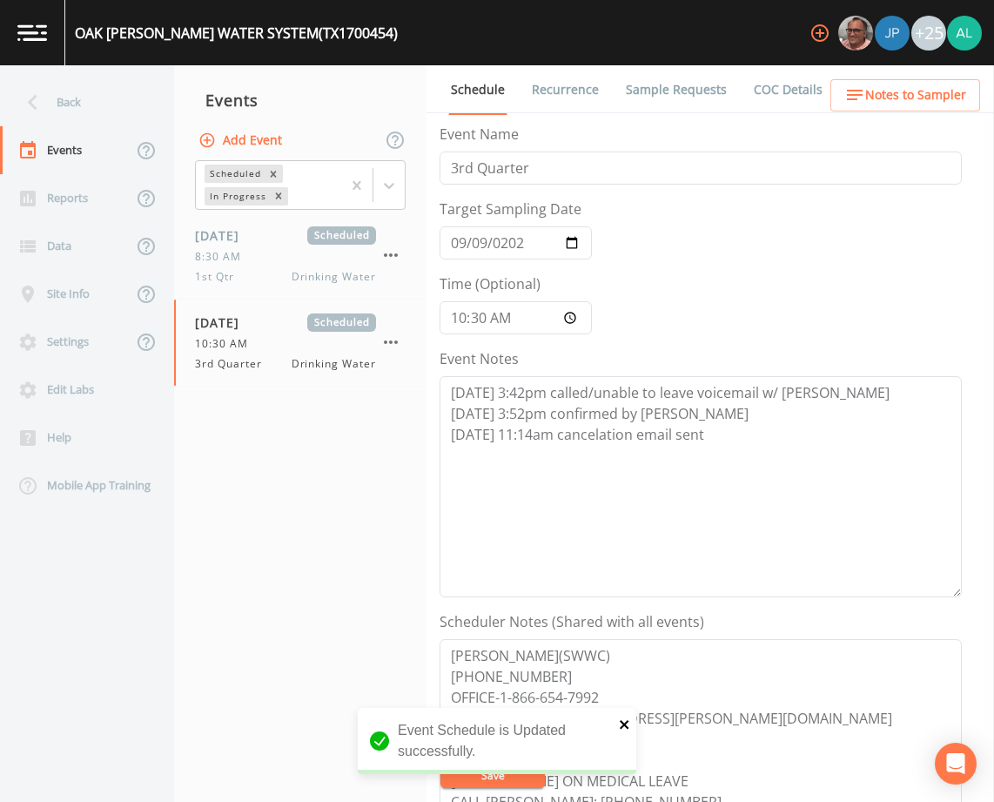
click at [622, 720] on icon "close" at bounding box center [625, 724] width 12 height 14
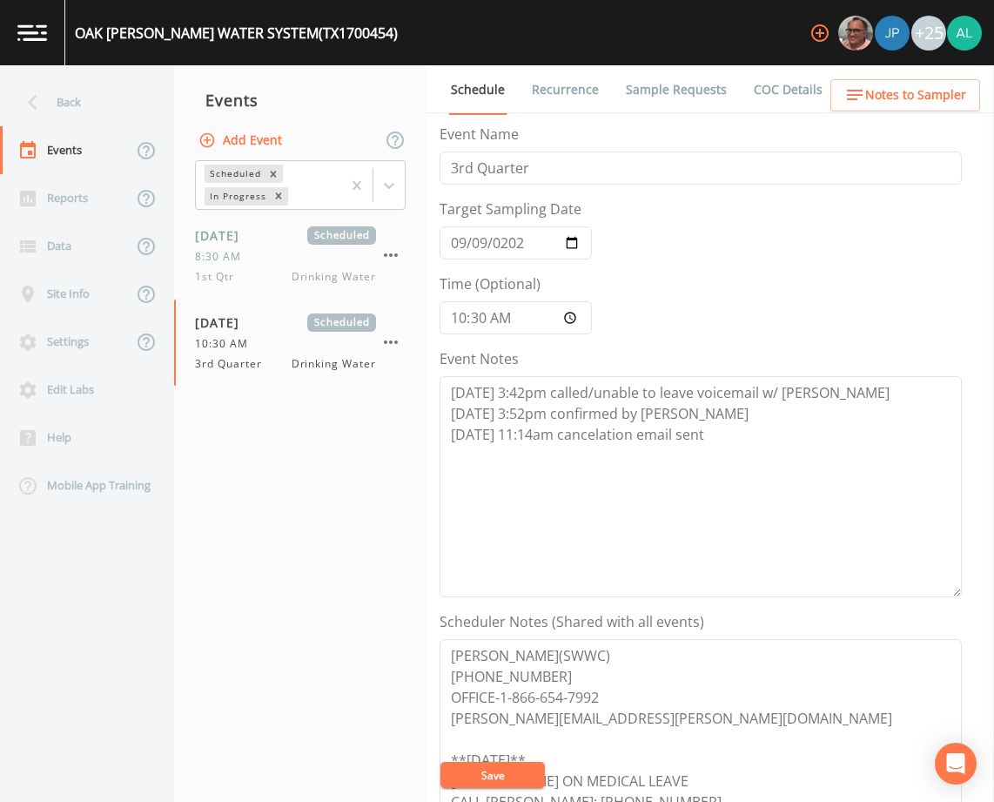
click at [485, 776] on div "OAK [PERSON_NAME] WATER SYSTEM (TX1700454) +25 Back Events Reports Data Site In…" at bounding box center [497, 401] width 994 height 802
click at [485, 776] on button "Save" at bounding box center [492, 775] width 104 height 26
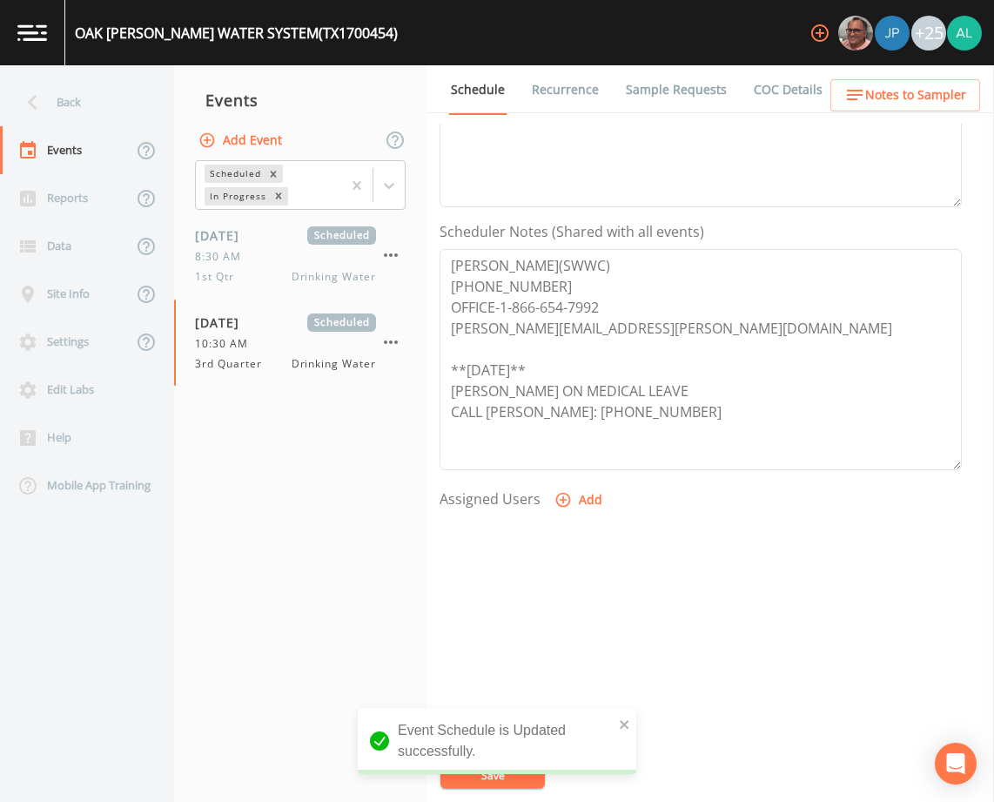
scroll to position [427, 0]
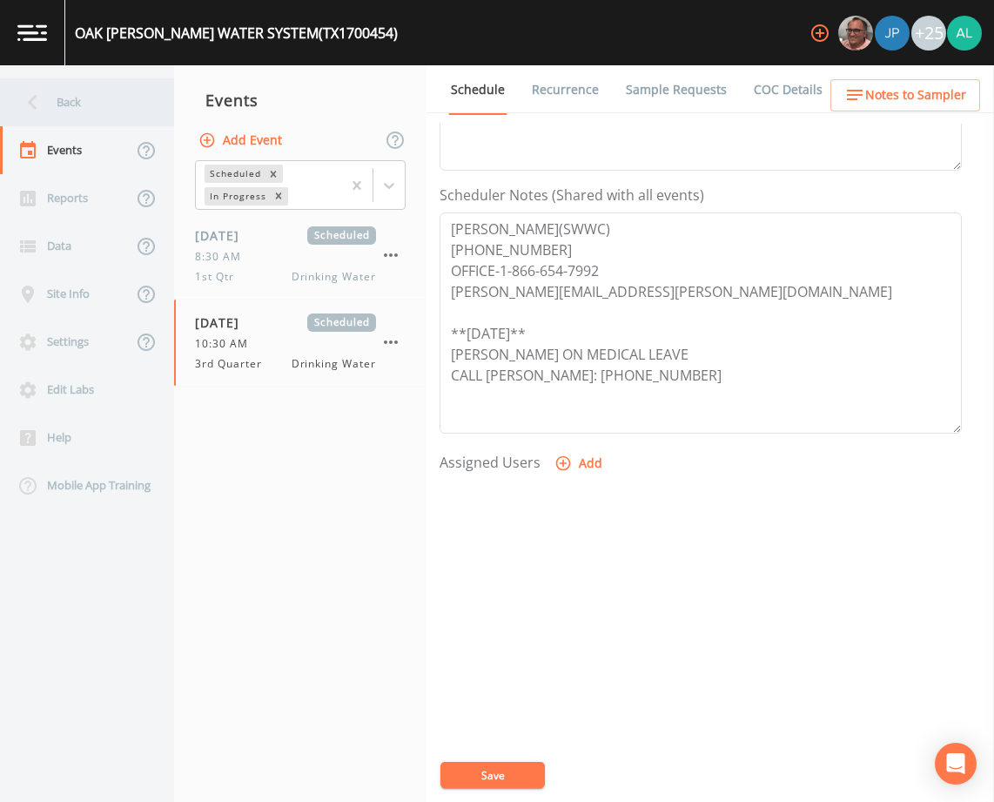
click at [62, 92] on div "Back" at bounding box center [78, 102] width 157 height 48
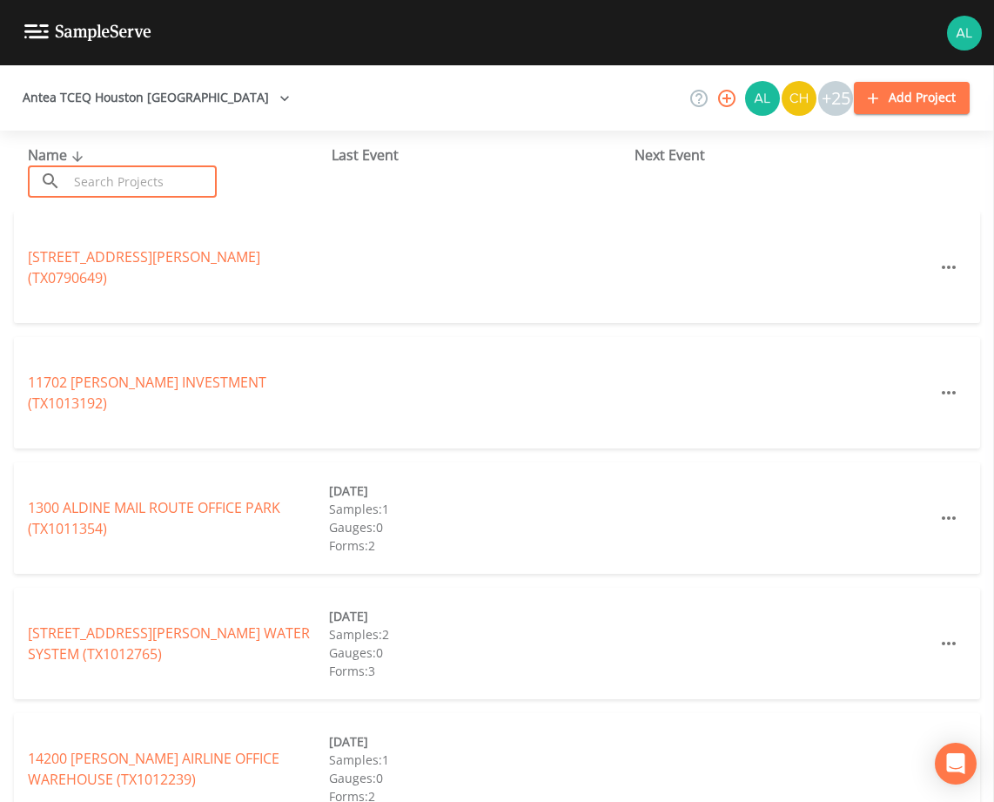
click at [125, 166] on input "text" at bounding box center [142, 181] width 149 height 32
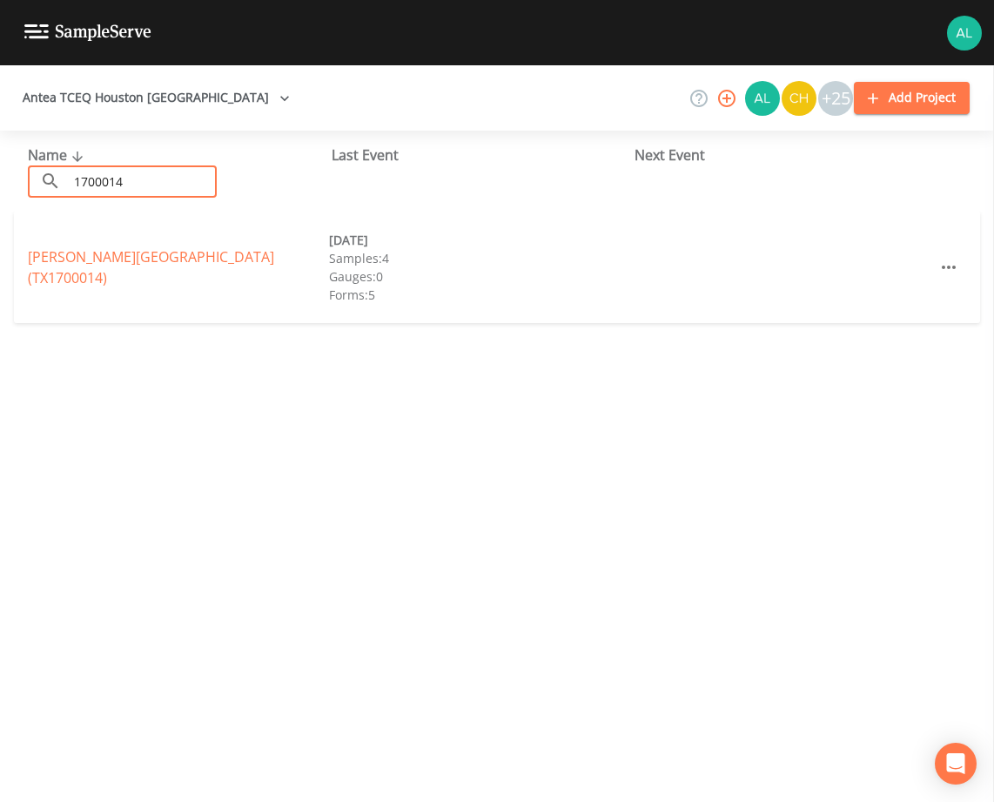
type input "1700014"
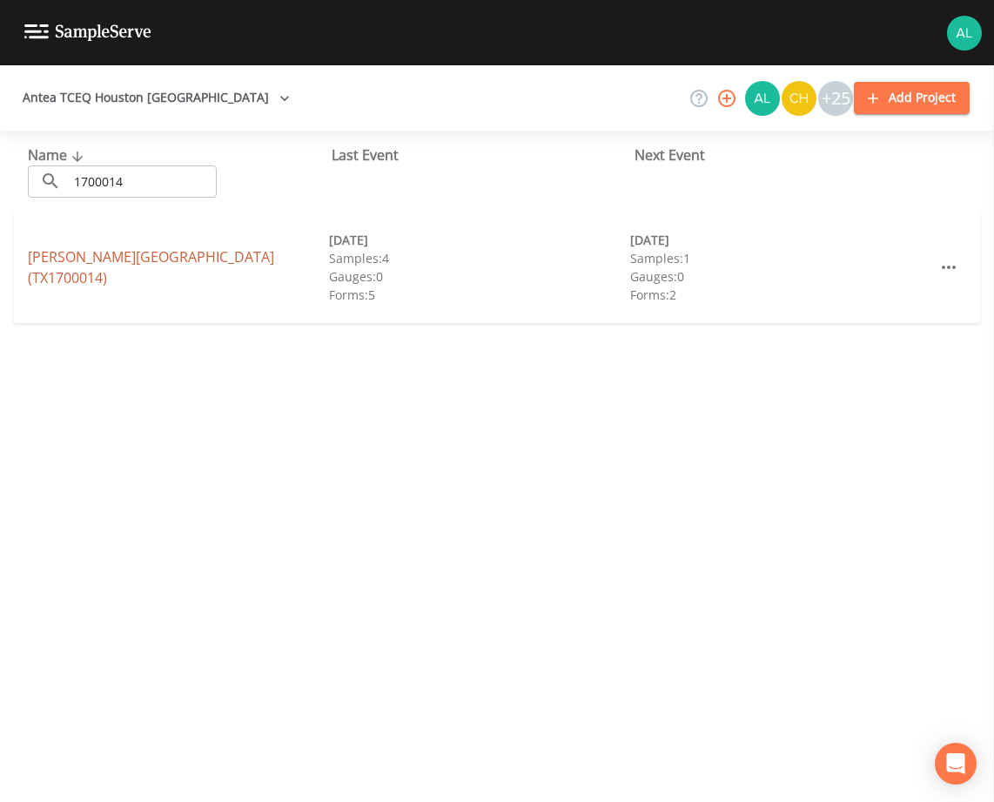
click at [136, 259] on link "[PERSON_NAME][GEOGRAPHIC_DATA] (TX1700014)" at bounding box center [151, 267] width 246 height 40
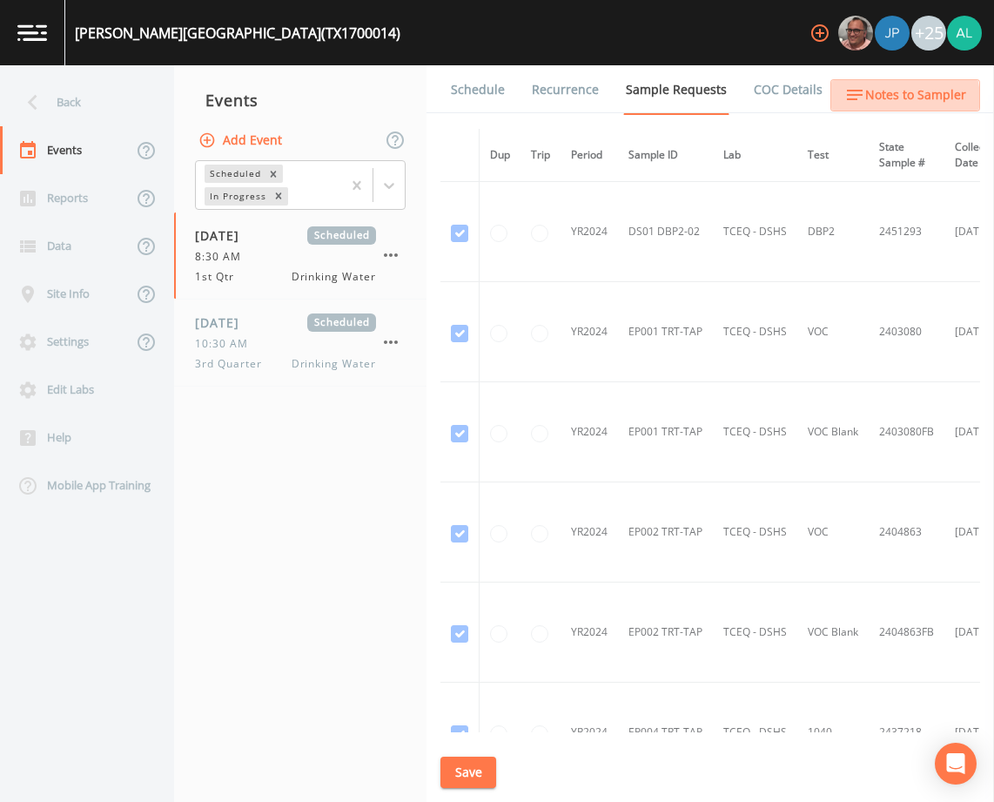
click at [877, 101] on span "Notes to Sampler" at bounding box center [915, 95] width 101 height 22
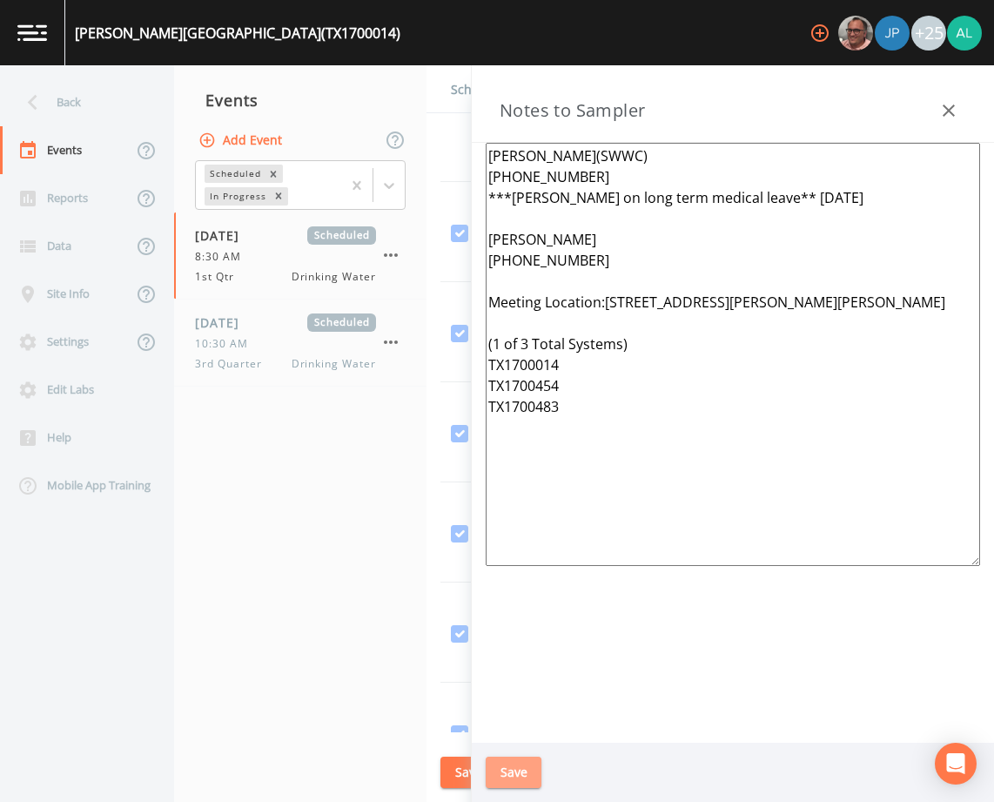
click at [504, 767] on button "Save" at bounding box center [514, 772] width 56 height 32
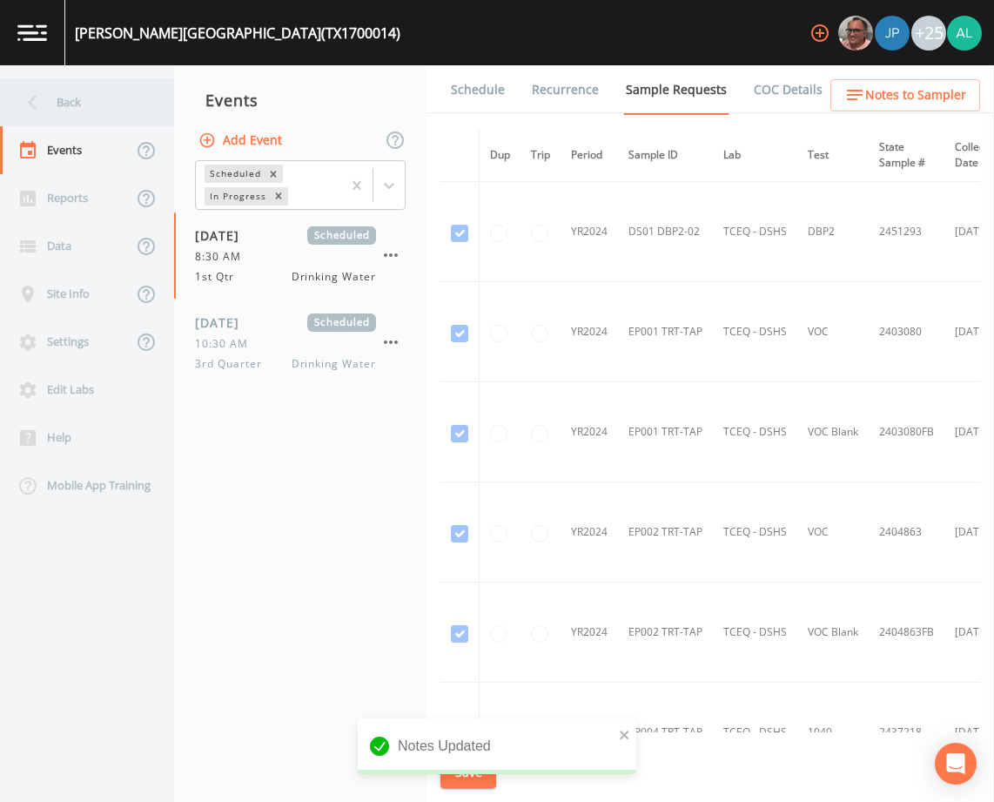
click at [151, 92] on div "Back" at bounding box center [87, 102] width 174 height 48
click at [124, 107] on div "Back" at bounding box center [78, 102] width 157 height 48
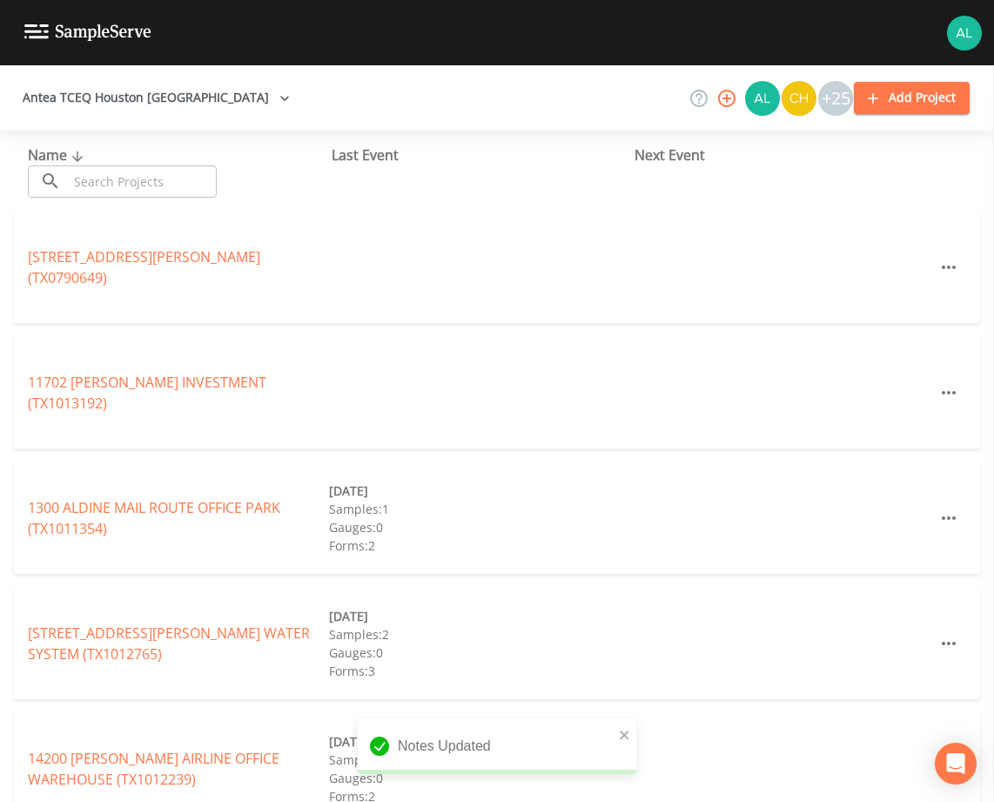
click at [115, 185] on input "text" at bounding box center [142, 181] width 149 height 32
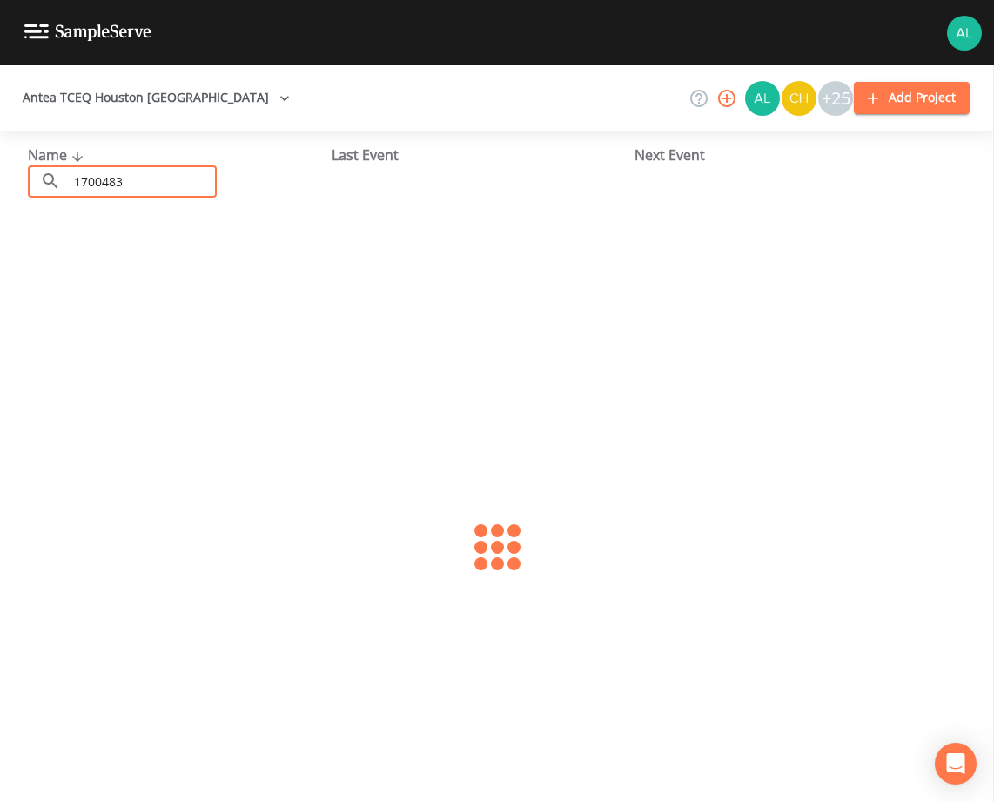
type input "1700483"
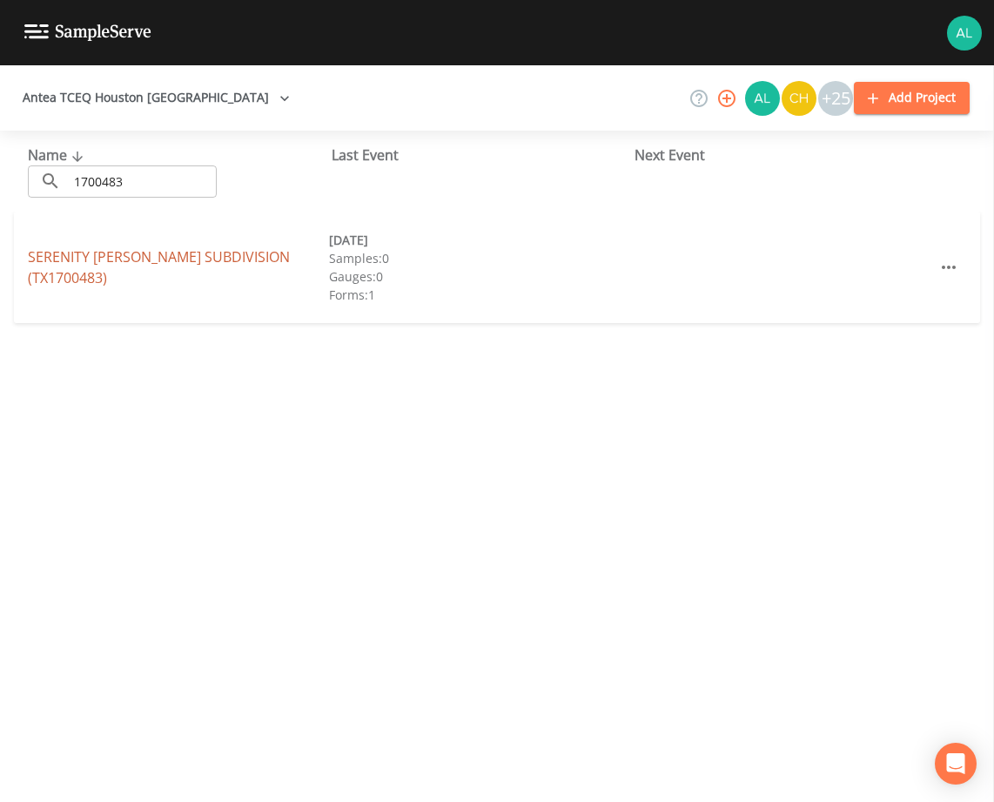
click at [108, 265] on link "[GEOGRAPHIC_DATA][PERSON_NAME] (TX1700483)" at bounding box center [159, 267] width 262 height 40
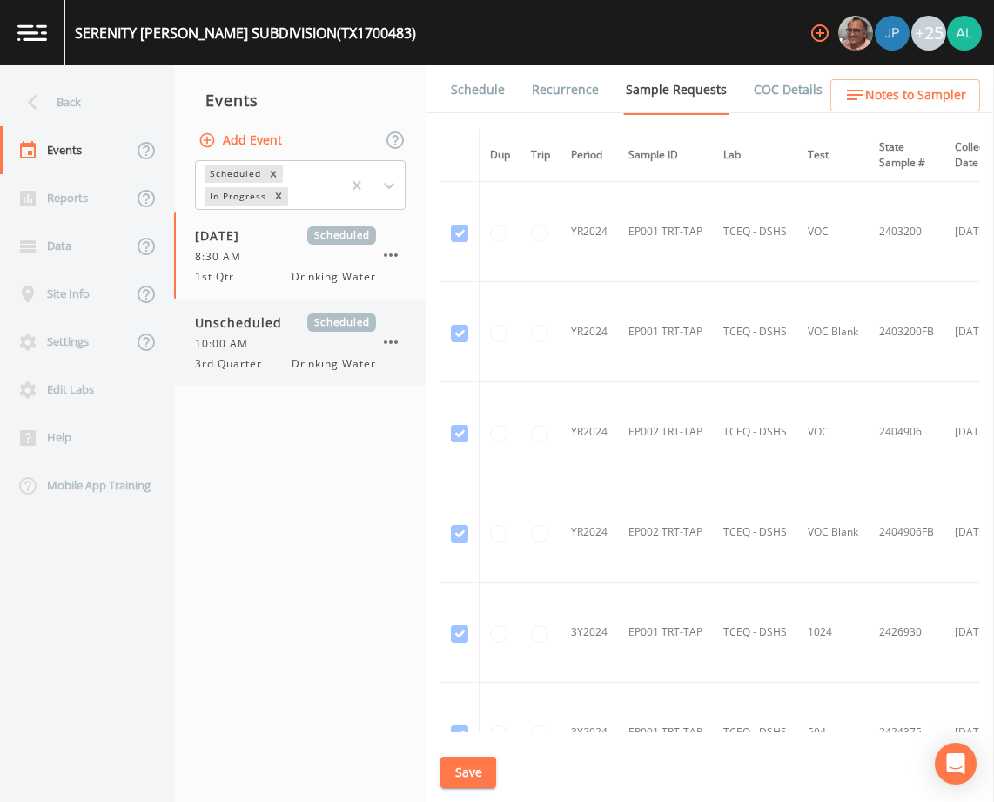
click at [270, 336] on div "10:00 AM" at bounding box center [285, 344] width 181 height 16
click at [910, 91] on span "Notes to Sampler" at bounding box center [915, 95] width 101 height 22
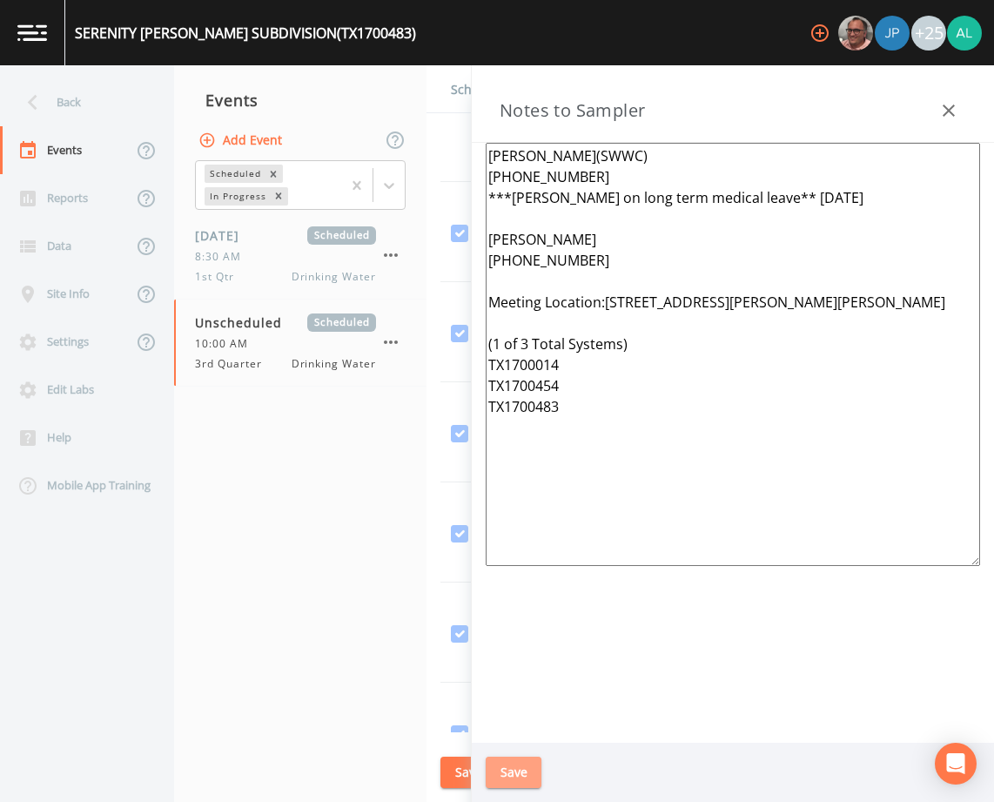
click at [521, 763] on button "Save" at bounding box center [514, 772] width 56 height 32
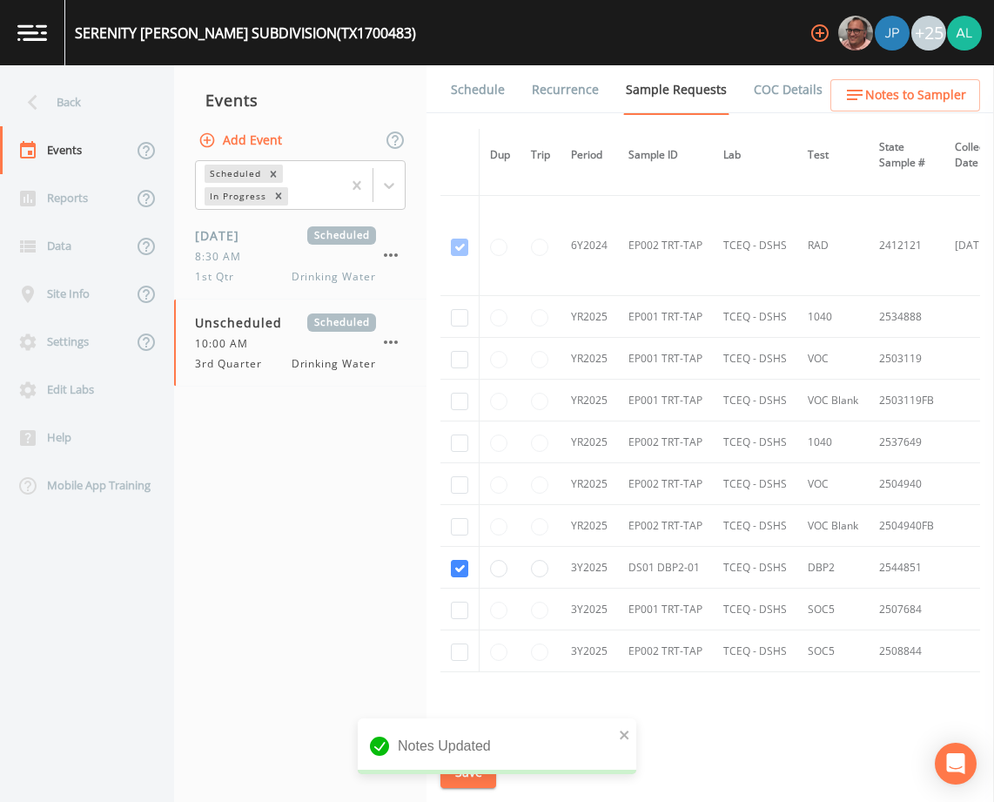
scroll to position [1828, 0]
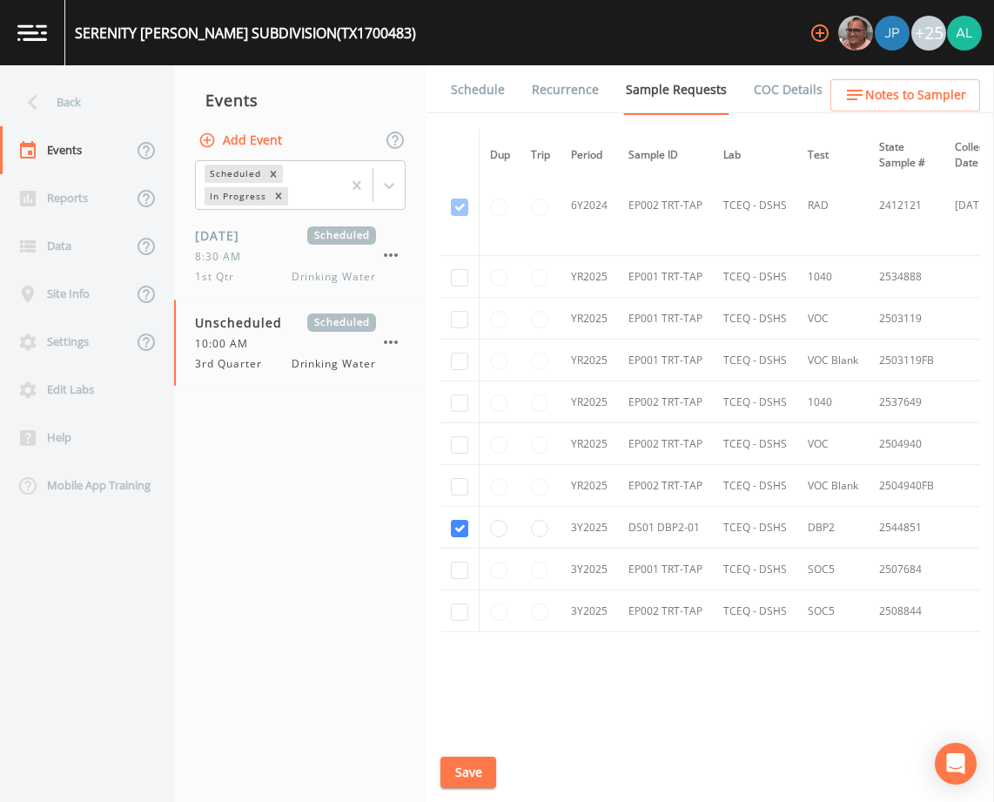
click at [482, 756] on button "Save" at bounding box center [468, 772] width 56 height 32
click at [472, 97] on link "Schedule" at bounding box center [477, 89] width 59 height 49
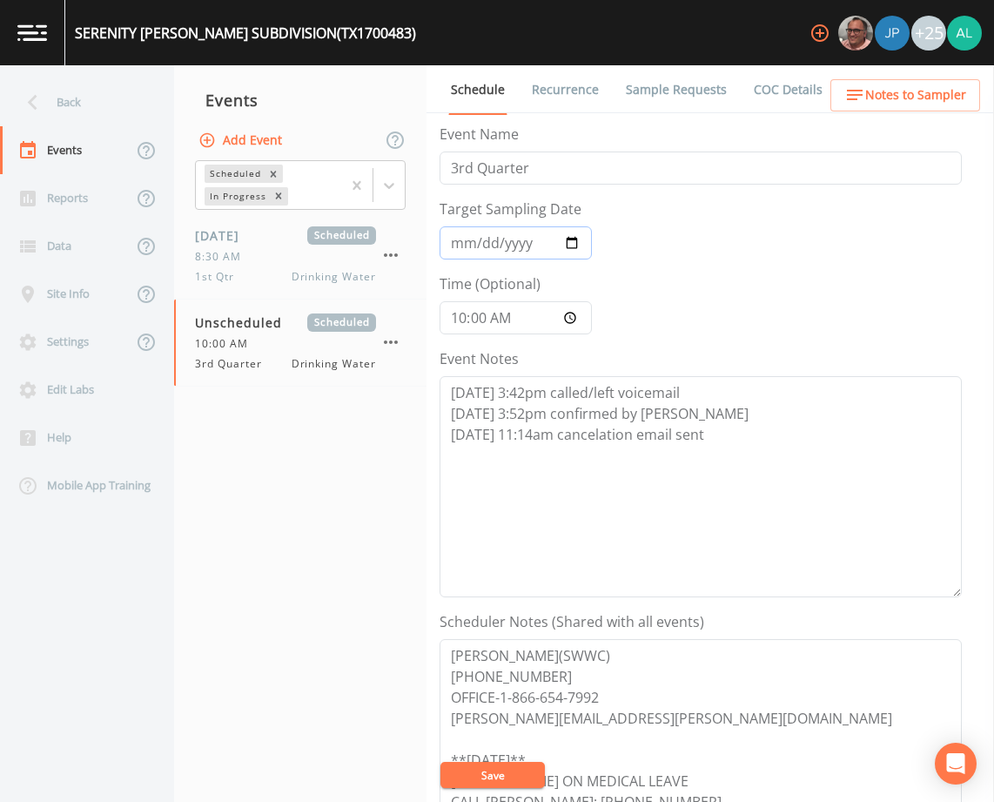
click at [477, 241] on input "Target Sampling Date" at bounding box center [516, 242] width 152 height 33
type input "[DATE]"
click at [473, 319] on input "10:00:00" at bounding box center [516, 317] width 152 height 33
type input "10:30"
click at [440, 762] on button "Save" at bounding box center [492, 775] width 104 height 26
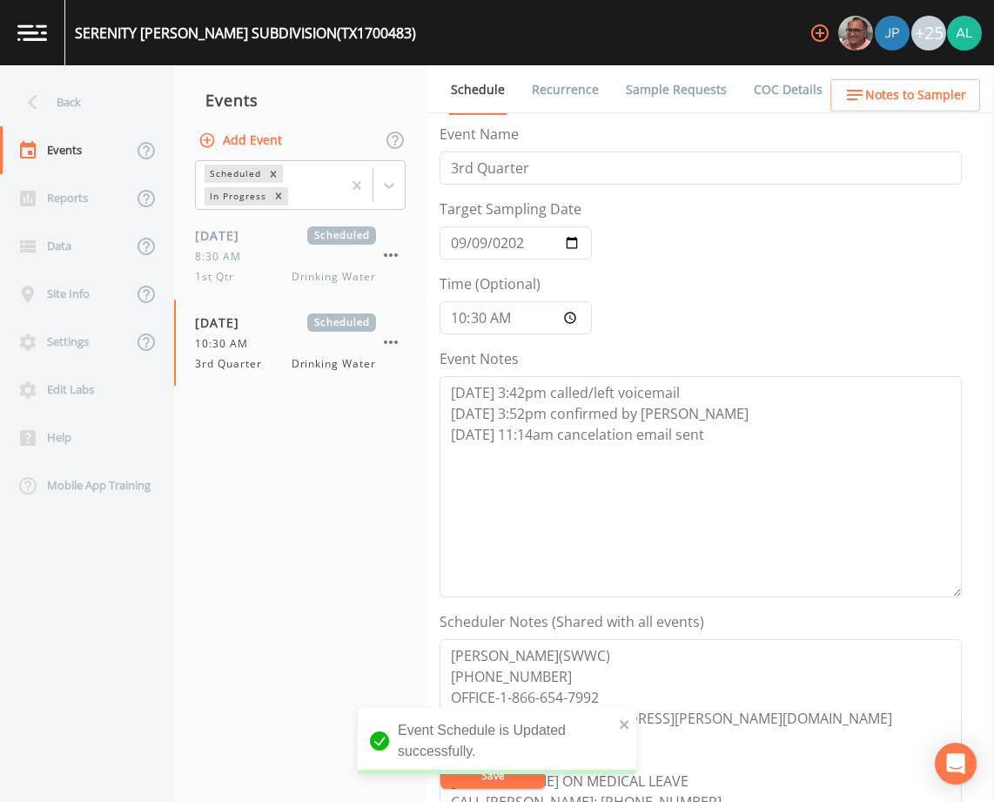
click at [904, 76] on ul "Schedule Recurrence Sample Requests COC Details Forms" at bounding box center [711, 89] width 568 height 48
click at [885, 96] on span "Notes to Sampler" at bounding box center [915, 95] width 101 height 22
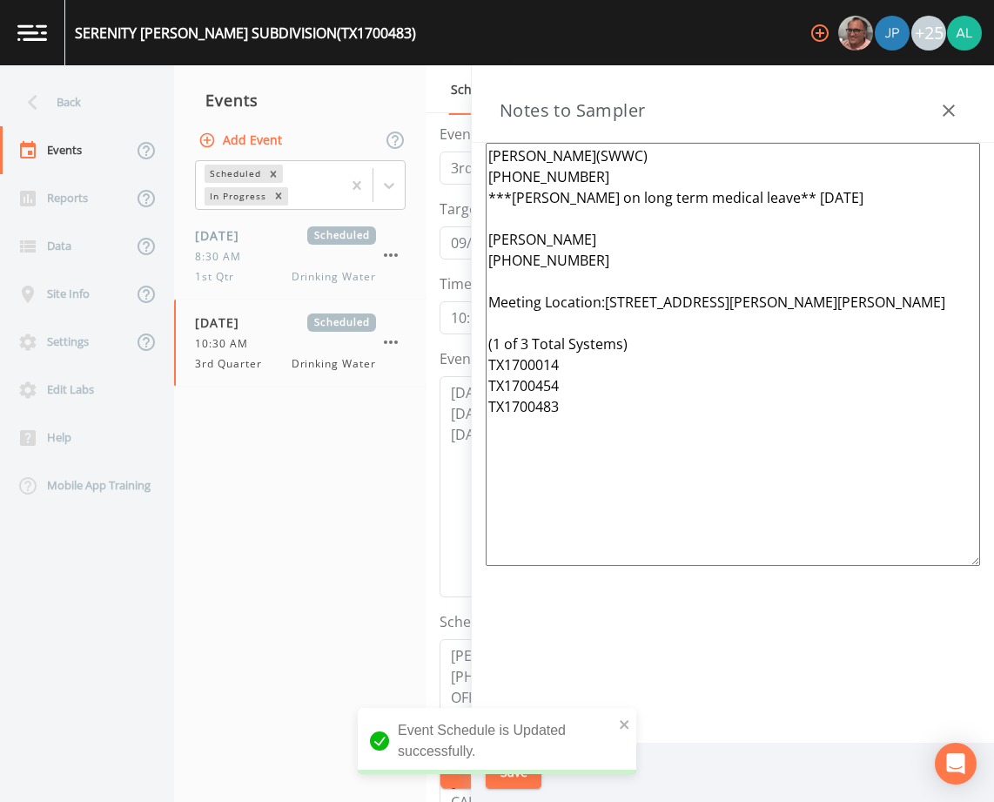
click at [623, 710] on div "Event Schedule is Updated successfully." at bounding box center [497, 741] width 279 height 66
click at [617, 721] on div "Event Schedule is Updated successfully." at bounding box center [497, 741] width 279 height 66
click at [619, 722] on div "Event Schedule is Updated successfully." at bounding box center [497, 741] width 279 height 66
click at [627, 723] on icon "close" at bounding box center [625, 724] width 12 height 14
click at [529, 776] on button "Save" at bounding box center [514, 772] width 56 height 32
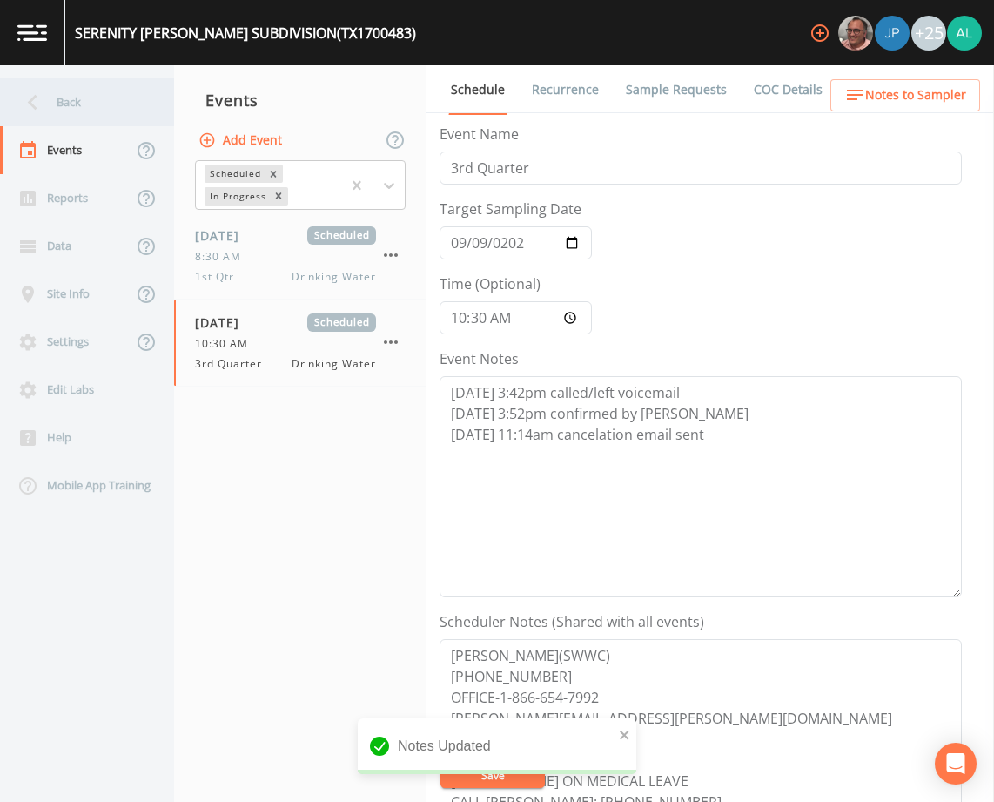
click at [91, 113] on div "Back" at bounding box center [78, 102] width 157 height 48
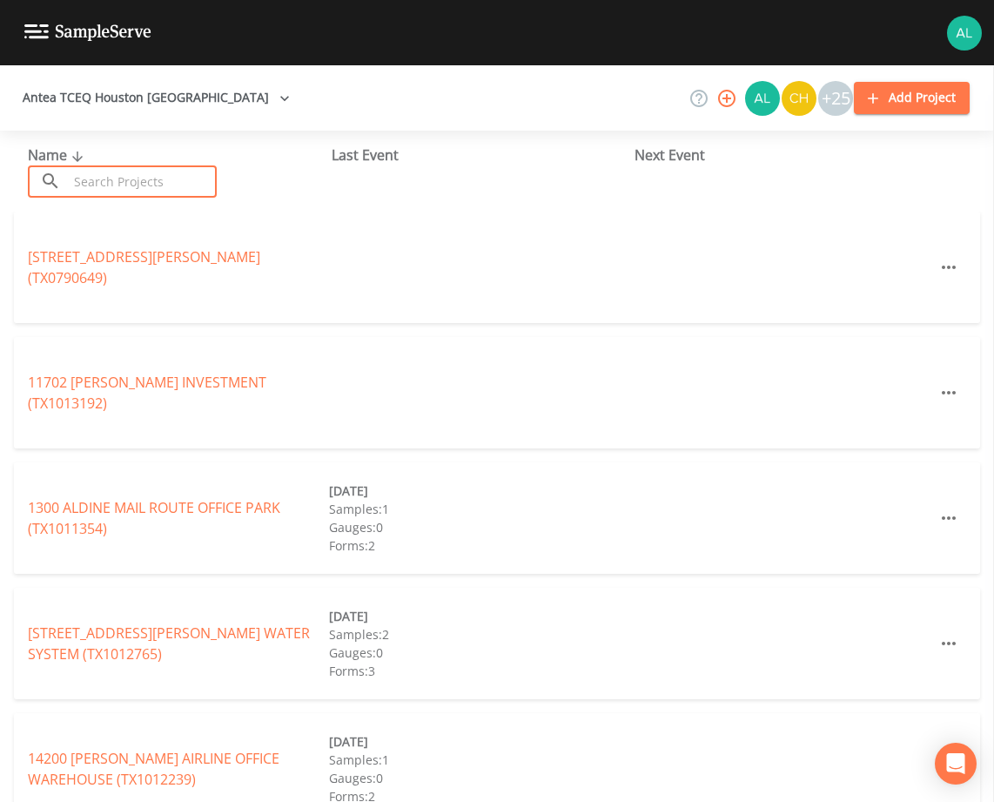
click at [152, 175] on input "text" at bounding box center [142, 181] width 149 height 32
click at [118, 197] on input "text" at bounding box center [142, 181] width 149 height 32
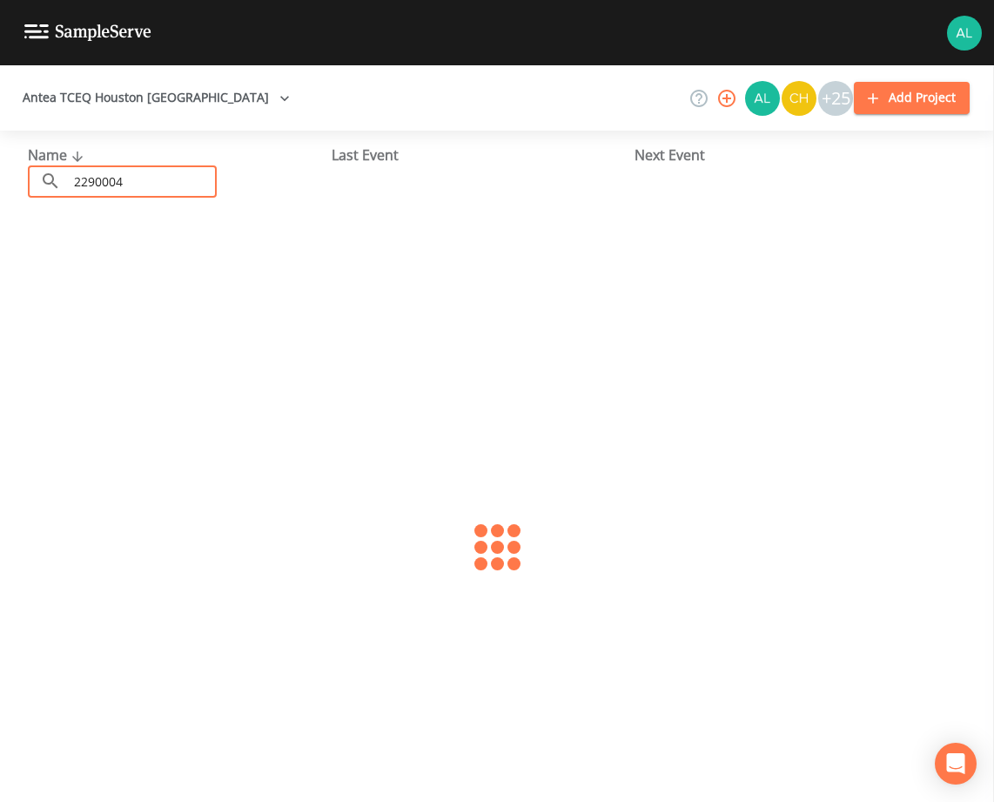
type input "2290004"
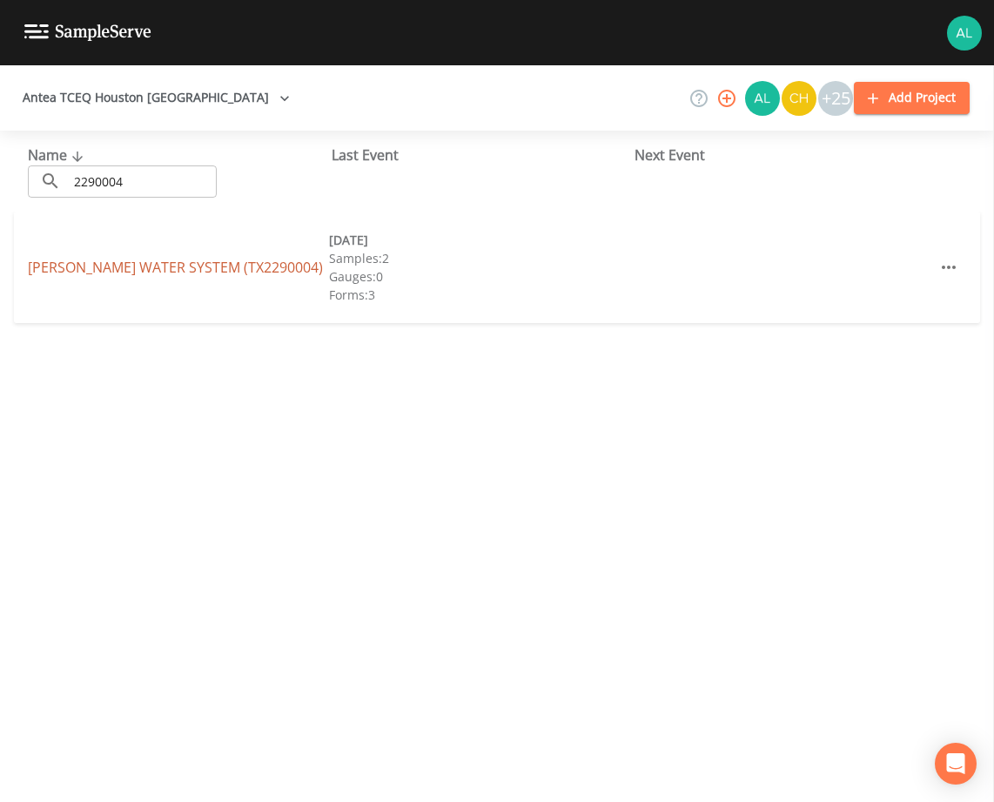
click at [169, 261] on link "[PERSON_NAME] WATER SYSTEM (TX2290004)" at bounding box center [175, 267] width 295 height 19
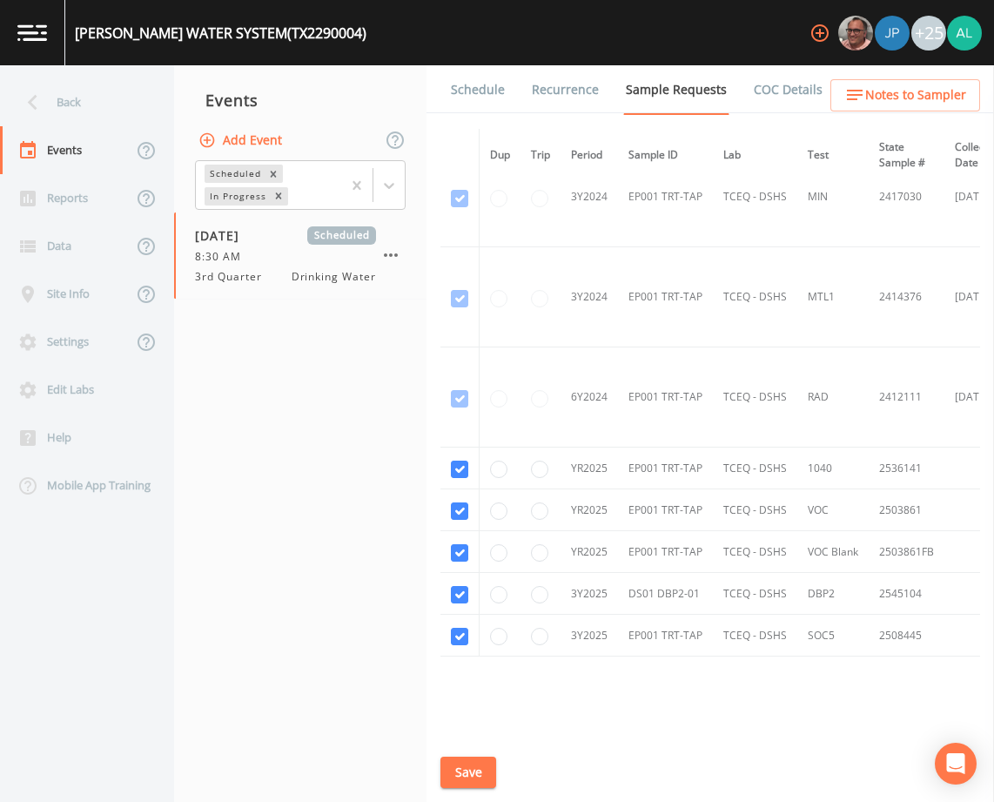
scroll to position [703, 0]
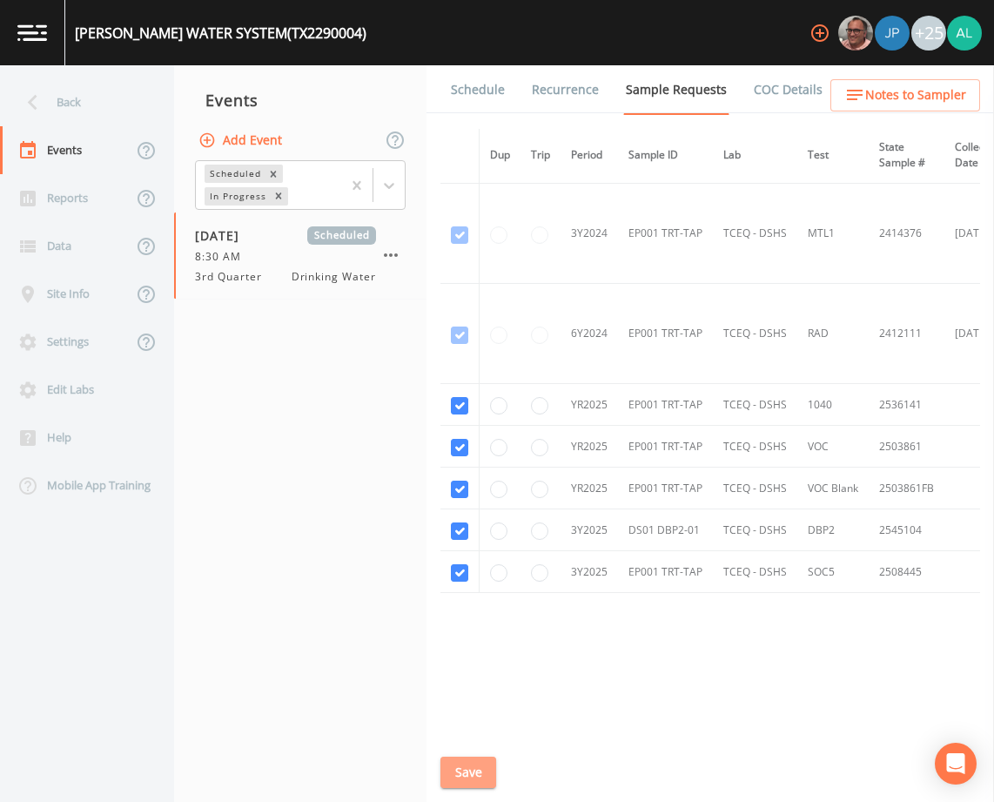
click at [478, 784] on button "Save" at bounding box center [468, 772] width 56 height 32
click at [467, 100] on link "Schedule" at bounding box center [477, 89] width 59 height 49
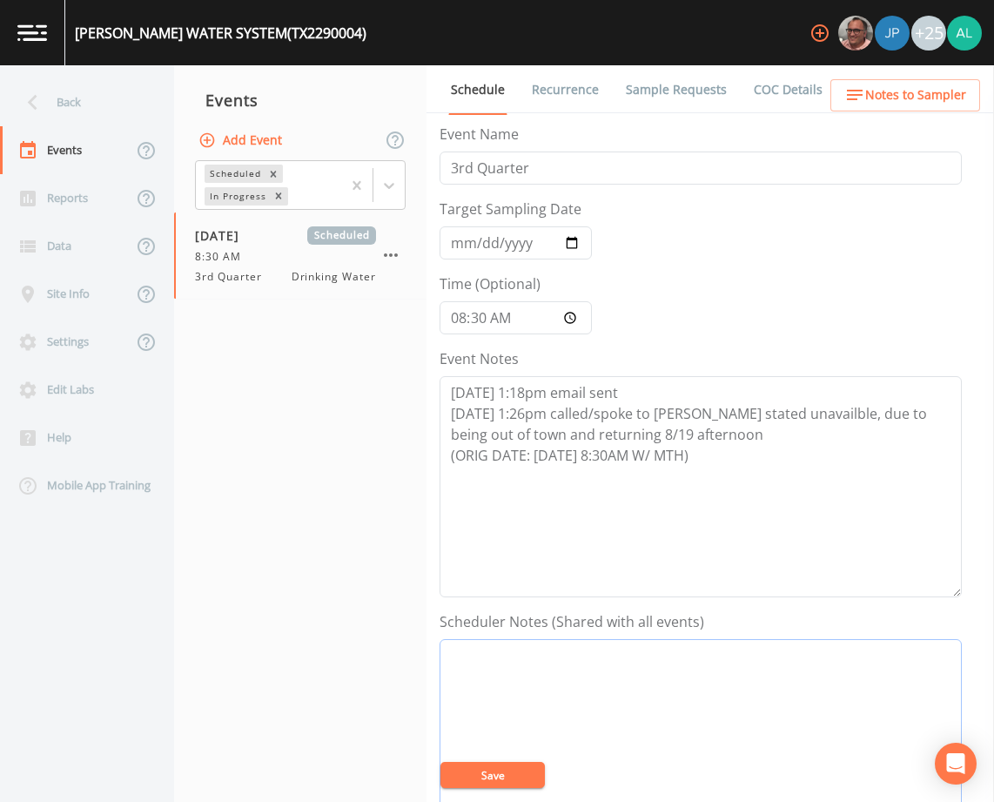
click at [487, 796] on textarea "Event Notes" at bounding box center [701, 749] width 522 height 221
click at [491, 791] on textarea "Event Notes" at bounding box center [701, 749] width 522 height 221
click at [491, 788] on textarea "Event Notes" at bounding box center [701, 749] width 522 height 221
click at [487, 772] on button "Save" at bounding box center [492, 775] width 104 height 26
click at [467, 245] on input "[DATE]" at bounding box center [516, 242] width 152 height 33
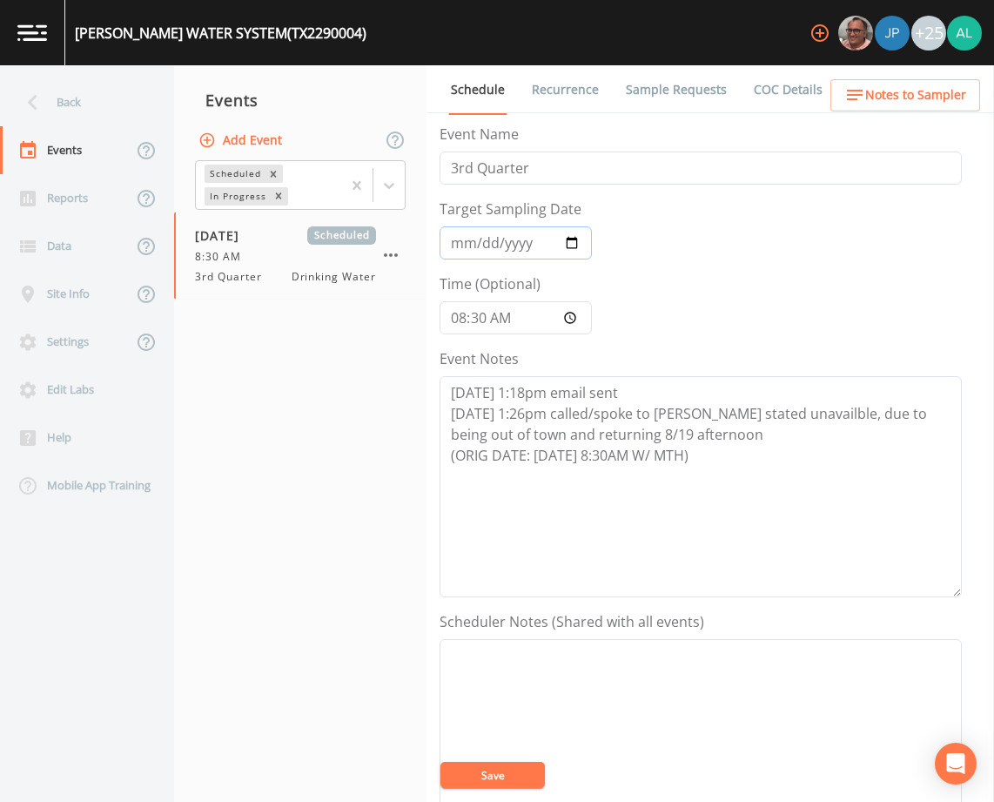
type input "[DATE]"
click at [500, 770] on button "Save" at bounding box center [492, 775] width 104 height 26
click at [917, 76] on ul "Schedule Recurrence Sample Requests COC Details Forms" at bounding box center [711, 89] width 568 height 48
click at [914, 96] on span "Notes to Sampler" at bounding box center [915, 95] width 101 height 22
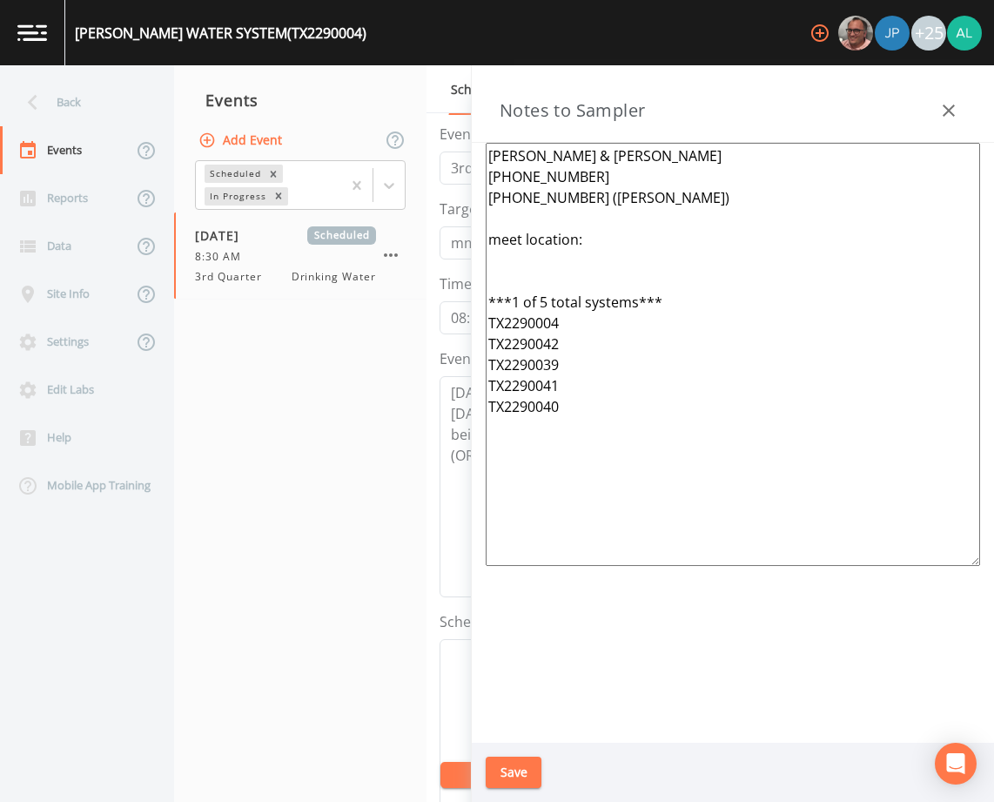
click at [517, 783] on button "Save" at bounding box center [514, 772] width 56 height 32
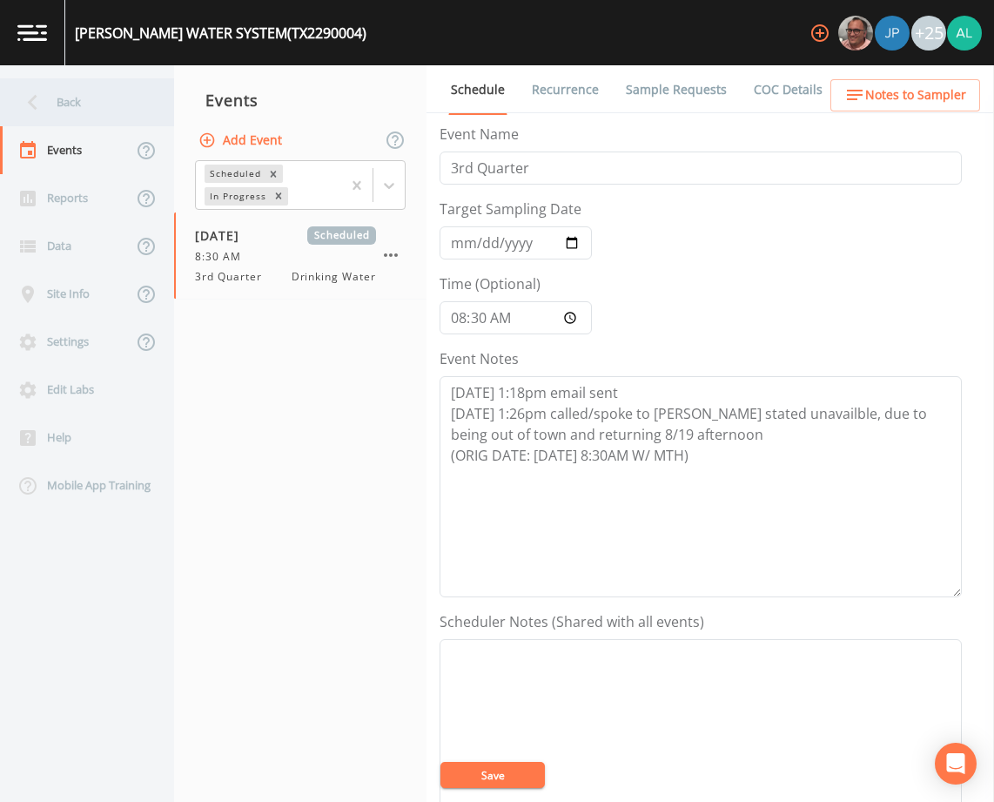
click at [59, 114] on div "Back" at bounding box center [78, 102] width 157 height 48
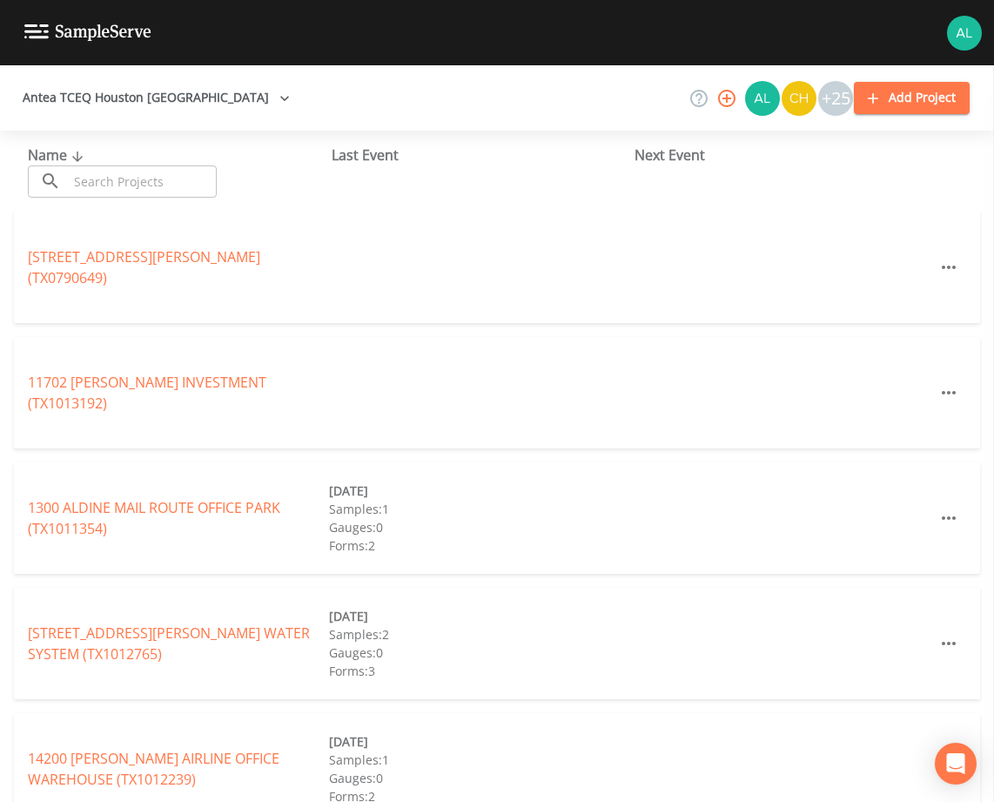
drag, startPoint x: 106, startPoint y: 187, endPoint x: 104, endPoint y: 178, distance: 8.9
click at [106, 187] on input "text" at bounding box center [142, 181] width 149 height 32
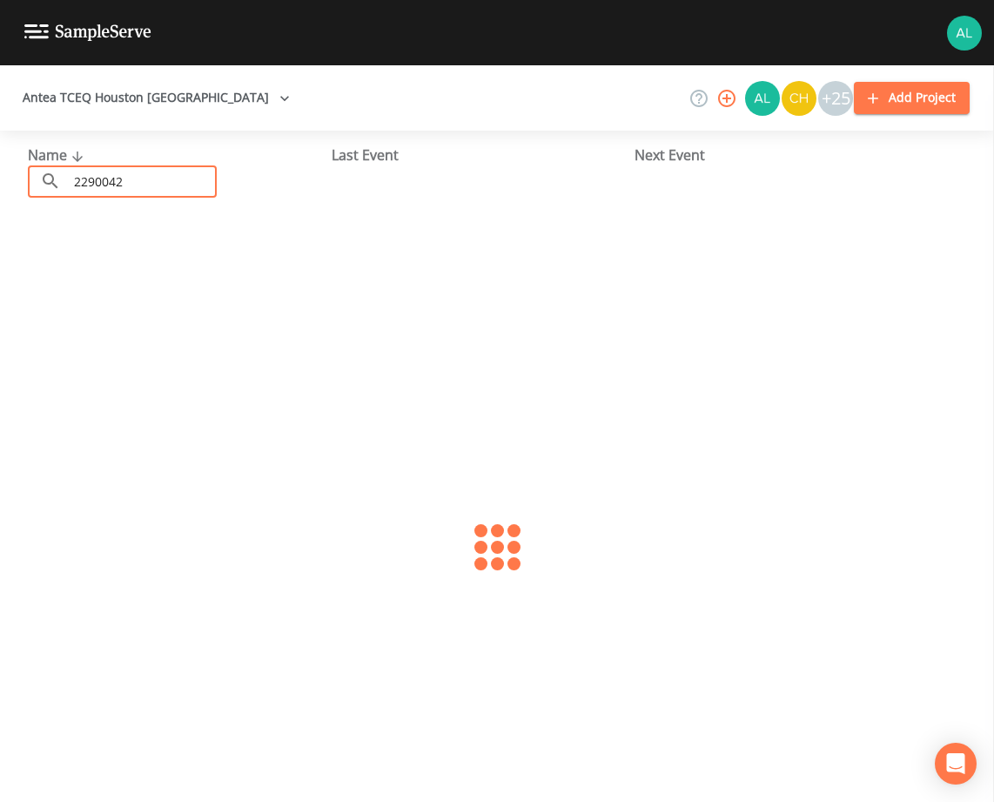
type input "2290042"
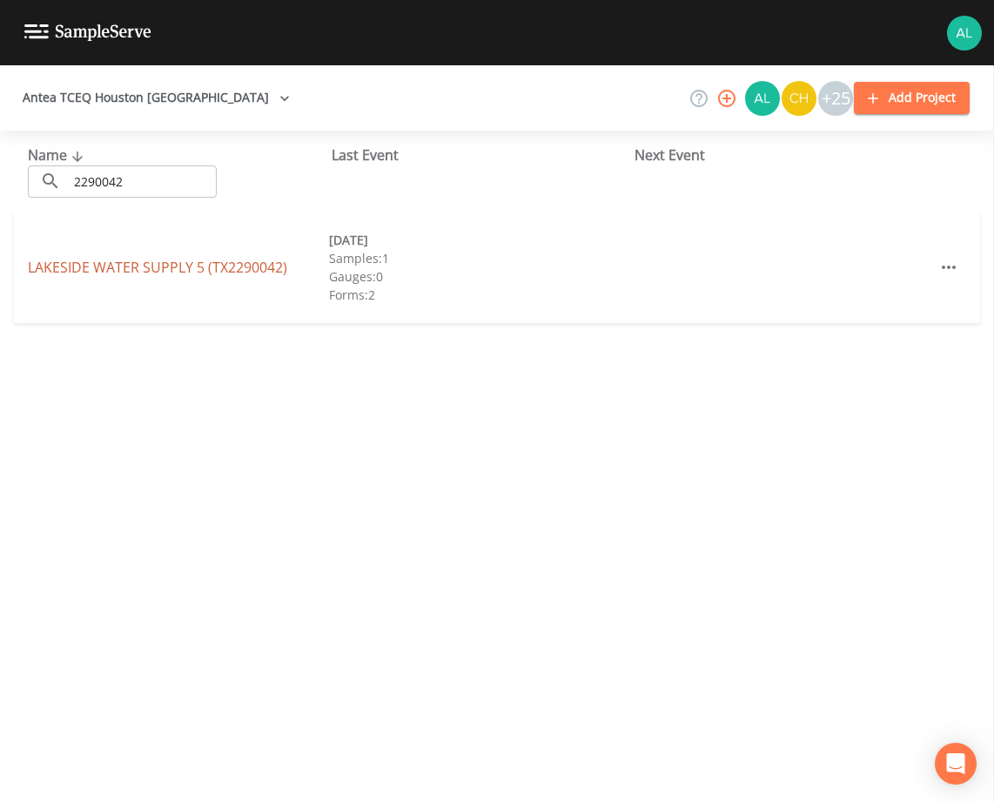
click at [145, 262] on link "LAKESIDE WATER SUPPLY 5 (TX2290042)" at bounding box center [157, 267] width 259 height 19
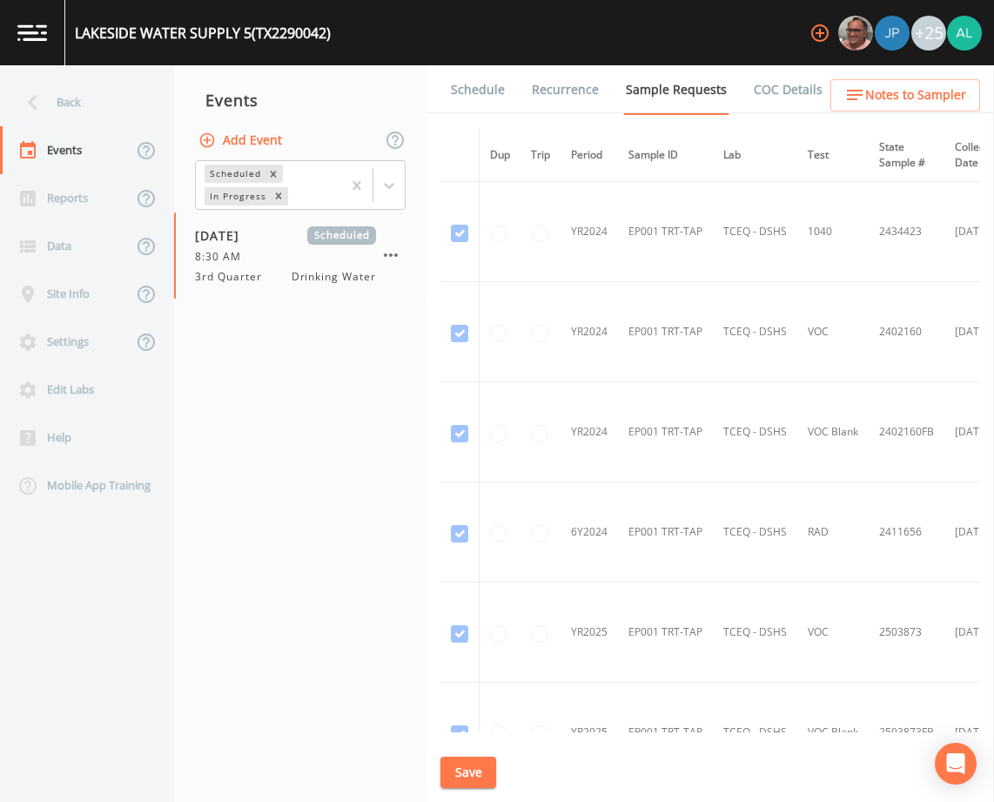
click at [495, 98] on link "Schedule" at bounding box center [477, 89] width 59 height 49
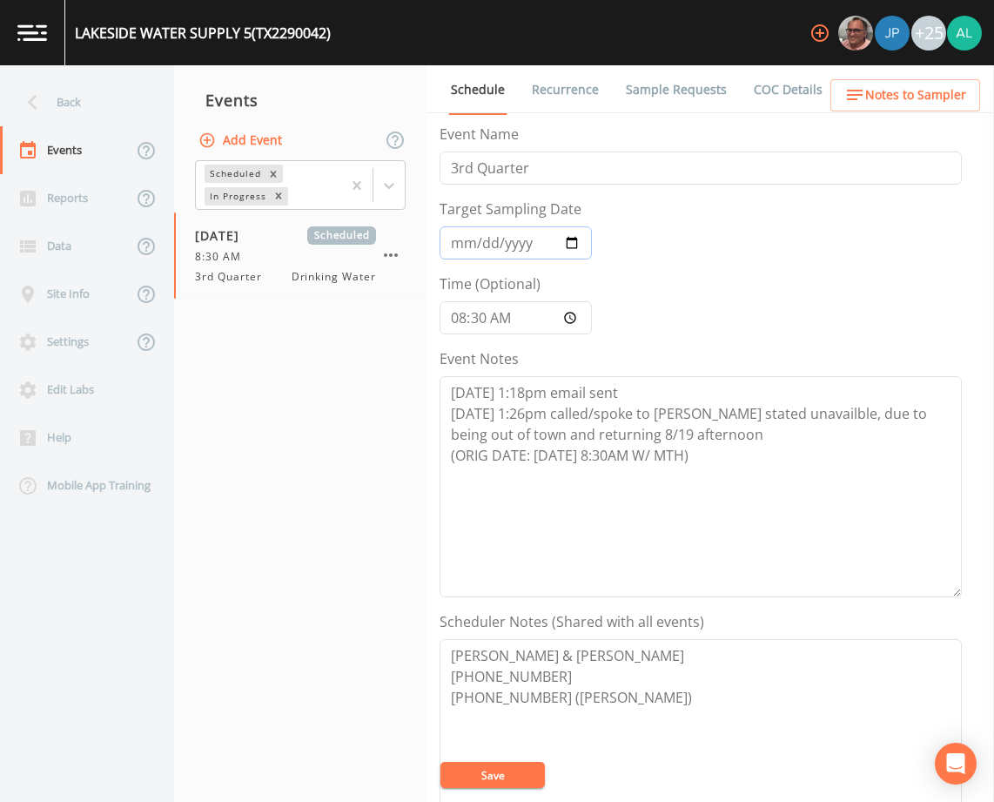
click at [453, 240] on input "[DATE]" at bounding box center [516, 242] width 152 height 33
type input "[DATE]"
click at [440, 762] on button "Save" at bounding box center [492, 775] width 104 height 26
click at [946, 102] on span "Notes to Sampler" at bounding box center [915, 95] width 101 height 22
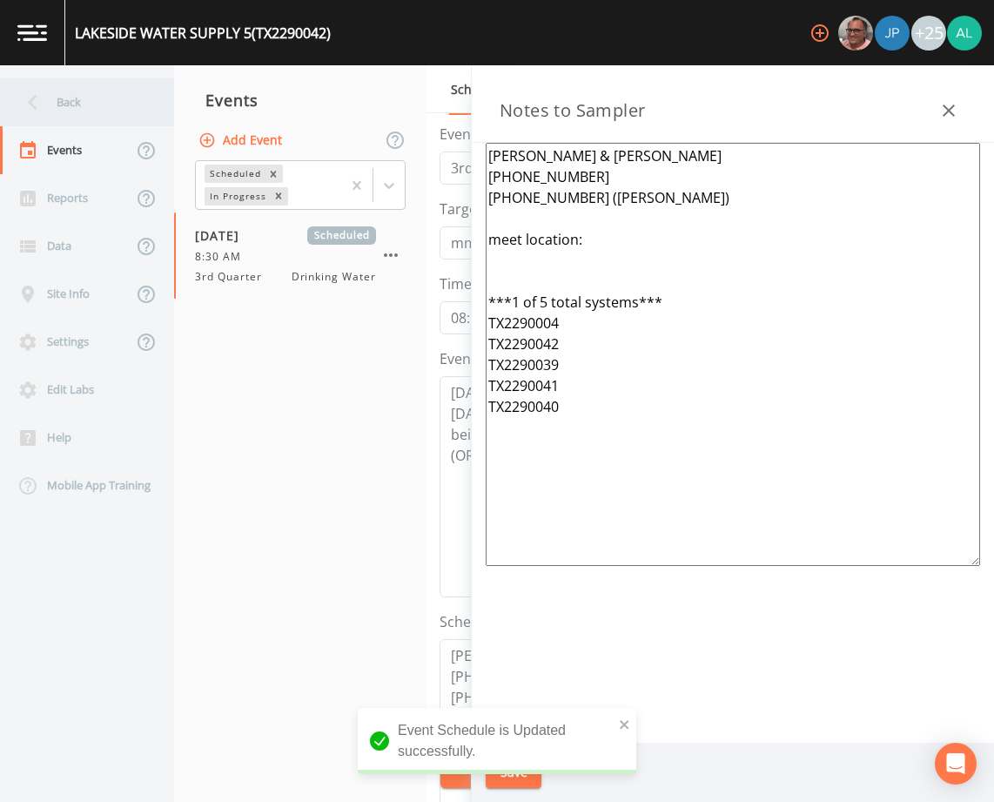
click at [46, 91] on icon at bounding box center [32, 102] width 30 height 30
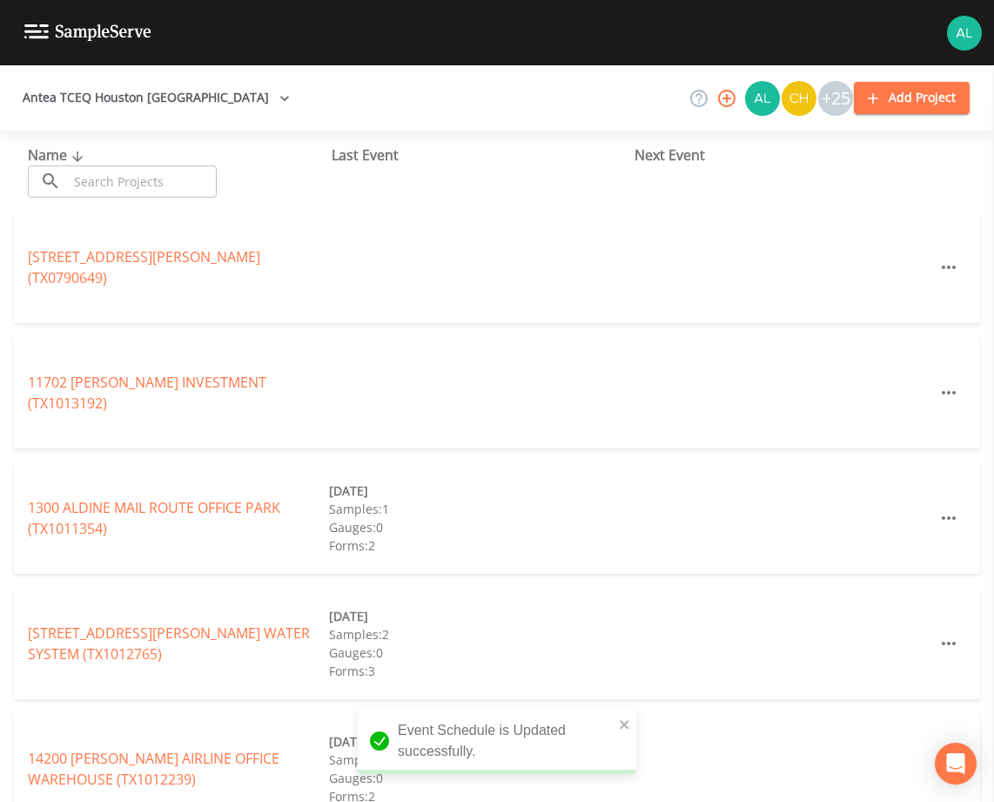
click at [104, 175] on input "text" at bounding box center [142, 181] width 149 height 32
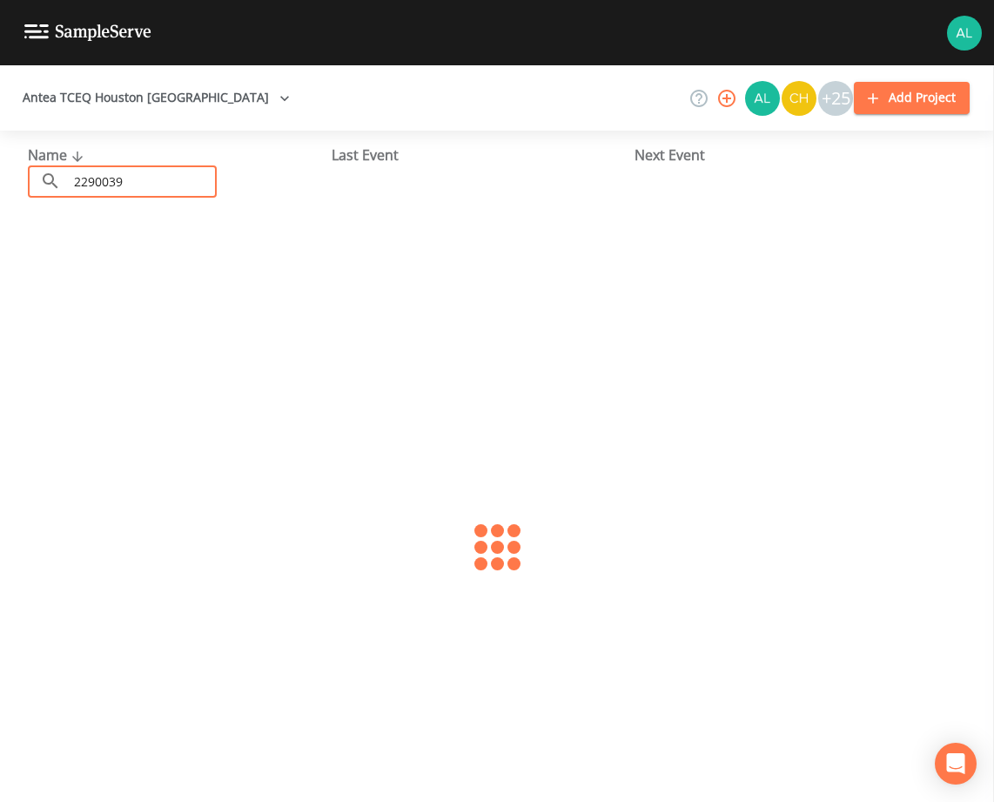
type input "2290039"
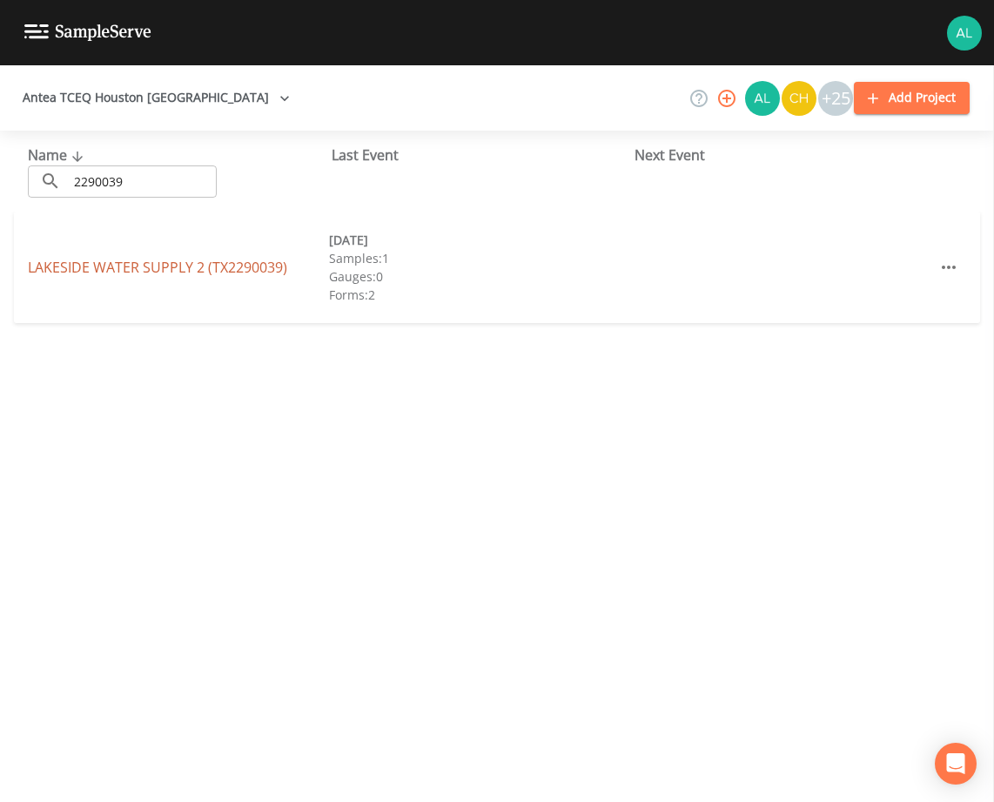
click at [151, 269] on link "LAKESIDE WATER SUPPLY 2 (TX2290039)" at bounding box center [157, 267] width 259 height 19
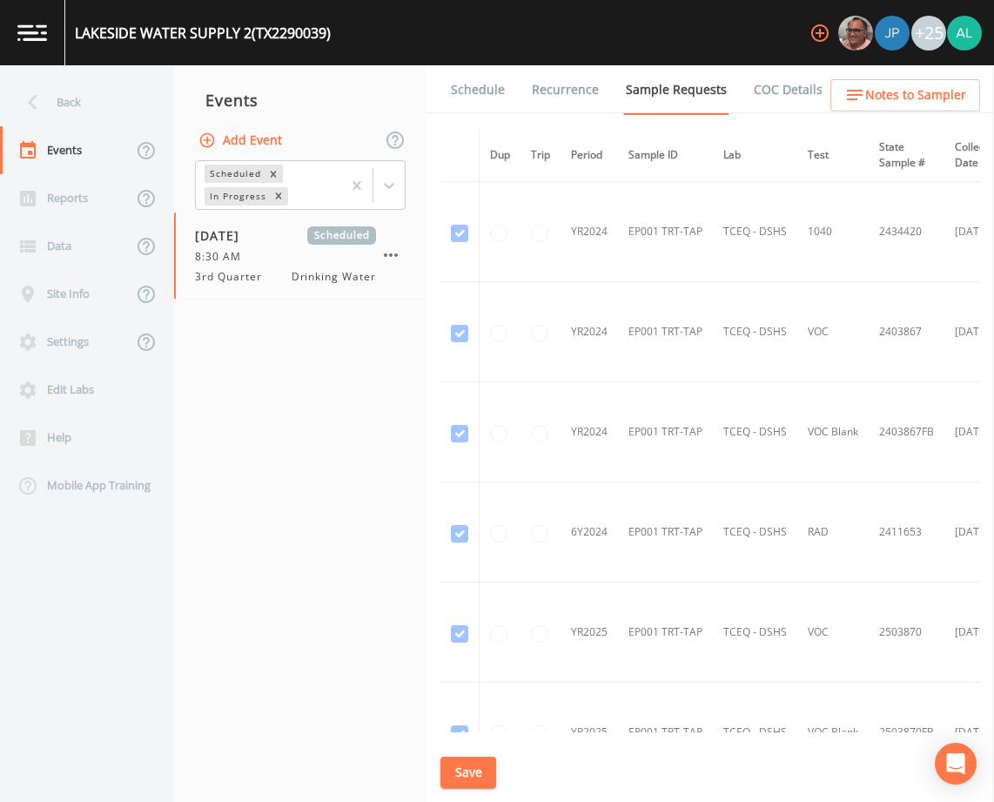
click at [487, 99] on link "Schedule" at bounding box center [477, 89] width 59 height 49
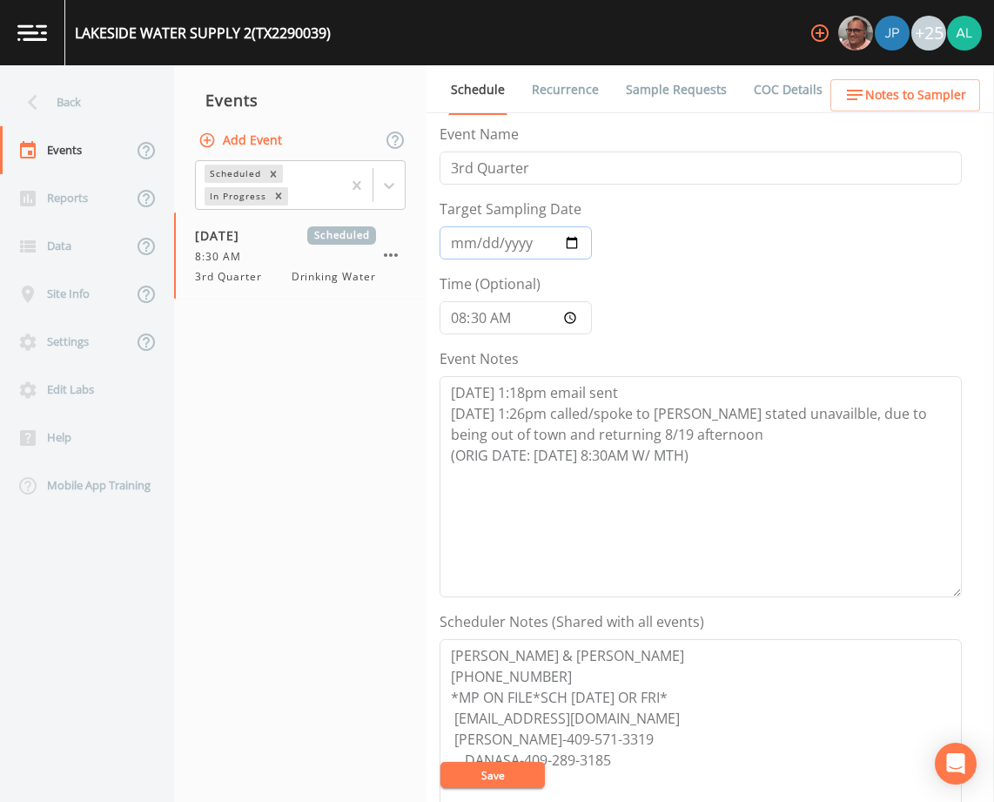
click at [461, 235] on input "[DATE]" at bounding box center [516, 242] width 152 height 33
type input "[DATE]"
click at [440, 762] on button "Save" at bounding box center [492, 775] width 104 height 26
click at [480, 779] on button "Save" at bounding box center [492, 775] width 104 height 26
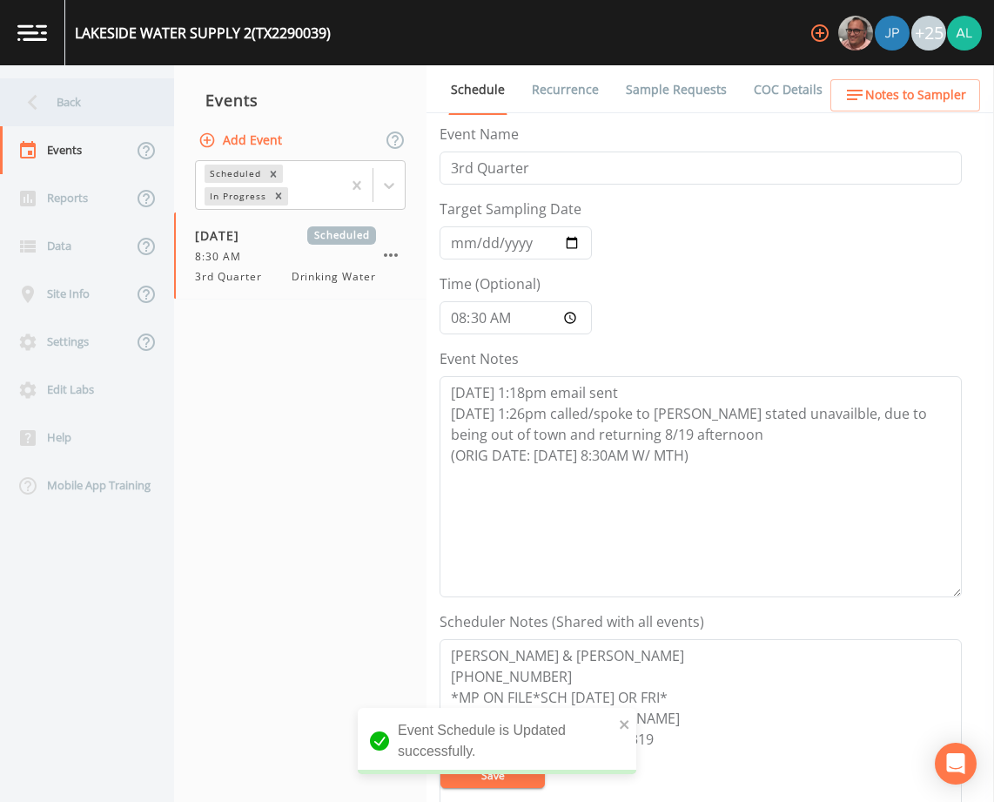
click at [106, 109] on div "Back" at bounding box center [78, 102] width 157 height 48
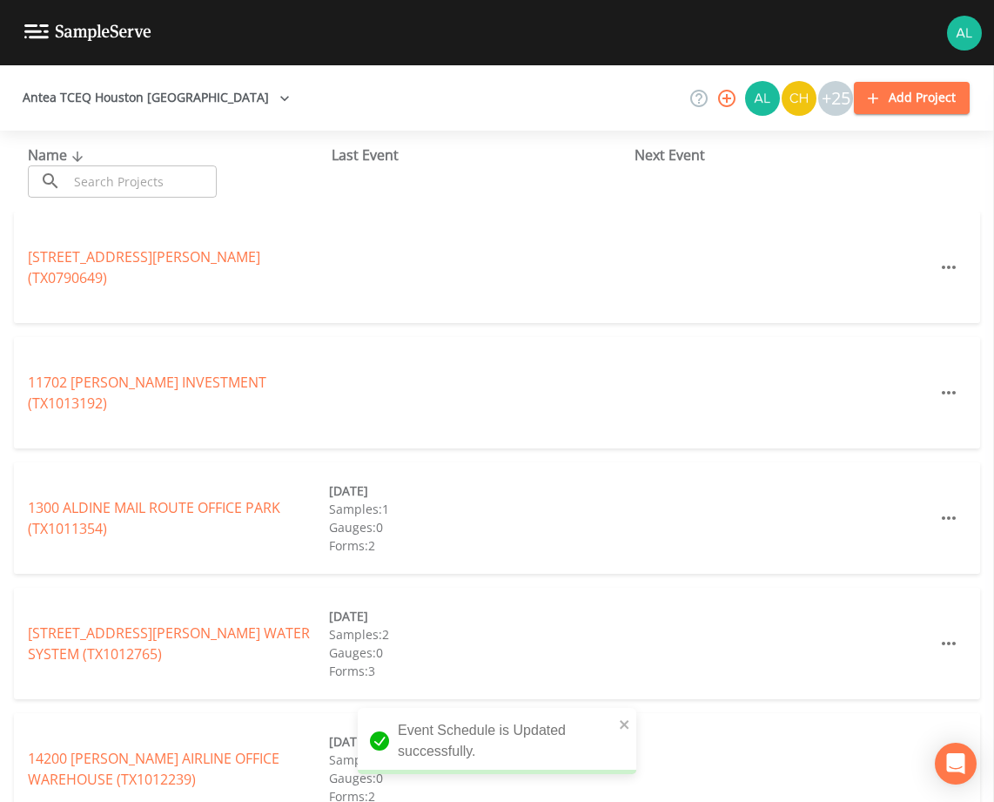
click at [108, 177] on input "text" at bounding box center [142, 181] width 149 height 32
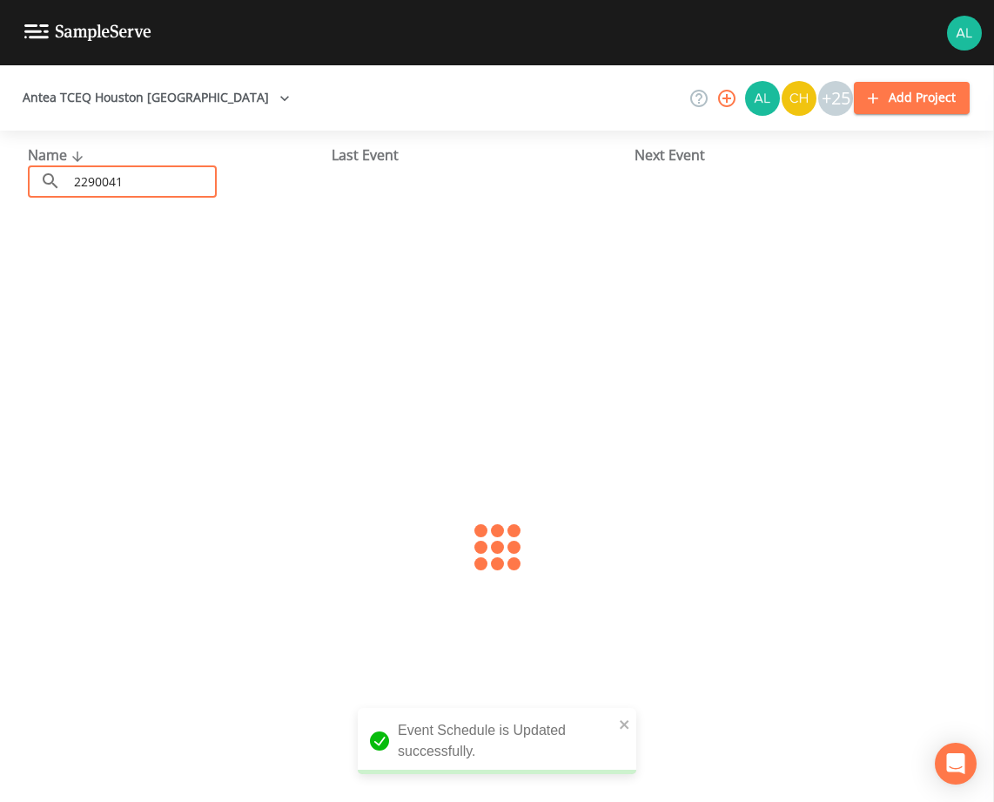
type input "2290041"
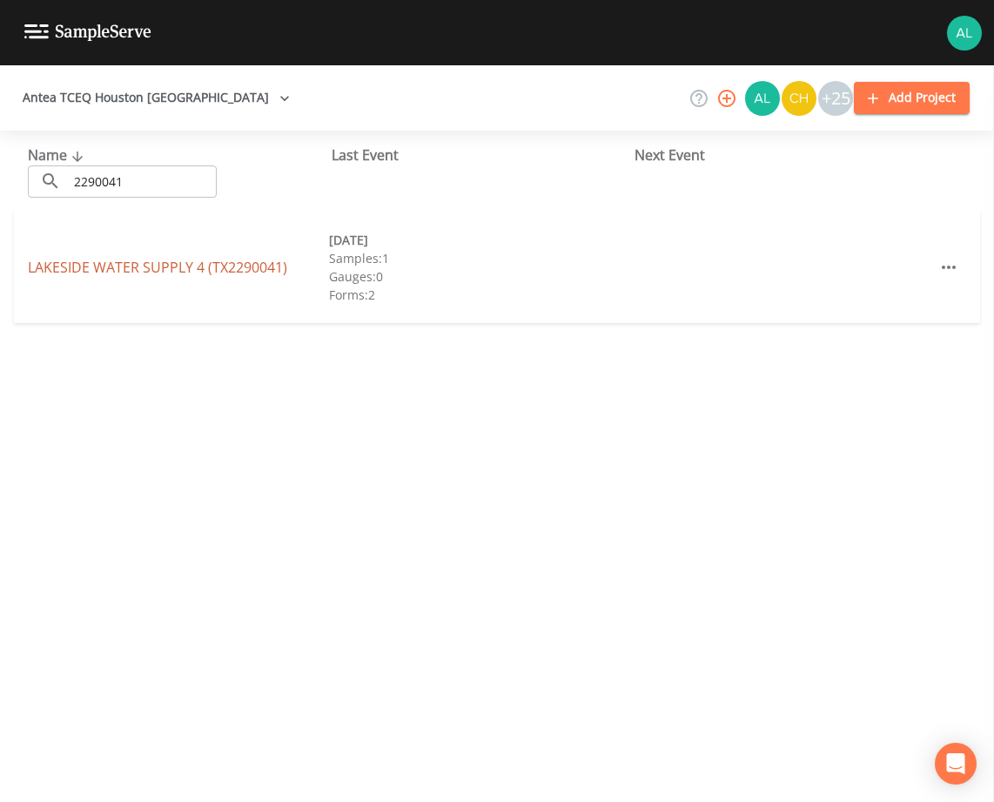
click at [104, 263] on link "LAKESIDE WATER SUPPLY 4 (TX2290041)" at bounding box center [157, 267] width 259 height 19
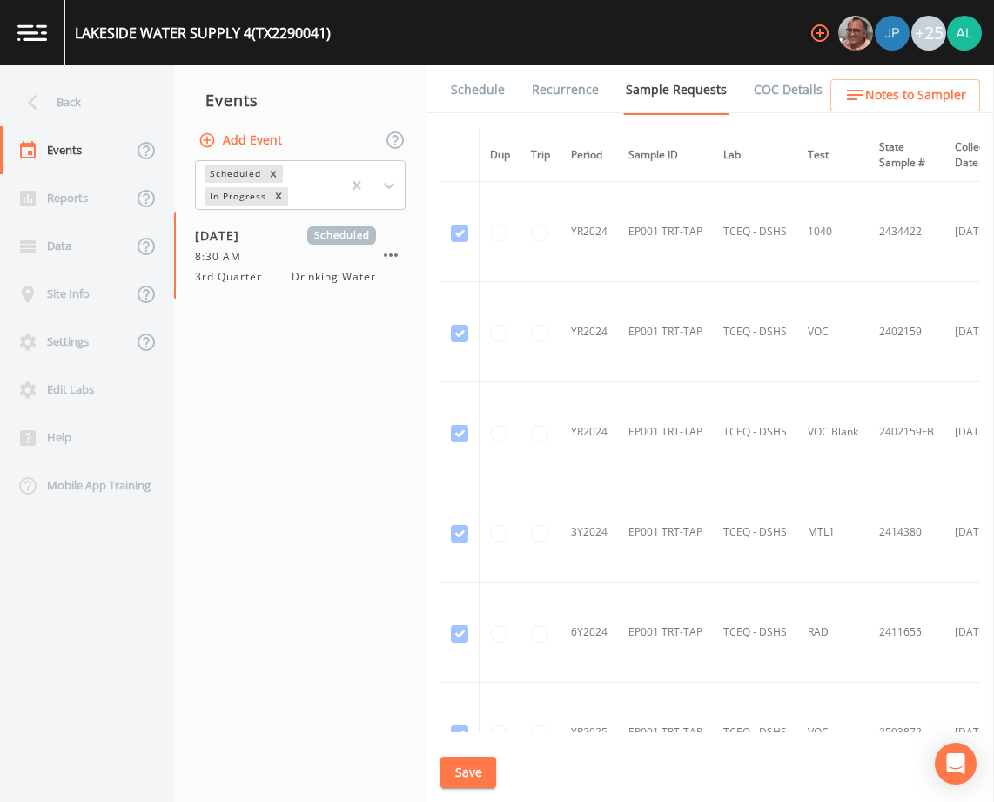
click at [507, 64] on div "LAKESIDE WATER SUPPLY 4 (TX2290041) +25" at bounding box center [497, 32] width 994 height 65
click at [488, 75] on link "Schedule" at bounding box center [477, 89] width 59 height 49
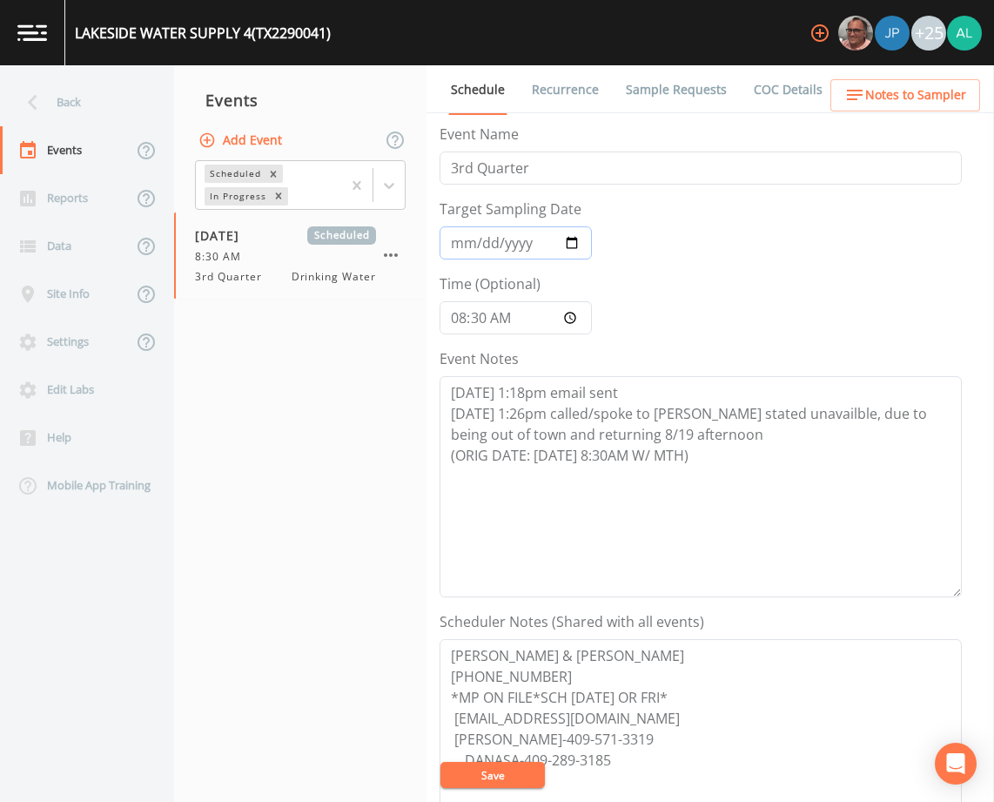
click at [462, 244] on input "[DATE]" at bounding box center [516, 242] width 152 height 33
type input "[DATE]"
click at [440, 762] on button "Save" at bounding box center [492, 775] width 104 height 26
click at [498, 775] on button "Save" at bounding box center [492, 775] width 104 height 26
click at [118, 100] on div "Back" at bounding box center [78, 102] width 157 height 48
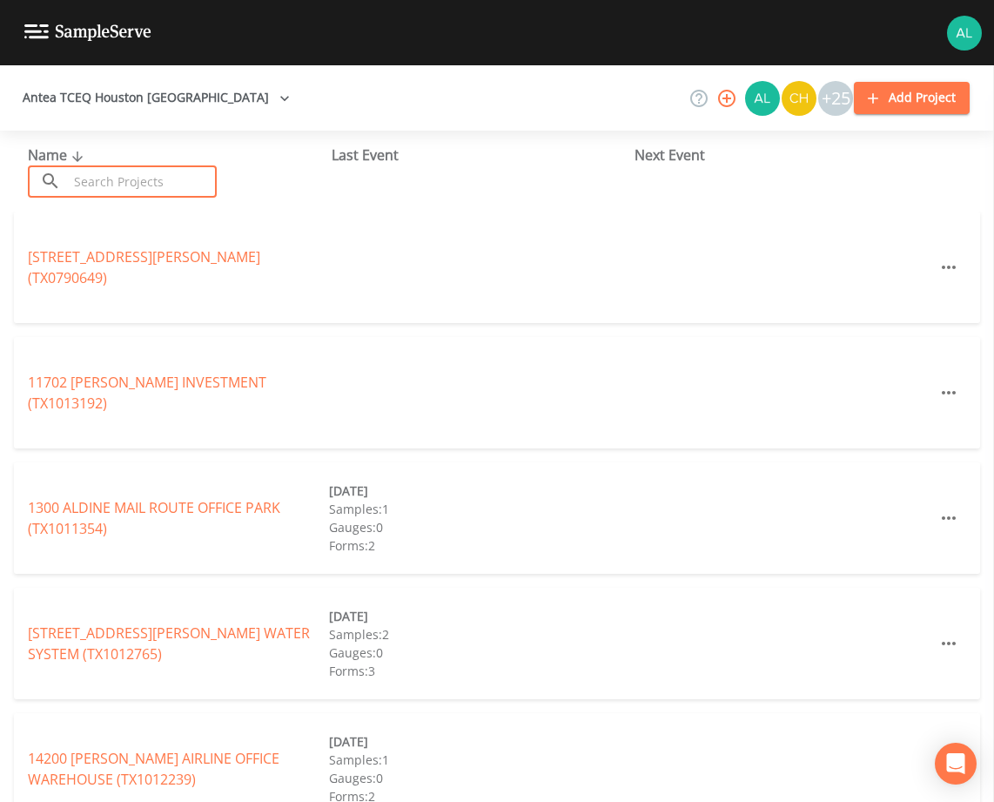
click at [133, 175] on input "text" at bounding box center [142, 181] width 149 height 32
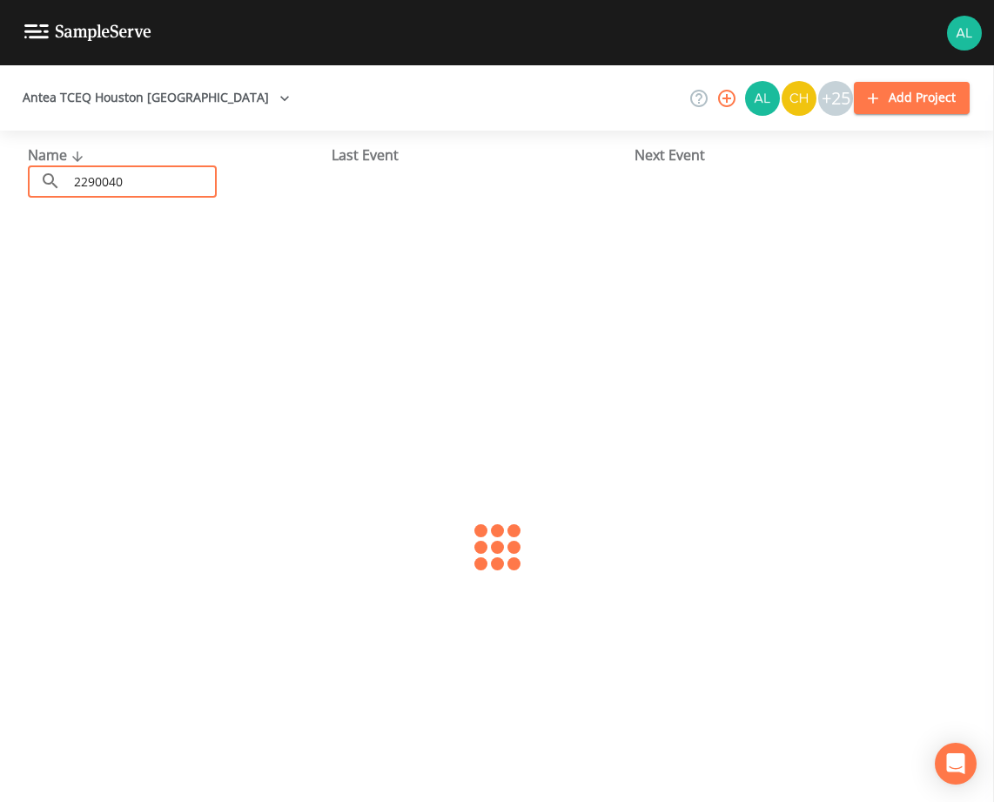
type input "2290040"
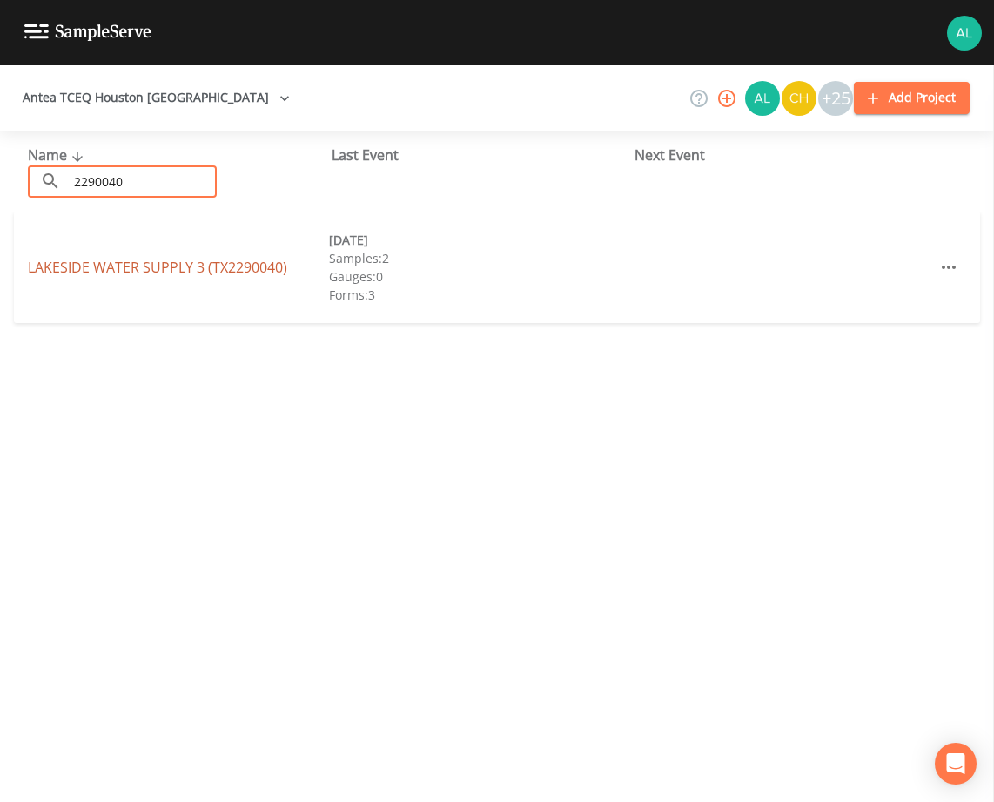
click at [104, 259] on link "LAKESIDE WATER SUPPLY 3 (TX2290040)" at bounding box center [157, 267] width 259 height 19
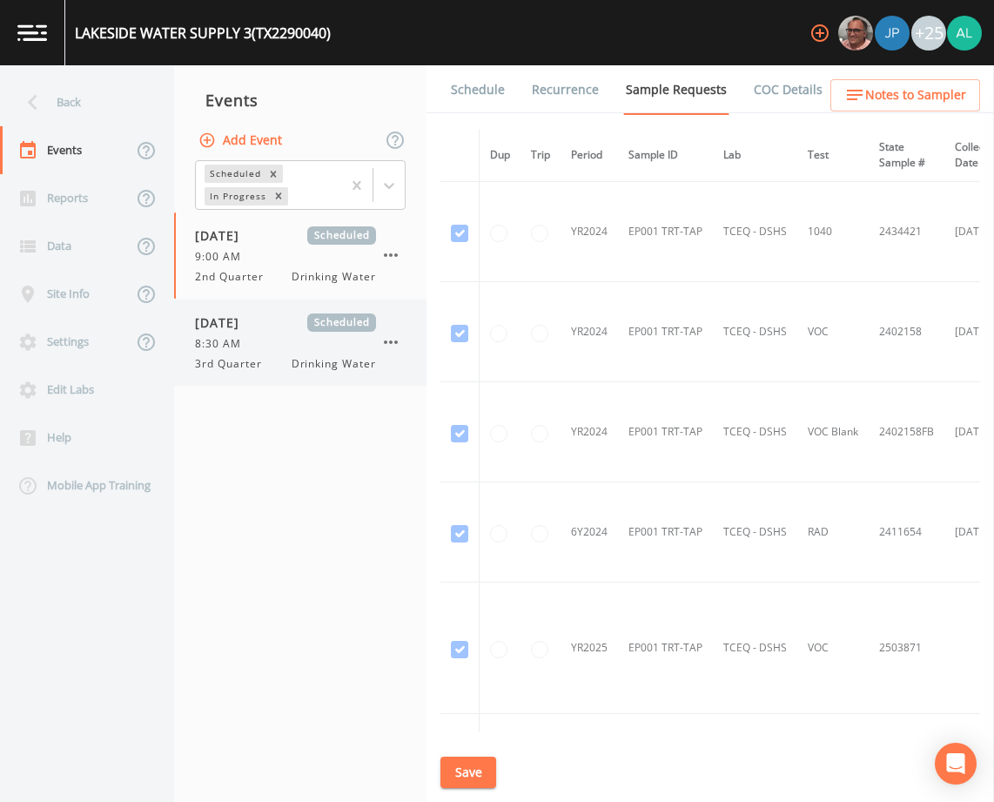
click at [282, 354] on div "[DATE] Scheduled 8:30 AM 3rd Quarter Drinking Water" at bounding box center [285, 342] width 181 height 58
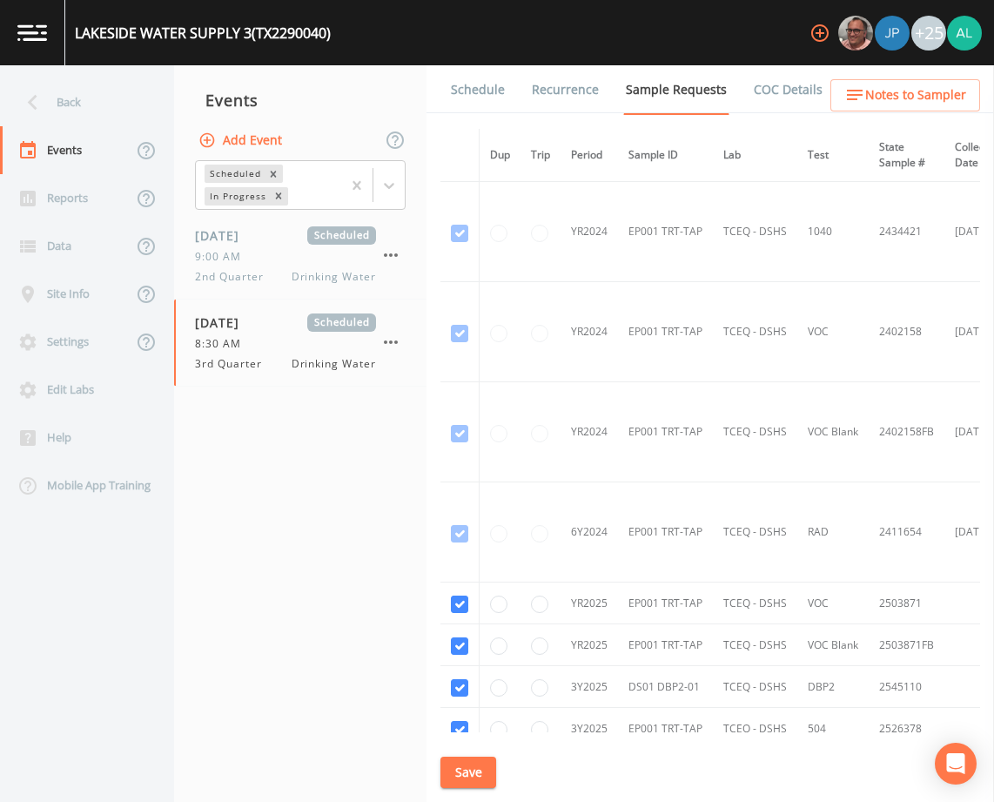
click at [474, 87] on link "Schedule" at bounding box center [477, 89] width 59 height 49
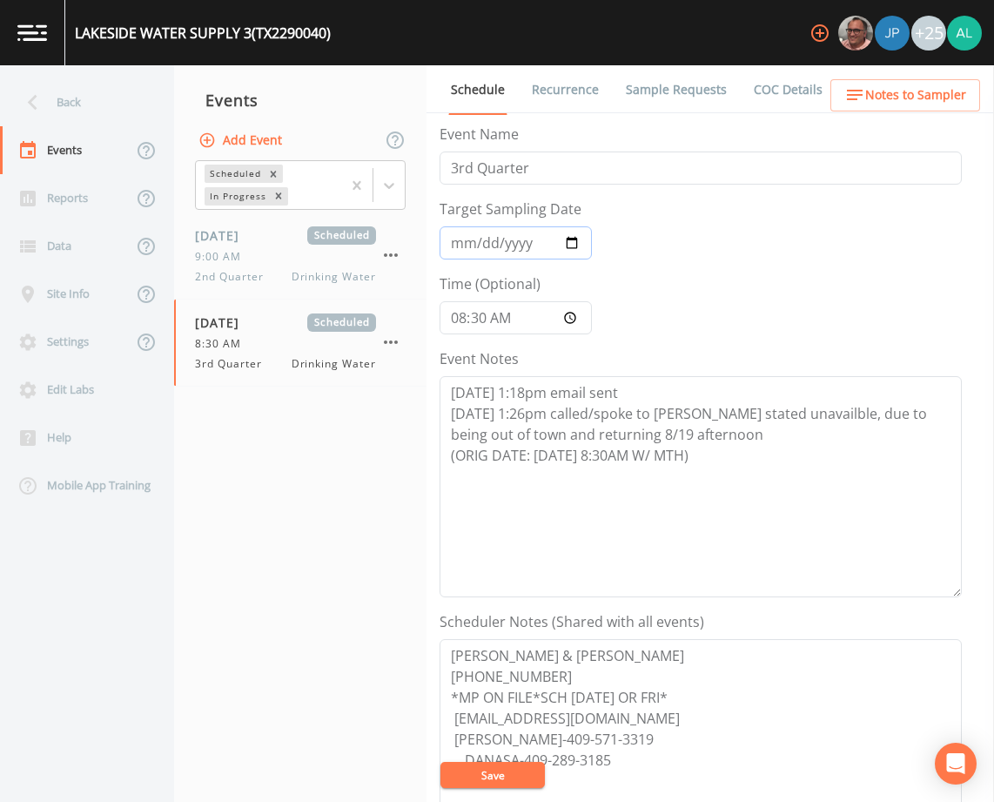
click at [467, 246] on input "[DATE]" at bounding box center [516, 242] width 152 height 33
type input "[DATE]"
click at [440, 762] on button "Save" at bounding box center [492, 775] width 104 height 26
click at [458, 763] on button "Save" at bounding box center [492, 775] width 104 height 26
click at [498, 774] on button "Save" at bounding box center [492, 775] width 104 height 26
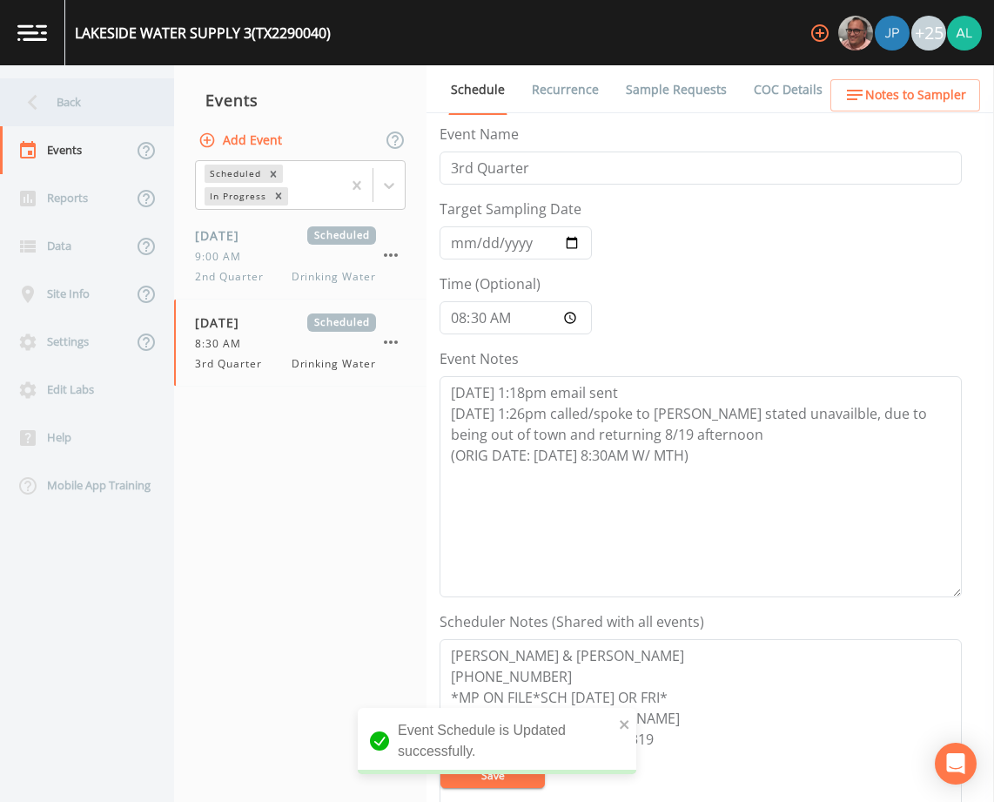
click at [97, 102] on div "Back" at bounding box center [78, 102] width 157 height 48
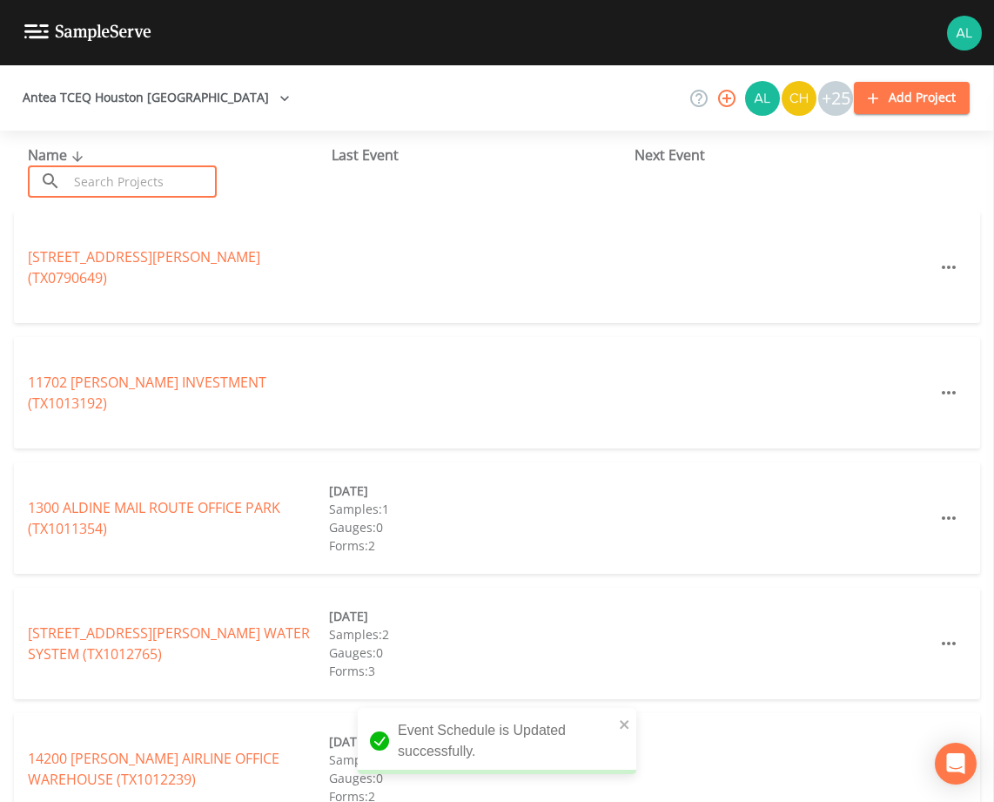
click at [117, 181] on input "text" at bounding box center [142, 181] width 149 height 32
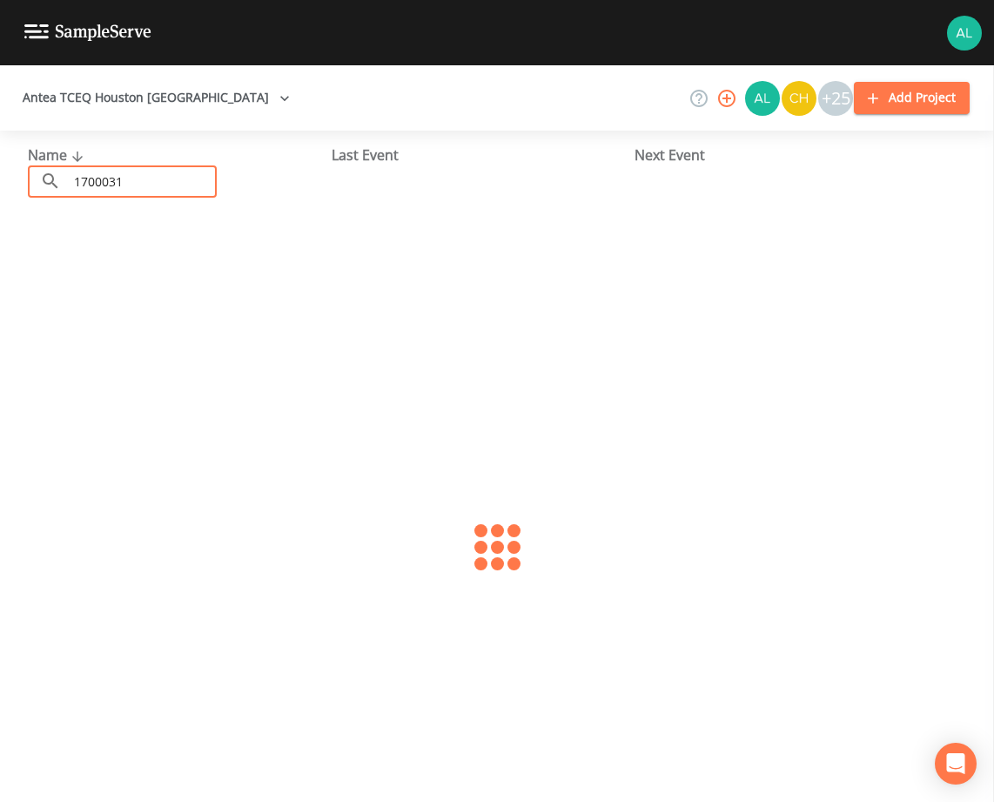
type input "1700031"
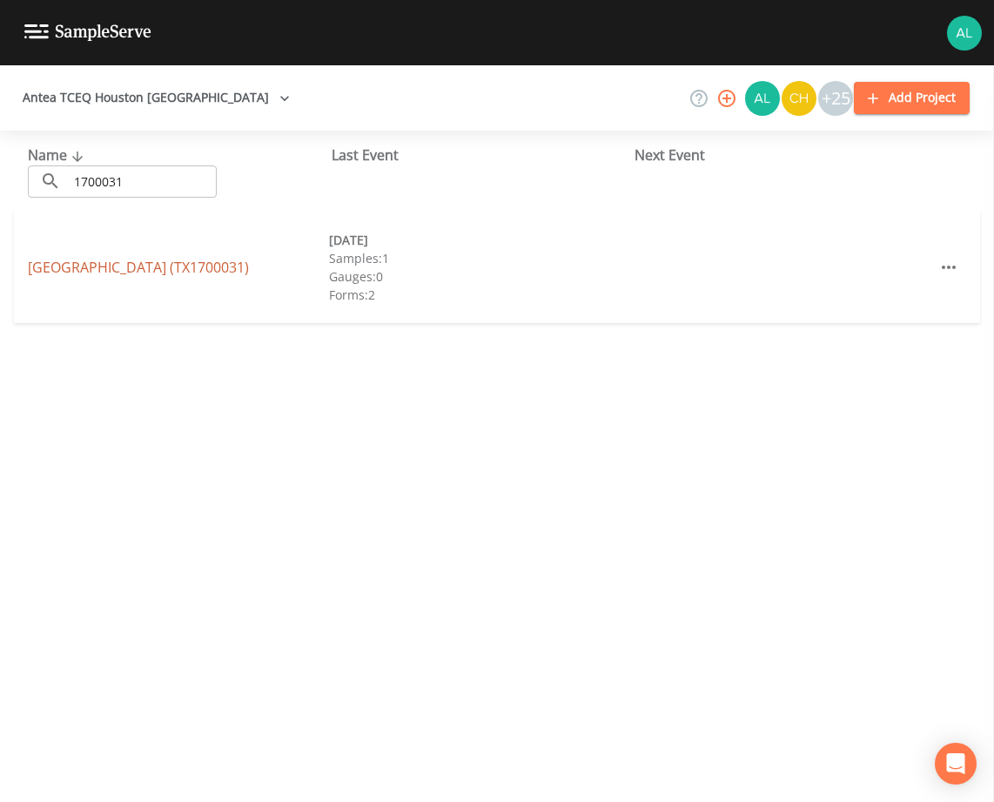
click at [169, 259] on link "[GEOGRAPHIC_DATA] (TX1700031)" at bounding box center [138, 267] width 221 height 19
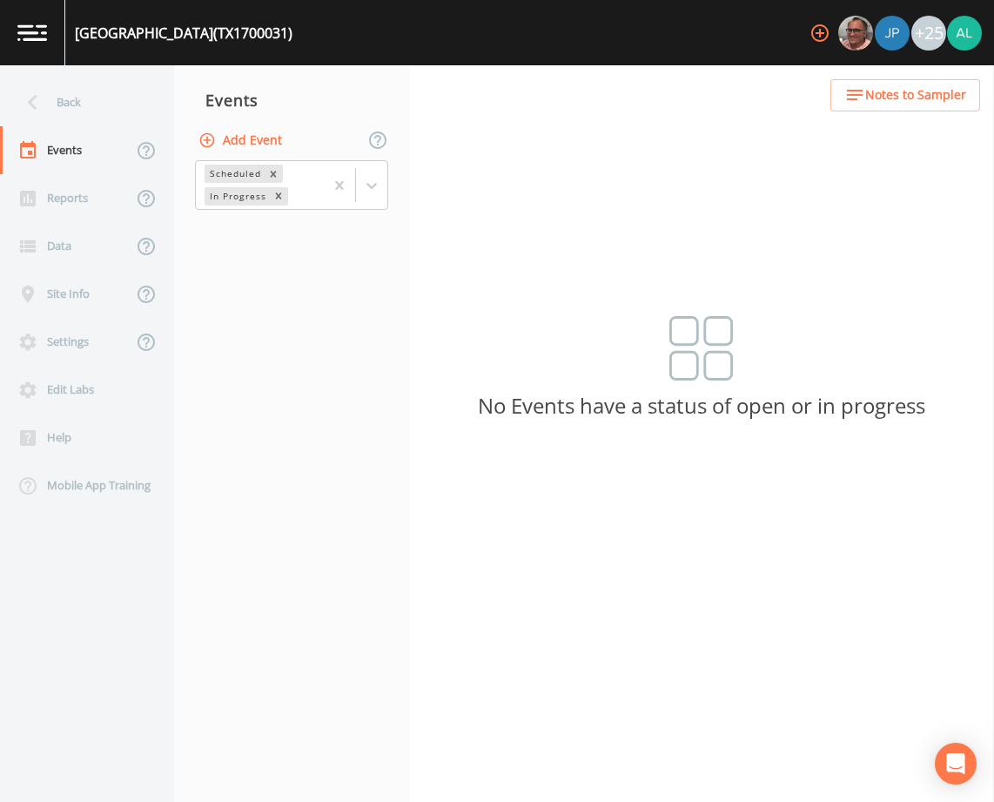
click at [255, 137] on button "Add Event" at bounding box center [242, 140] width 94 height 32
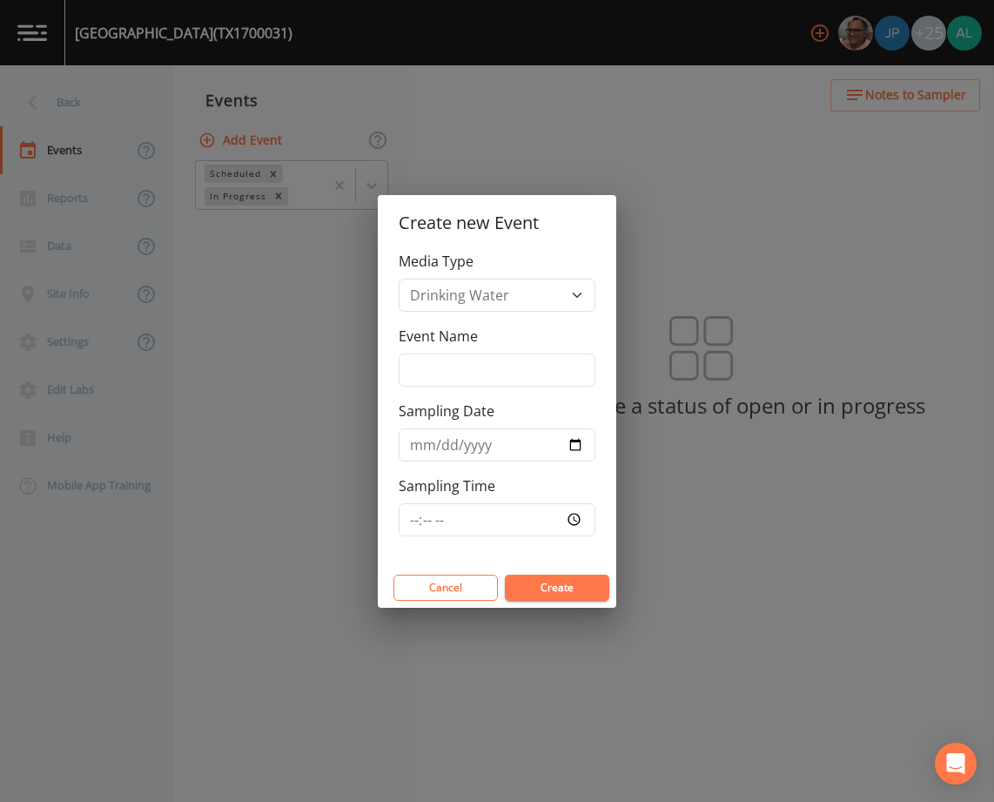
click at [421, 388] on div "Media Type Drinking Water Event Name Sampling Date Sampling Time" at bounding box center [497, 409] width 238 height 317
click at [433, 366] on input "Event Name" at bounding box center [497, 369] width 197 height 33
type input "3rd Quarter"
click at [447, 440] on input "[DATE]" at bounding box center [497, 444] width 197 height 33
click at [444, 440] on input "[DATE]" at bounding box center [497, 444] width 197 height 33
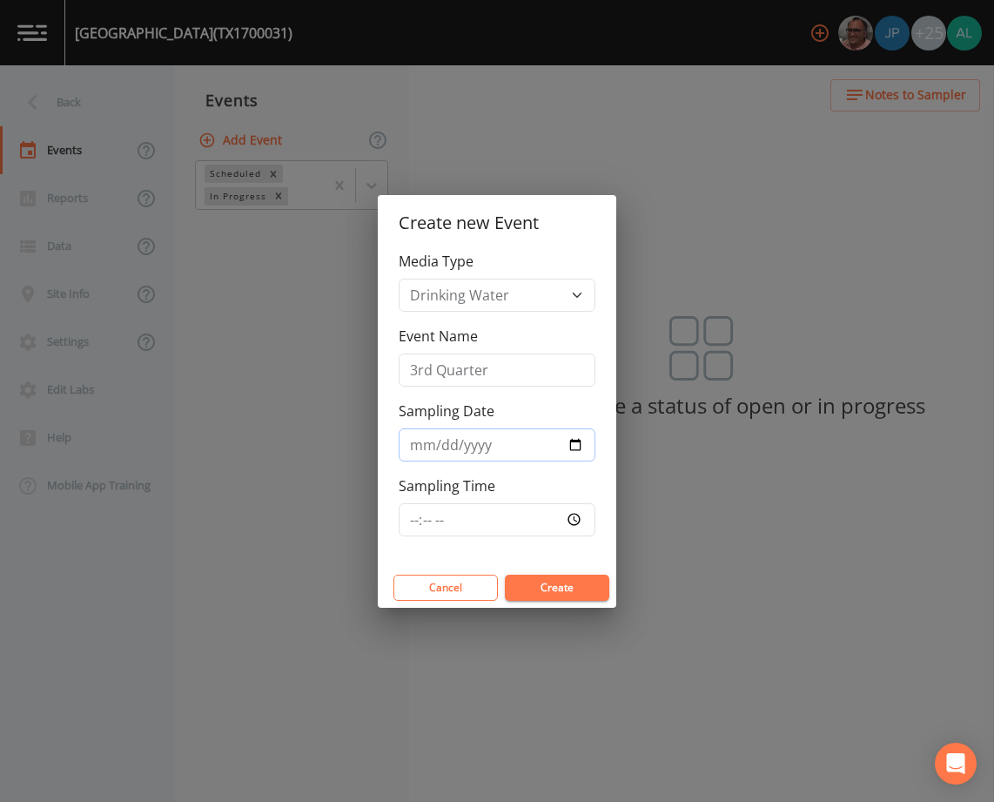
type input "[DATE]"
click at [417, 535] on input "Sampling Time" at bounding box center [497, 519] width 197 height 33
type input "08:30"
click at [505, 574] on button "Create" at bounding box center [557, 587] width 104 height 26
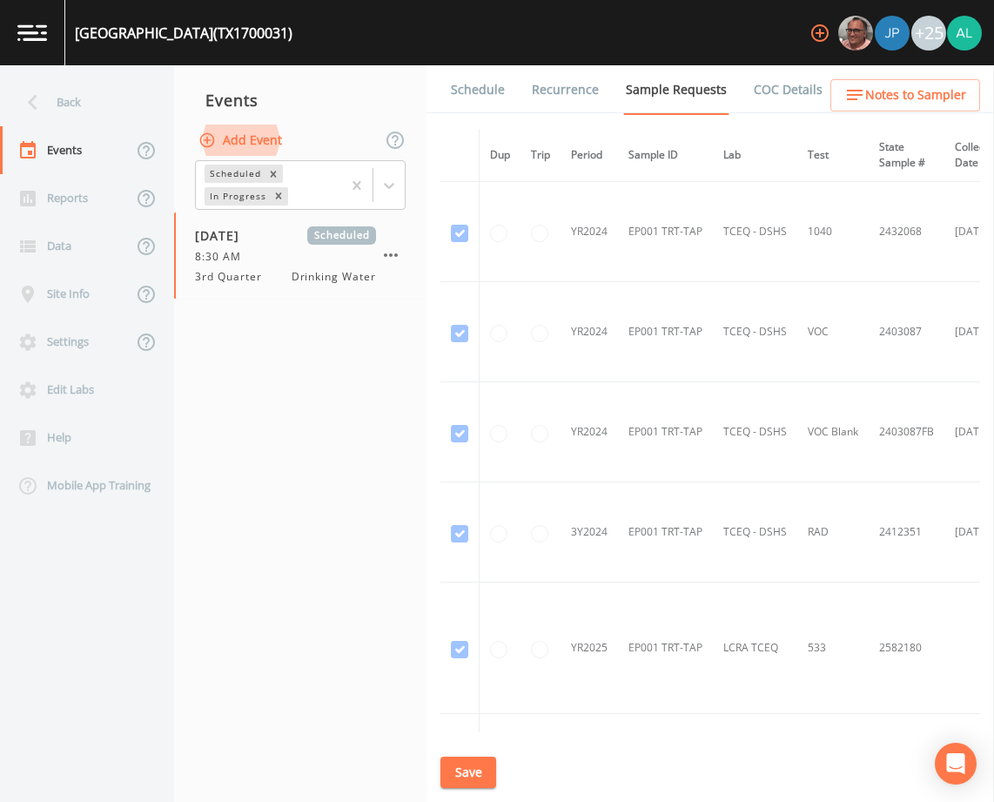
click at [493, 770] on button "Save" at bounding box center [468, 772] width 56 height 32
click at [483, 770] on div "Saving event" at bounding box center [497, 753] width 279 height 70
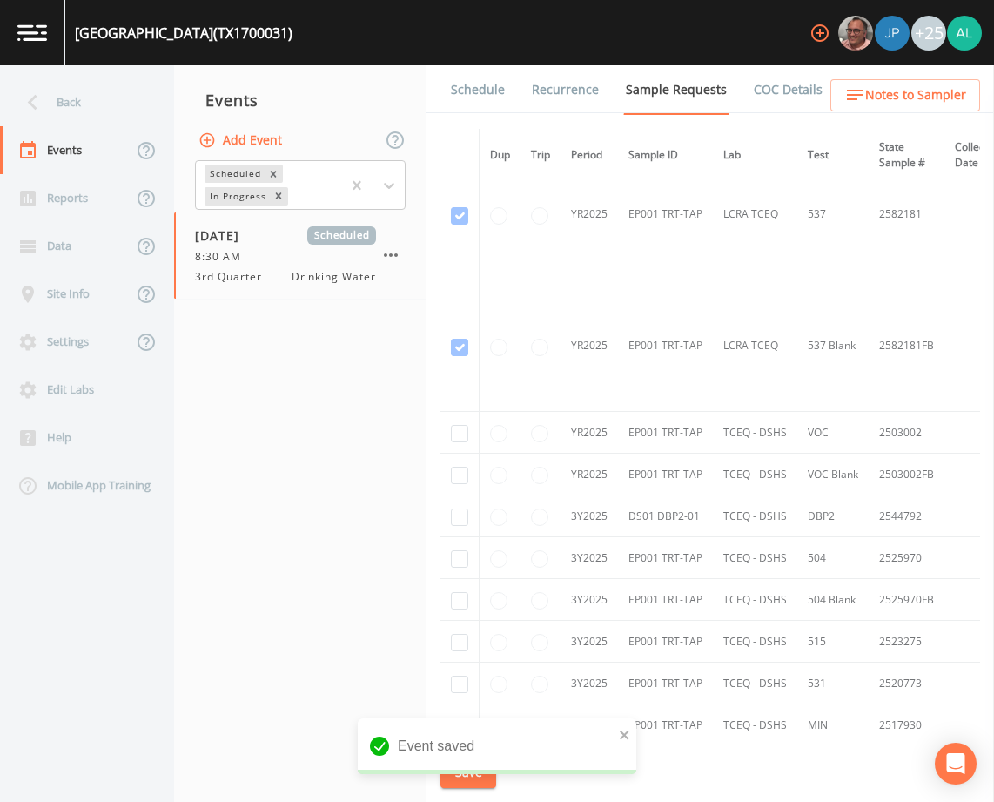
scroll to position [783, 0]
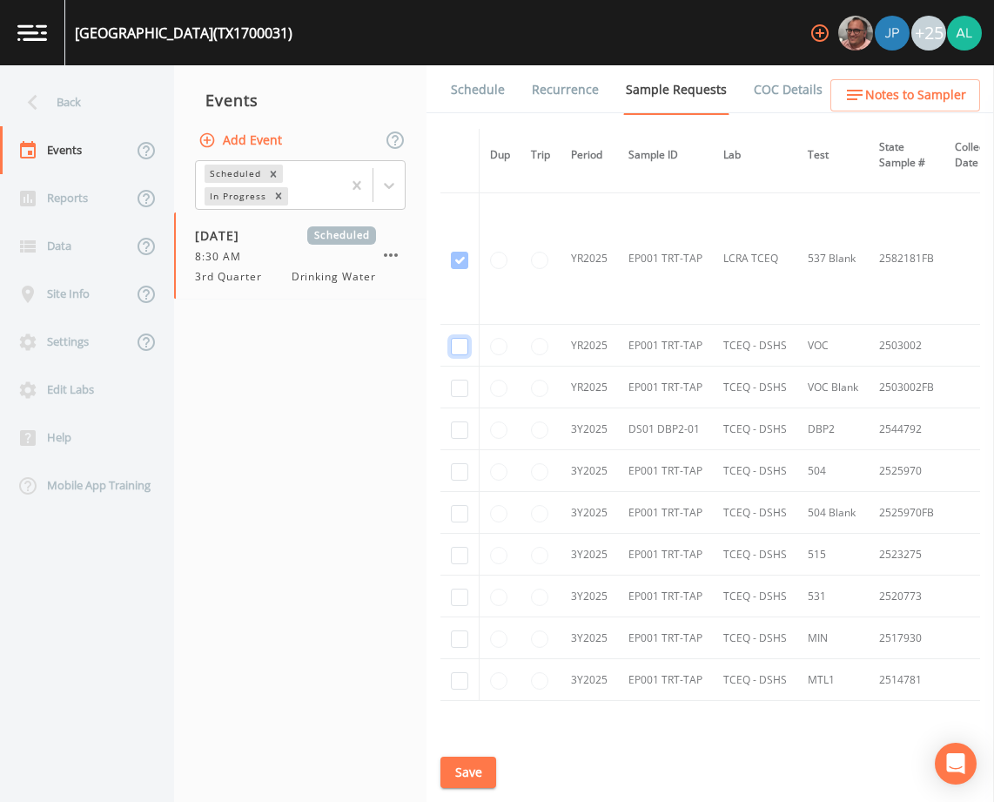
checkbox input "true"
click at [457, 427] on input "checkbox" at bounding box center [459, 429] width 17 height 17
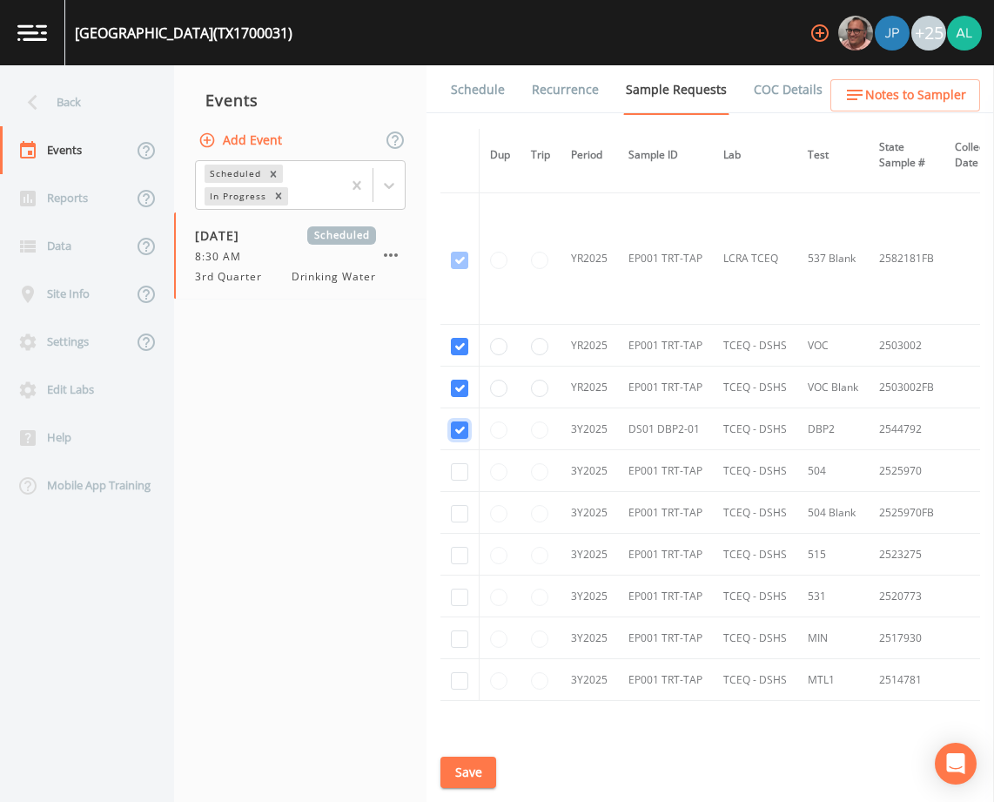
checkbox input "true"
click at [454, 467] on input "checkbox" at bounding box center [459, 471] width 17 height 17
checkbox input "true"
click at [464, 554] on input "checkbox" at bounding box center [459, 555] width 17 height 17
checkbox input "true"
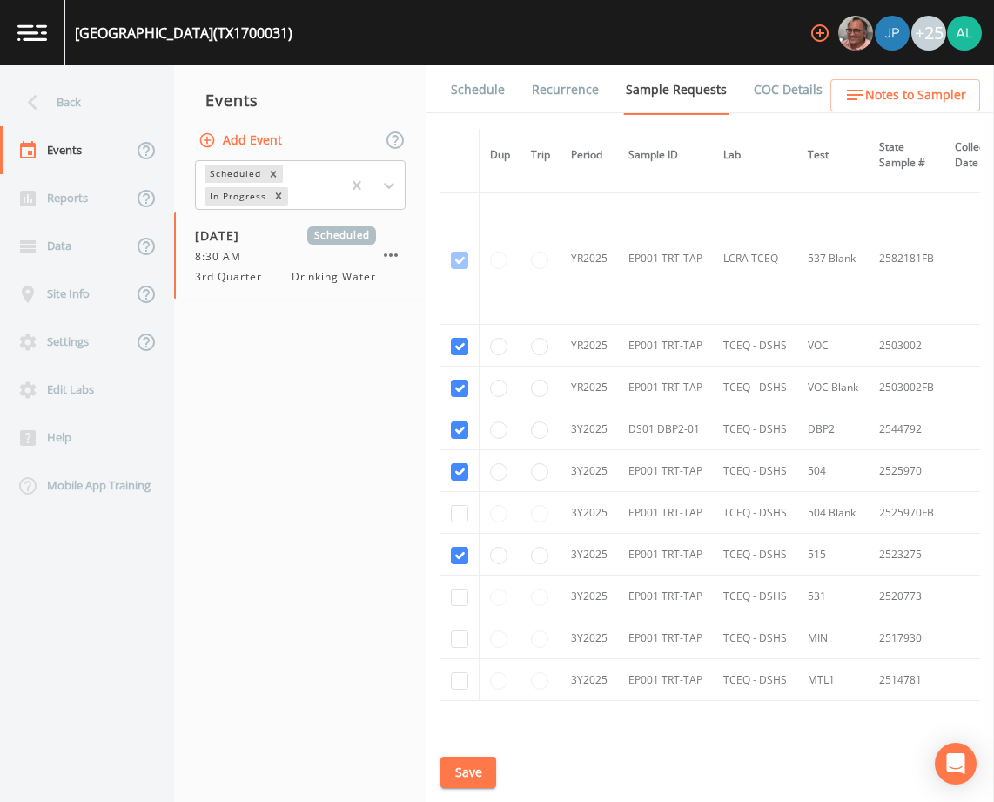
click at [470, 511] on td at bounding box center [459, 513] width 39 height 42
click at [467, 509] on input "checkbox" at bounding box center [459, 513] width 17 height 17
checkbox input "true"
click at [464, 591] on input "checkbox" at bounding box center [459, 596] width 17 height 17
checkbox input "true"
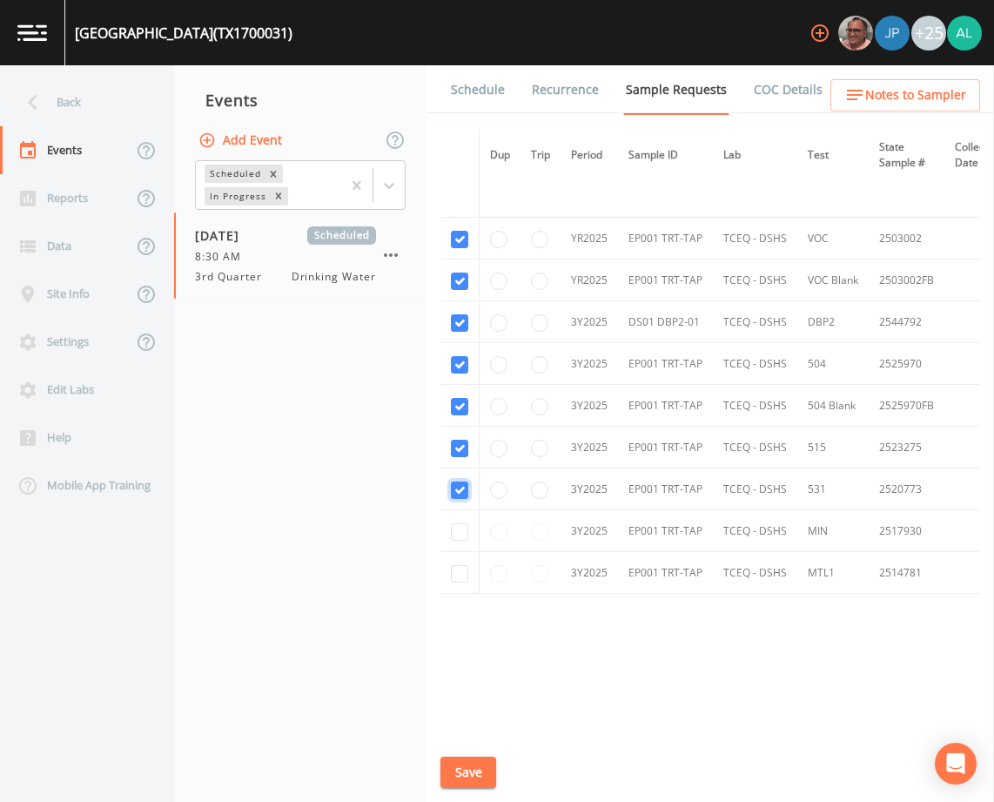
scroll to position [896, 0]
click at [447, 525] on td at bounding box center [459, 530] width 39 height 42
click at [464, 525] on input "checkbox" at bounding box center [459, 530] width 17 height 17
checkbox input "true"
click at [470, 561] on td at bounding box center [459, 572] width 39 height 42
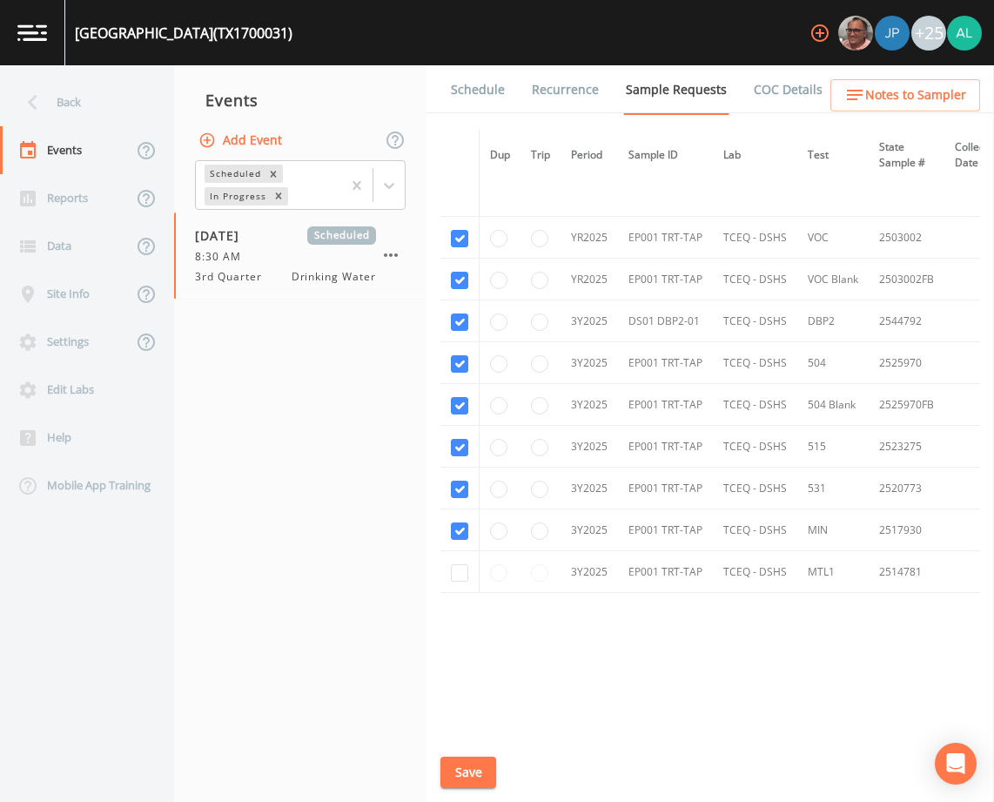
click at [469, 561] on td at bounding box center [459, 572] width 39 height 42
click at [467, 564] on input "checkbox" at bounding box center [459, 572] width 17 height 17
checkbox input "true"
click at [467, 776] on button "Save" at bounding box center [468, 772] width 56 height 32
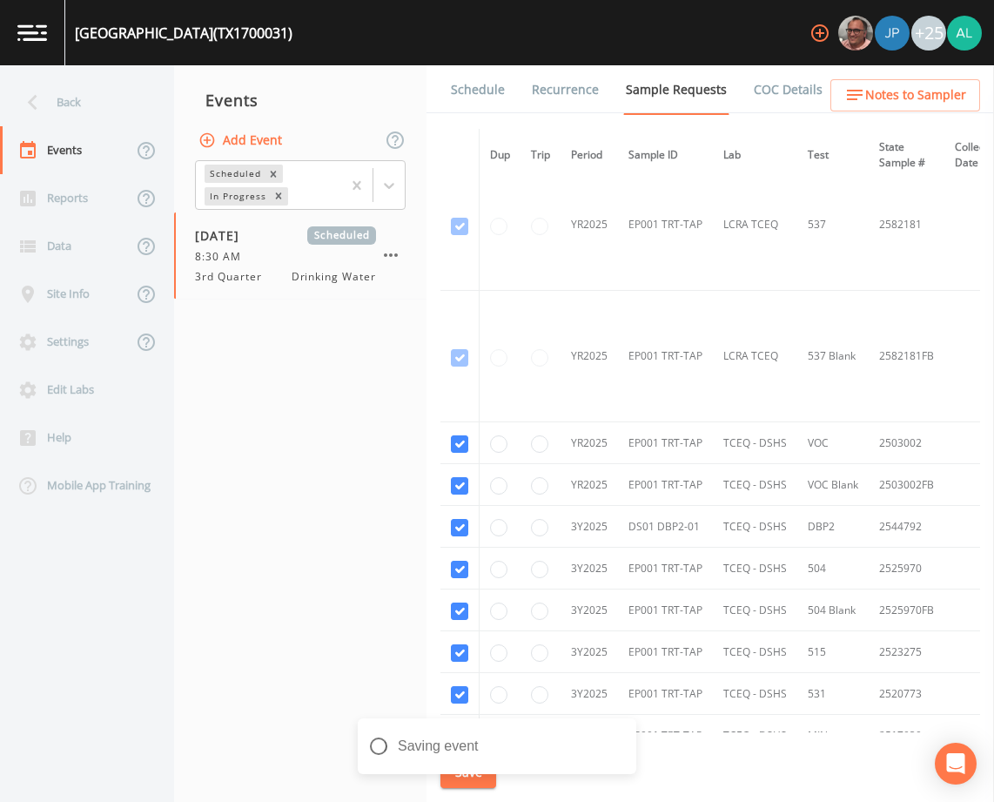
scroll to position [635, 0]
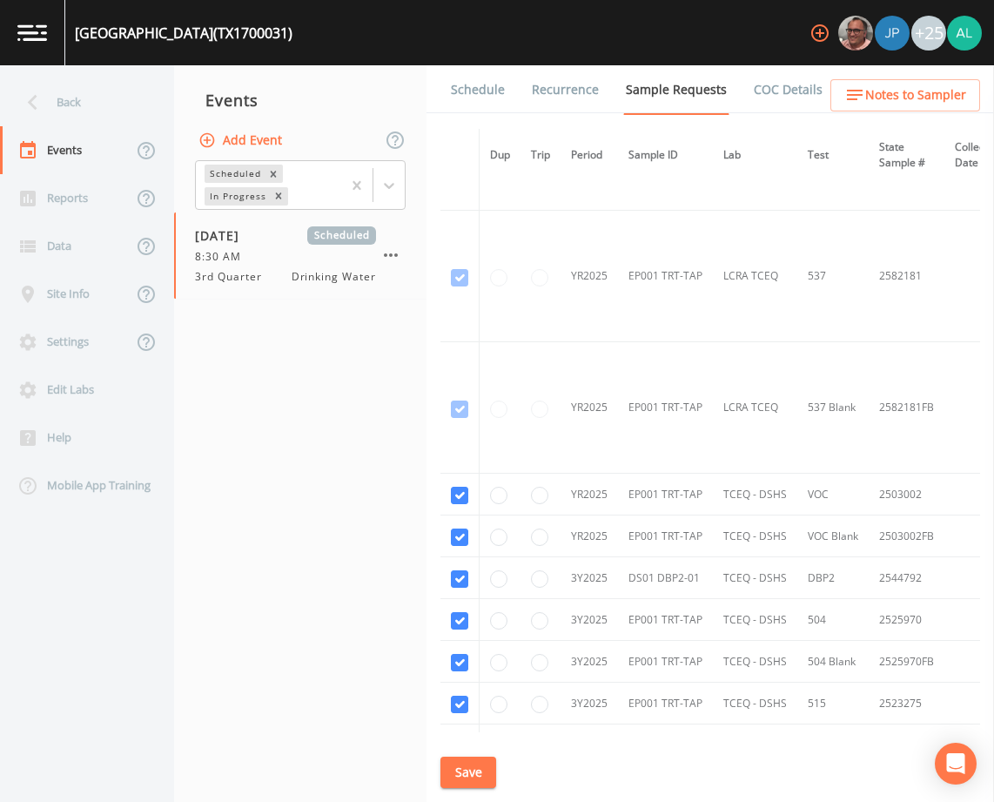
click at [478, 771] on button "Save" at bounding box center [468, 772] width 56 height 32
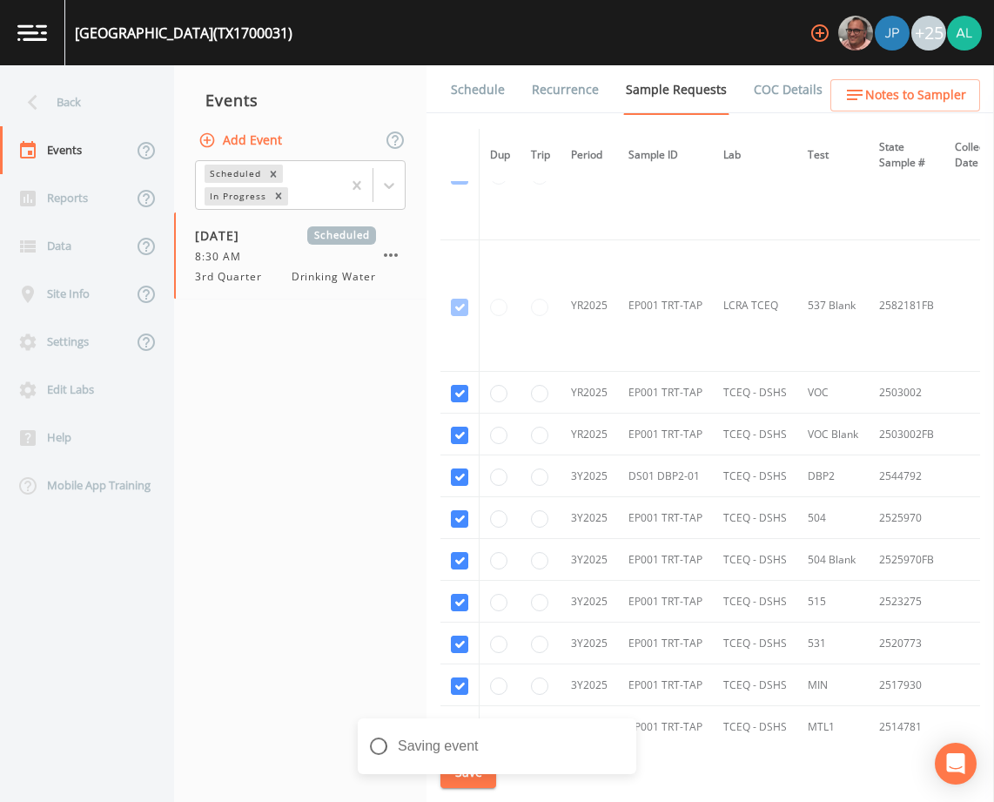
scroll to position [896, 0]
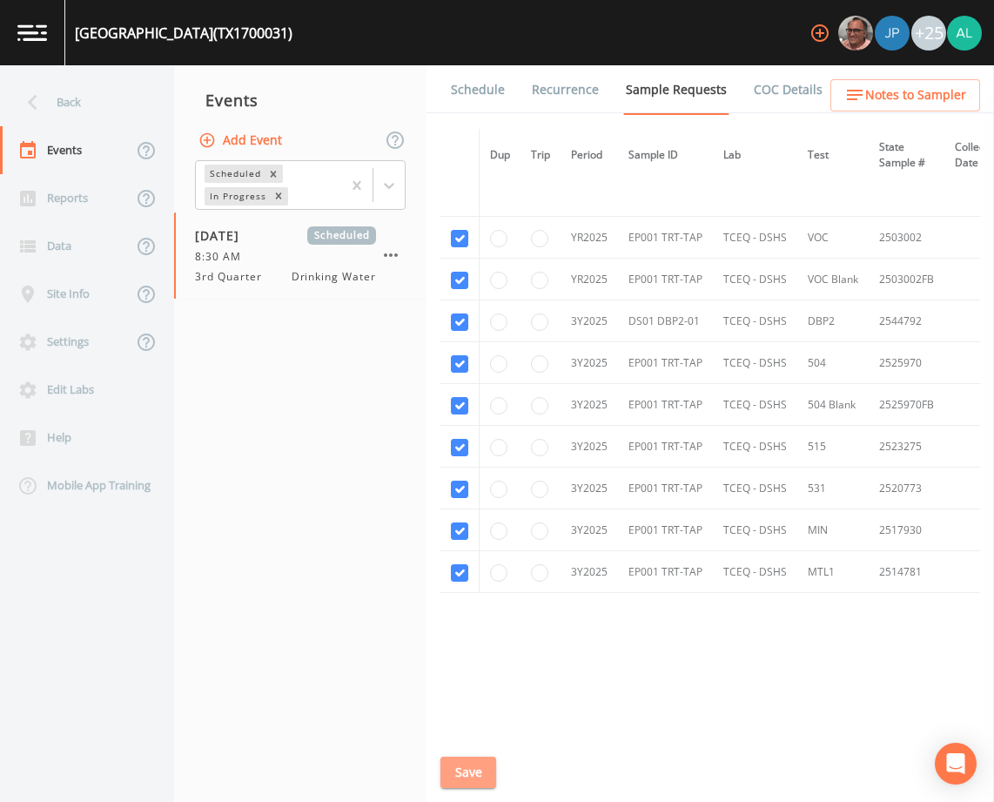
click at [480, 783] on button "Save" at bounding box center [468, 772] width 56 height 32
click at [860, 87] on icon "button" at bounding box center [854, 94] width 21 height 21
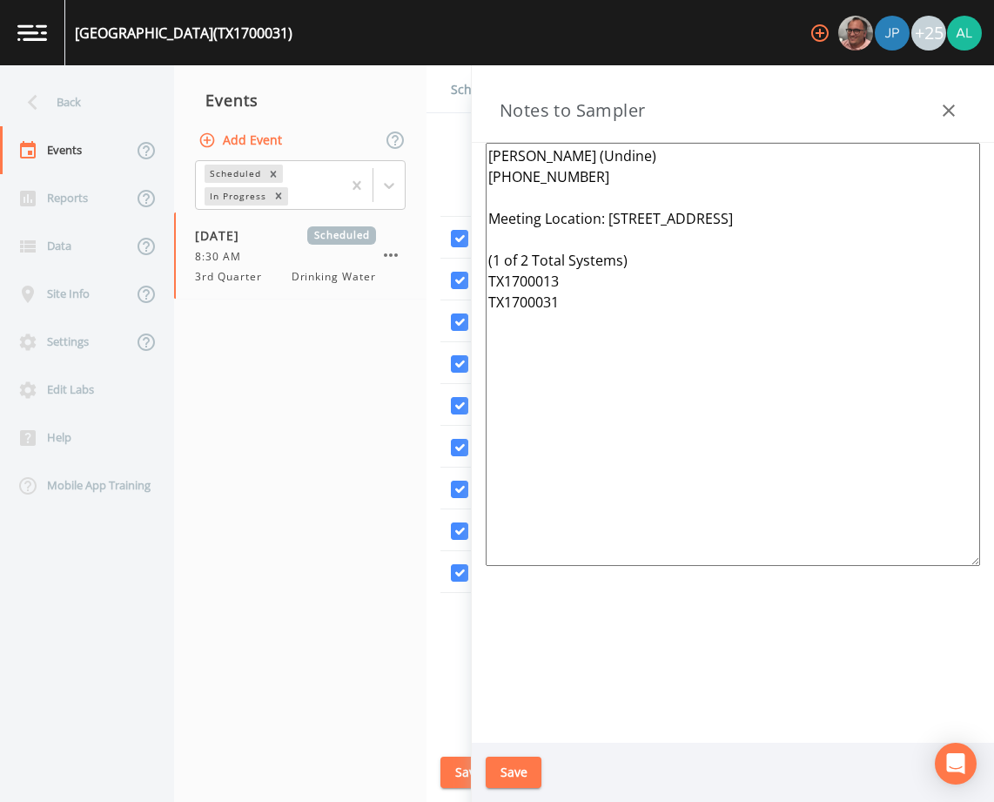
drag, startPoint x: 589, startPoint y: 328, endPoint x: 474, endPoint y: 265, distance: 131.3
click at [474, 265] on div "[PERSON_NAME] (Undine) [PHONE_NUMBER] Meeting Location: [STREET_ADDRESS] (1 of …" at bounding box center [733, 443] width 522 height 600
type textarea "[PERSON_NAME] (Undine) [PHONE_NUMBER] Meeting Location: [STREET_ADDRESS]"
click at [518, 769] on button "Save" at bounding box center [514, 772] width 56 height 32
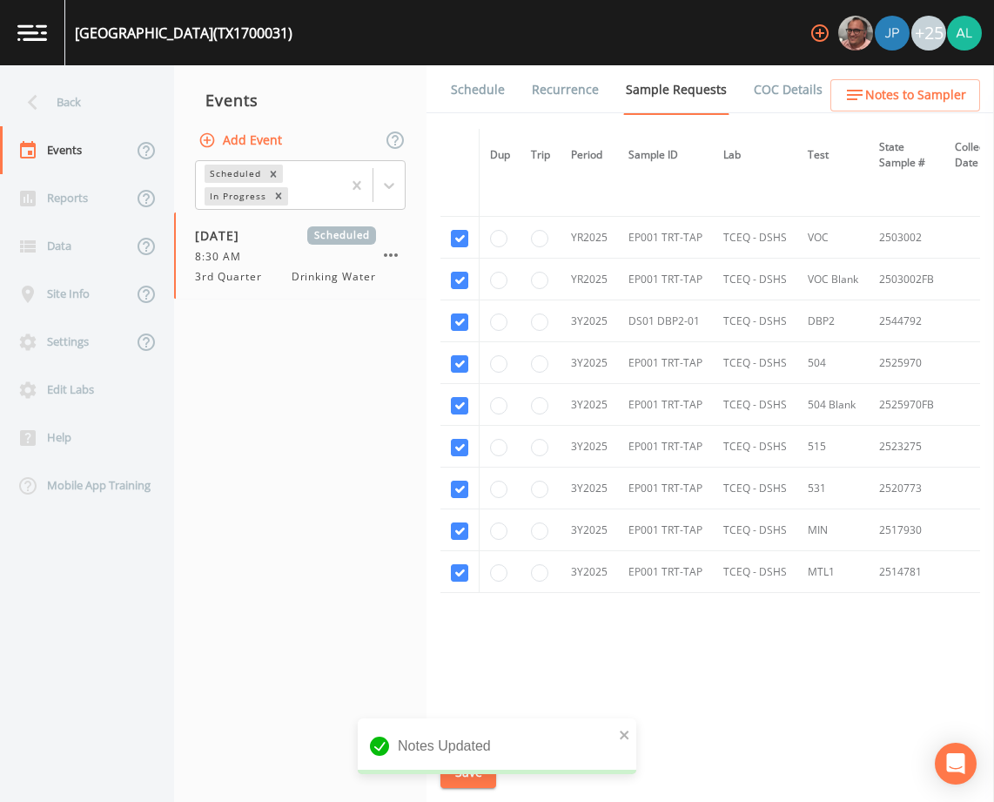
click at [618, 734] on div "Notes Updated" at bounding box center [497, 746] width 279 height 56
click at [621, 732] on icon "close" at bounding box center [624, 734] width 9 height 9
click at [463, 779] on button "Save" at bounding box center [468, 772] width 56 height 32
click at [80, 118] on div "Back" at bounding box center [78, 102] width 157 height 48
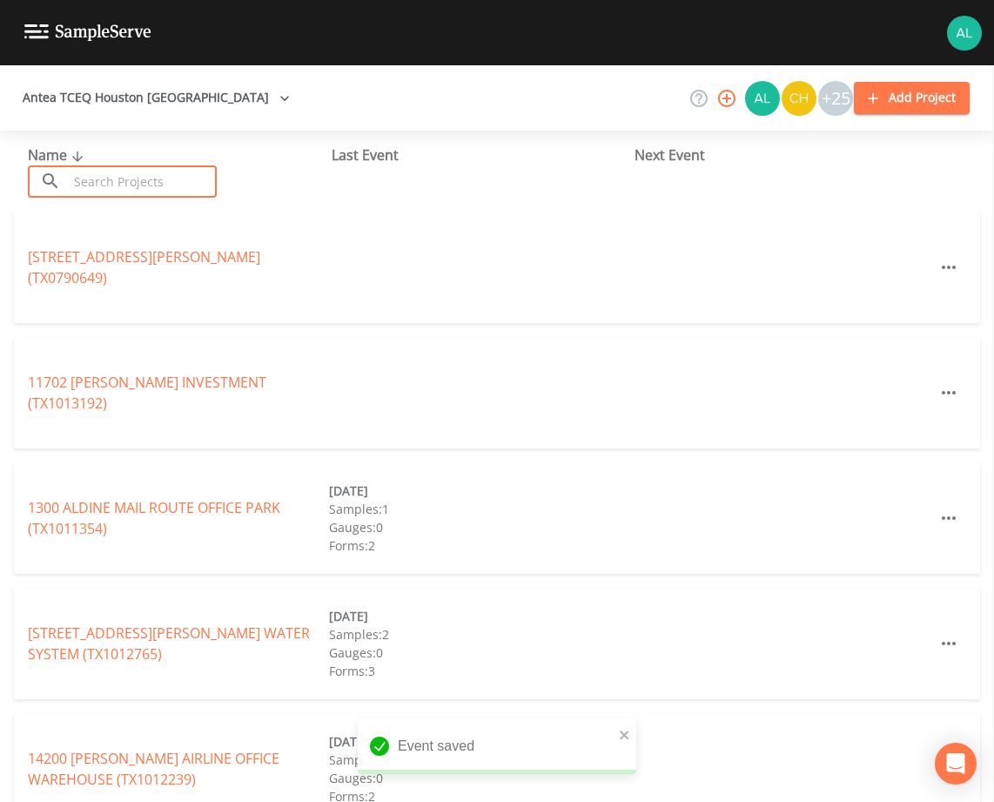
click at [98, 170] on input "text" at bounding box center [142, 181] width 149 height 32
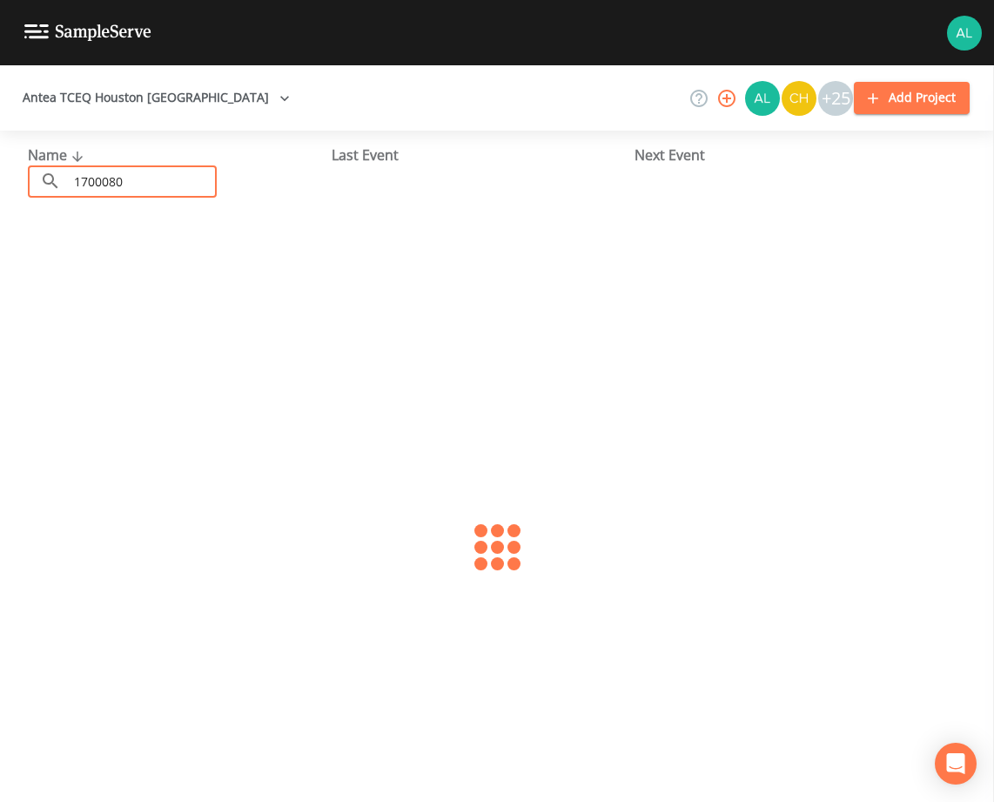
type input "1700080"
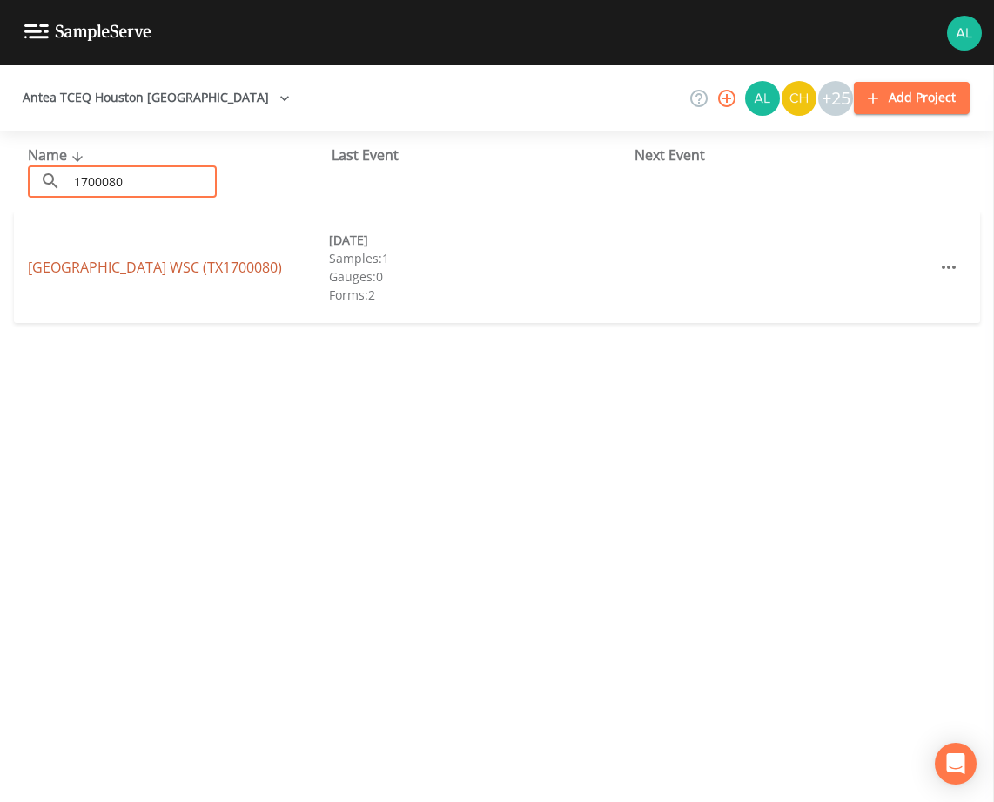
click at [88, 277] on link "[GEOGRAPHIC_DATA] (TX1700080)" at bounding box center [155, 267] width 254 height 19
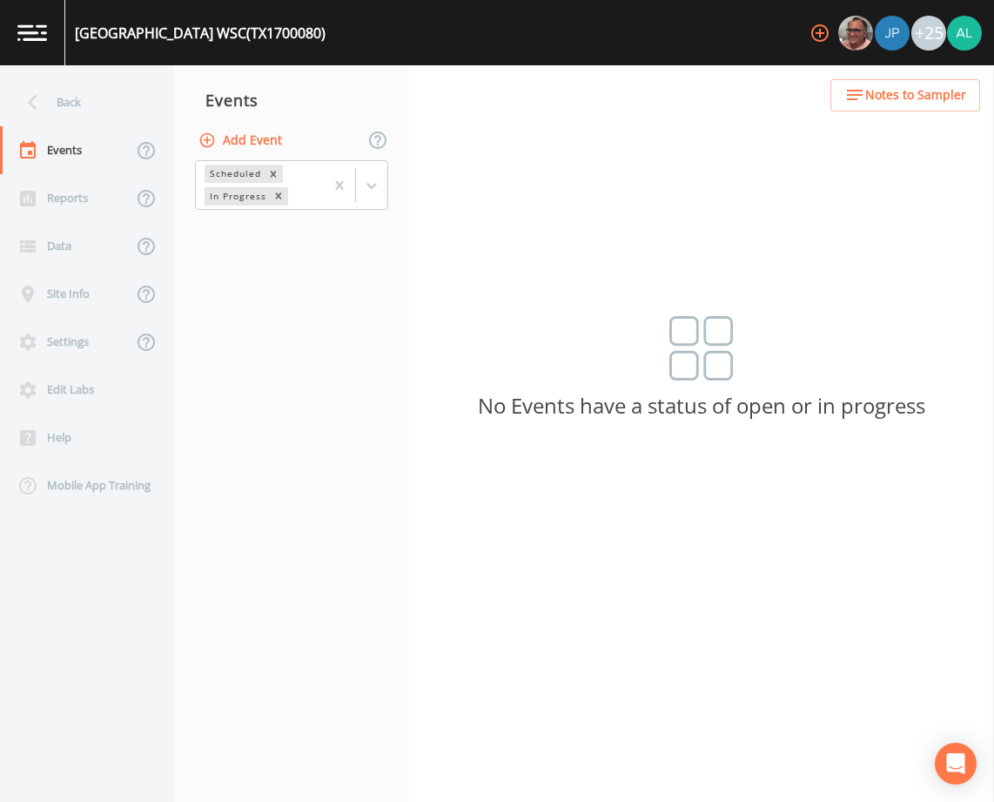
click at [238, 148] on button "Add Event" at bounding box center [242, 140] width 94 height 32
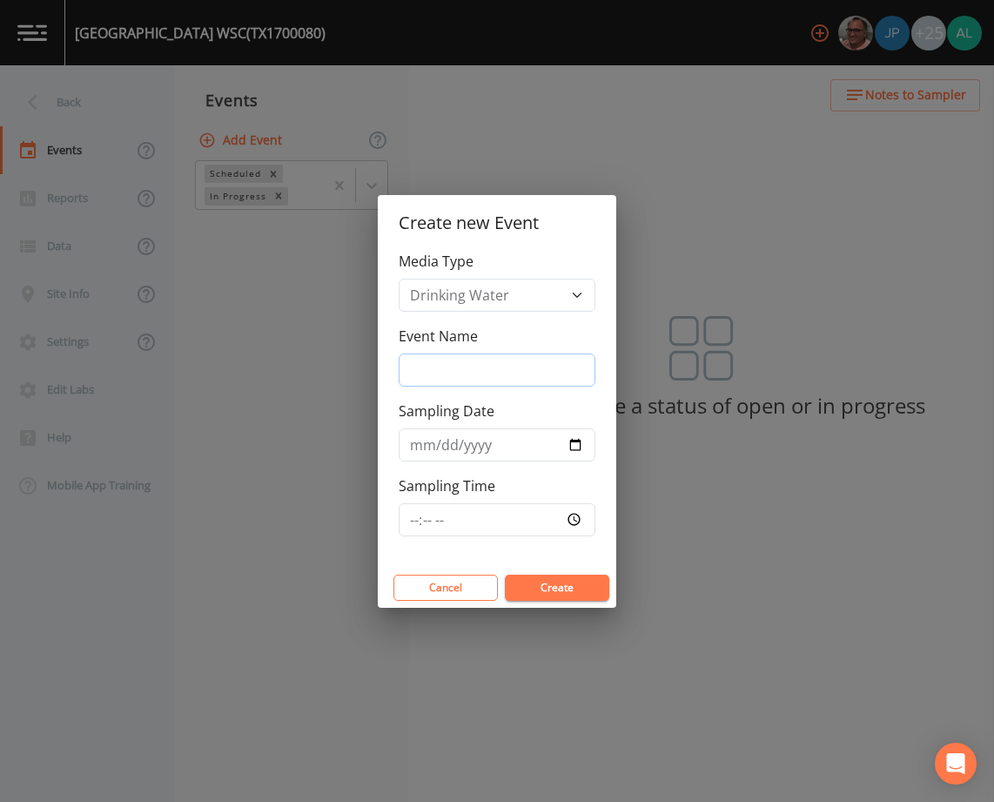
click at [432, 356] on input "Event Name" at bounding box center [497, 369] width 197 height 33
type input "3rd Quarter"
type input "[DATE]"
click at [413, 529] on input "Sampling Time" at bounding box center [497, 519] width 197 height 33
click at [505, 574] on button "Create" at bounding box center [557, 587] width 104 height 26
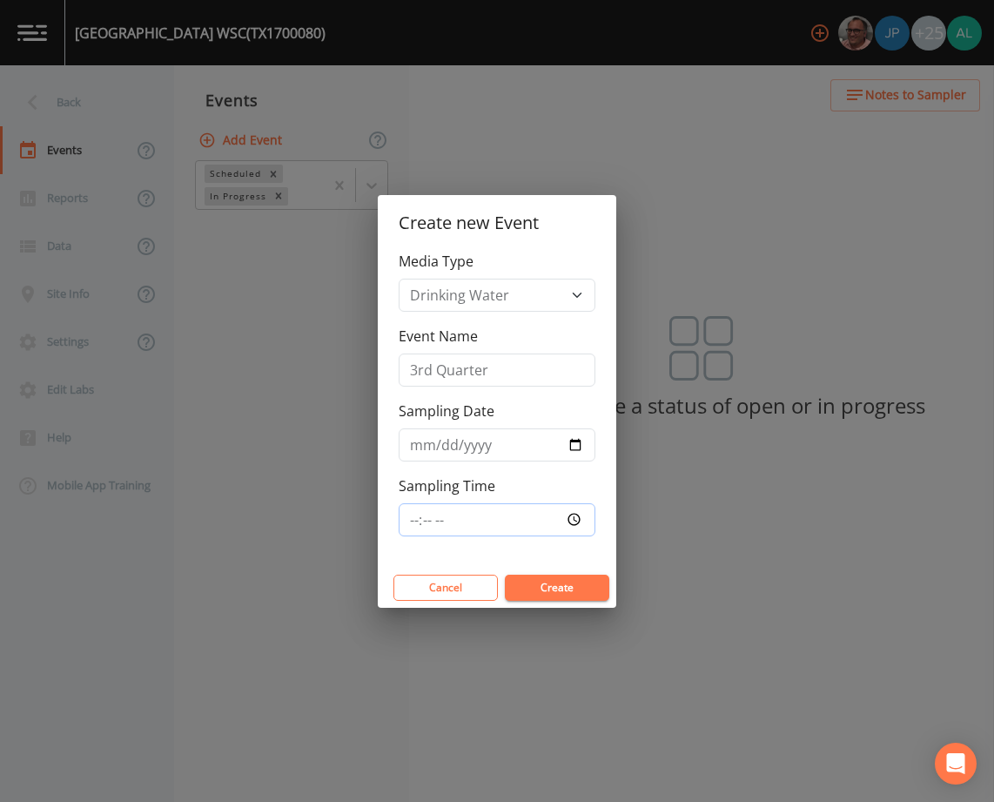
type input "09:00"
click at [505, 574] on button "Create" at bounding box center [557, 587] width 104 height 26
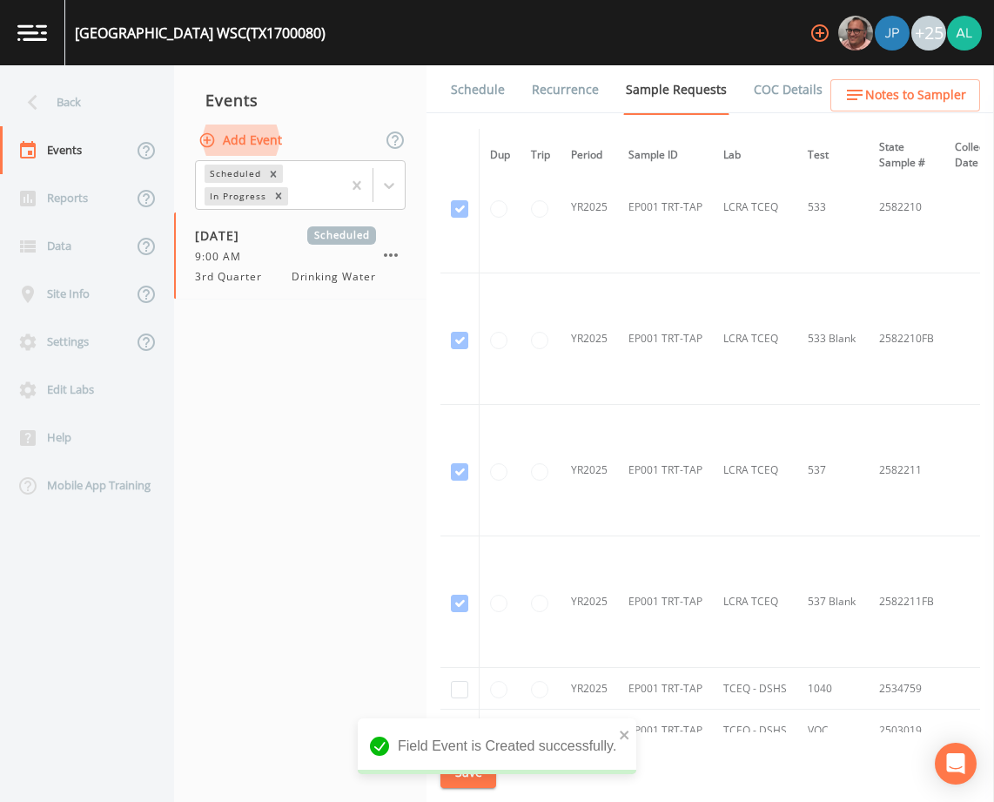
scroll to position [862, 0]
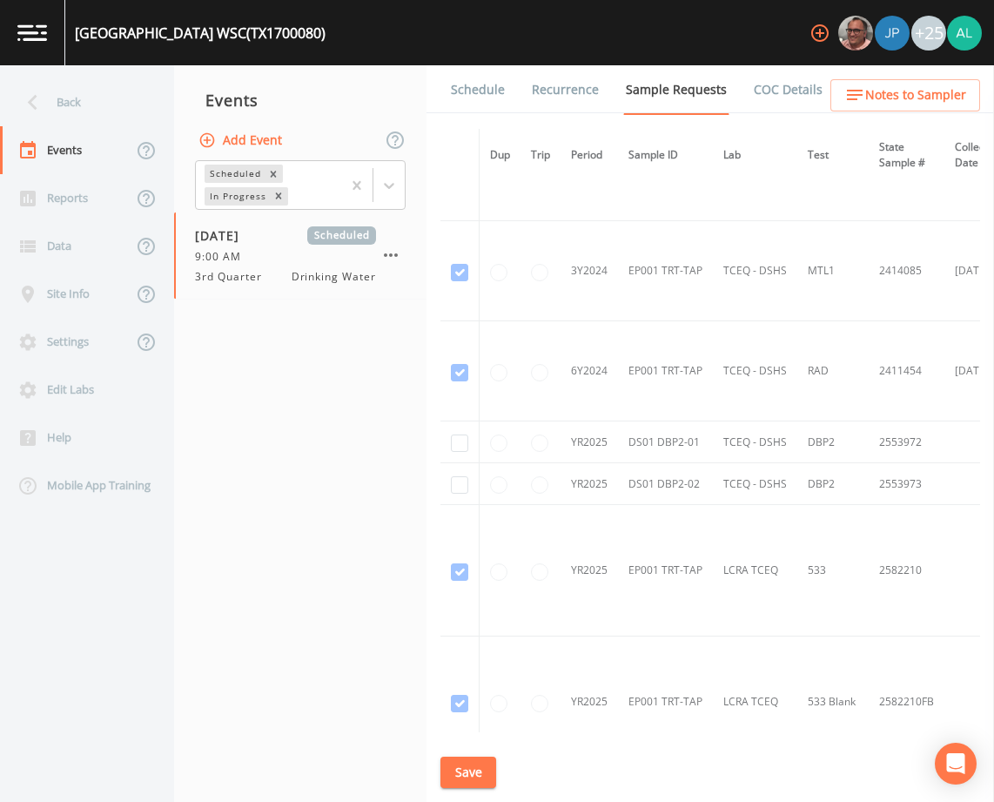
click at [468, 446] on td at bounding box center [459, 442] width 39 height 42
drag, startPoint x: 461, startPoint y: 483, endPoint x: 460, endPoint y: 459, distance: 24.4
checkbox input "true"
click at [465, 433] on td at bounding box center [459, 442] width 39 height 42
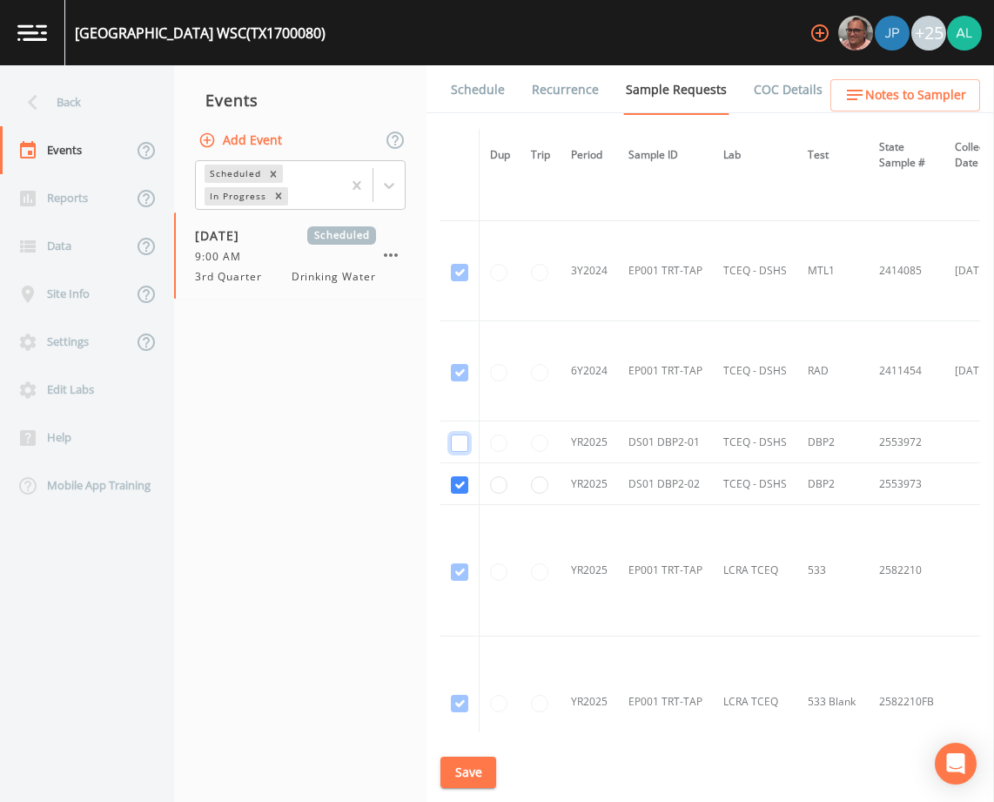
checkbox input "true"
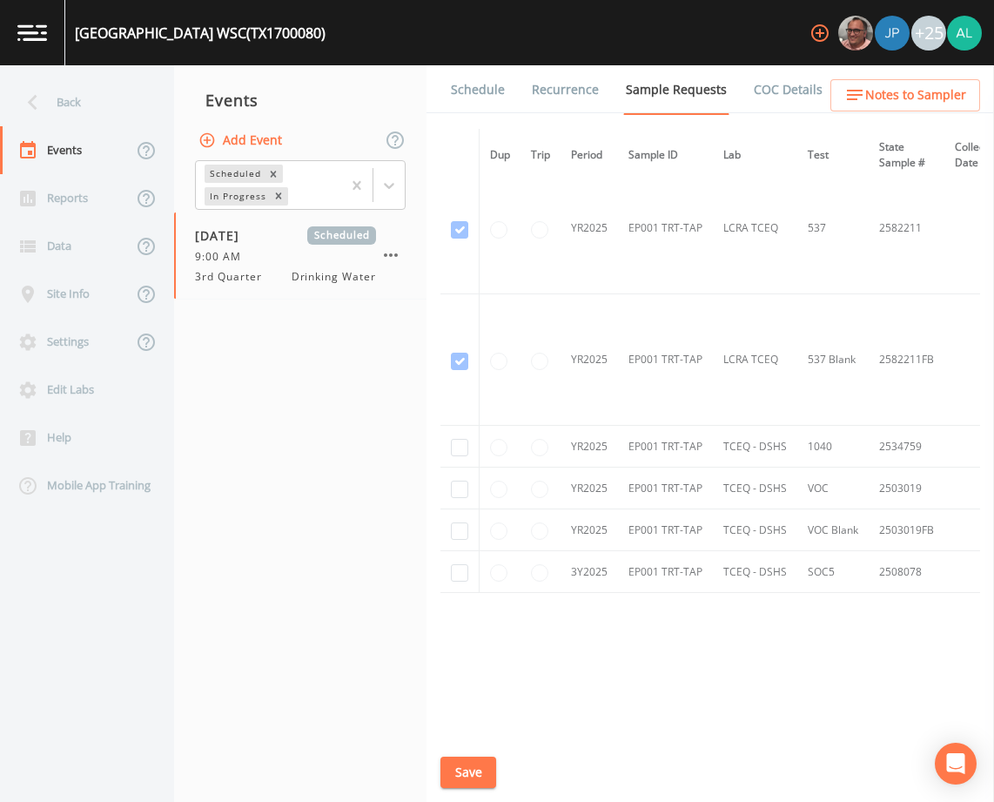
scroll to position [1471, 0]
click at [454, 765] on button "Save" at bounding box center [468, 772] width 56 height 32
click at [474, 775] on button "Save" at bounding box center [468, 772] width 56 height 32
click at [491, 783] on button "Save" at bounding box center [468, 772] width 56 height 32
click at [479, 783] on button "Save" at bounding box center [468, 772] width 56 height 32
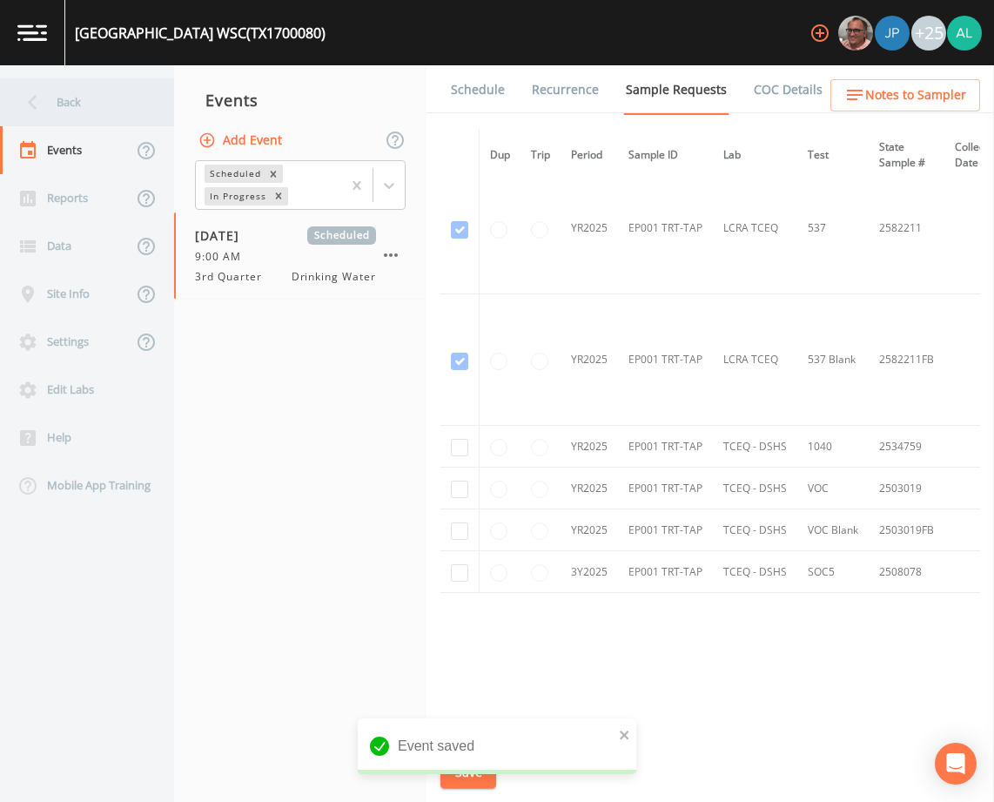
click at [81, 101] on div "Back" at bounding box center [78, 102] width 157 height 48
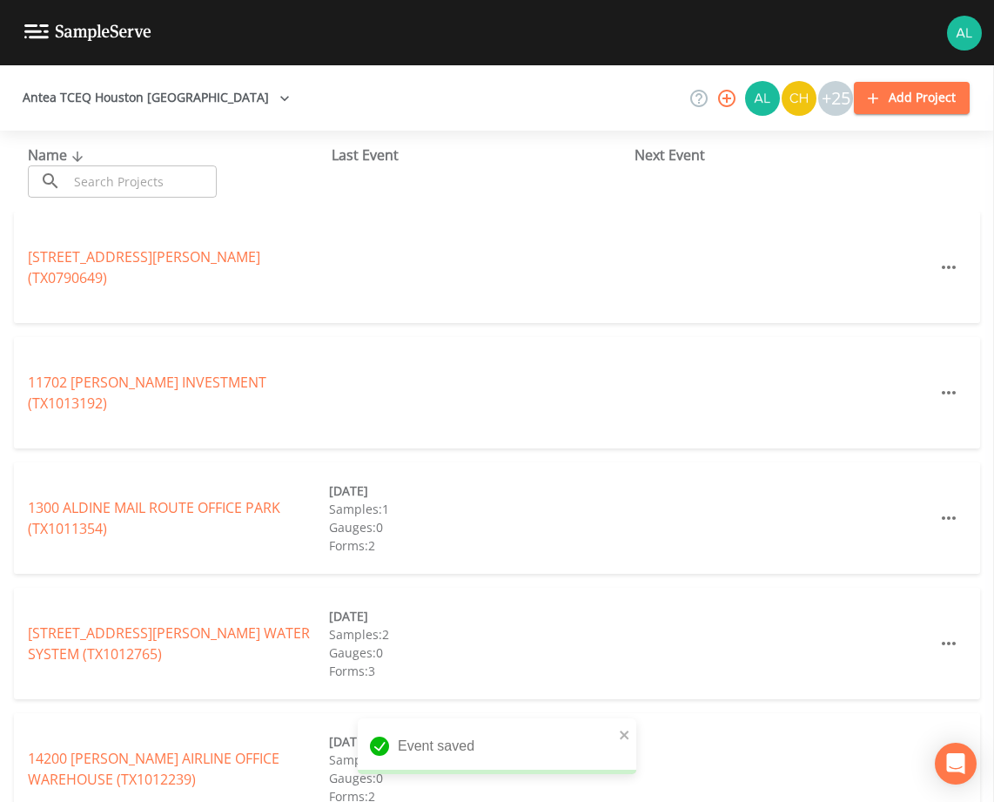
click at [118, 174] on input "text" at bounding box center [142, 181] width 149 height 32
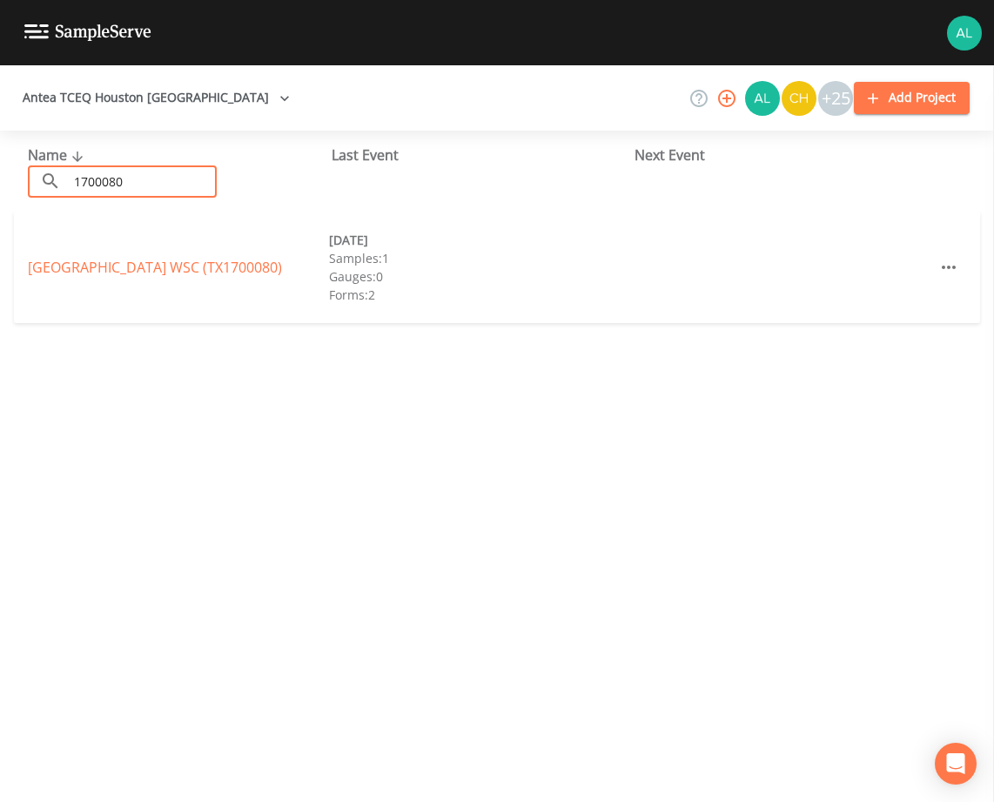
type input "1700080"
click at [75, 266] on div "[GEOGRAPHIC_DATA] (TX1700080)" at bounding box center [178, 267] width 301 height 21
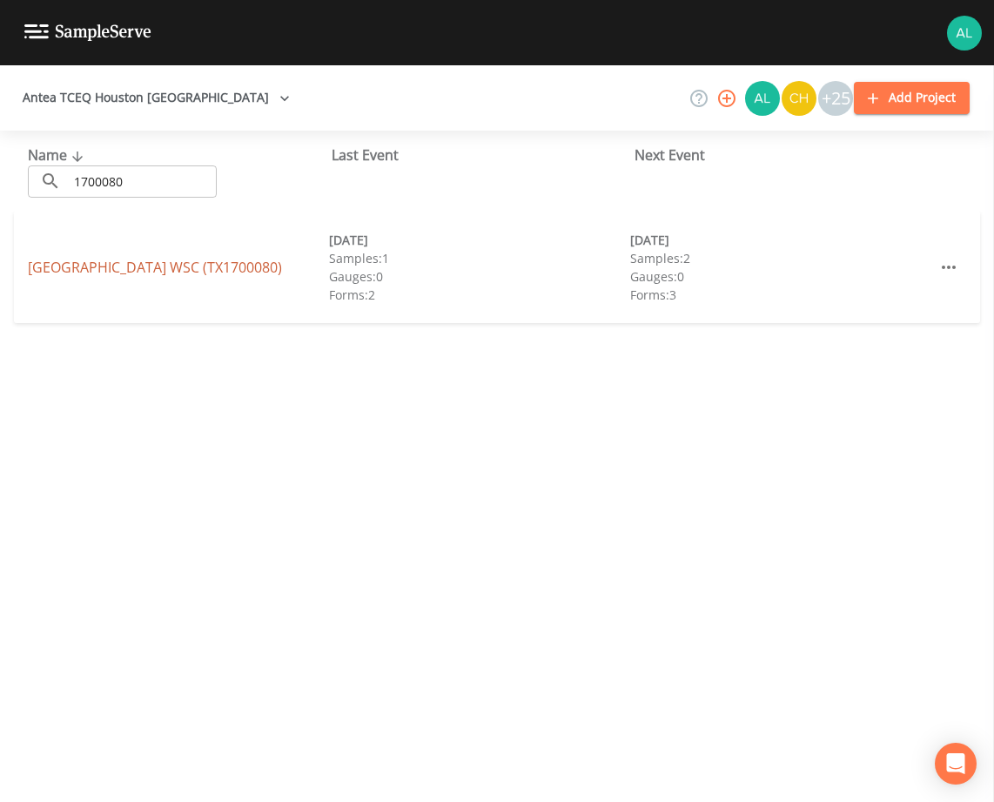
click at [36, 274] on link "[GEOGRAPHIC_DATA] (TX1700080)" at bounding box center [155, 267] width 254 height 19
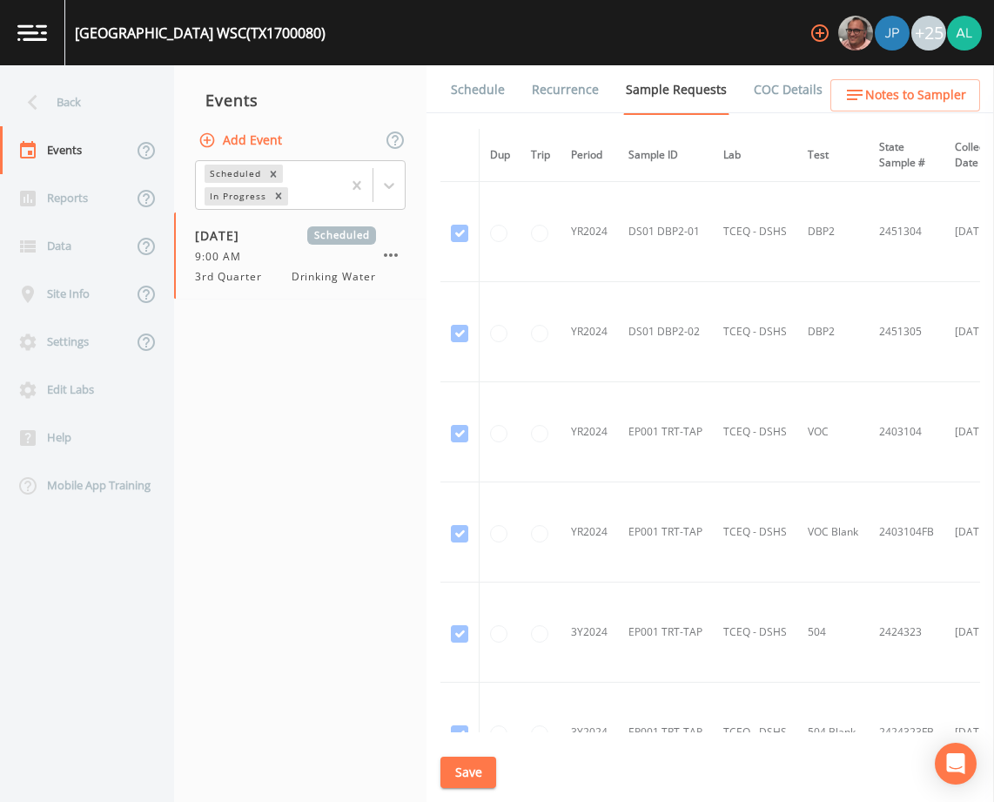
click at [909, 102] on span "Notes to Sampler" at bounding box center [915, 95] width 101 height 22
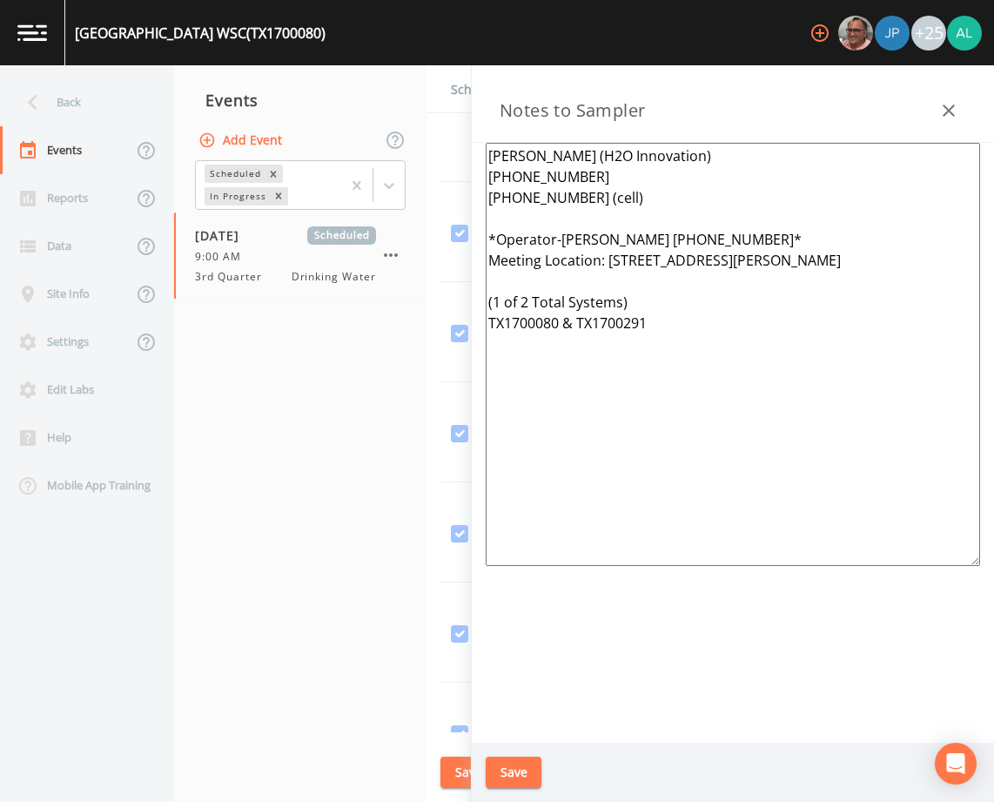
click at [580, 324] on textarea "[PERSON_NAME] (H2O Innovation) [PHONE_NUMBER] [PHONE_NUMBER] (cell) *Operator-[…" at bounding box center [733, 354] width 494 height 423
click at [570, 343] on textarea "[PERSON_NAME] (H2O Innovation) [PHONE_NUMBER] [PHONE_NUMBER] (cell) *Operator-[…" at bounding box center [733, 354] width 494 height 423
drag, startPoint x: 583, startPoint y: 375, endPoint x: 475, endPoint y: 128, distance: 269.7
click at [475, 128] on div "Notes to Sampler [PERSON_NAME] (H2O Innovation) [PHONE_NUMBER] [PHONE_NUMBER] (…" at bounding box center [733, 433] width 522 height 736
type textarea "[PERSON_NAME] (H2O Innovation) [PHONE_NUMBER] [PHONE_NUMBER] (cell) *Operator-[…"
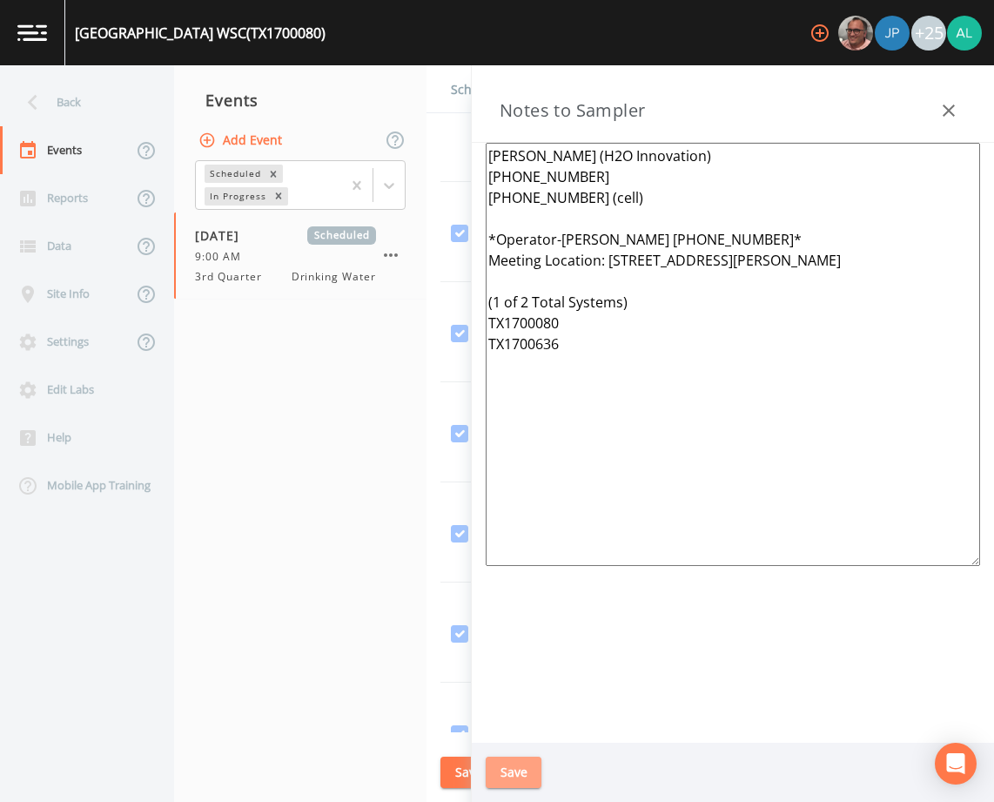
click at [518, 781] on button "Save" at bounding box center [514, 772] width 56 height 32
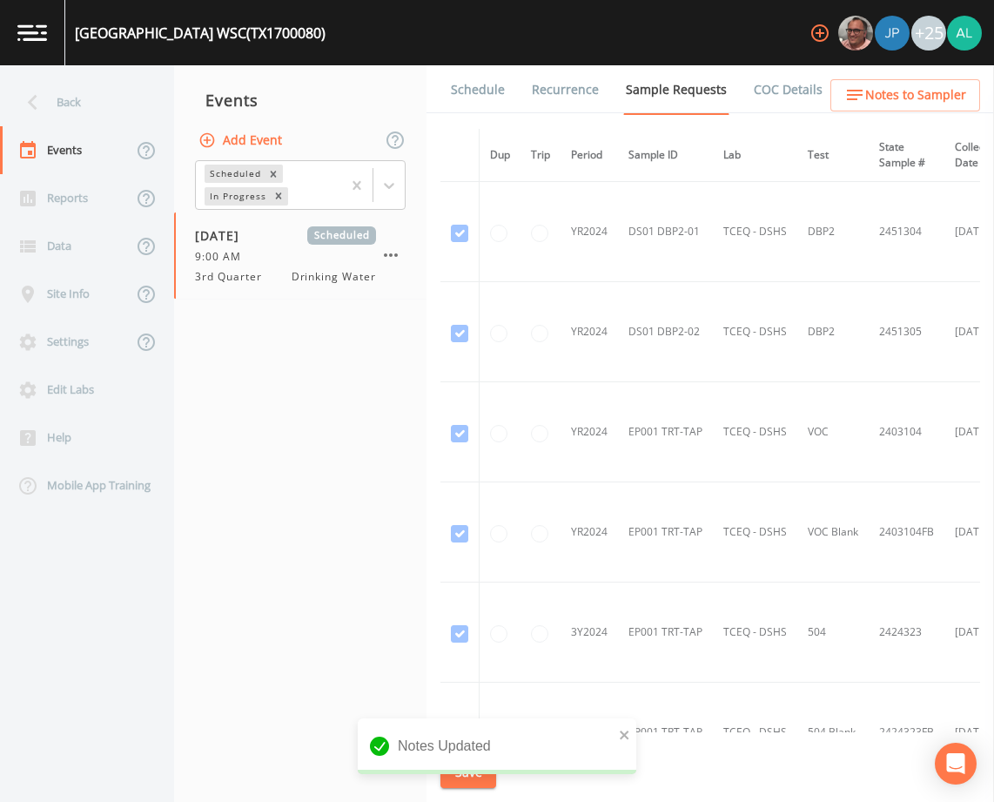
click at [629, 721] on div "Notes Updated" at bounding box center [497, 746] width 279 height 56
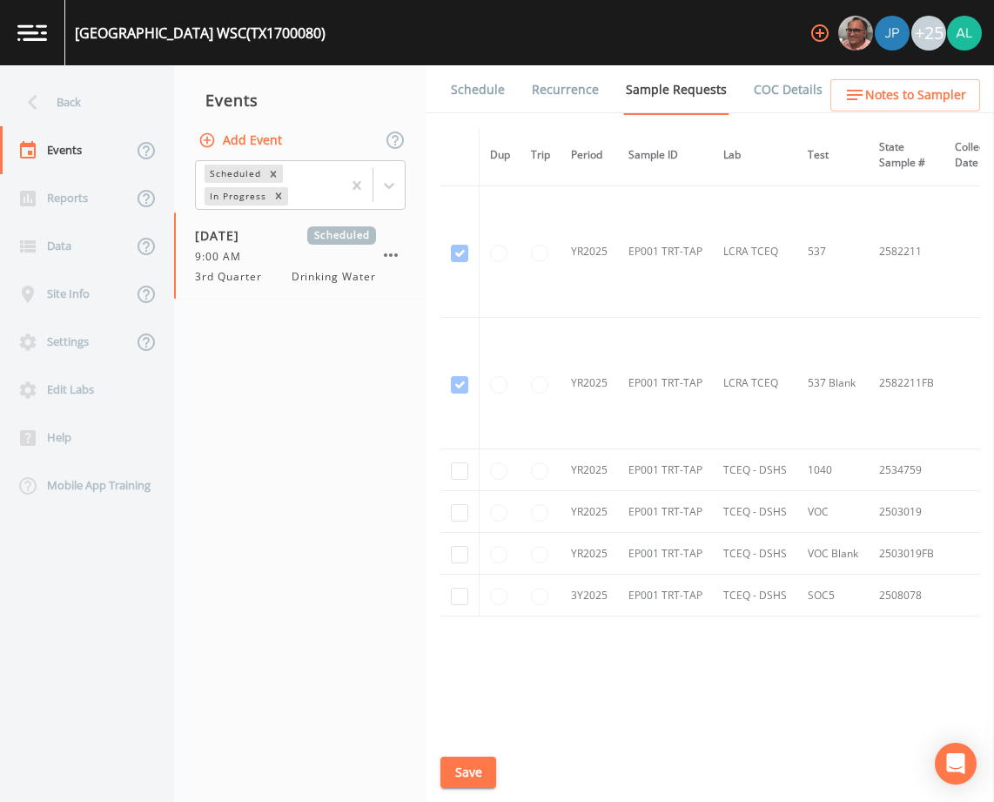
scroll to position [1471, 0]
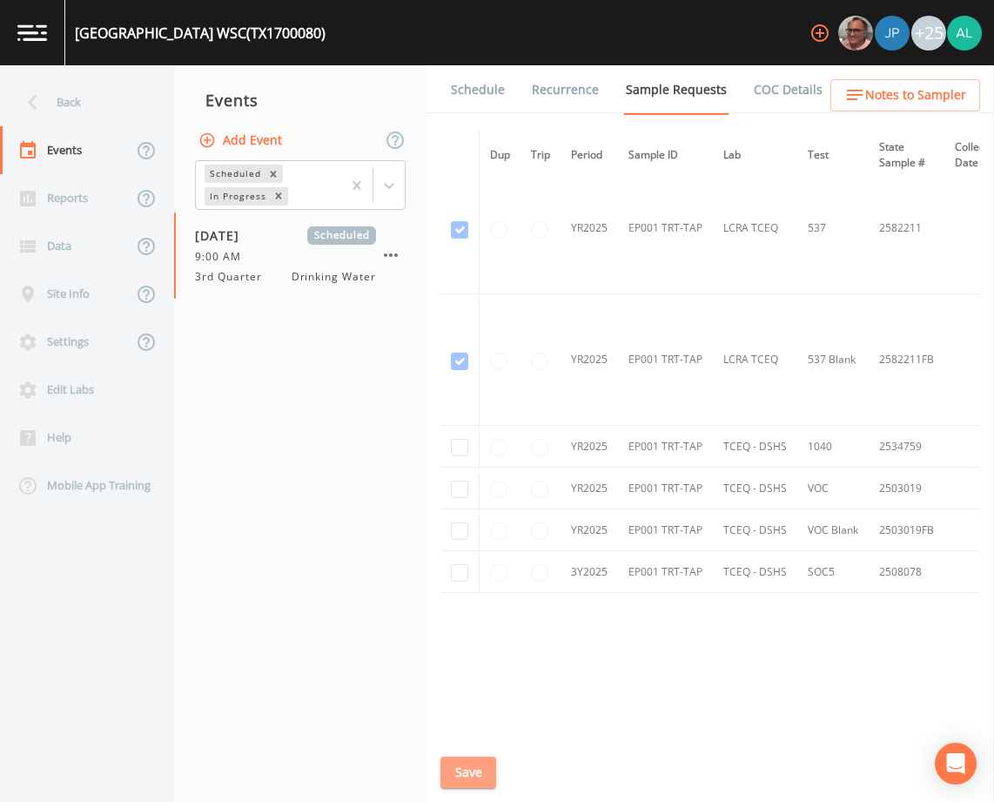
click at [479, 784] on button "Save" at bounding box center [468, 772] width 56 height 32
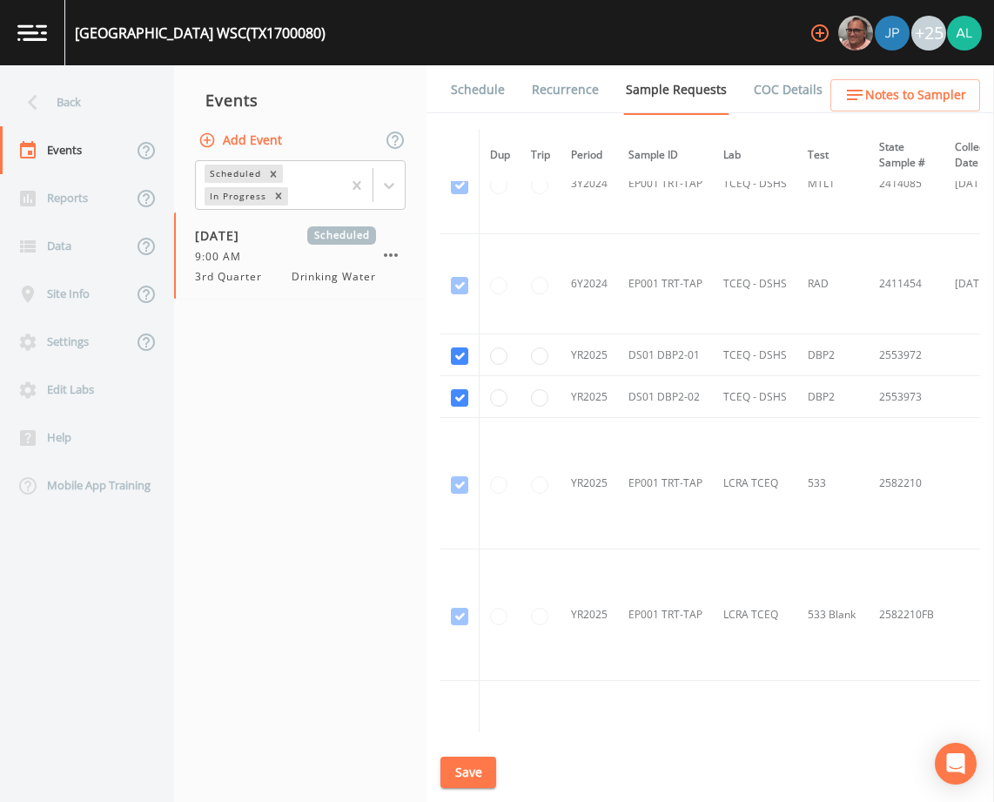
scroll to position [601, 0]
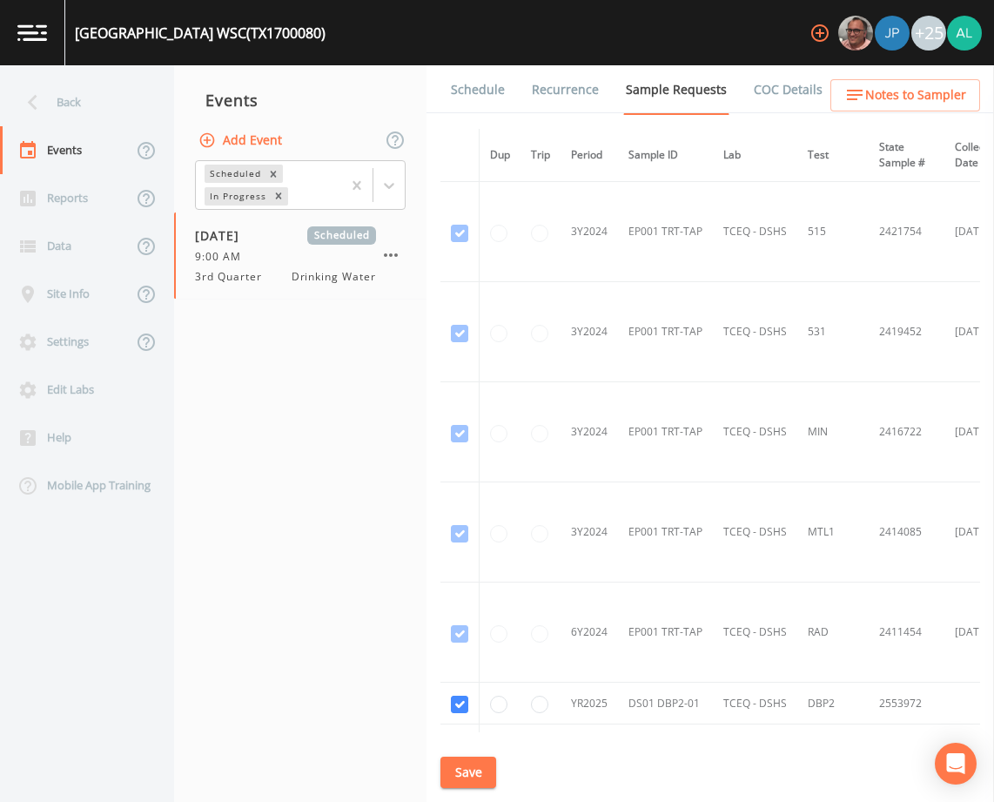
click at [480, 763] on button "Save" at bounding box center [468, 772] width 56 height 32
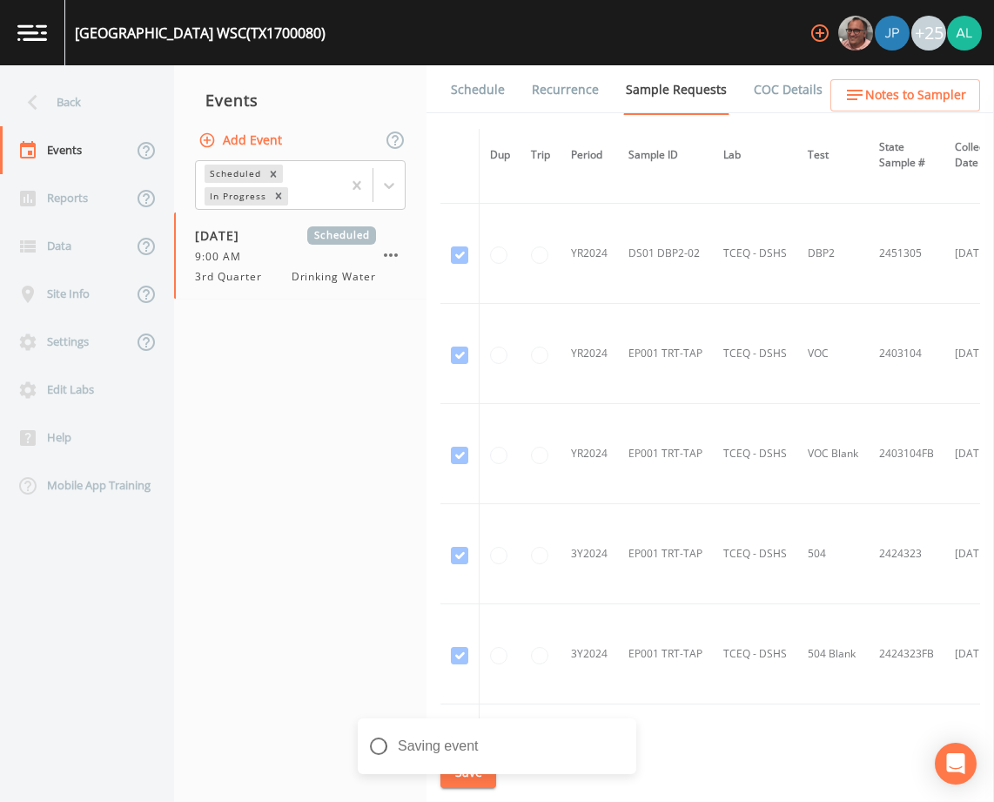
scroll to position [0, 0]
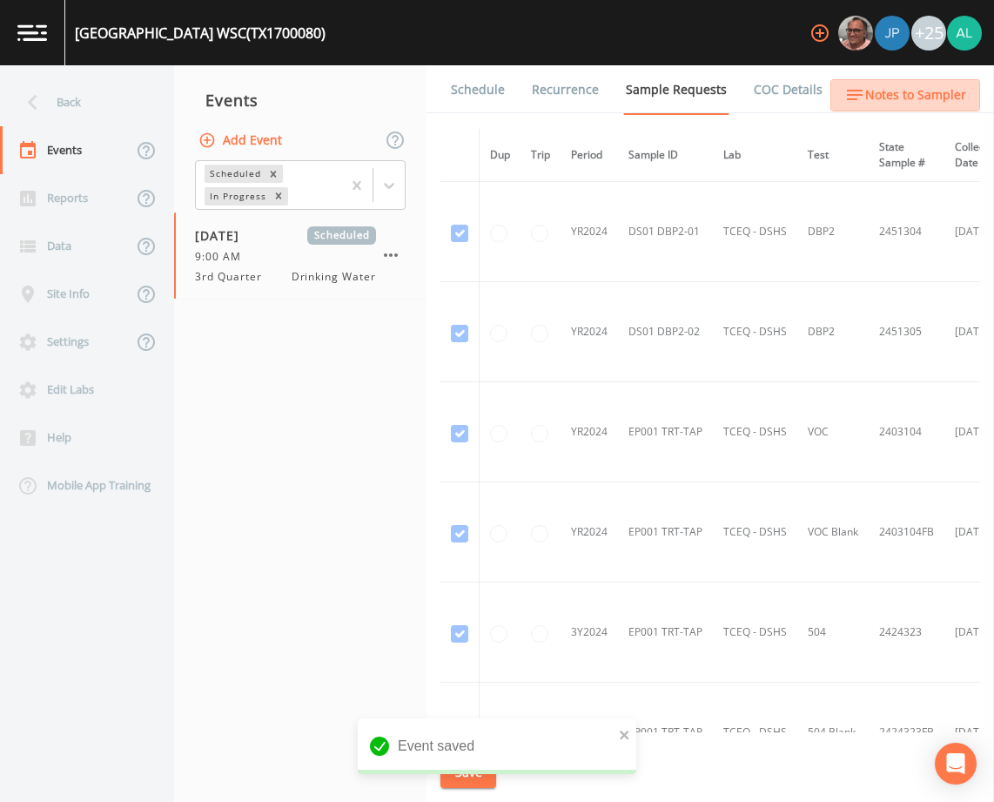
click at [944, 101] on span "Notes to Sampler" at bounding box center [915, 95] width 101 height 22
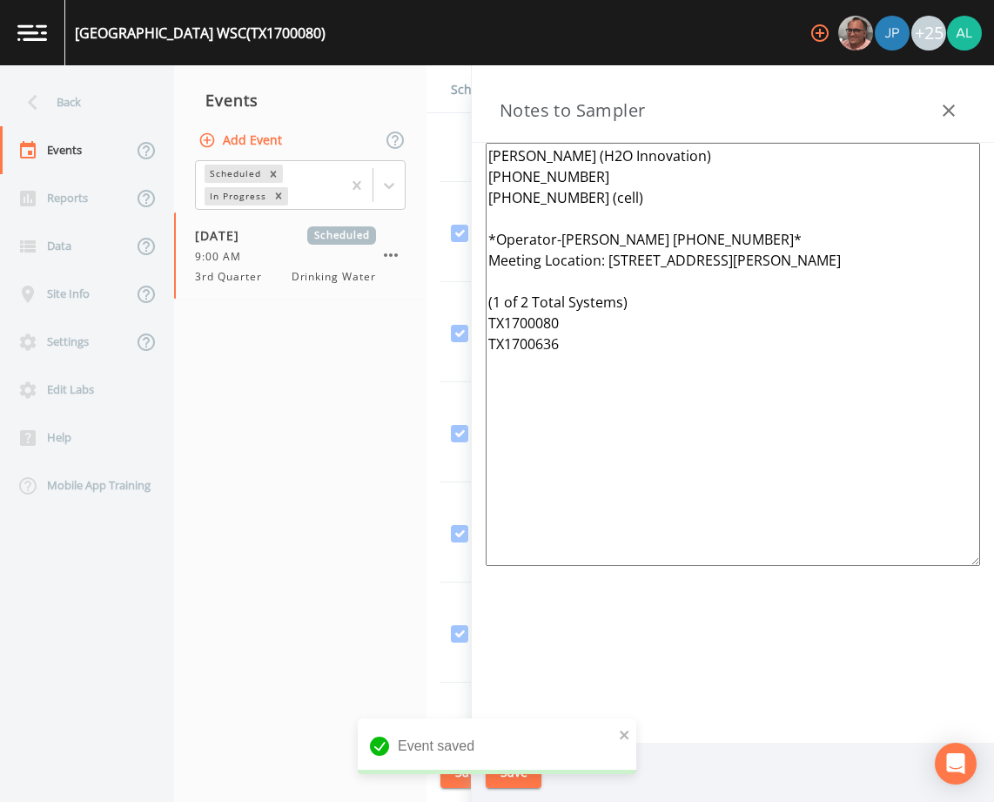
drag, startPoint x: 630, startPoint y: 383, endPoint x: 395, endPoint y: 46, distance: 410.7
click at [395, 46] on div "[GEOGRAPHIC_DATA] WSC (TX1700080) +25 Back Events Reports Data Site Info Settin…" at bounding box center [497, 401] width 994 height 802
click at [507, 771] on button "Save" at bounding box center [514, 772] width 56 height 32
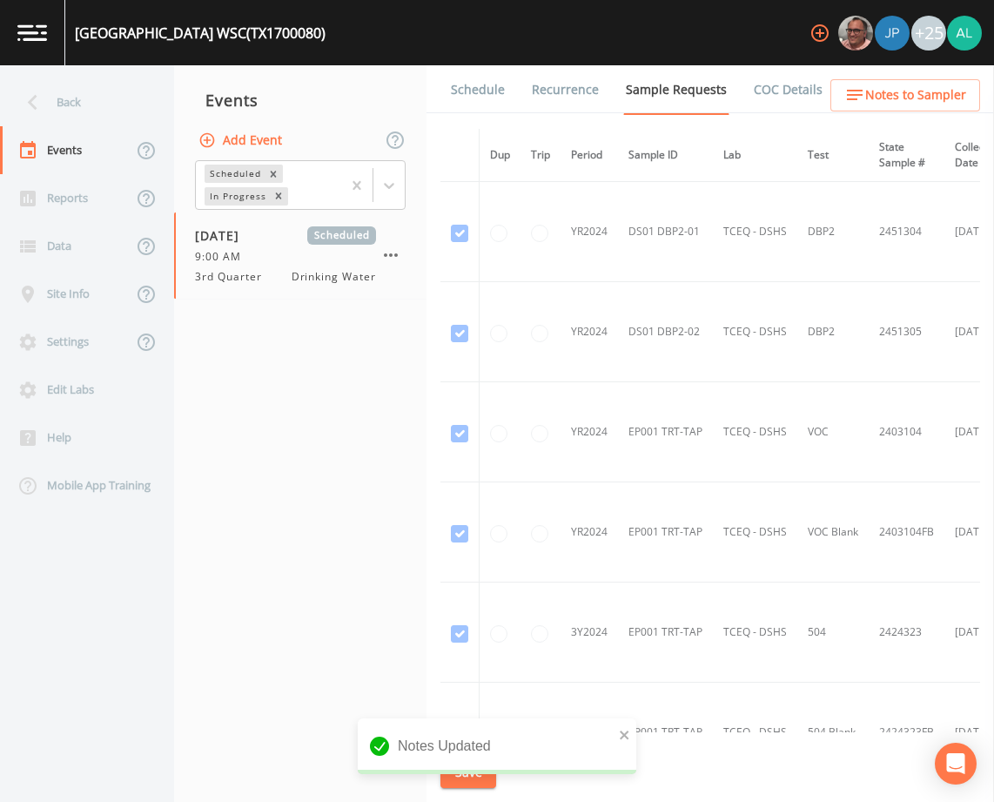
click at [474, 774] on div "Notes Updated" at bounding box center [497, 753] width 279 height 70
click at [627, 729] on icon "close" at bounding box center [625, 735] width 12 height 14
click at [464, 791] on div "Schedule Recurrence Sample Requests COC Details Forms Dup Trip Period Sample ID…" at bounding box center [711, 433] width 568 height 736
click at [469, 778] on button "Save" at bounding box center [468, 772] width 56 height 32
click at [97, 111] on div "Back" at bounding box center [78, 102] width 157 height 48
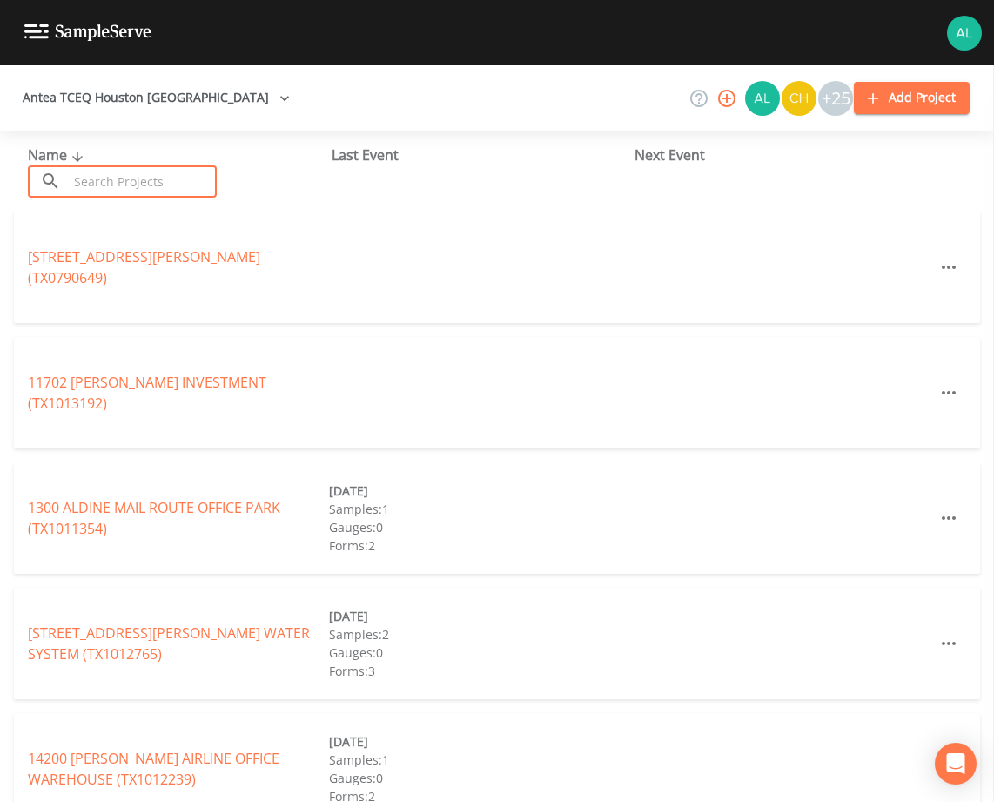
click at [115, 177] on input "text" at bounding box center [142, 181] width 149 height 32
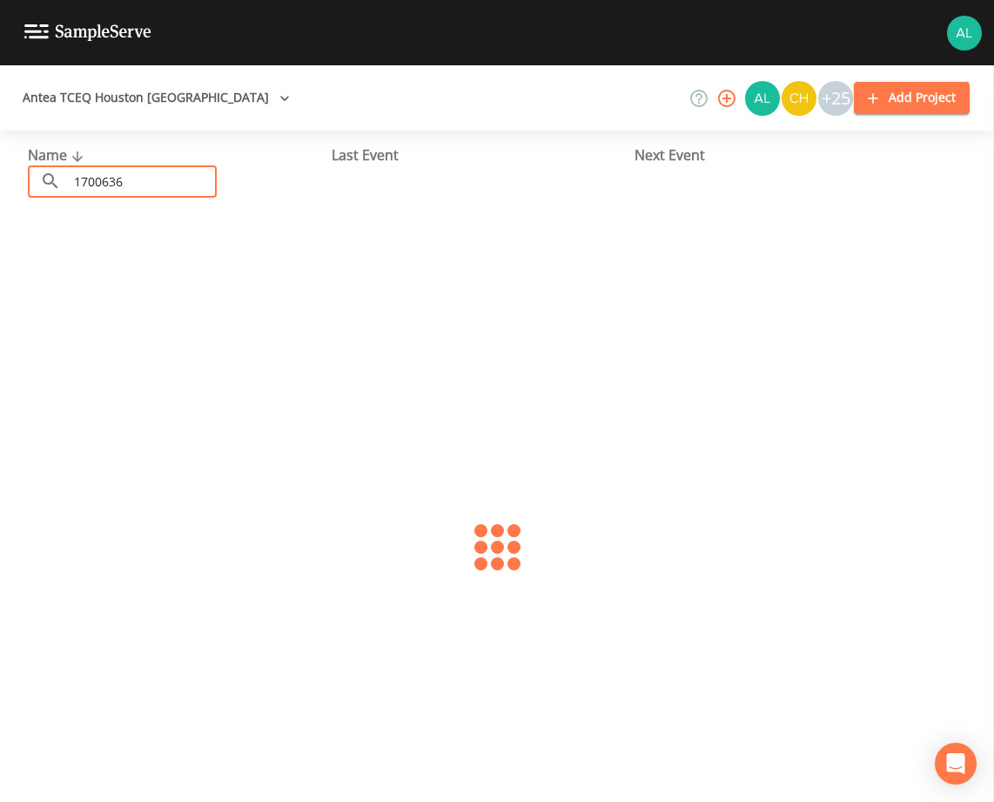
type input "1700636"
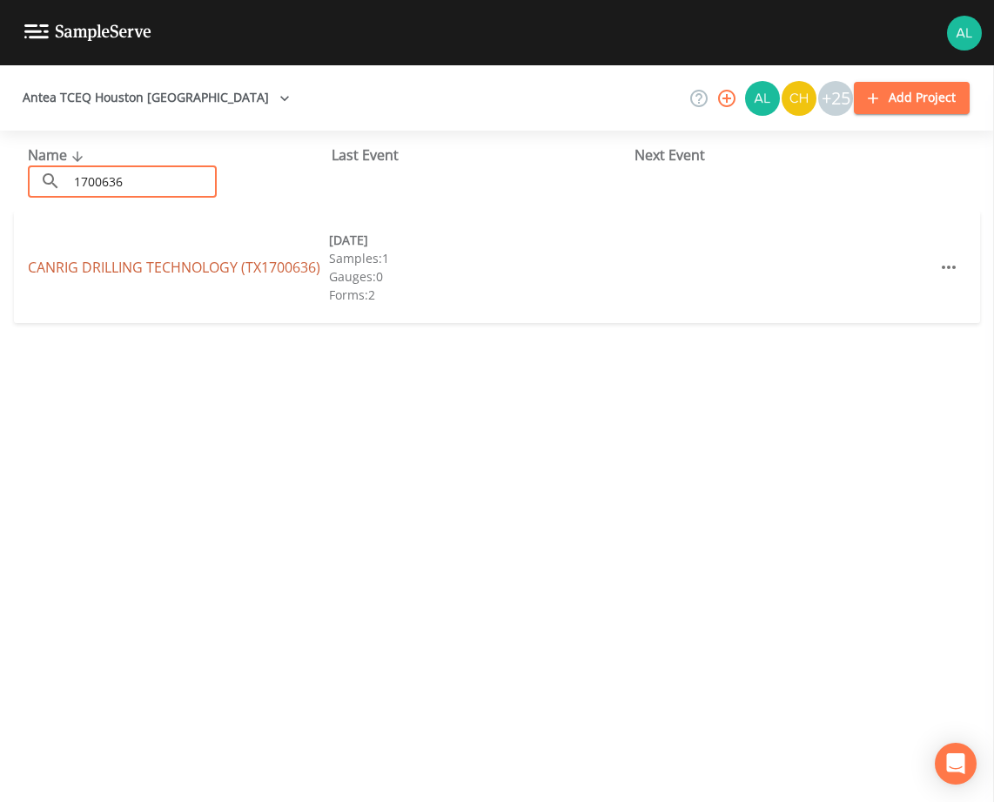
click at [147, 265] on link "CANRIG DRILLING TECHNOLOGY (TX1700636)" at bounding box center [174, 267] width 292 height 19
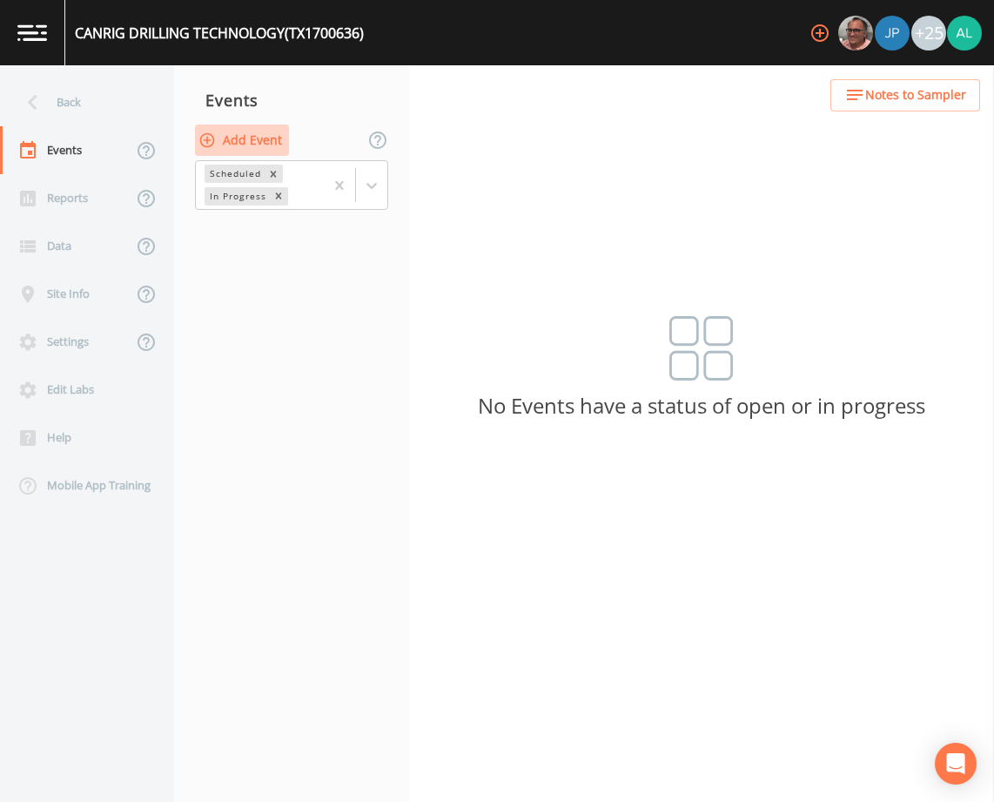
click at [264, 138] on button "Add Event" at bounding box center [242, 140] width 94 height 32
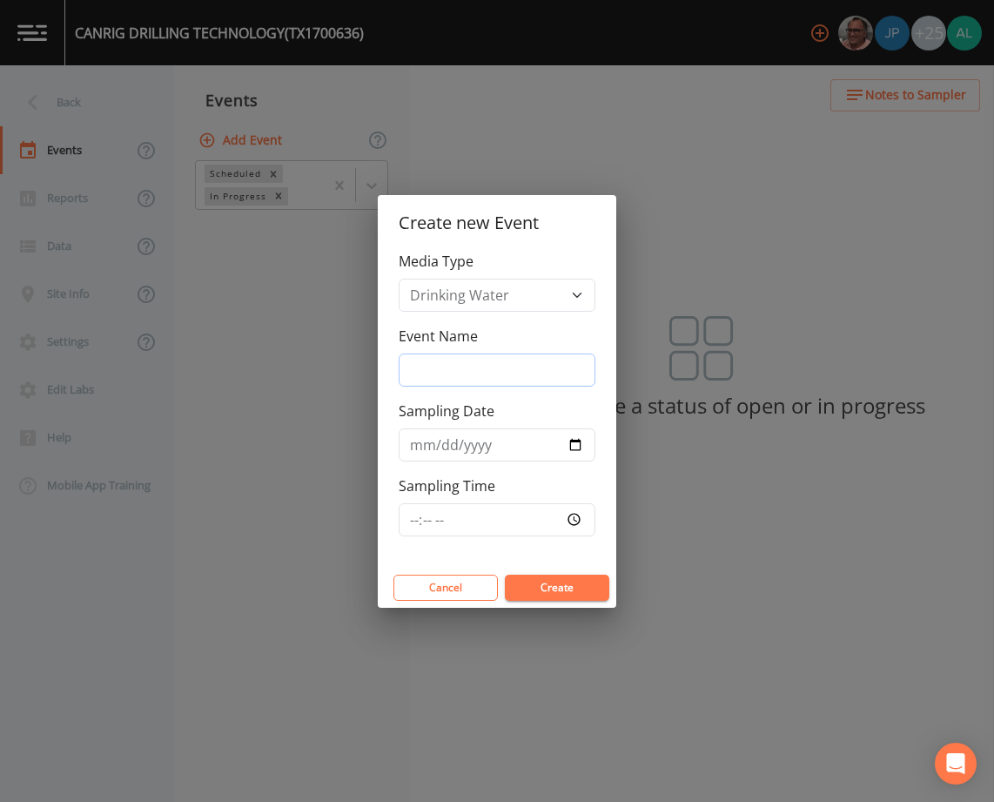
click at [449, 375] on input "Event Name" at bounding box center [497, 369] width 197 height 33
type input "3rd Quarter"
type input "[DATE]"
click at [414, 526] on input "Sampling Time" at bounding box center [497, 519] width 197 height 33
type input "09:00"
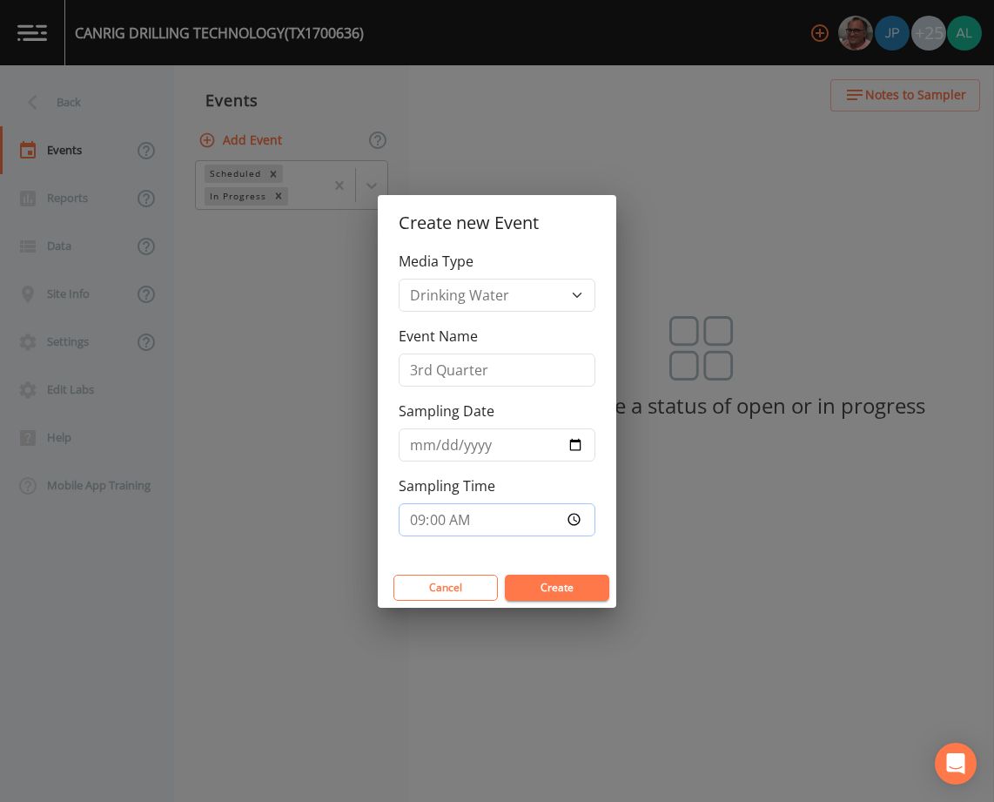
click at [505, 574] on button "Create" at bounding box center [557, 587] width 104 height 26
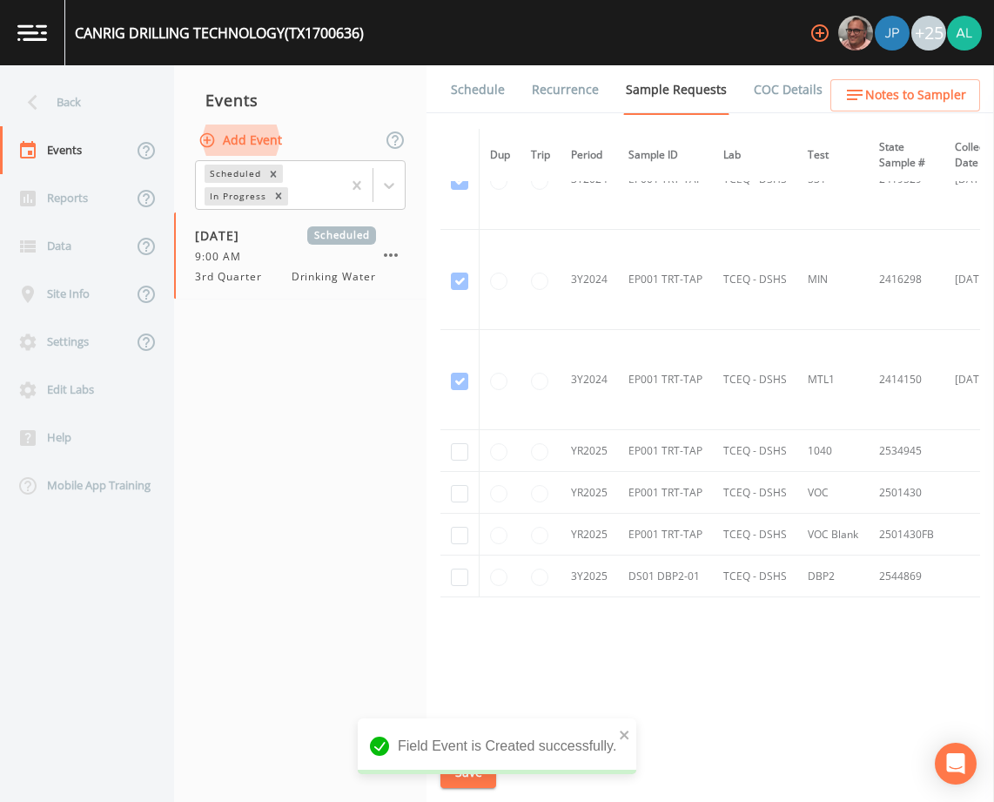
scroll to position [662, 0]
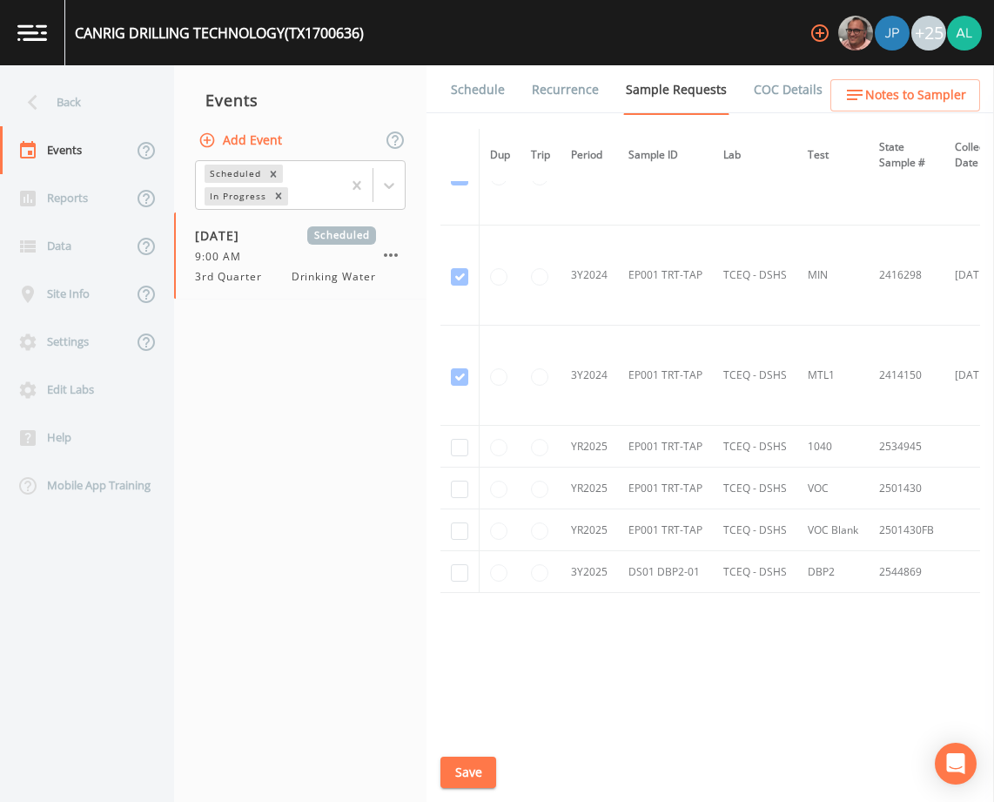
click at [444, 444] on td at bounding box center [459, 447] width 39 height 42
click at [455, 442] on input "checkbox" at bounding box center [459, 447] width 17 height 17
checkbox input "true"
click at [455, 467] on td at bounding box center [459, 488] width 39 height 42
click at [459, 475] on td at bounding box center [459, 488] width 39 height 42
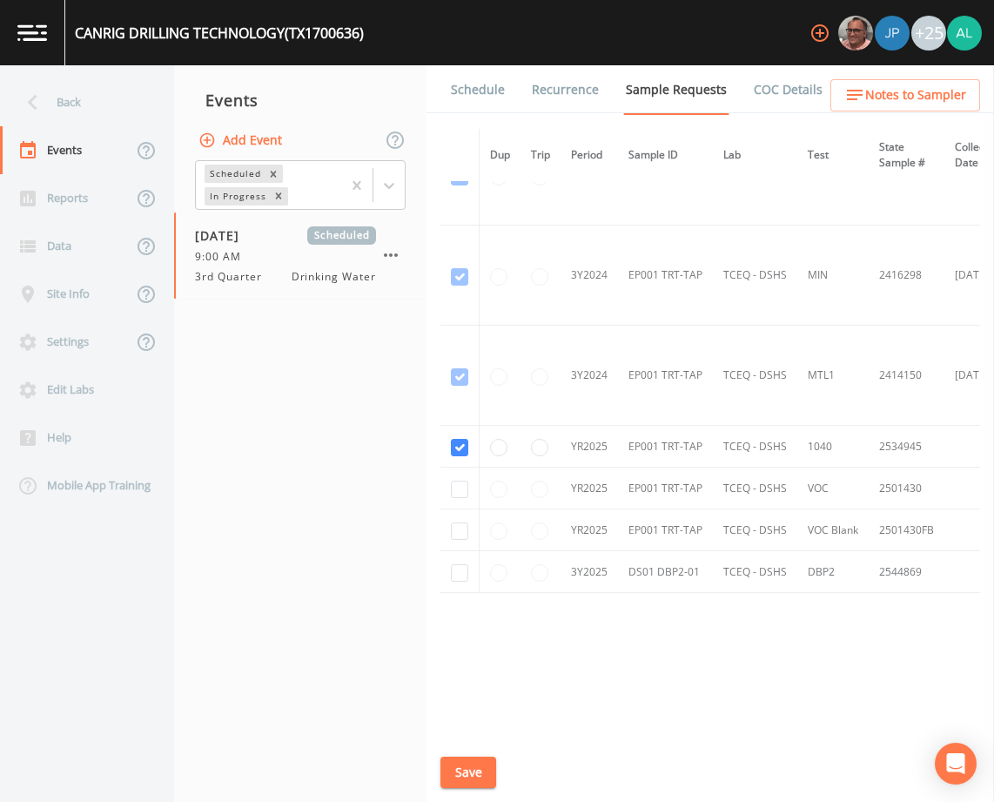
click at [468, 485] on td at bounding box center [459, 488] width 39 height 42
checkbox input "true"
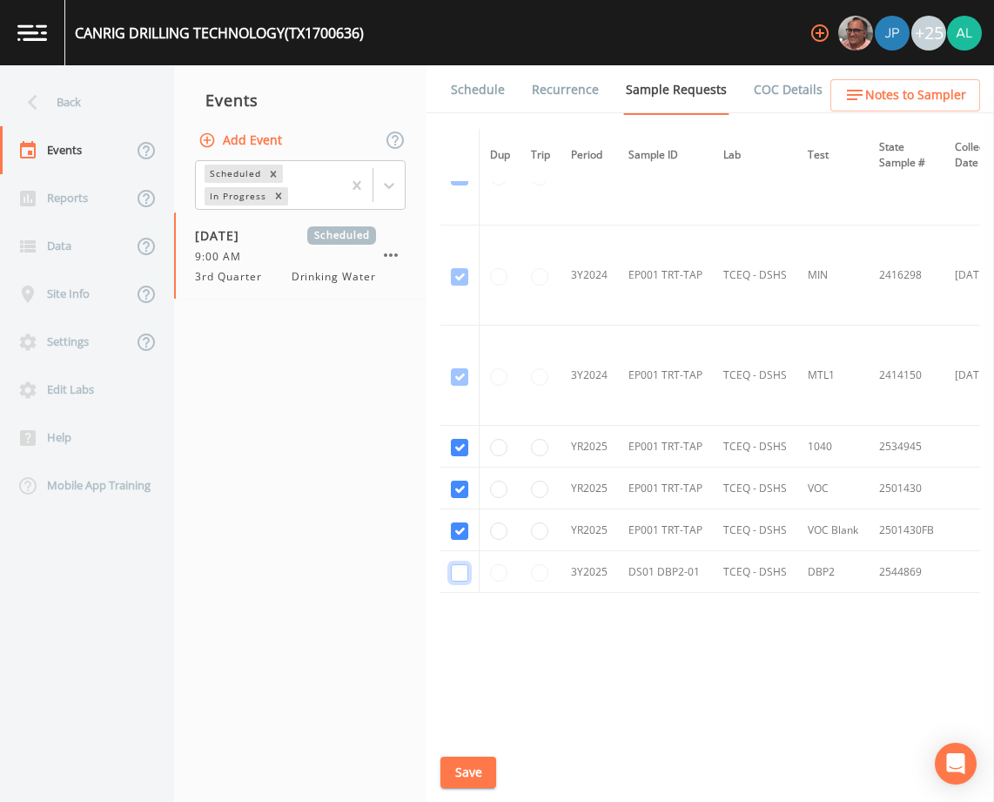
click at [467, 564] on input "checkbox" at bounding box center [459, 572] width 17 height 17
checkbox input "true"
click at [474, 764] on button "Save" at bounding box center [468, 772] width 56 height 32
click at [480, 95] on link "Schedule" at bounding box center [477, 89] width 59 height 49
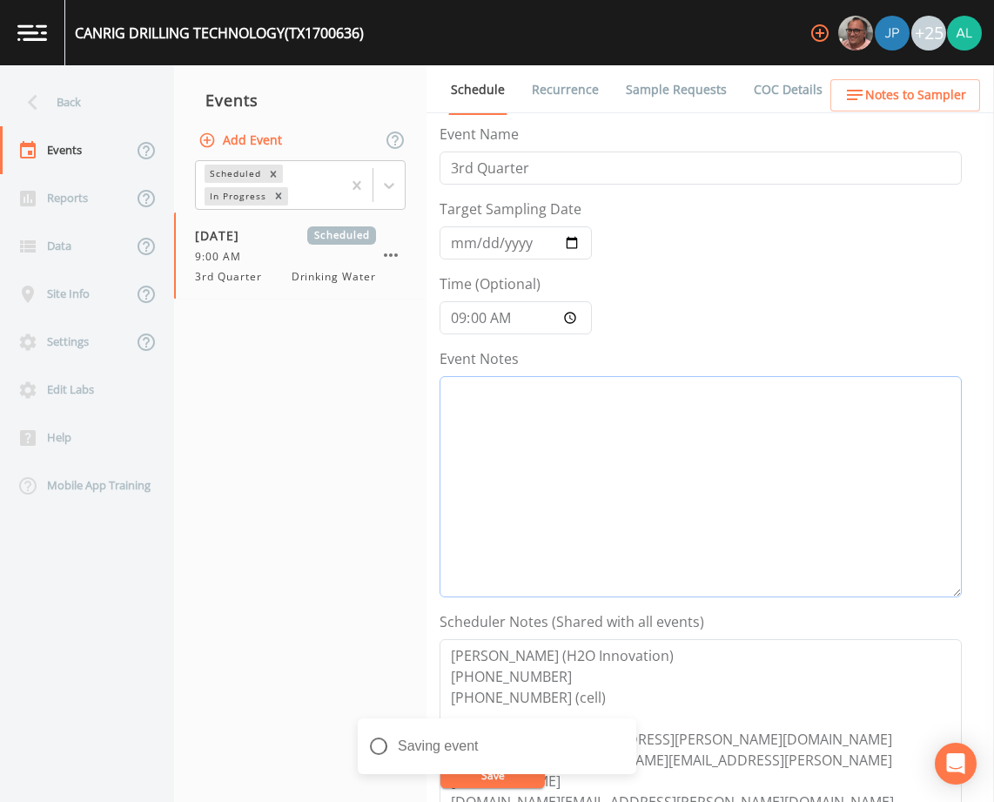
click at [507, 468] on textarea "Event Notes" at bounding box center [701, 486] width 522 height 221
click at [903, 110] on button "Notes to Sampler" at bounding box center [905, 95] width 150 height 32
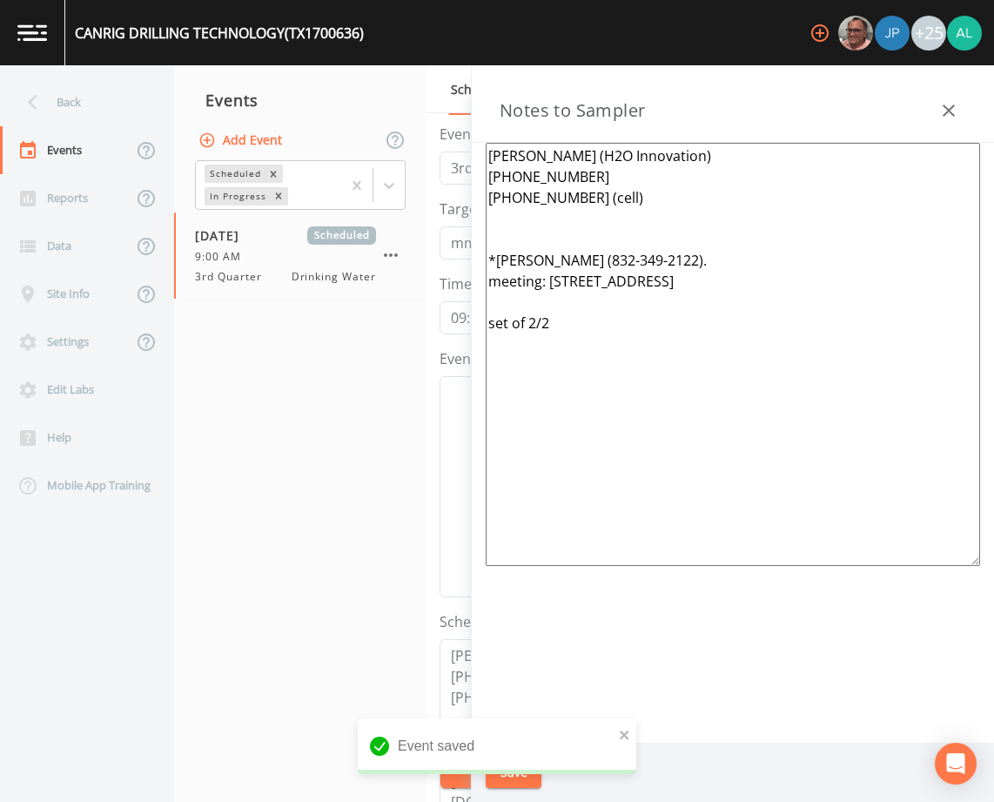
click at [901, 99] on div "Notes to Sampler" at bounding box center [733, 103] width 522 height 77
drag, startPoint x: 513, startPoint y: 480, endPoint x: 380, endPoint y: 53, distance: 446.6
click at [380, 53] on div "CANRIG DRILLING TECHNOLOGY (TX1700636) +25 Back Events Reports Data Site Info S…" at bounding box center [497, 401] width 994 height 802
drag, startPoint x: 599, startPoint y: 419, endPoint x: 362, endPoint y: 117, distance: 383.8
click at [362, 117] on div "Back Events Reports Data Site Info Settings Edit Labs Help Mobile App Training …" at bounding box center [497, 433] width 994 height 736
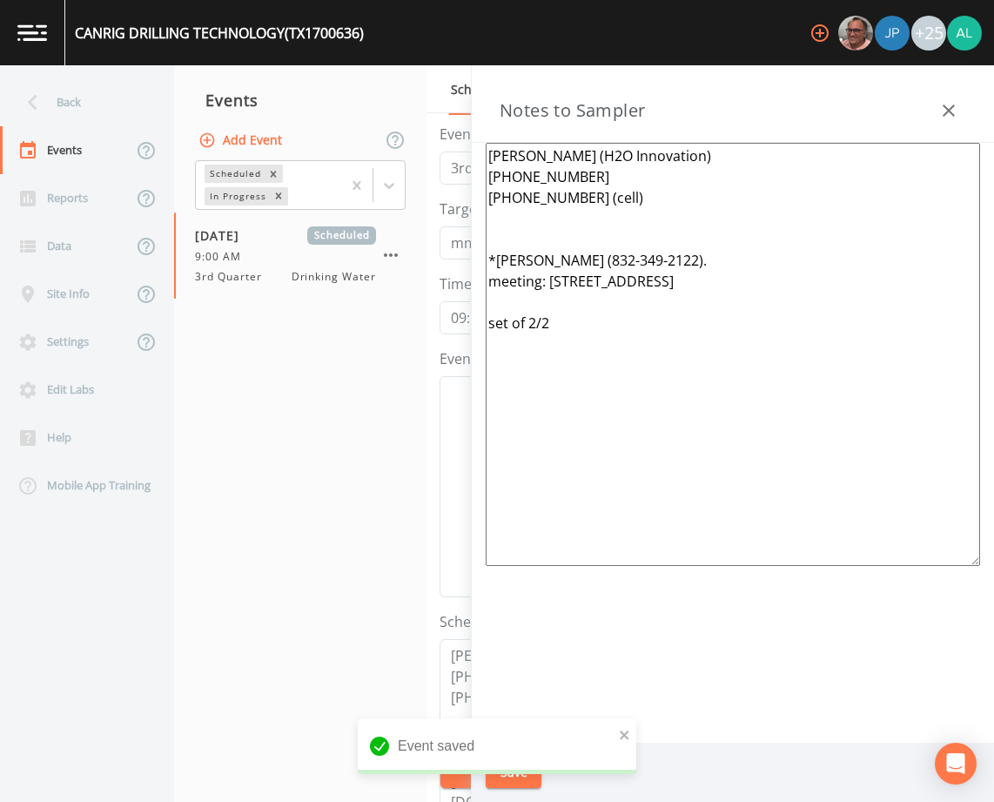
paste textarea "*Operator-[PERSON_NAME] [PHONE_NUMBER]* Meeting Location: [STREET_ADDRESS][PERS…"
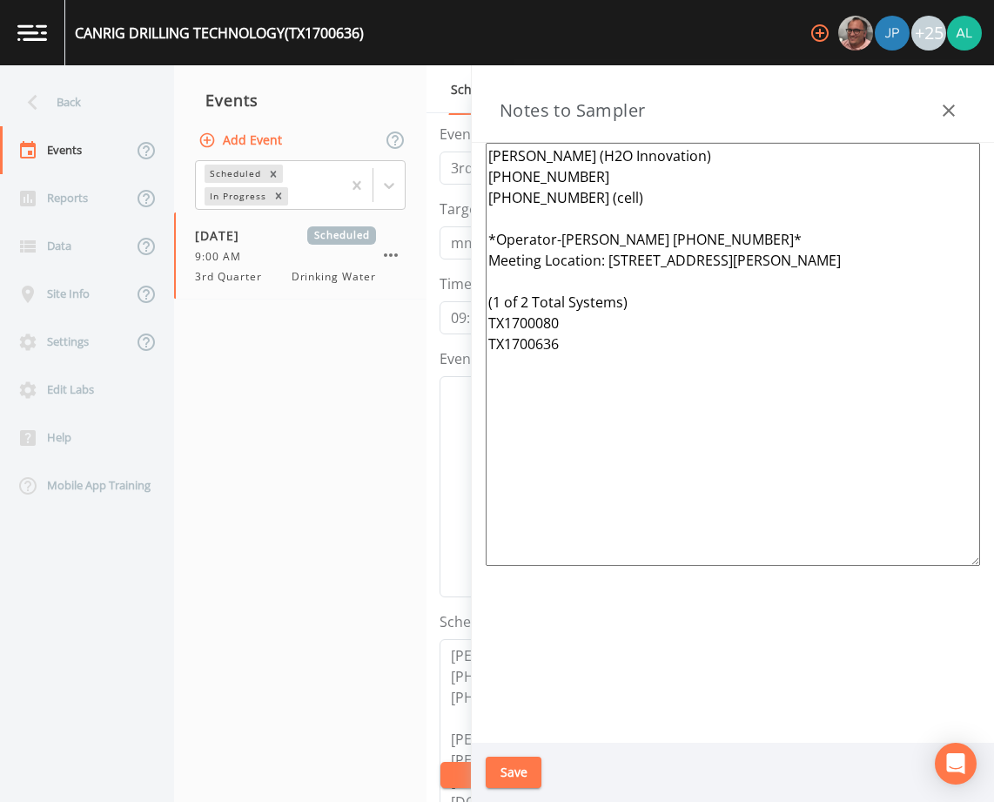
type textarea "[PERSON_NAME] (H2O Innovation) [PHONE_NUMBER] [PHONE_NUMBER] (cell) *Operator-[…"
click at [540, 771] on button "Save" at bounding box center [514, 772] width 56 height 32
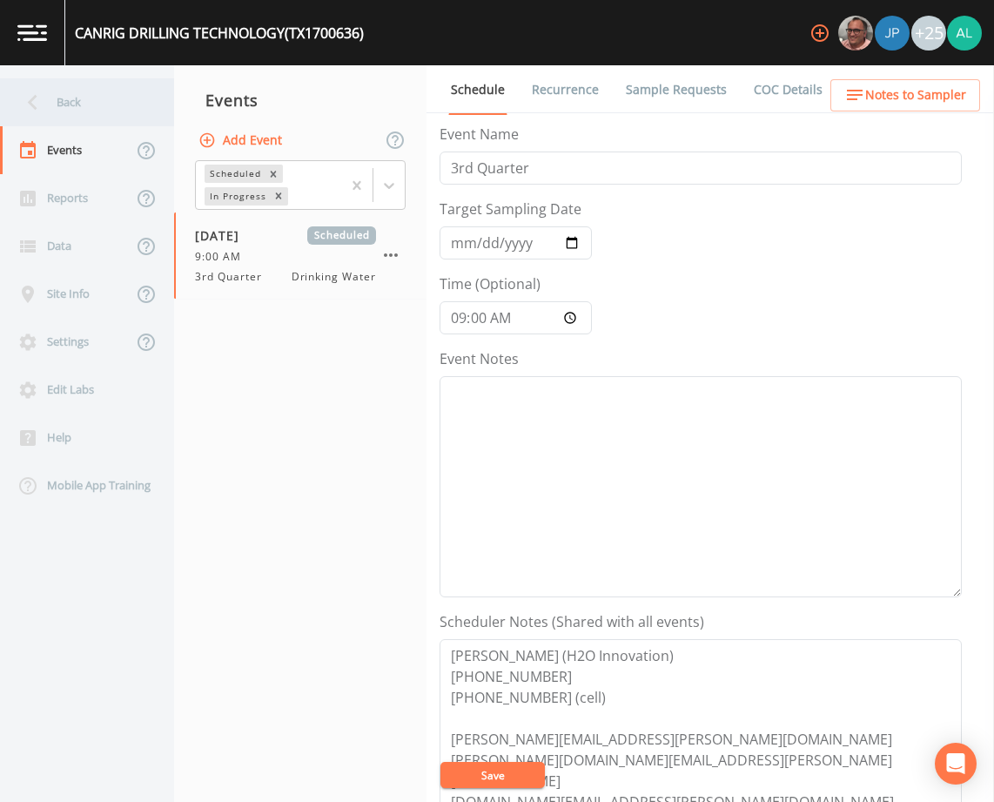
click at [74, 91] on div "Back" at bounding box center [78, 102] width 157 height 48
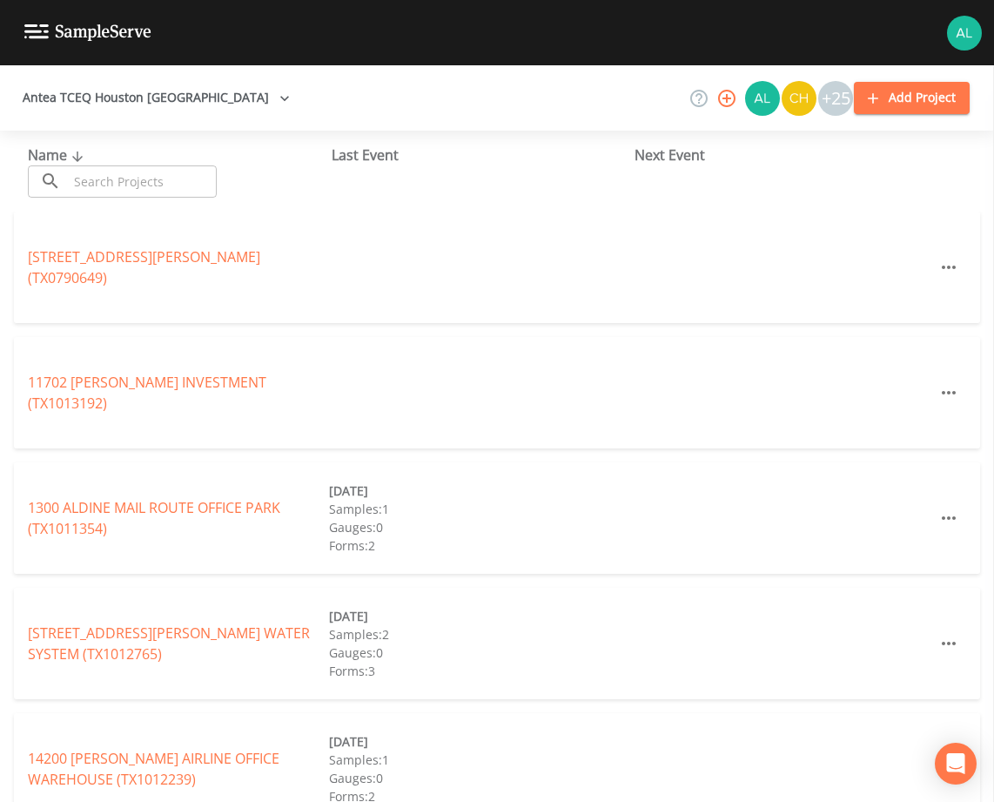
click at [98, 180] on input "text" at bounding box center [142, 181] width 149 height 32
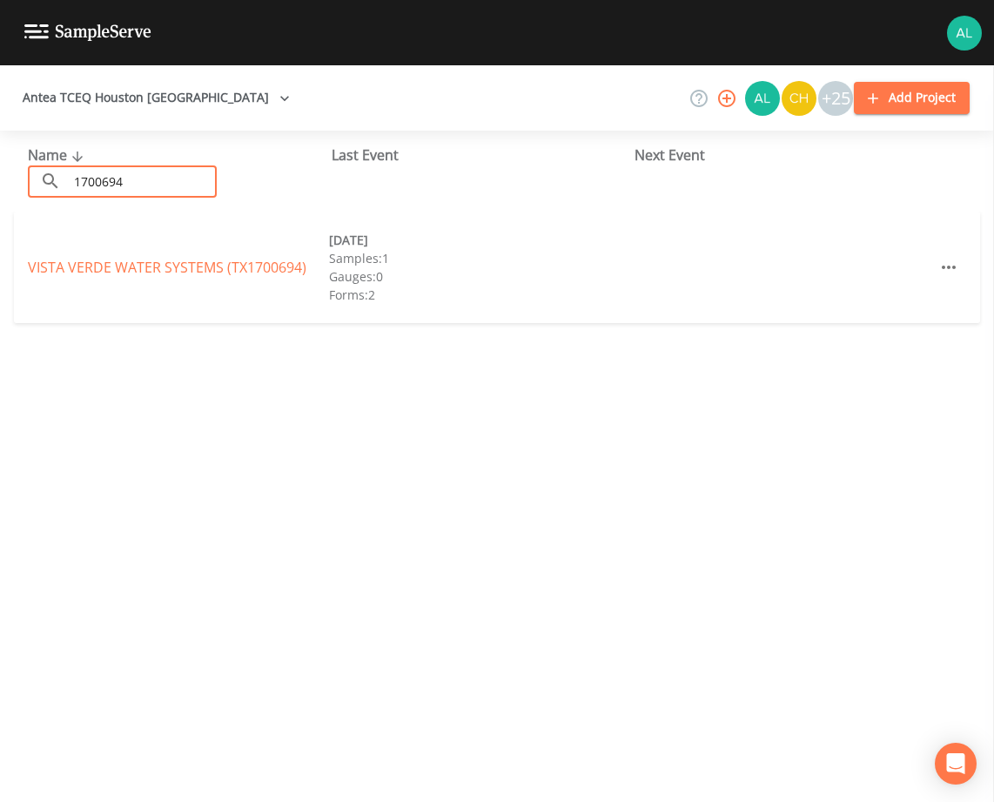
type input "1700694"
click at [124, 247] on div "VISTA VERDE WATER SYSTEMS (TX1700694) [DATE] Samples: 1 Gauges: 0 Forms: 2" at bounding box center [497, 267] width 966 height 111
click at [112, 272] on link "VISTA VERDE WATER SYSTEMS (TX1700694)" at bounding box center [167, 267] width 279 height 19
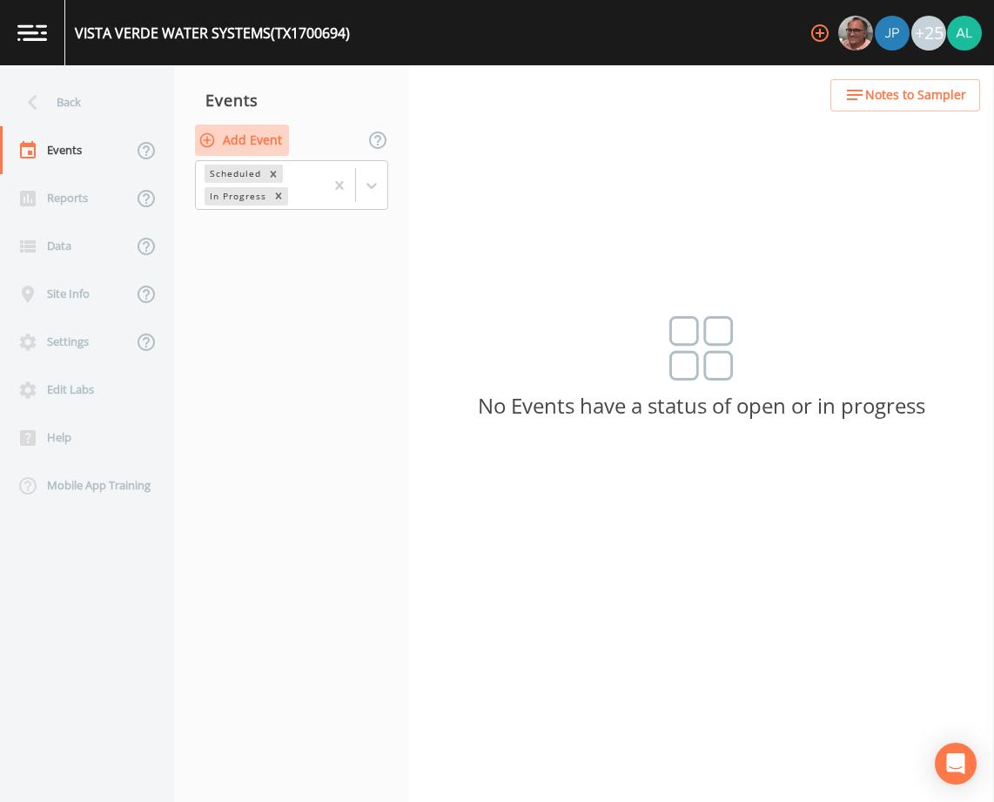
click at [260, 132] on button "Add Event" at bounding box center [242, 140] width 94 height 32
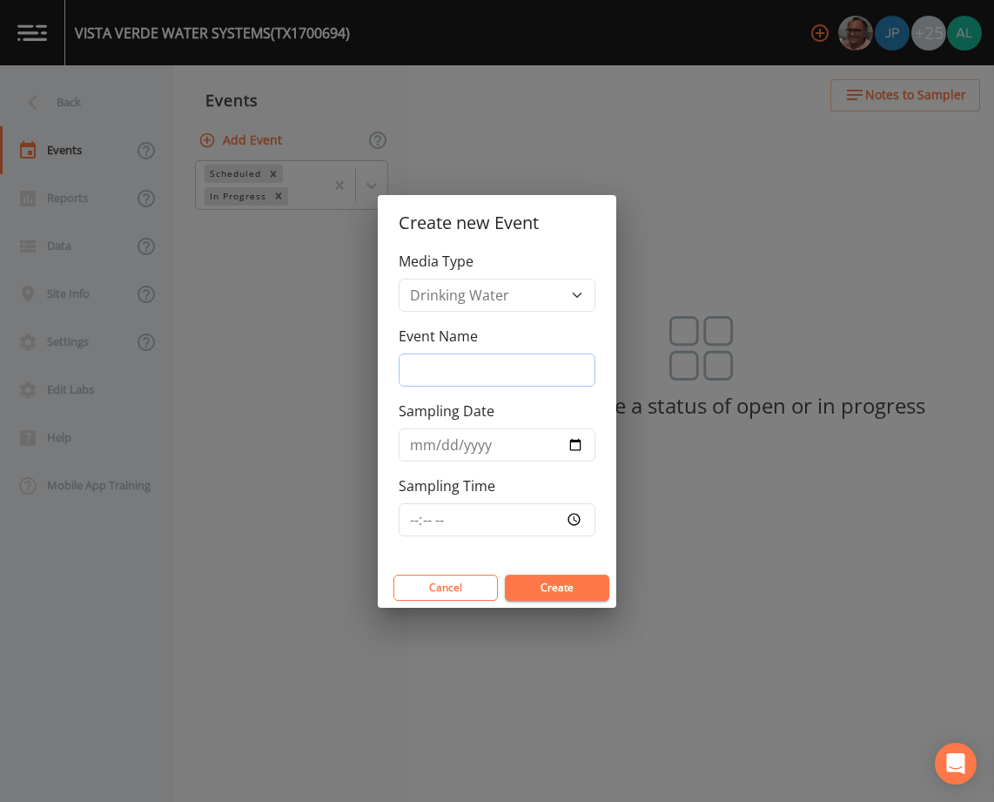
click at [466, 384] on input "Event Name" at bounding box center [497, 369] width 197 height 33
type input "3rd Quarter"
type input "[DATE]"
click at [412, 527] on input "Sampling Time" at bounding box center [497, 519] width 197 height 33
type input "11:00"
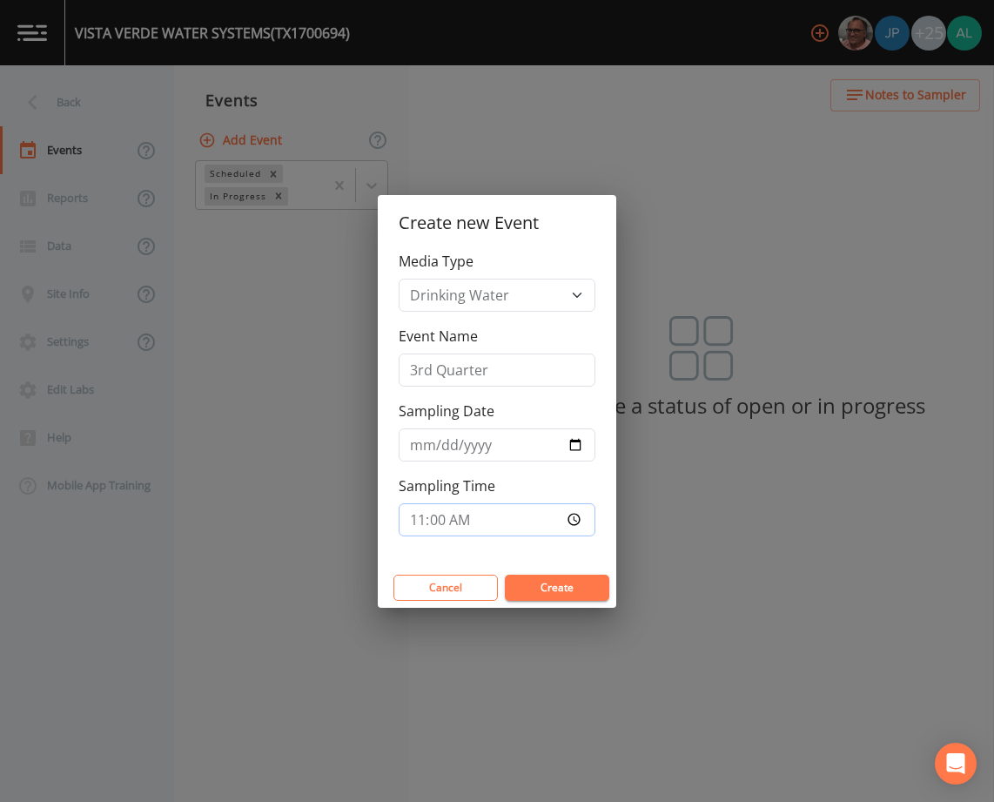
click at [505, 574] on button "Create" at bounding box center [557, 587] width 104 height 26
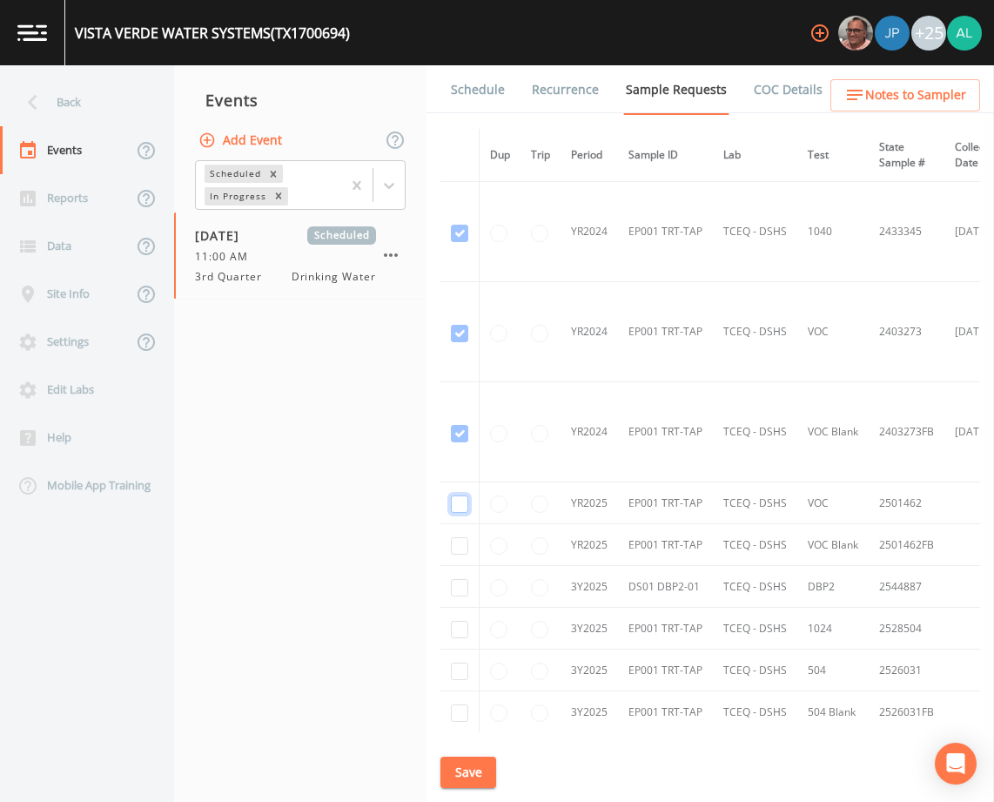
click at [456, 342] on input "checkbox" at bounding box center [459, 333] width 17 height 17
click at [465, 342] on input "checkbox" at bounding box center [459, 333] width 17 height 17
checkbox input "false"
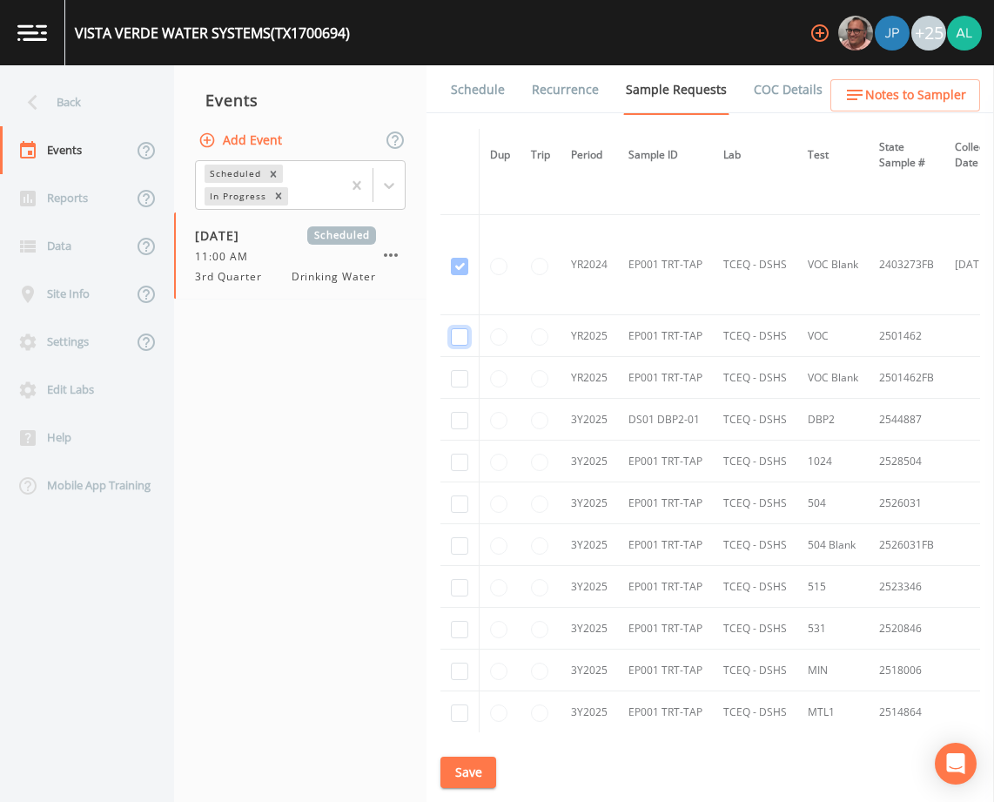
scroll to position [174, 0]
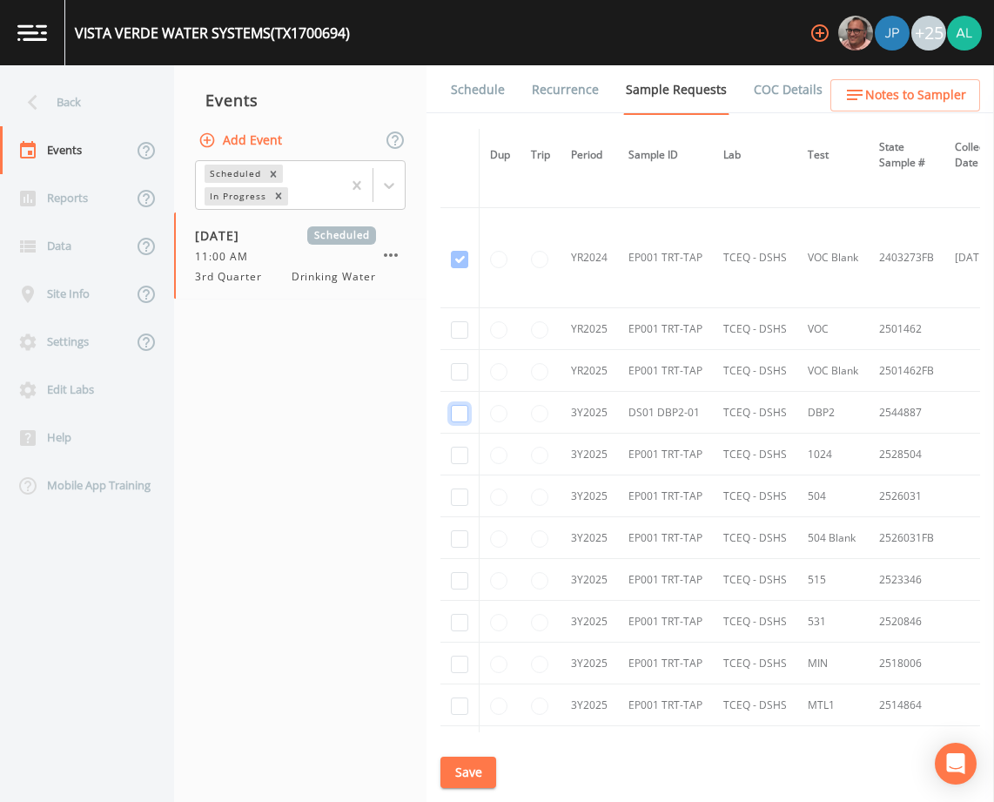
click at [460, 412] on input "checkbox" at bounding box center [459, 413] width 17 height 17
checkbox input "true"
click at [484, 762] on button "Save" at bounding box center [468, 772] width 56 height 32
click at [482, 92] on link "Schedule" at bounding box center [477, 89] width 59 height 49
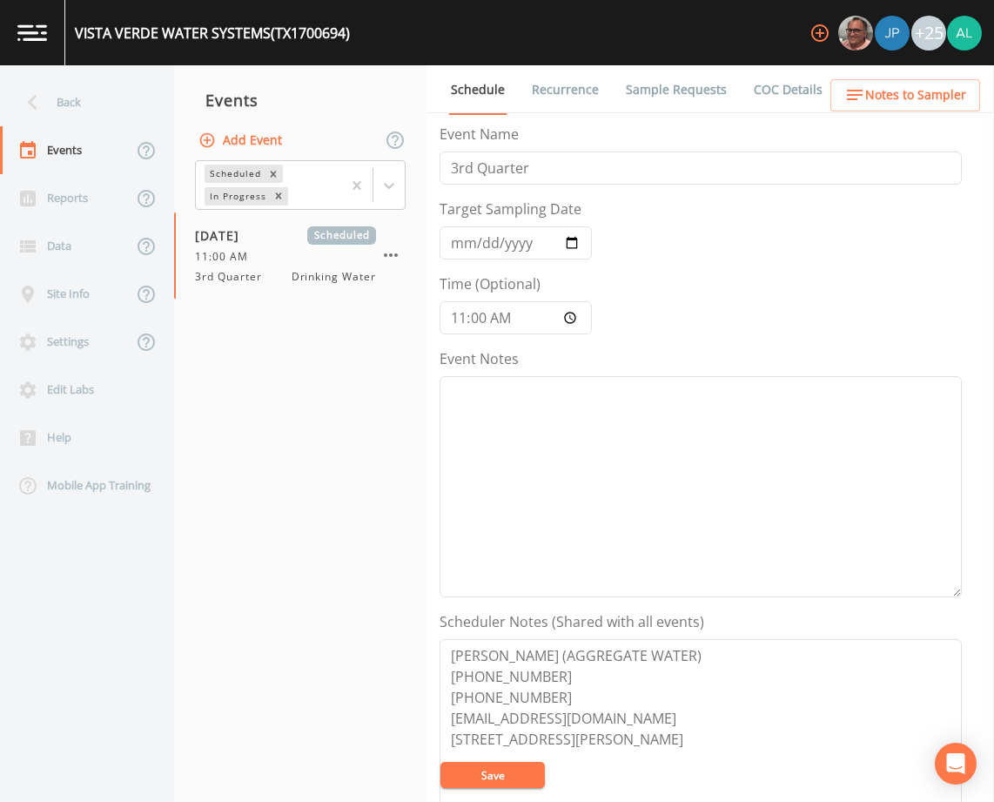
click at [470, 765] on button "Save" at bounding box center [492, 775] width 104 height 26
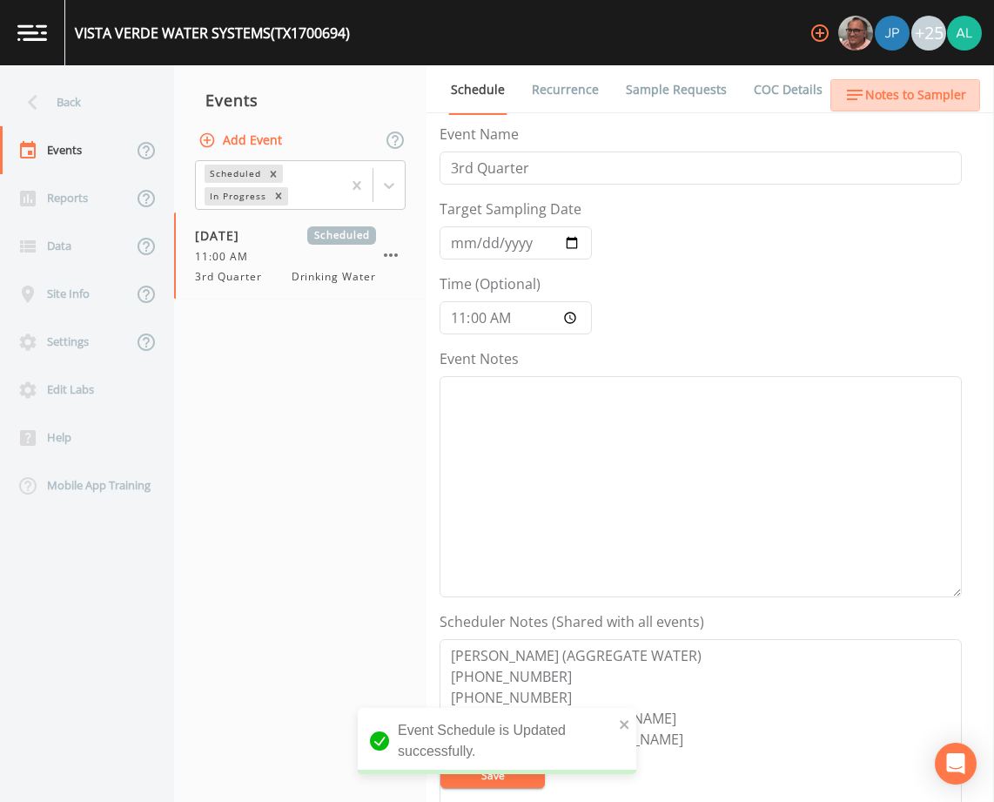
click at [911, 97] on span "Notes to Sampler" at bounding box center [915, 95] width 101 height 22
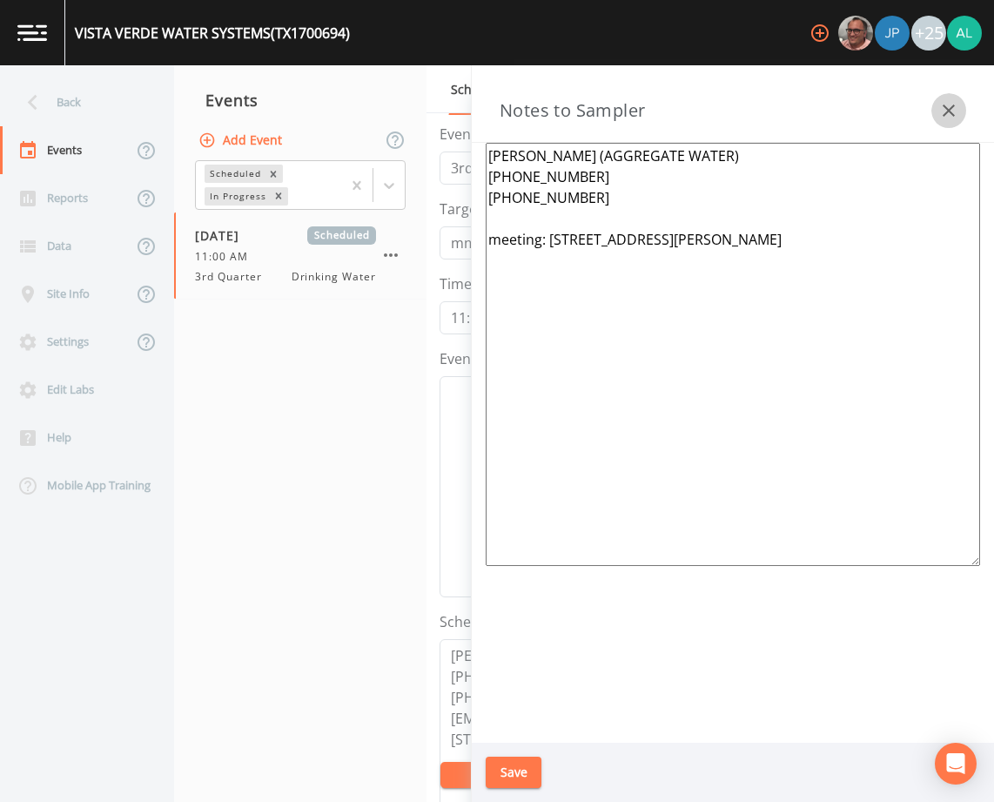
click at [957, 113] on icon "button" at bounding box center [948, 110] width 21 height 21
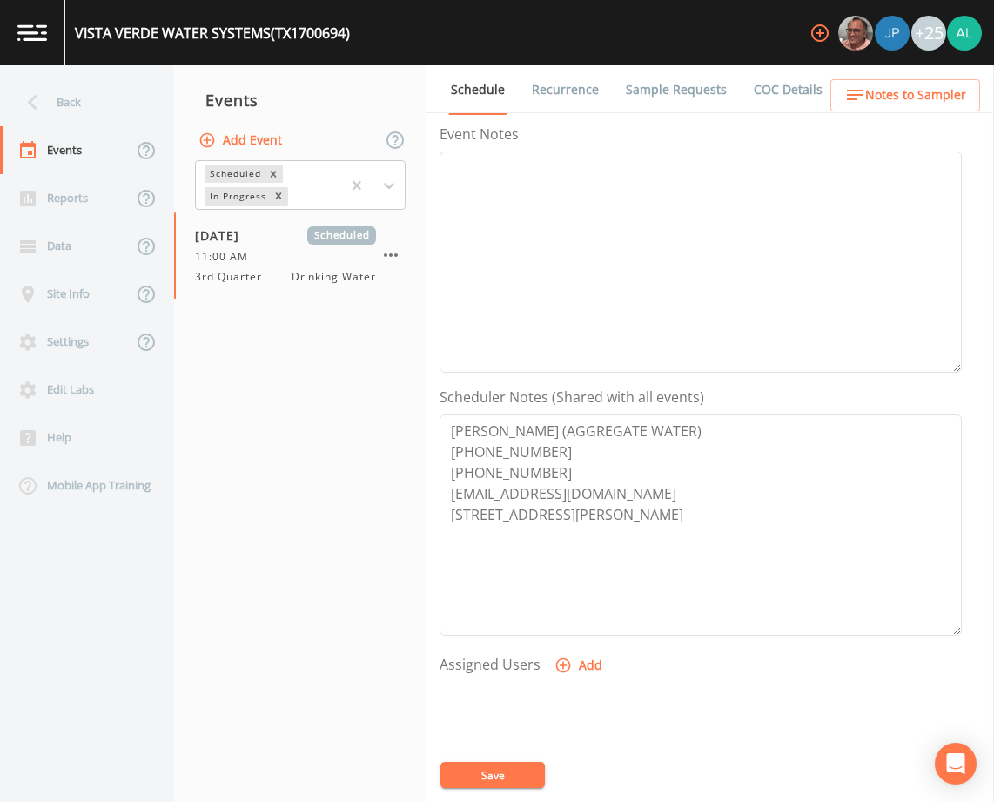
scroll to position [261, 0]
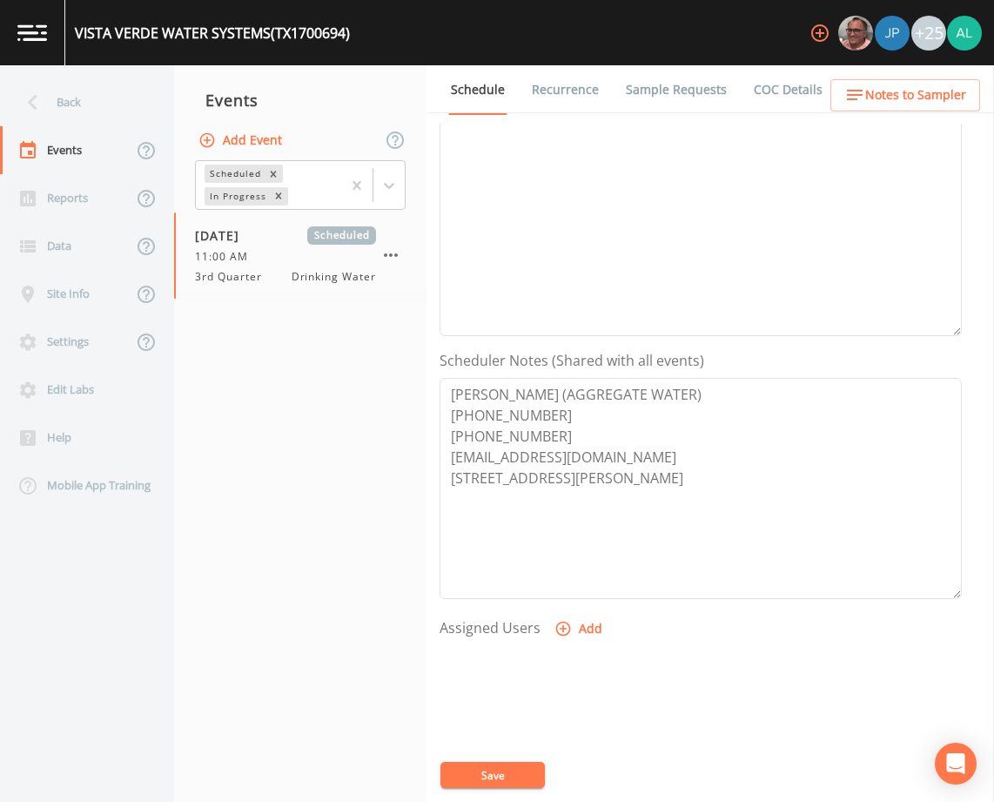
click at [514, 757] on div at bounding box center [701, 736] width 522 height 183
click at [511, 770] on button "Save" at bounding box center [492, 775] width 104 height 26
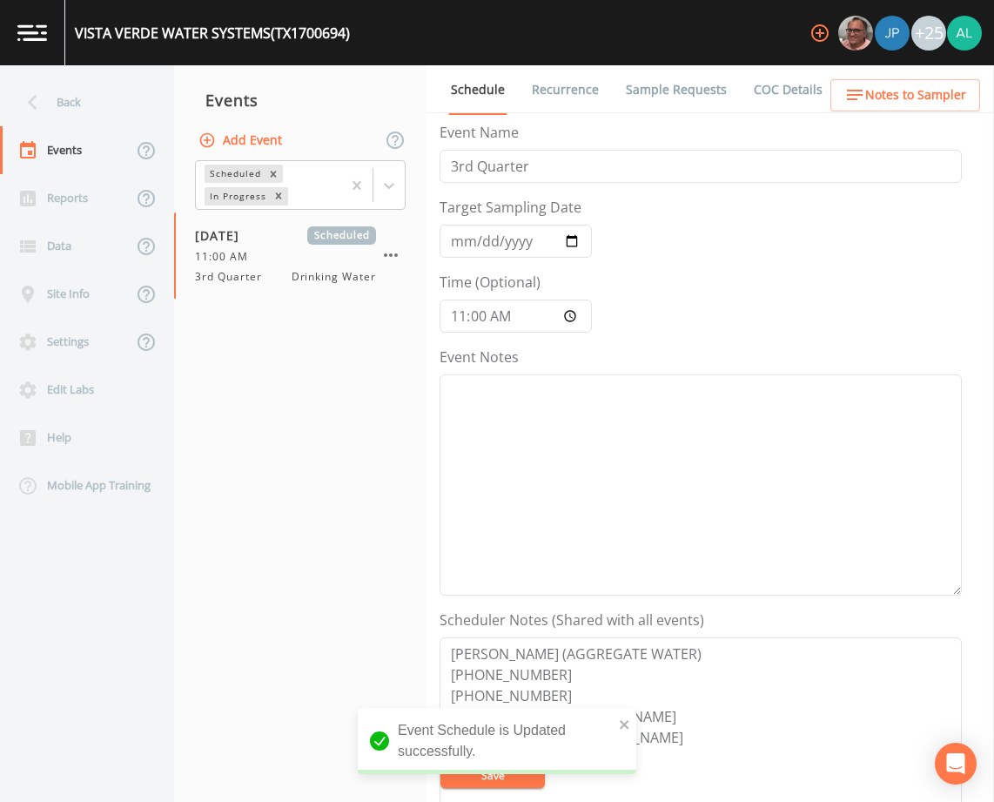
scroll to position [0, 0]
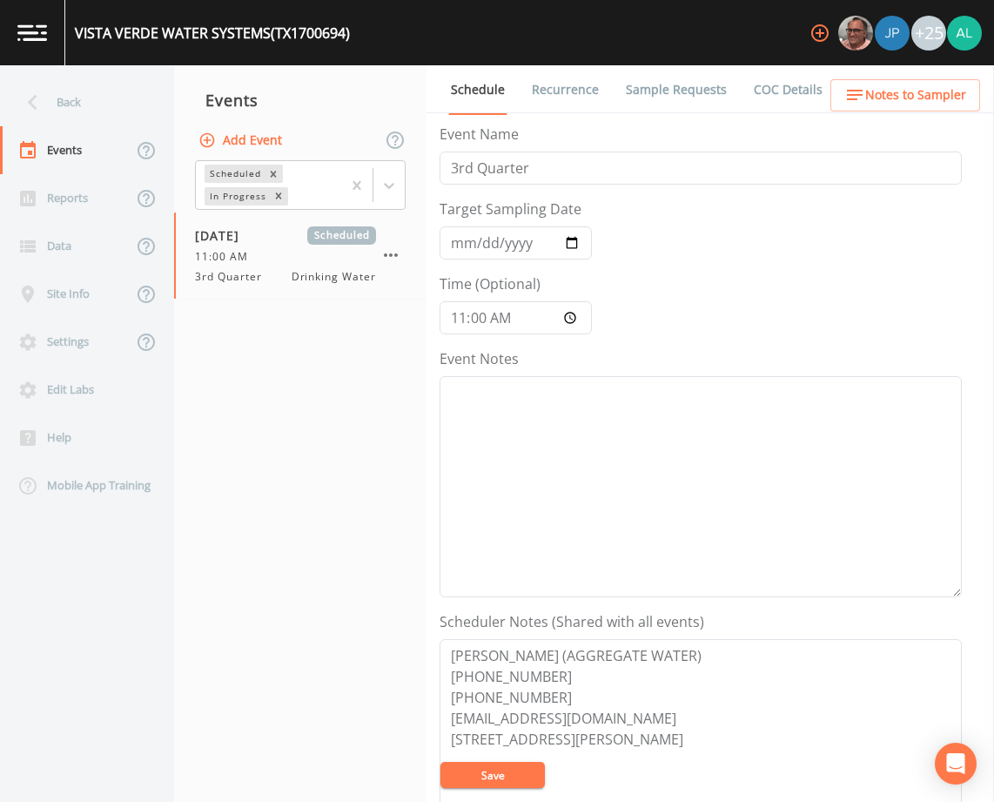
click at [671, 97] on link "Sample Requests" at bounding box center [676, 89] width 106 height 49
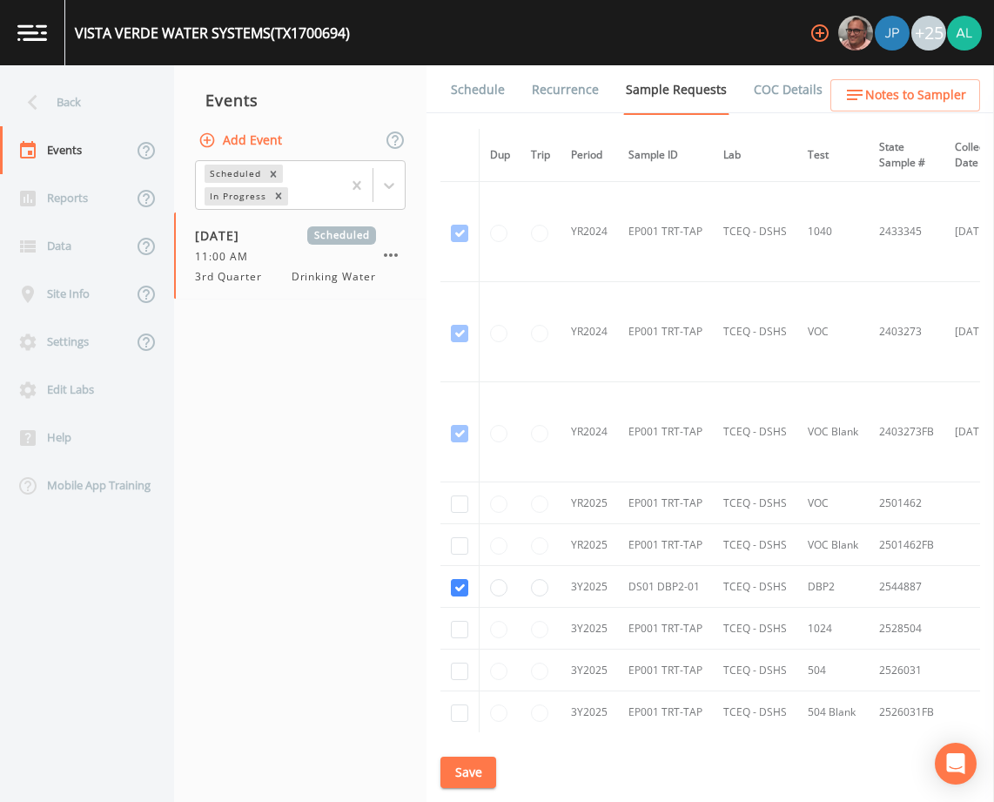
click at [440, 102] on li "Schedule" at bounding box center [467, 89] width 81 height 49
click at [441, 98] on li "Schedule" at bounding box center [467, 89] width 81 height 49
click at [463, 98] on link "Schedule" at bounding box center [477, 89] width 59 height 49
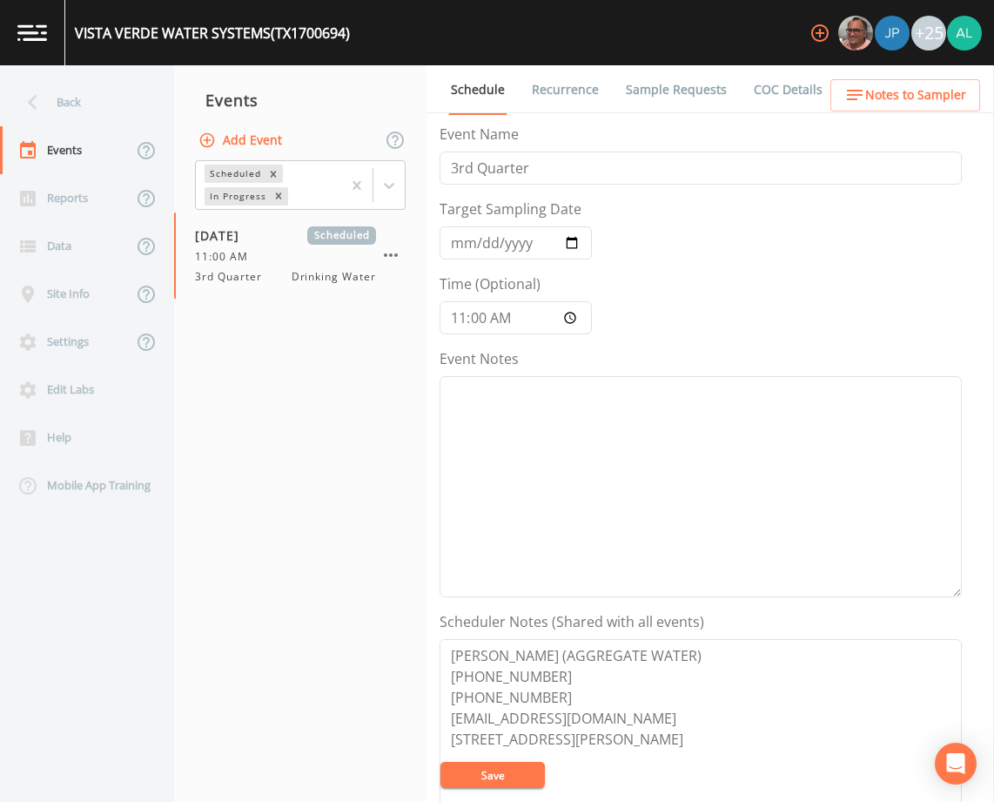
click at [892, 89] on span "Notes to Sampler" at bounding box center [915, 95] width 101 height 22
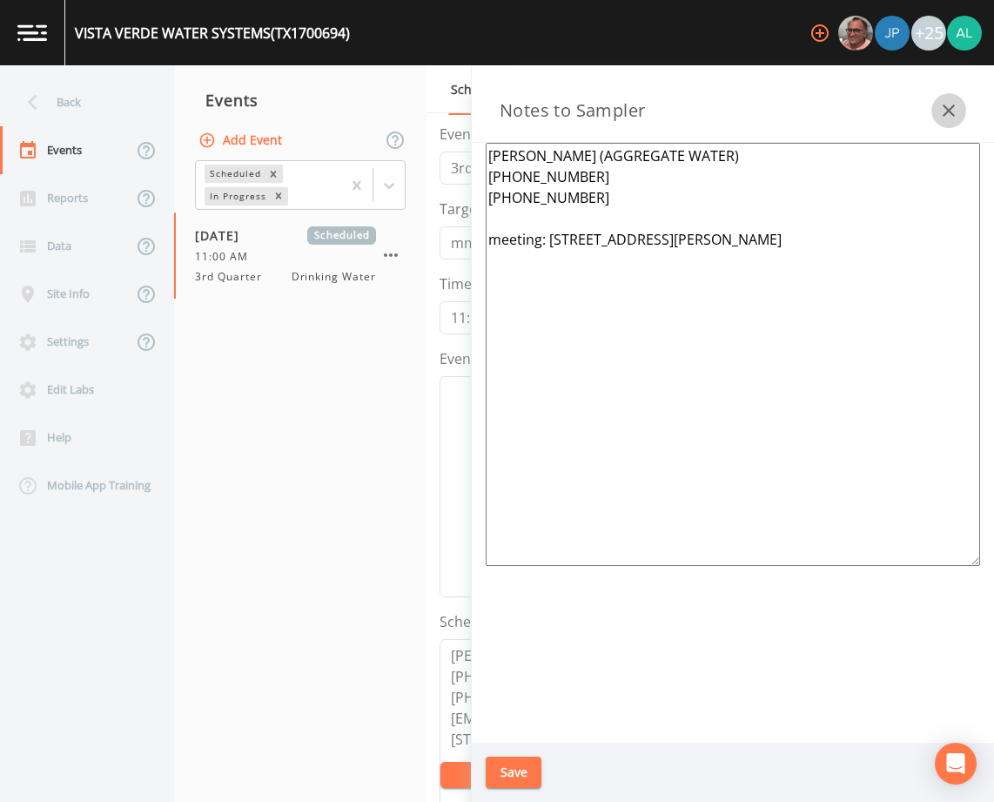
click at [941, 107] on icon "button" at bounding box center [948, 110] width 21 height 21
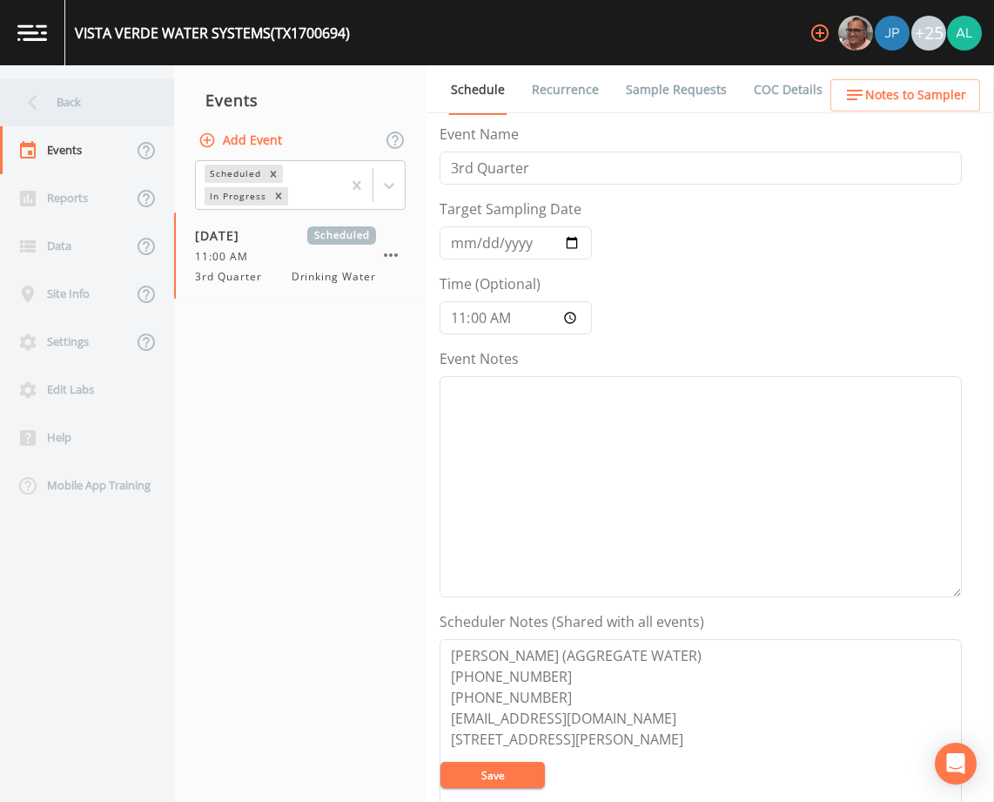
click at [123, 101] on div "Back" at bounding box center [78, 102] width 157 height 48
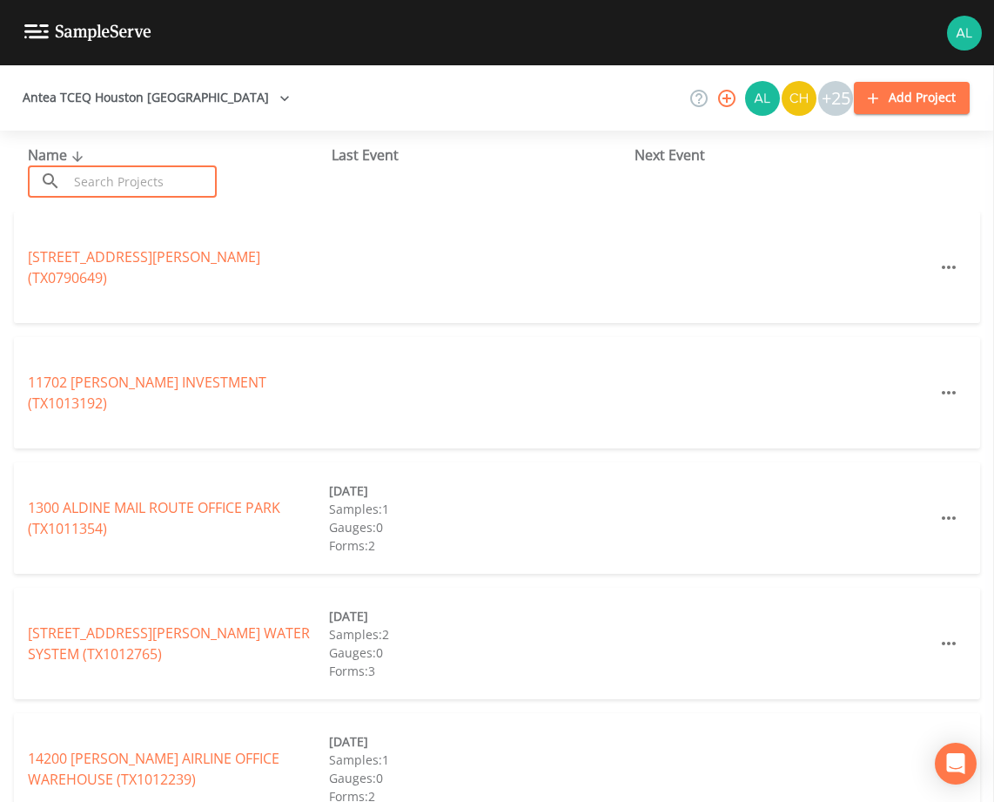
click at [160, 171] on input "text" at bounding box center [142, 181] width 149 height 32
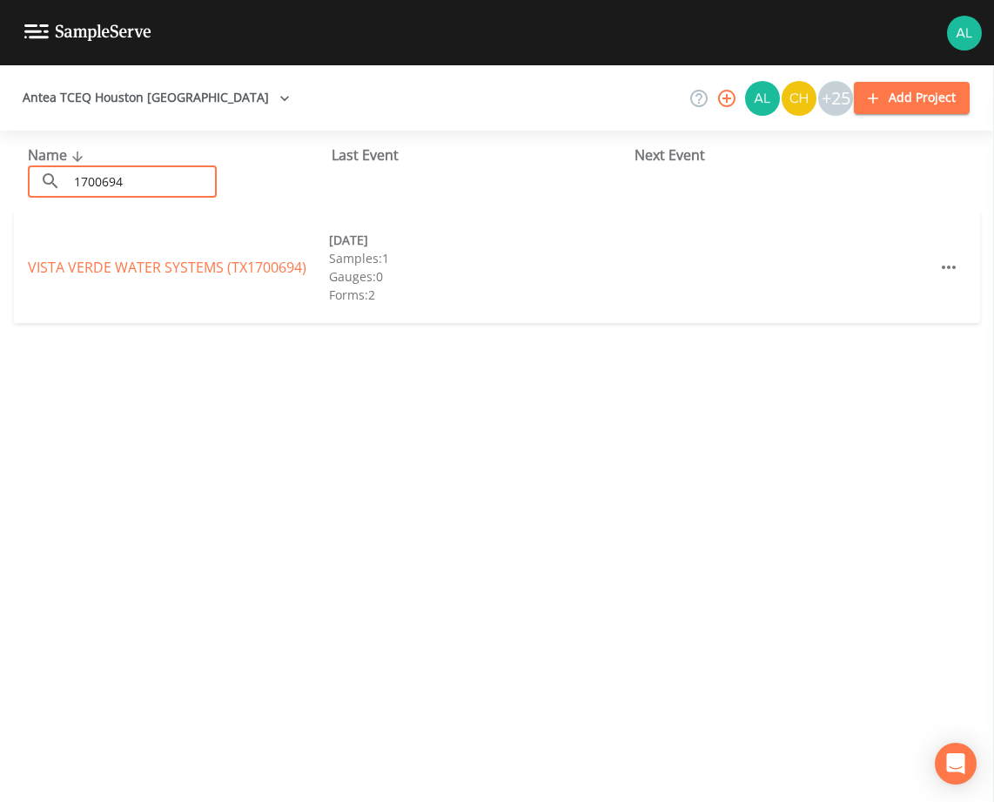
type input "1700694"
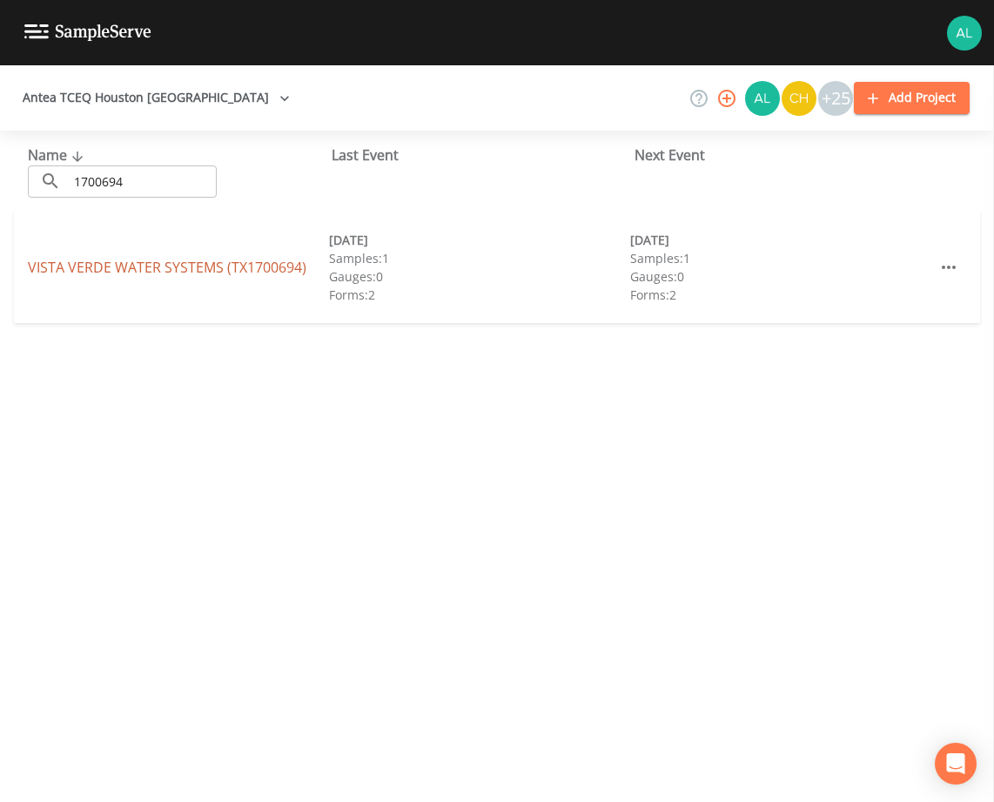
click at [102, 260] on link "VISTA VERDE WATER SYSTEMS (TX1700694)" at bounding box center [167, 267] width 279 height 19
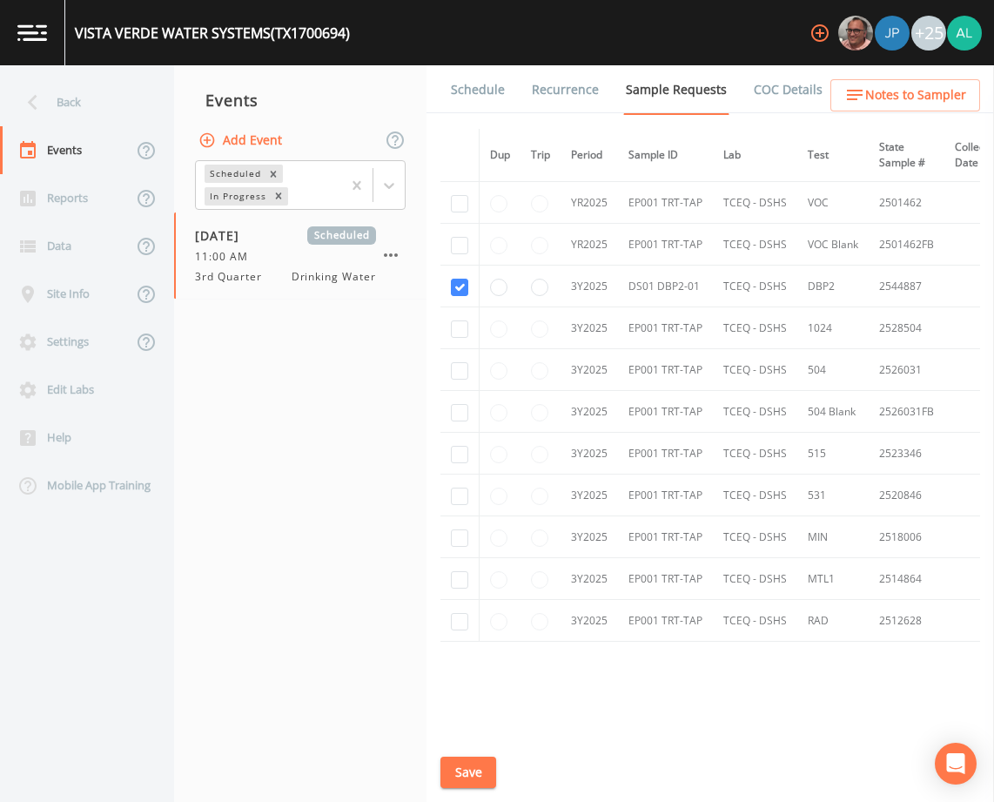
scroll to position [353, 0]
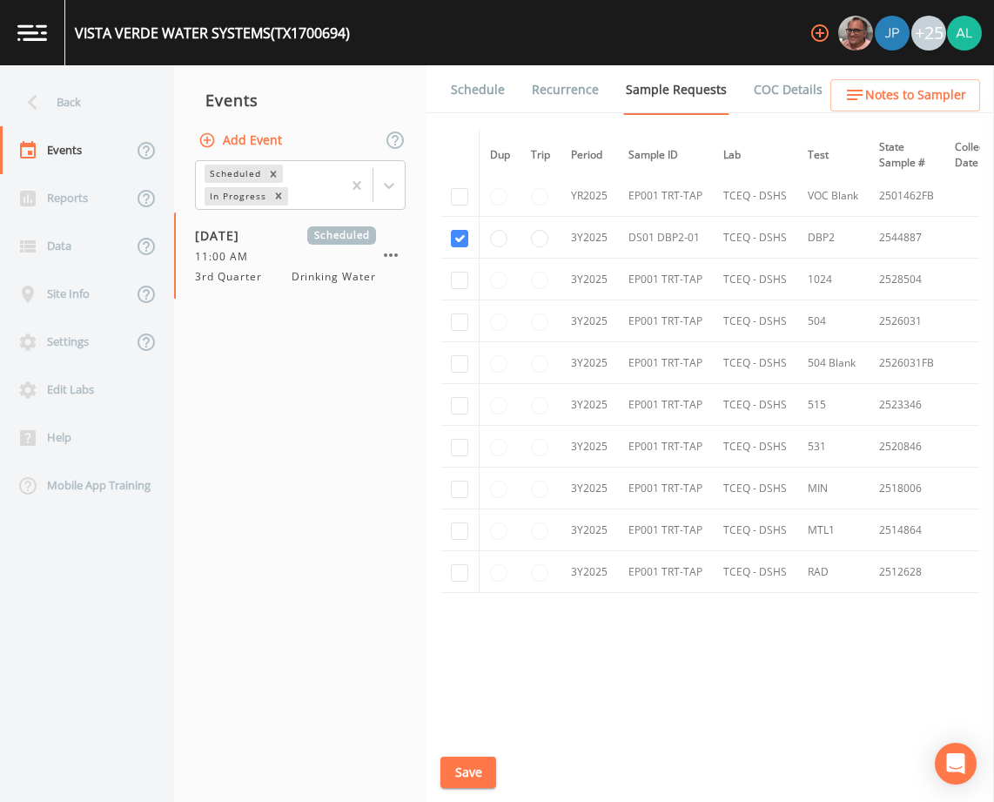
click at [459, 83] on link "Schedule" at bounding box center [477, 89] width 59 height 49
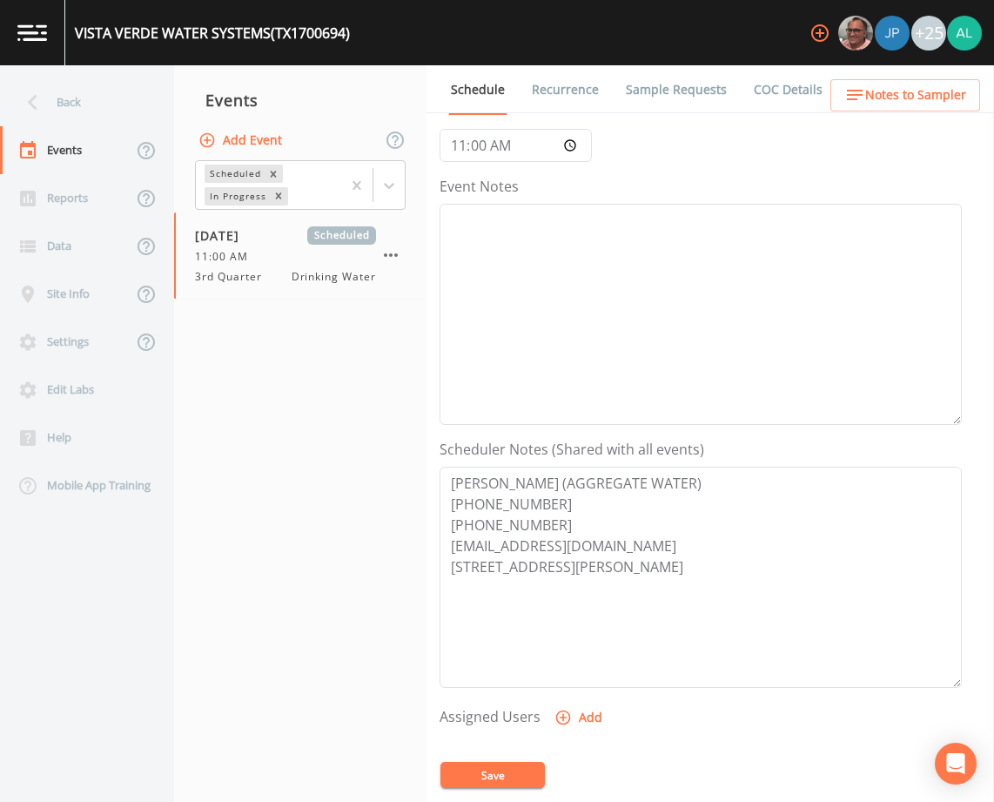
scroll to position [174, 0]
click at [901, 91] on span "Notes to Sampler" at bounding box center [915, 95] width 101 height 22
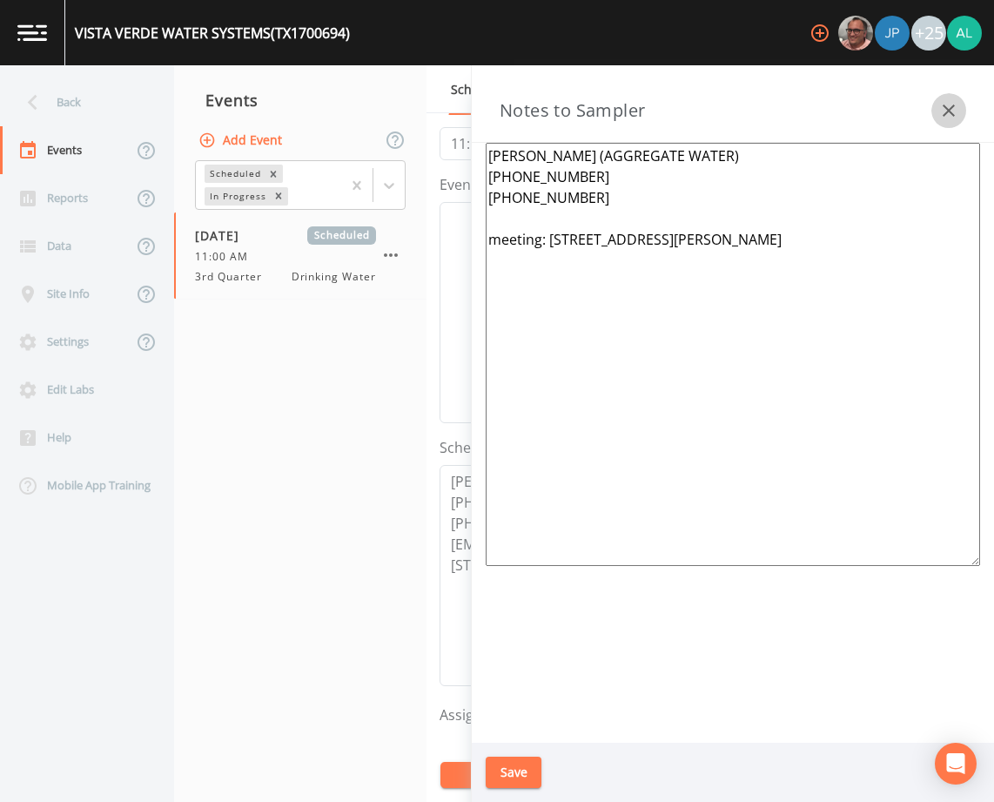
click at [946, 99] on button "button" at bounding box center [948, 110] width 35 height 35
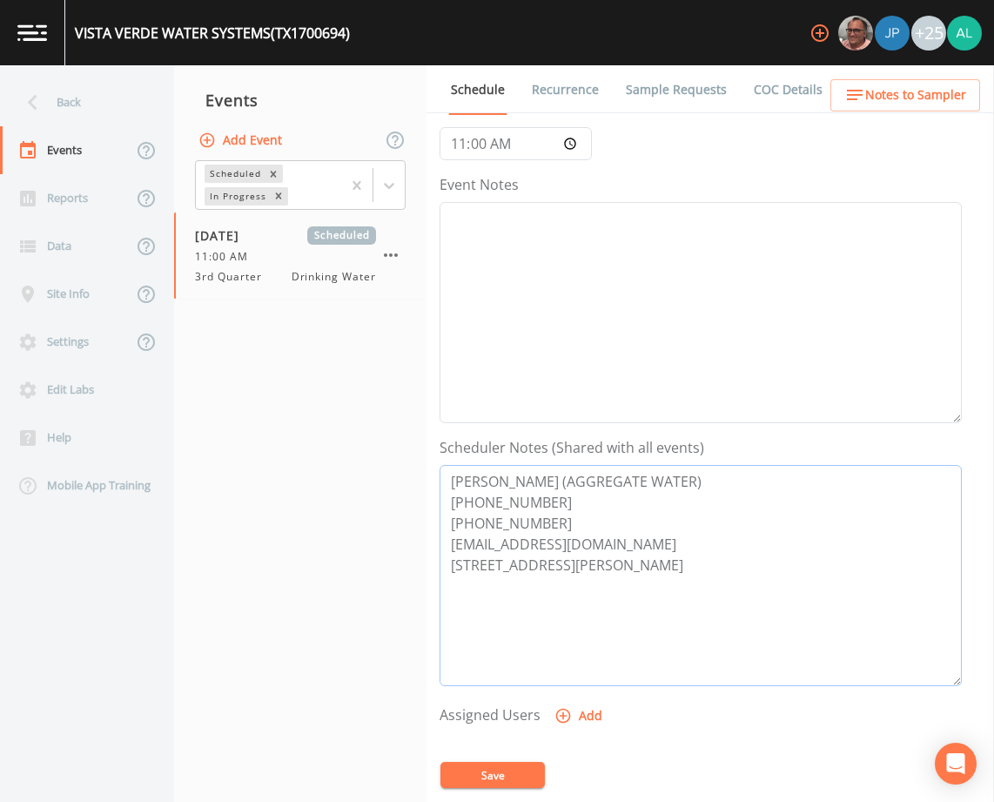
drag, startPoint x: 787, startPoint y: 587, endPoint x: 285, endPoint y: 479, distance: 513.7
click at [285, 479] on div "Back Events Reports Data Site Info Settings Edit Labs Help Mobile App Training …" at bounding box center [497, 433] width 994 height 736
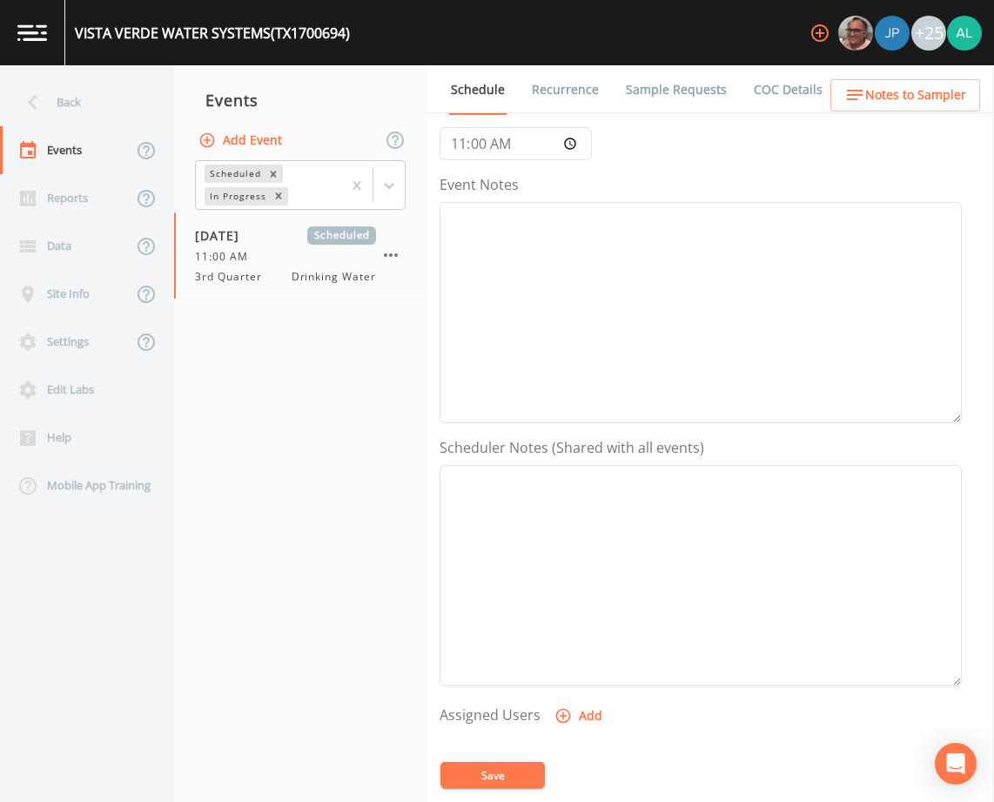
click at [472, 785] on button "Save" at bounding box center [492, 775] width 104 height 26
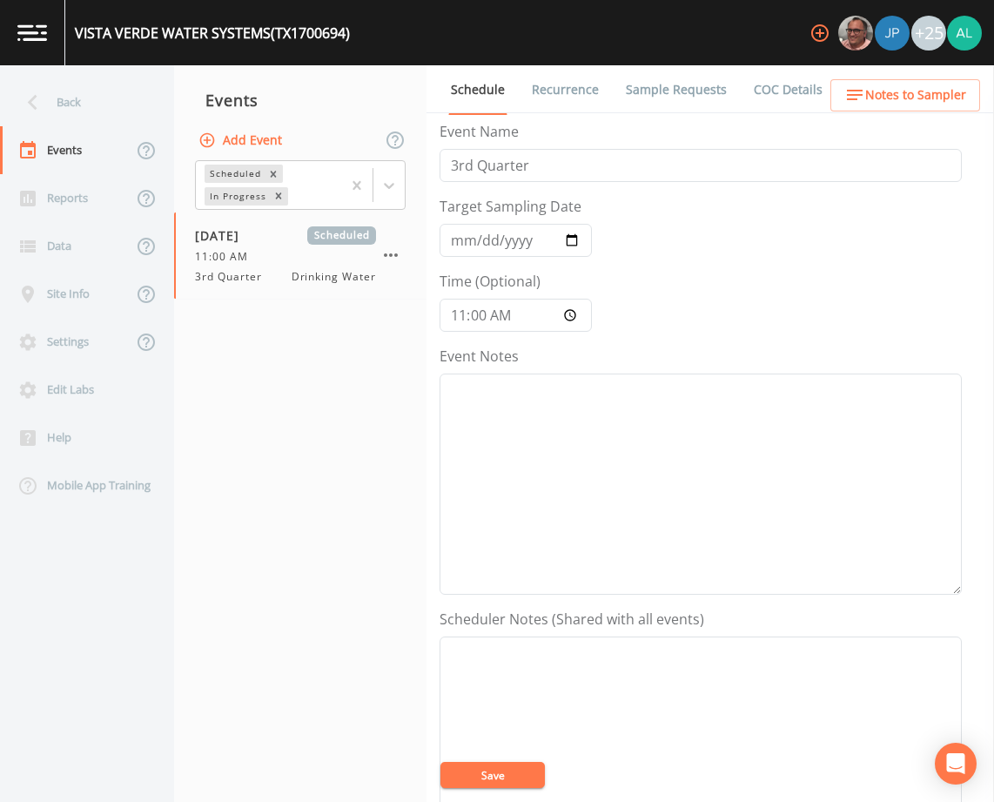
scroll to position [0, 0]
click at [883, 89] on span "Notes to Sampler" at bounding box center [915, 95] width 101 height 22
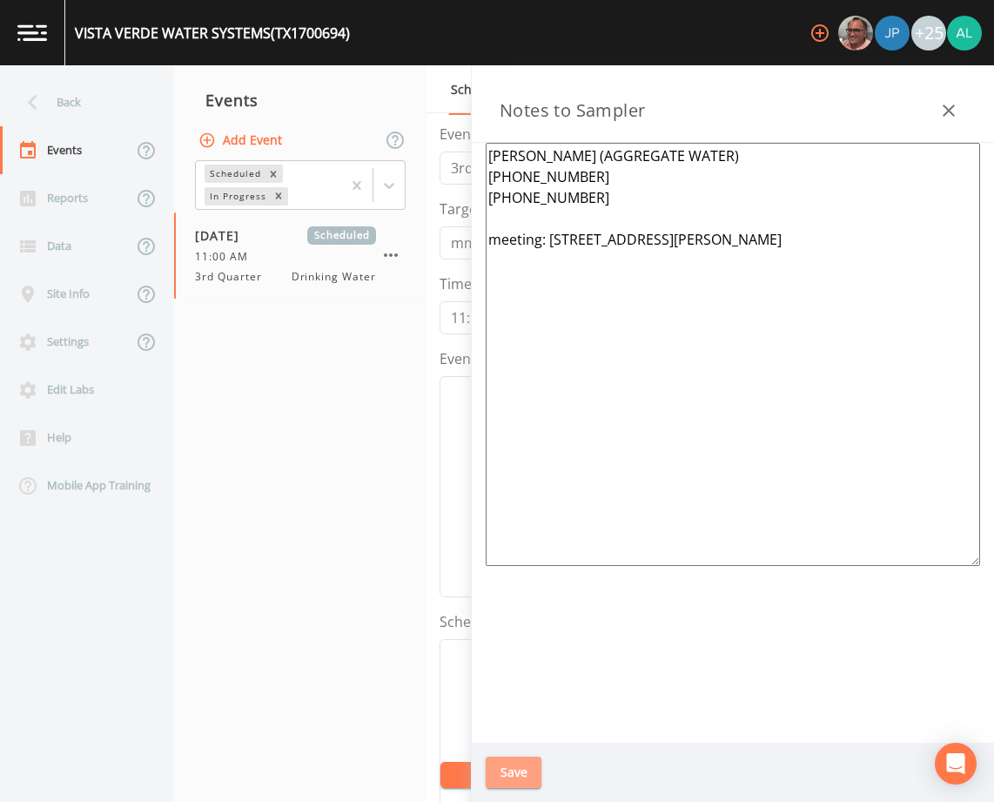
click at [514, 774] on button "Save" at bounding box center [514, 772] width 56 height 32
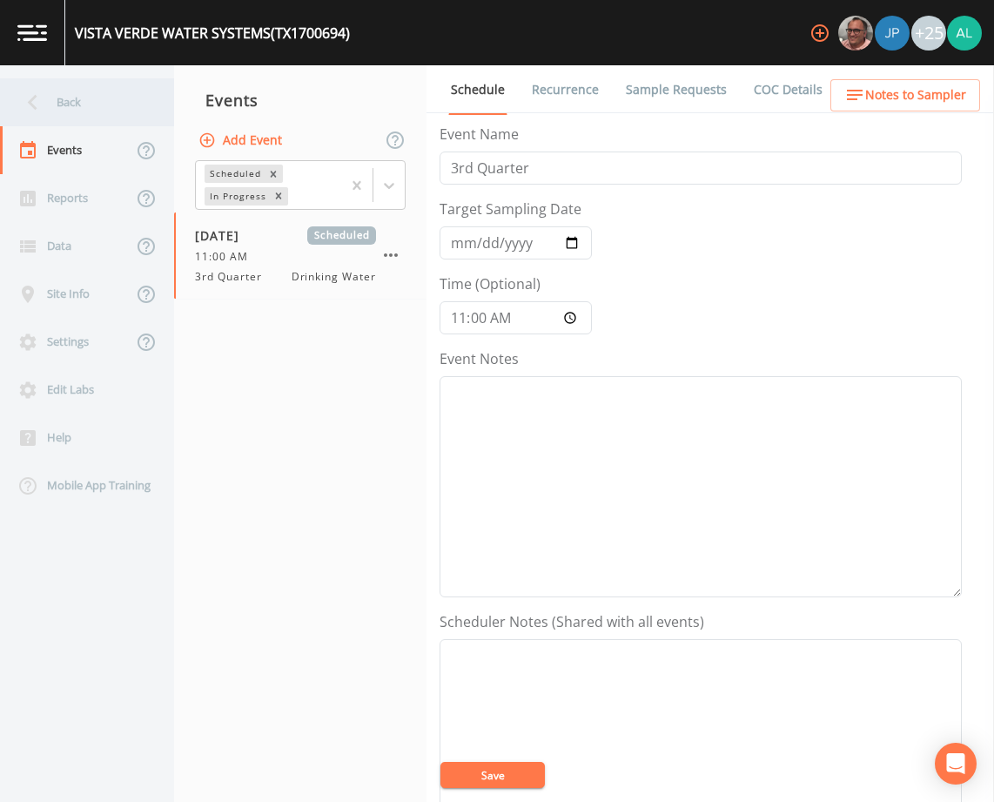
click at [93, 91] on div "Back" at bounding box center [78, 102] width 157 height 48
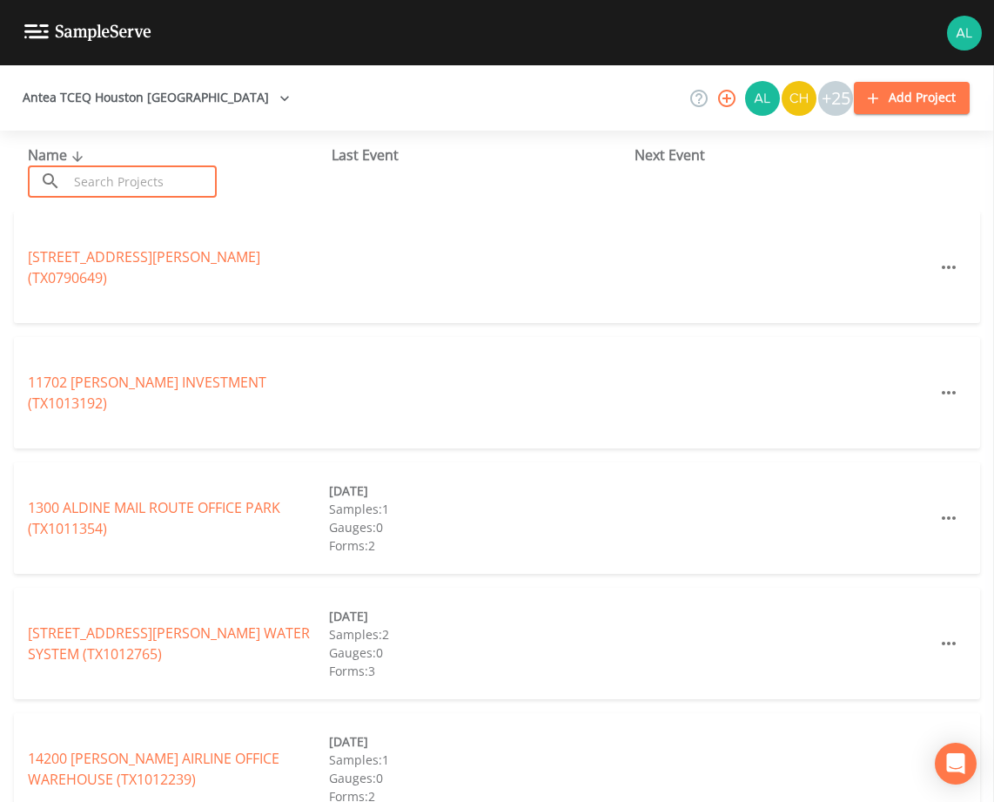
click at [111, 188] on input "text" at bounding box center [142, 181] width 149 height 32
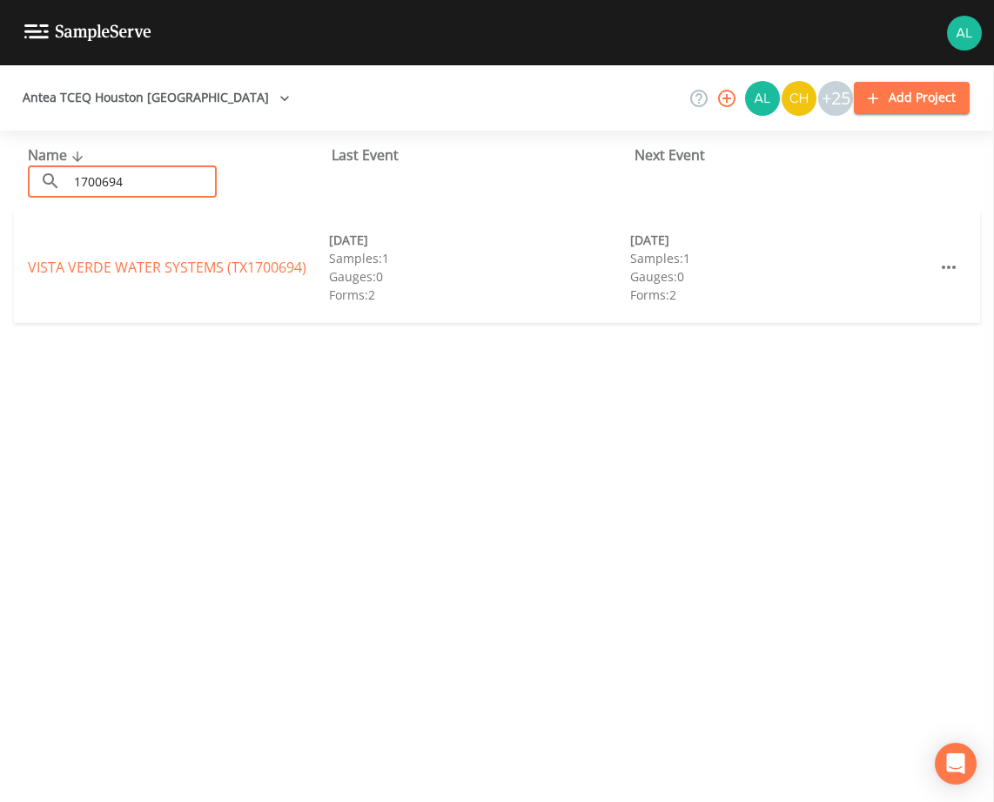
type input "1700694"
click at [161, 262] on link "VISTA VERDE WATER SYSTEMS (TX1700694)" at bounding box center [167, 267] width 279 height 19
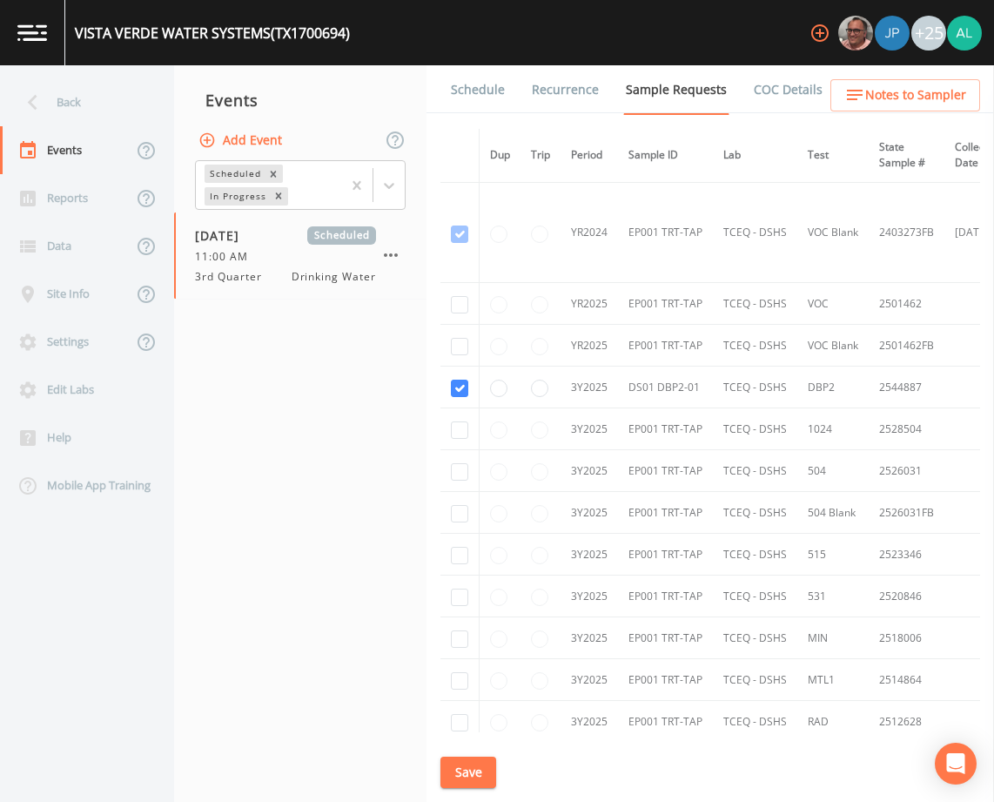
scroll to position [353, 0]
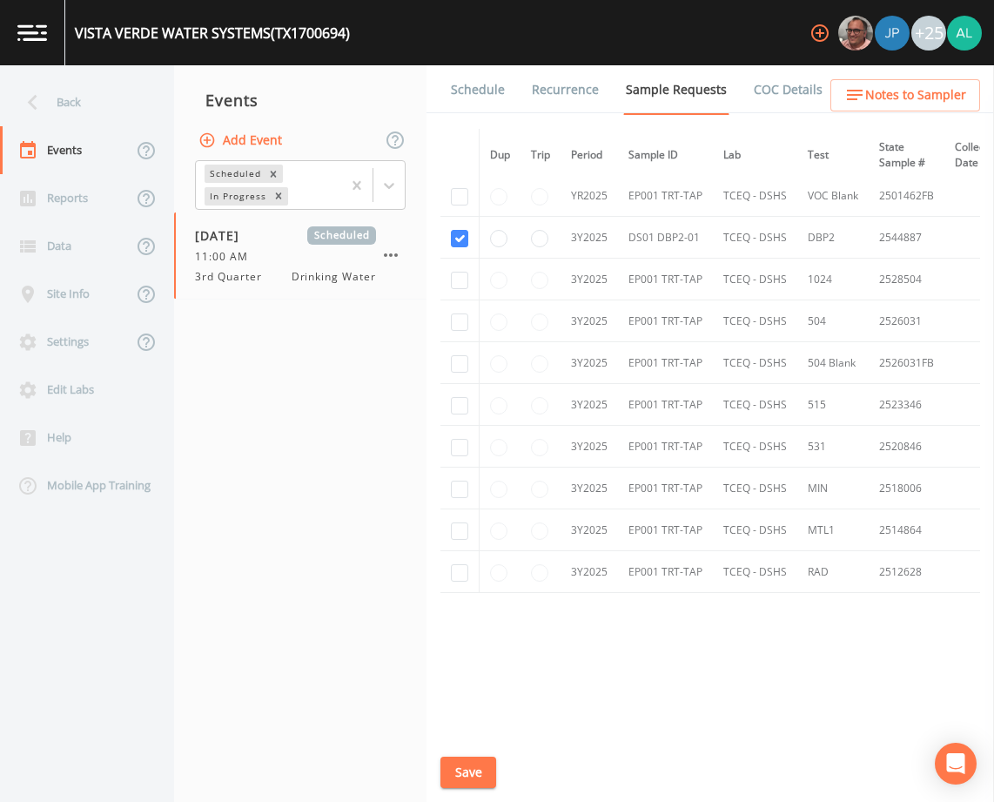
click at [491, 70] on link "Schedule" at bounding box center [477, 89] width 59 height 49
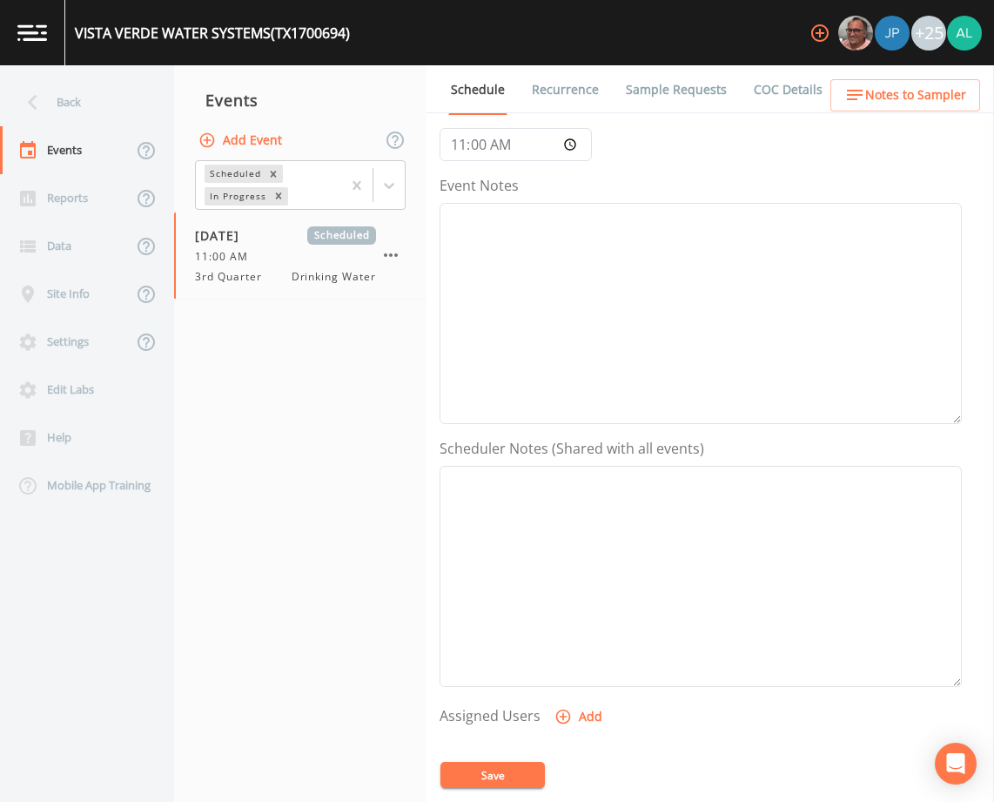
scroll to position [348, 0]
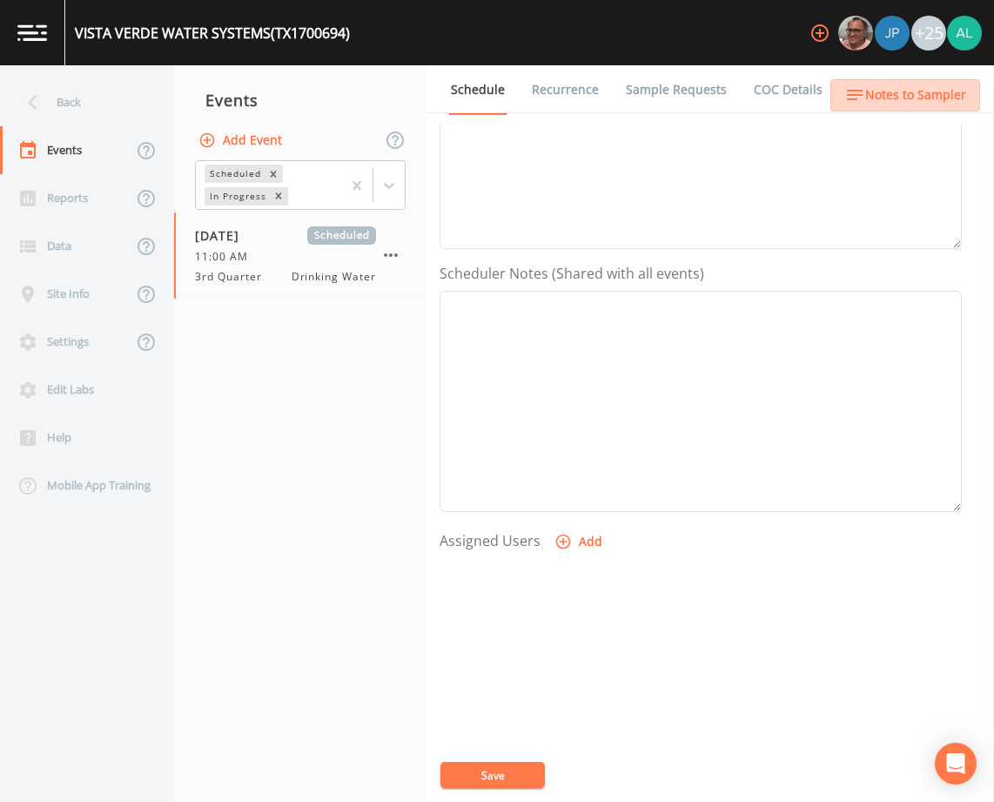
click at [936, 84] on button "Notes to Sampler" at bounding box center [905, 95] width 150 height 32
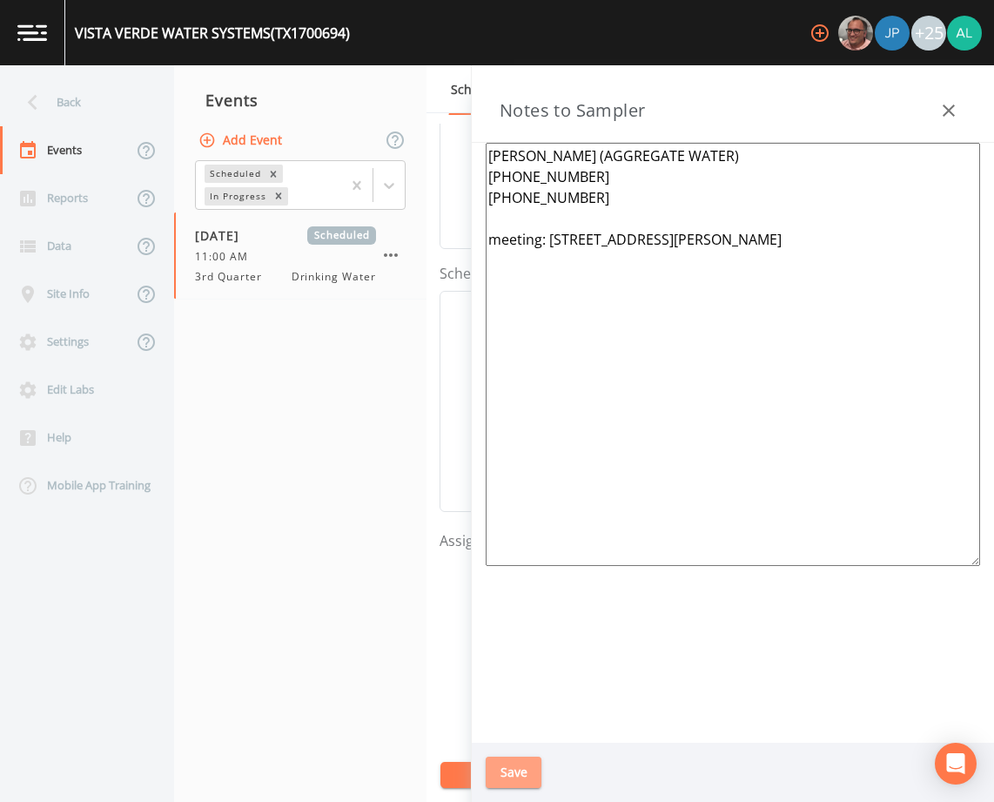
click at [526, 770] on button "Save" at bounding box center [514, 772] width 56 height 32
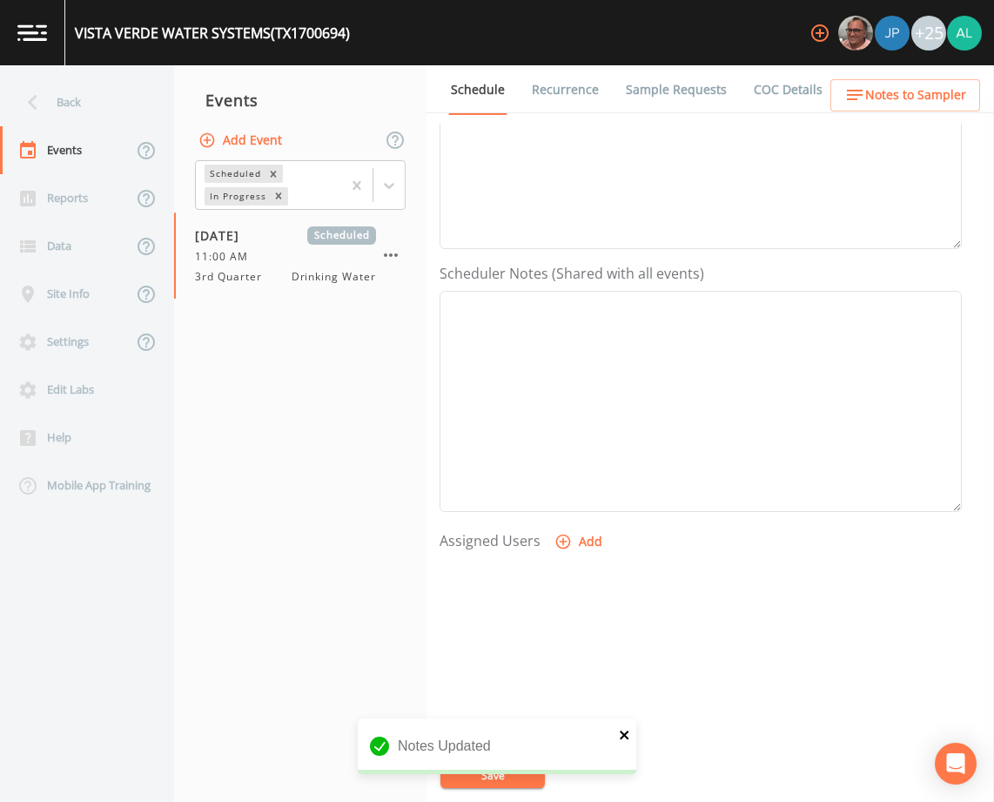
click at [621, 735] on icon "close" at bounding box center [625, 735] width 12 height 14
click at [517, 780] on button "Save" at bounding box center [492, 775] width 104 height 26
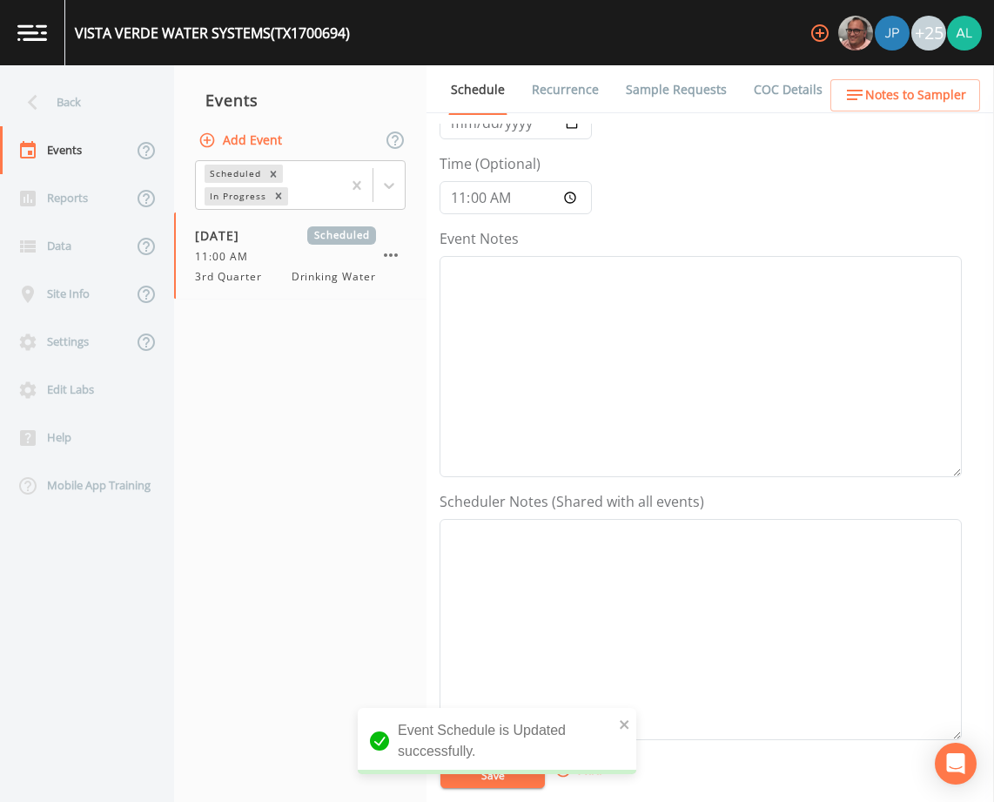
scroll to position [0, 0]
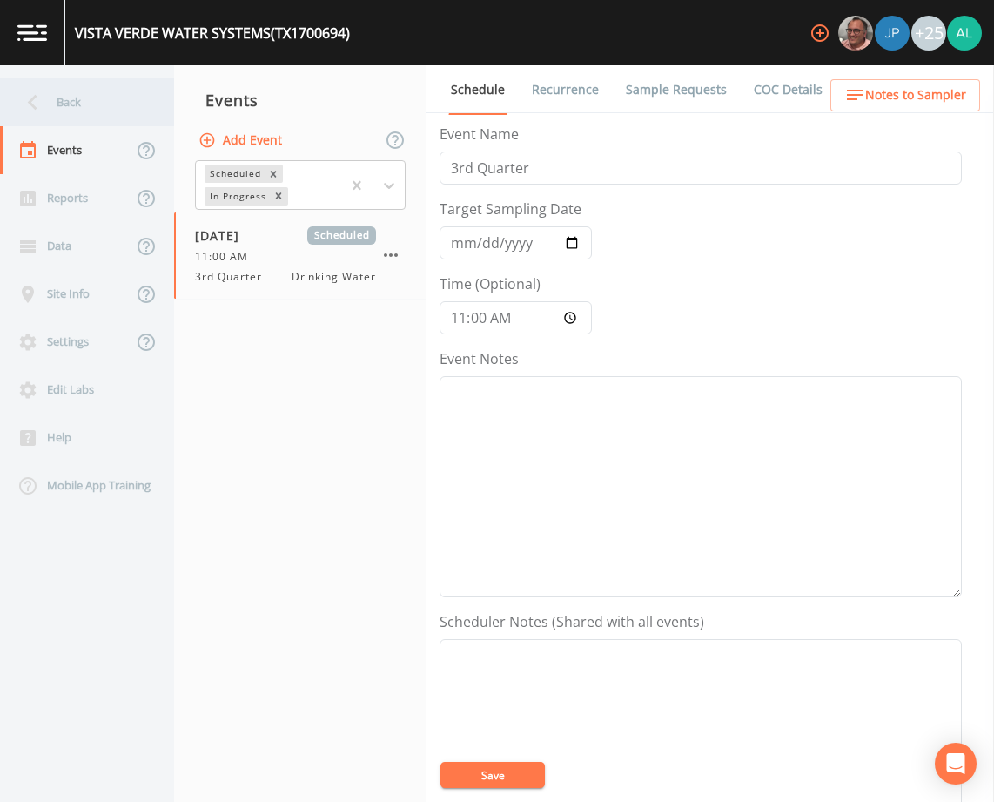
click at [62, 95] on div "Back" at bounding box center [78, 102] width 157 height 48
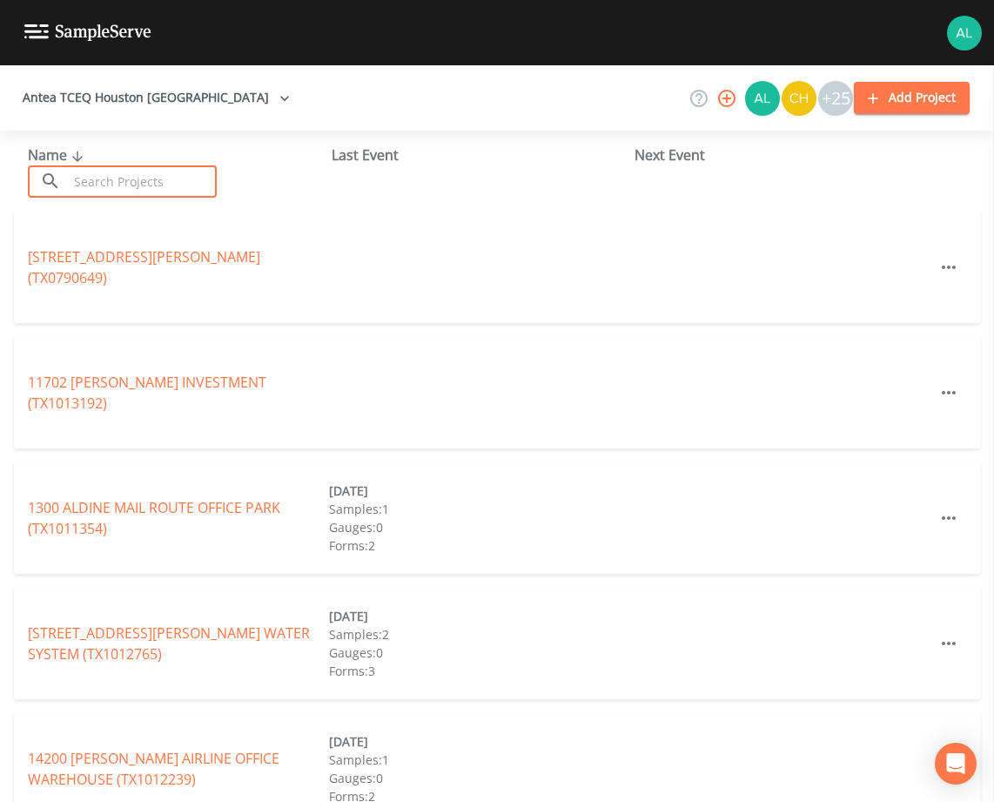
click at [94, 177] on input "text" at bounding box center [142, 181] width 149 height 32
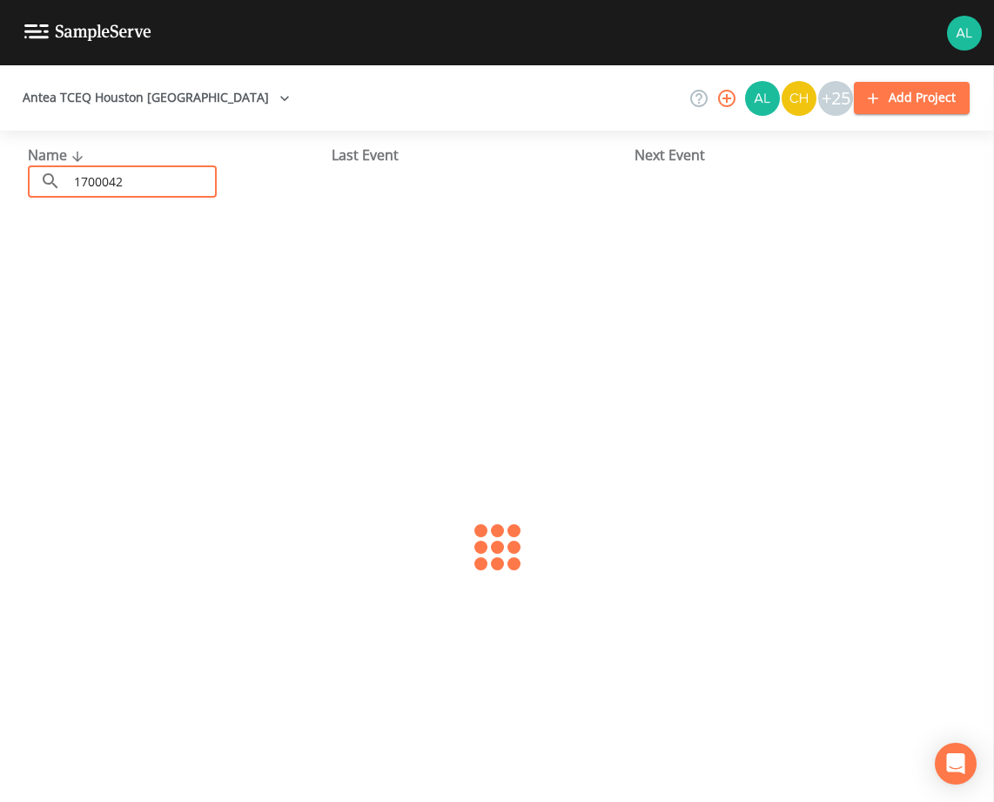
type input "1700042"
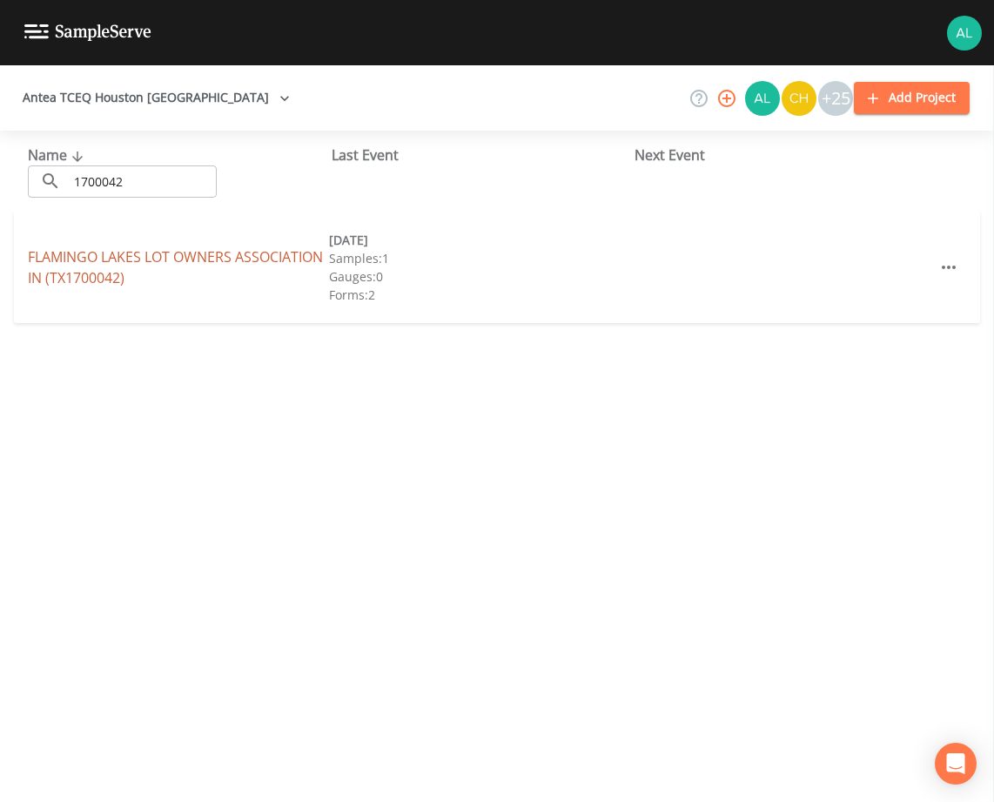
click at [79, 265] on link "FLAMINGO LAKES LOT OWNERS ASSOCIATION IN (TX1700042)" at bounding box center [175, 267] width 295 height 40
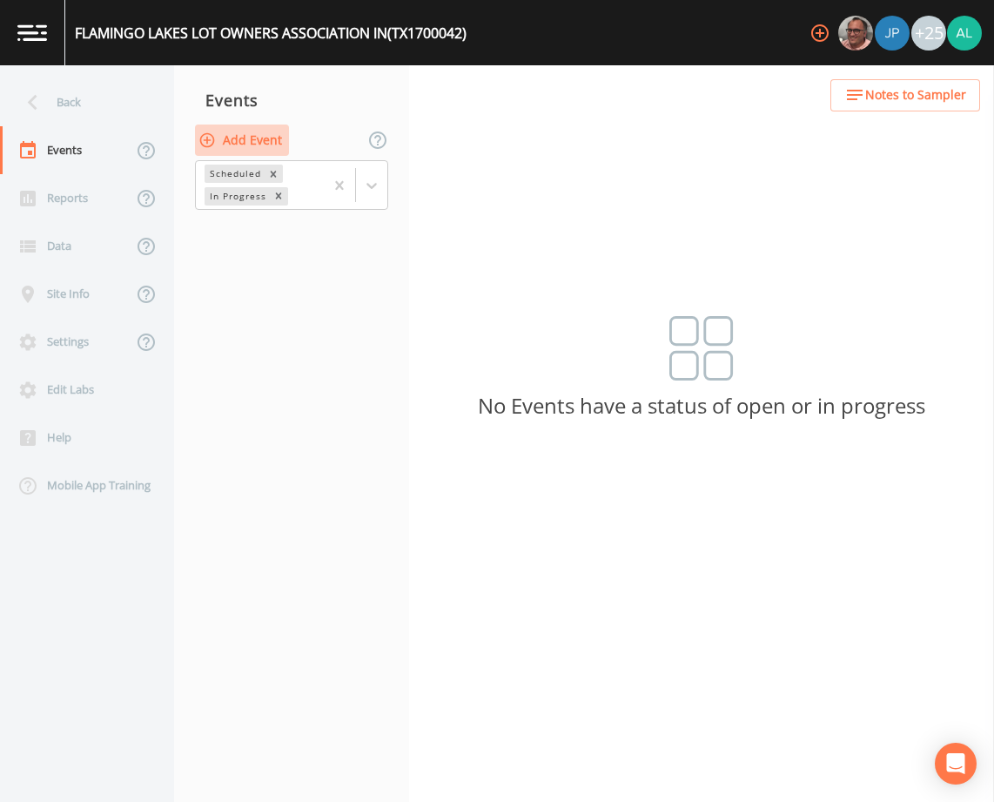
click at [264, 135] on button "Add Event" at bounding box center [242, 140] width 94 height 32
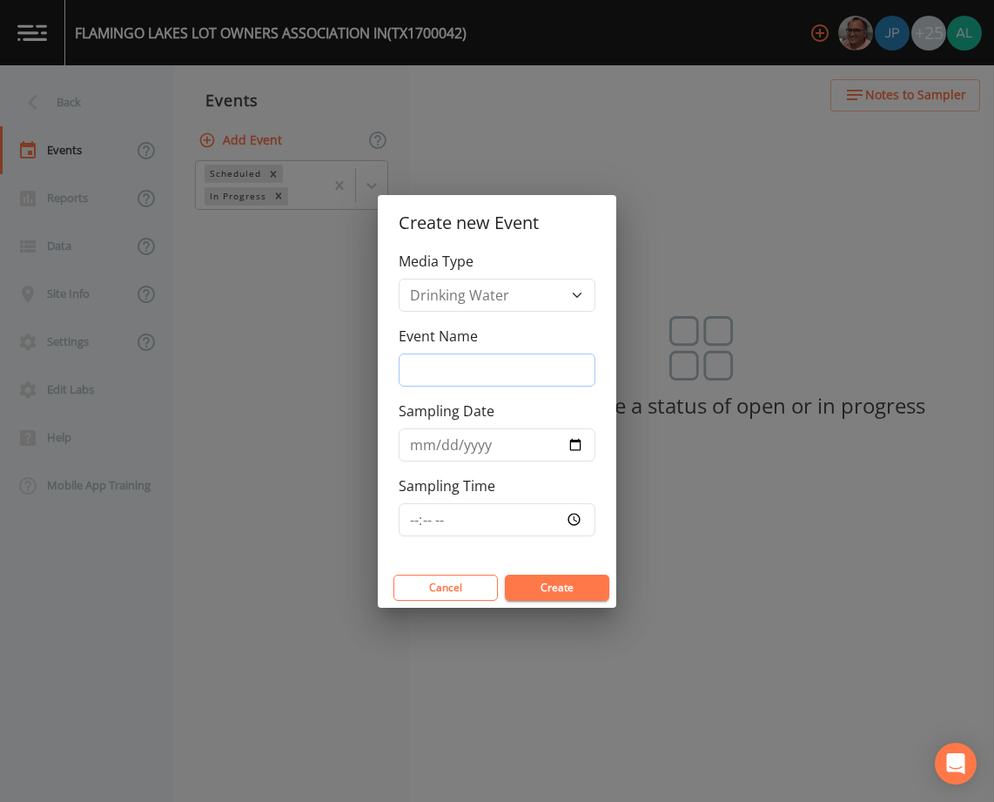
click at [408, 366] on input "Event Name" at bounding box center [497, 369] width 197 height 33
type input "3rd Quarter"
type input "[DATE]"
click at [409, 514] on input "Sampling Time" at bounding box center [497, 519] width 197 height 33
click at [505, 574] on button "Create" at bounding box center [557, 587] width 104 height 26
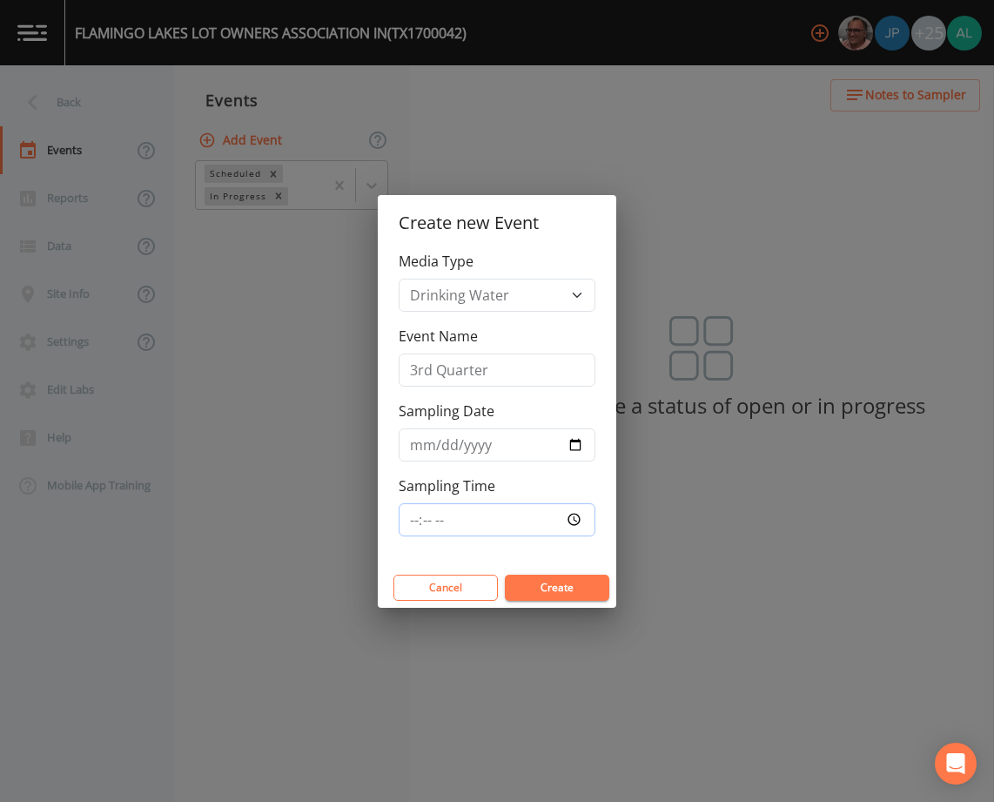
type input "11:30"
click at [505, 574] on button "Create" at bounding box center [557, 587] width 104 height 26
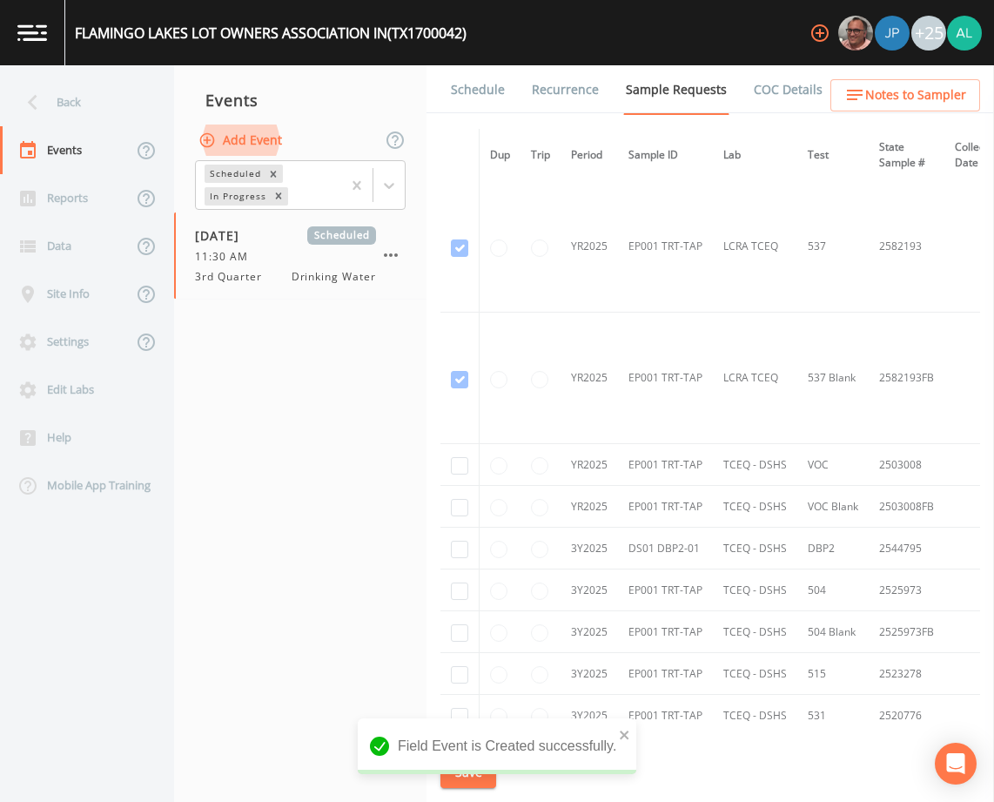
scroll to position [796, 0]
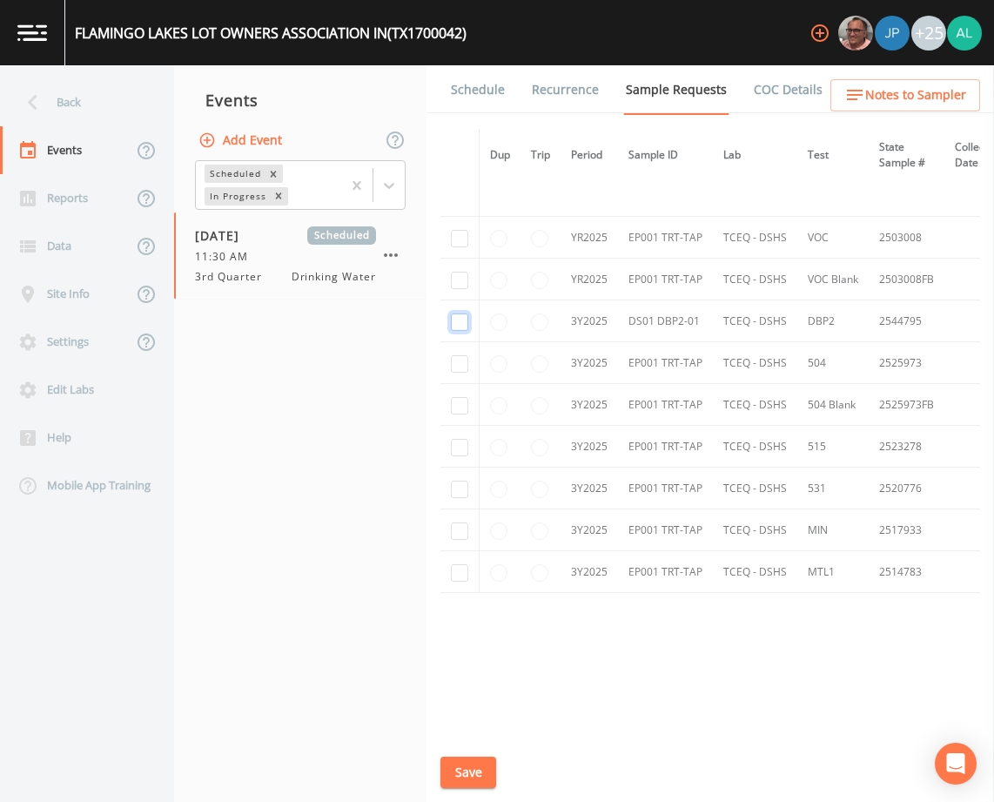
click at [457, 313] on input "checkbox" at bounding box center [459, 321] width 17 height 17
checkbox input "true"
click at [469, 776] on button "Save" at bounding box center [468, 772] width 56 height 32
click at [495, 73] on link "Schedule" at bounding box center [477, 89] width 59 height 49
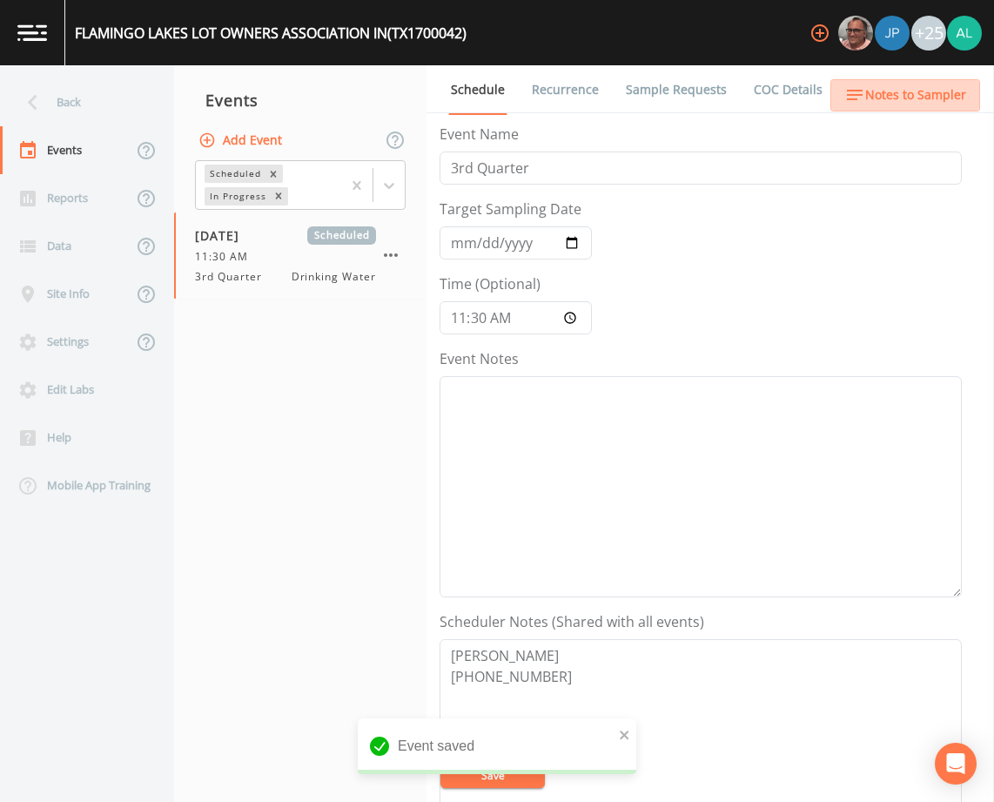
click at [911, 89] on span "Notes to Sampler" at bounding box center [915, 95] width 101 height 22
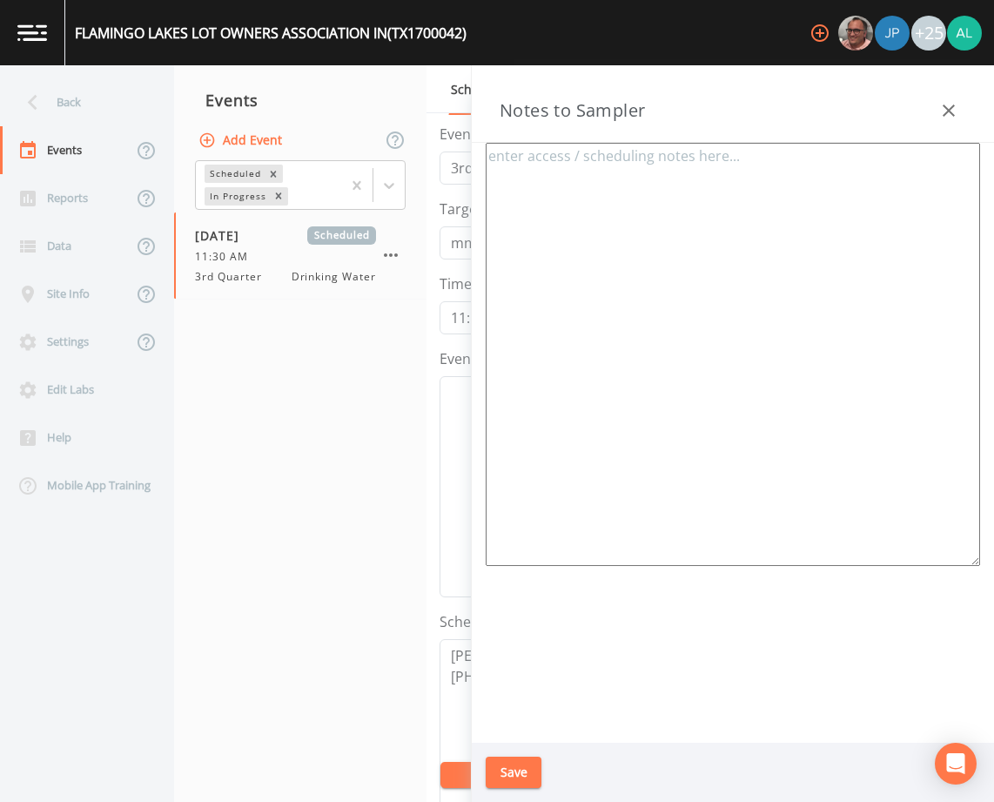
click at [513, 769] on button "Save" at bounding box center [514, 772] width 56 height 32
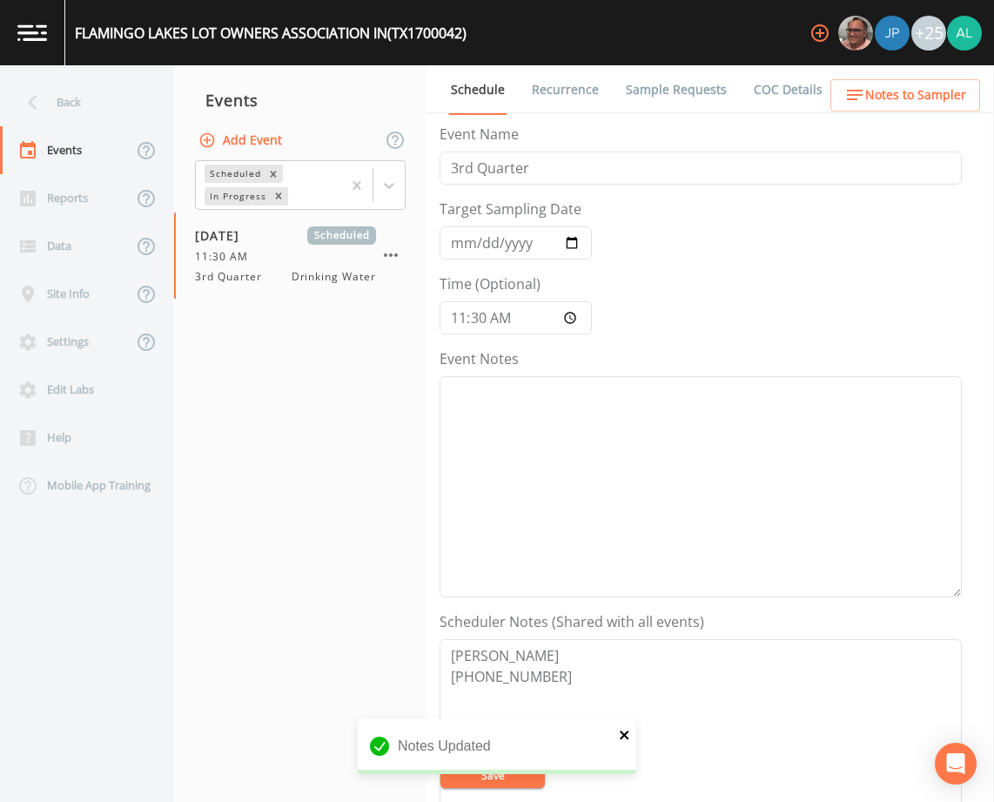
click at [625, 731] on icon "close" at bounding box center [625, 735] width 12 height 14
click at [507, 774] on button "Save" at bounding box center [492, 775] width 104 height 26
click at [63, 64] on link at bounding box center [32, 32] width 65 height 65
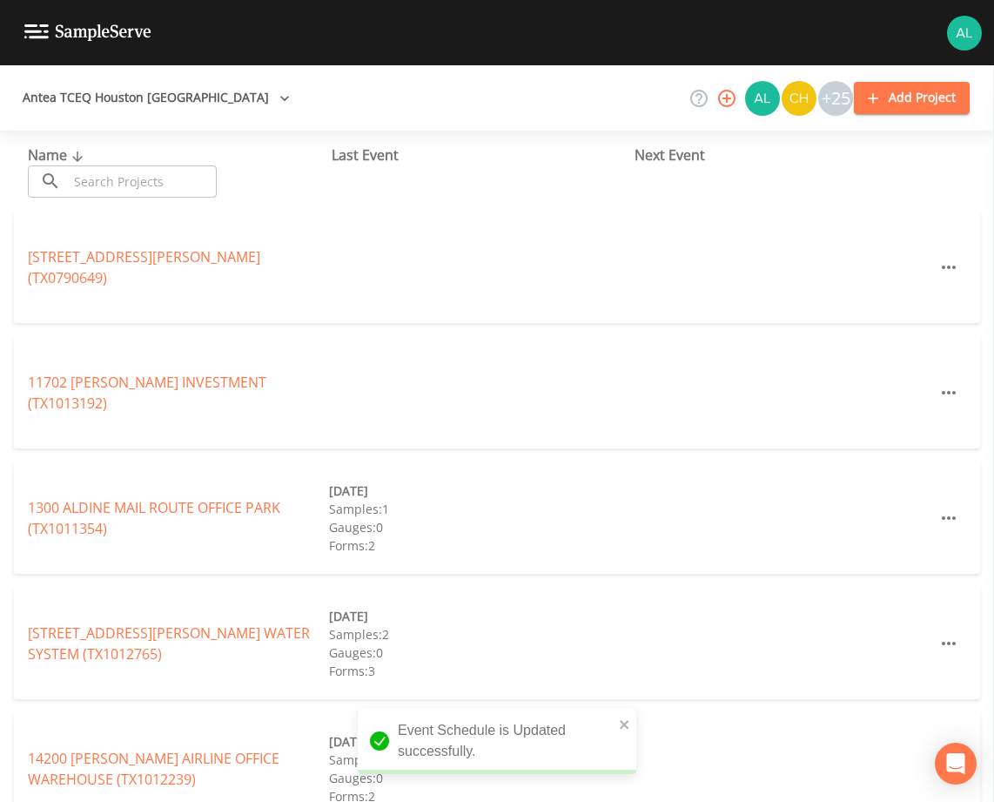
click at [77, 95] on button "Antea TCEQ Houston [GEOGRAPHIC_DATA]" at bounding box center [156, 98] width 281 height 32
click at [113, 801] on div at bounding box center [497, 802] width 994 height 0
click at [110, 178] on input "text" at bounding box center [142, 181] width 149 height 32
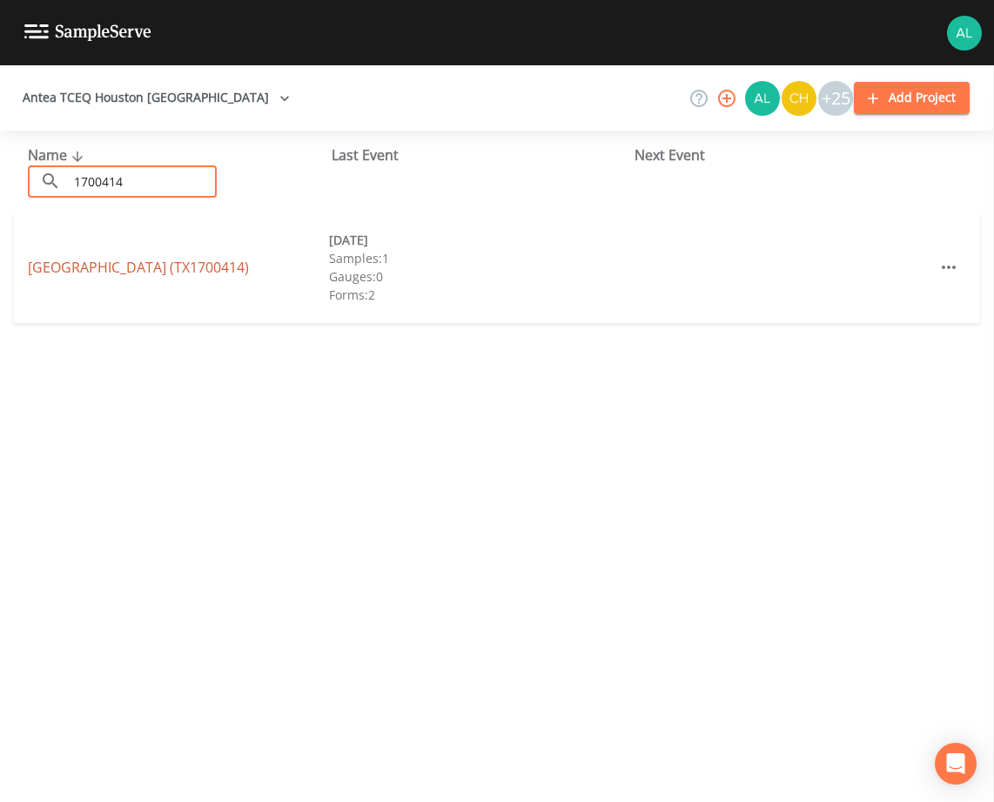
click at [246, 267] on link "[GEOGRAPHIC_DATA] (TX1700414)" at bounding box center [138, 267] width 221 height 19
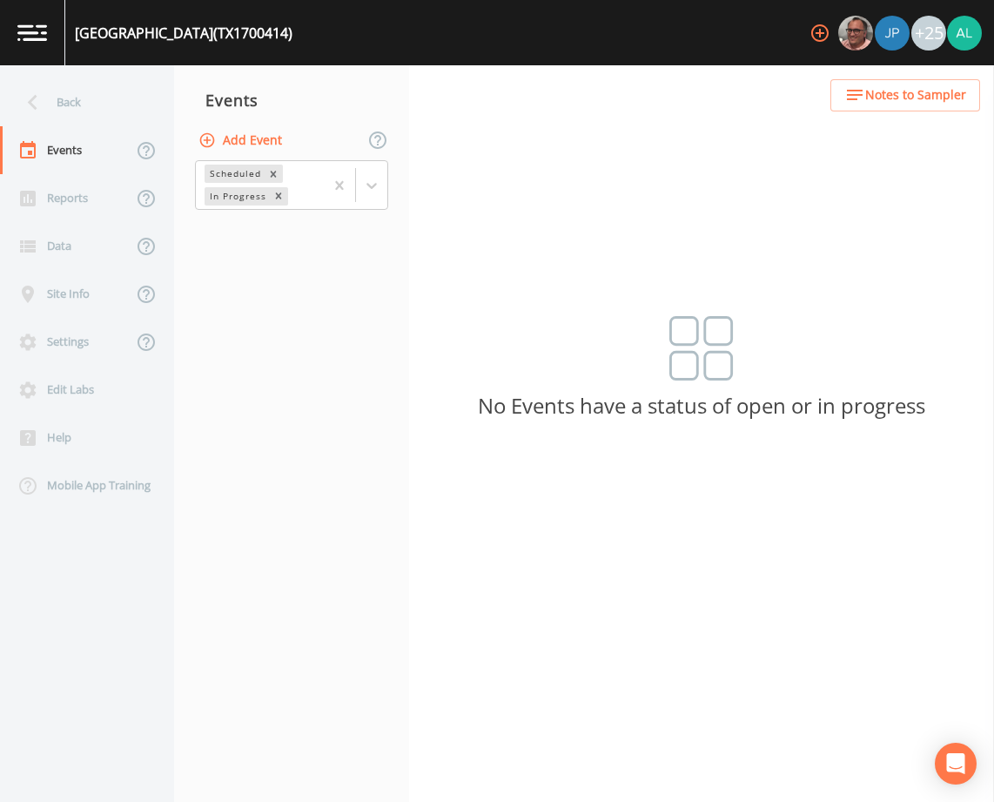
click at [239, 144] on button "Add Event" at bounding box center [242, 140] width 94 height 32
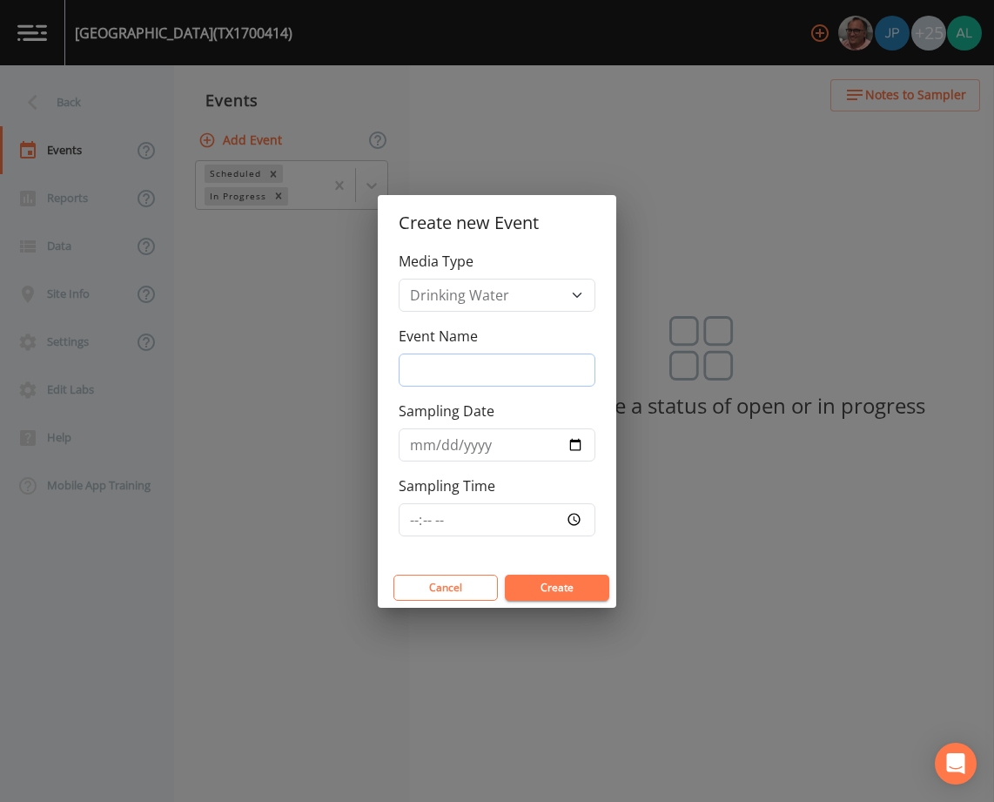
click at [495, 366] on input "Event Name" at bounding box center [497, 369] width 197 height 33
click at [410, 511] on input "Sampling Time" at bounding box center [497, 519] width 197 height 33
click at [505, 574] on button "Create" at bounding box center [557, 587] width 104 height 26
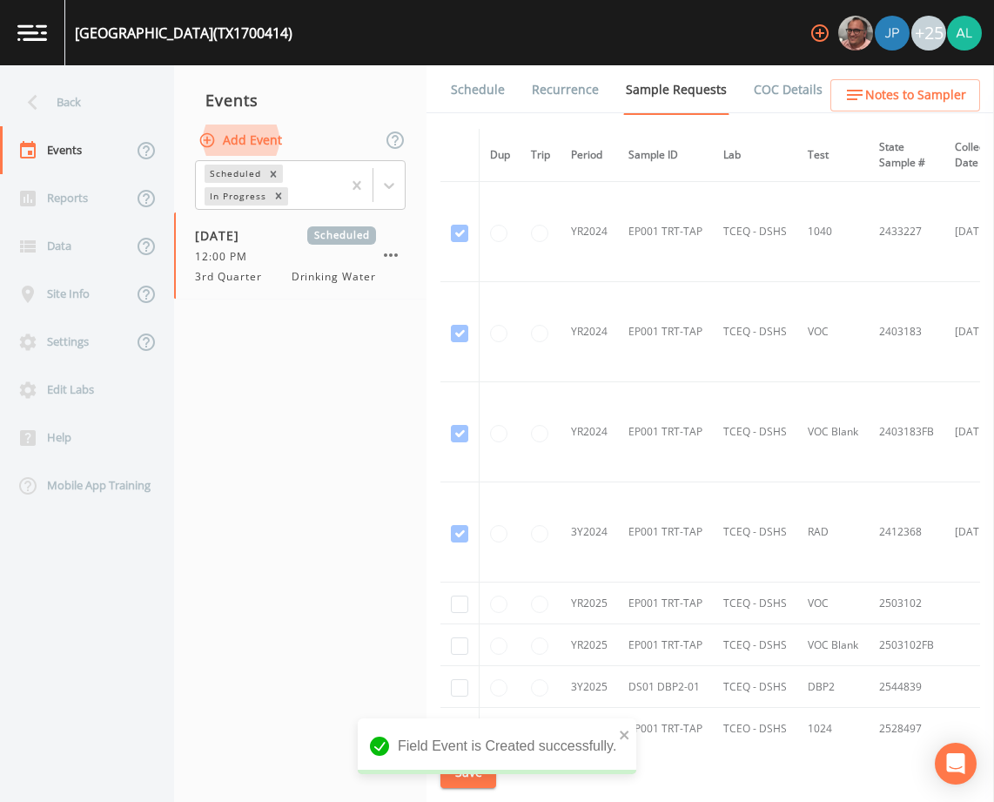
scroll to position [87, 0]
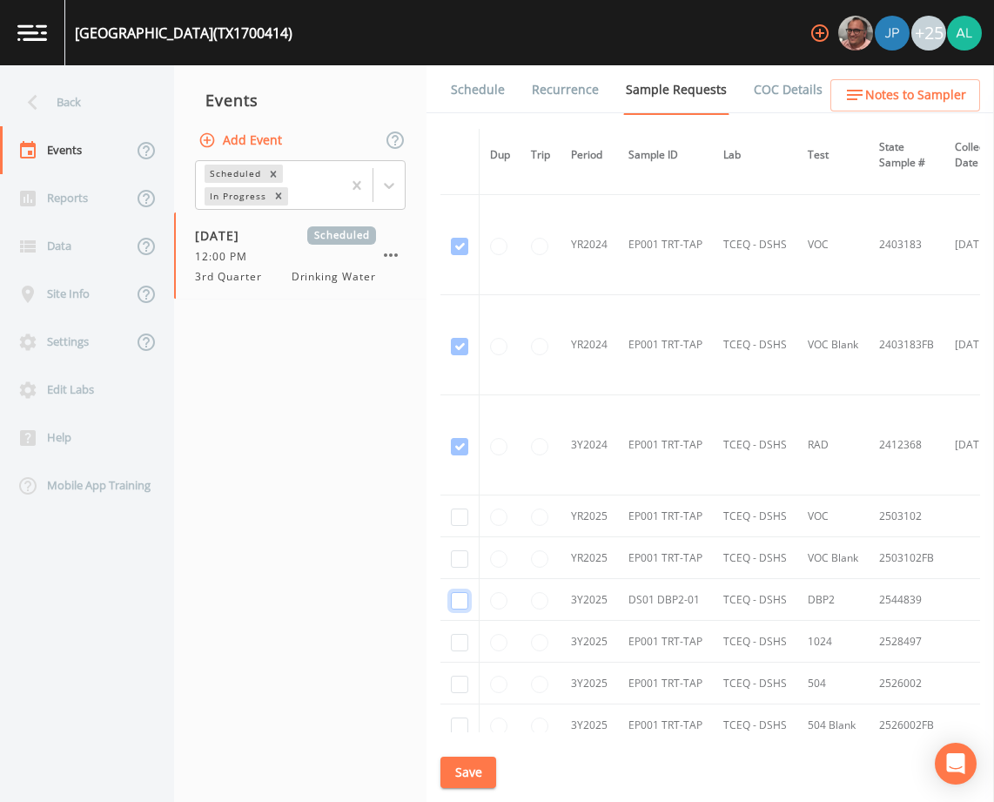
click at [454, 601] on input "checkbox" at bounding box center [459, 600] width 17 height 17
click at [471, 762] on button "Save" at bounding box center [468, 772] width 56 height 32
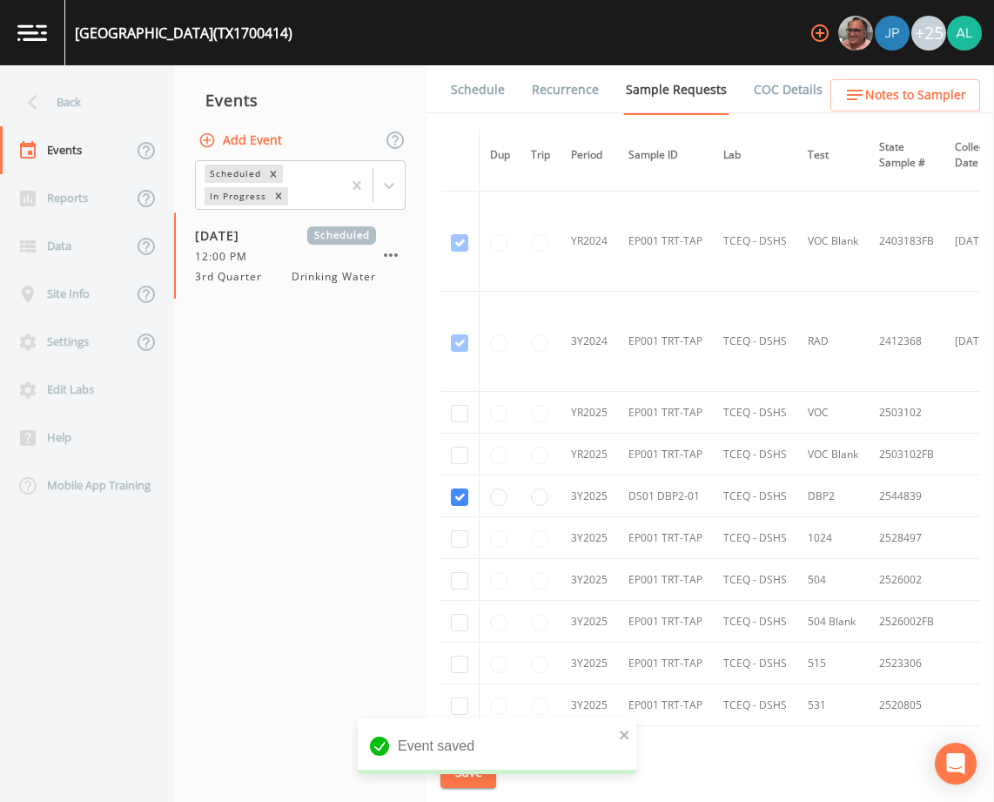
scroll to position [348, 0]
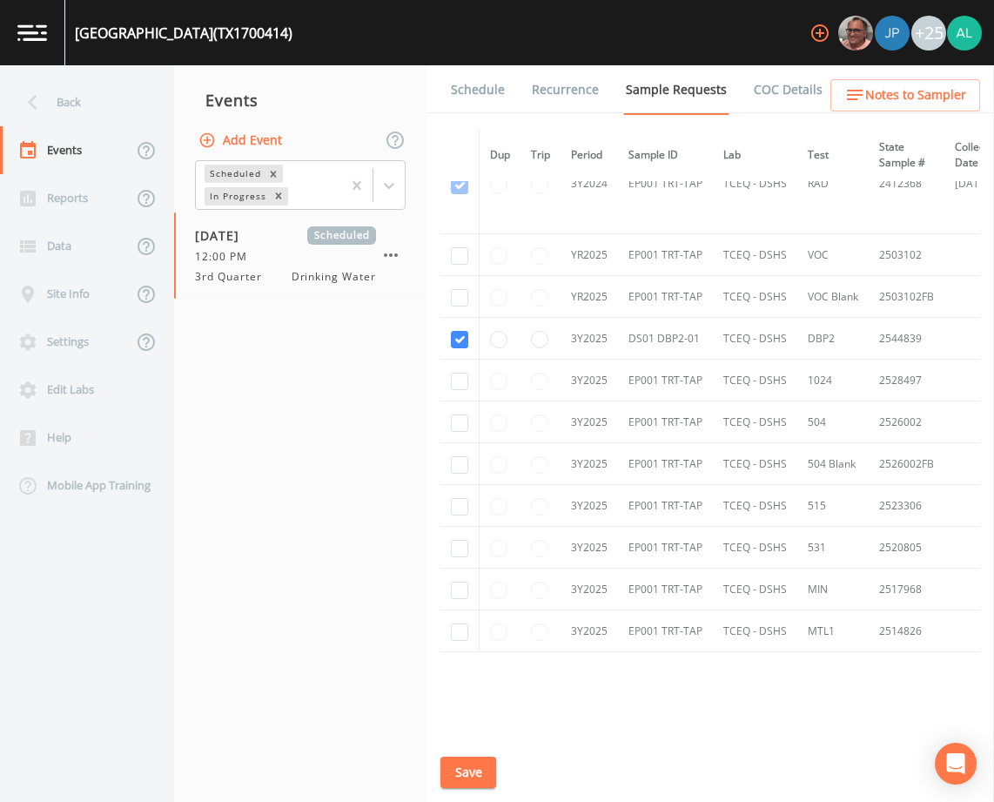
click at [482, 782] on button "Save" at bounding box center [468, 772] width 56 height 32
click at [875, 86] on span "Notes to Sampler" at bounding box center [915, 95] width 101 height 22
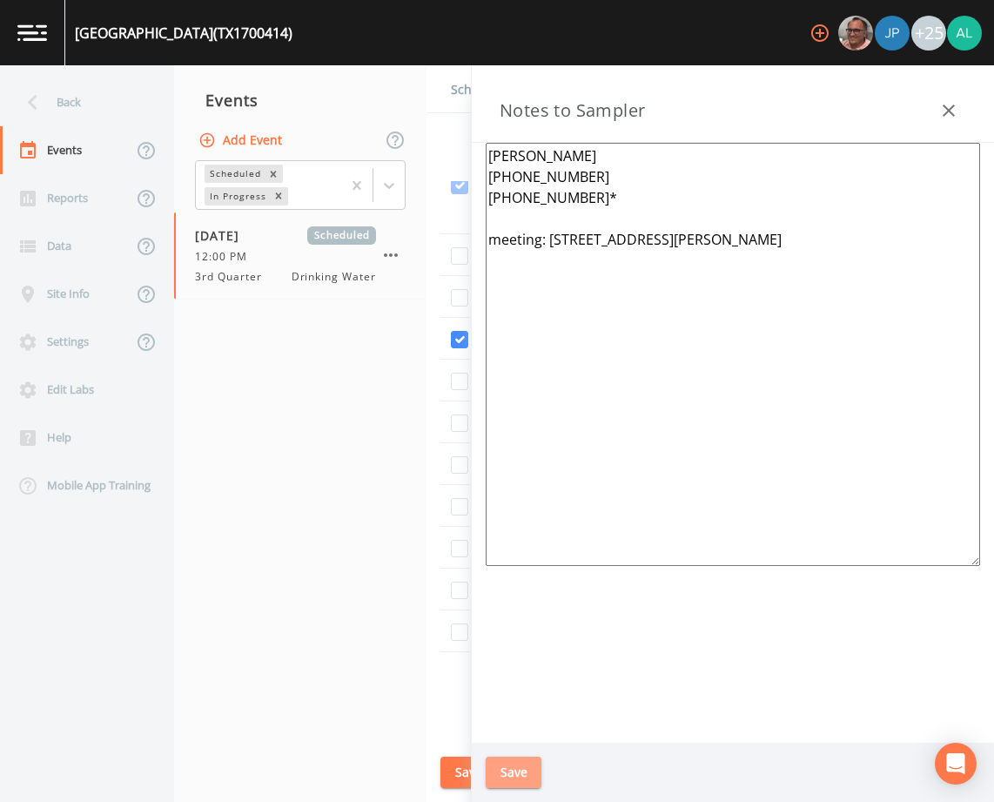
click at [534, 769] on button "Save" at bounding box center [514, 772] width 56 height 32
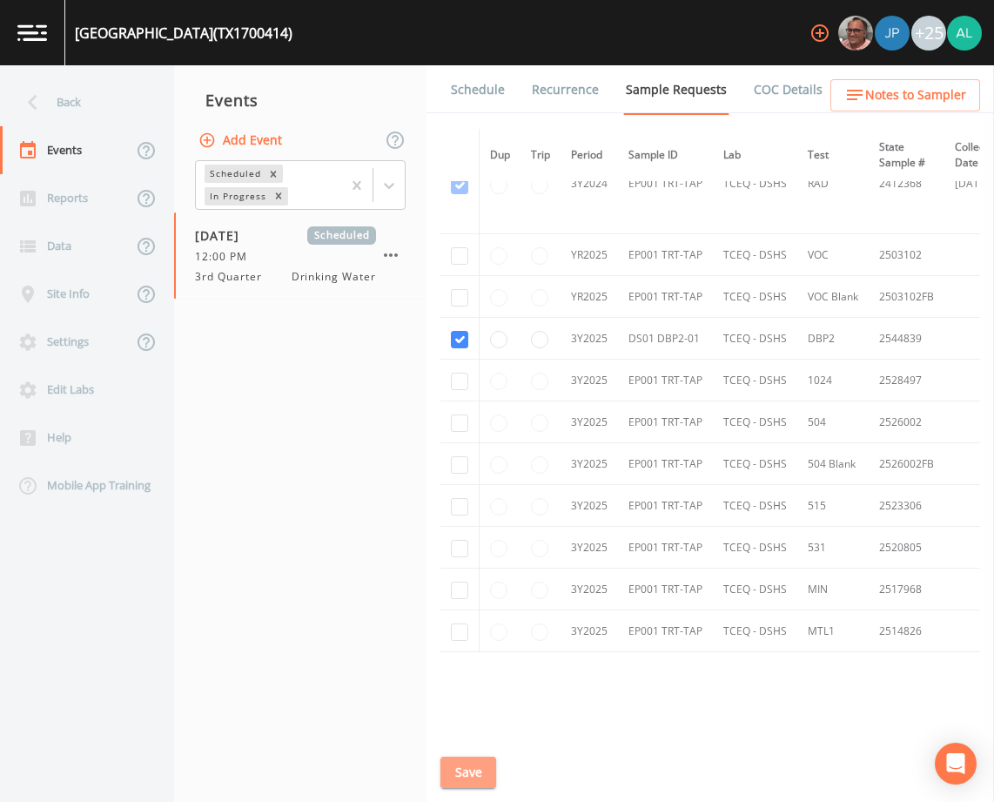
click at [453, 777] on button "Save" at bounding box center [468, 772] width 56 height 32
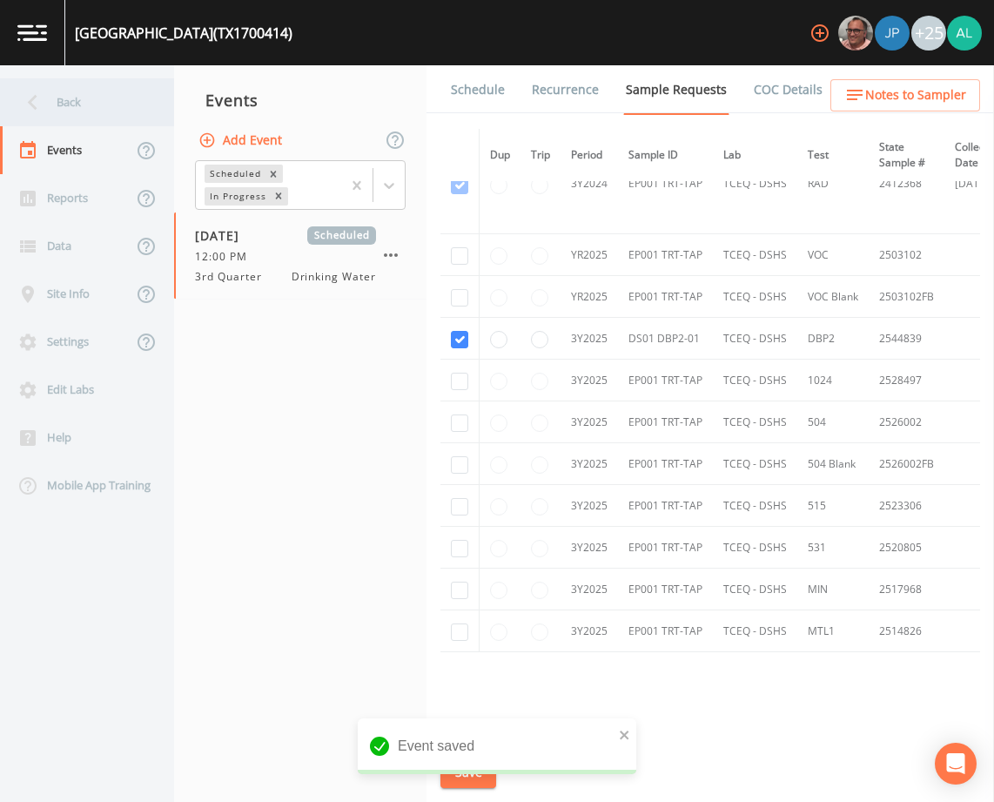
click at [72, 96] on div "Back" at bounding box center [78, 102] width 157 height 48
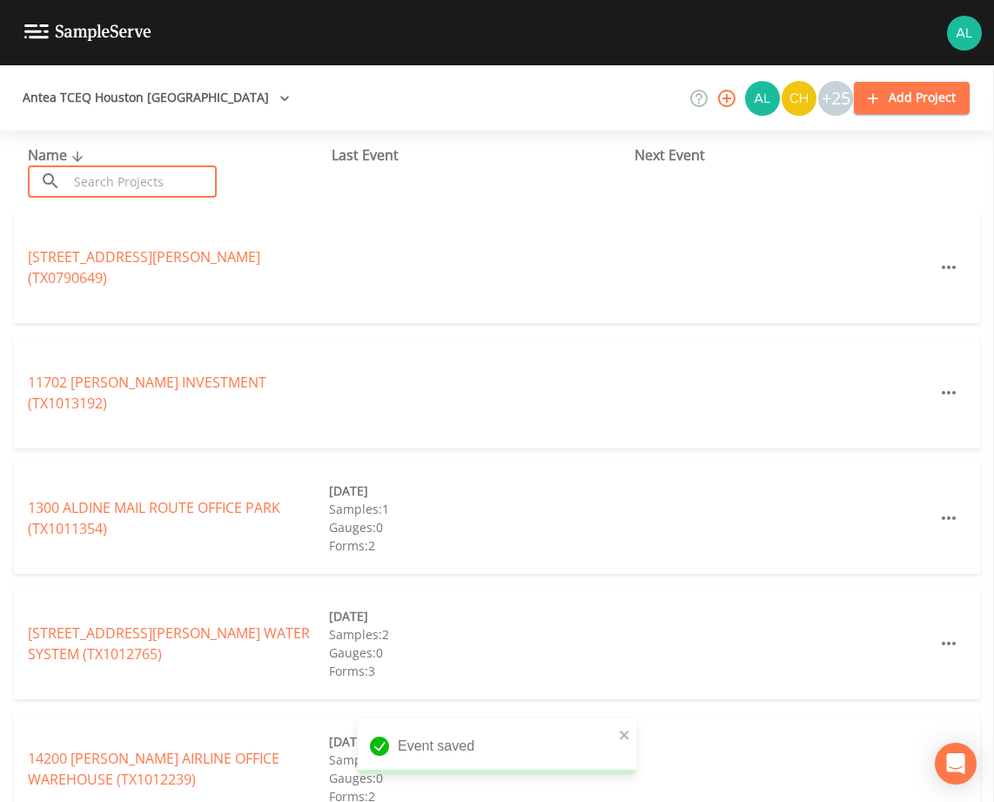
click at [102, 182] on input "text" at bounding box center [142, 181] width 149 height 32
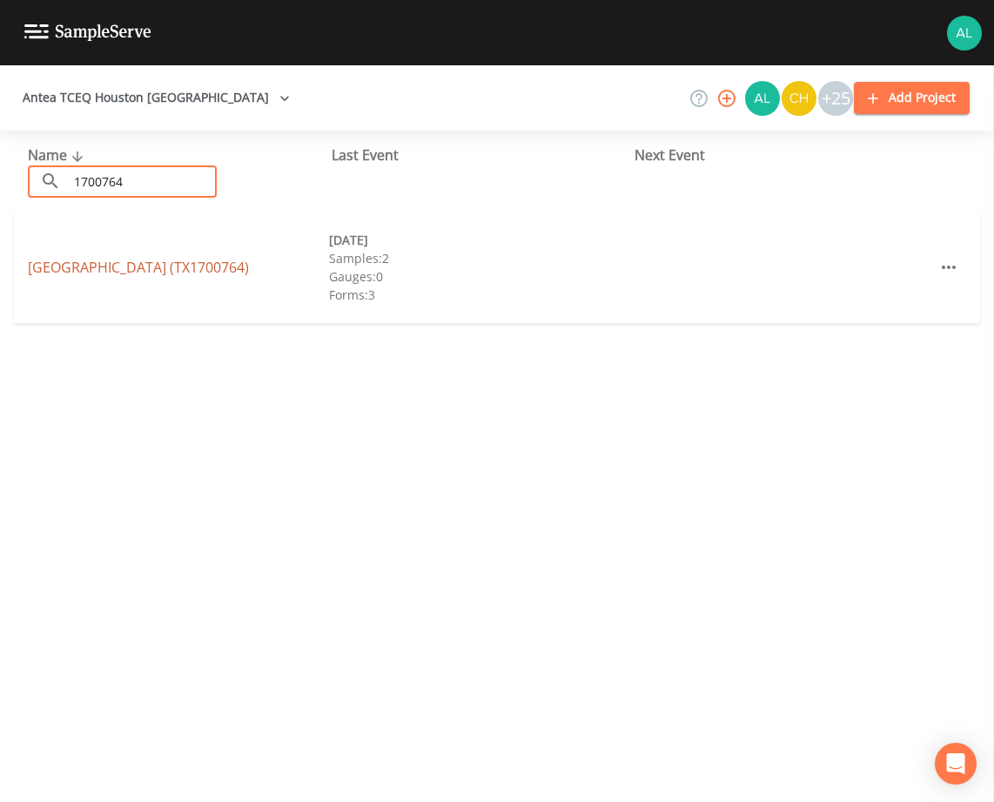
click at [180, 266] on link "[GEOGRAPHIC_DATA] (TX1700764)" at bounding box center [138, 267] width 221 height 19
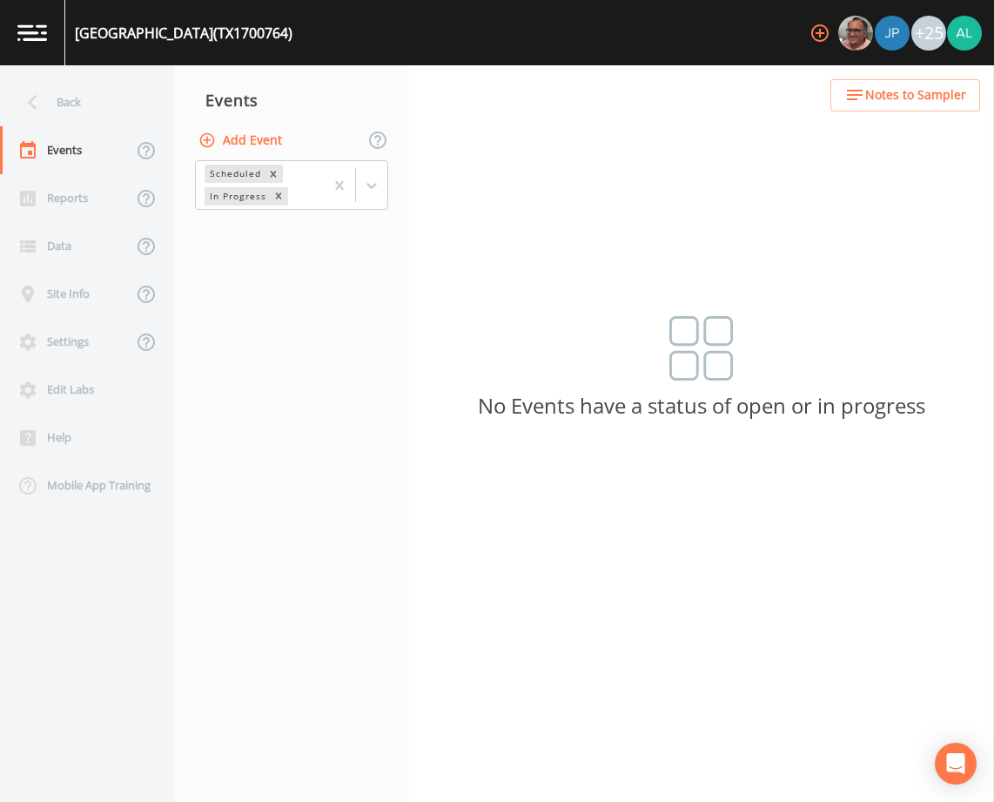
click at [250, 149] on button "Add Event" at bounding box center [242, 140] width 94 height 32
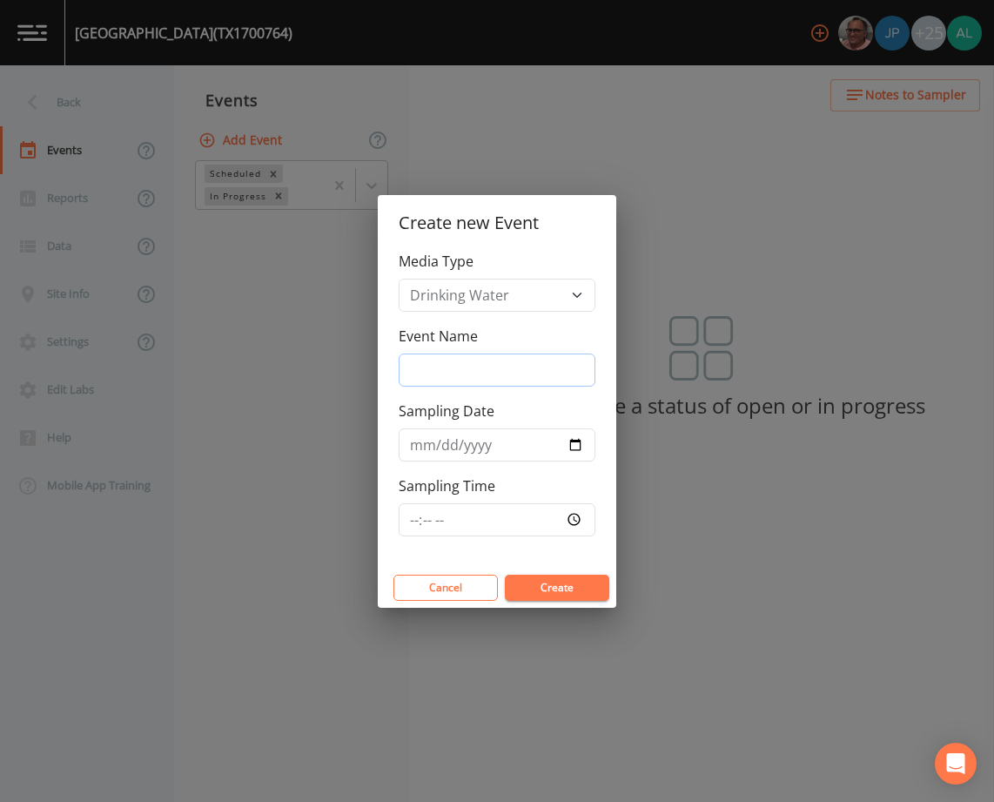
click at [481, 385] on input "Event Name" at bounding box center [497, 369] width 197 height 33
click at [409, 521] on input "Sampling Time" at bounding box center [497, 519] width 197 height 33
click at [505, 574] on button "Create" at bounding box center [557, 587] width 104 height 26
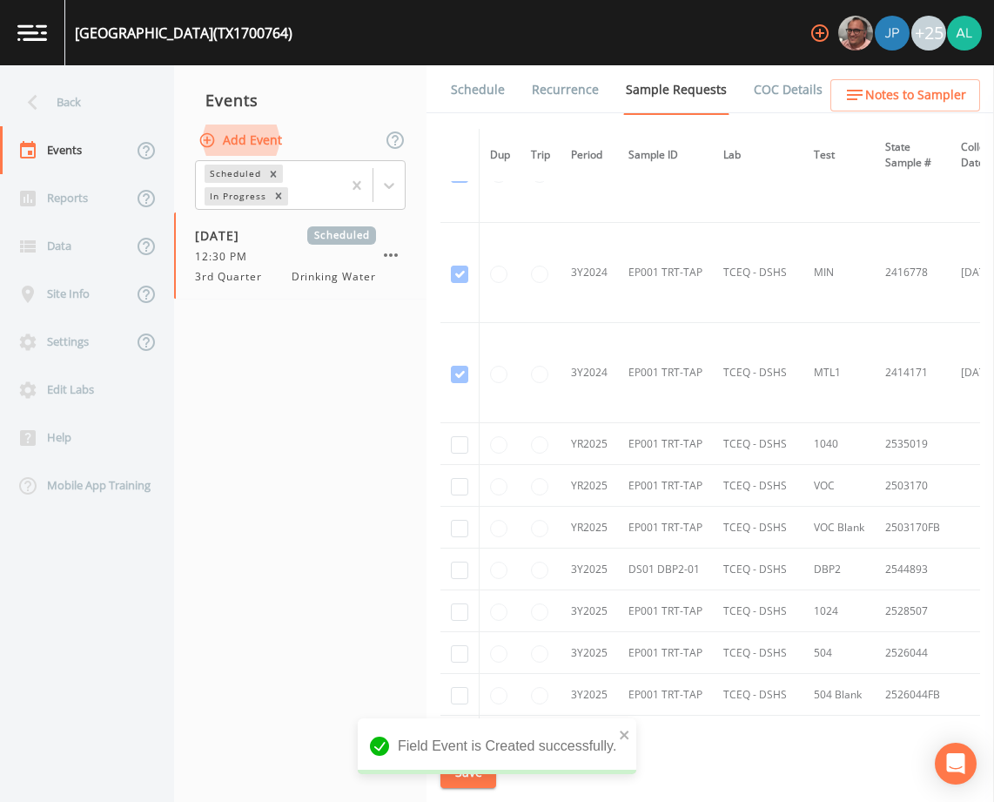
scroll to position [261, 0]
click at [460, 568] on input "checkbox" at bounding box center [459, 568] width 17 height 17
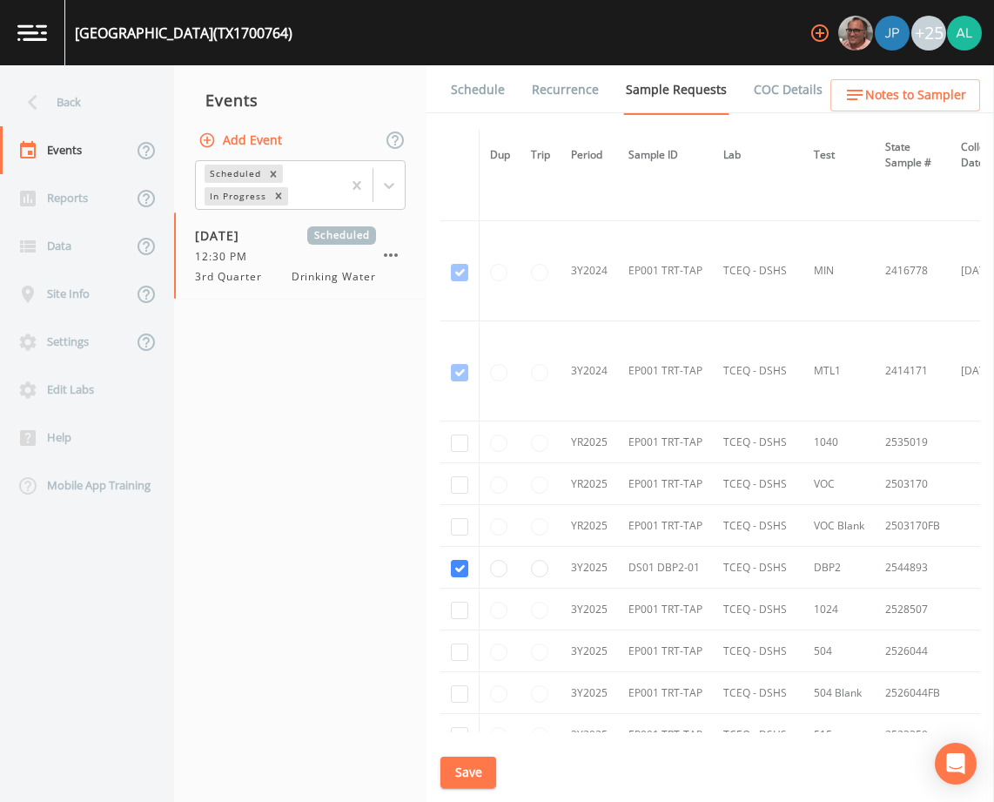
click at [453, 787] on button "Save" at bounding box center [468, 772] width 56 height 32
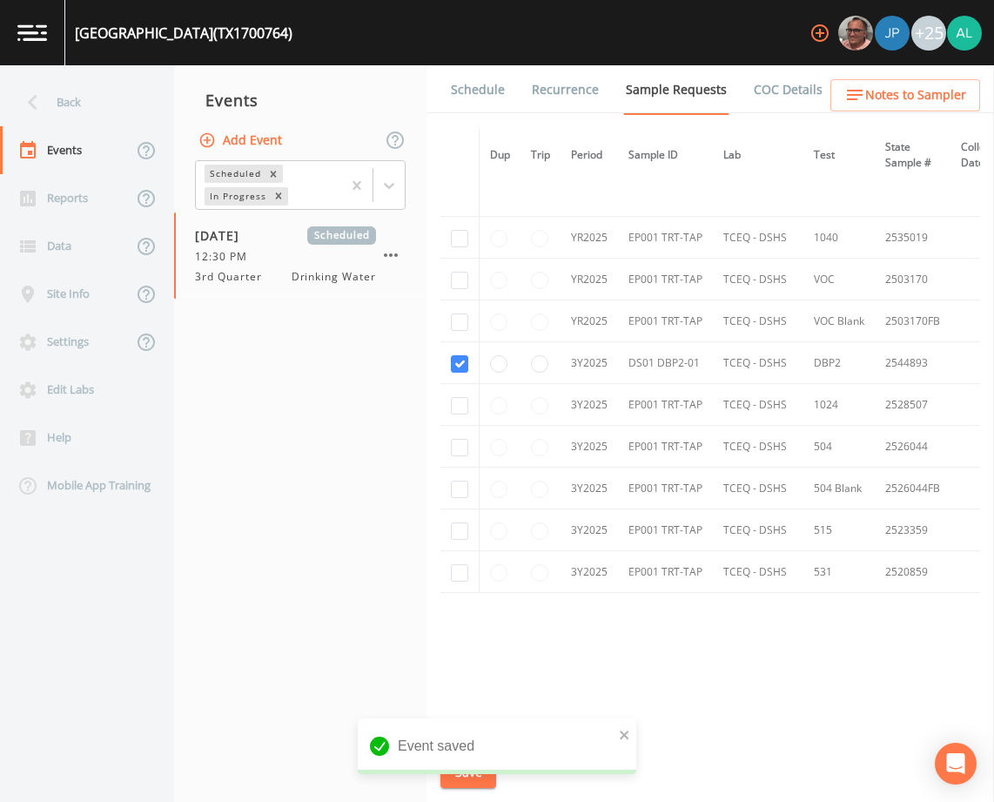
drag, startPoint x: 820, startPoint y: 96, endPoint x: 835, endPoint y: 96, distance: 14.8
click at [825, 96] on li "Forms" at bounding box center [856, 89] width 63 height 49
click at [845, 95] on button "Notes to Sampler" at bounding box center [905, 95] width 150 height 32
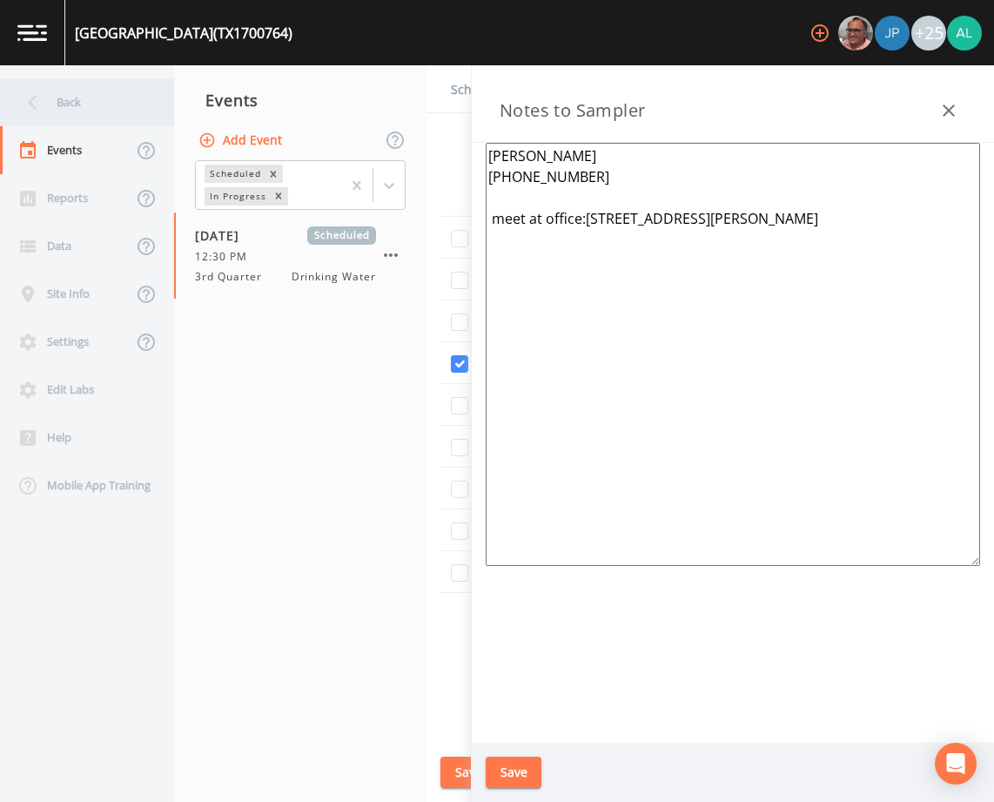
click at [99, 105] on div "Back" at bounding box center [78, 102] width 157 height 48
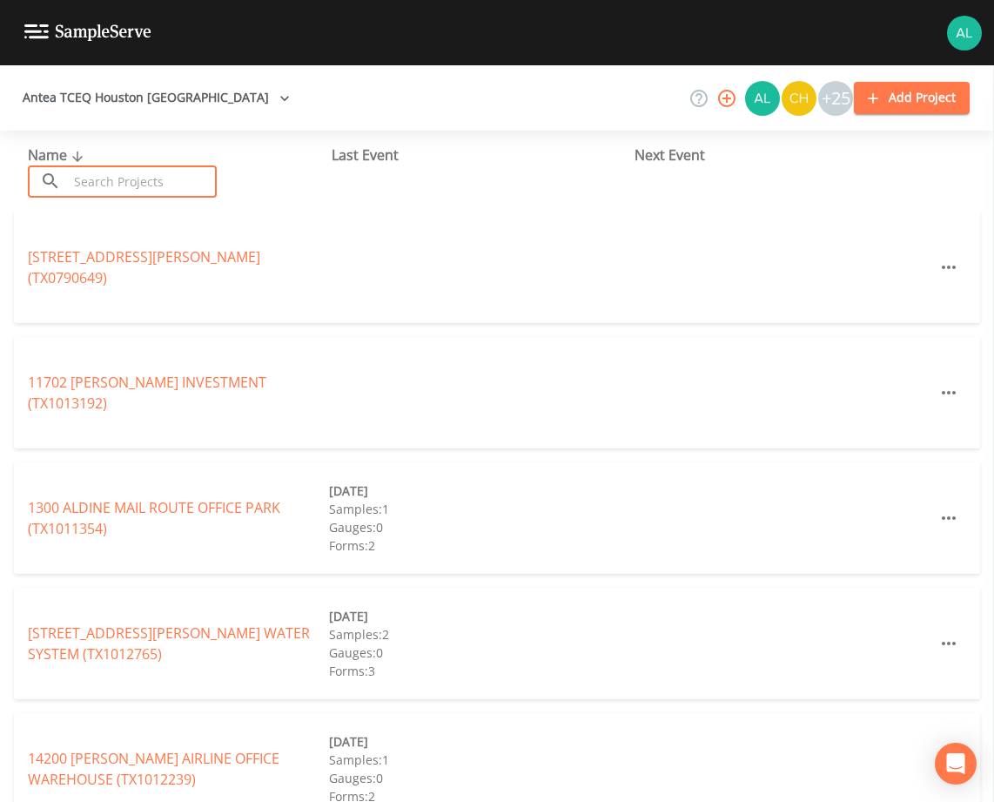
click at [121, 171] on input "text" at bounding box center [142, 181] width 149 height 32
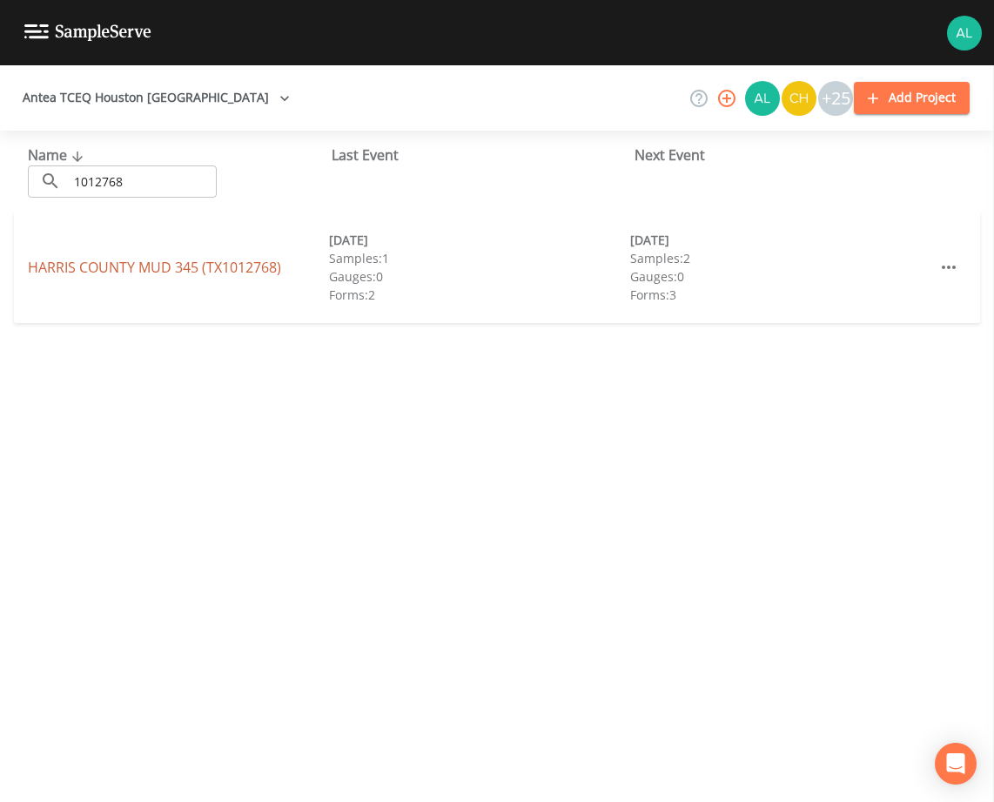
click at [144, 270] on link "[GEOGRAPHIC_DATA] 345 (TX1012768)" at bounding box center [154, 267] width 253 height 19
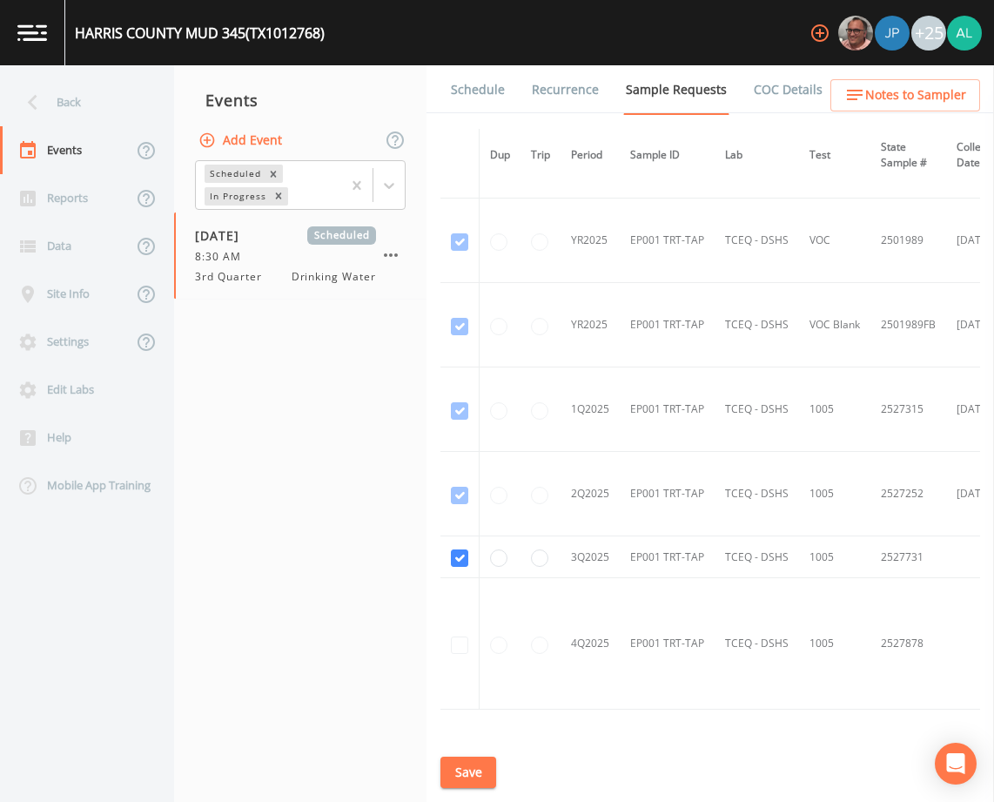
scroll to position [870, 0]
click at [464, 779] on button "Save" at bounding box center [468, 772] width 56 height 32
click at [474, 87] on link "Schedule" at bounding box center [477, 89] width 59 height 49
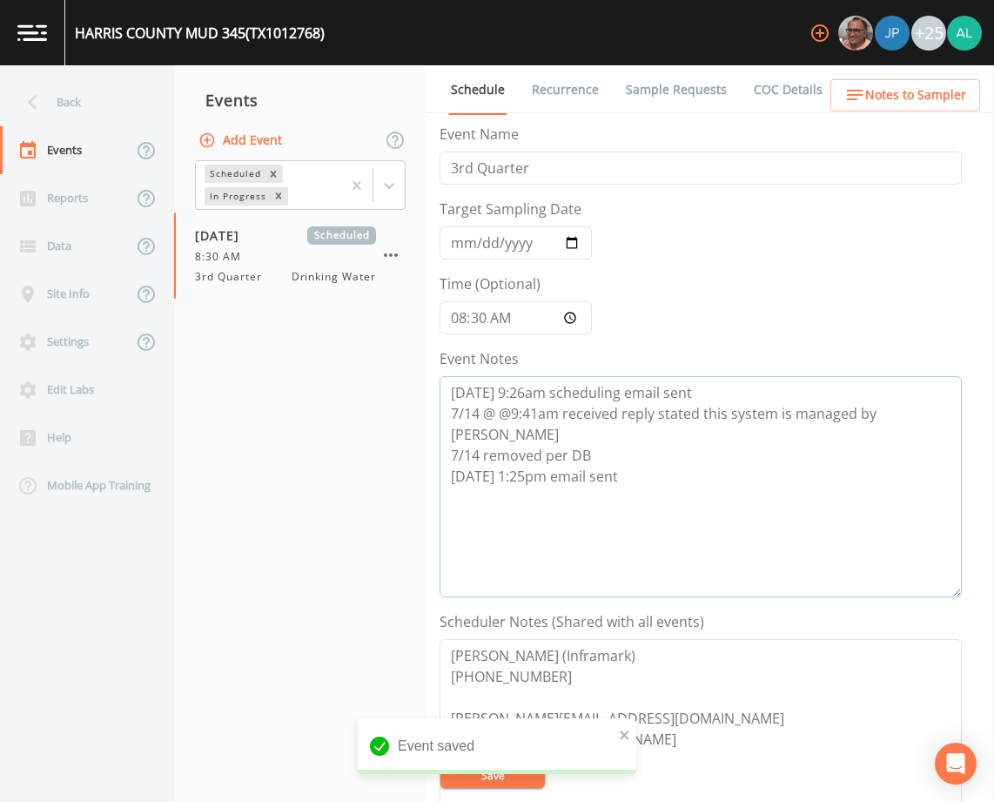
click at [641, 467] on textarea "[DATE] 9:26am scheduling email sent 7/14 @ @9:41am received reply stated this s…" at bounding box center [701, 486] width 522 height 221
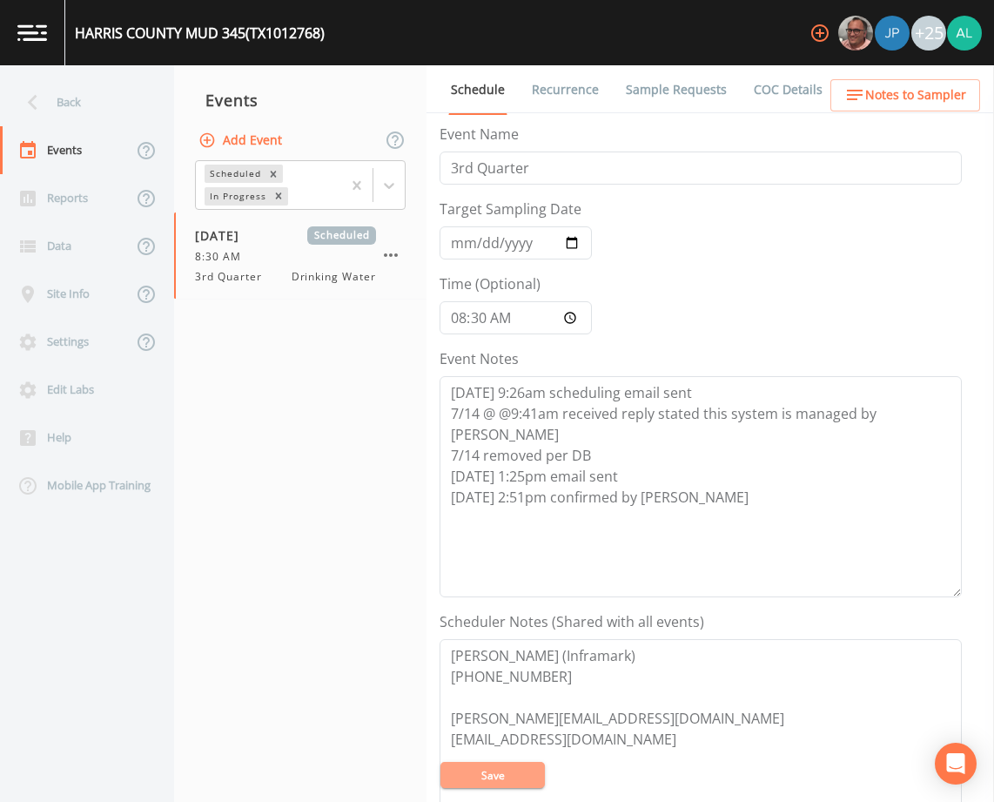
click at [493, 780] on button "Save" at bounding box center [492, 775] width 104 height 26
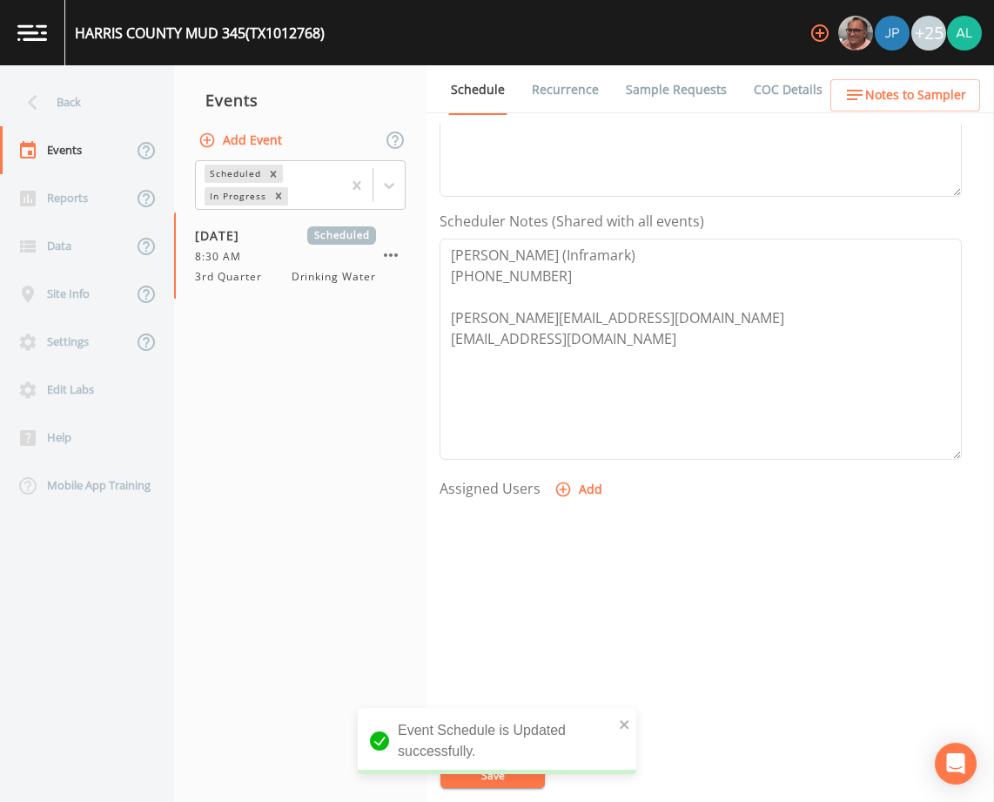
scroll to position [427, 0]
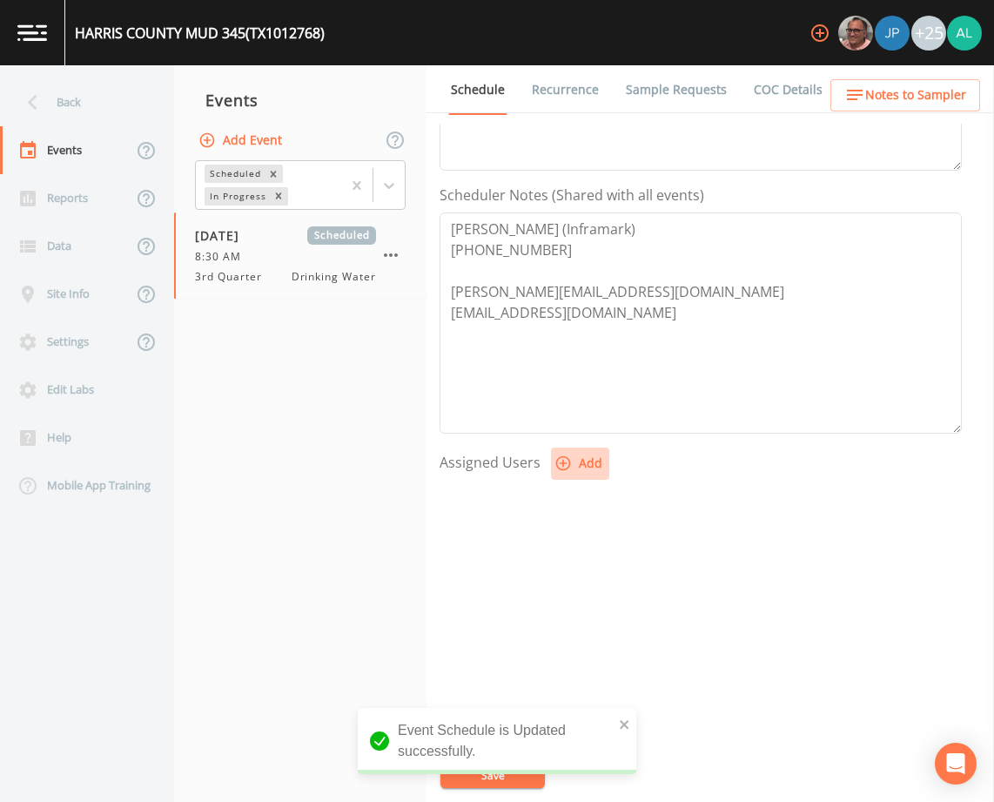
click at [589, 467] on button "Add" at bounding box center [580, 463] width 58 height 32
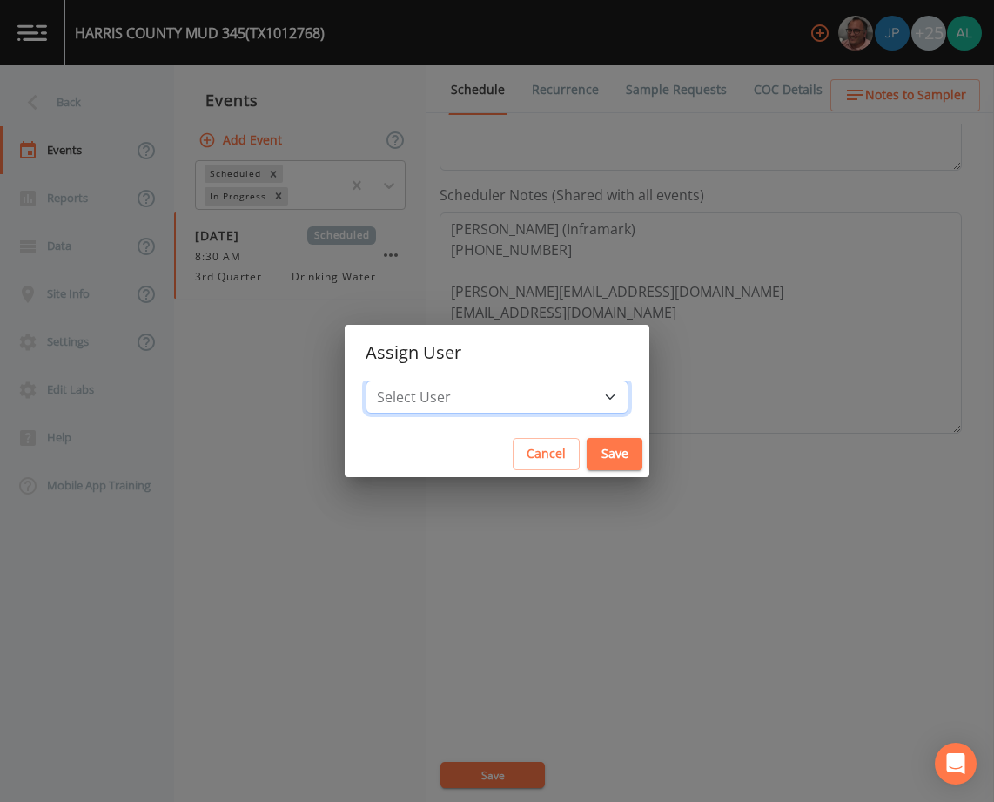
click at [568, 398] on select "Select User [PERSON_NAME] [PERSON_NAME] [PERSON_NAME] [PERSON_NAME] [PERSON_NAM…" at bounding box center [497, 396] width 263 height 33
click at [405, 380] on select "Select User [PERSON_NAME] [PERSON_NAME] [PERSON_NAME] [PERSON_NAME] [PERSON_NAM…" at bounding box center [497, 396] width 263 height 33
click at [587, 466] on button "Save" at bounding box center [615, 454] width 56 height 32
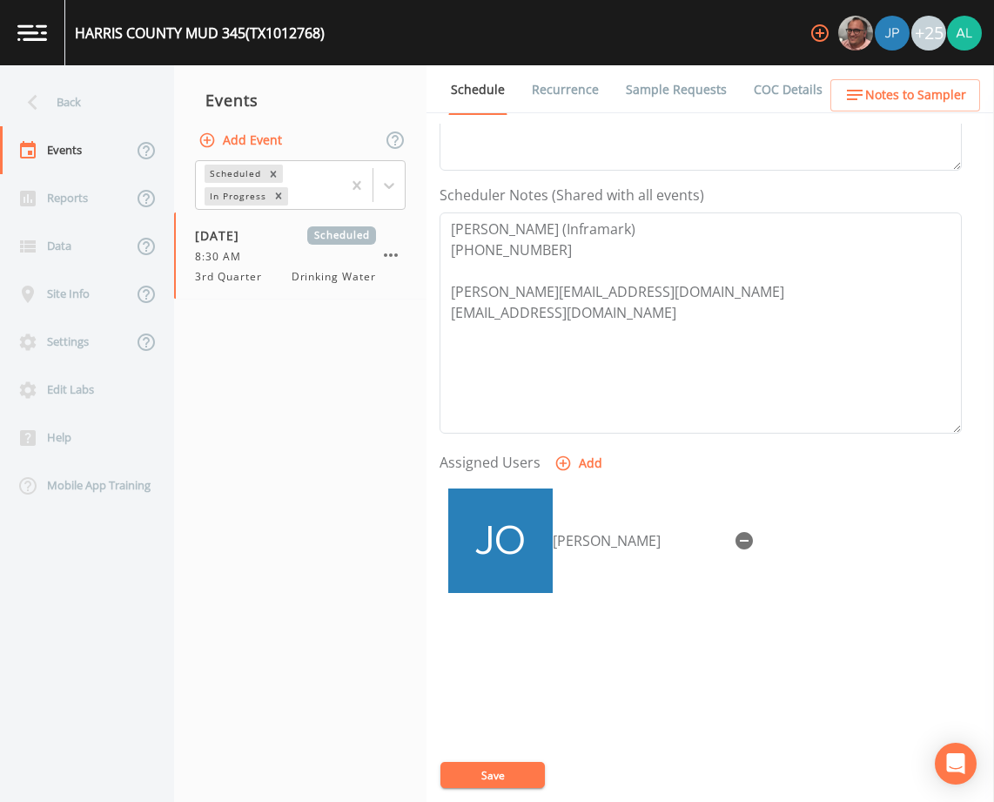
click at [526, 779] on button "Save" at bounding box center [492, 775] width 104 height 26
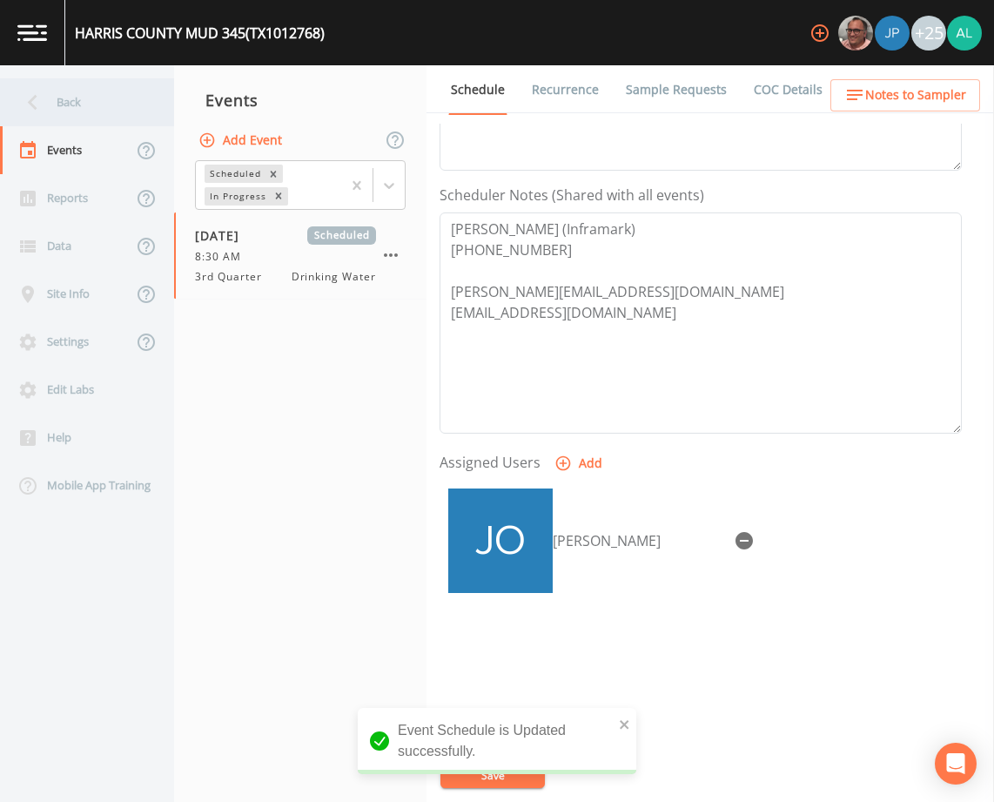
click at [77, 95] on div "Back" at bounding box center [78, 102] width 157 height 48
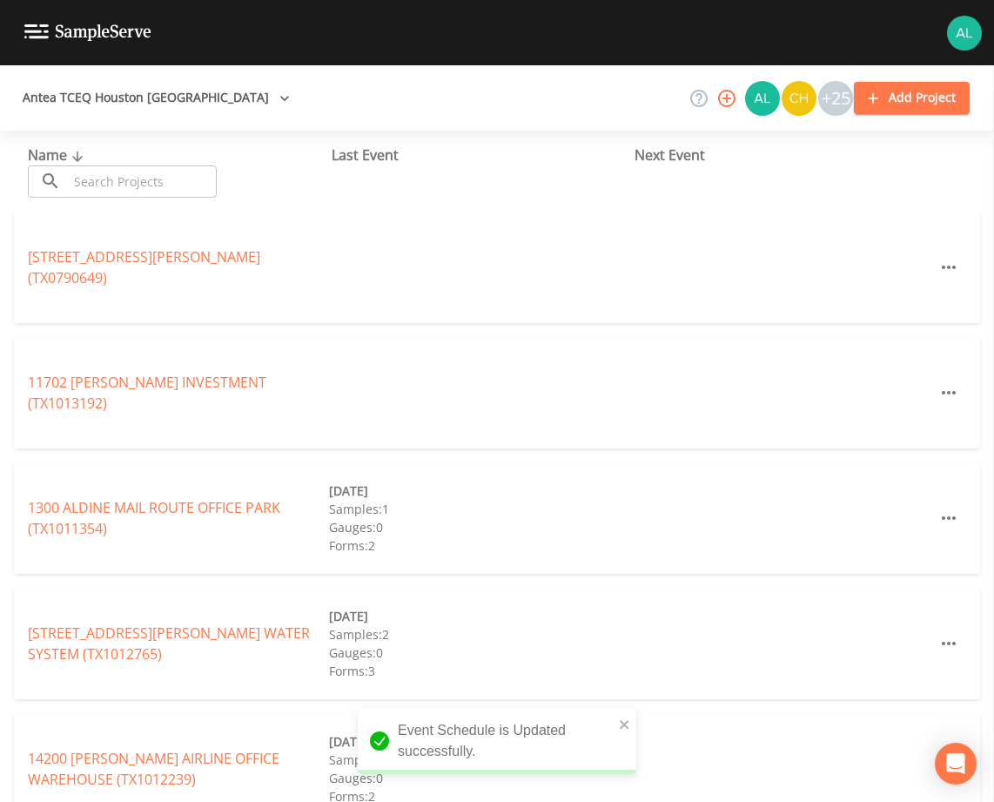
click at [101, 185] on input "text" at bounding box center [142, 181] width 149 height 32
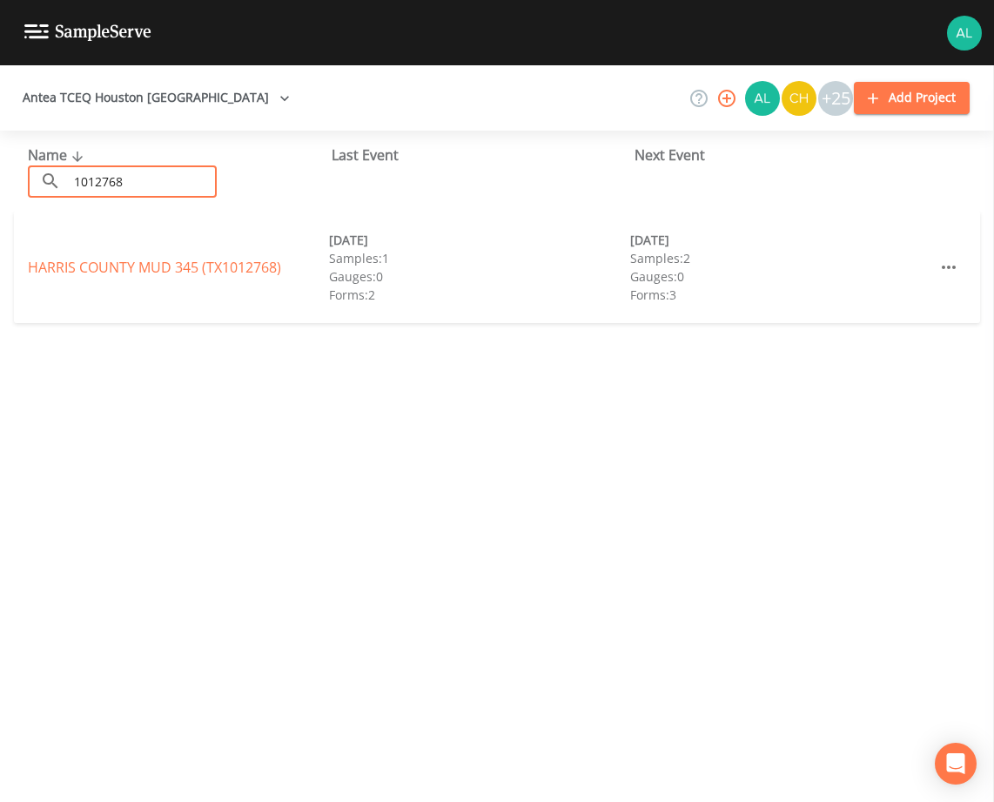
click at [124, 293] on div "[GEOGRAPHIC_DATA] 345 (TX1012768) [DATE] Samples: 1 Gauges: 0 Forms: 2 [DATE] S…" at bounding box center [497, 267] width 966 height 111
click at [123, 271] on link "[GEOGRAPHIC_DATA] 345 (TX1012768)" at bounding box center [154, 267] width 253 height 19
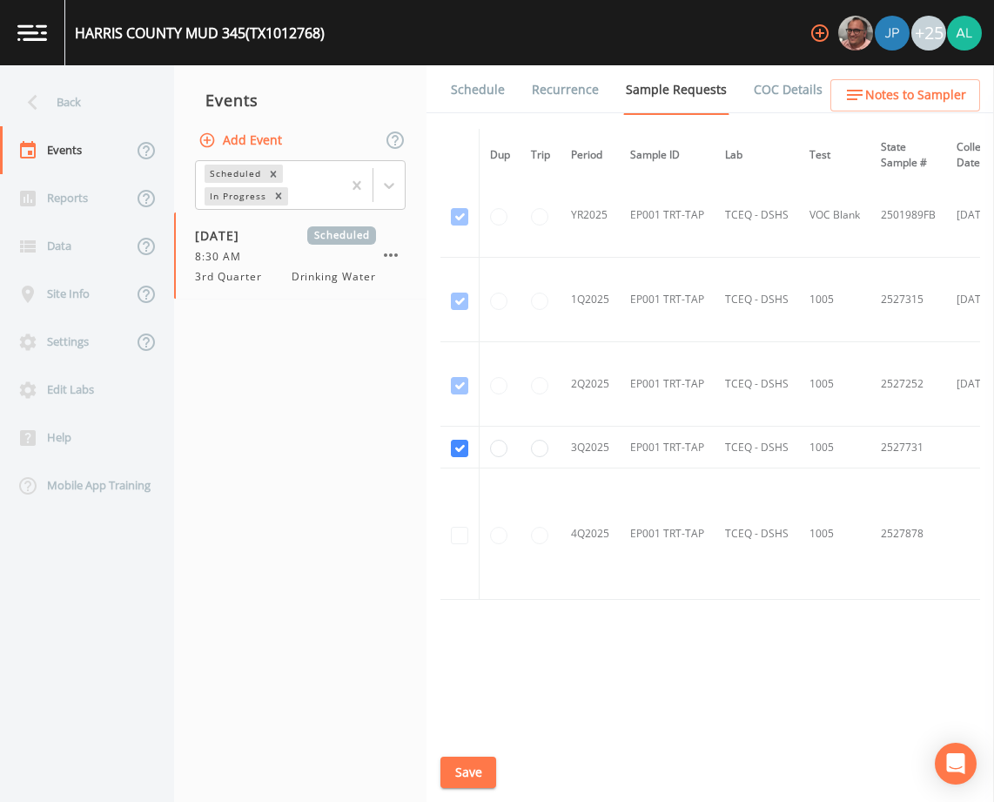
scroll to position [991, 0]
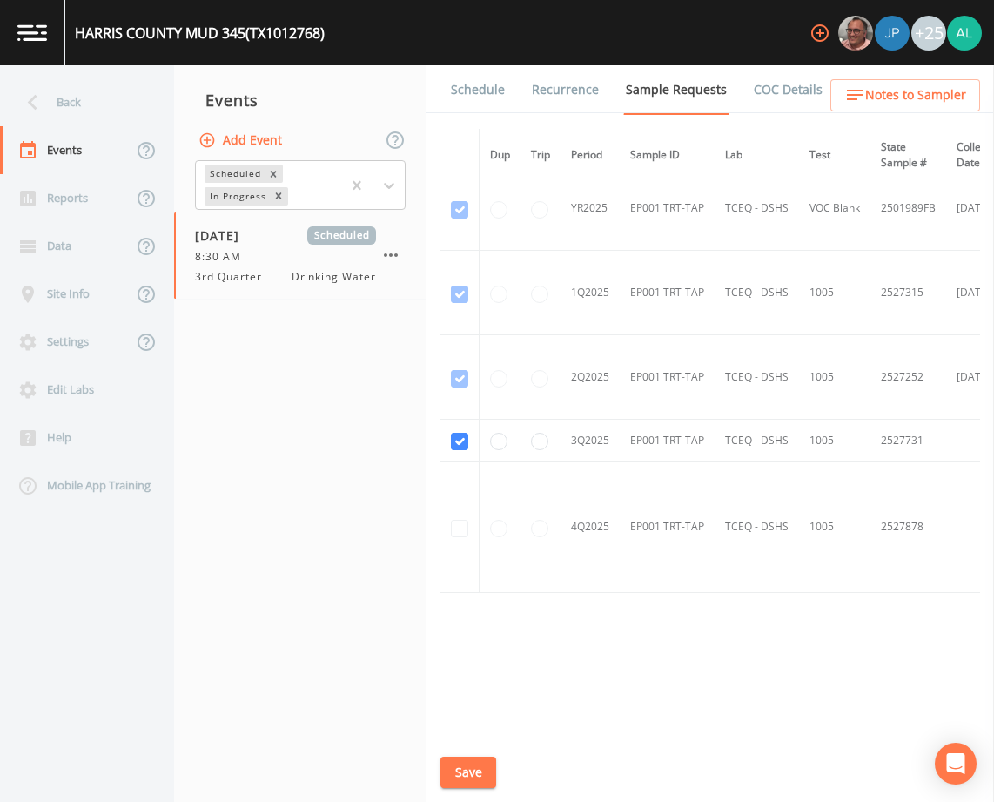
click at [500, 87] on link "Schedule" at bounding box center [477, 89] width 59 height 49
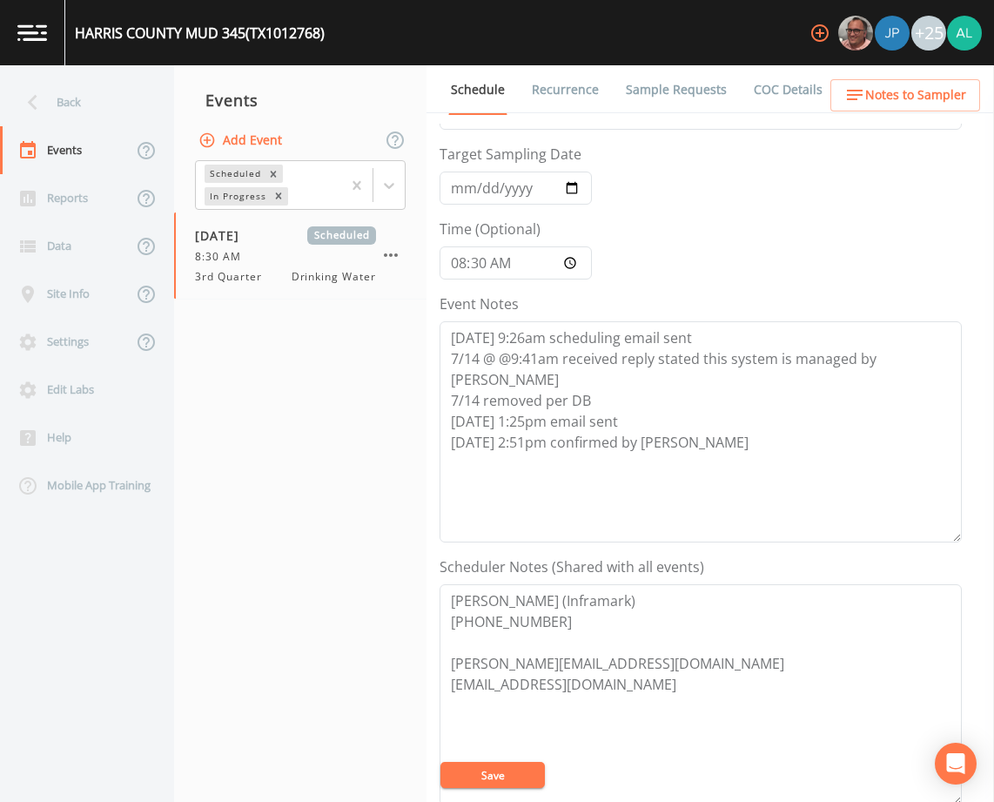
scroll to position [348, 0]
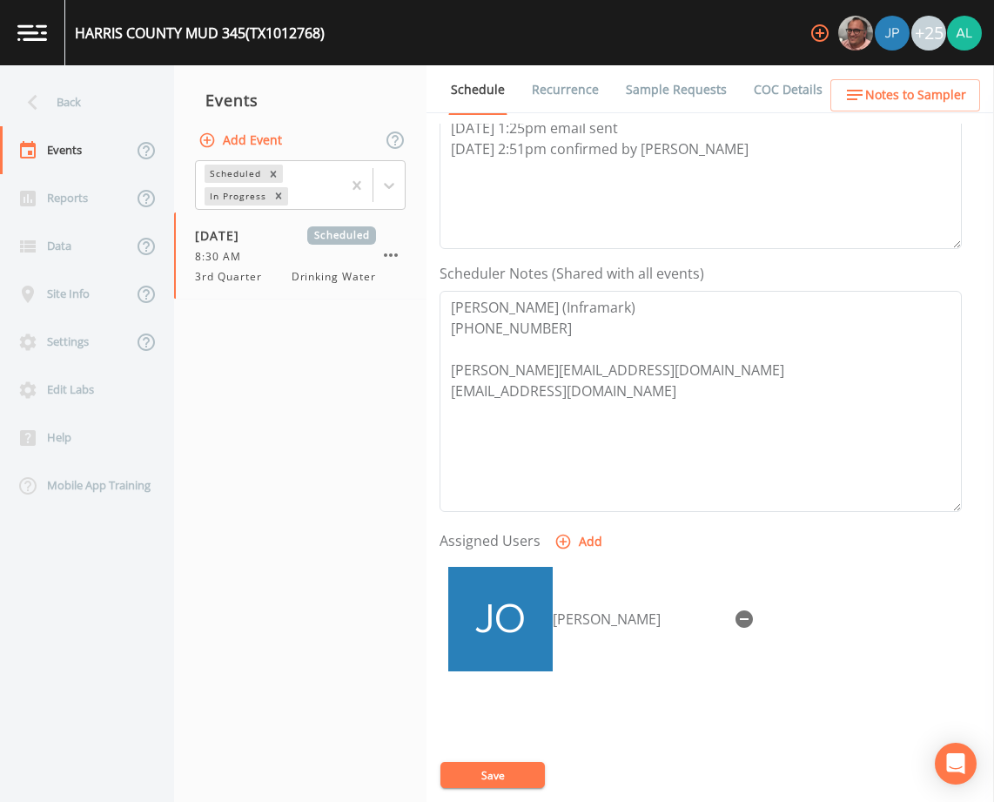
click at [932, 94] on span "Notes to Sampler" at bounding box center [915, 95] width 101 height 22
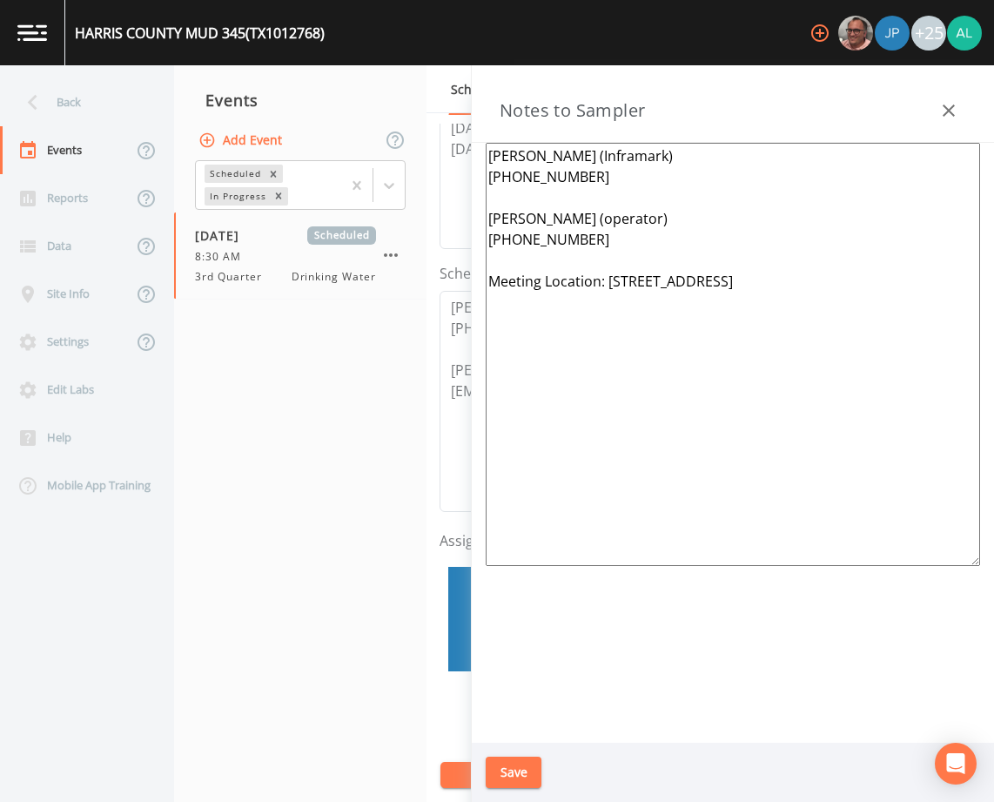
click at [496, 773] on button "Save" at bounding box center [514, 772] width 56 height 32
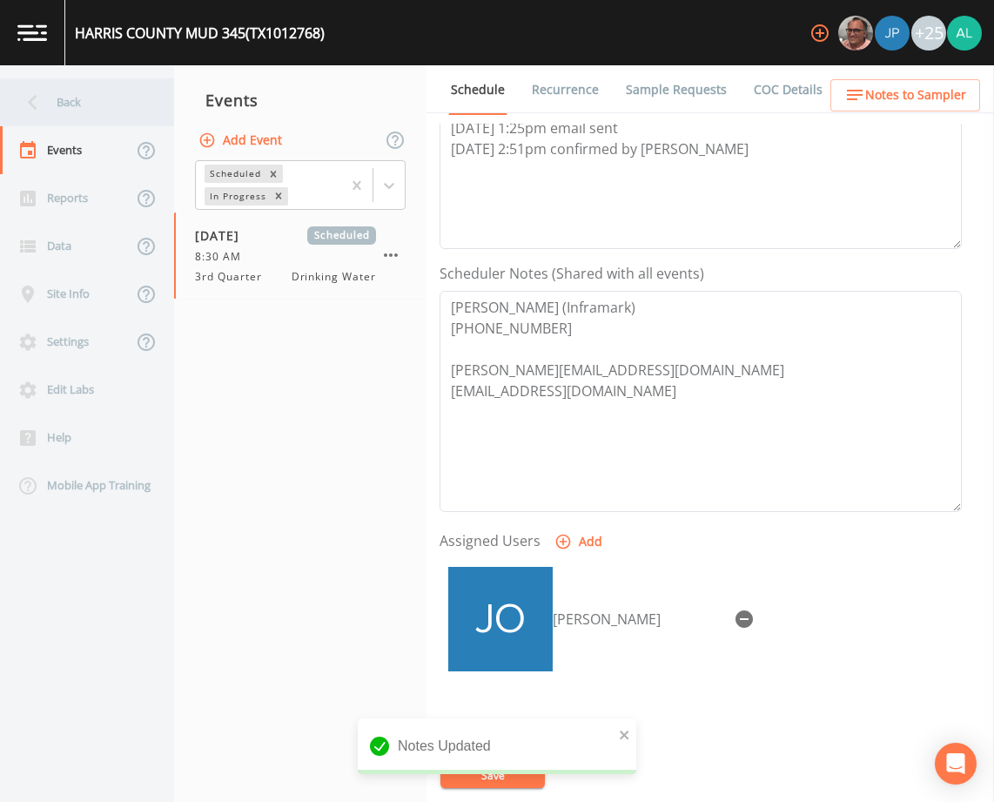
click at [85, 89] on div "Back" at bounding box center [78, 102] width 157 height 48
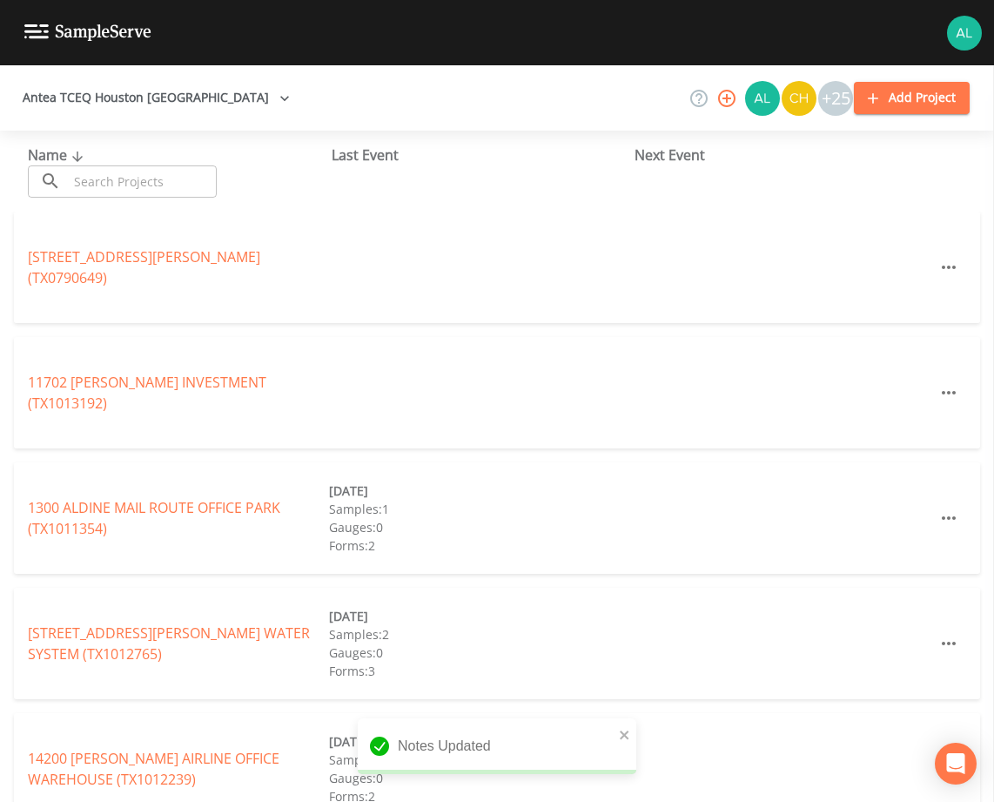
drag, startPoint x: 85, startPoint y: 89, endPoint x: 97, endPoint y: 177, distance: 88.6
click at [95, 177] on input "text" at bounding box center [142, 181] width 149 height 32
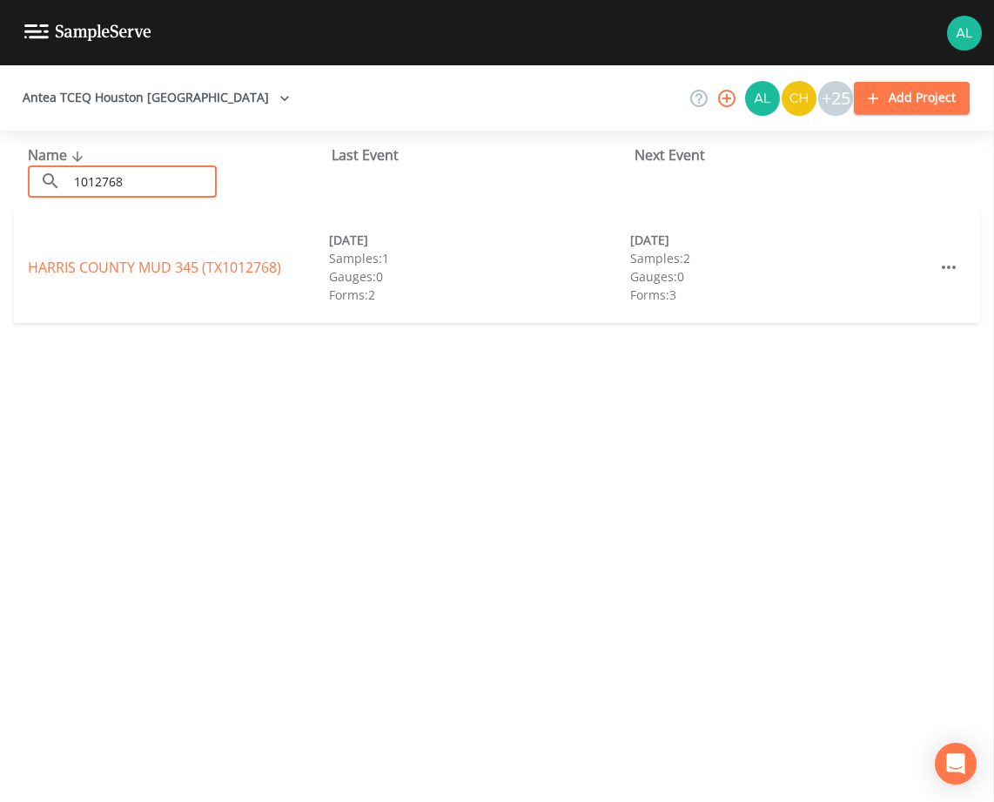
click at [258, 252] on div "[GEOGRAPHIC_DATA] 345 (TX1012768) [DATE] Samples: 1 Gauges: 0 Forms: 2 [DATE] S…" at bounding box center [497, 267] width 966 height 111
click at [252, 269] on link "[GEOGRAPHIC_DATA] 345 (TX1012768)" at bounding box center [154, 267] width 253 height 19
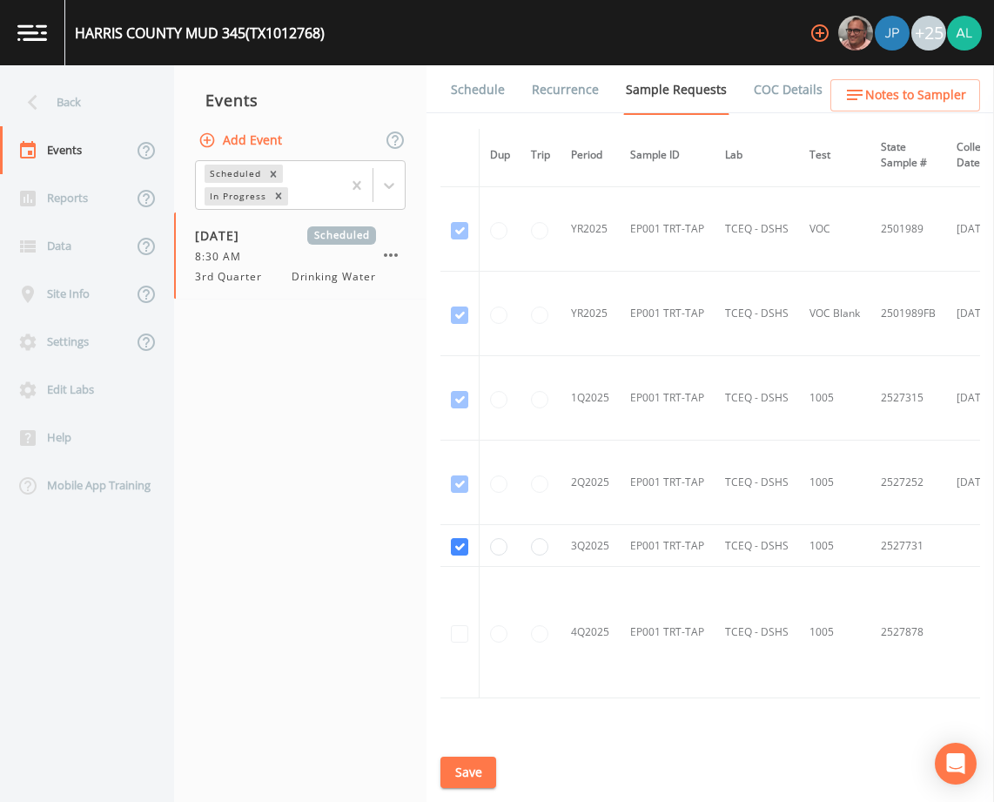
scroll to position [991, 0]
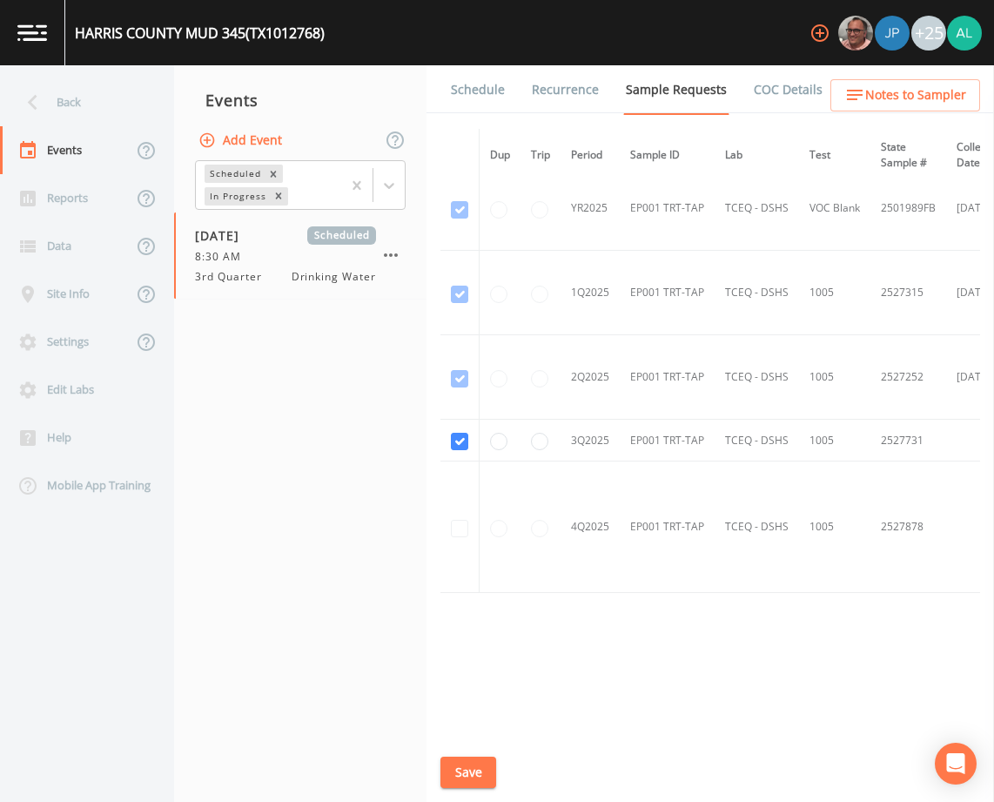
click at [481, 70] on link "Schedule" at bounding box center [477, 89] width 59 height 49
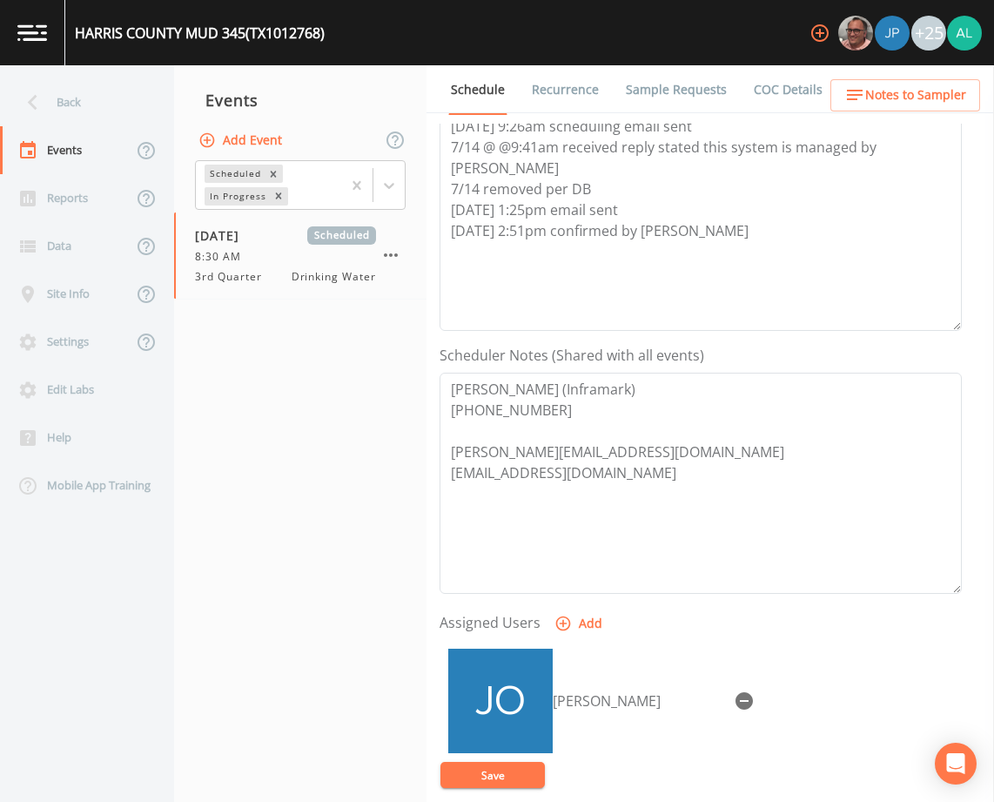
scroll to position [348, 0]
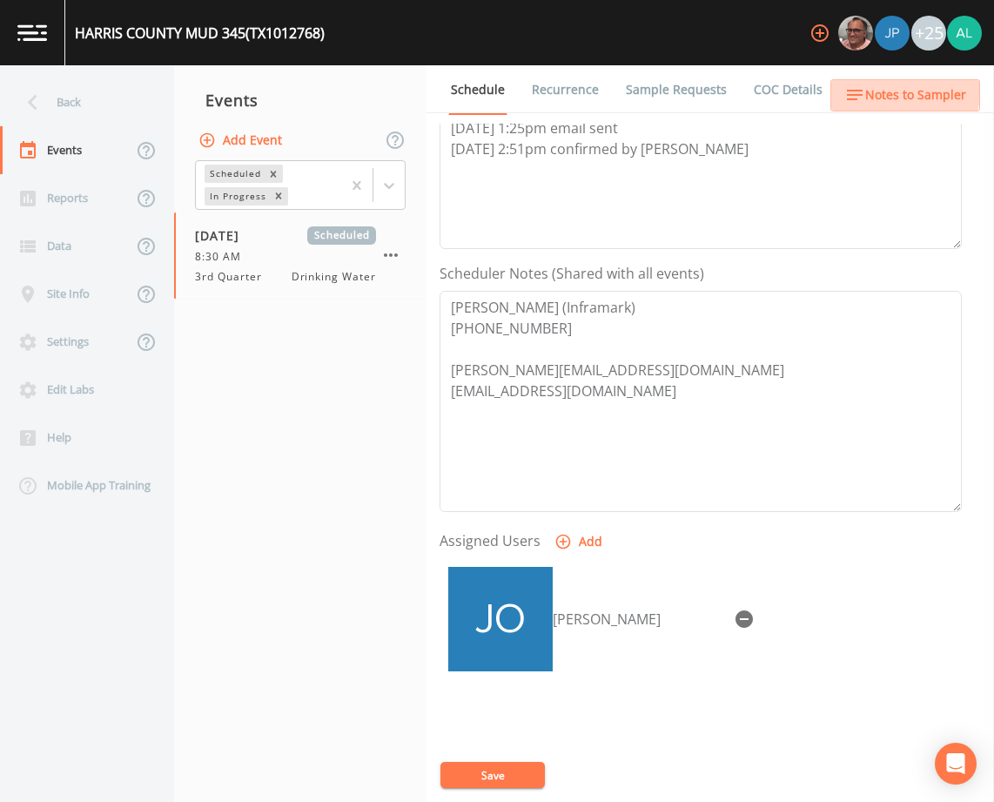
click at [877, 84] on span "Notes to Sampler" at bounding box center [915, 95] width 101 height 22
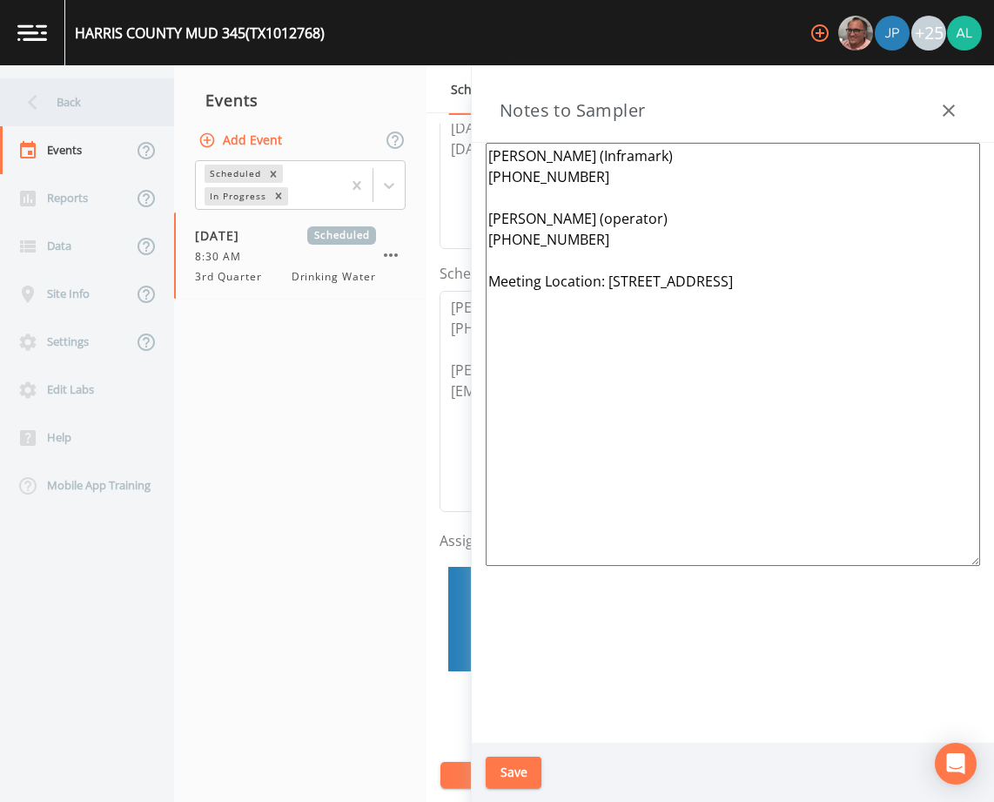
click at [88, 100] on div "Back" at bounding box center [78, 102] width 157 height 48
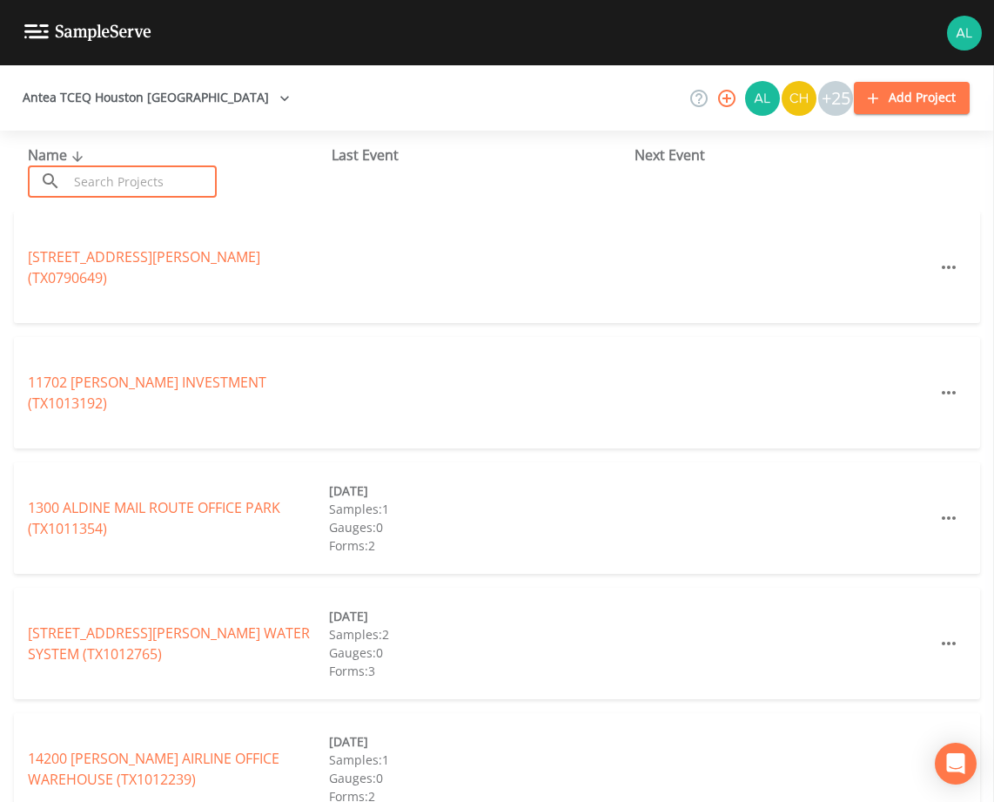
click at [125, 181] on input "text" at bounding box center [142, 181] width 149 height 32
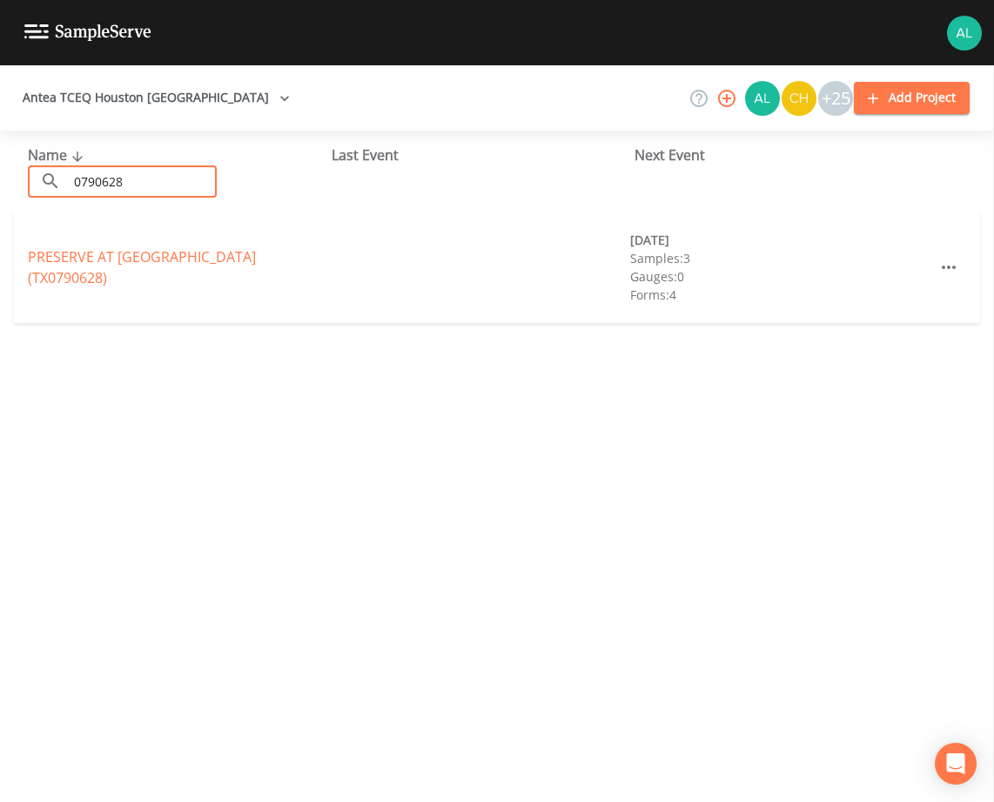
click at [147, 256] on div "PRESERVE AT [GEOGRAPHIC_DATA] (TX0790628) [DATE] Samples: 3 Gauges: 0 Forms: 4" at bounding box center [497, 267] width 966 height 111
click at [148, 268] on link "PRESERVE AT [GEOGRAPHIC_DATA] (TX0790628)" at bounding box center [142, 267] width 228 height 40
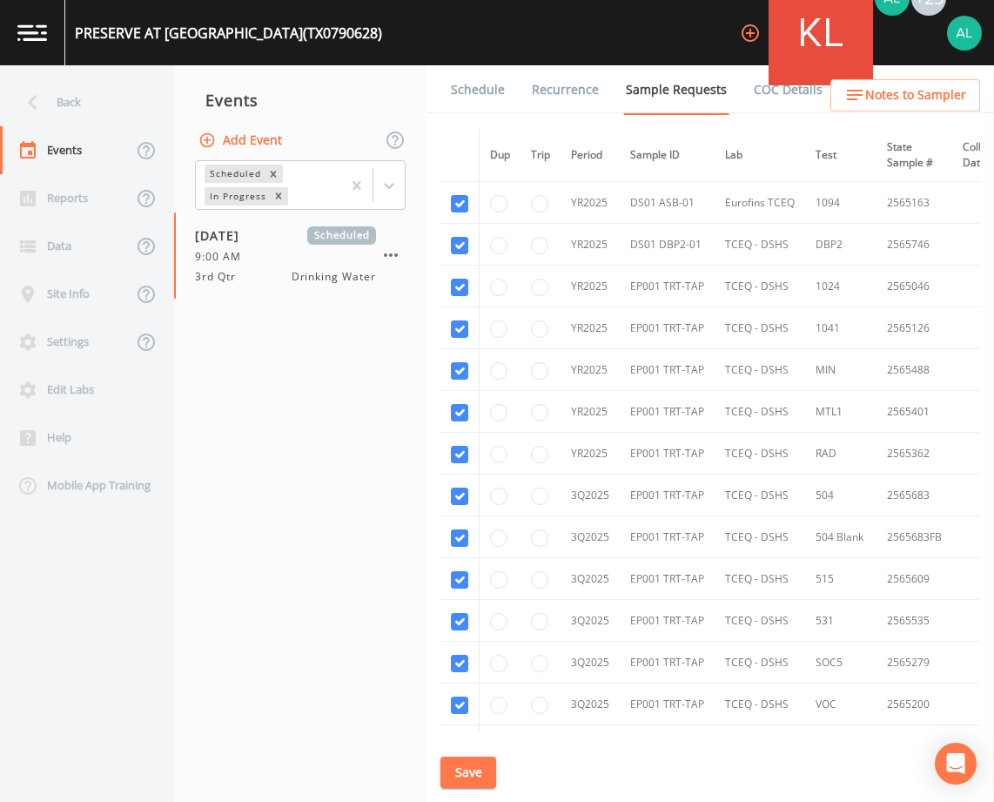
click at [453, 768] on button "Save" at bounding box center [468, 772] width 56 height 32
click at [484, 115] on div "Schedule Recurrence Sample Requests COC Details Forms Dup Trip Period Sample ID…" at bounding box center [711, 433] width 568 height 736
click at [478, 95] on link "Schedule" at bounding box center [477, 89] width 59 height 49
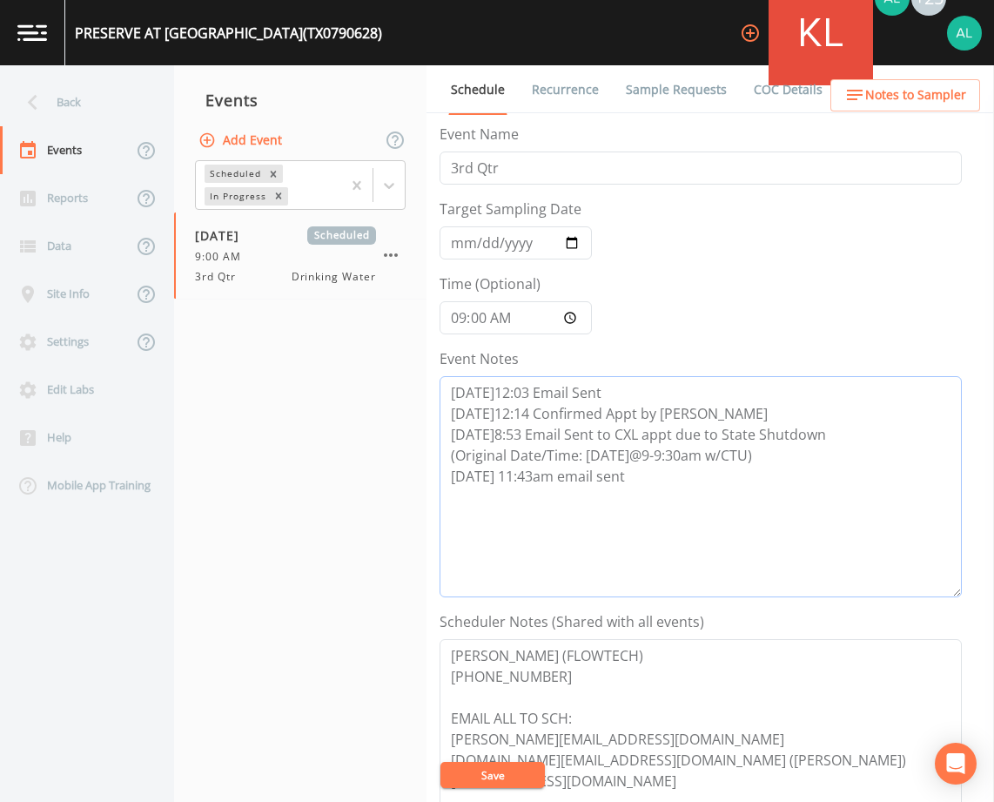
click at [687, 516] on textarea "[DATE]12:03 Email Sent [DATE]12:14 Confirmed Appt by [PERSON_NAME] [DATE]8:53 E…" at bounding box center [701, 486] width 522 height 221
click at [465, 500] on textarea "[DATE]12:03 Email Sent [DATE]12:14 Confirmed Appt by [PERSON_NAME] [DATE]8:53 E…" at bounding box center [701, 486] width 522 height 221
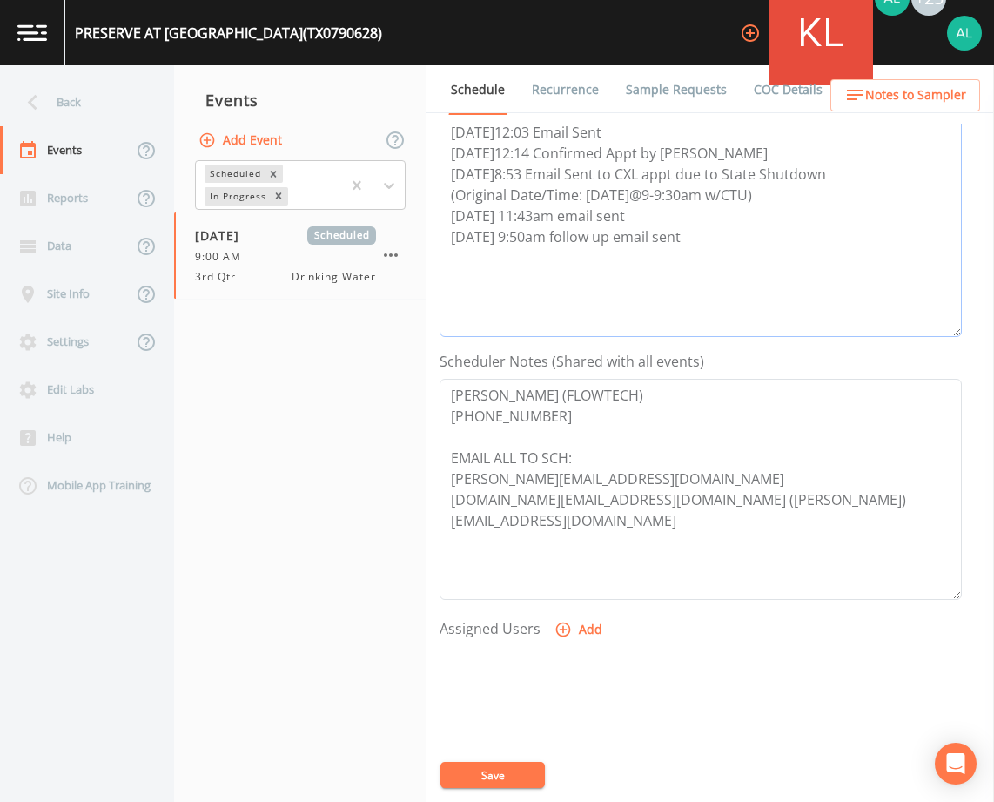
scroll to position [261, 0]
click at [588, 630] on button "Add" at bounding box center [580, 629] width 58 height 32
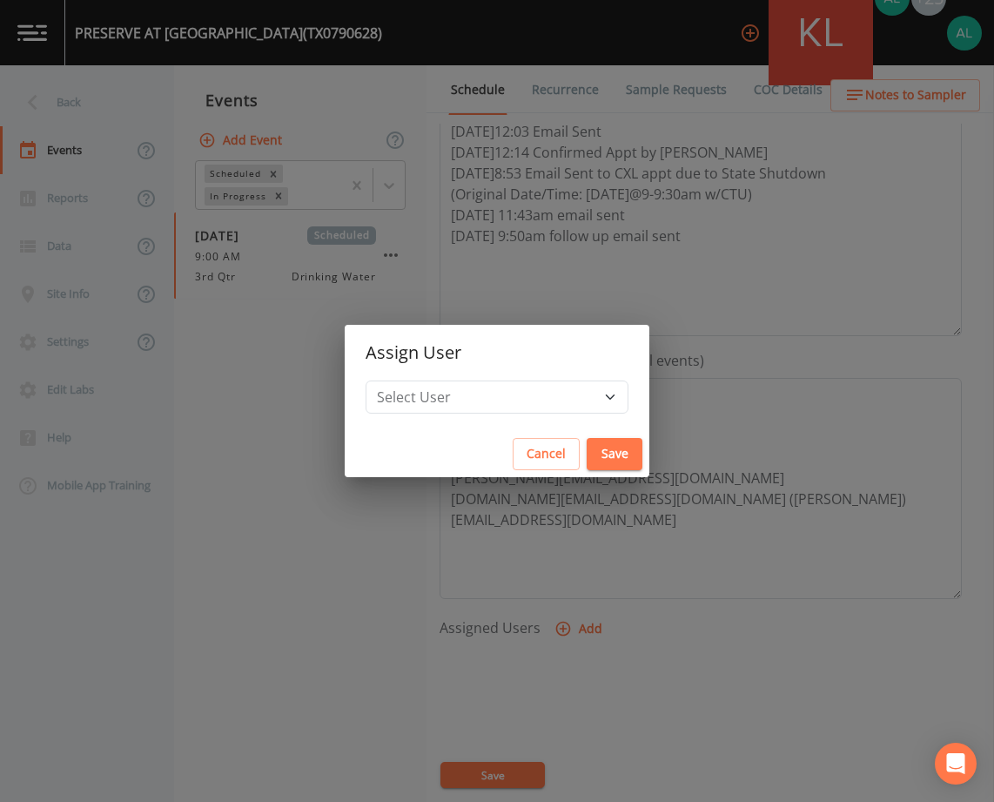
click at [505, 379] on h2 "Assign User" at bounding box center [497, 353] width 305 height 56
click at [502, 396] on select "Select User [PERSON_NAME] [PERSON_NAME] [PERSON_NAME] [PERSON_NAME] [PERSON_NAM…" at bounding box center [497, 396] width 263 height 33
click at [405, 380] on select "Select User [PERSON_NAME] [PERSON_NAME] [PERSON_NAME] [PERSON_NAME] [PERSON_NAM…" at bounding box center [497, 396] width 263 height 33
click at [587, 461] on button "Save" at bounding box center [615, 454] width 56 height 32
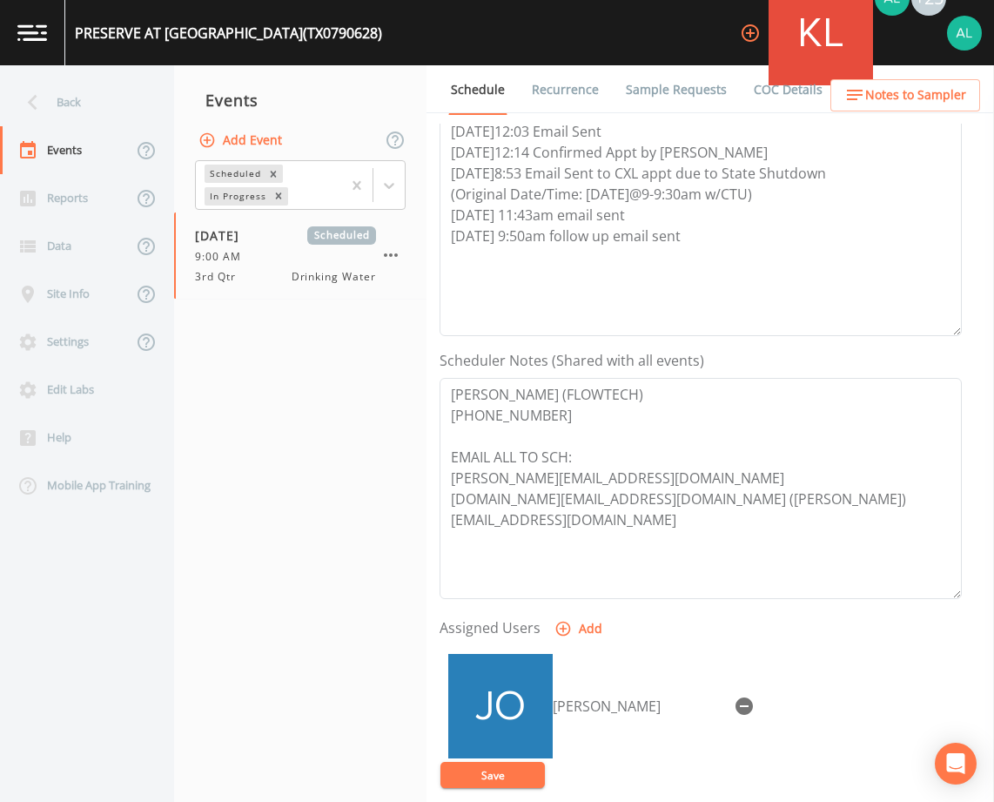
click at [468, 776] on button "Save" at bounding box center [492, 775] width 104 height 26
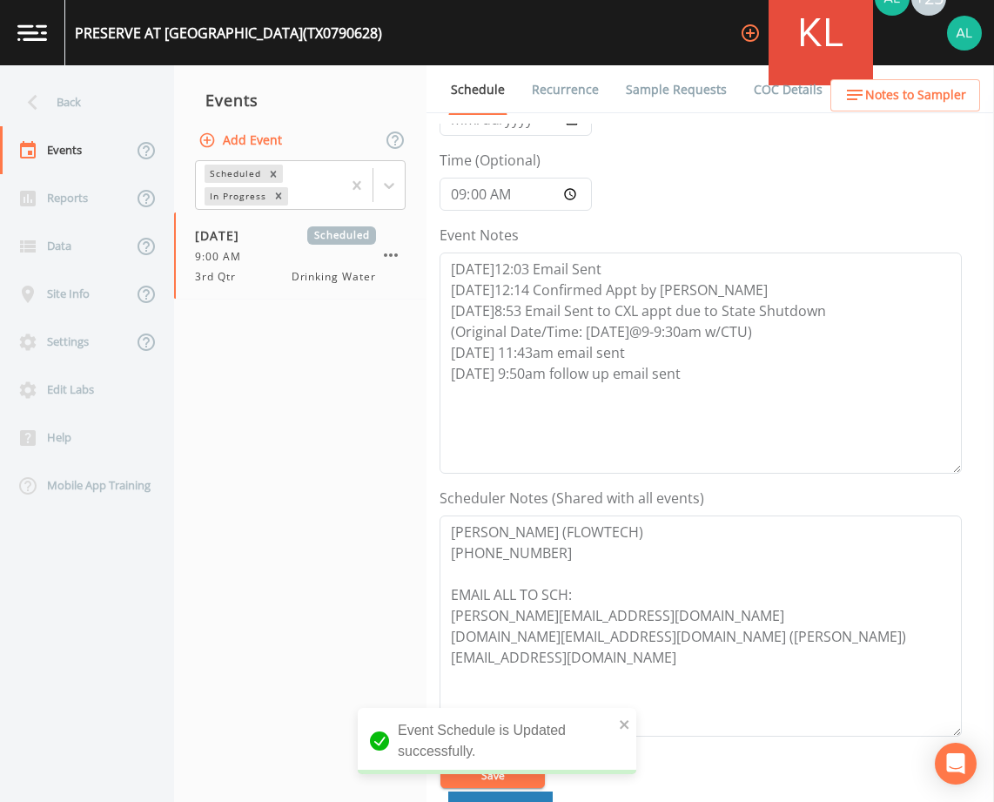
scroll to position [0, 0]
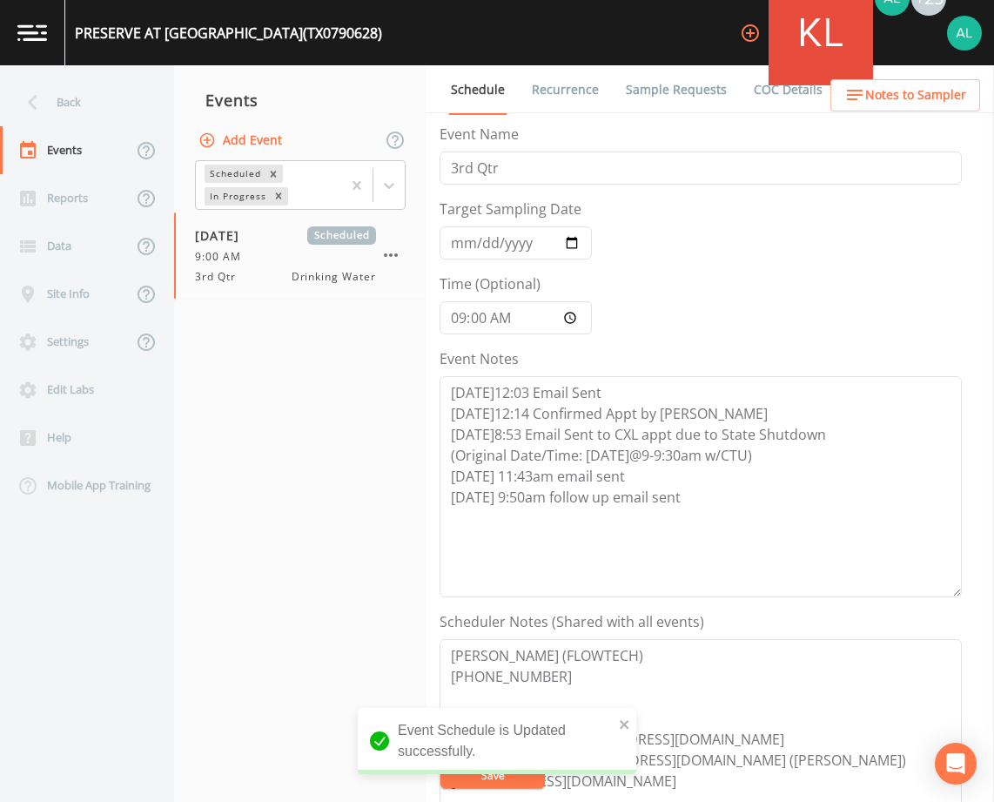
click at [872, 97] on span "Notes to Sampler" at bounding box center [915, 95] width 101 height 22
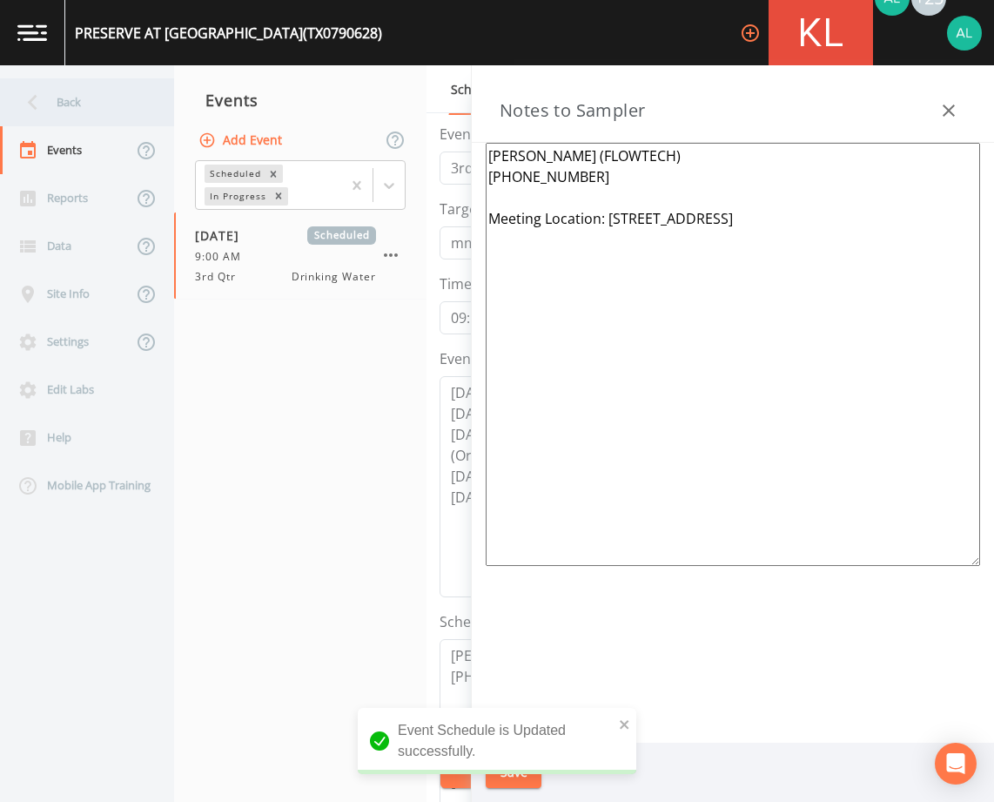
click at [104, 111] on div "Back" at bounding box center [78, 102] width 157 height 48
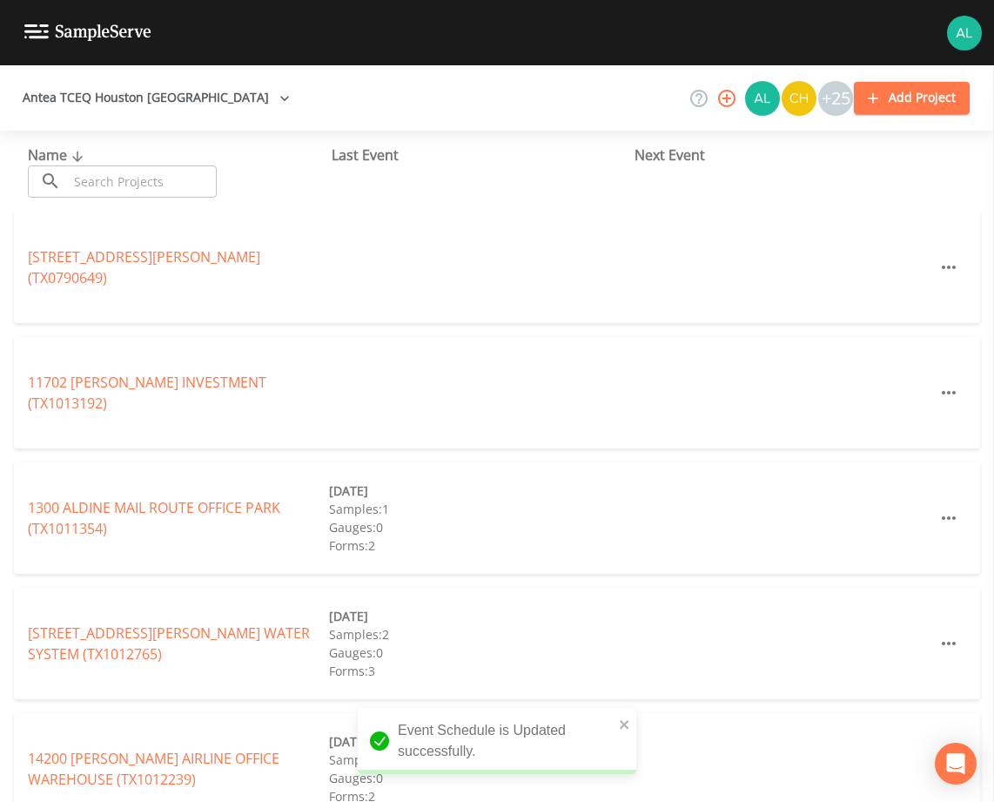
click at [110, 170] on input "text" at bounding box center [142, 181] width 149 height 32
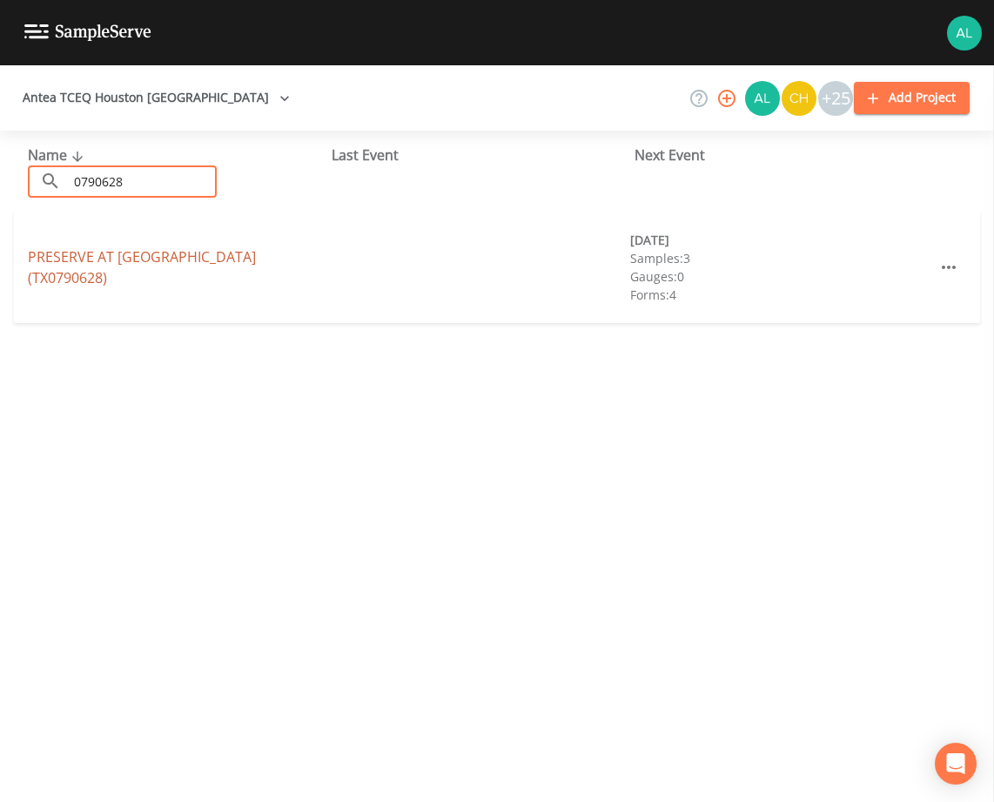
click at [108, 267] on link "PRESERVE AT [GEOGRAPHIC_DATA] (TX0790628)" at bounding box center [142, 267] width 228 height 40
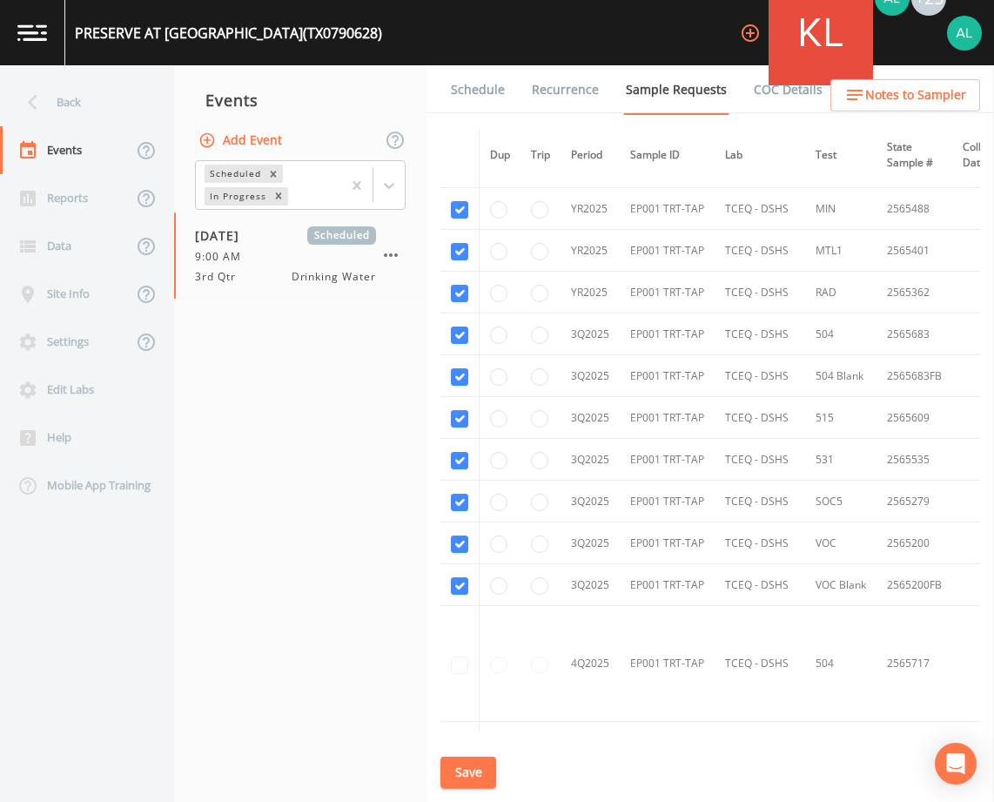
scroll to position [522, 0]
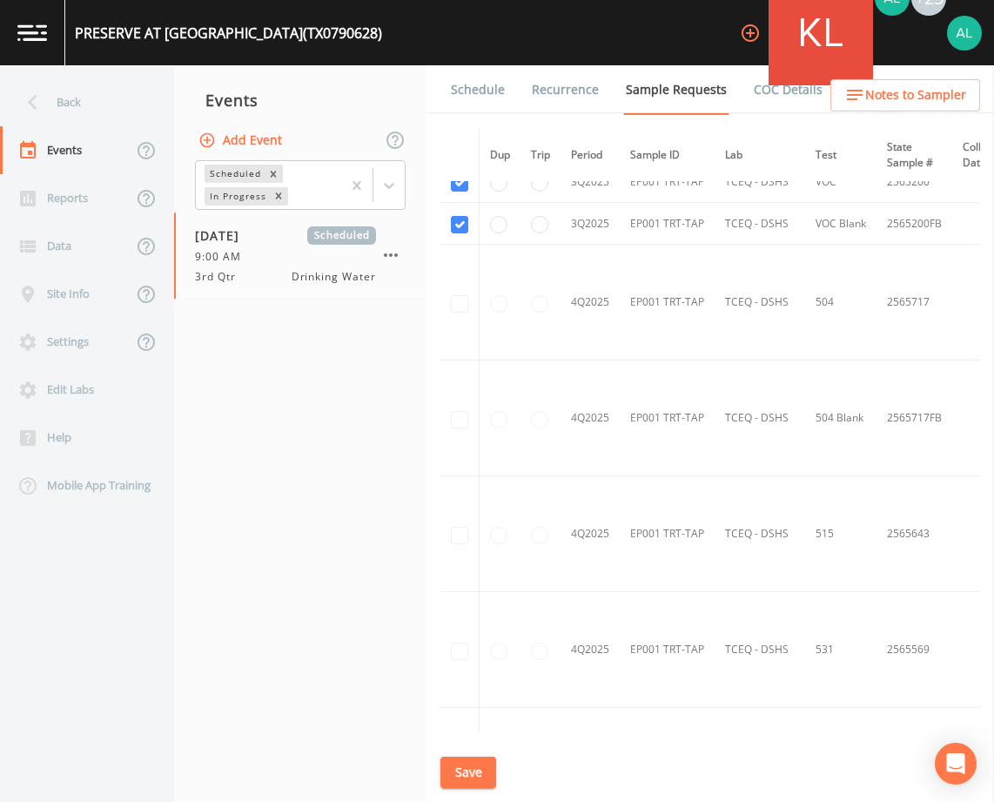
click at [480, 95] on link "Schedule" at bounding box center [477, 89] width 59 height 49
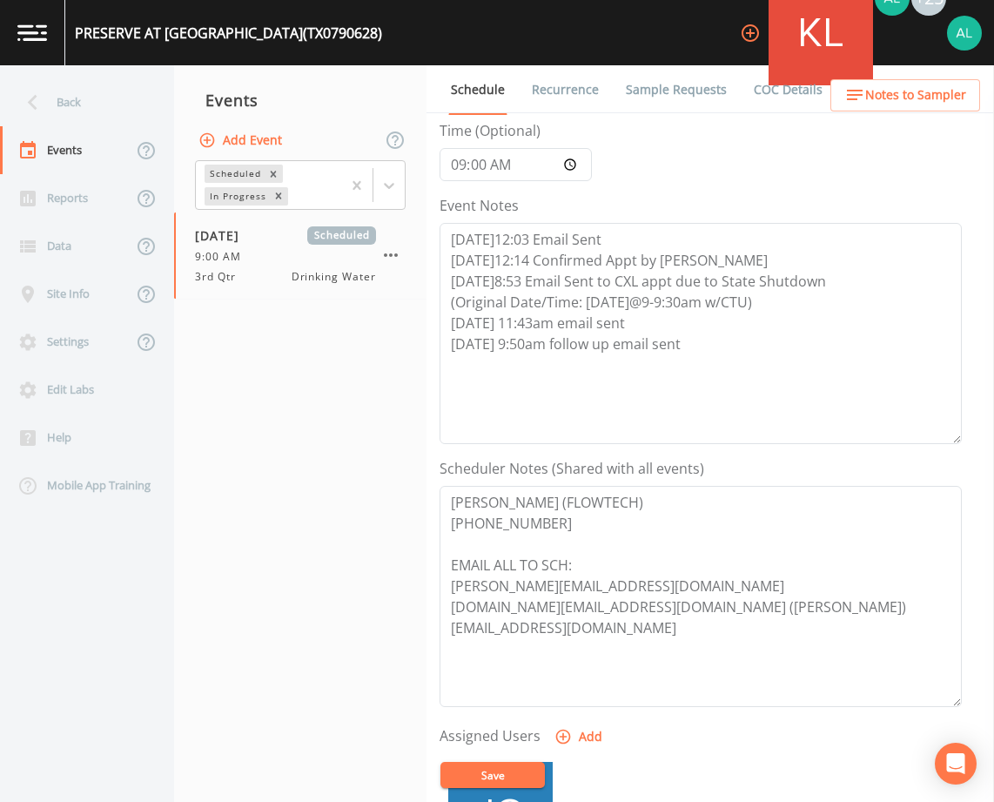
scroll to position [348, 0]
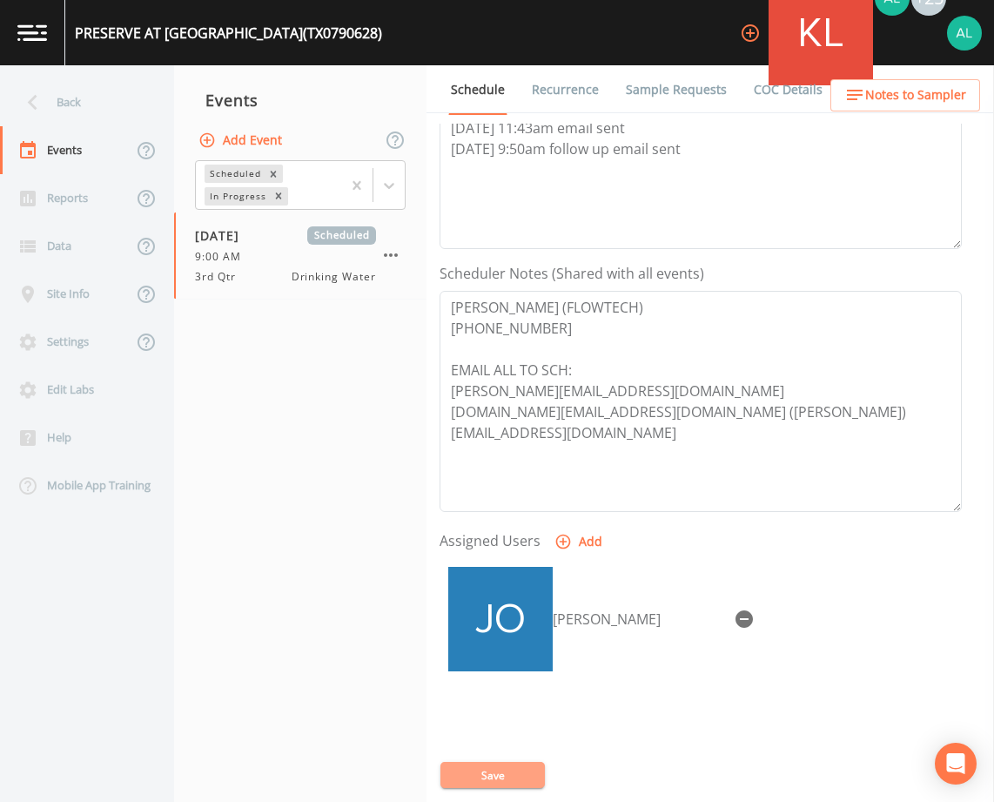
click at [482, 769] on button "Save" at bounding box center [492, 775] width 104 height 26
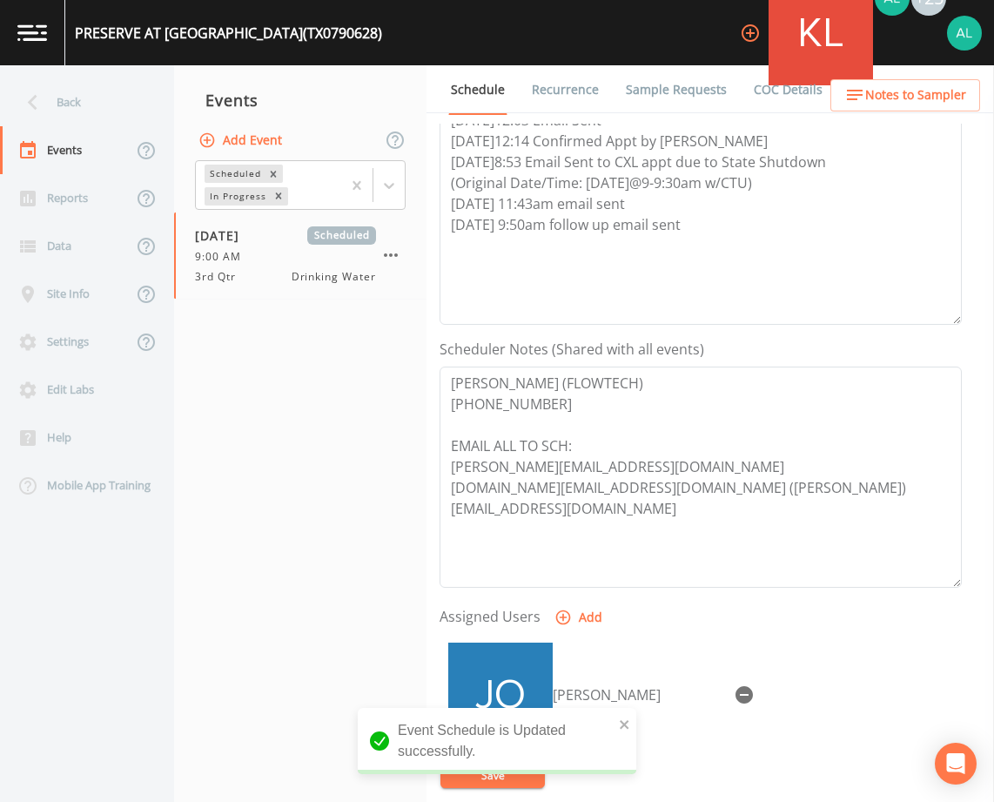
scroll to position [174, 0]
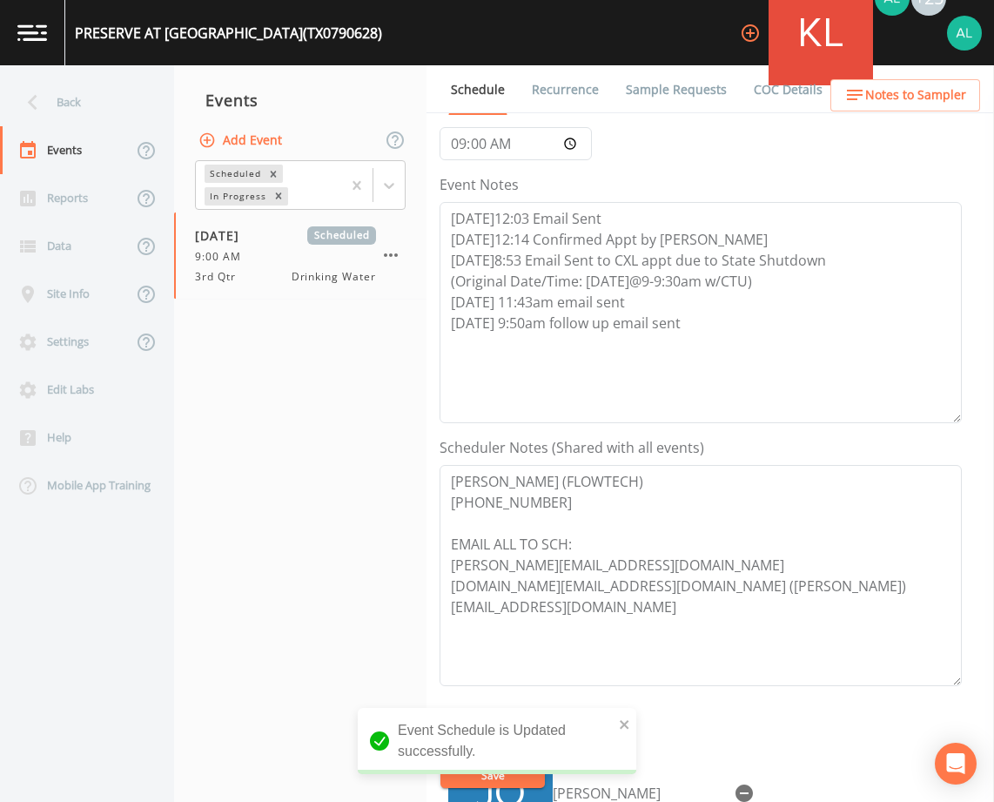
click at [879, 89] on span "Notes to Sampler" at bounding box center [915, 95] width 101 height 22
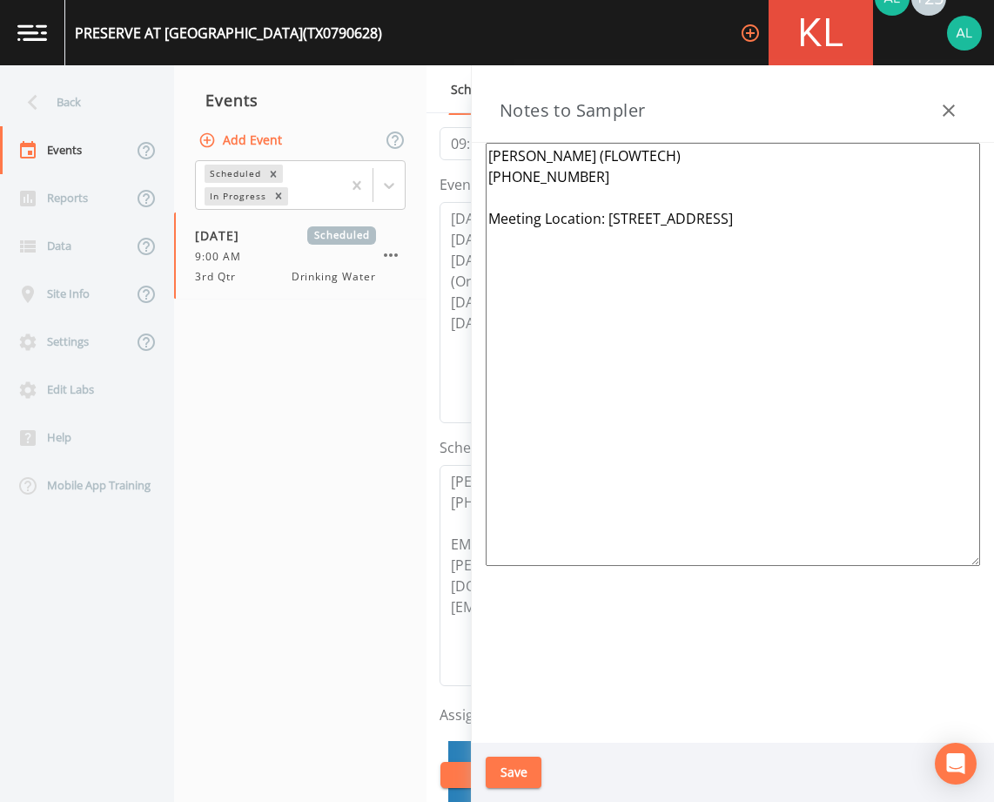
click at [937, 106] on button "button" at bounding box center [948, 110] width 35 height 35
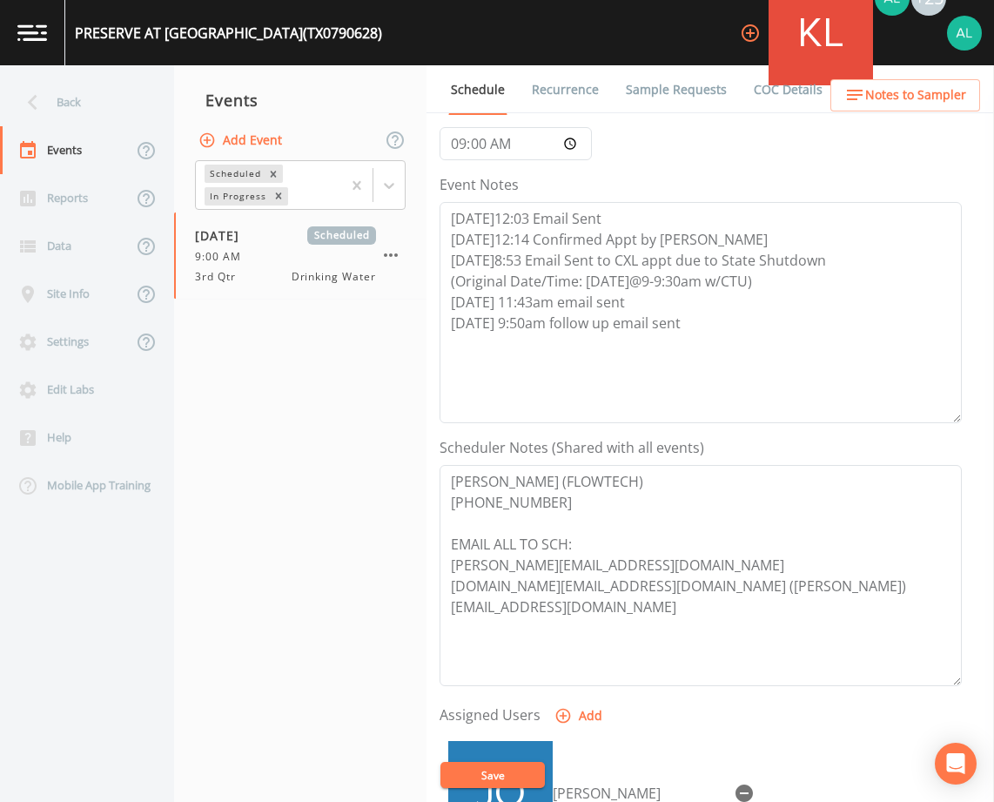
click at [500, 769] on button "Save" at bounding box center [492, 775] width 104 height 26
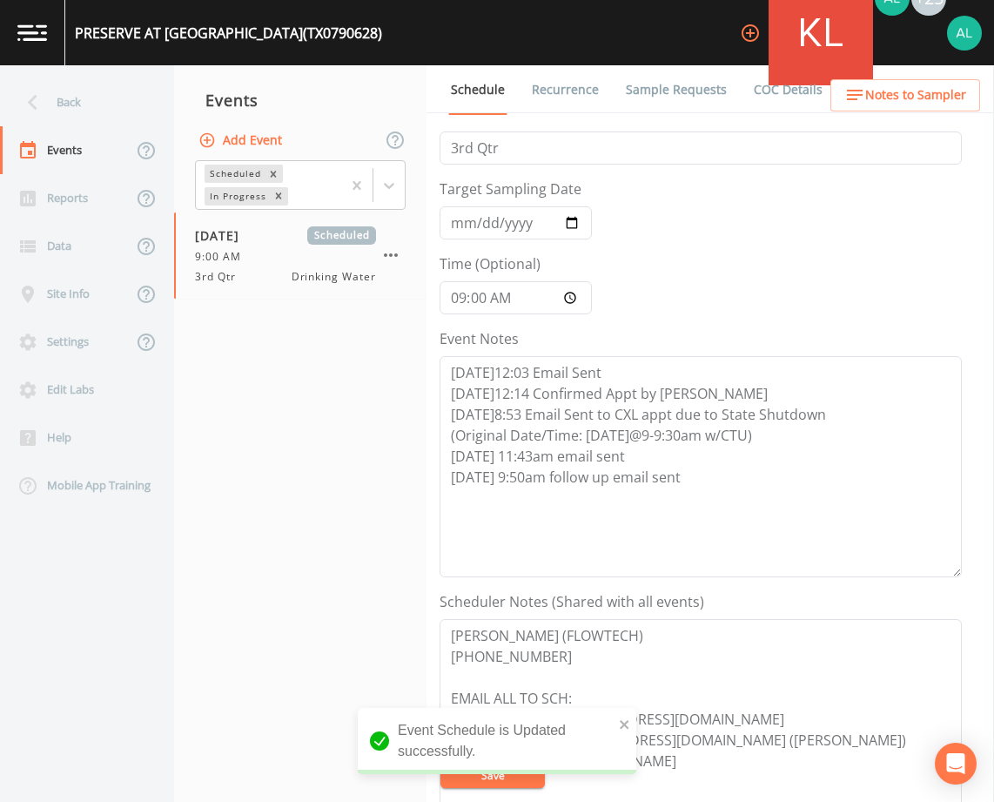
scroll to position [0, 0]
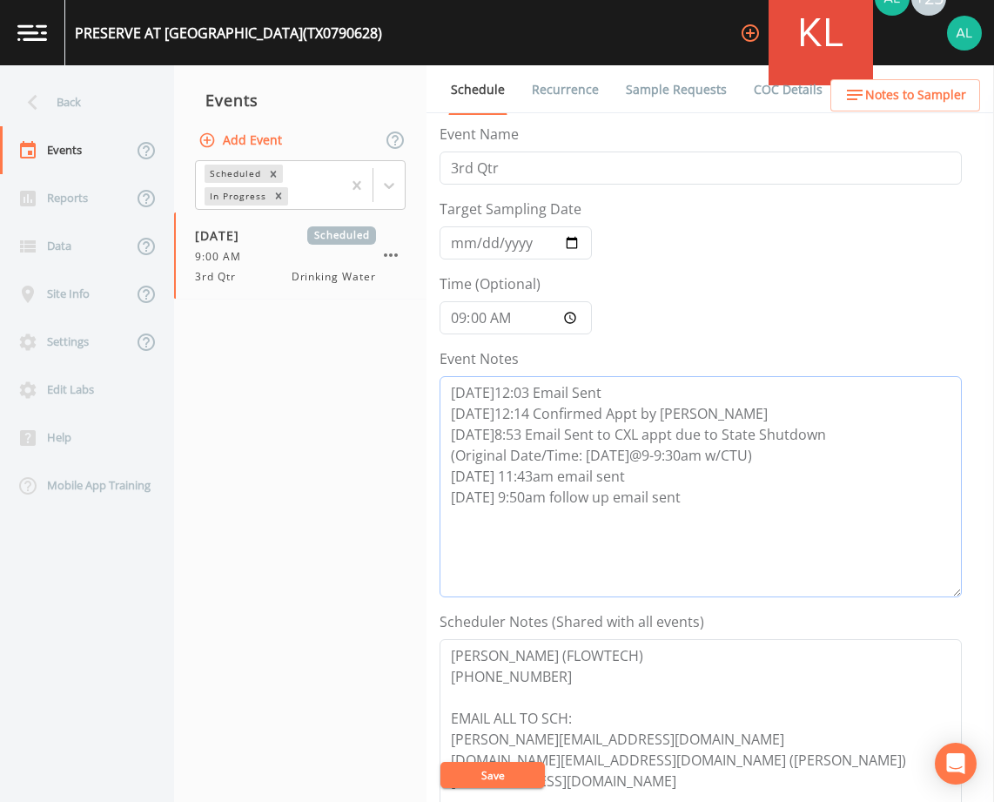
click at [730, 495] on textarea "[DATE]12:03 Email Sent [DATE]12:14 Confirmed Appt by [PERSON_NAME] [DATE]8:53 E…" at bounding box center [701, 486] width 522 height 221
click at [513, 775] on button "Save" at bounding box center [492, 775] width 104 height 26
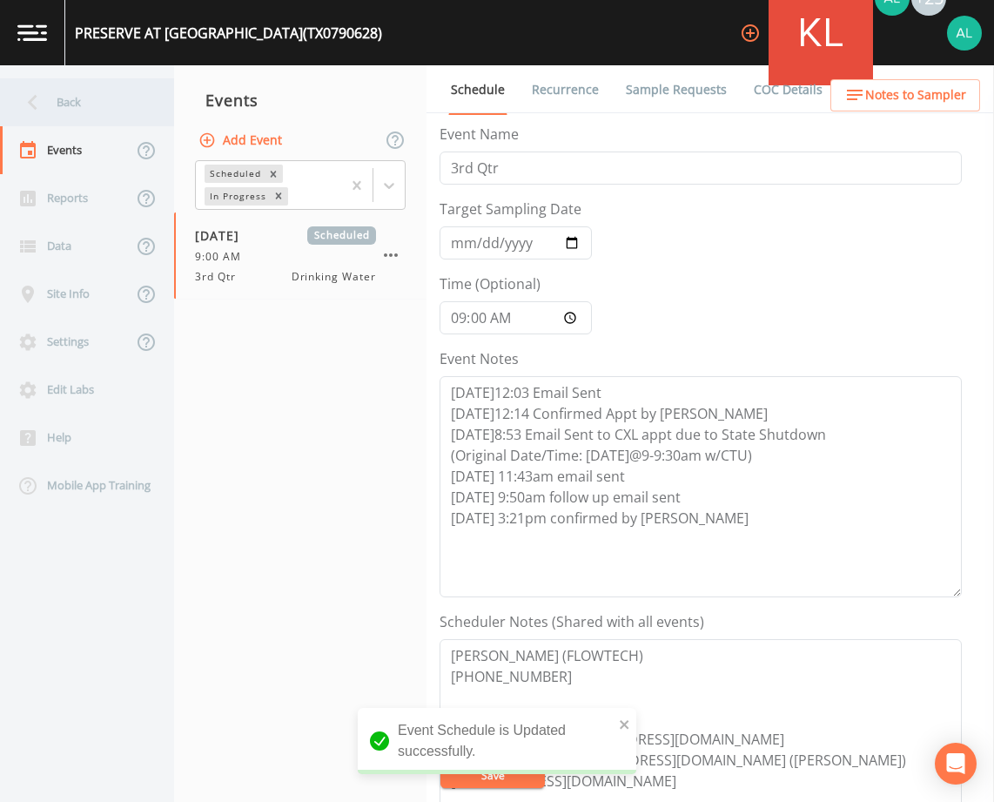
click at [122, 87] on div "Back" at bounding box center [78, 102] width 157 height 48
